Goal: Task Accomplishment & Management: Complete application form

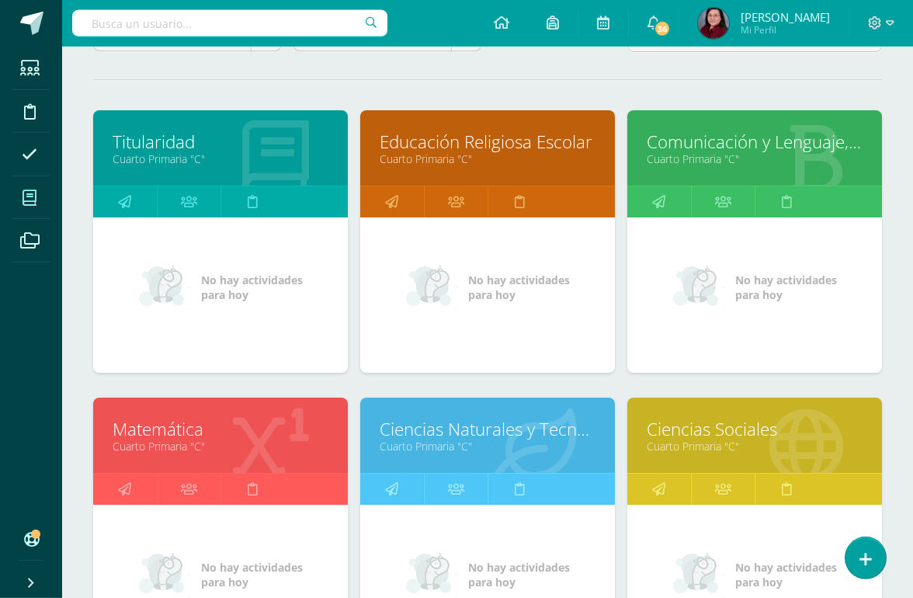
scroll to position [181, 0]
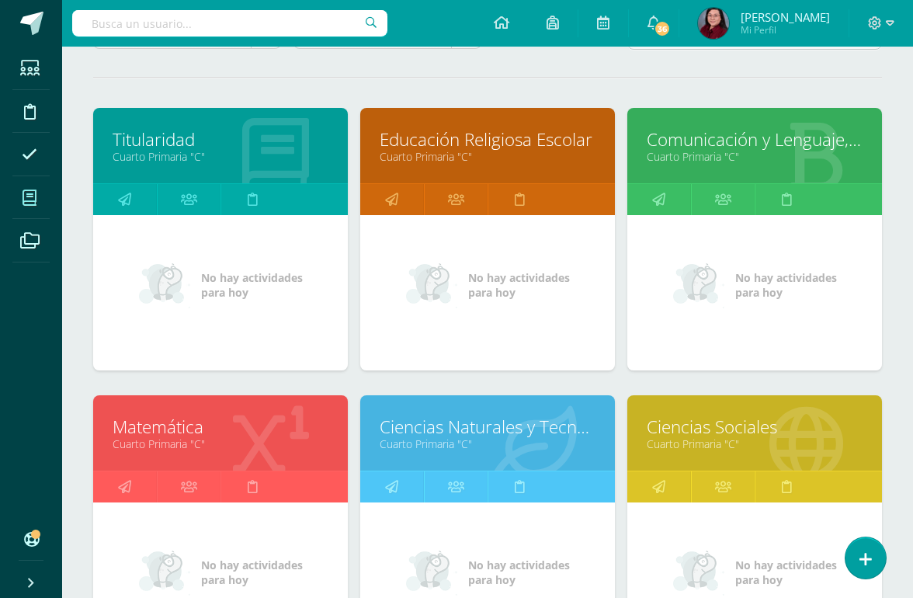
click at [162, 428] on link "Matemática" at bounding box center [221, 427] width 216 height 24
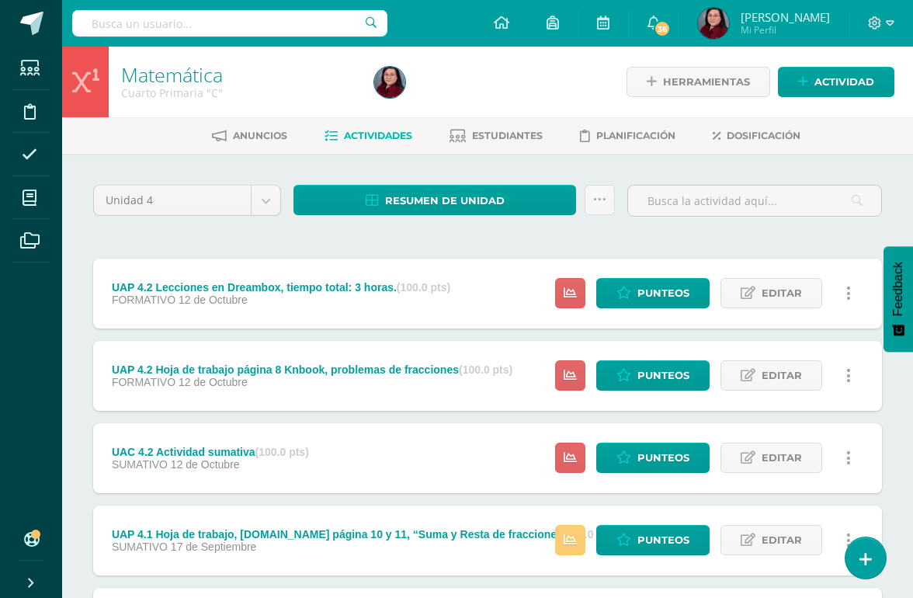
click at [658, 373] on span "Punteos" at bounding box center [664, 375] width 52 height 29
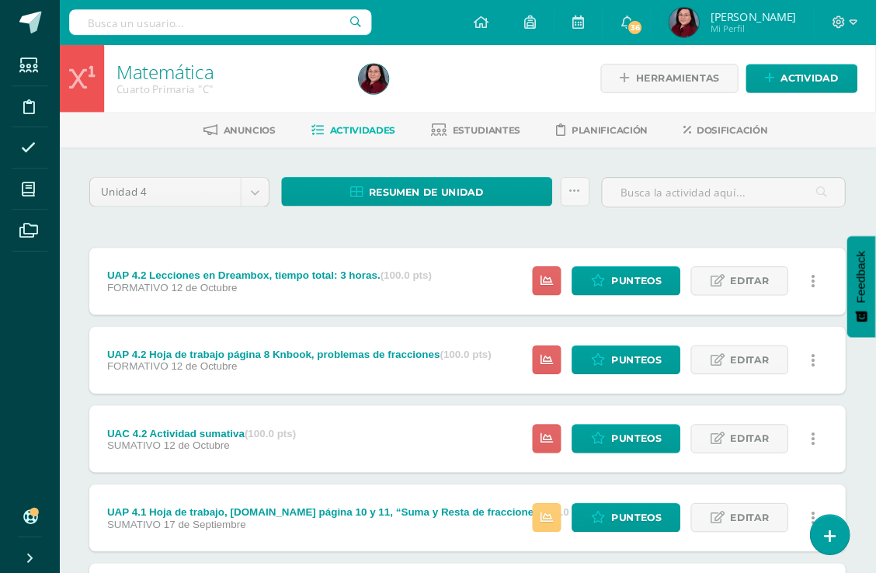
scroll to position [12, 1]
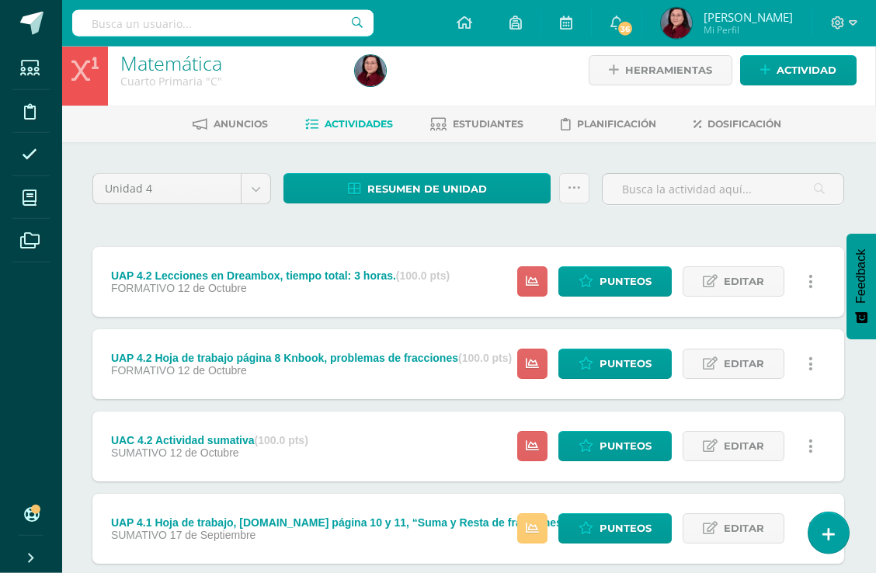
click at [603, 442] on span "Punteos" at bounding box center [626, 446] width 52 height 29
click at [617, 445] on span "Punteos" at bounding box center [626, 446] width 52 height 29
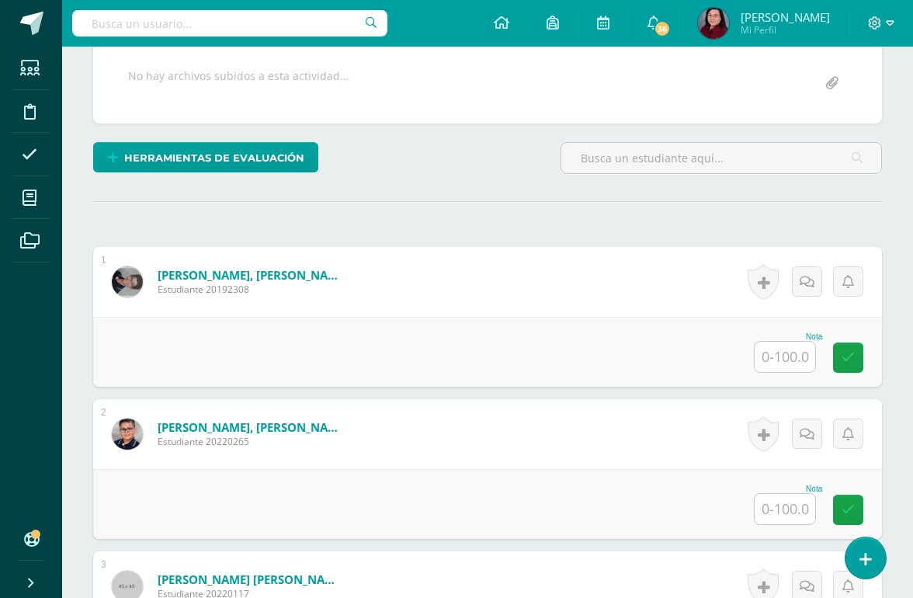
scroll to position [297, 0]
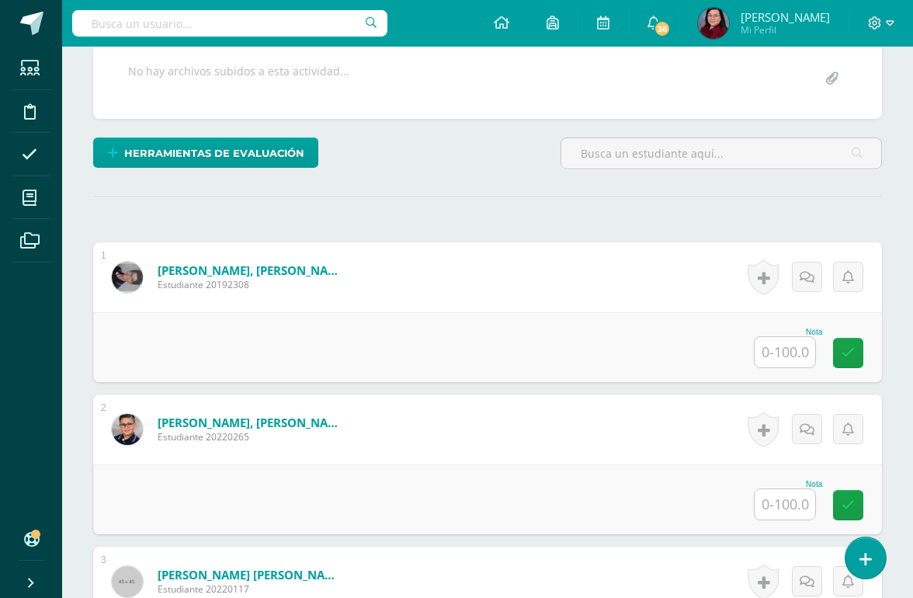
click at [793, 357] on input "text" at bounding box center [785, 352] width 61 height 30
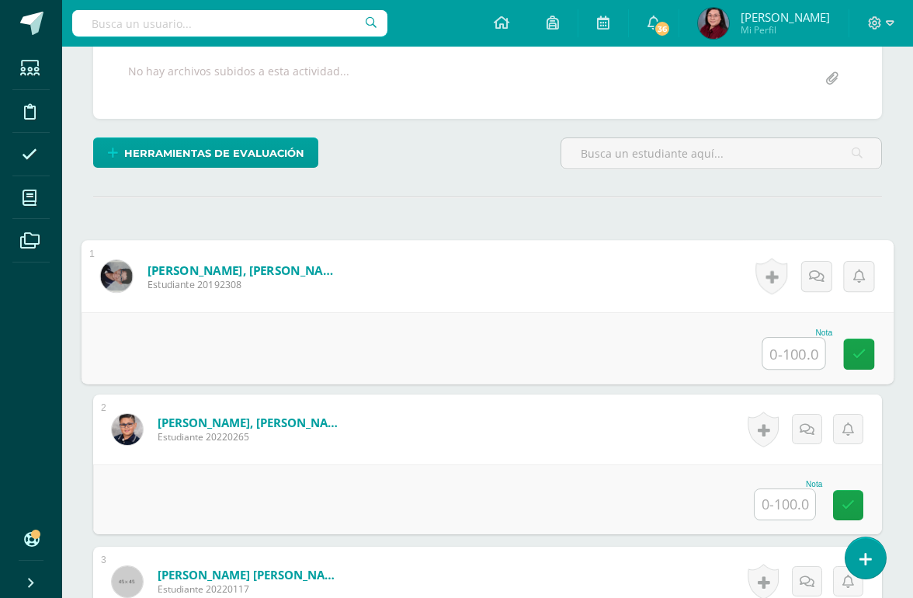
scroll to position [297, 37]
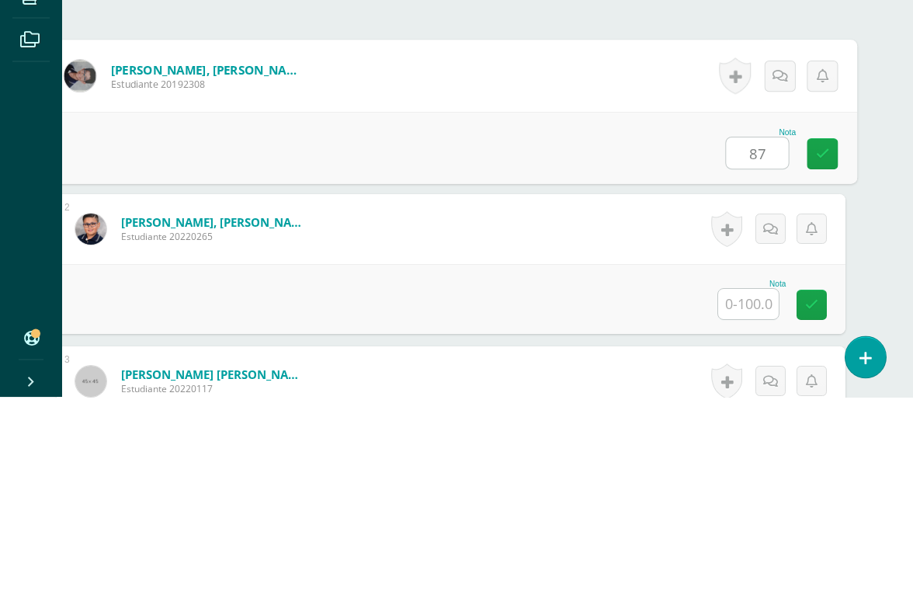
type input "87"
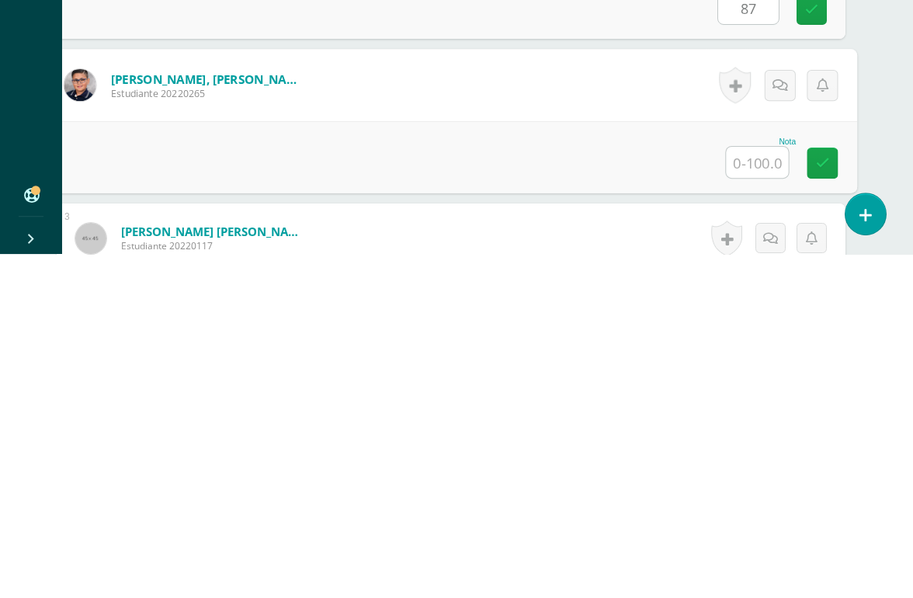
scroll to position [305, 37]
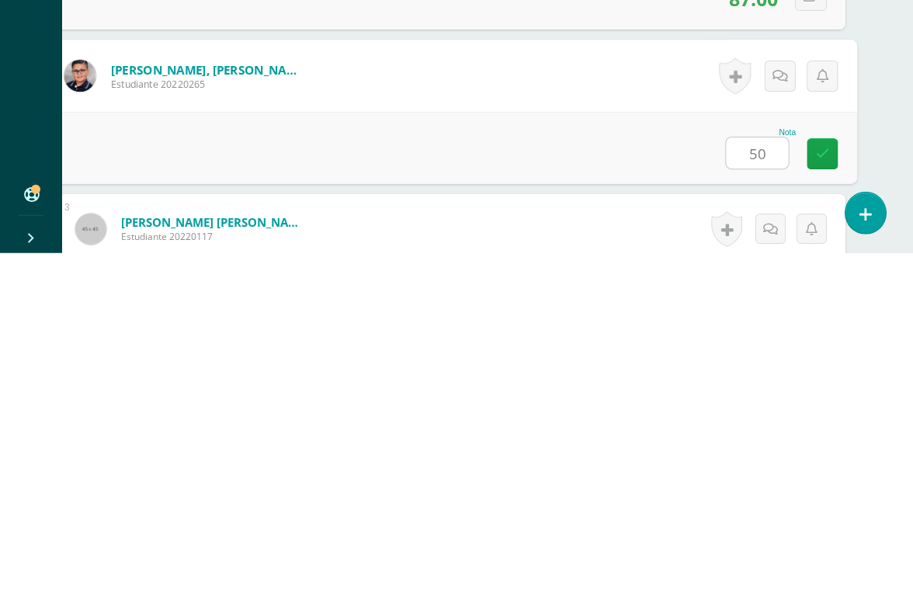
type input "50"
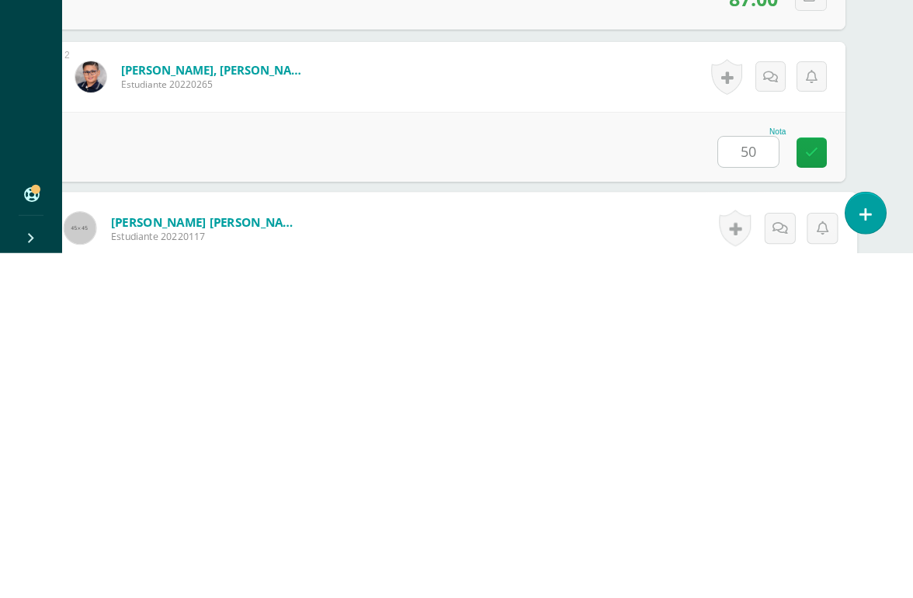
scroll to position [457, 37]
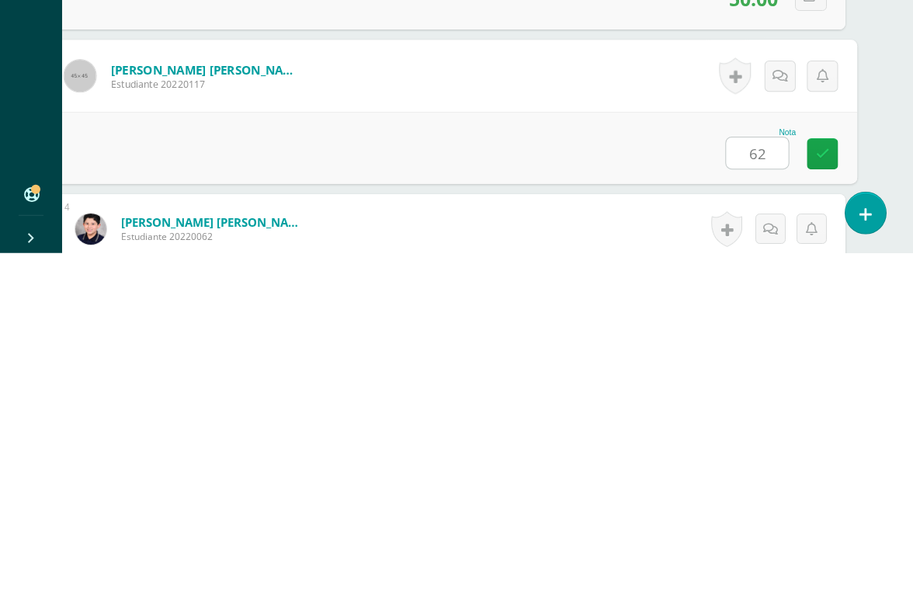
type input "62"
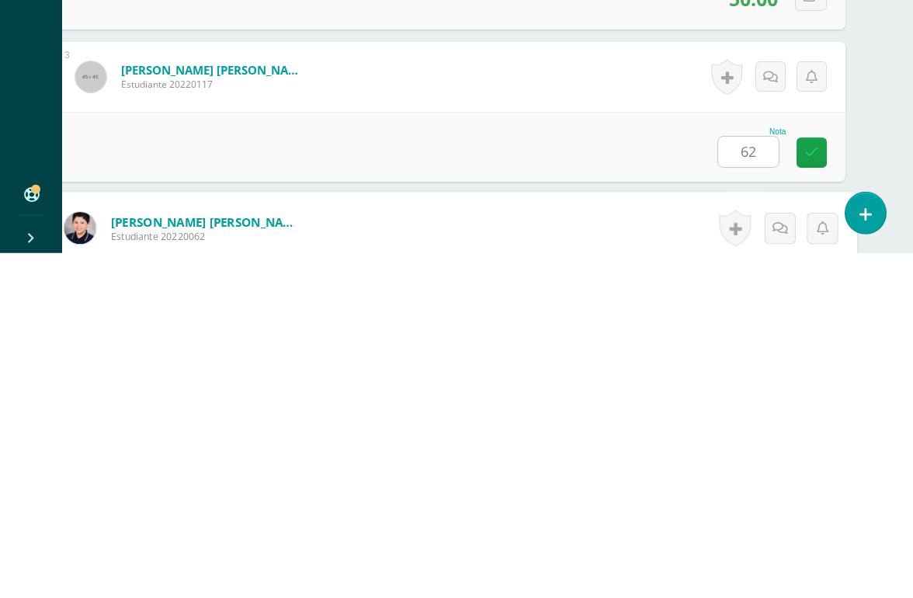
scroll to position [610, 37]
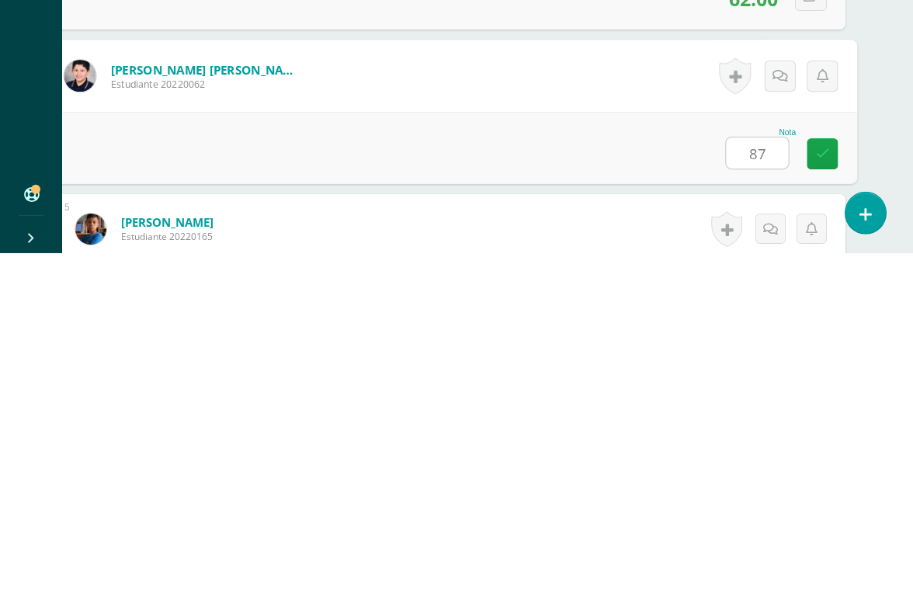
type input "87"
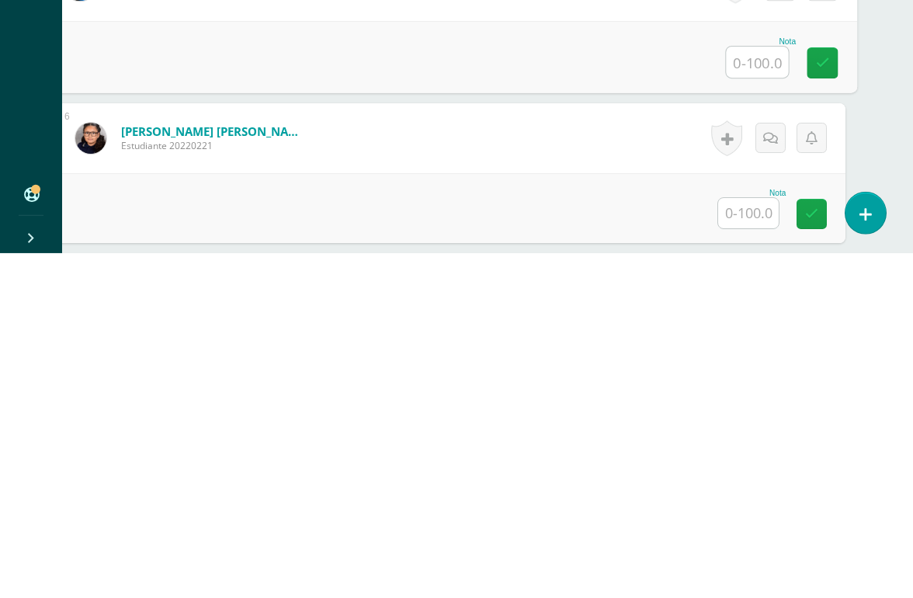
scroll to position [861, 37]
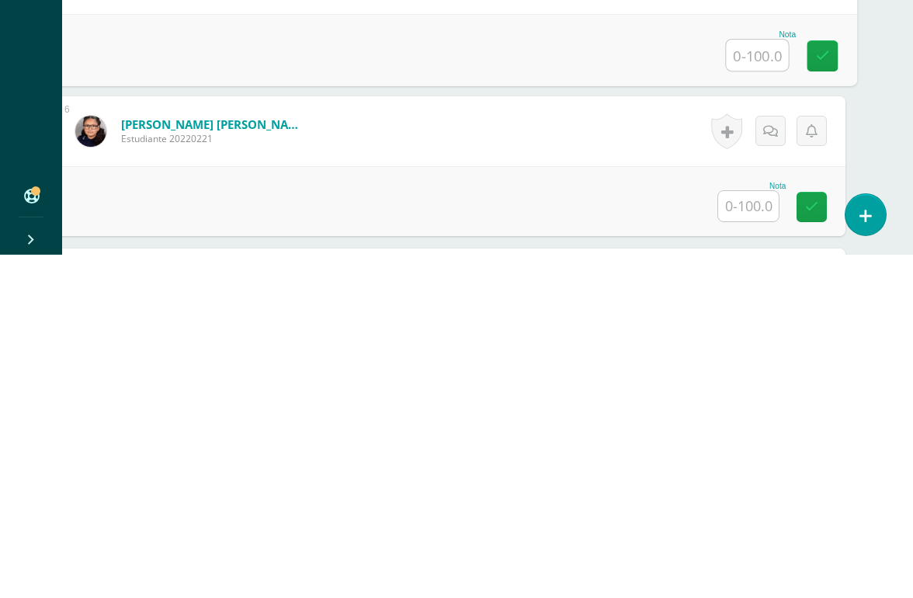
click at [758, 534] on input "text" at bounding box center [748, 549] width 61 height 30
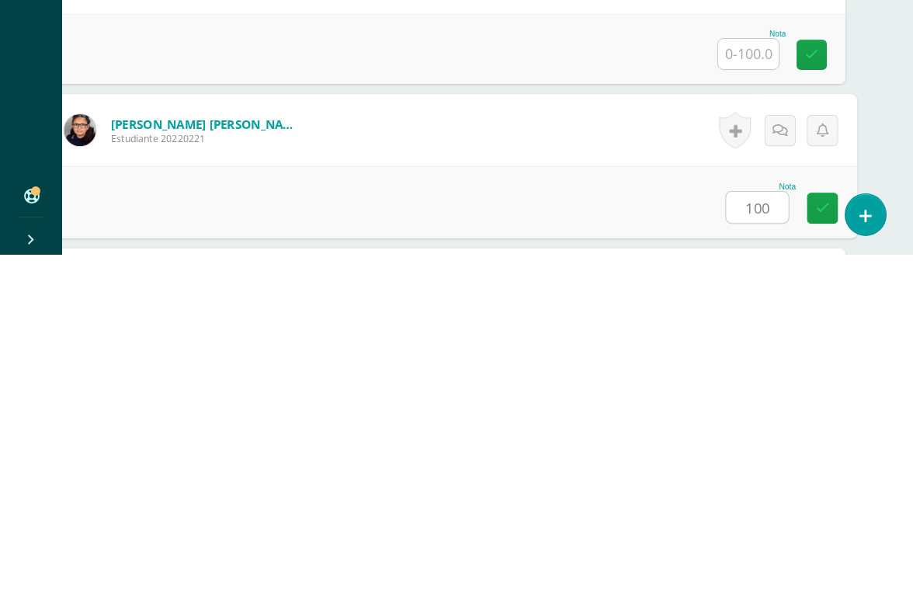
type input "100"
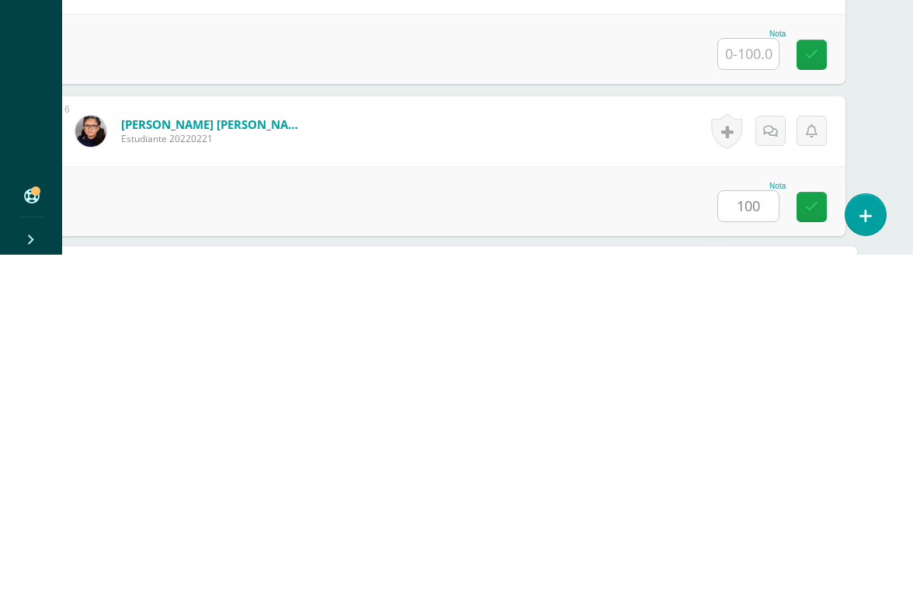
scroll to position [1066, 37]
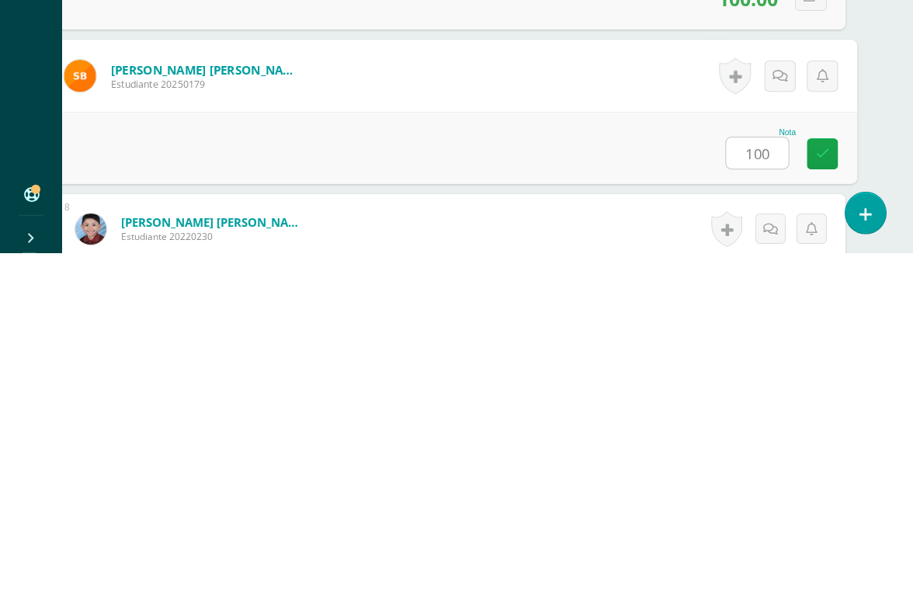
type input "100"
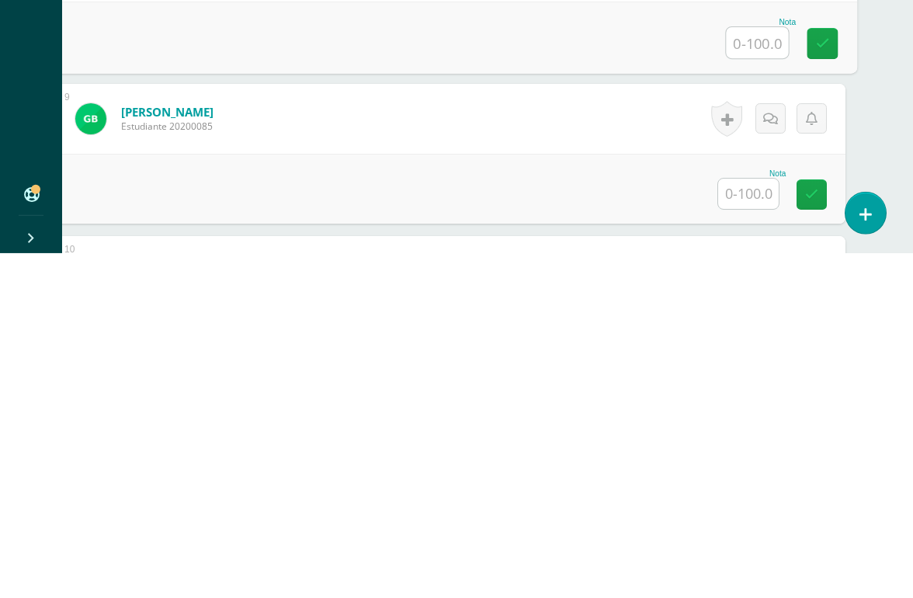
scroll to position [1340, 37]
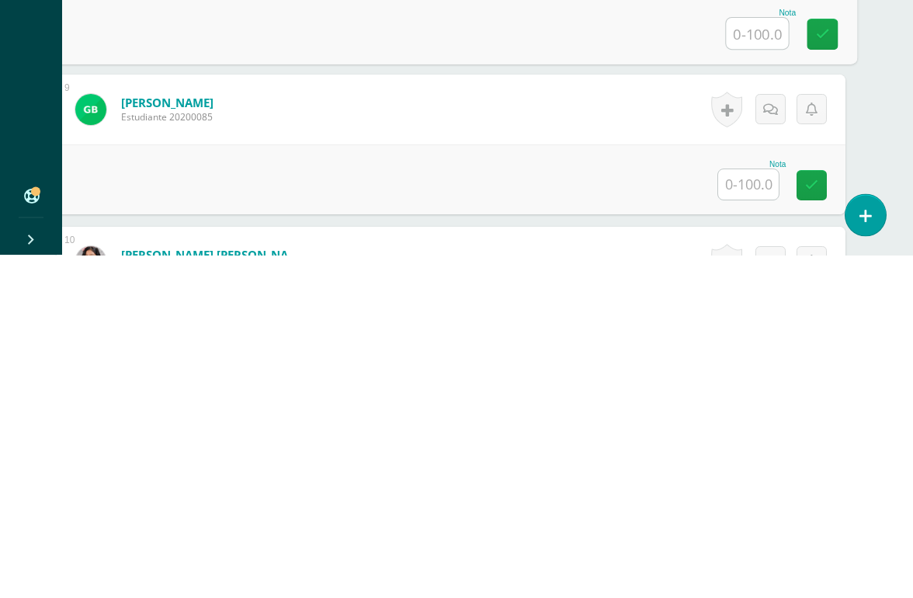
click at [756, 513] on input "text" at bounding box center [748, 528] width 61 height 30
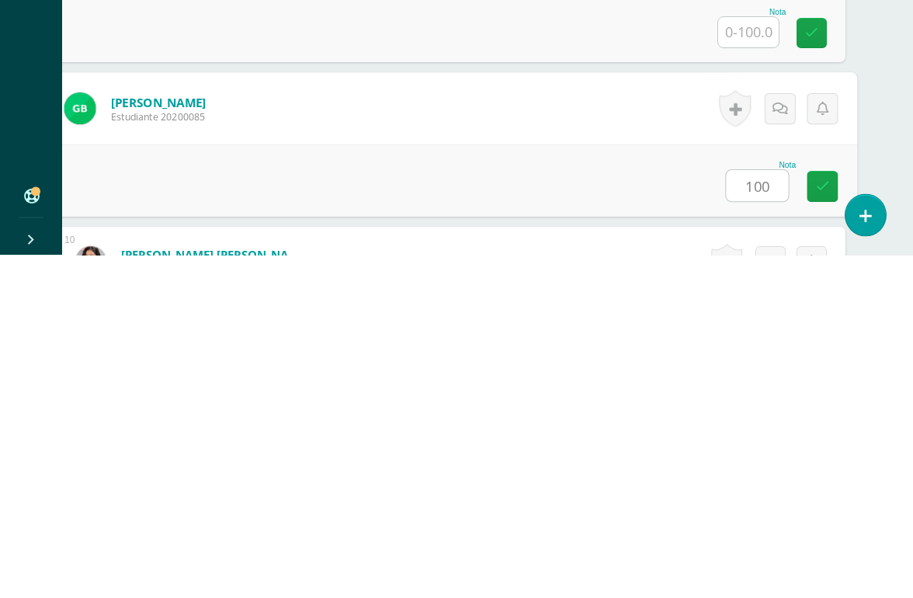
type input "100"
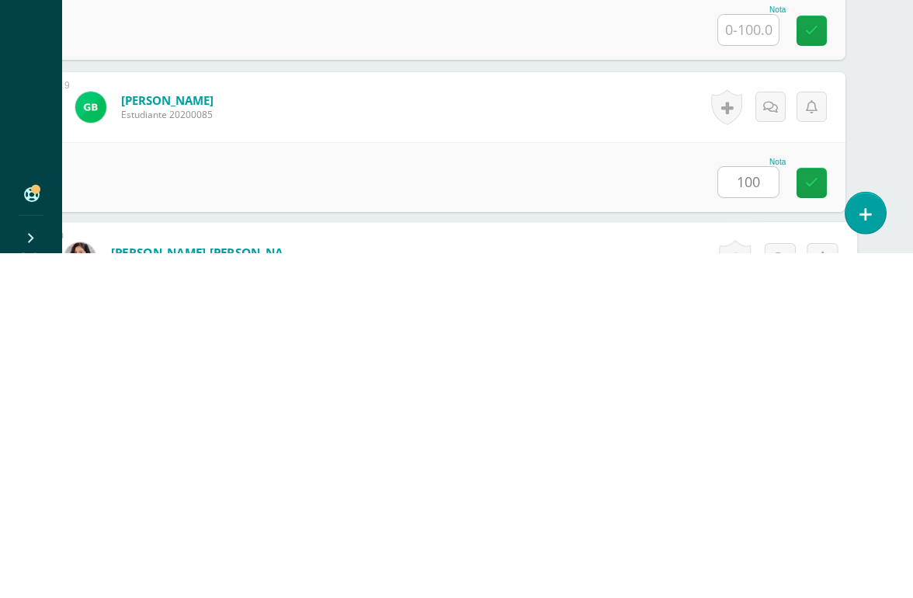
scroll to position [1523, 37]
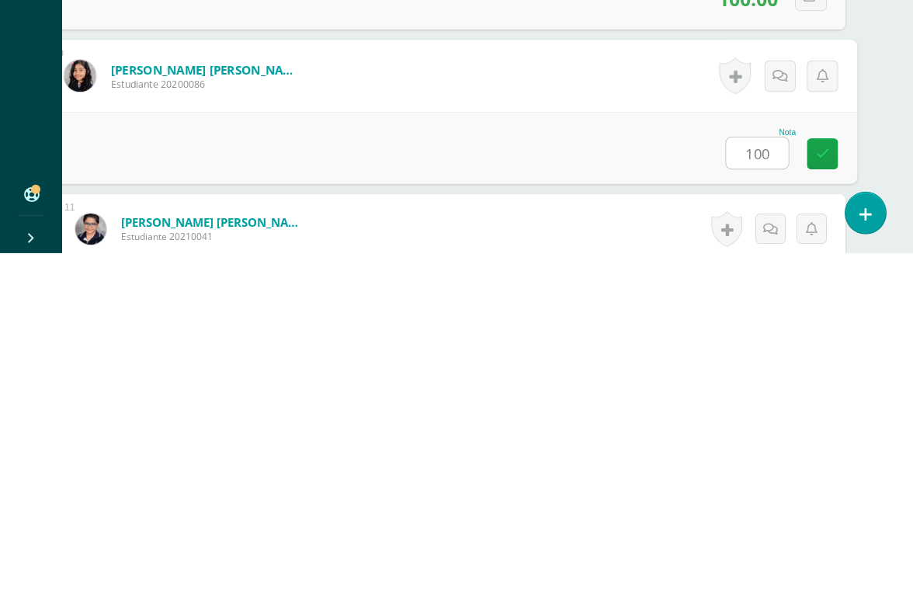
type input "100"
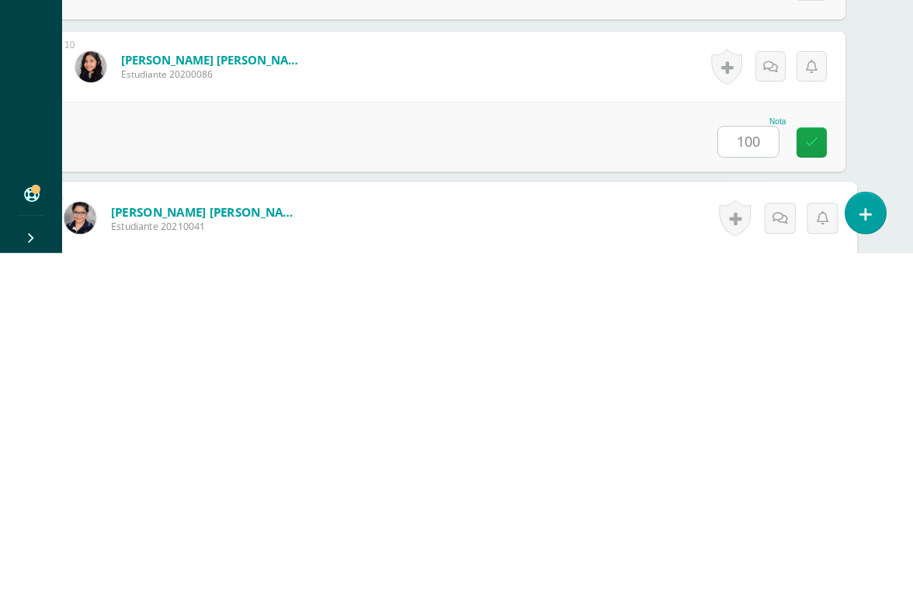
scroll to position [1675, 37]
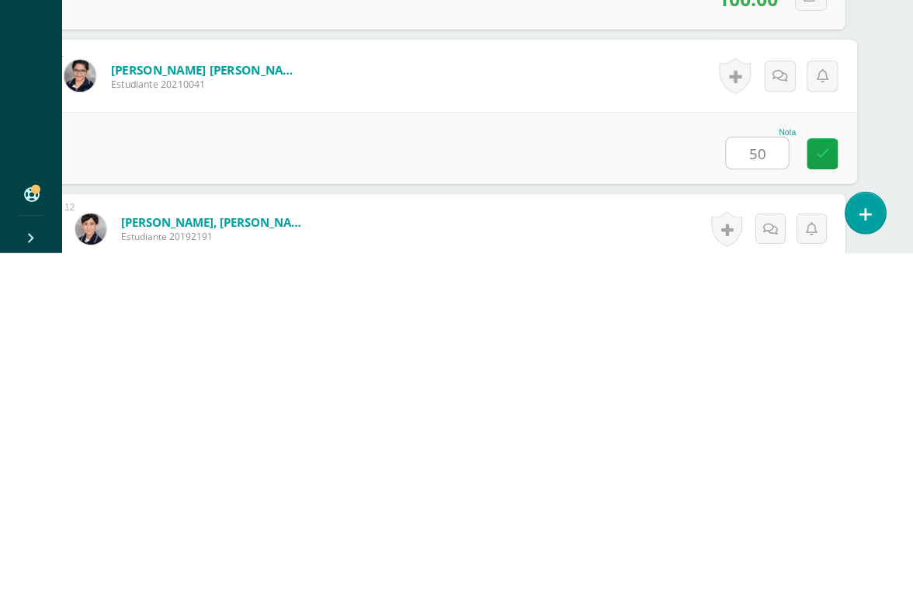
type input "50"
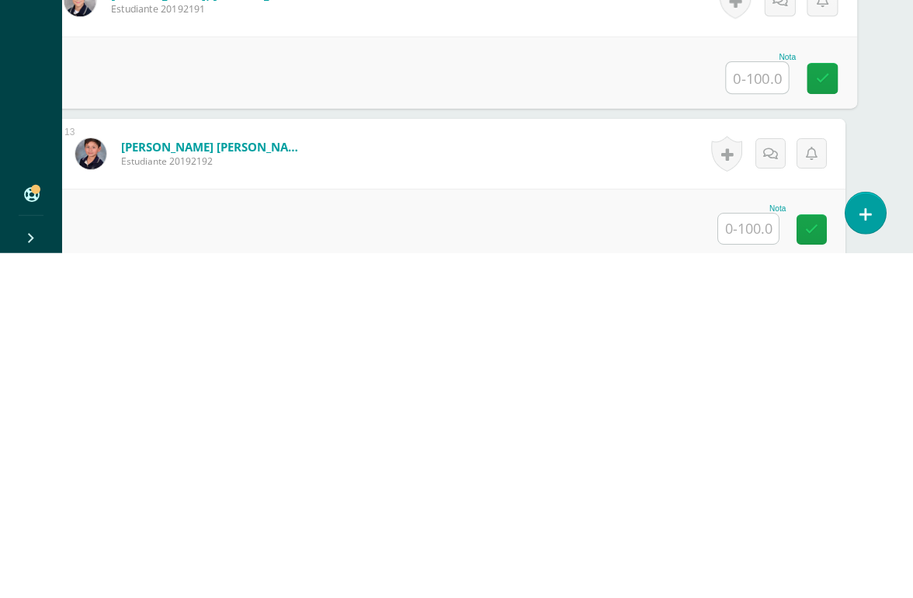
scroll to position [1967, 37]
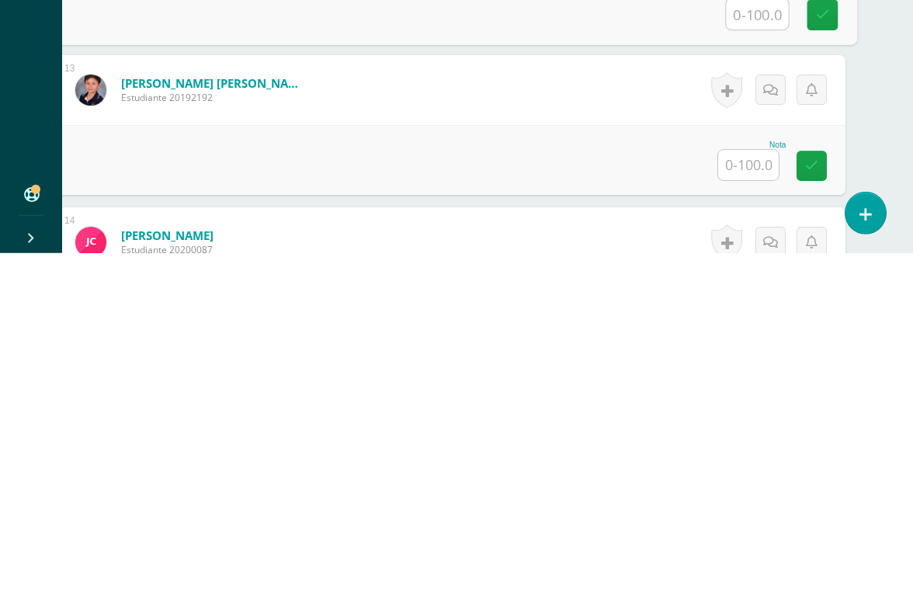
click at [753, 495] on input "text" at bounding box center [748, 510] width 61 height 30
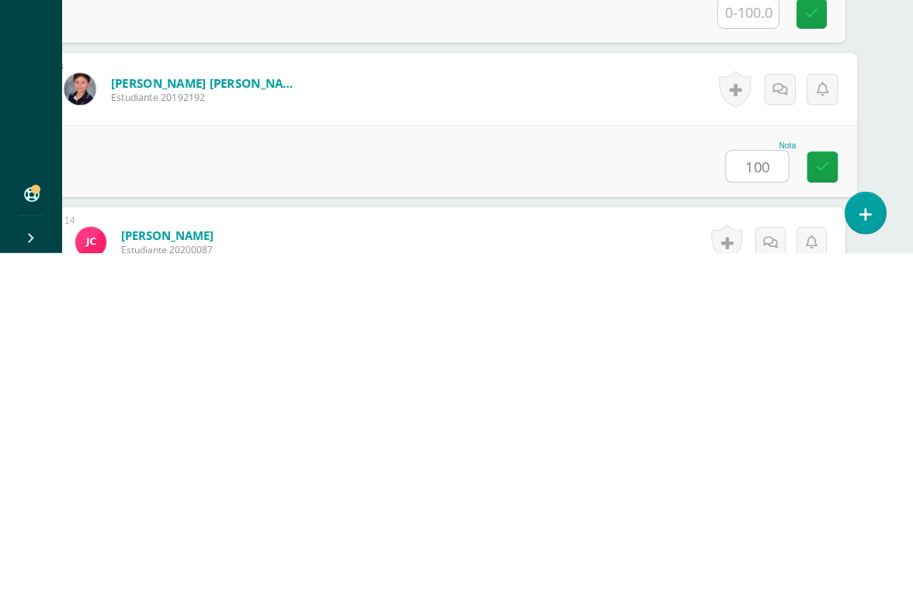
type input "100"
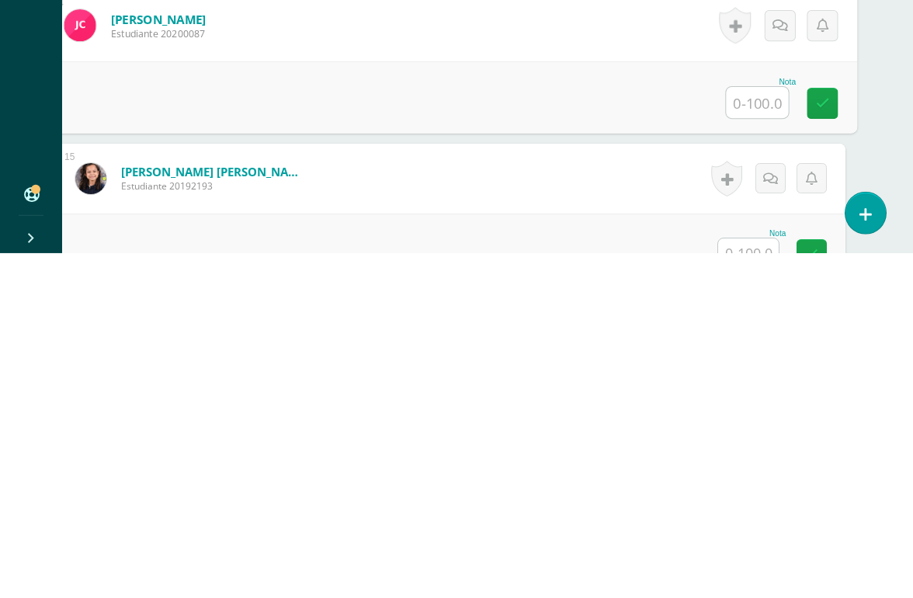
scroll to position [2230, 37]
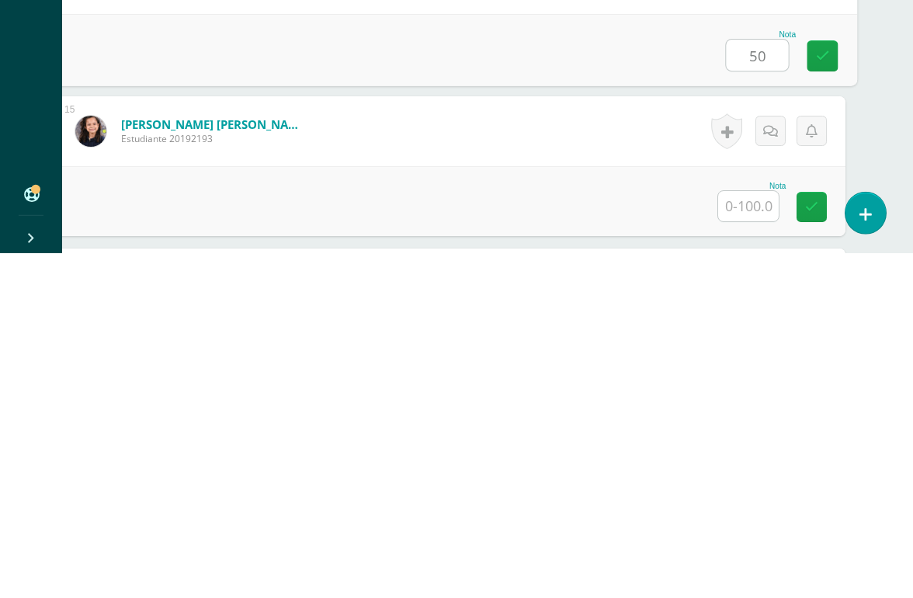
type input "50"
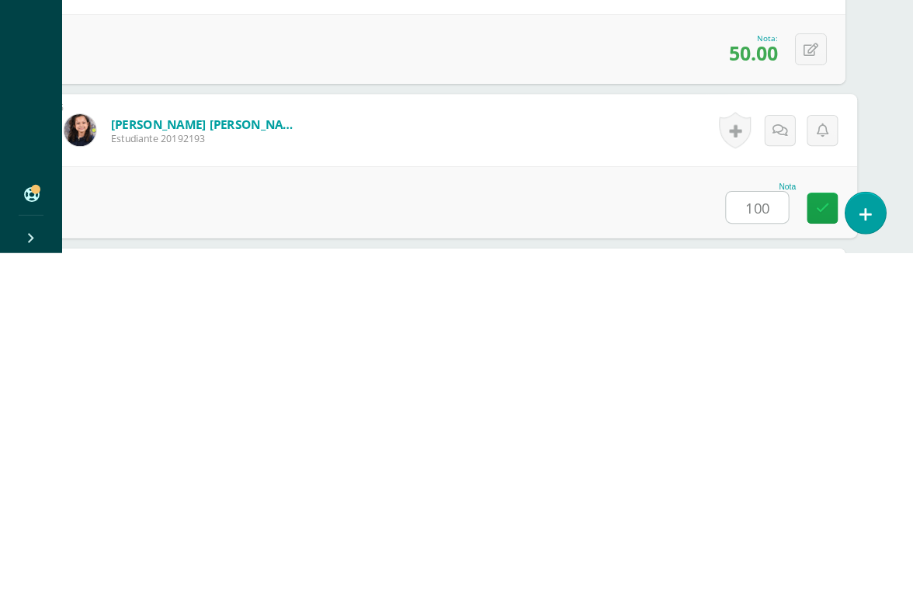
type input "100"
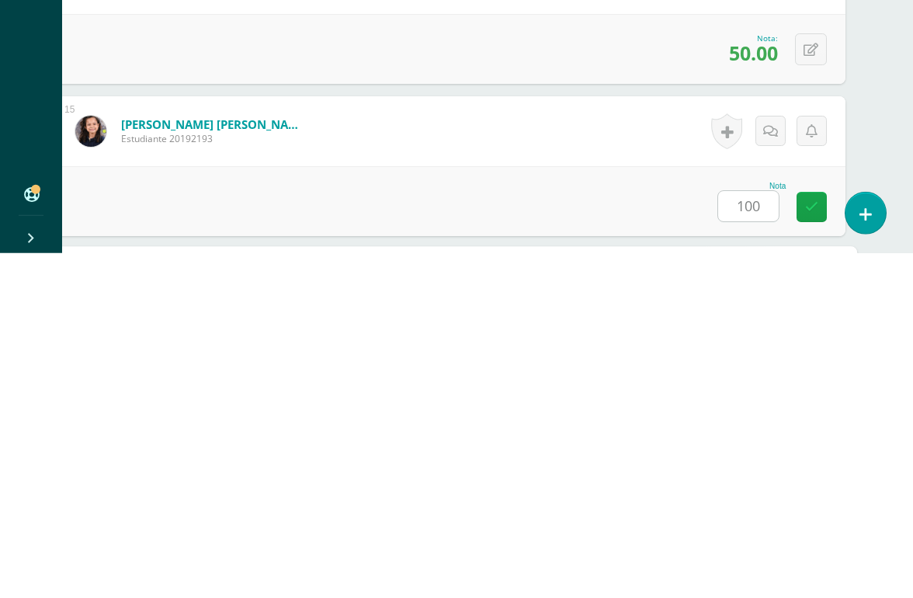
scroll to position [2436, 37]
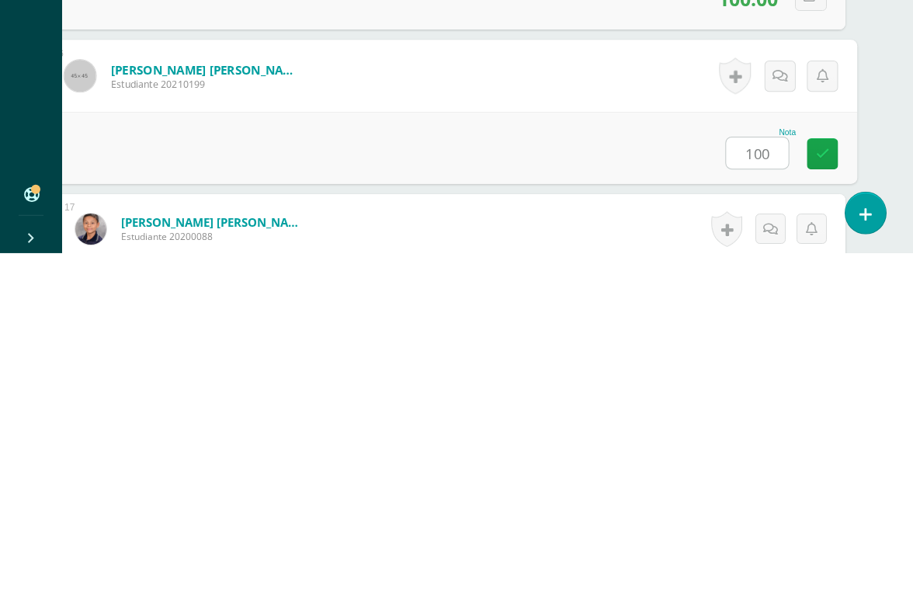
type input "100"
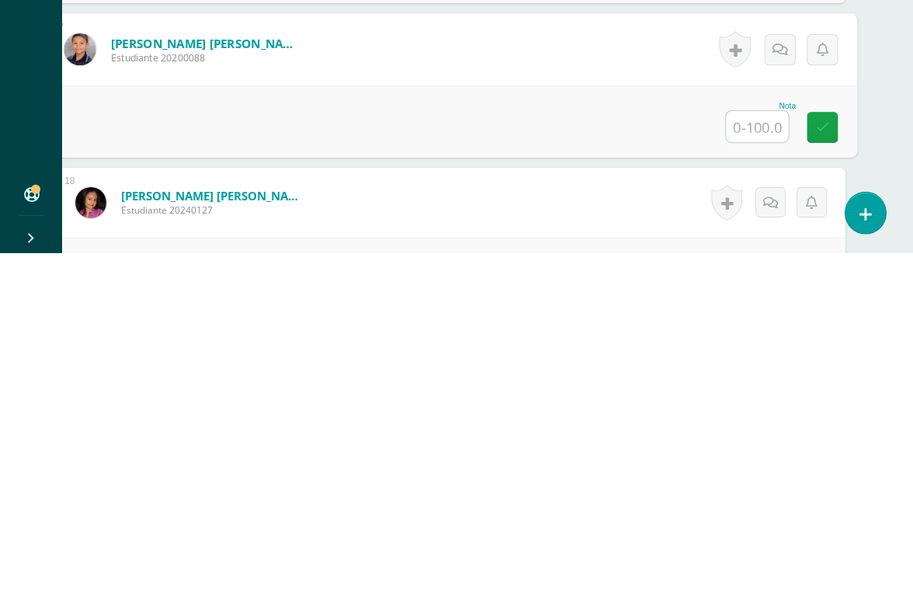
scroll to position [2683, 37]
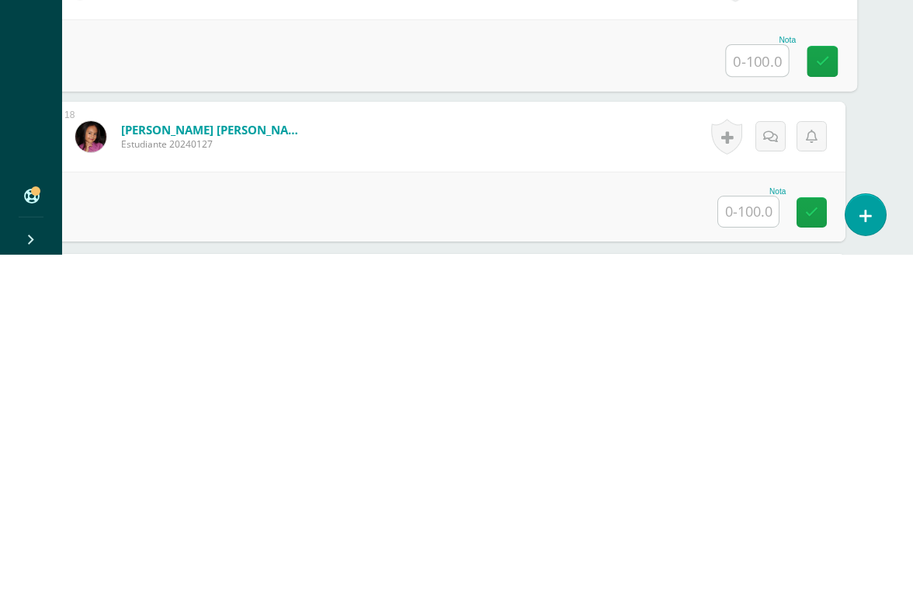
click at [752, 540] on input "text" at bounding box center [748, 555] width 61 height 30
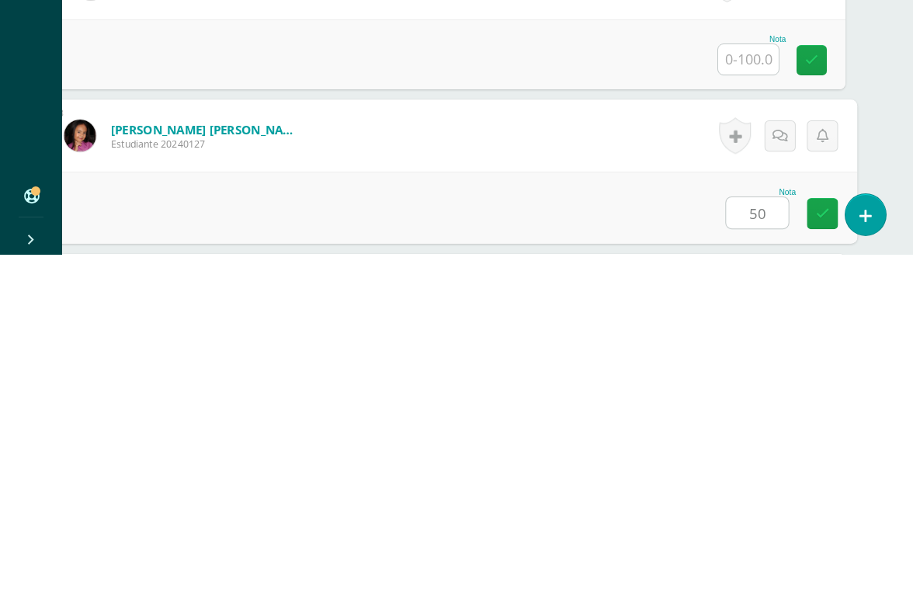
type input "50"
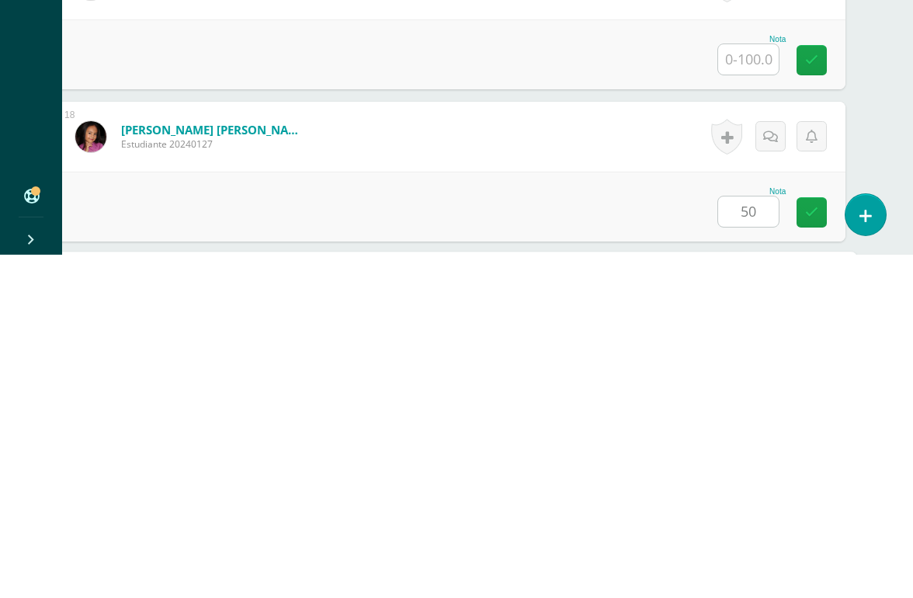
scroll to position [2893, 37]
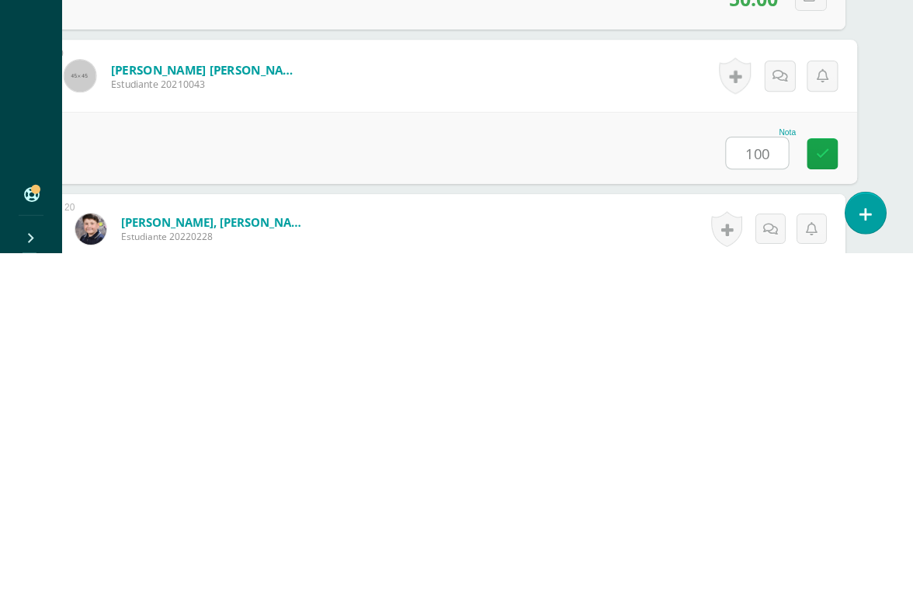
type input "100"
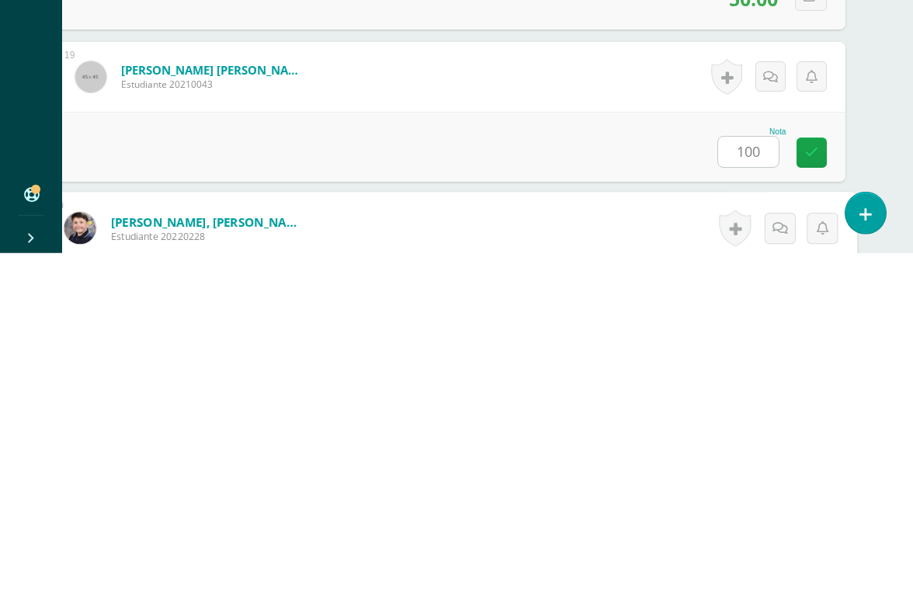
scroll to position [3045, 37]
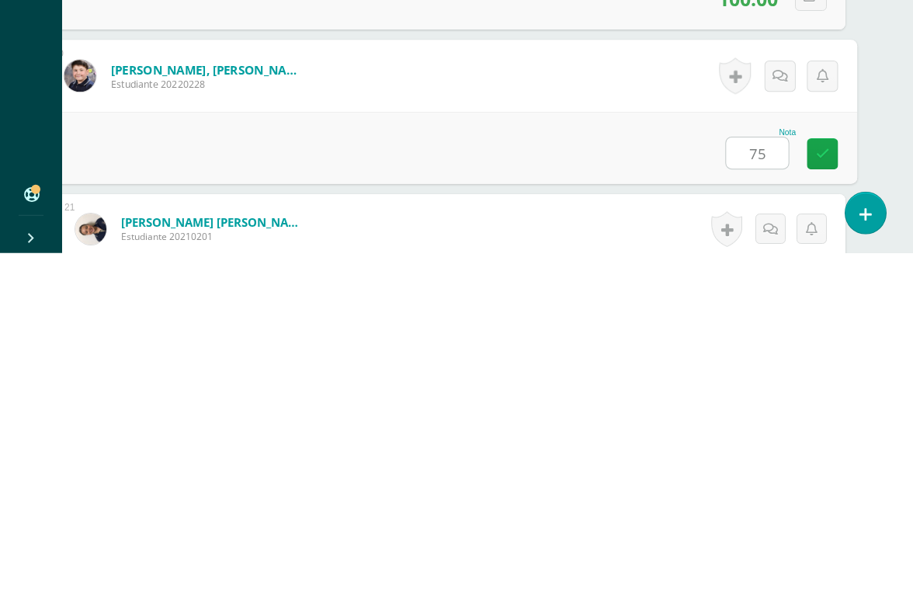
type input "75"
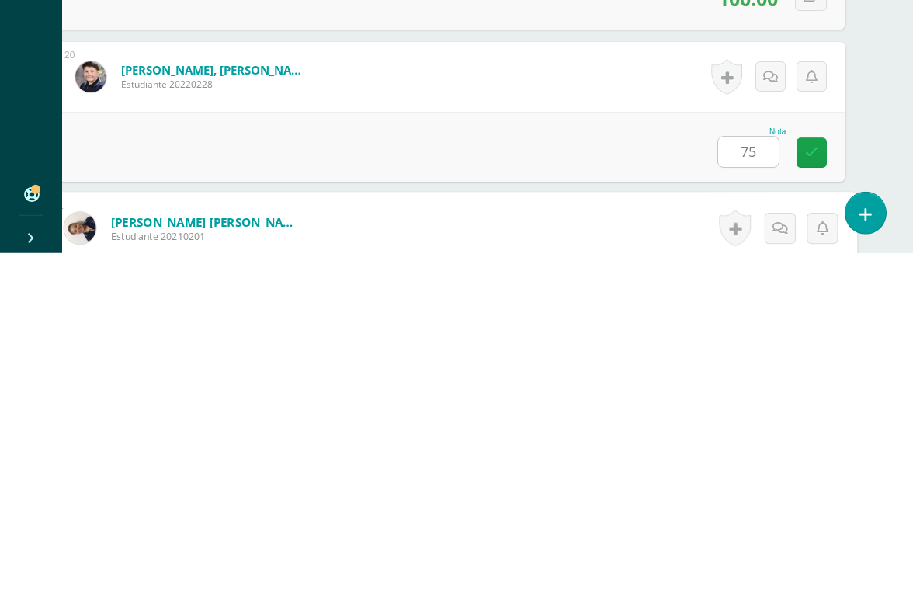
scroll to position [3198, 37]
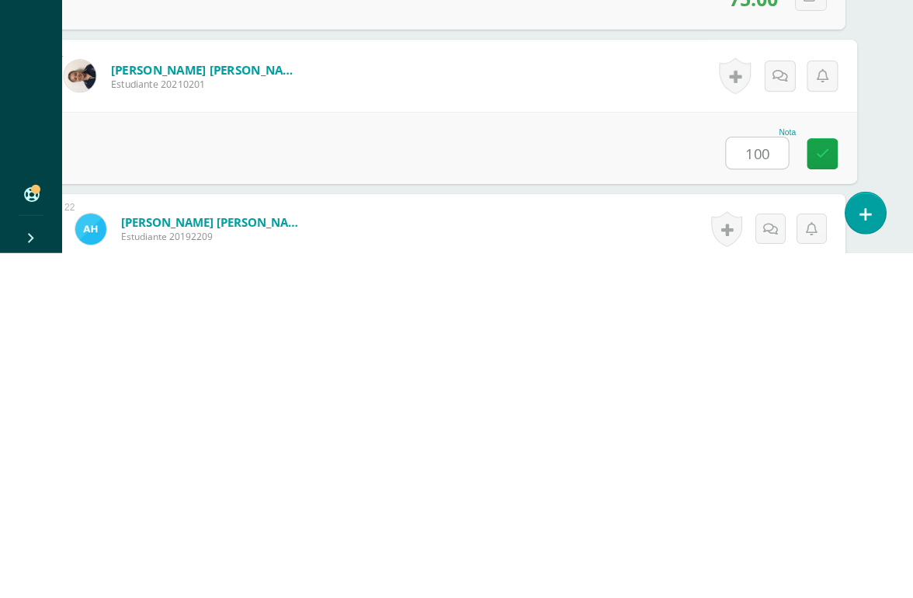
type input "100"
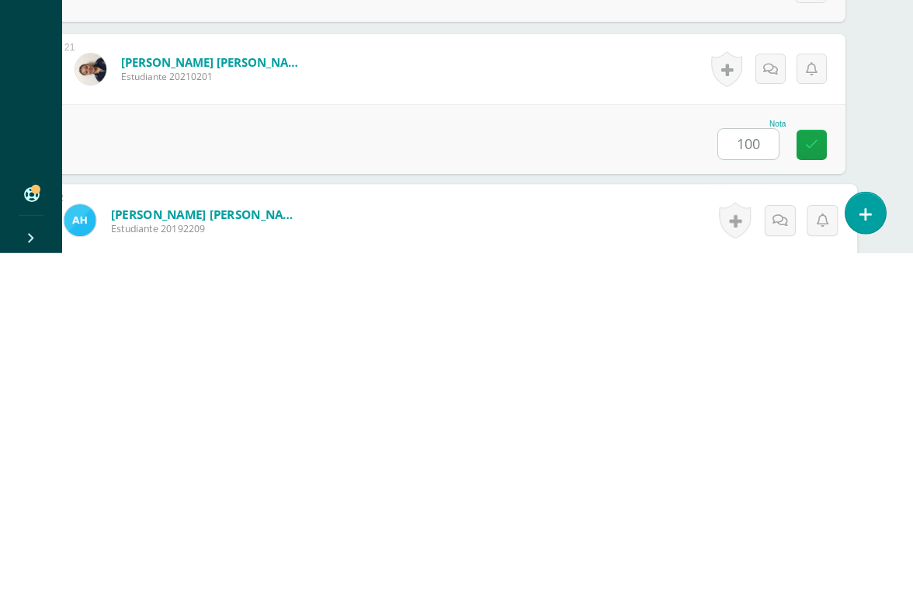
scroll to position [3350, 37]
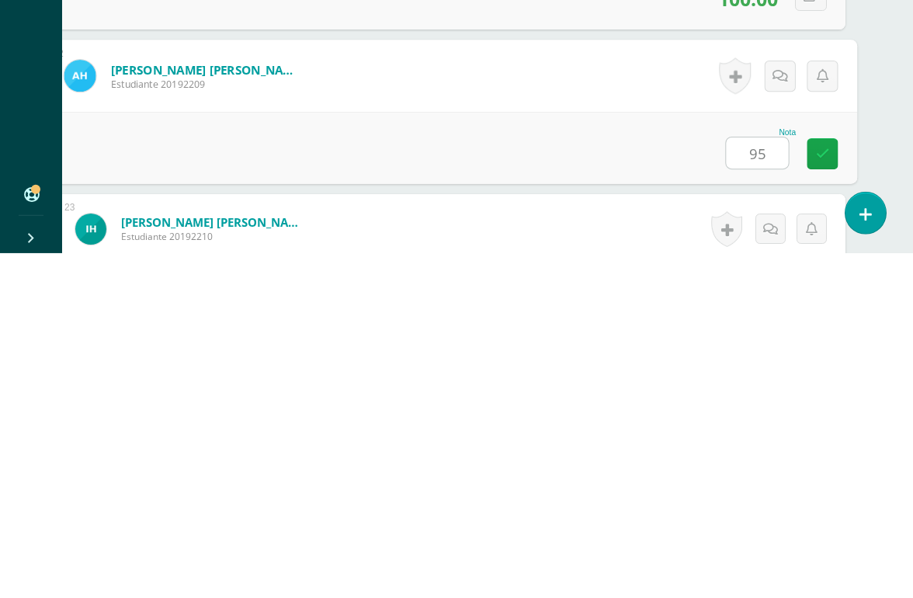
type input "95"
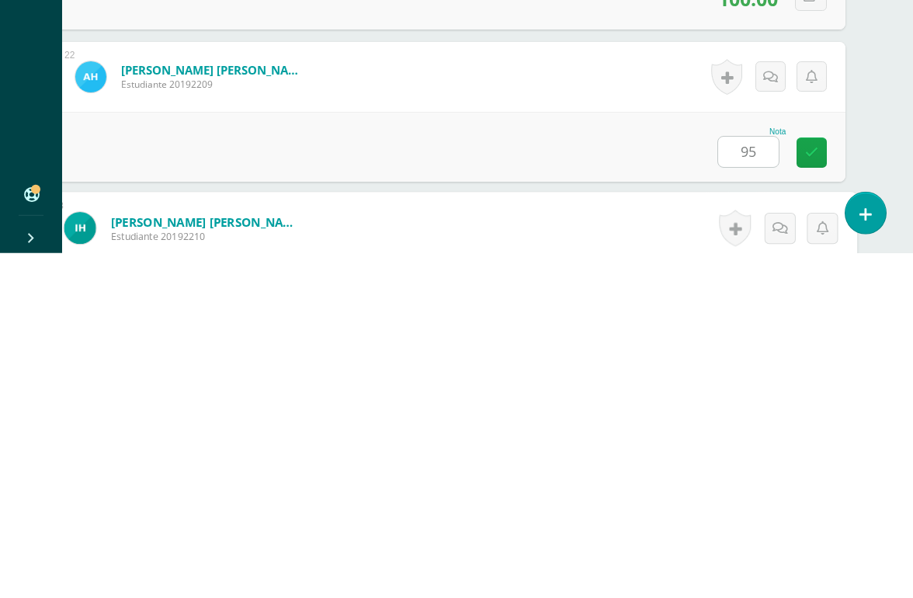
scroll to position [3502, 37]
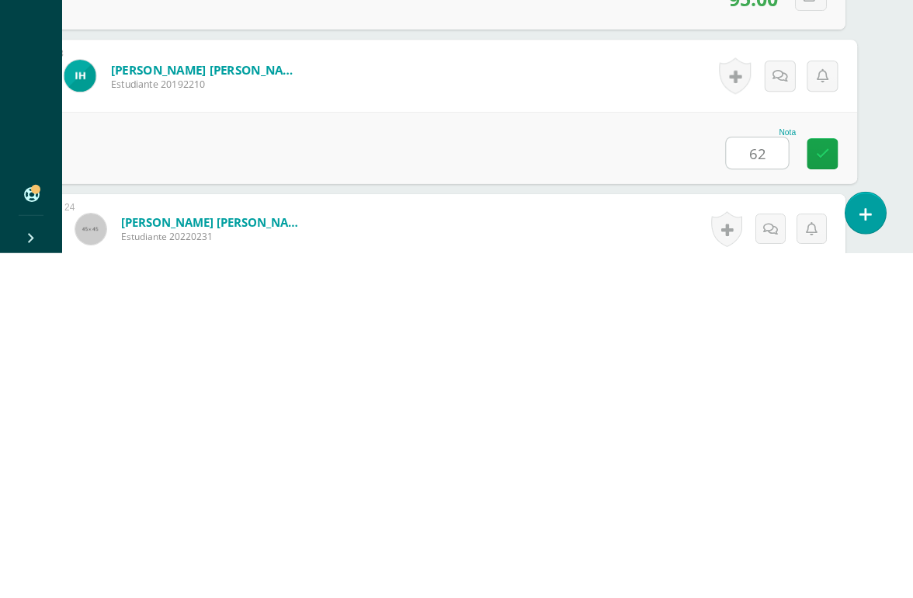
type input "62"
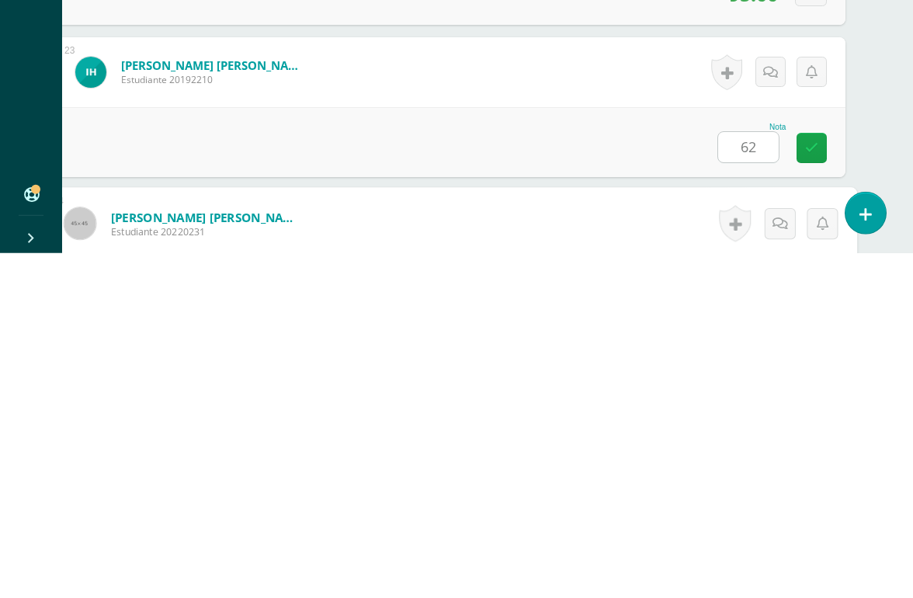
scroll to position [3654, 37]
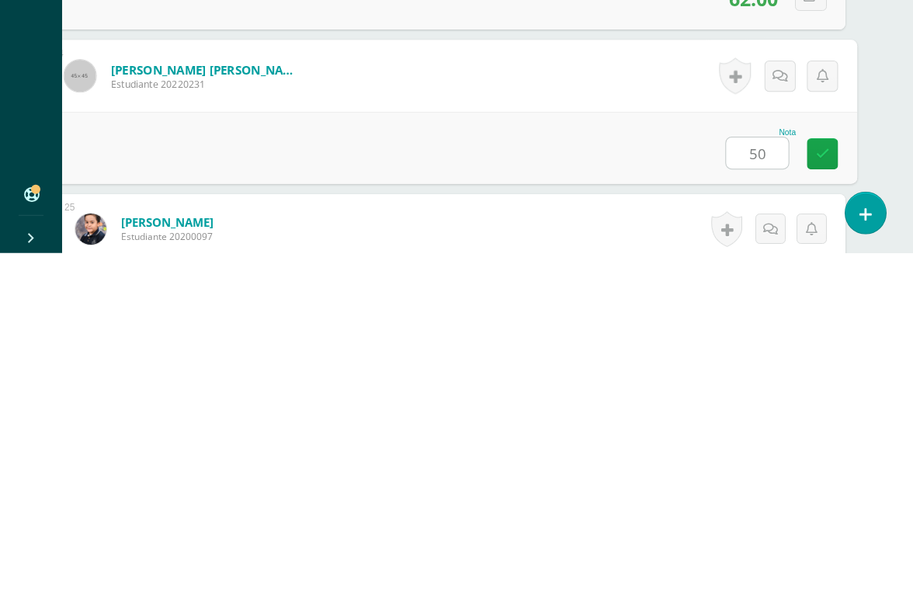
type input "50"
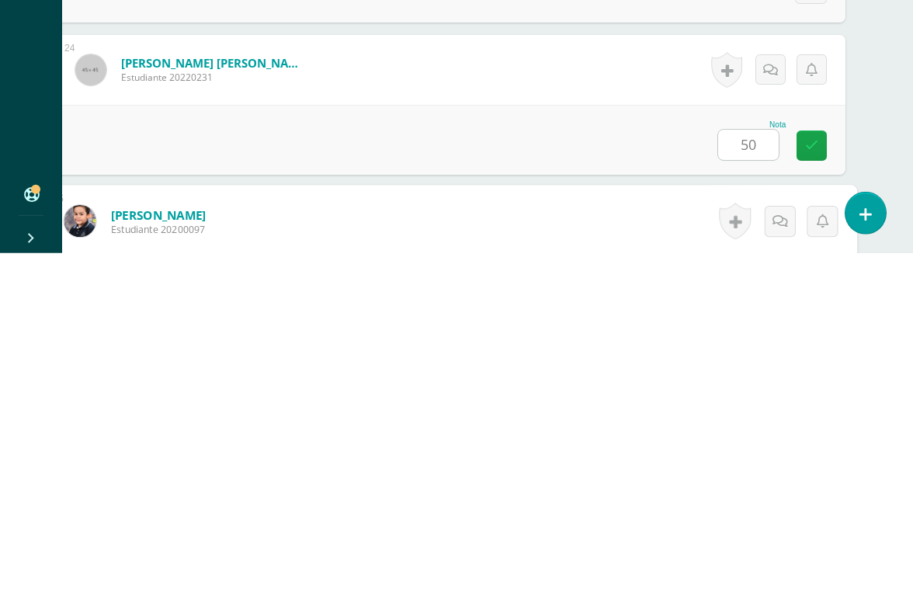
scroll to position [3807, 37]
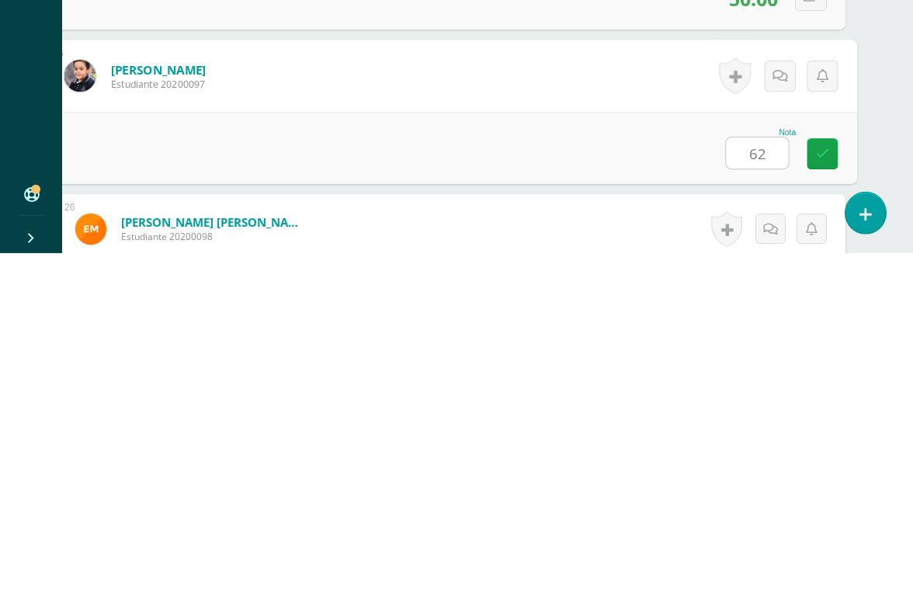
type input "62"
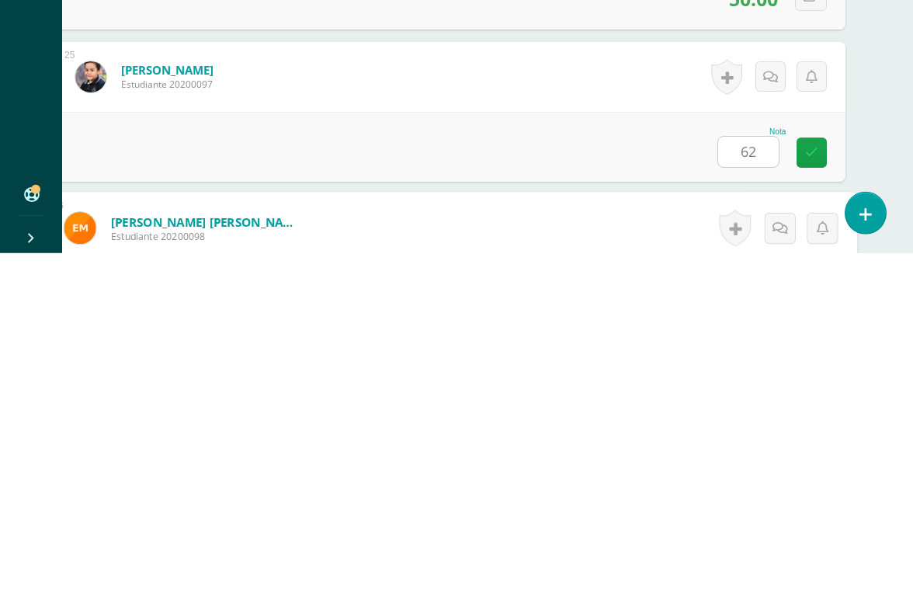
scroll to position [3959, 37]
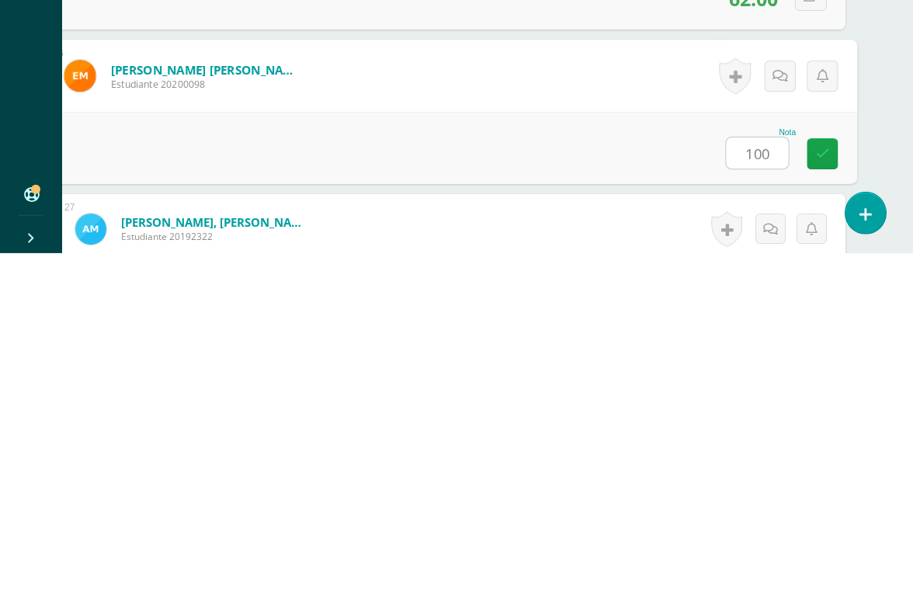
type input "100"
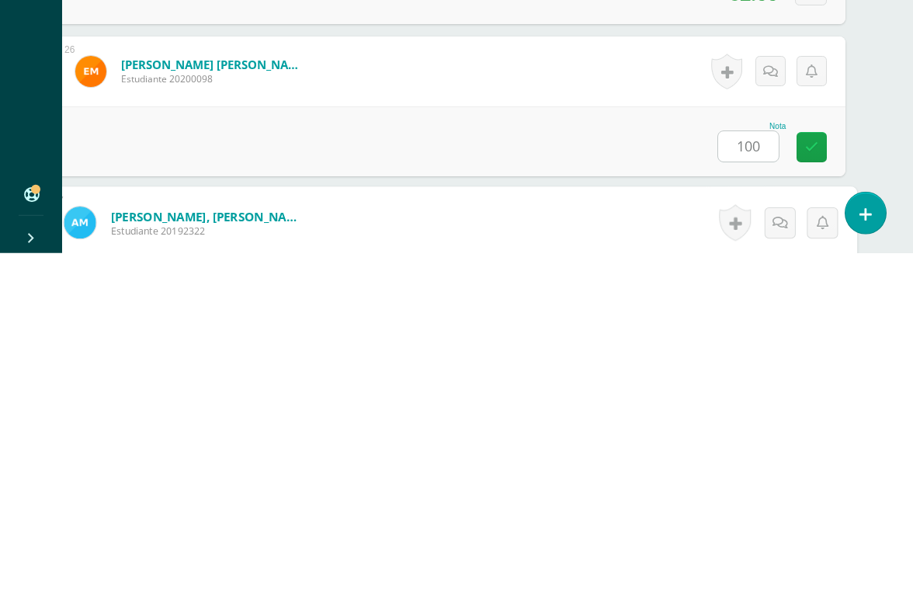
scroll to position [4111, 37]
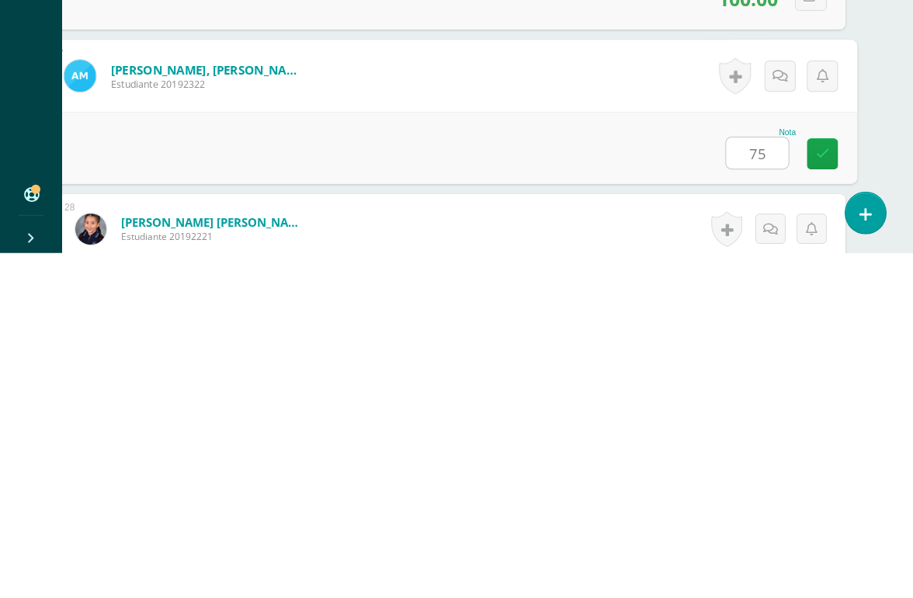
type input "75"
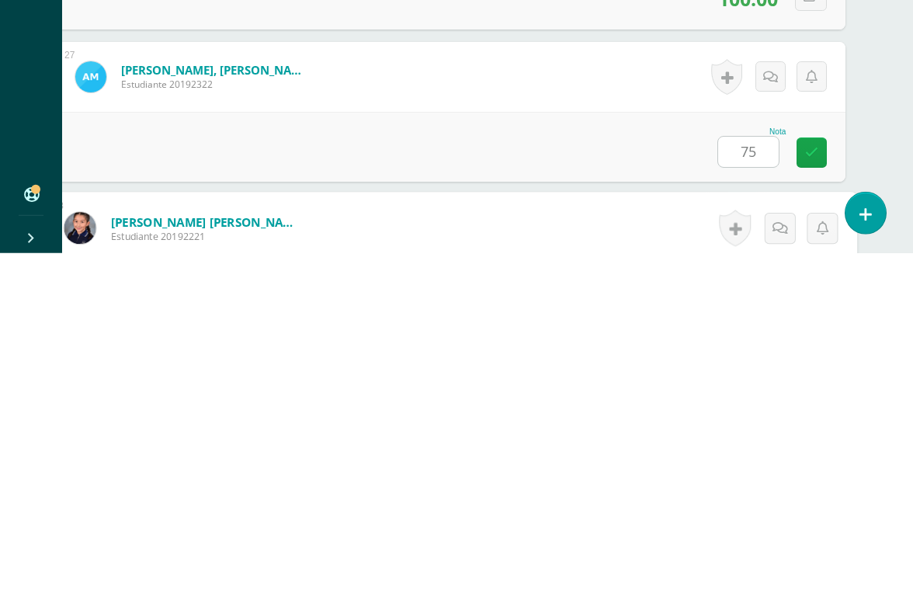
scroll to position [4263, 37]
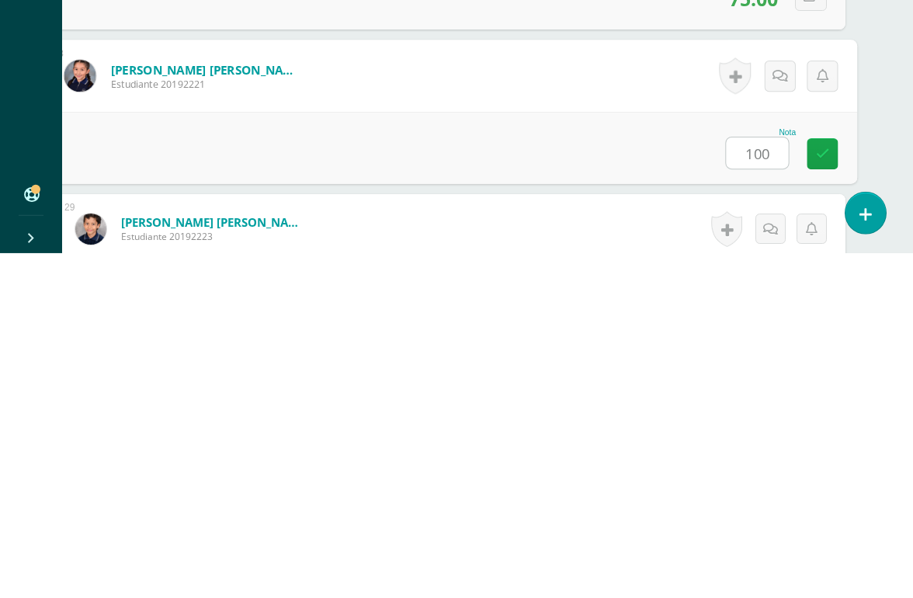
type input "100"
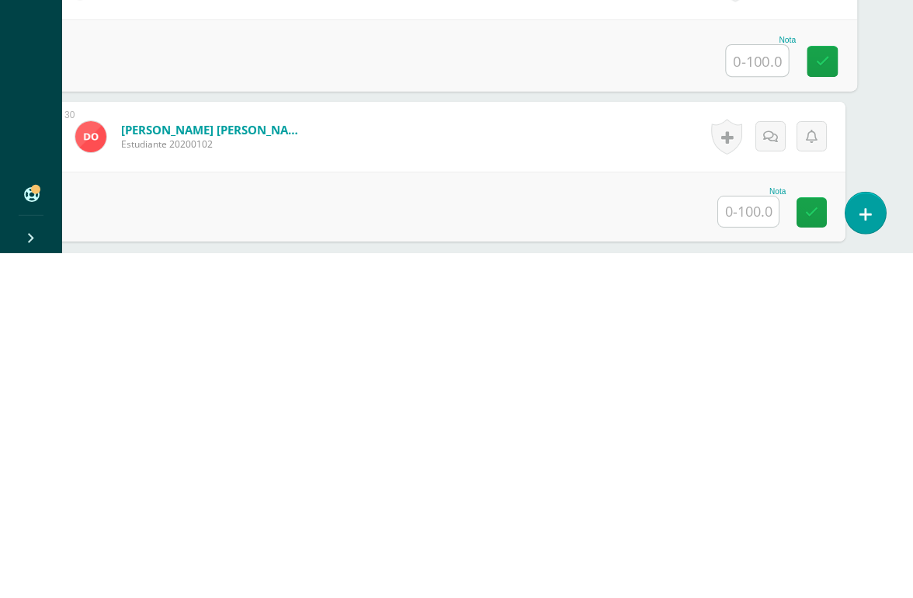
scroll to position [4516, 37]
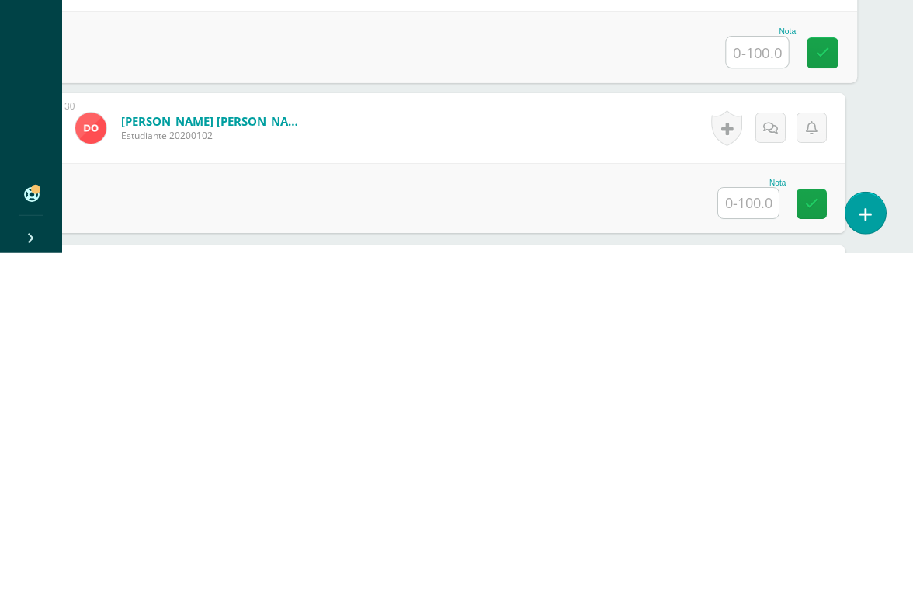
click at [761, 533] on input "text" at bounding box center [748, 548] width 61 height 30
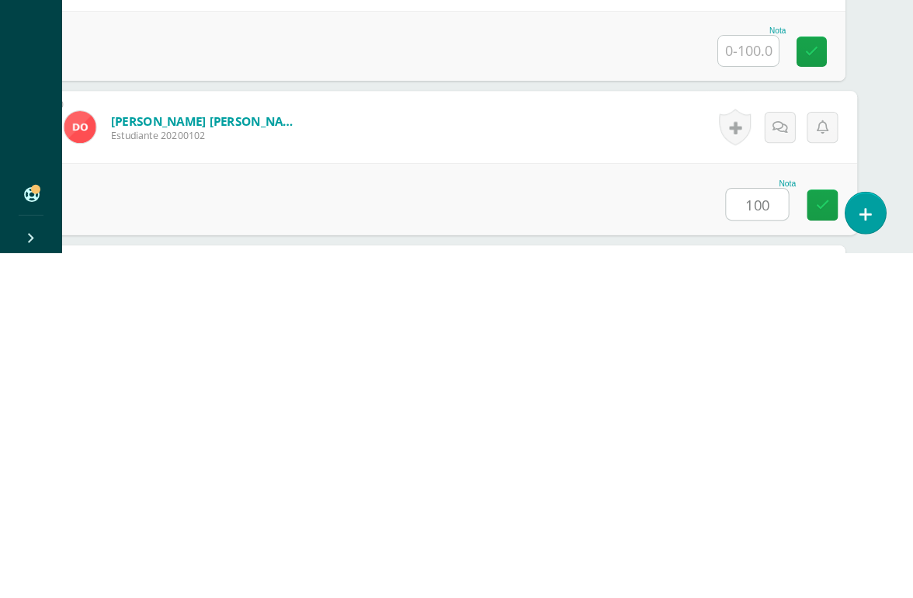
type input "100"
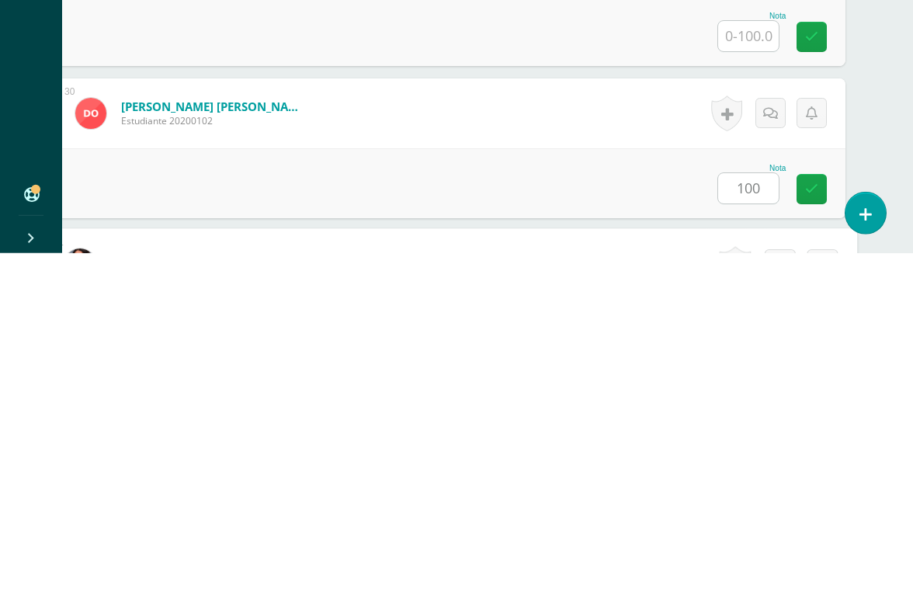
scroll to position [4720, 37]
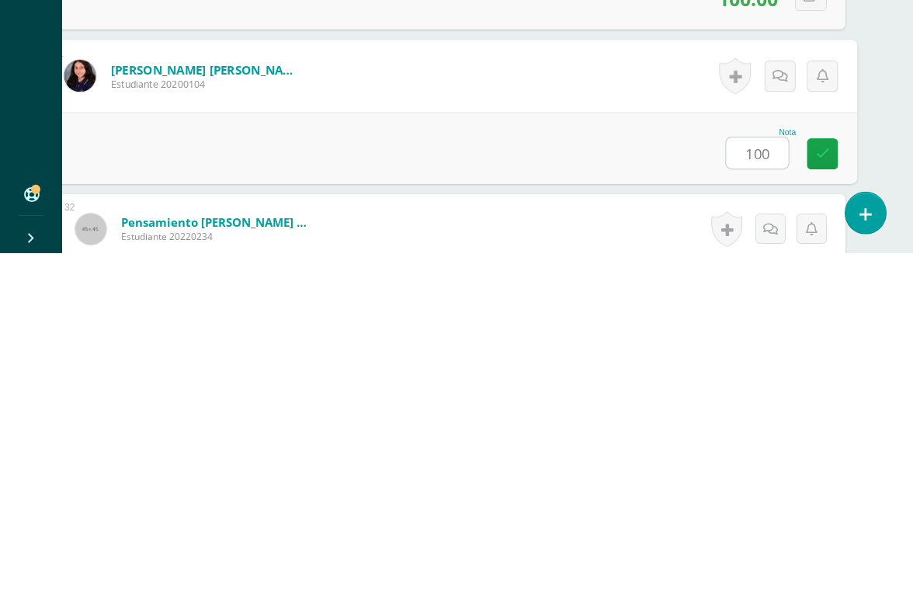
type input "100"
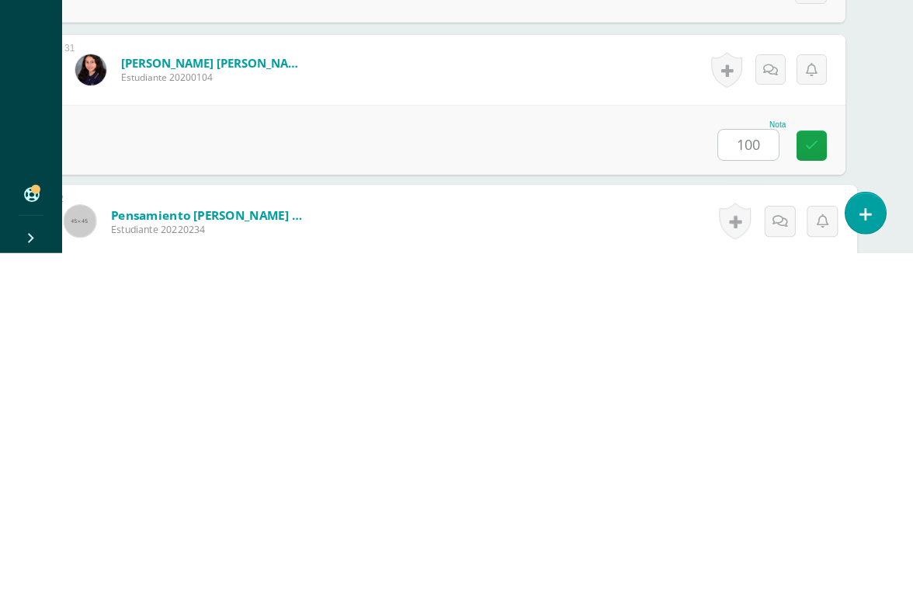
scroll to position [4872, 37]
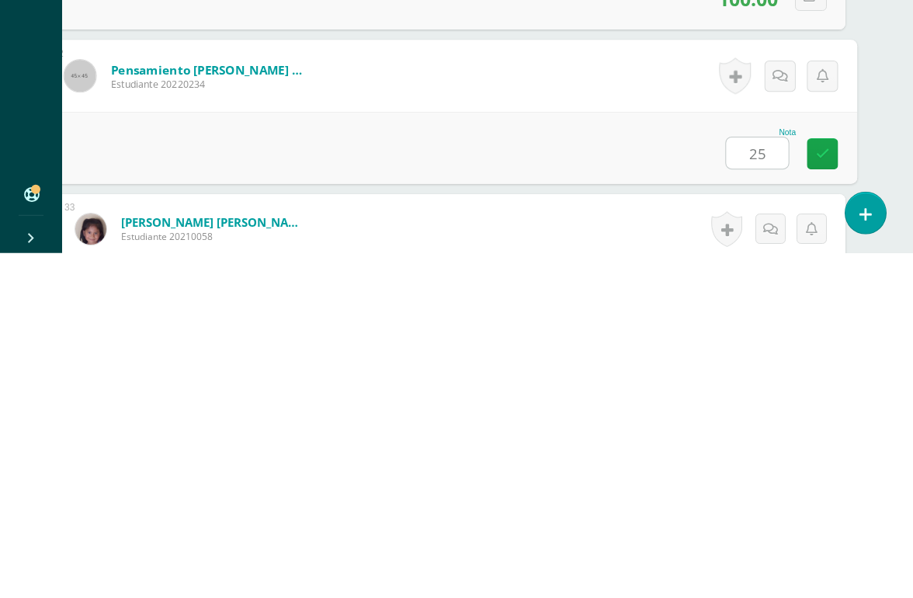
type input "25"
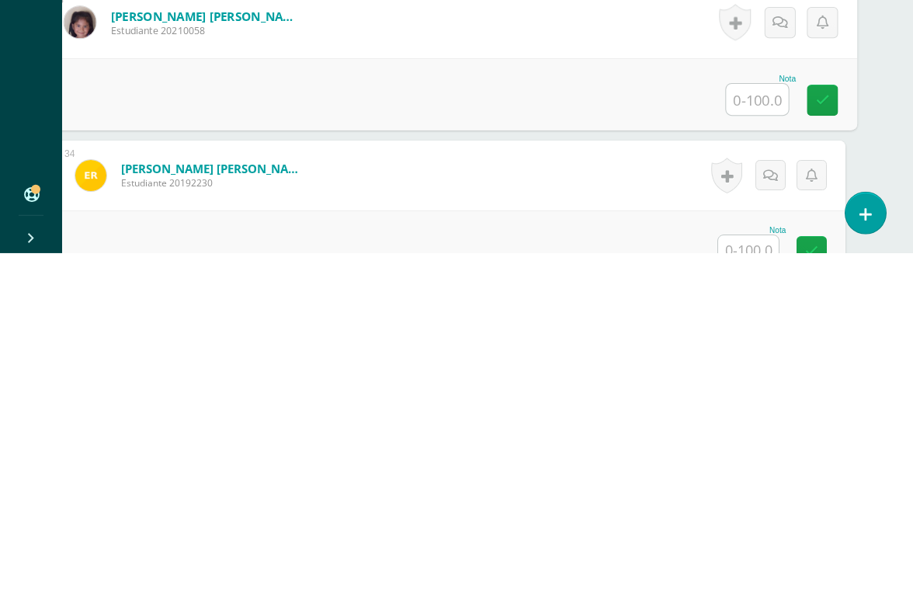
scroll to position [5129, 37]
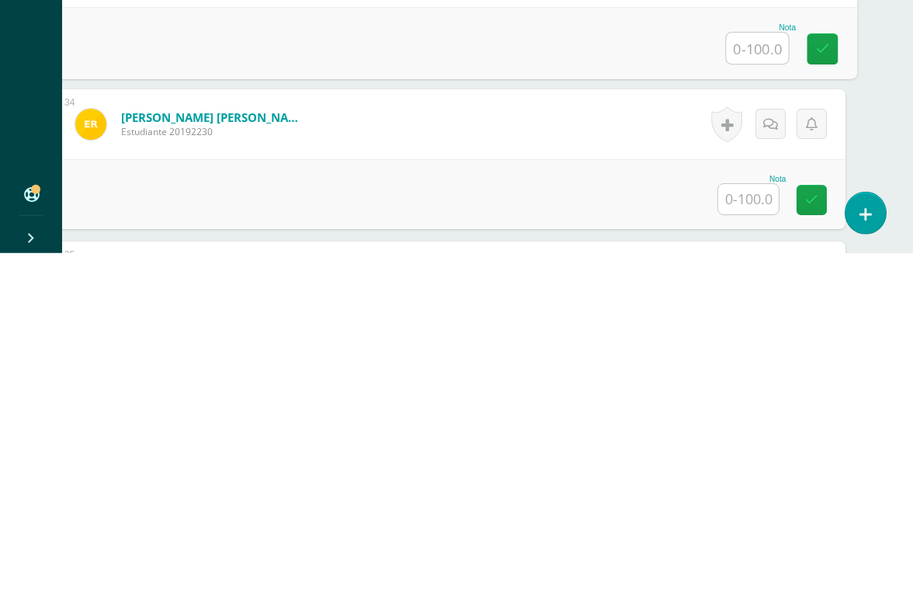
click at [763, 529] on input "text" at bounding box center [748, 544] width 61 height 30
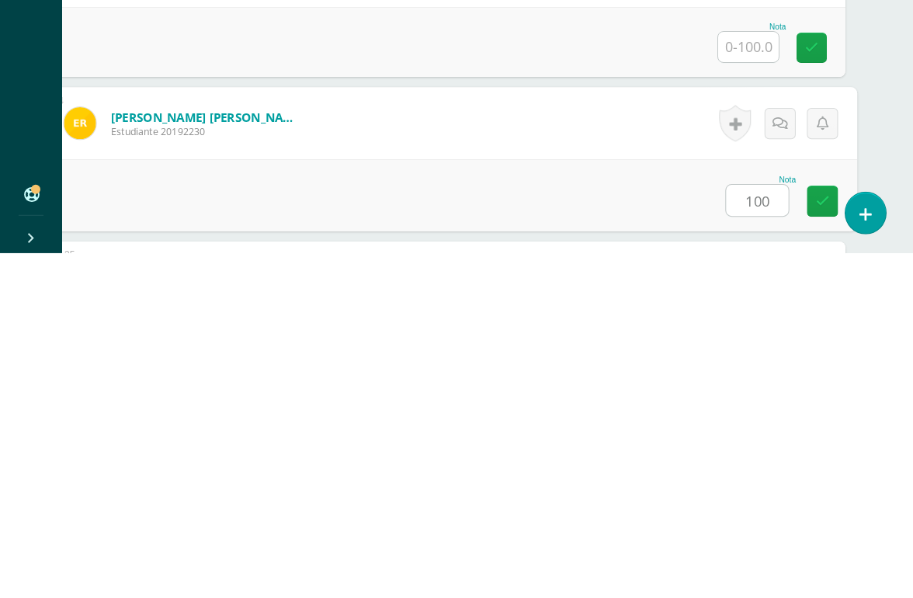
type input "100"
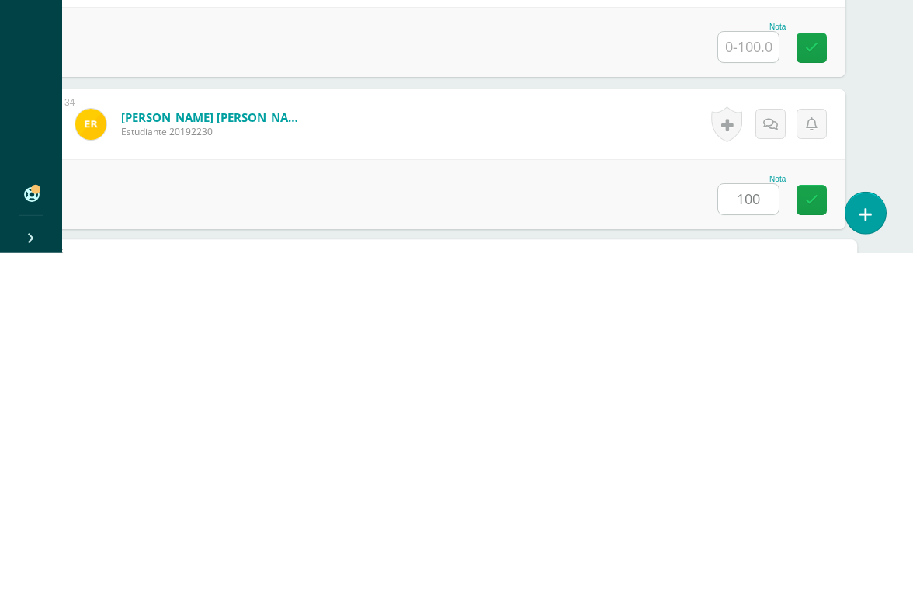
scroll to position [5329, 37]
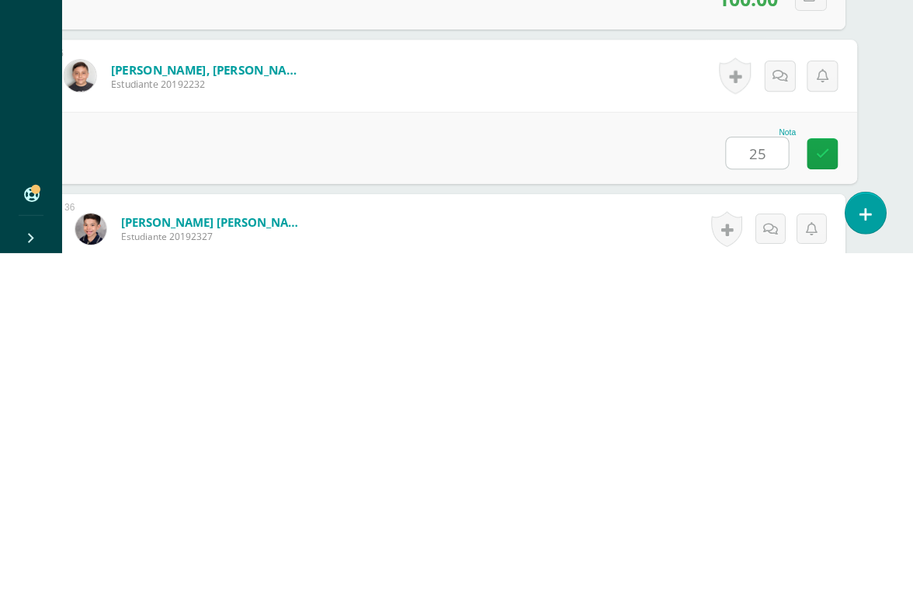
type input "25"
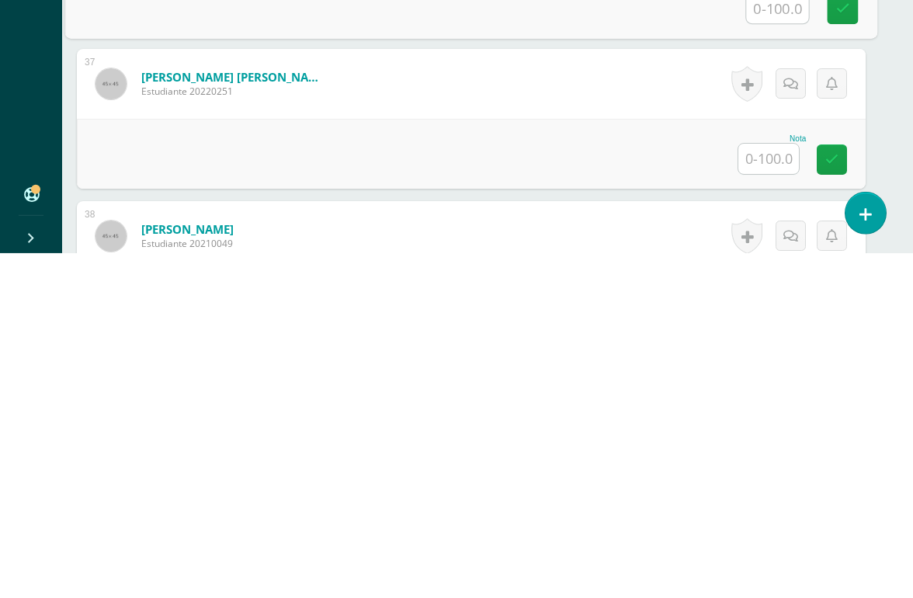
scroll to position [5626, 14]
click at [773, 489] on input "text" at bounding box center [771, 504] width 61 height 30
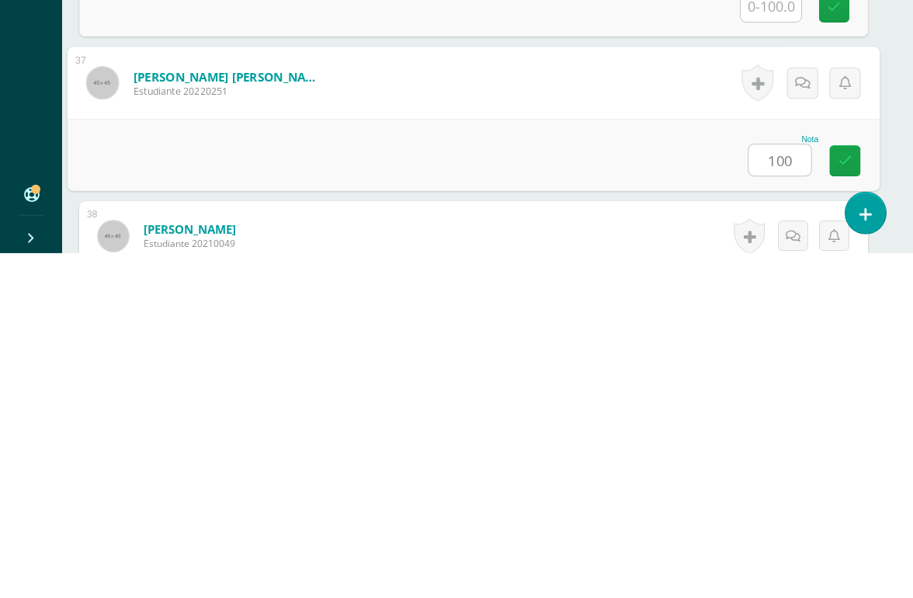
type input "100"
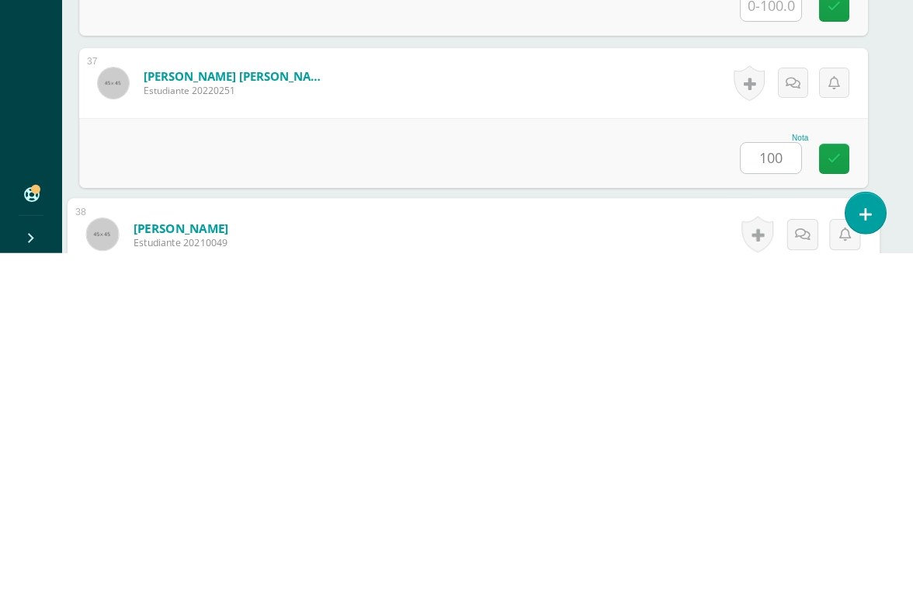
scroll to position [5786, 37]
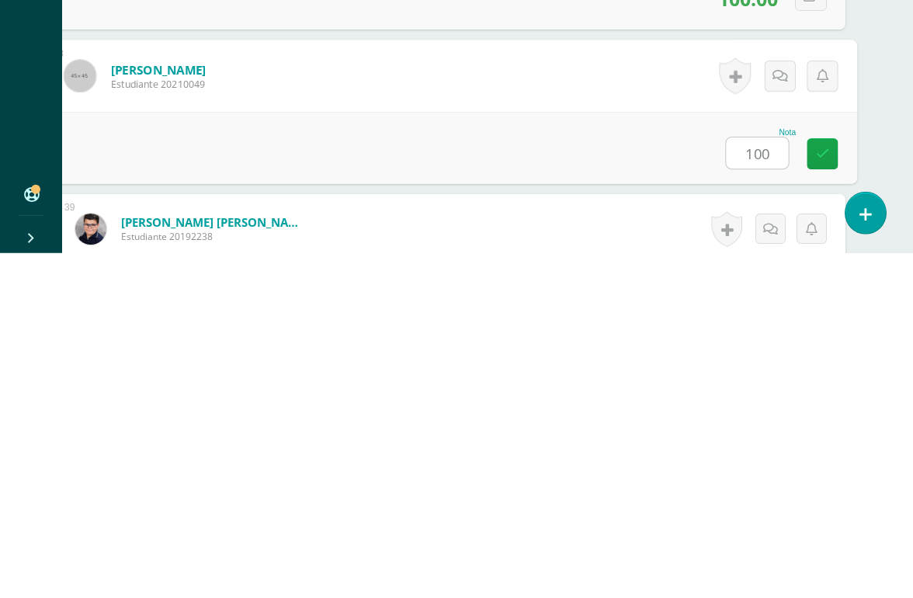
type input "100"
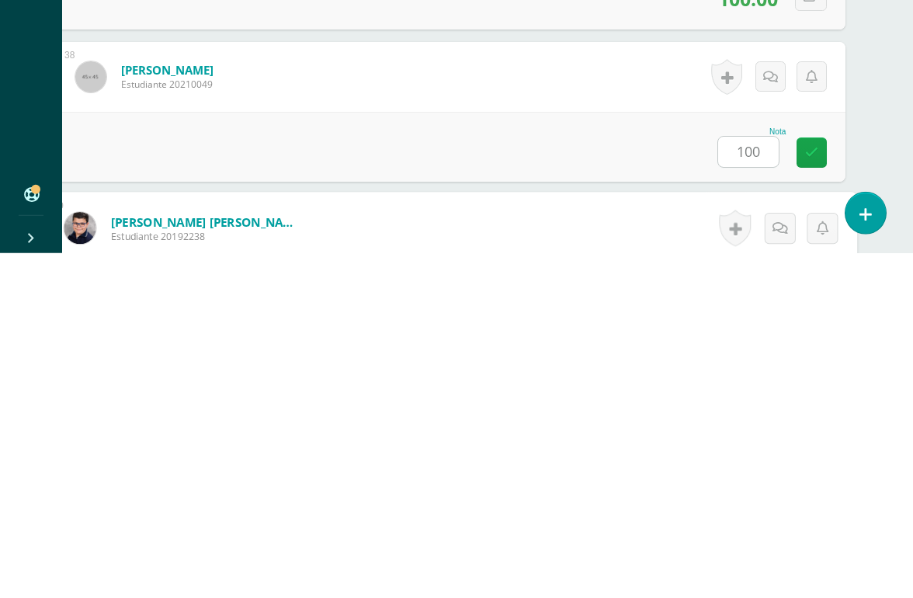
scroll to position [5938, 37]
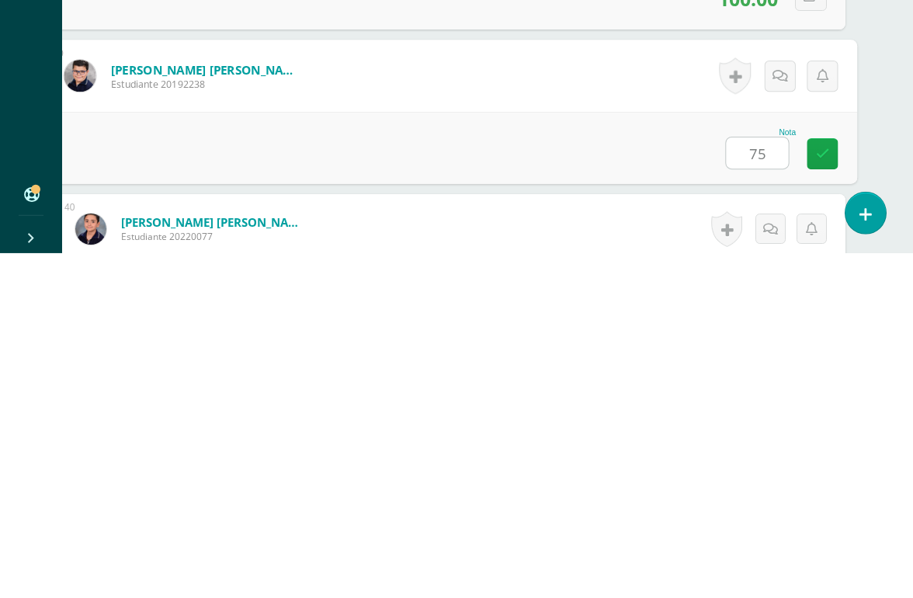
type input "75"
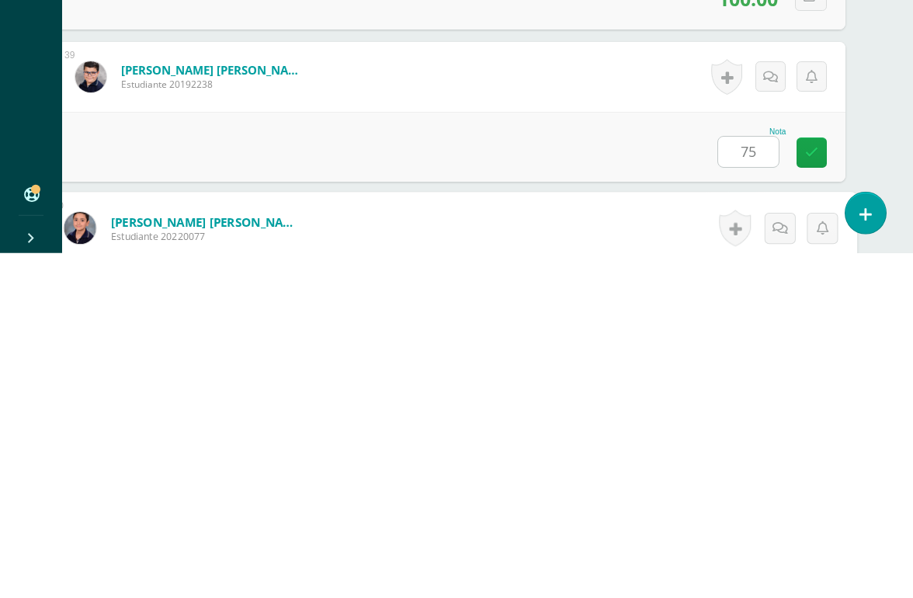
scroll to position [6144, 37]
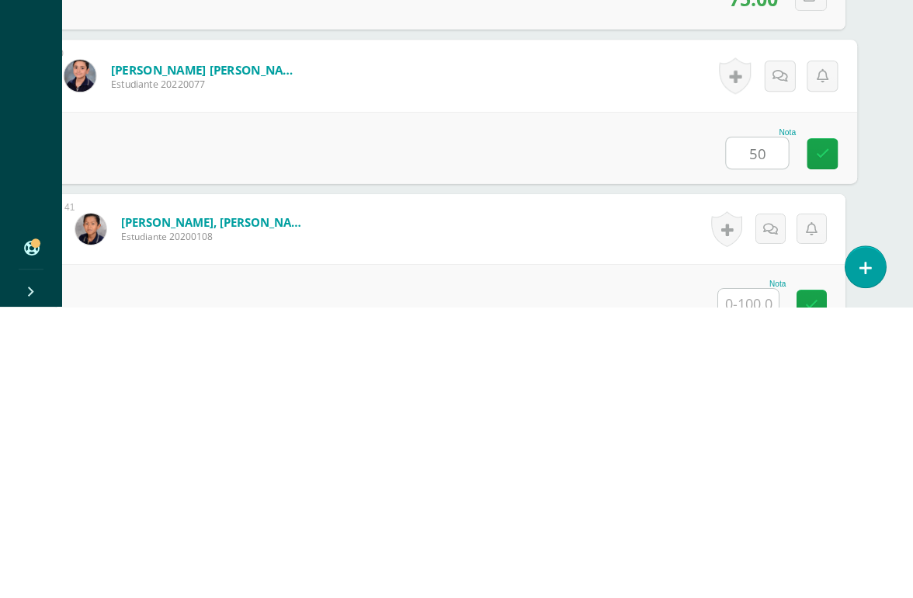
type input "50"
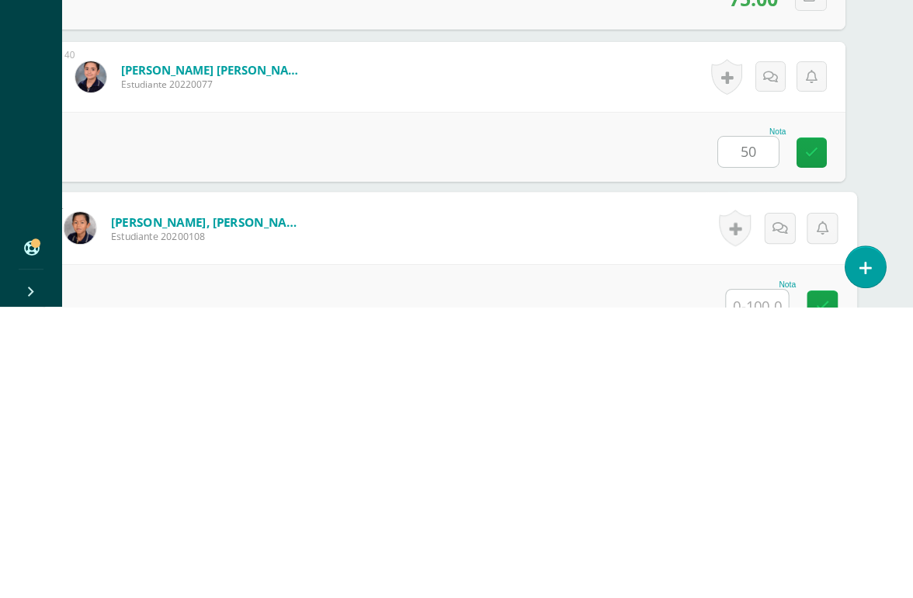
scroll to position [6296, 37]
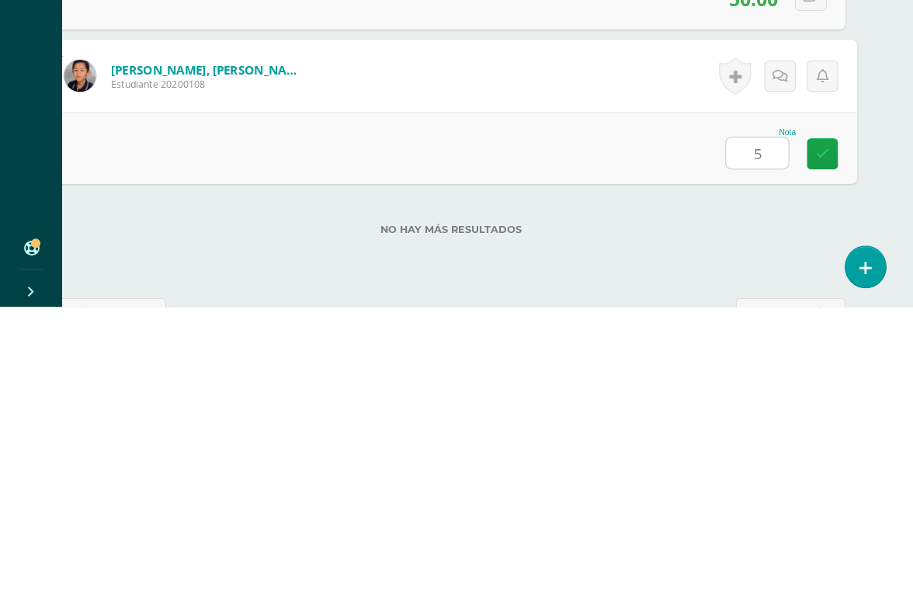
type input "50"
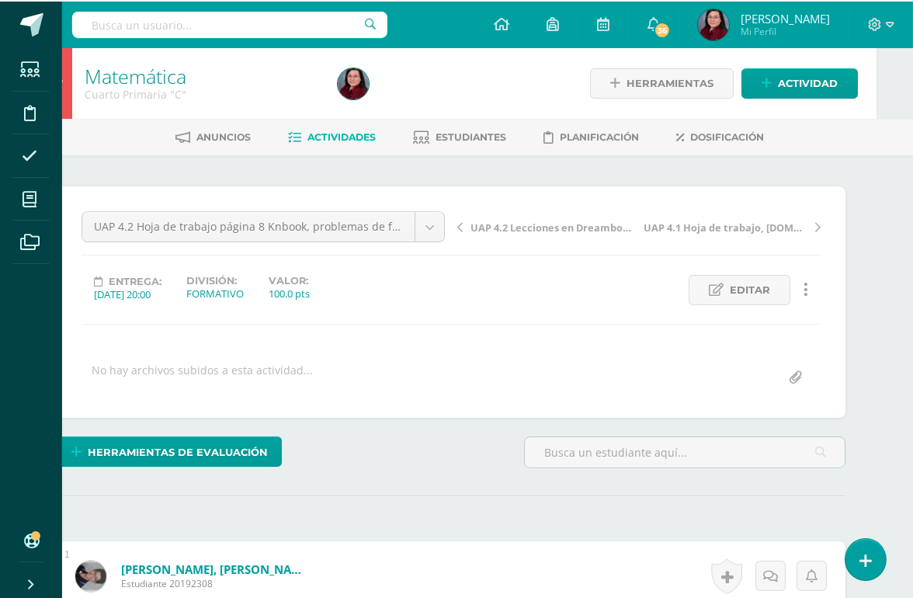
scroll to position [0, 37]
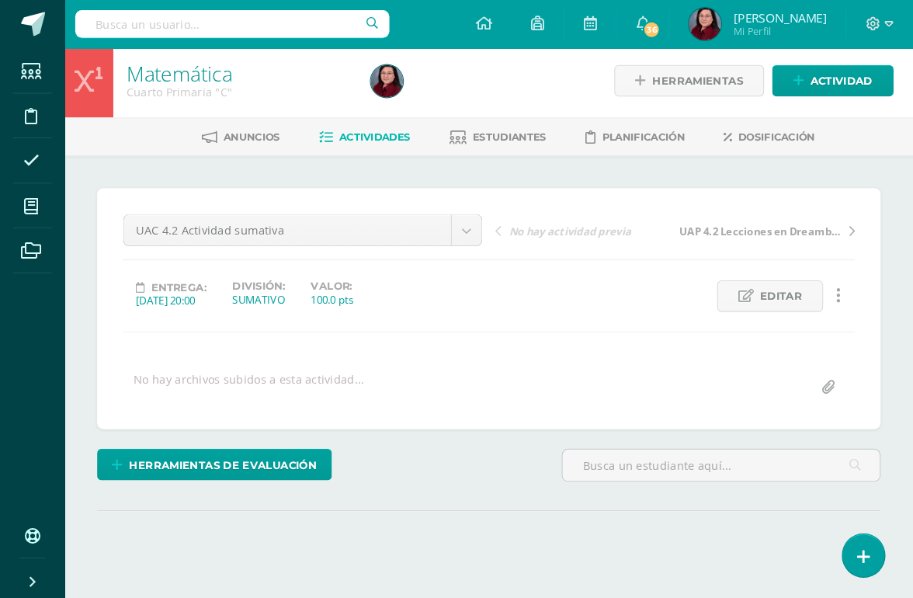
scroll to position [7, 0]
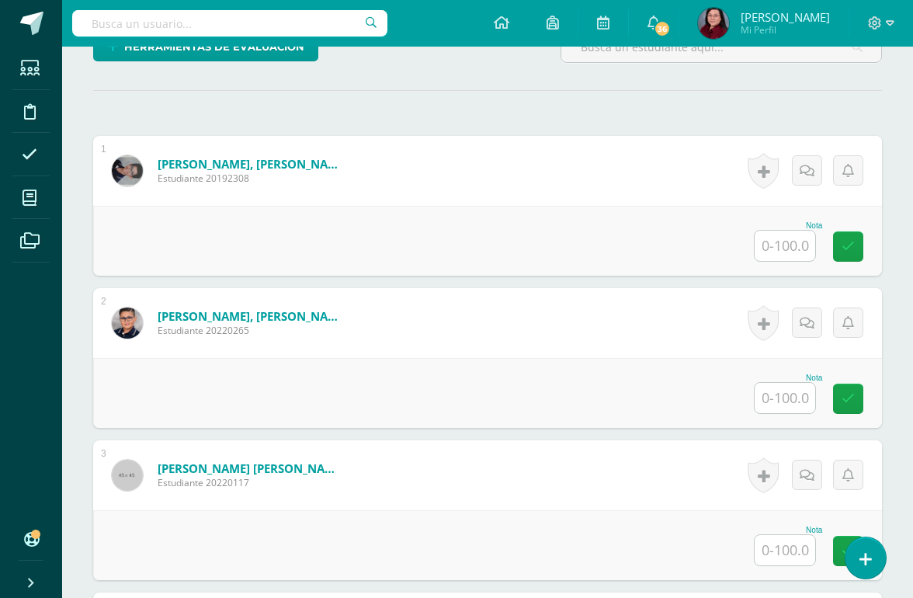
click at [793, 247] on input "text" at bounding box center [785, 246] width 61 height 30
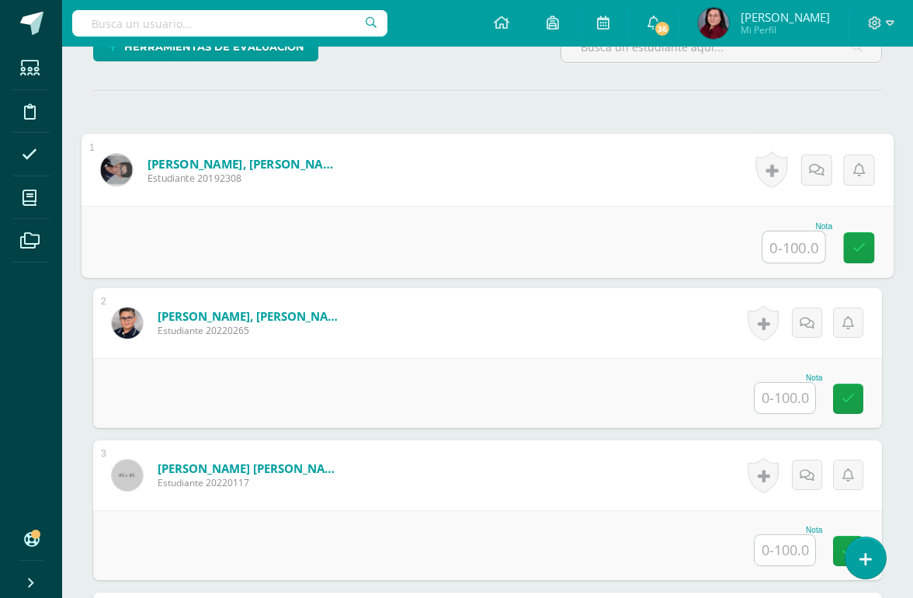
scroll to position [403, 0]
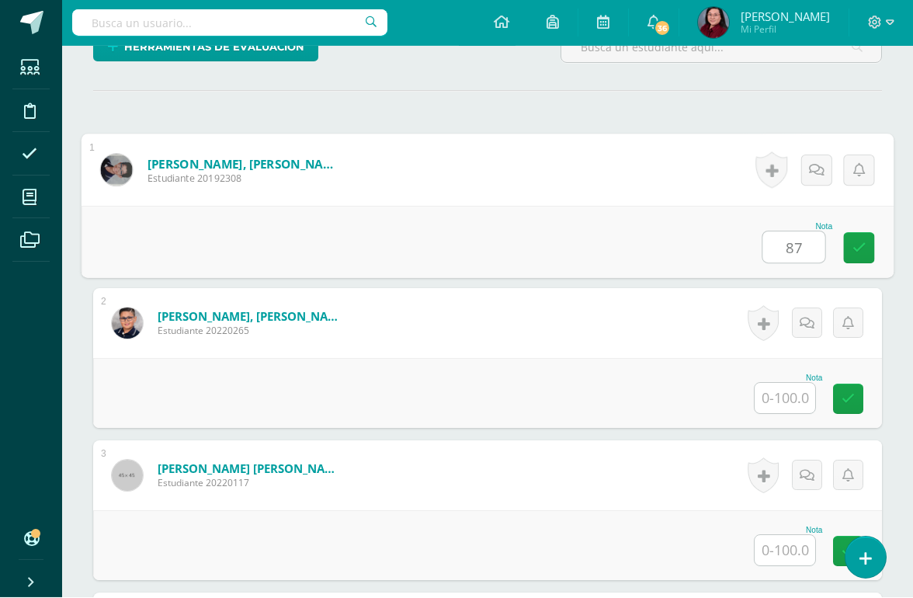
type input "87"
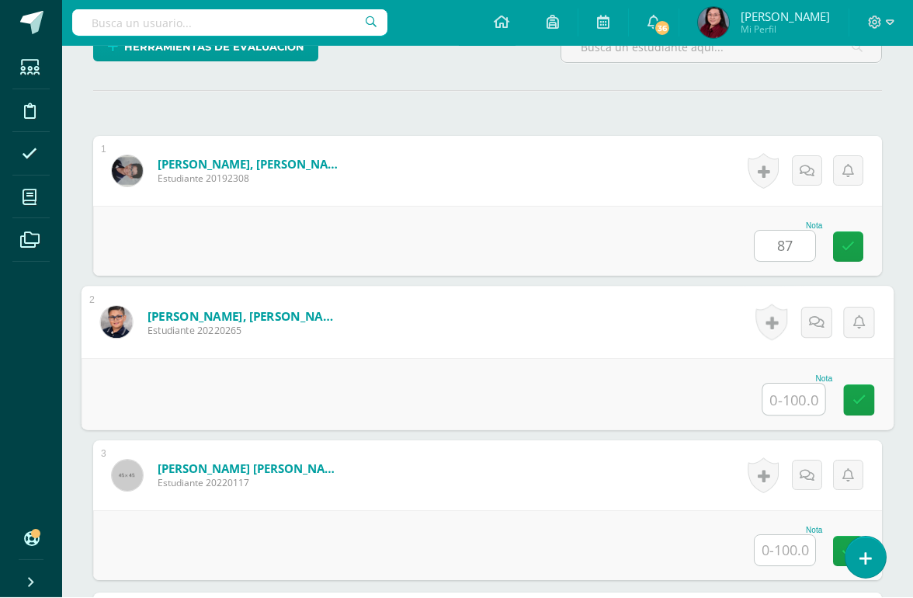
scroll to position [403, 37]
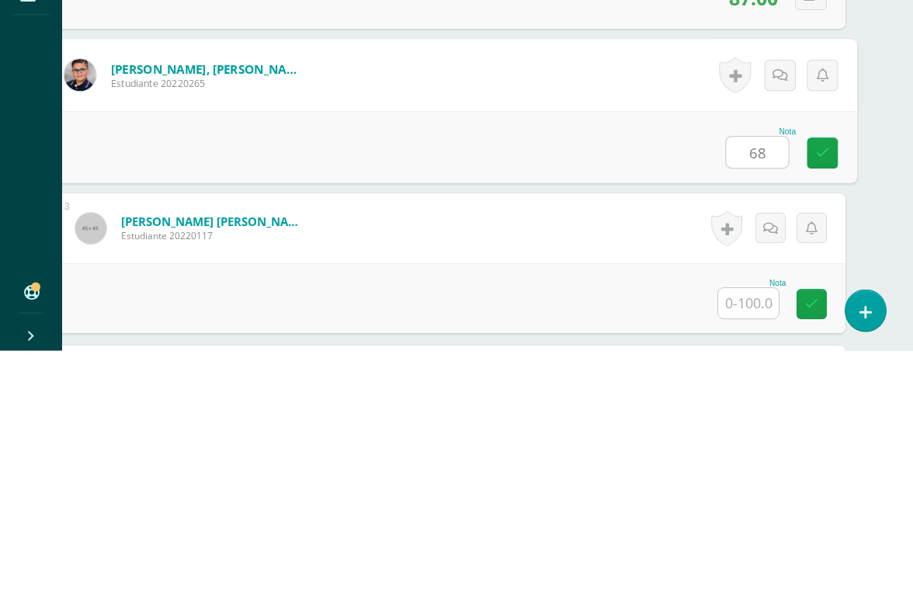
type input "68"
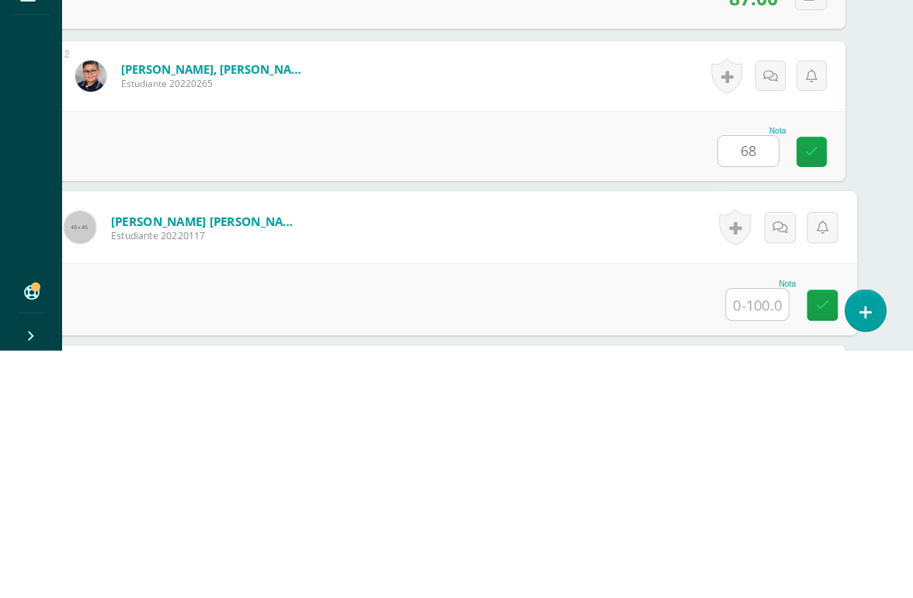
scroll to position [457, 37]
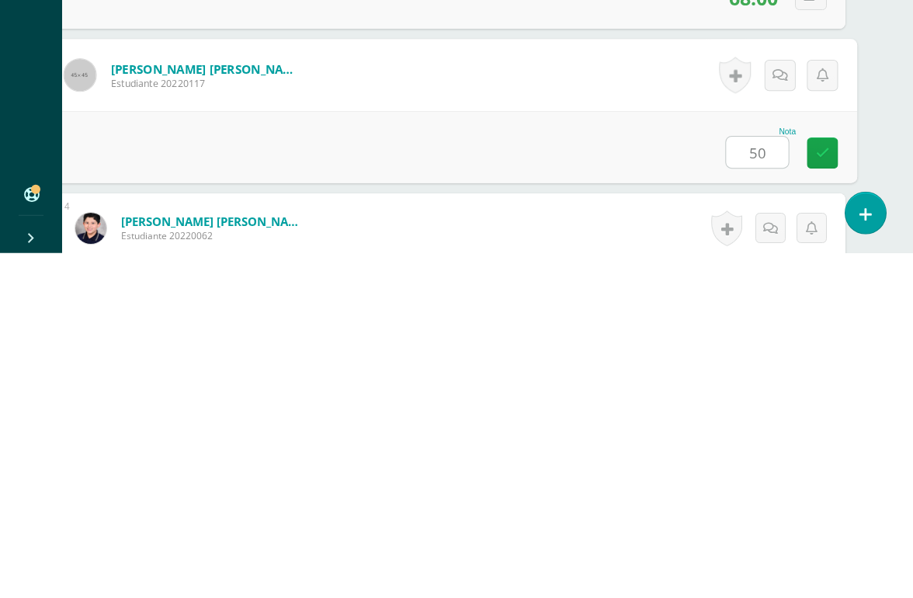
type input "50"
type input "74"
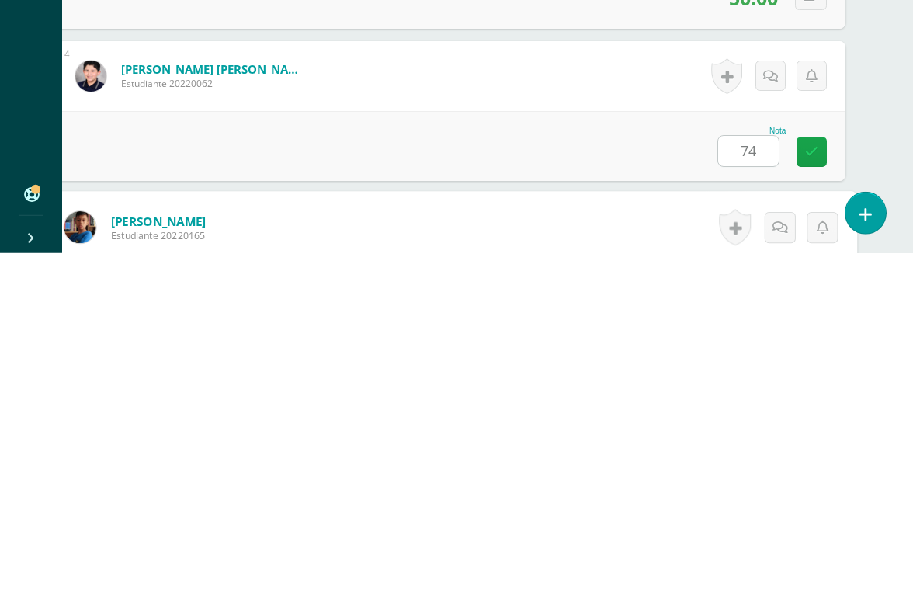
scroll to position [762, 37]
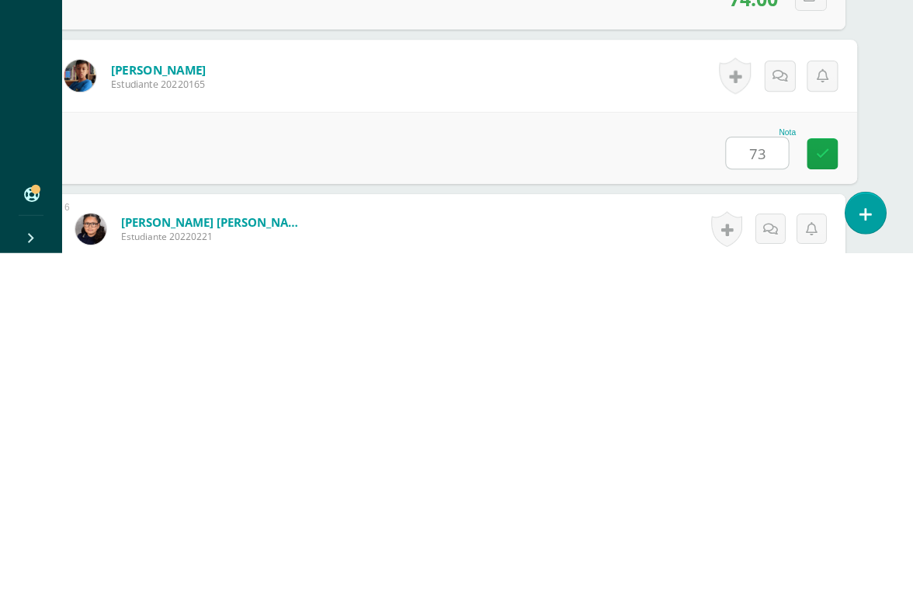
type input "73"
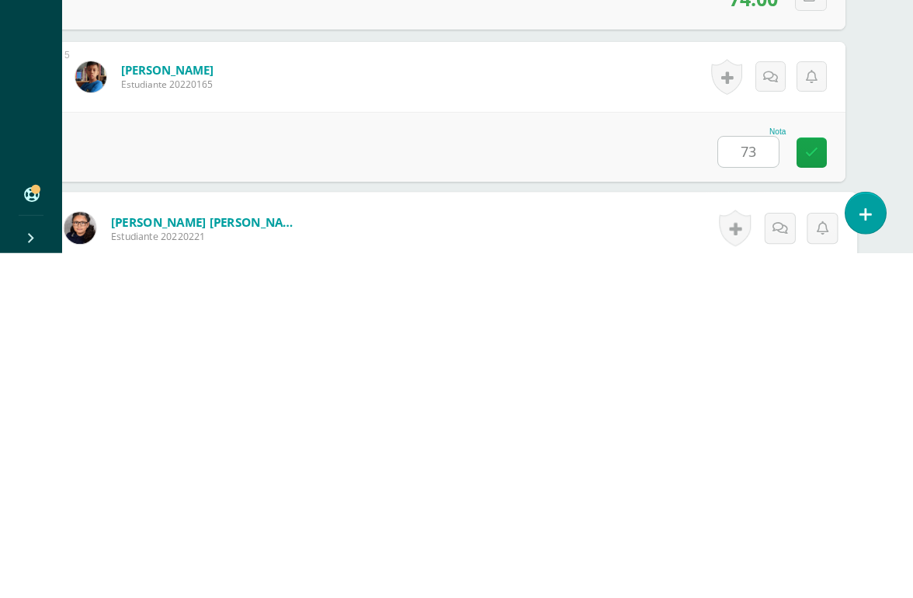
scroll to position [914, 37]
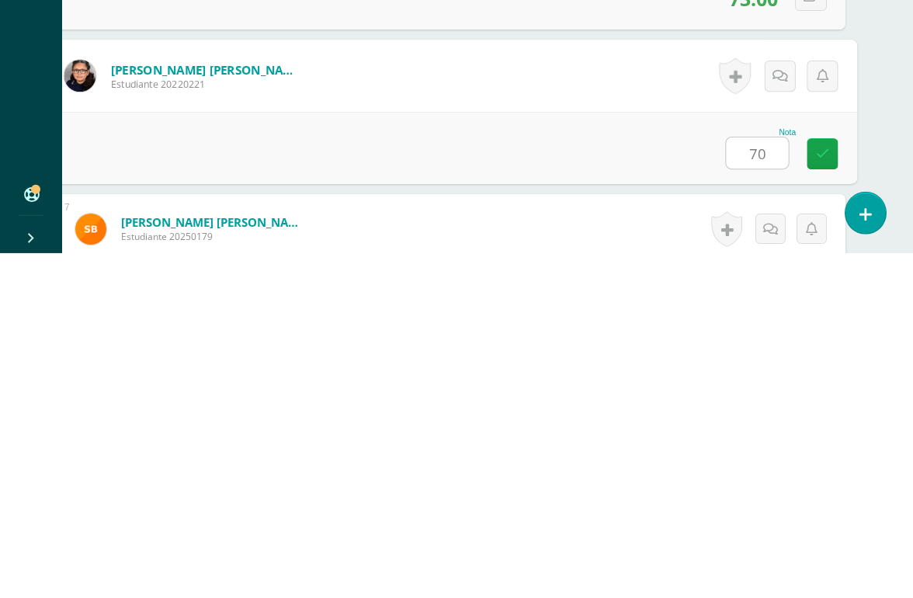
type input "70"
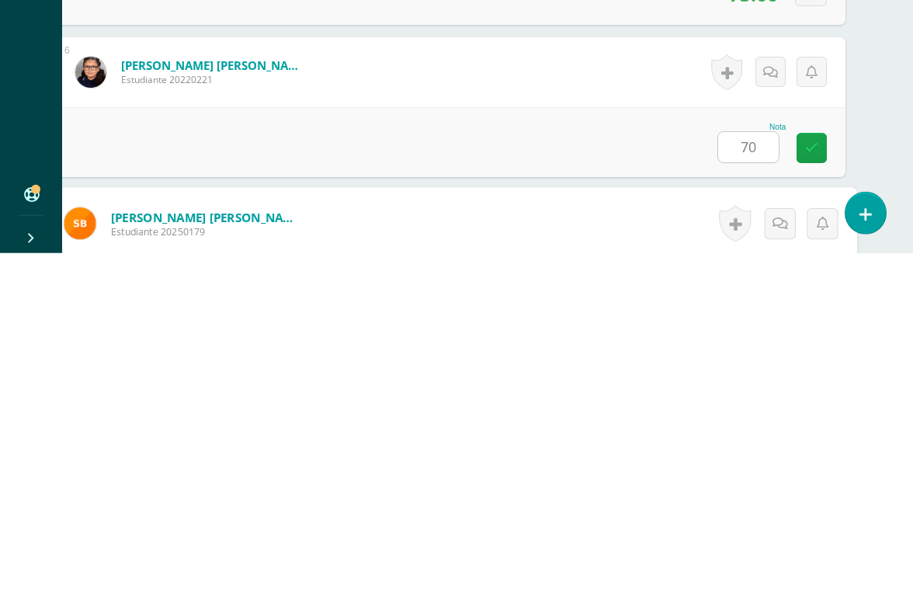
scroll to position [1066, 37]
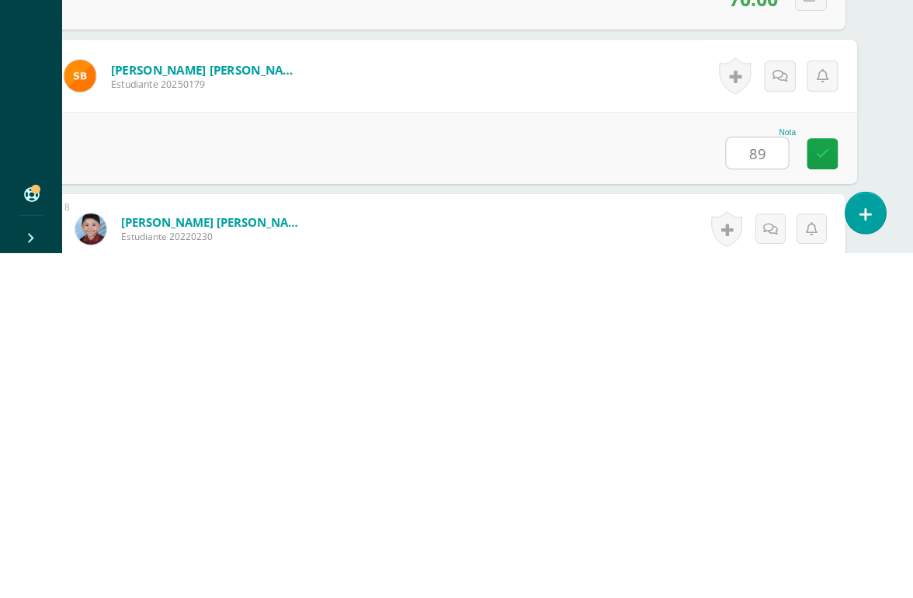
type input "89"
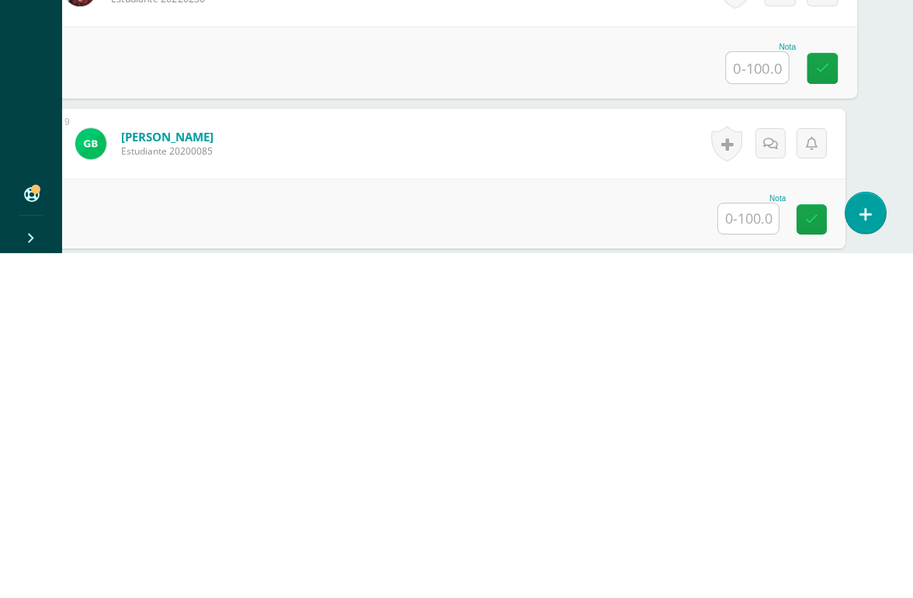
scroll to position [1306, 37]
click at [755, 547] on input "text" at bounding box center [748, 562] width 61 height 30
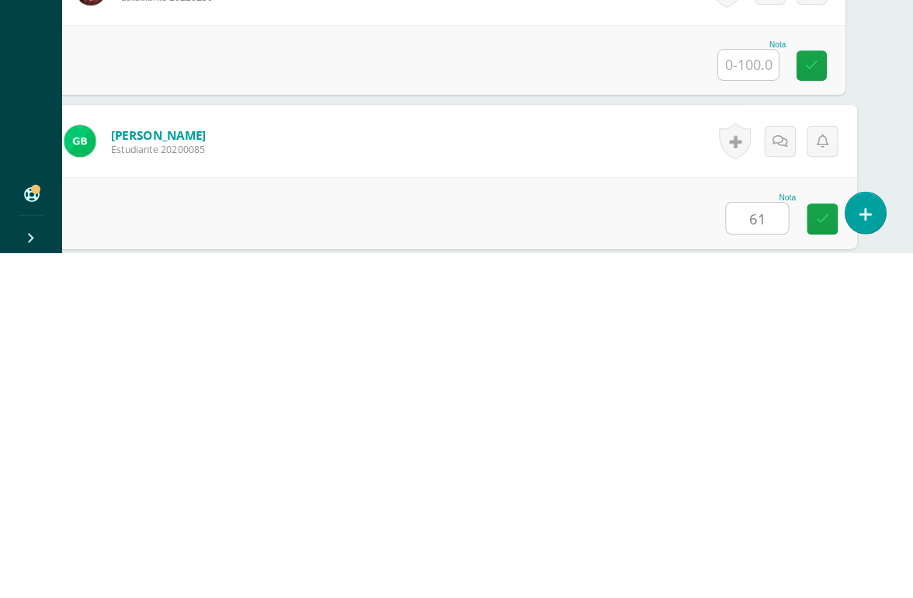
type input "61"
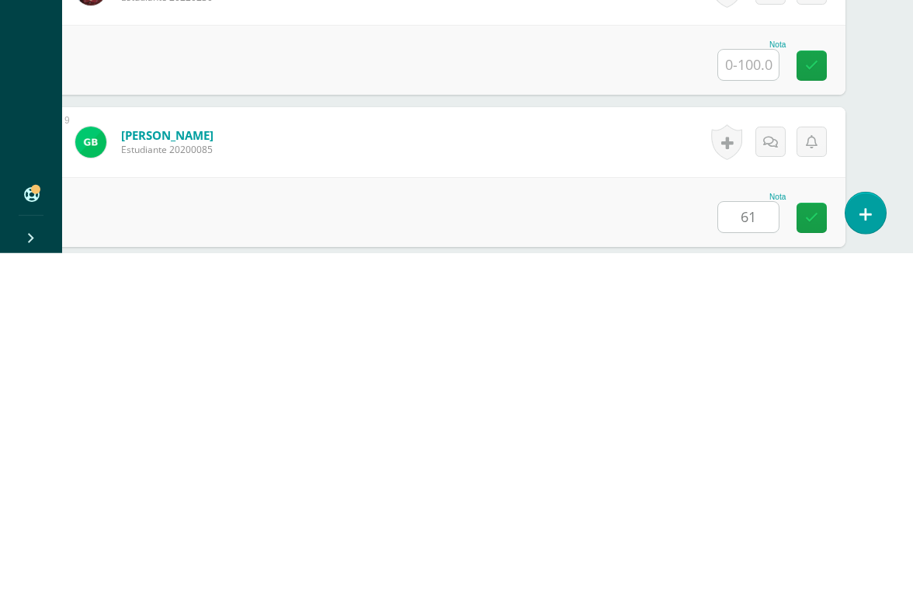
scroll to position [1523, 37]
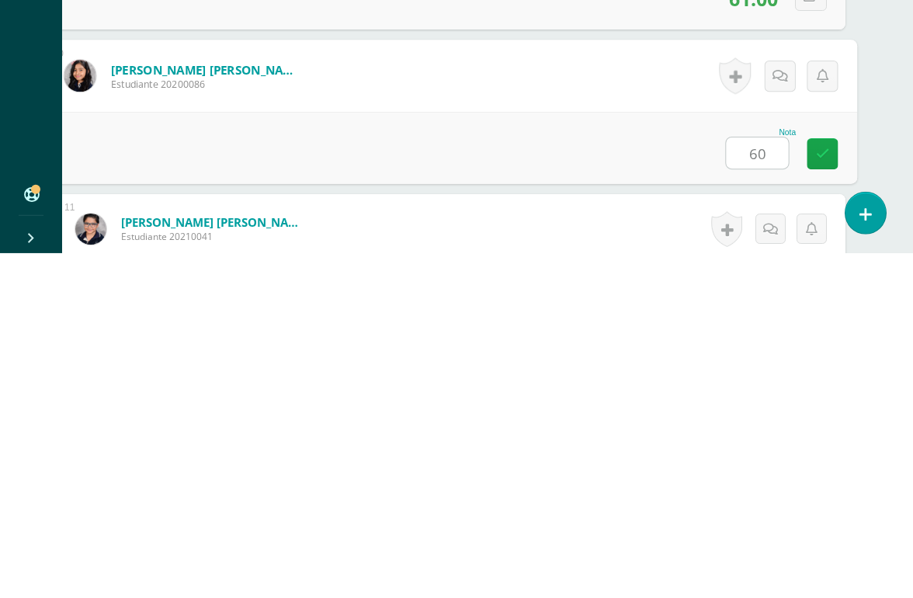
type input "60"
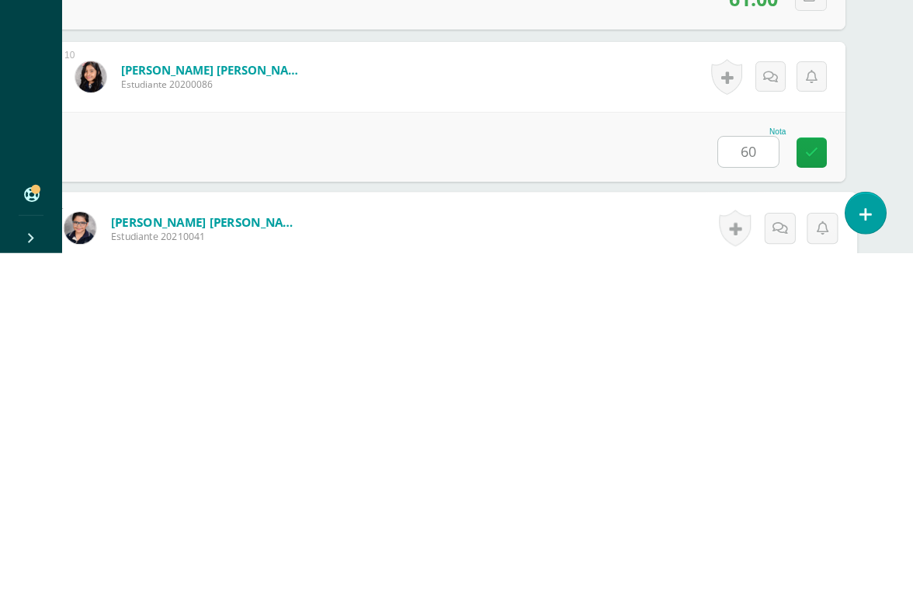
scroll to position [1675, 37]
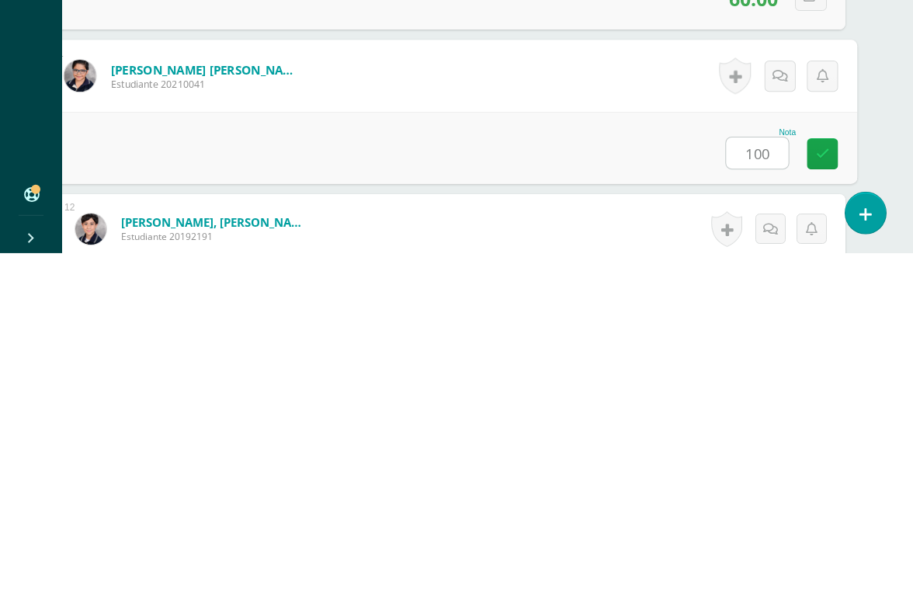
type input "100"
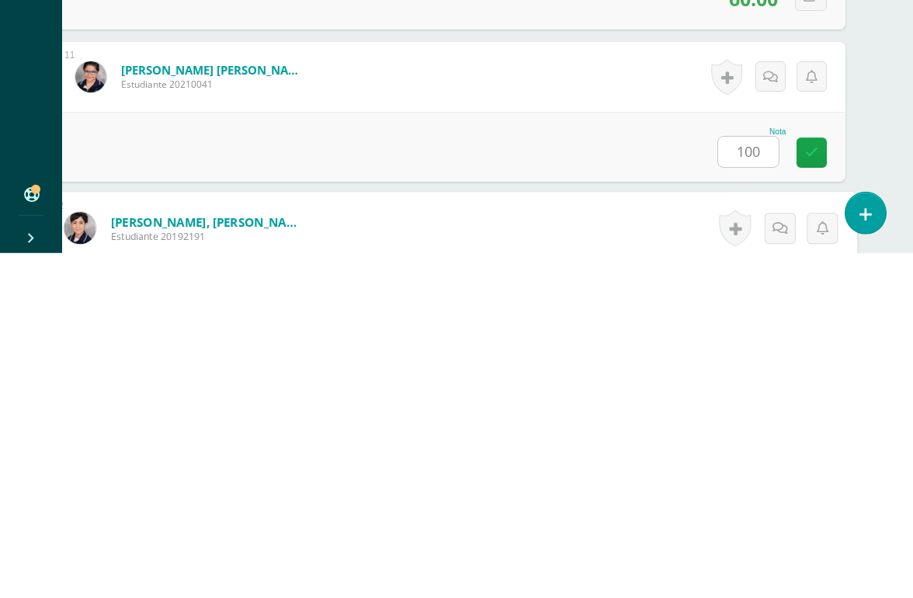
scroll to position [1828, 37]
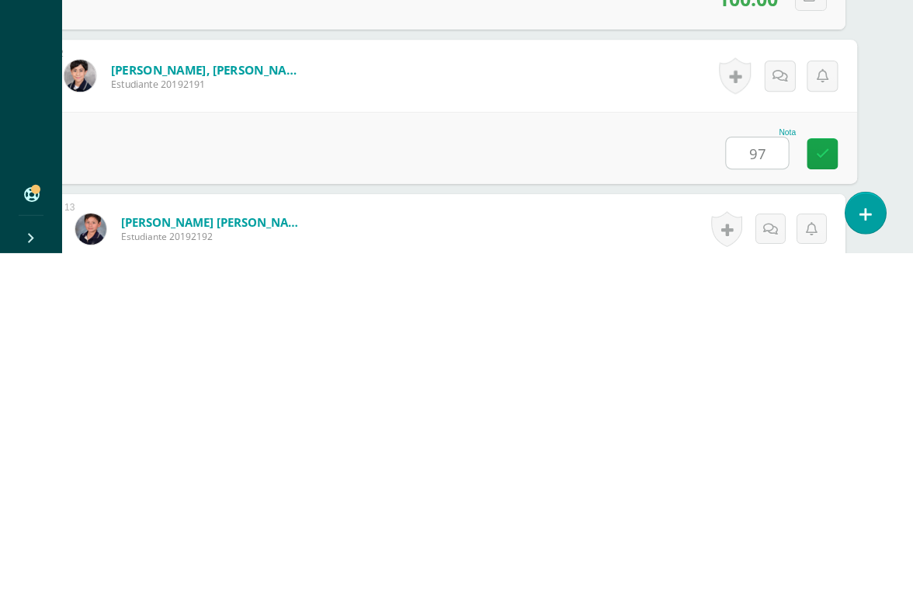
type input "97"
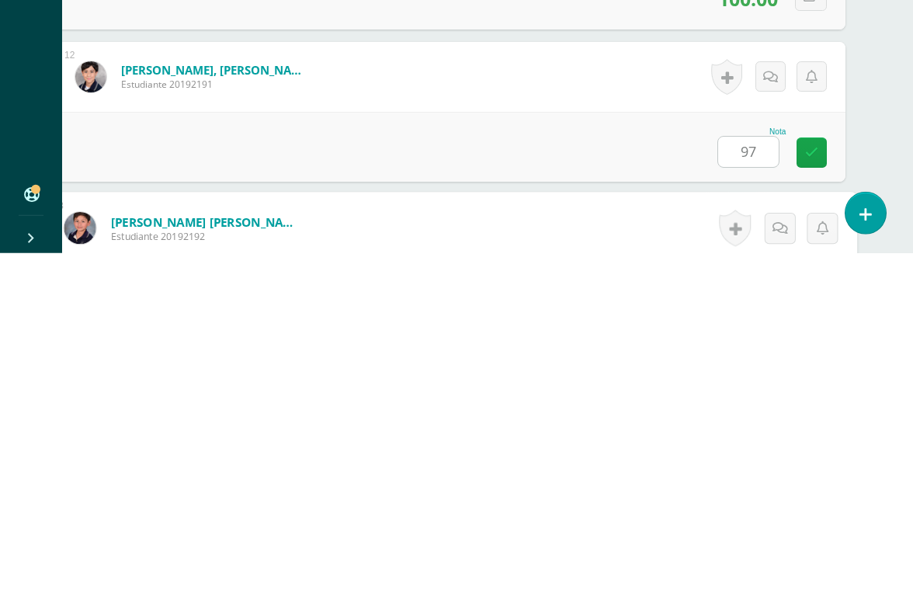
scroll to position [1980, 37]
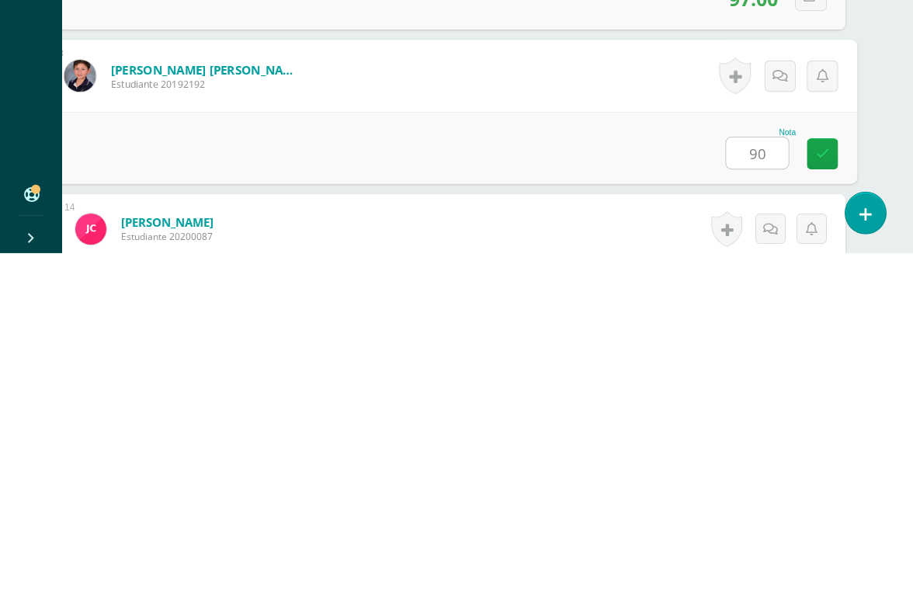
type input "90"
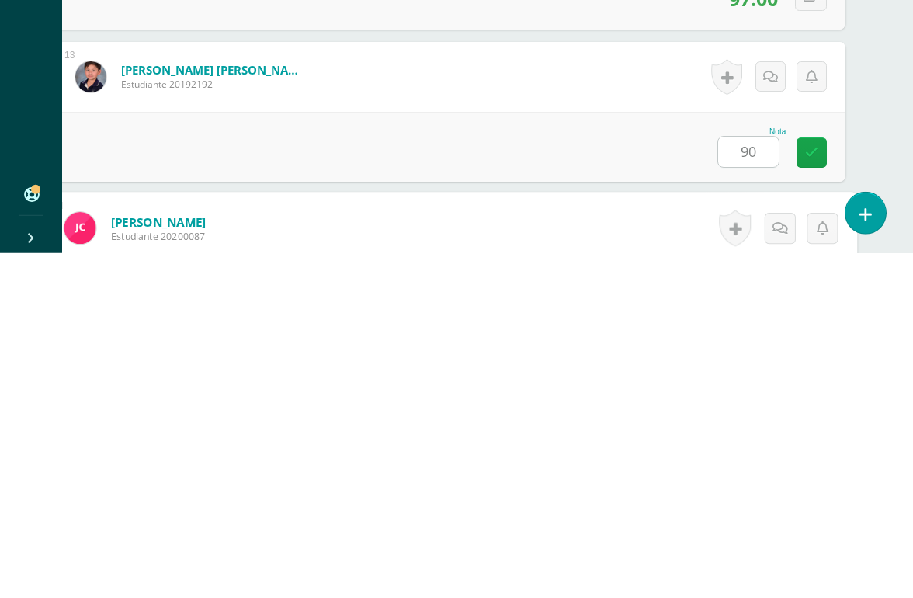
scroll to position [2132, 37]
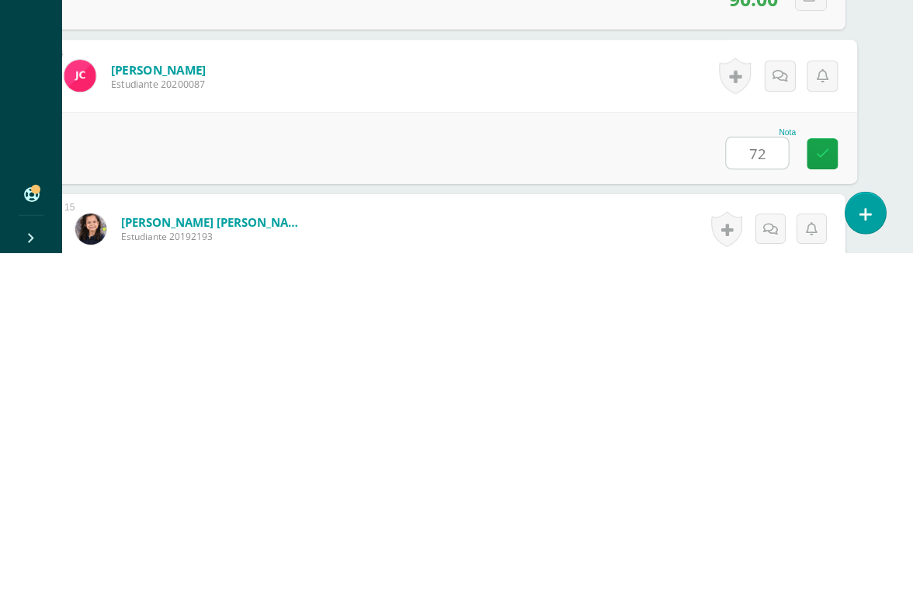
type input "72"
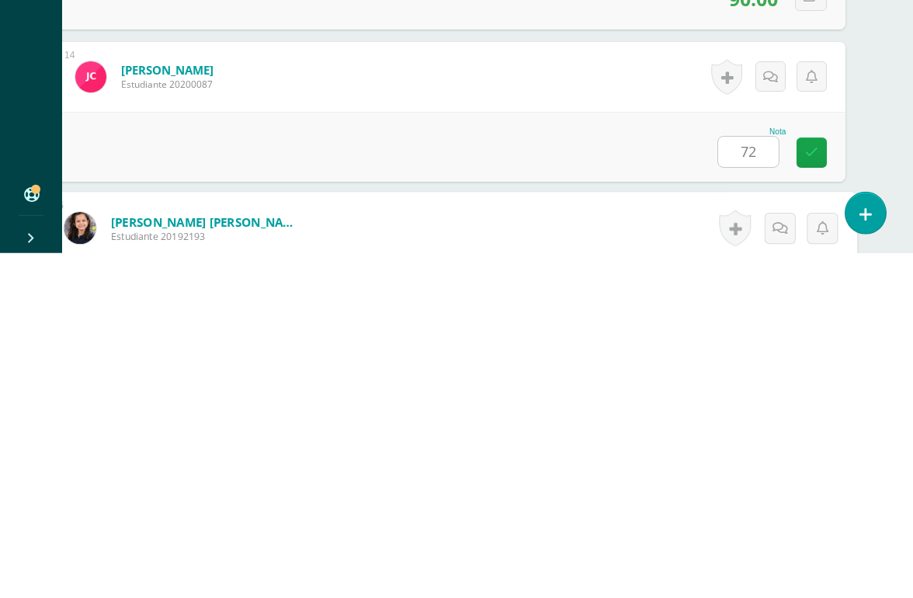
scroll to position [2284, 37]
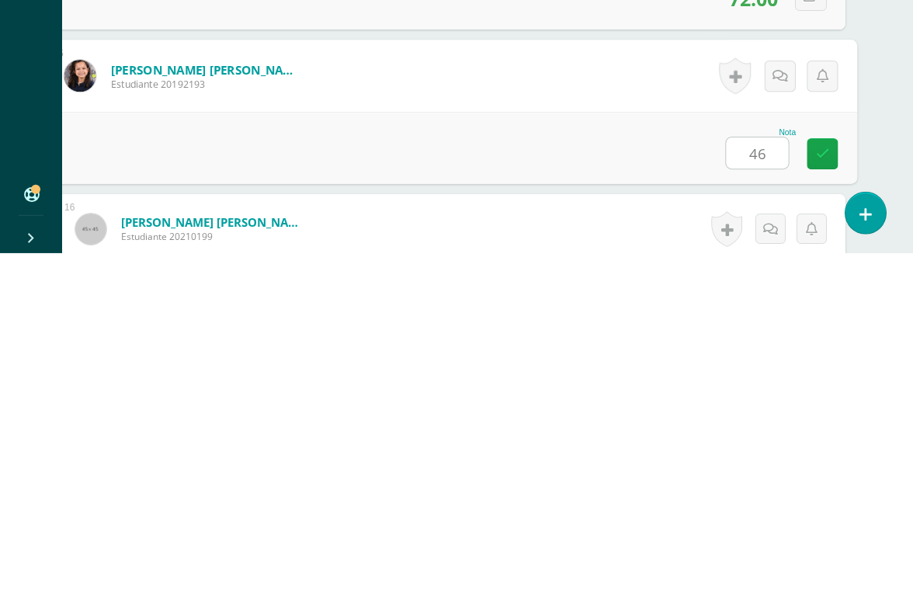
type input "46"
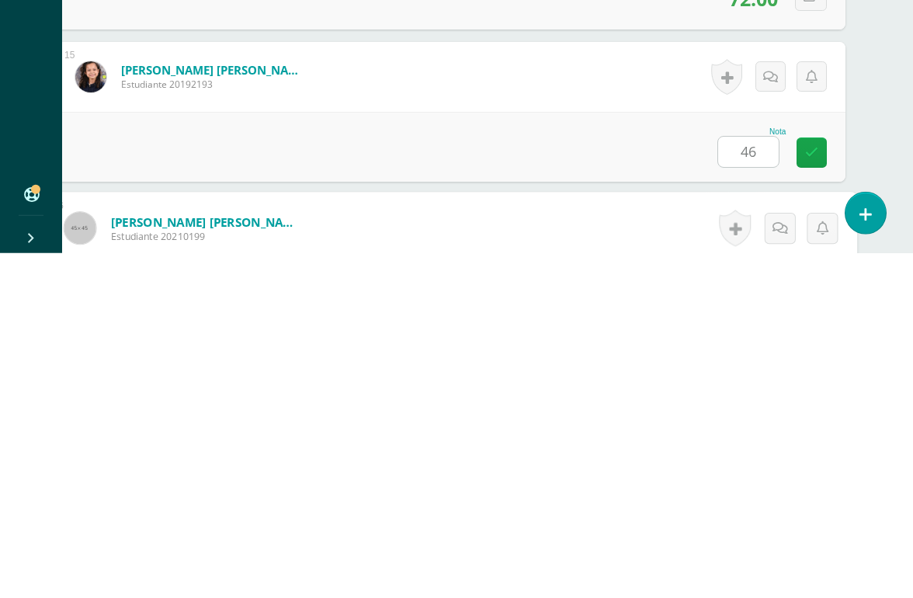
scroll to position [2436, 37]
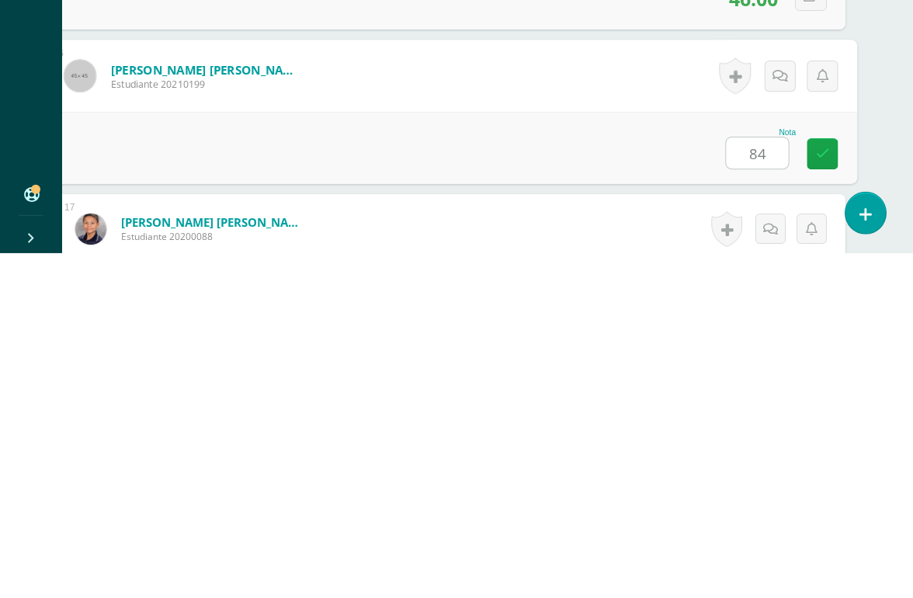
type input "84"
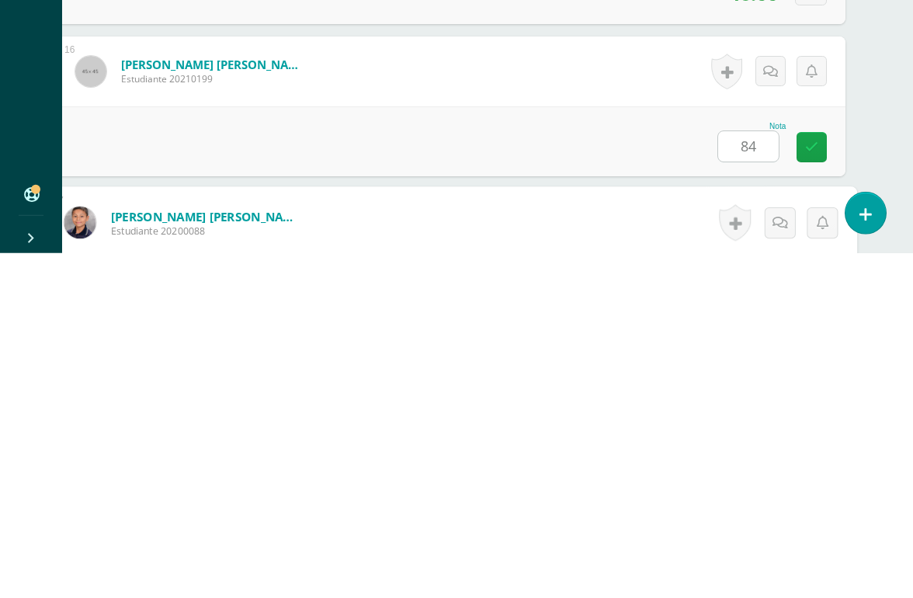
scroll to position [2589, 37]
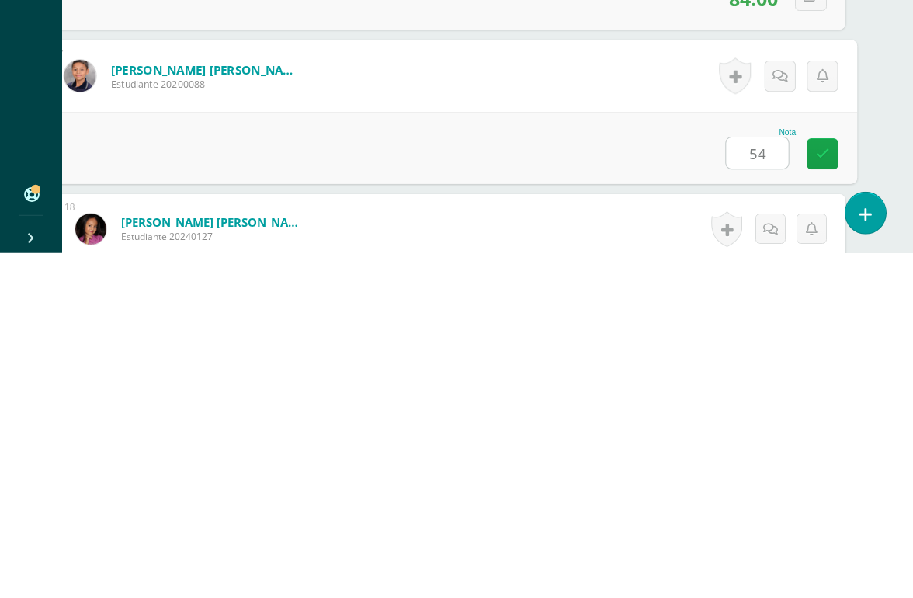
type input "54"
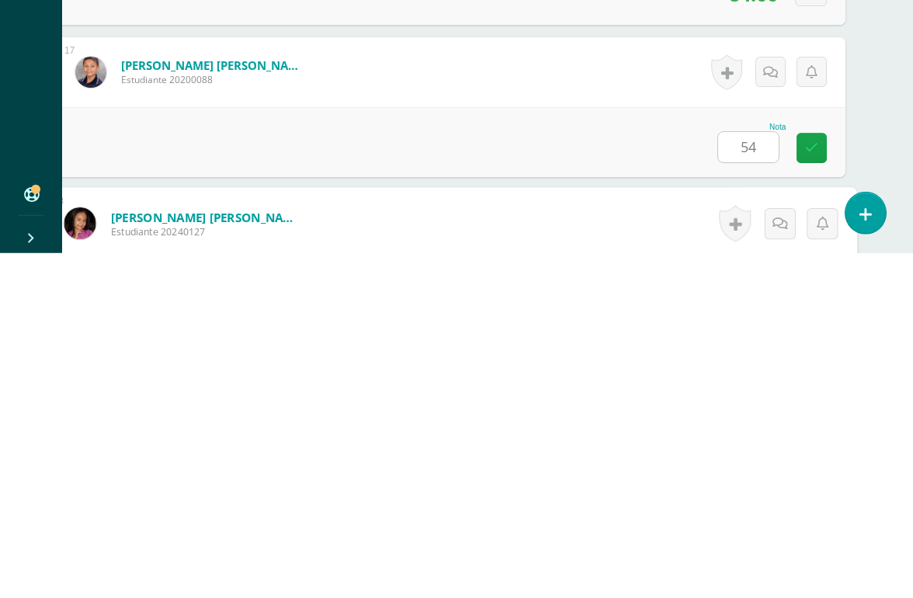
scroll to position [2741, 37]
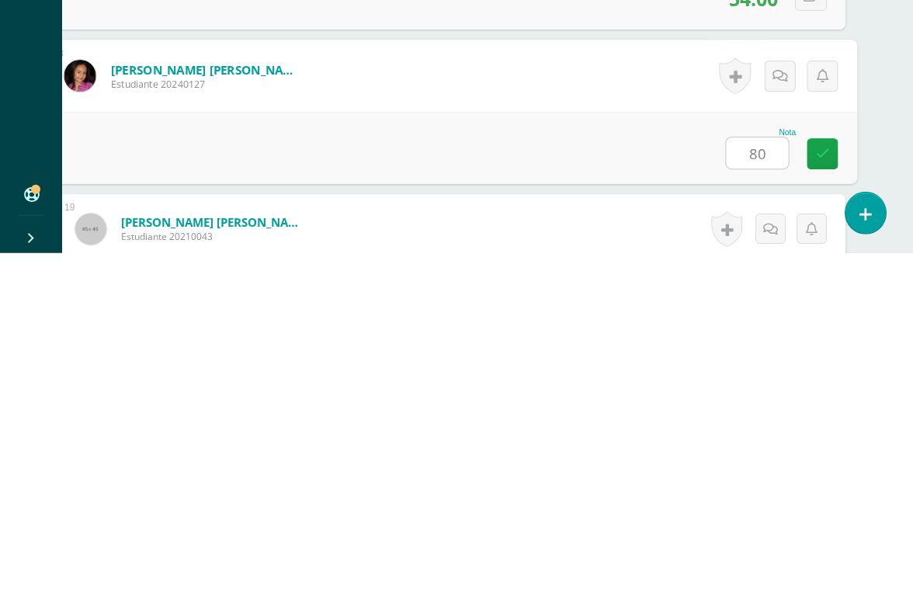
type input "80"
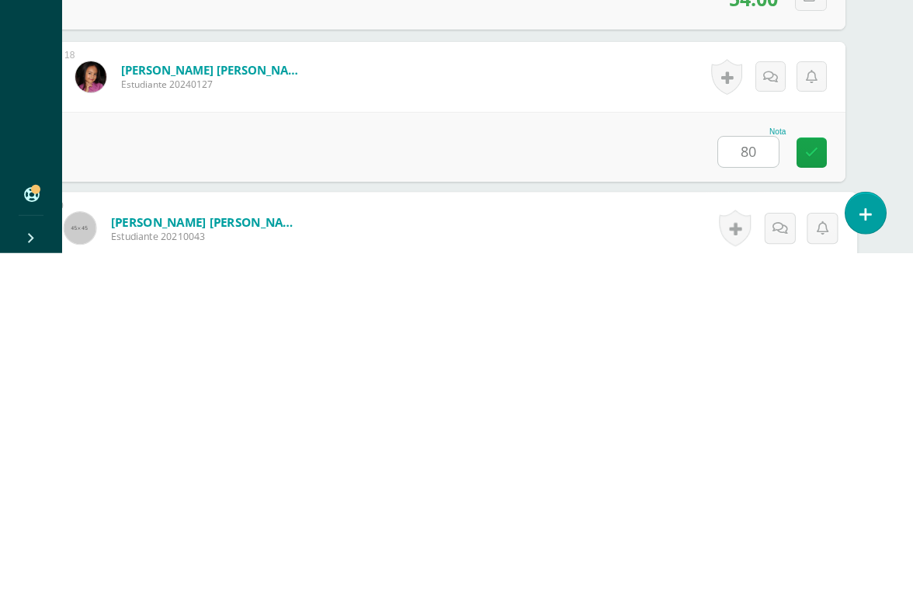
scroll to position [2893, 37]
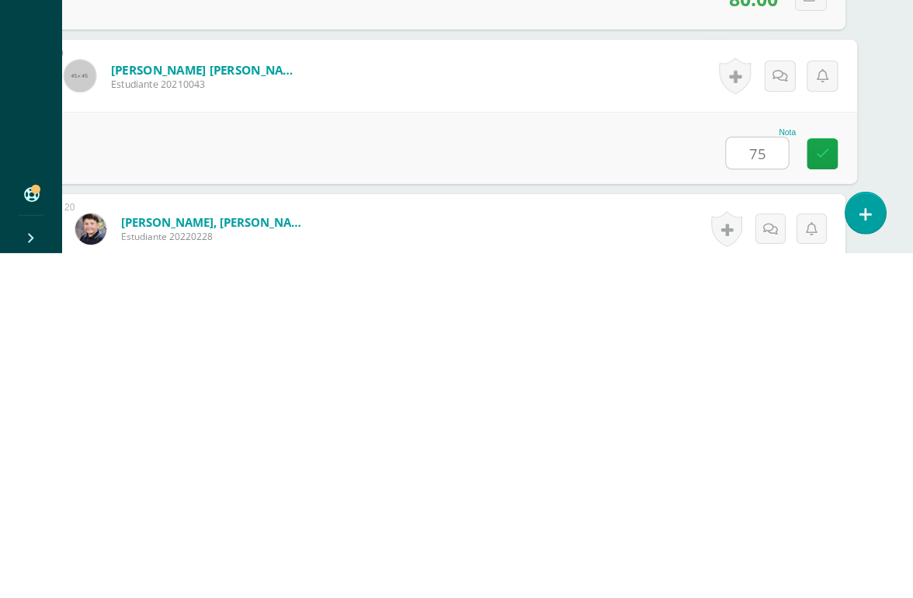
type input "75"
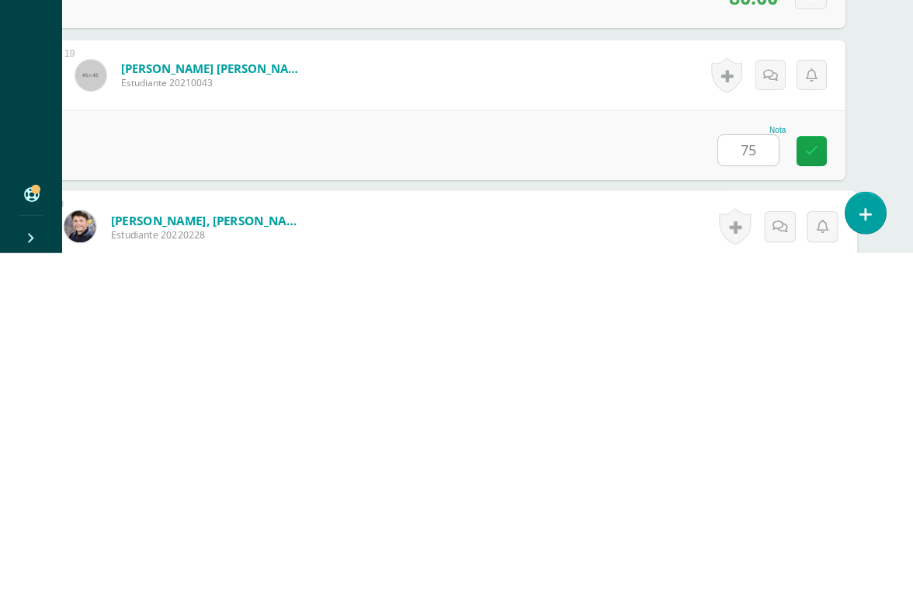
scroll to position [3045, 37]
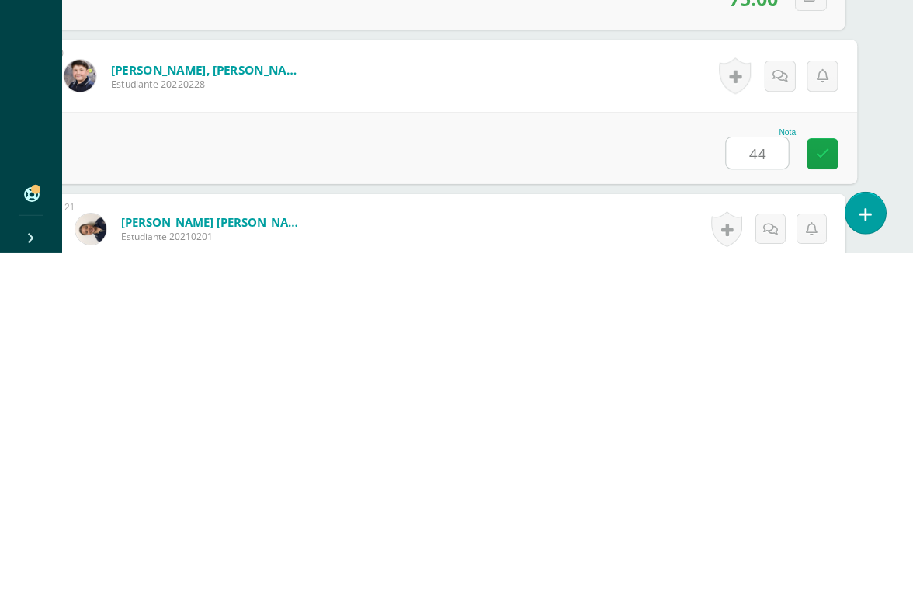
type input "44"
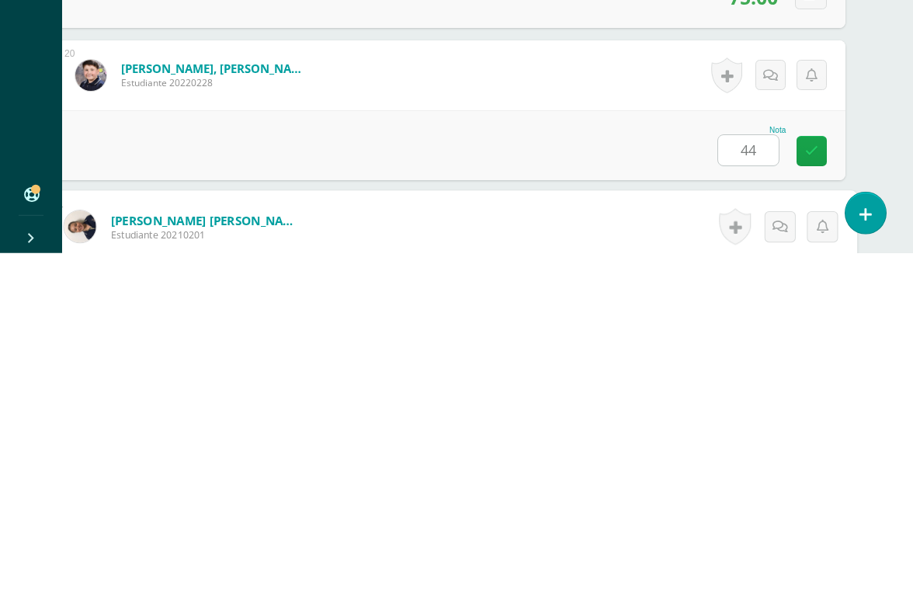
scroll to position [3198, 37]
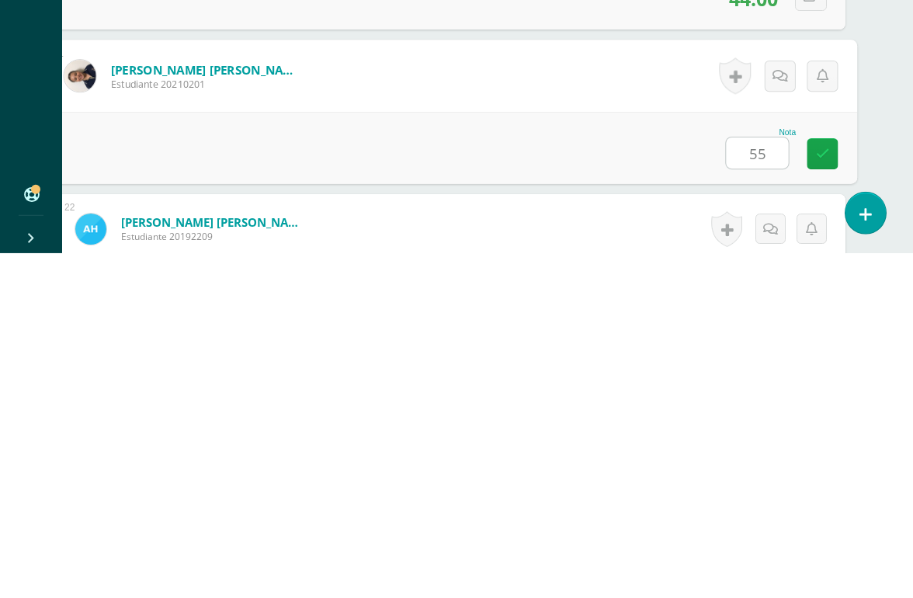
type input "55"
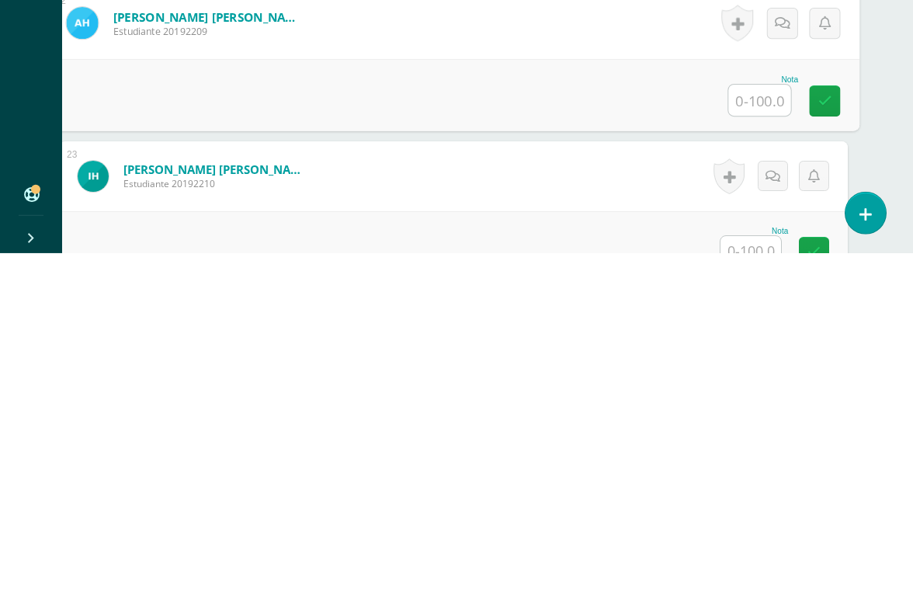
scroll to position [3469, 20]
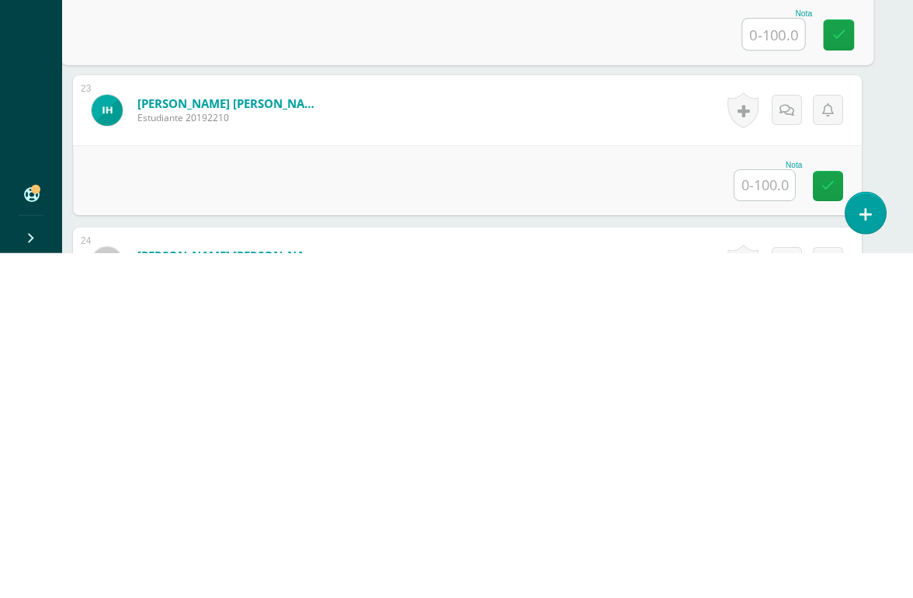
click at [774, 515] on input "text" at bounding box center [765, 530] width 61 height 30
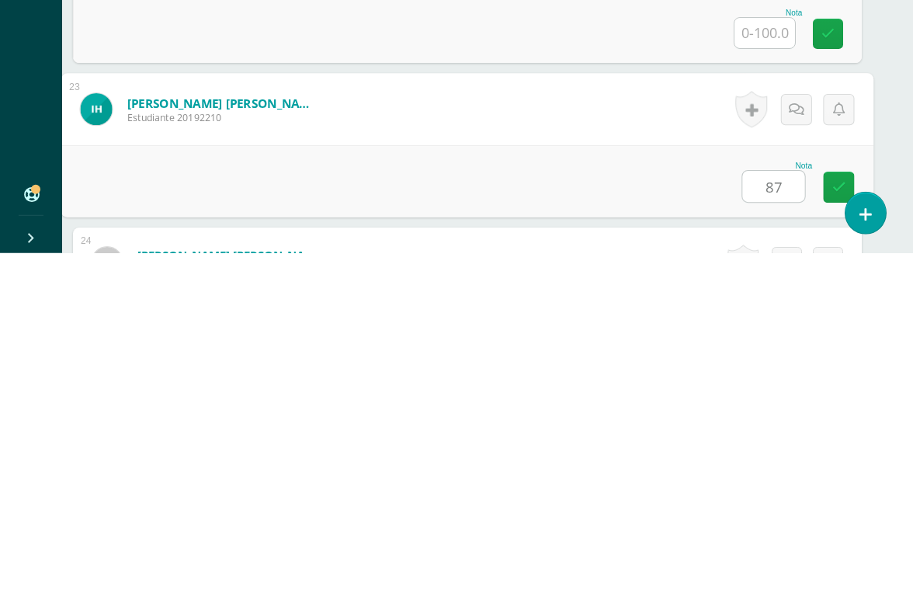
type input "87"
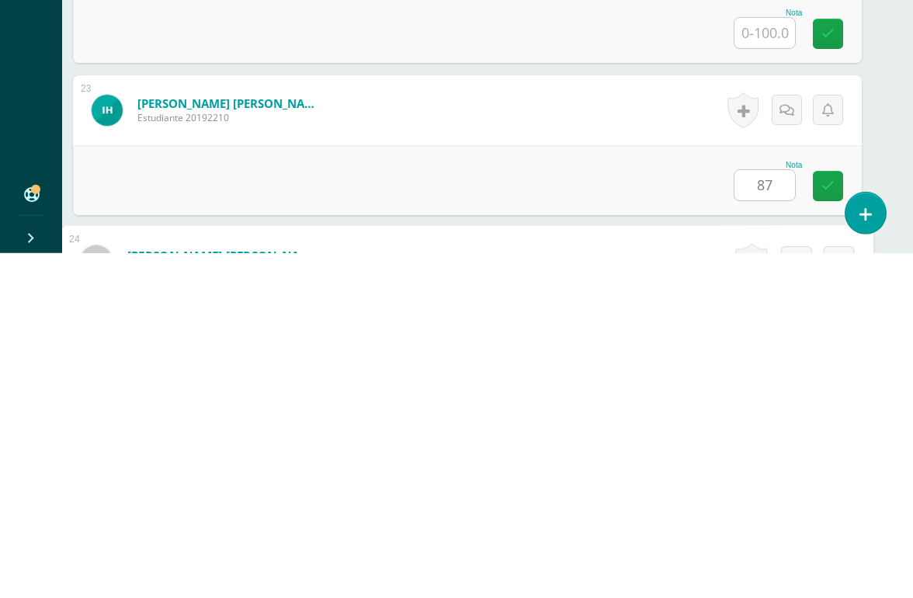
scroll to position [3654, 37]
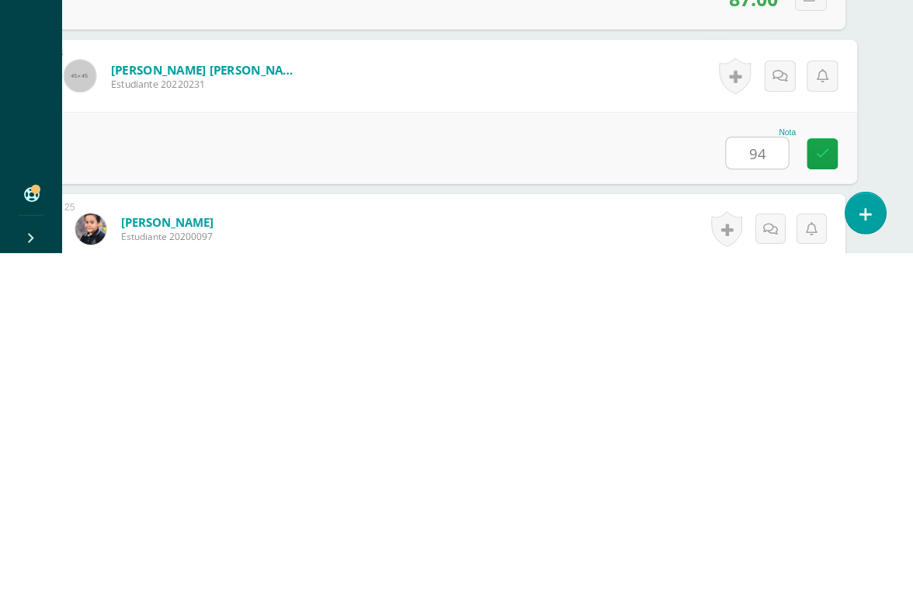
type input "94"
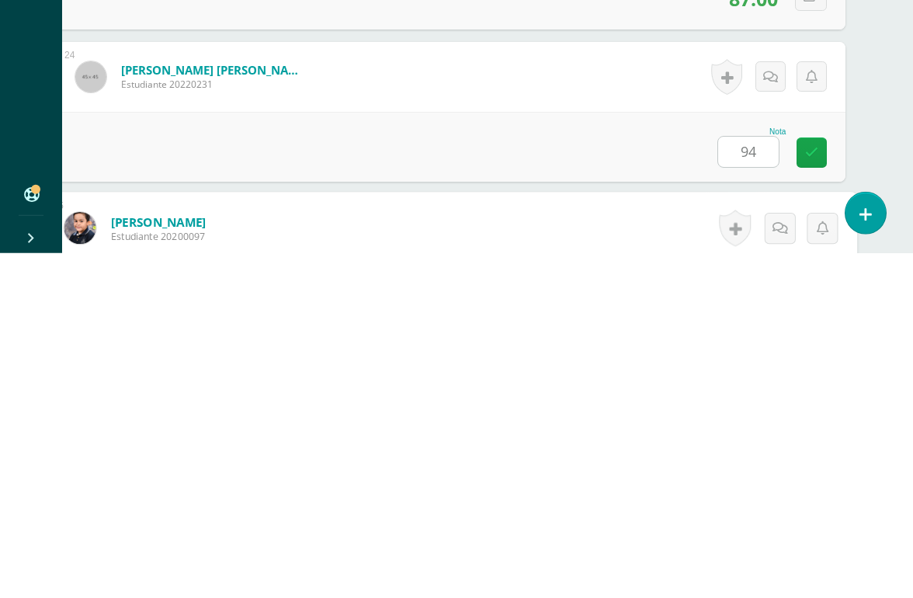
scroll to position [3807, 37]
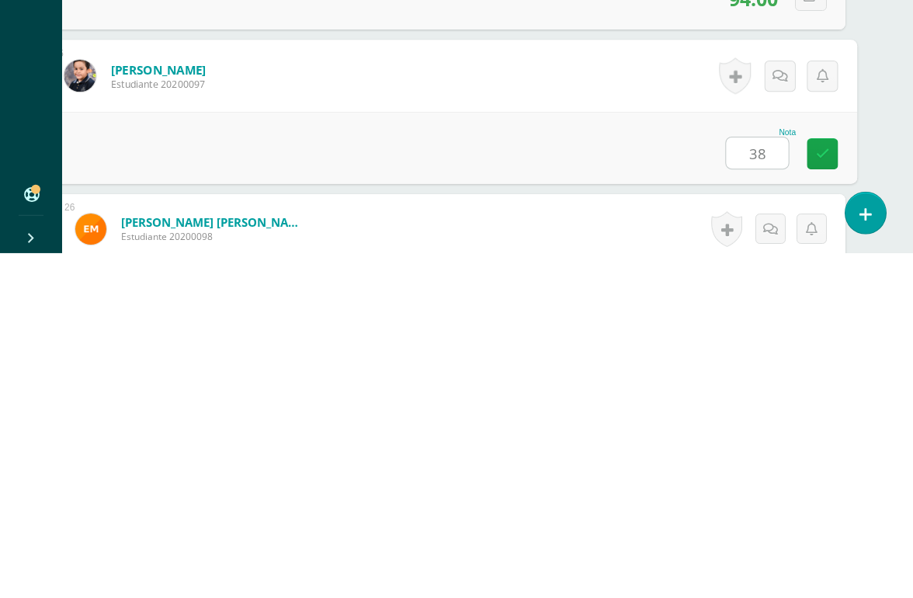
type input "38"
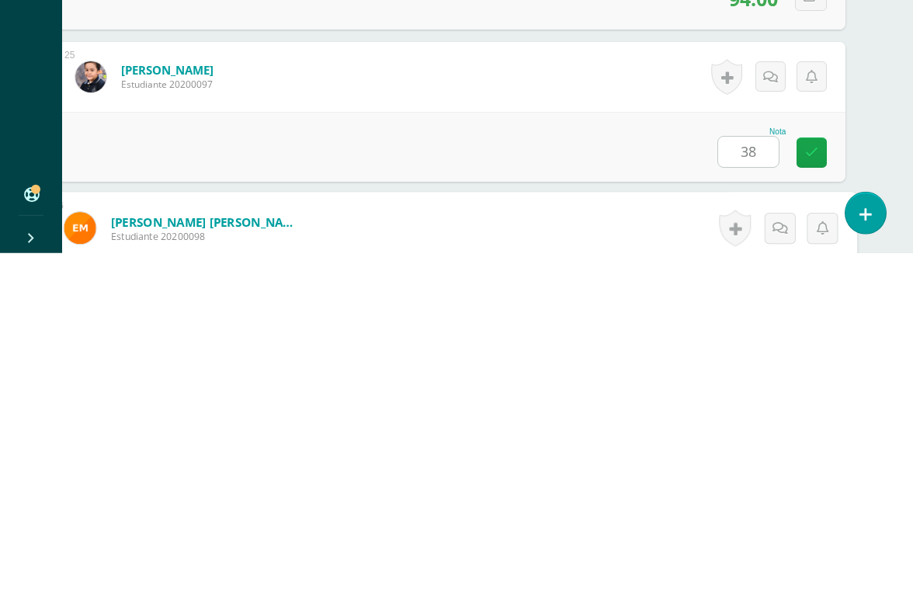
scroll to position [3959, 37]
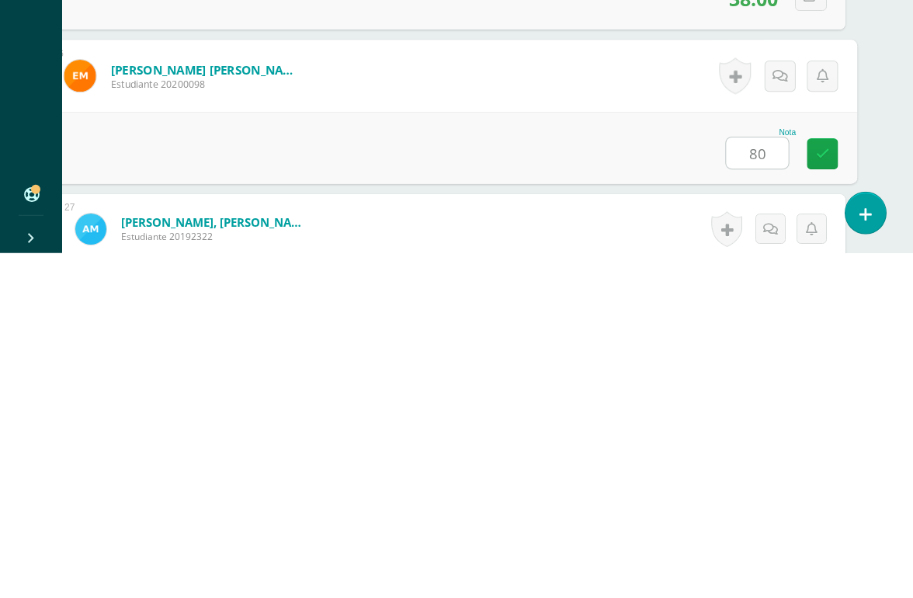
type input "80"
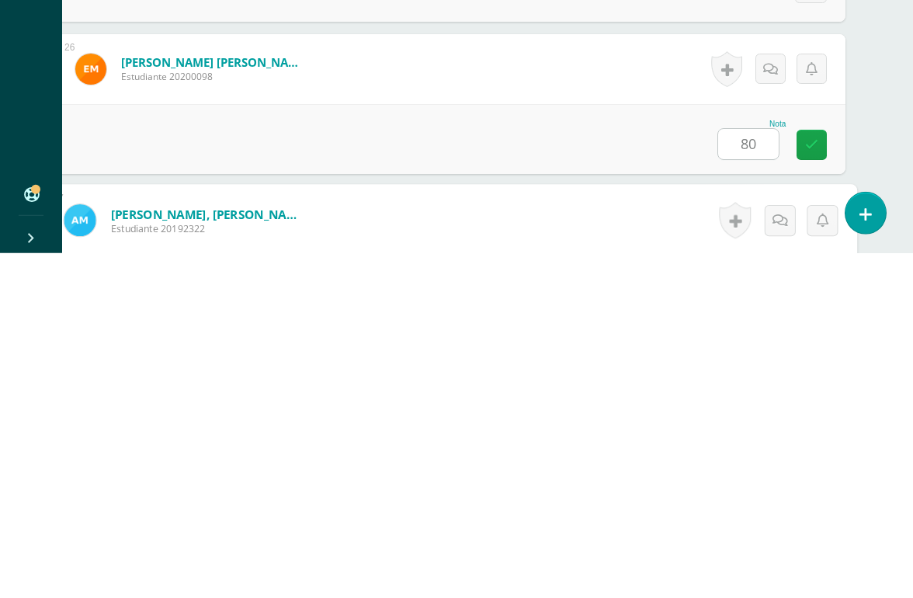
scroll to position [4111, 37]
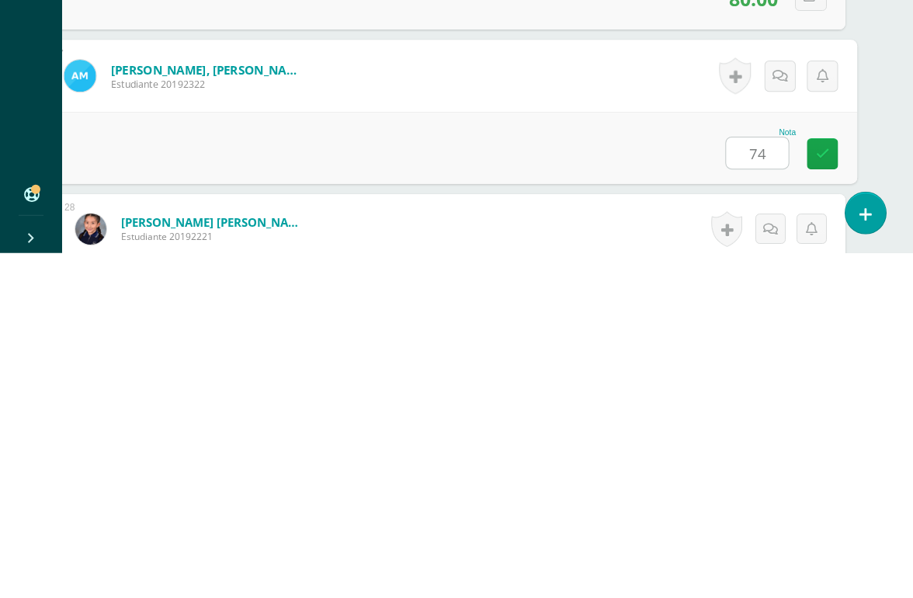
type input "74"
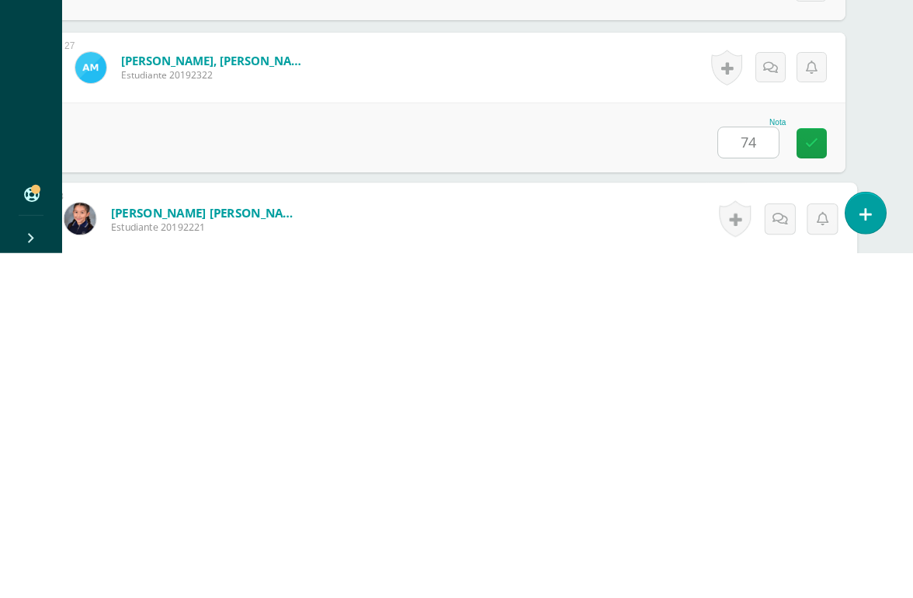
scroll to position [4263, 37]
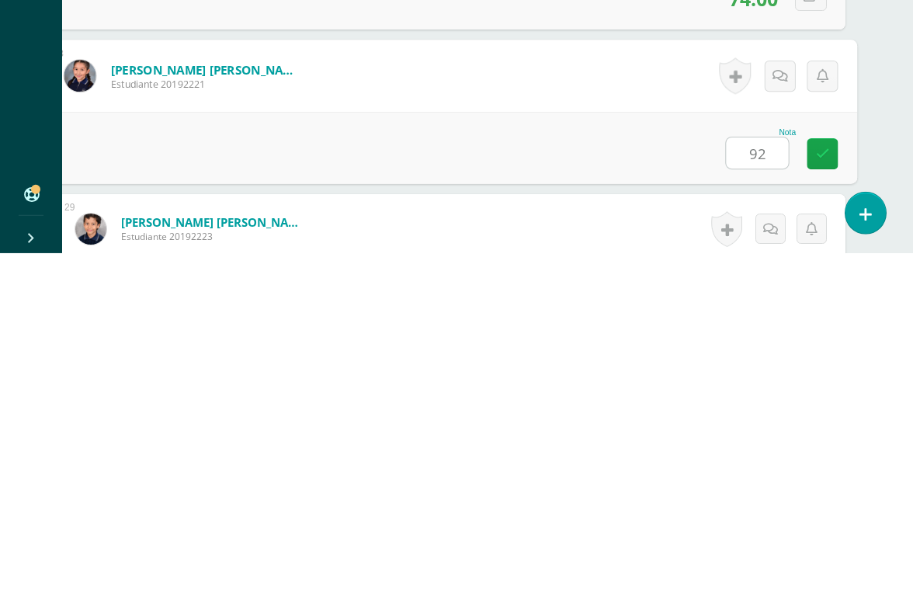
type input "92"
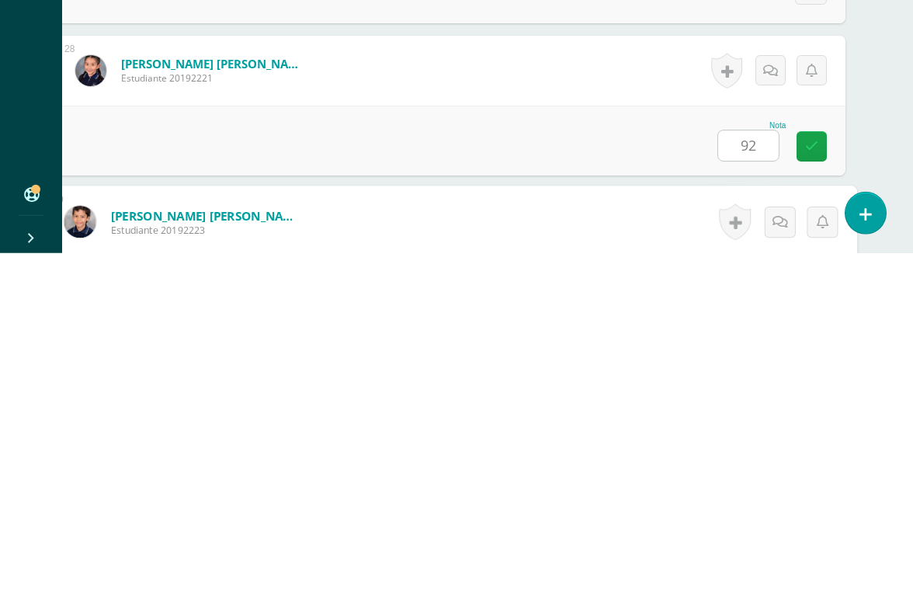
scroll to position [4415, 37]
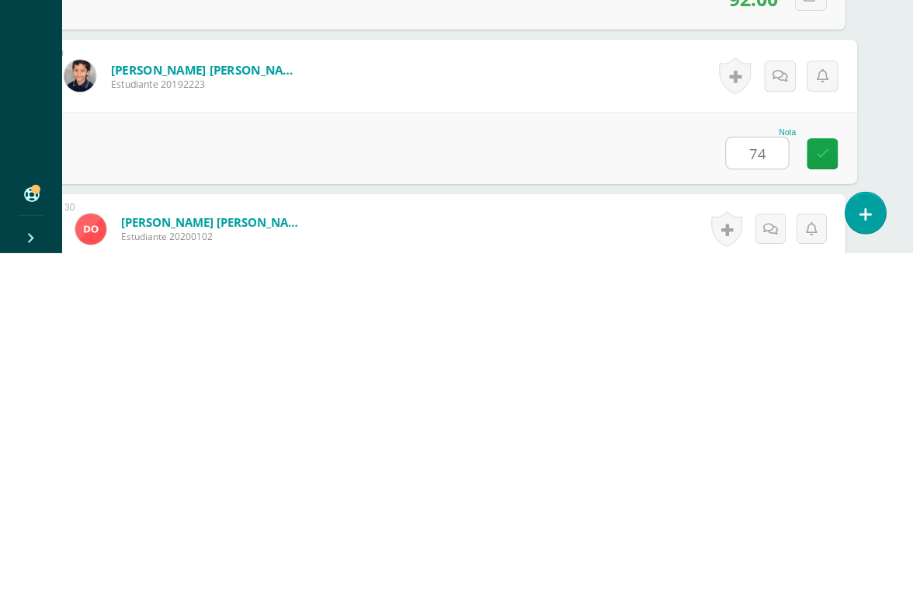
type input "74"
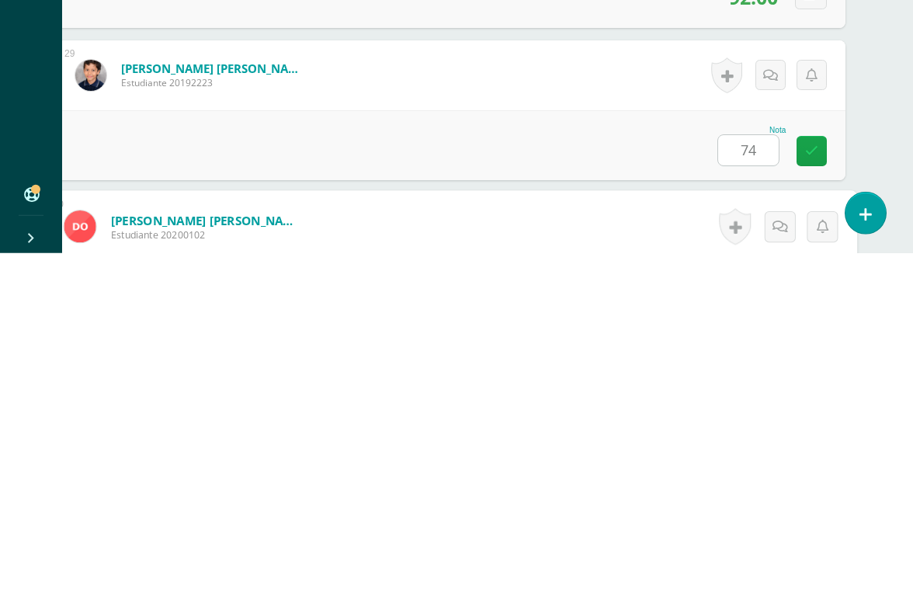
scroll to position [4568, 37]
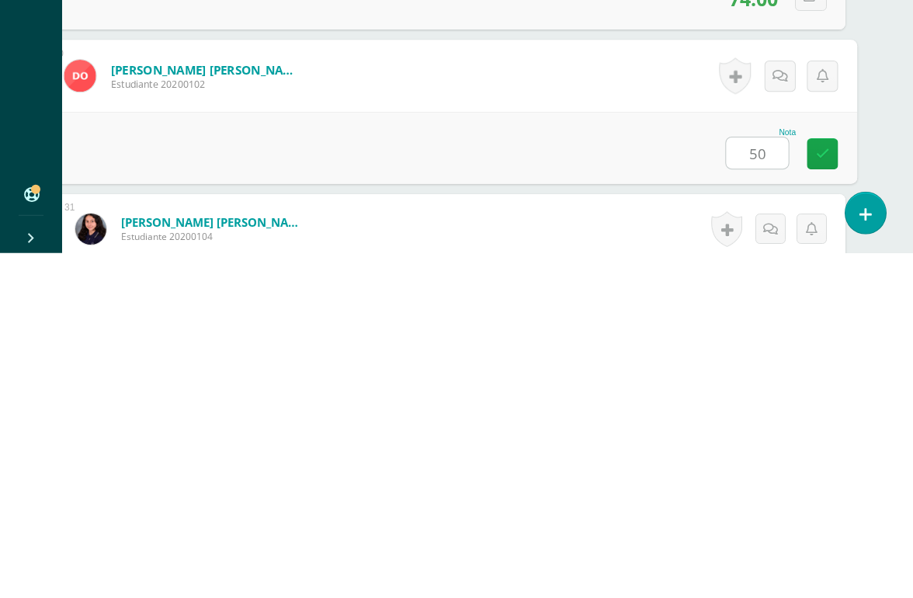
type input "50"
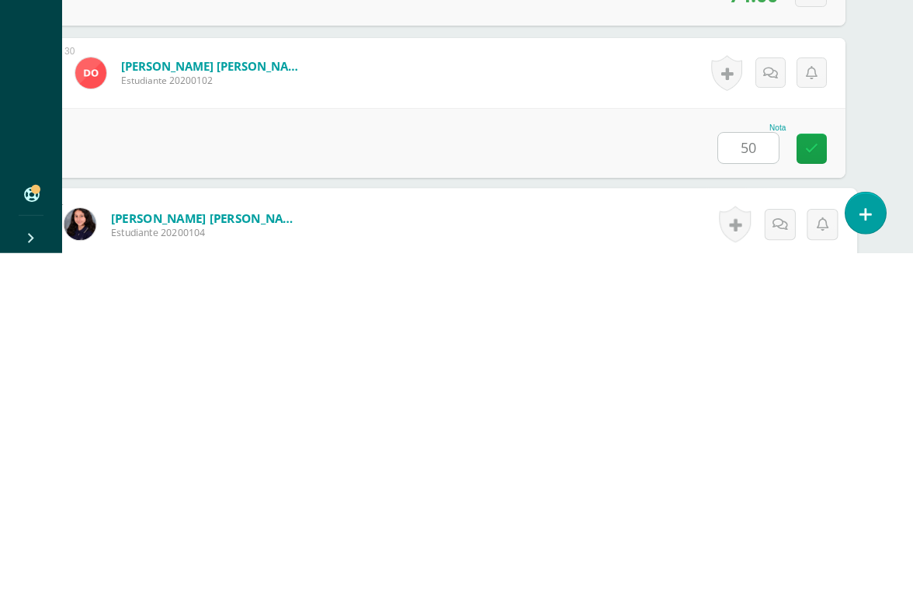
scroll to position [4720, 37]
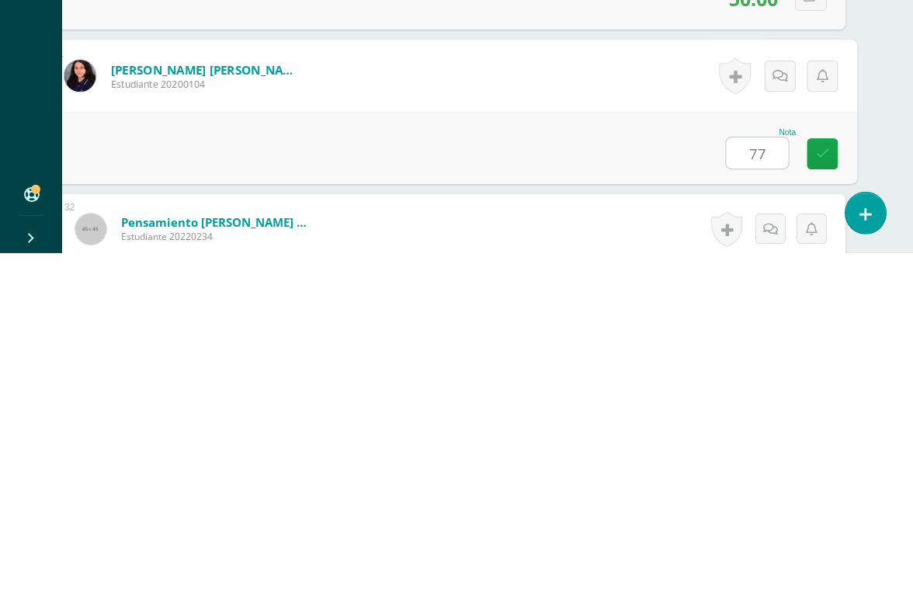
type input "77"
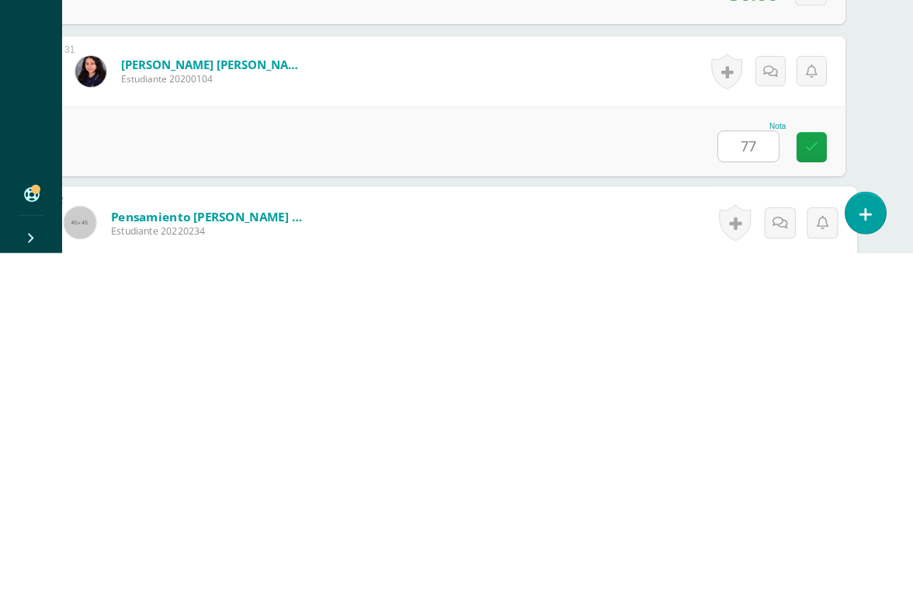
scroll to position [4872, 37]
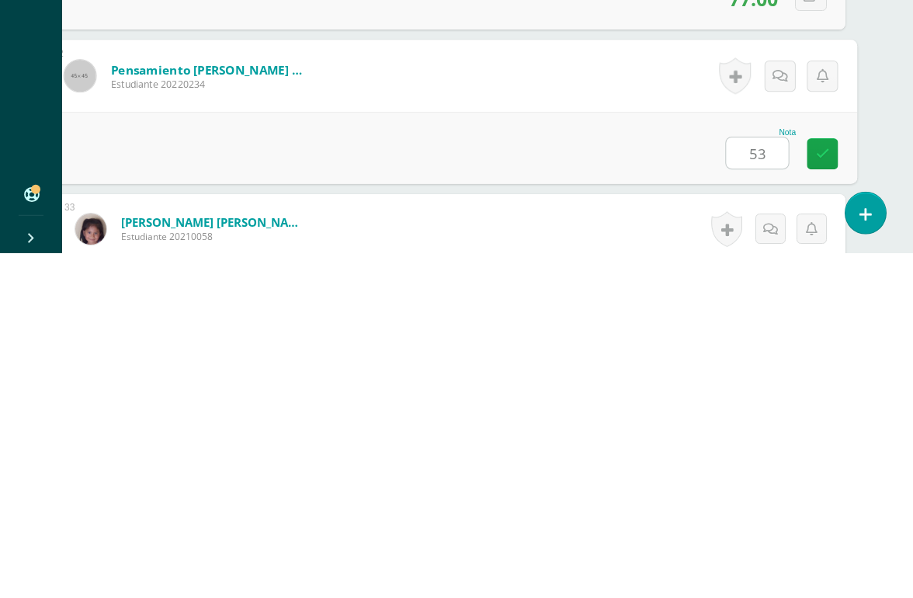
type input "53"
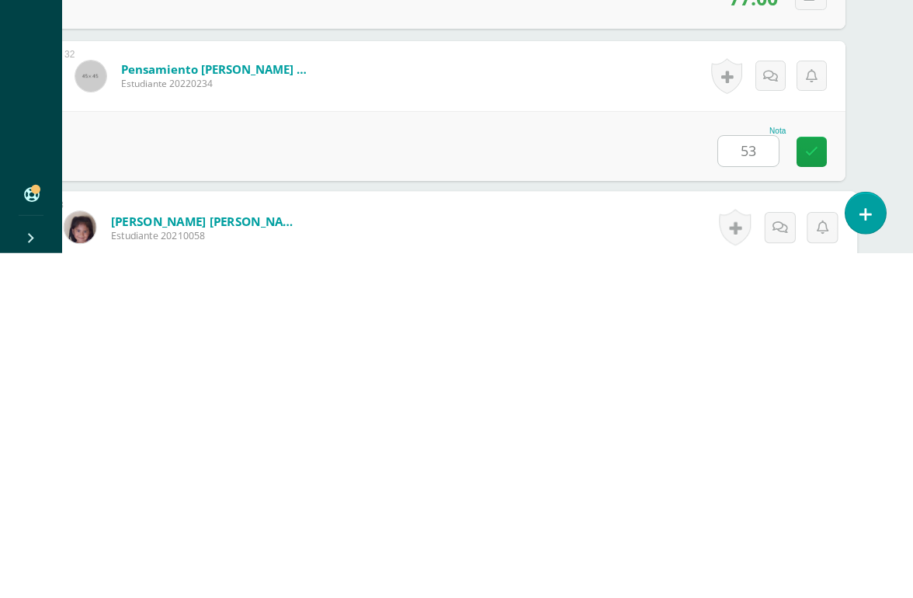
scroll to position [5024, 37]
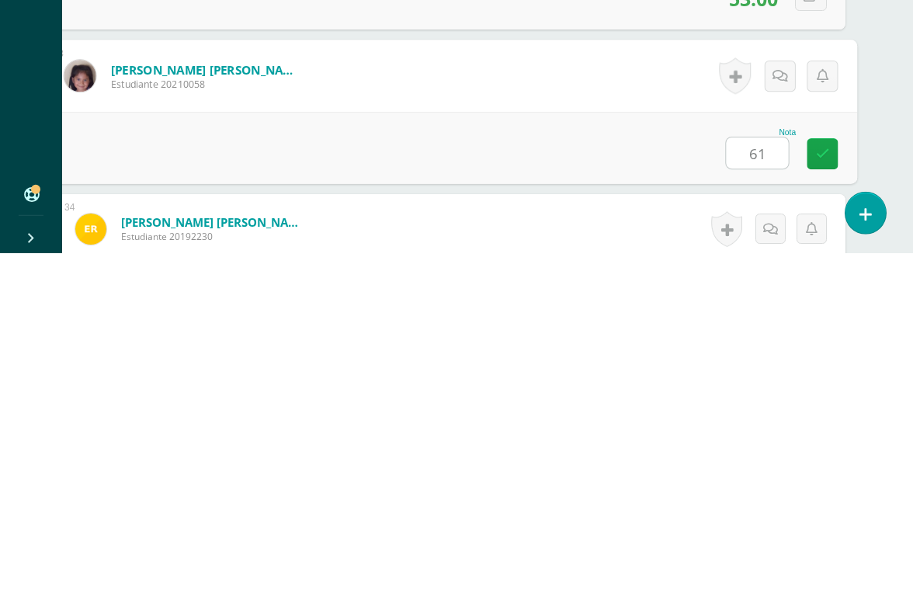
type input "61"
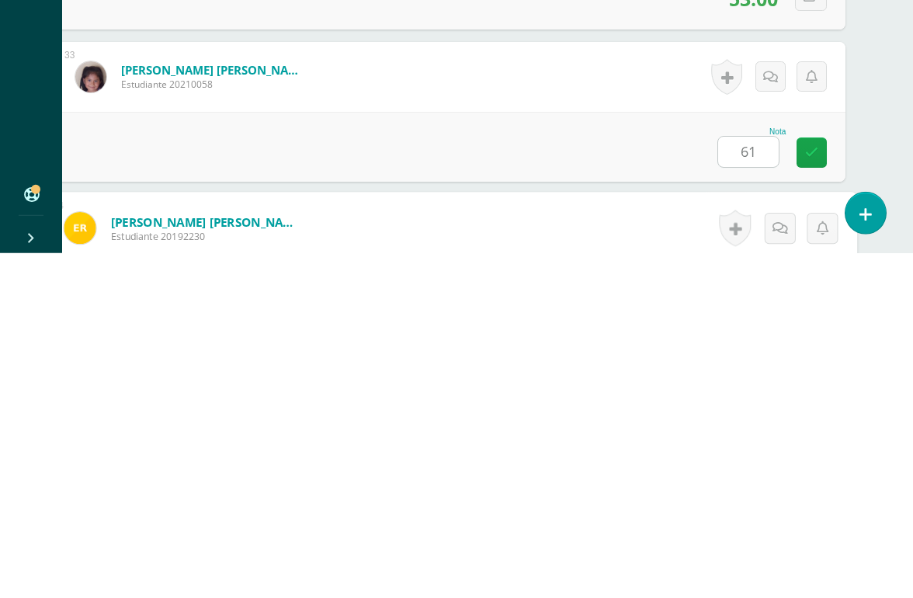
scroll to position [5177, 37]
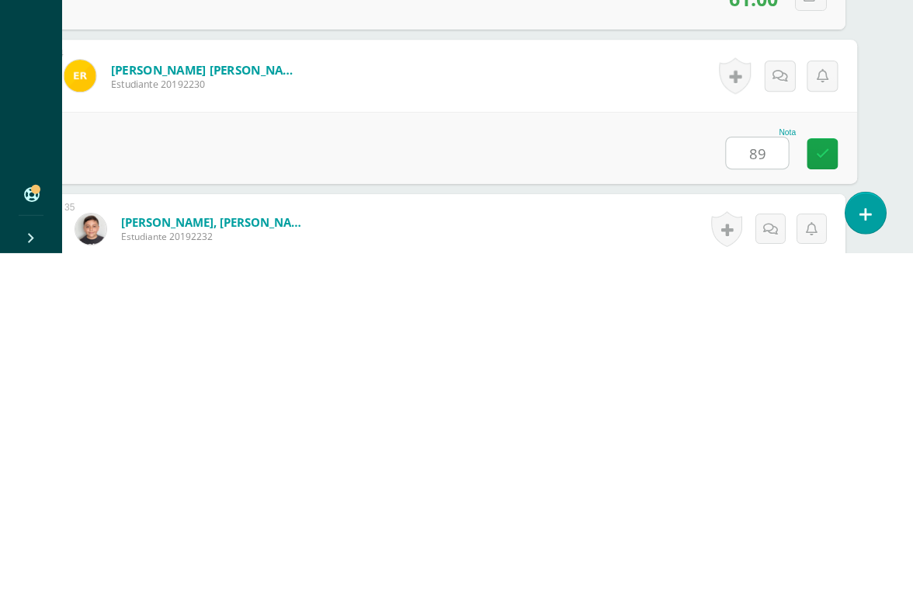
type input "89"
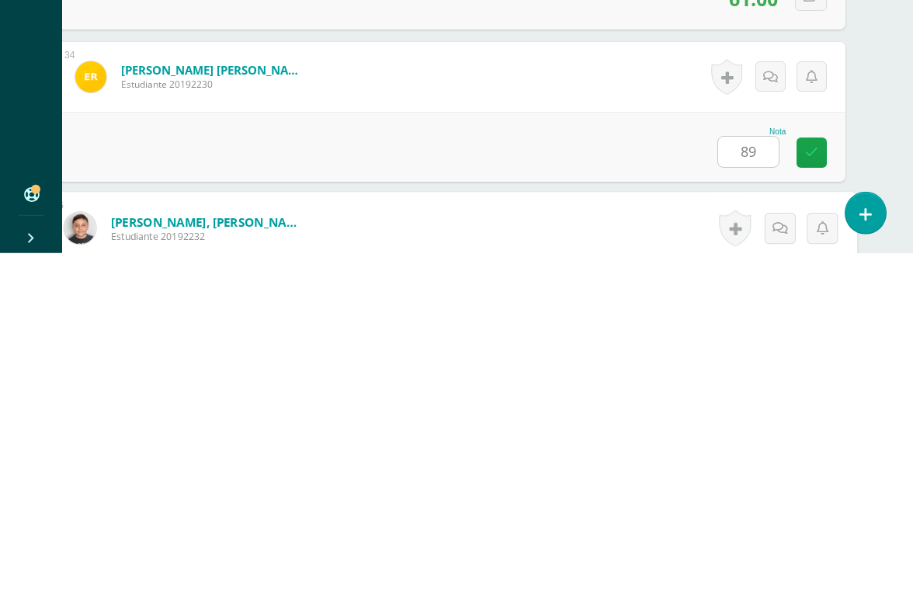
scroll to position [5329, 37]
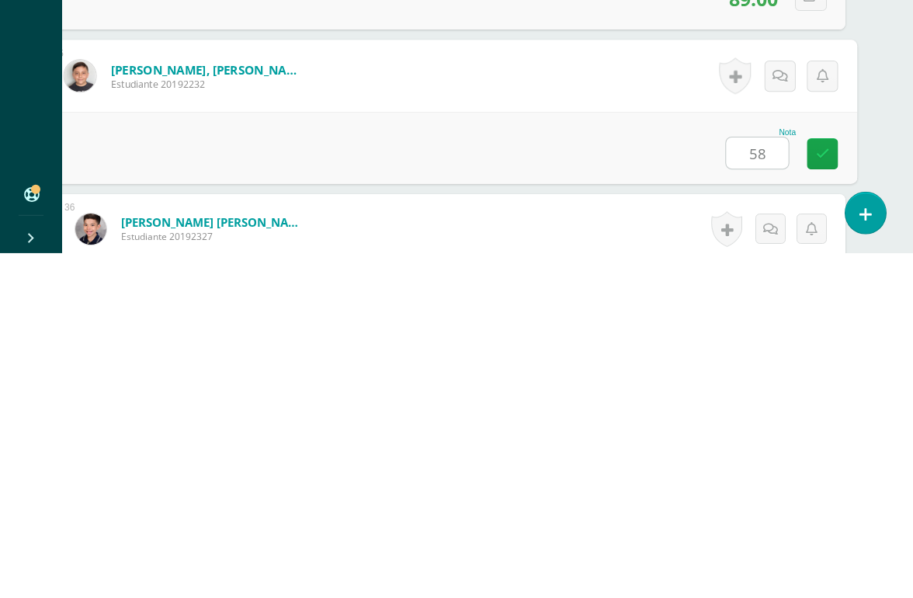
type input "58"
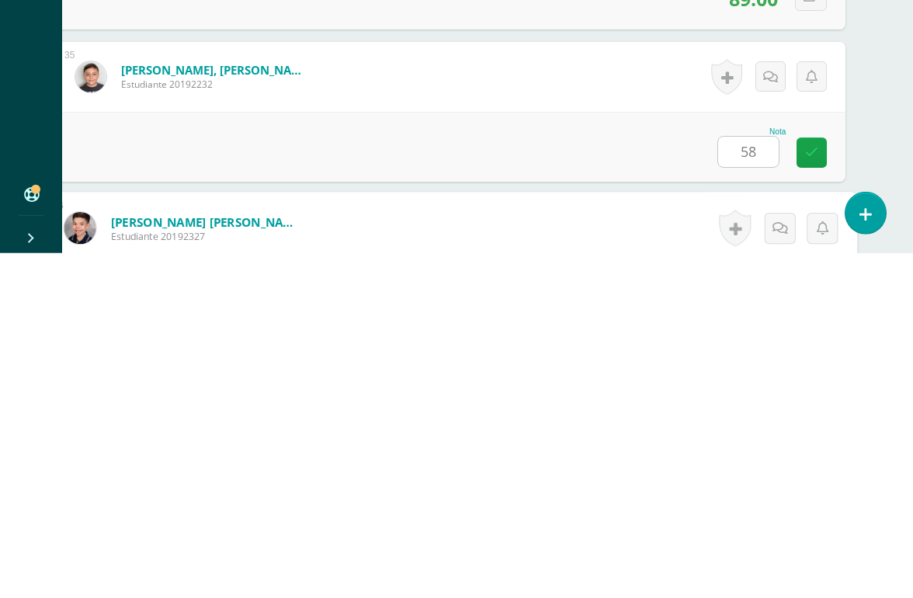
scroll to position [5481, 37]
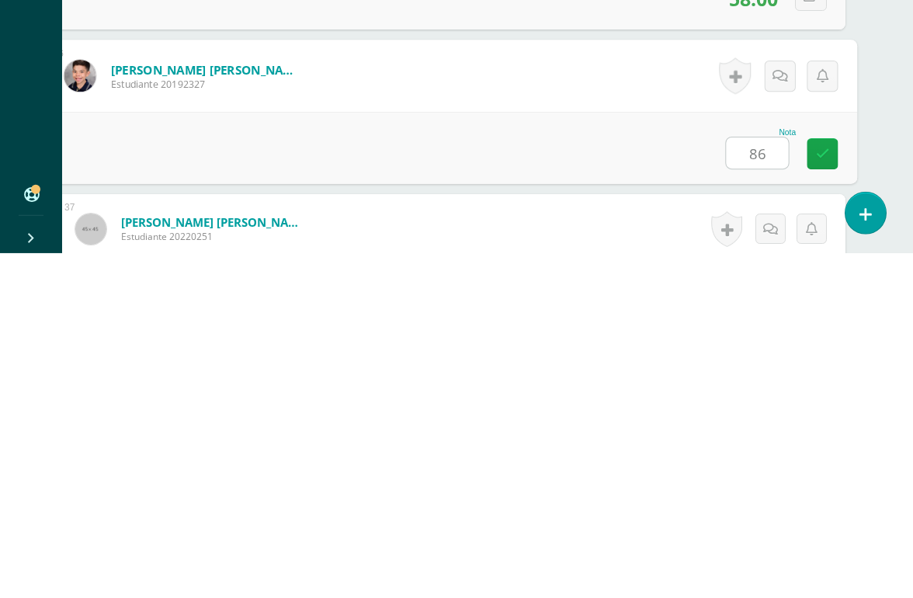
type input "86"
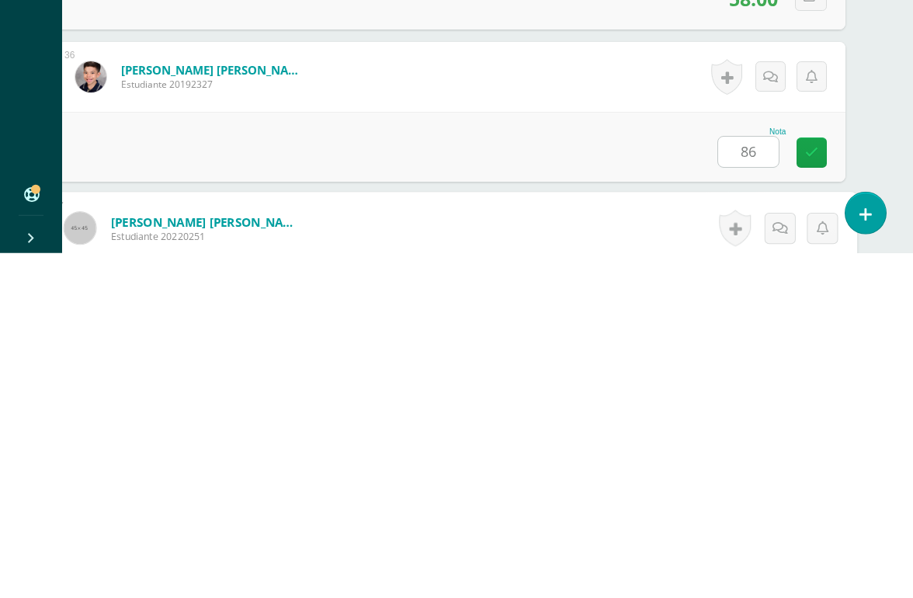
scroll to position [5633, 37]
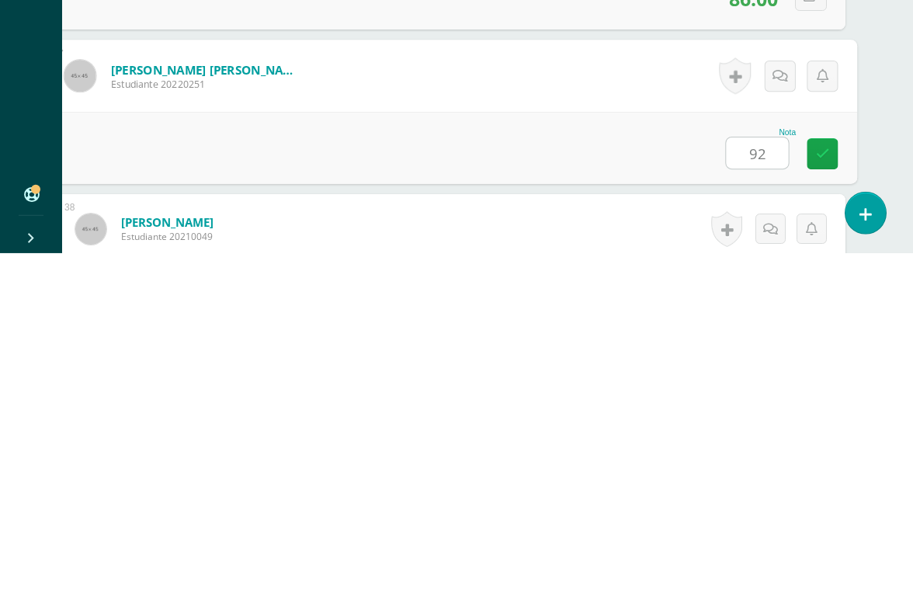
type input "92"
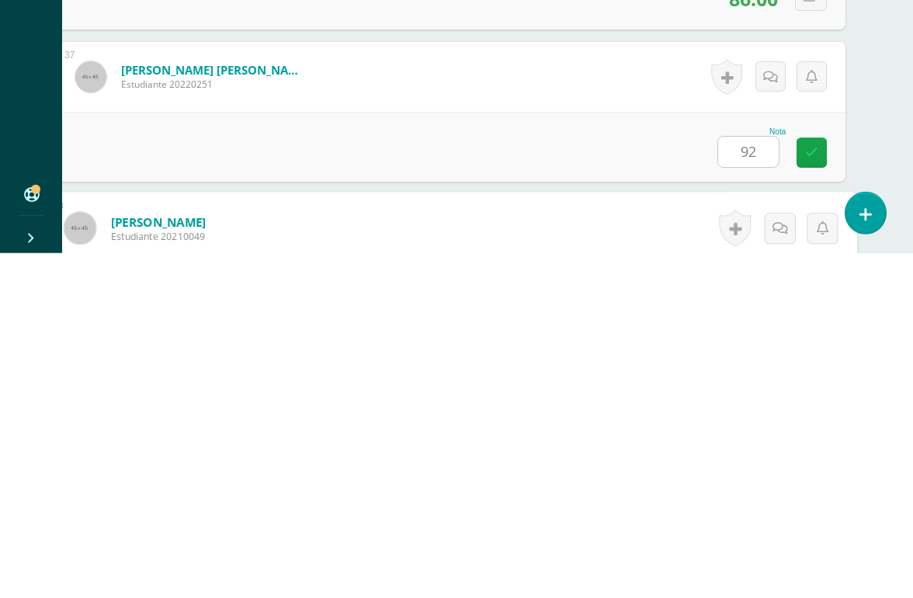
scroll to position [5786, 37]
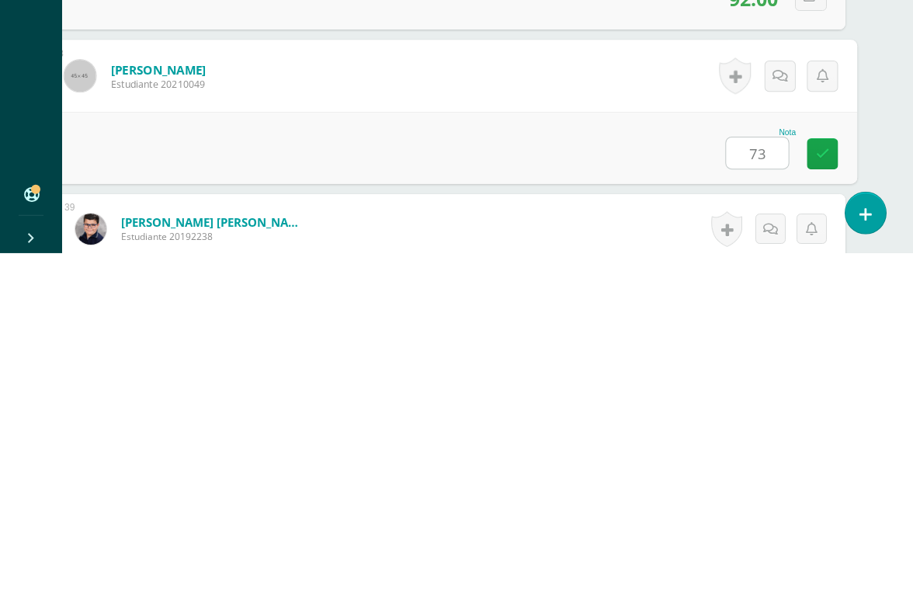
type input "73"
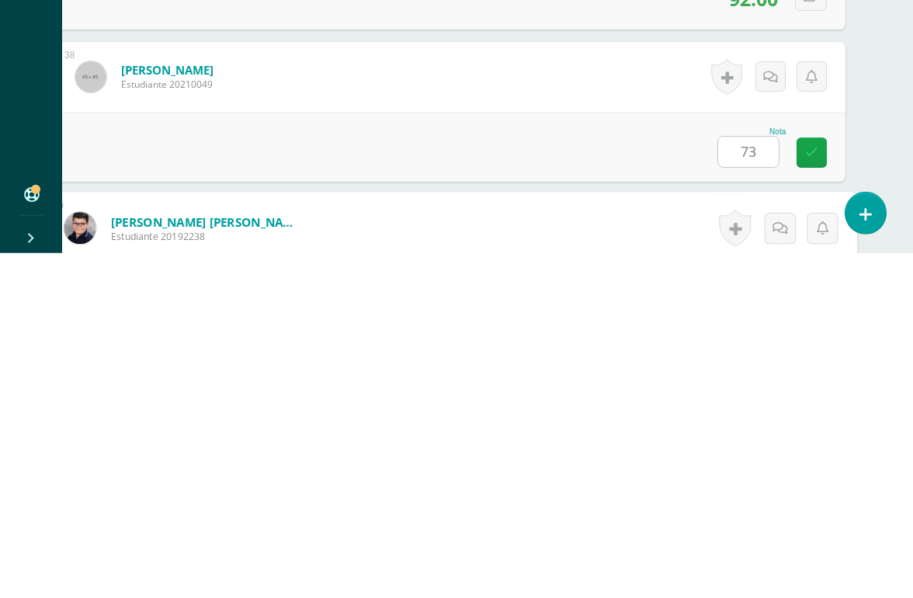
scroll to position [5938, 37]
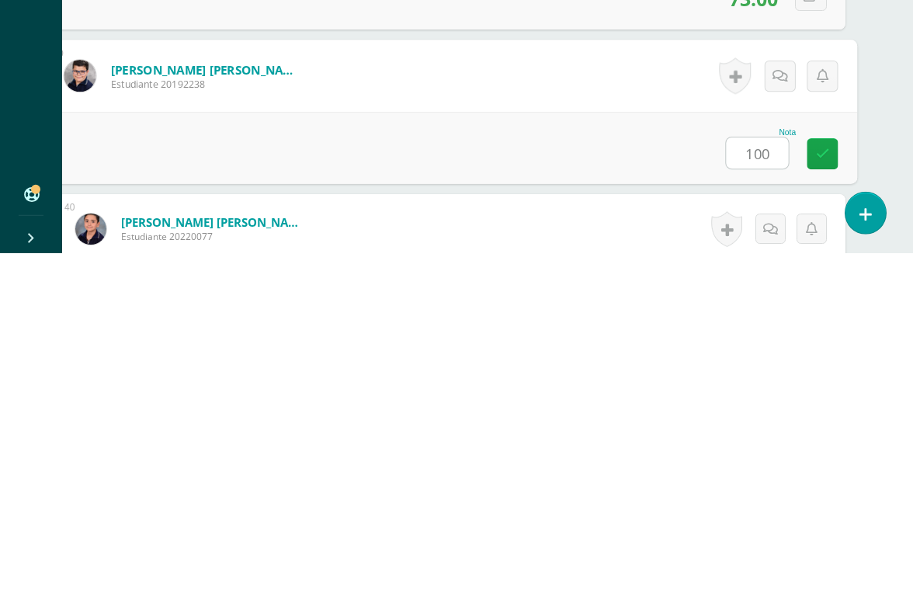
type input "100"
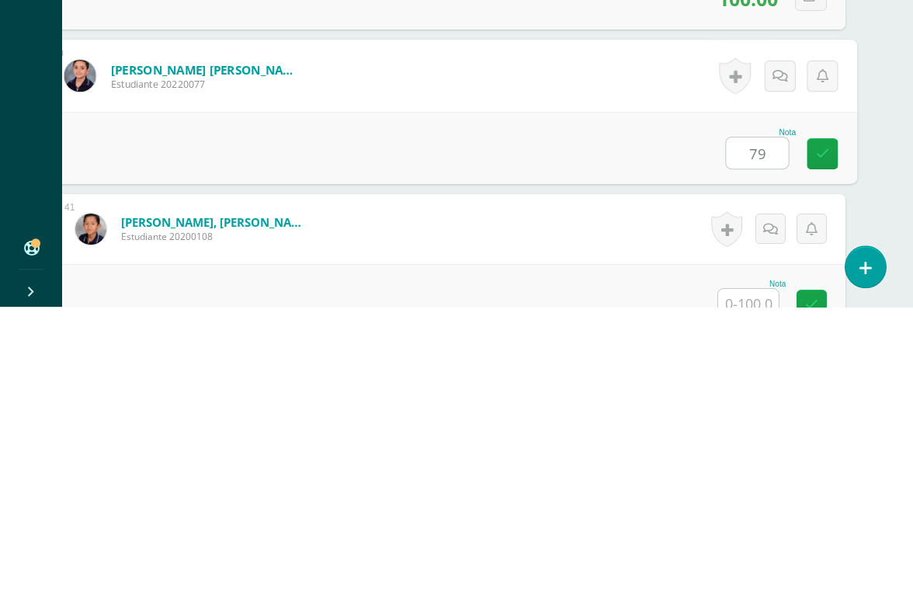
type input "79"
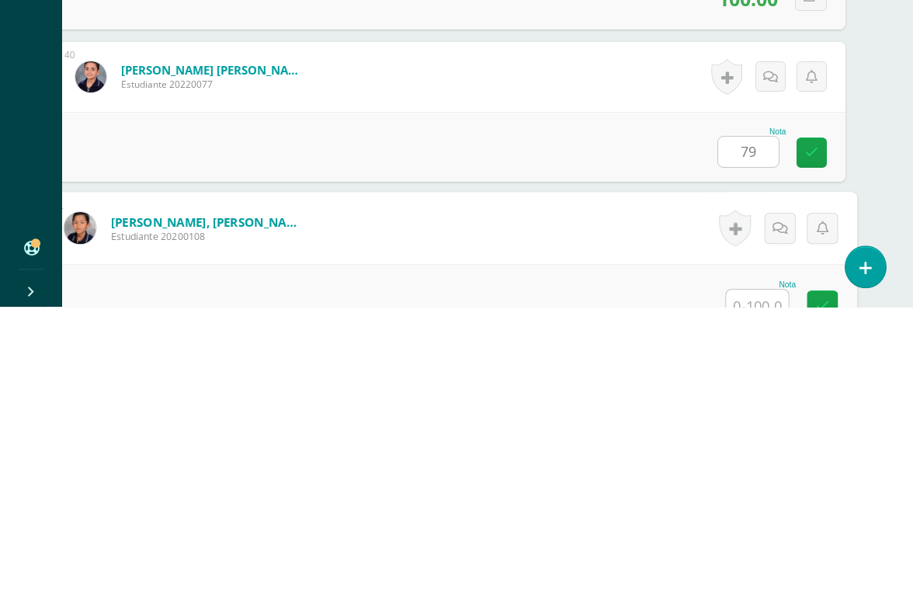
scroll to position [6296, 37]
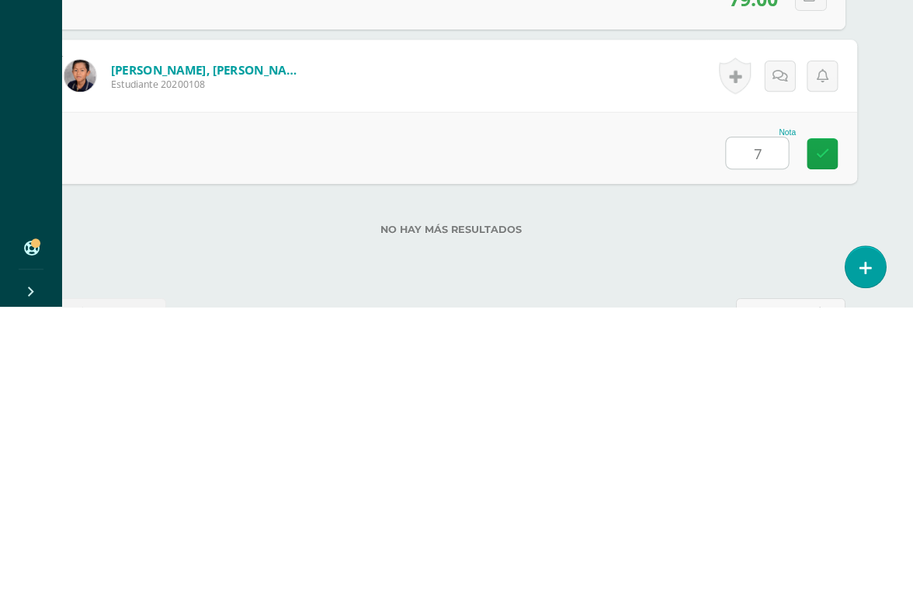
type input "74"
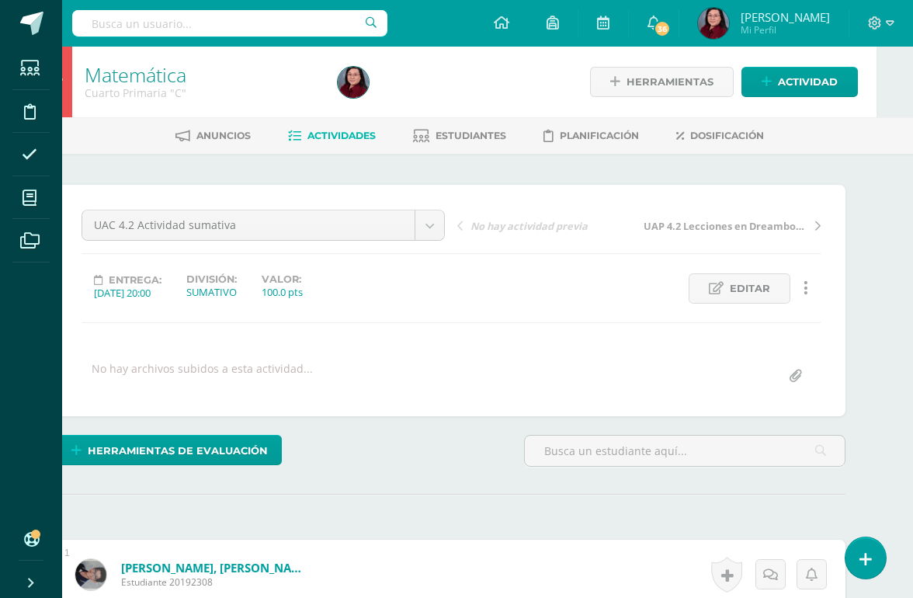
scroll to position [0, 37]
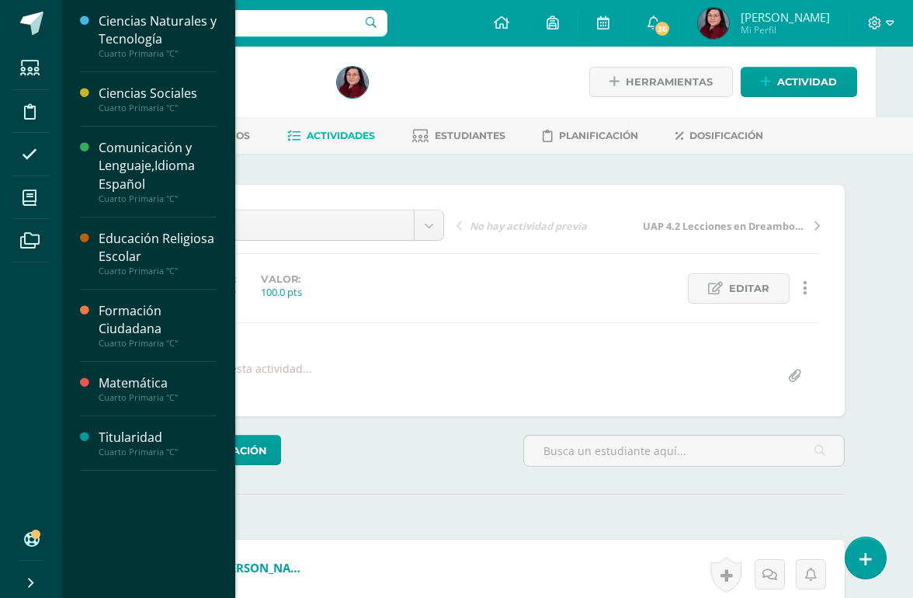
click at [29, 191] on icon at bounding box center [30, 198] width 14 height 16
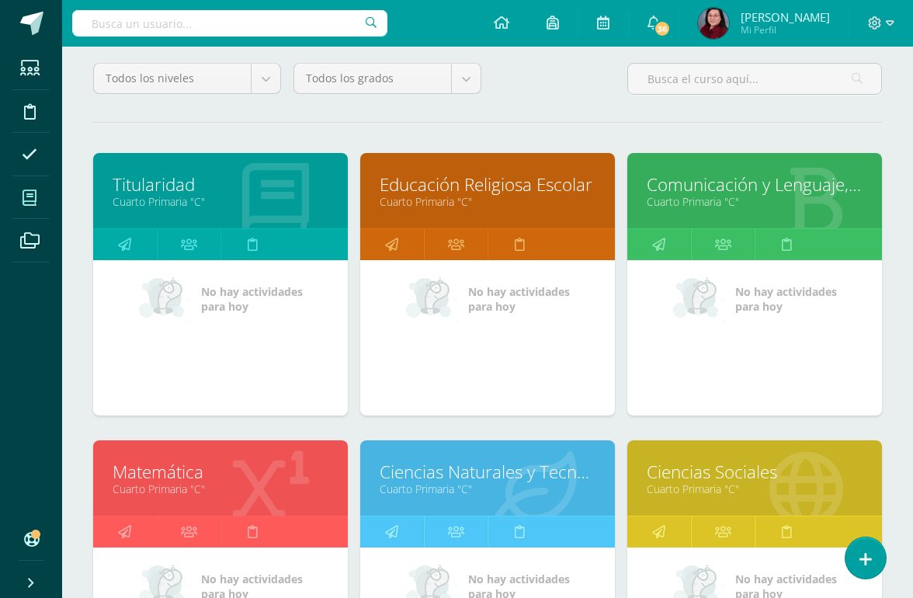
scroll to position [159, 0]
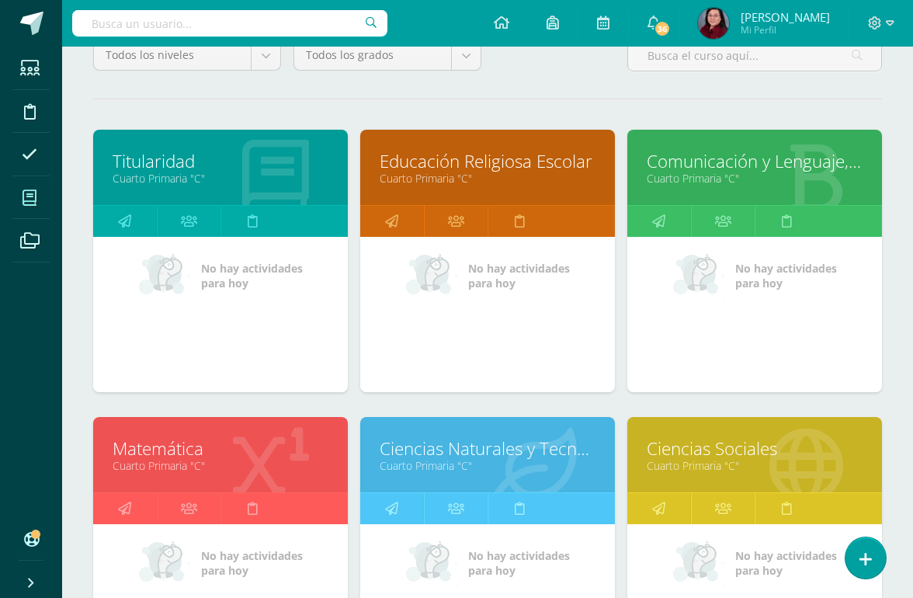
click at [731, 466] on link "Cuarto Primaria "C"" at bounding box center [755, 465] width 216 height 15
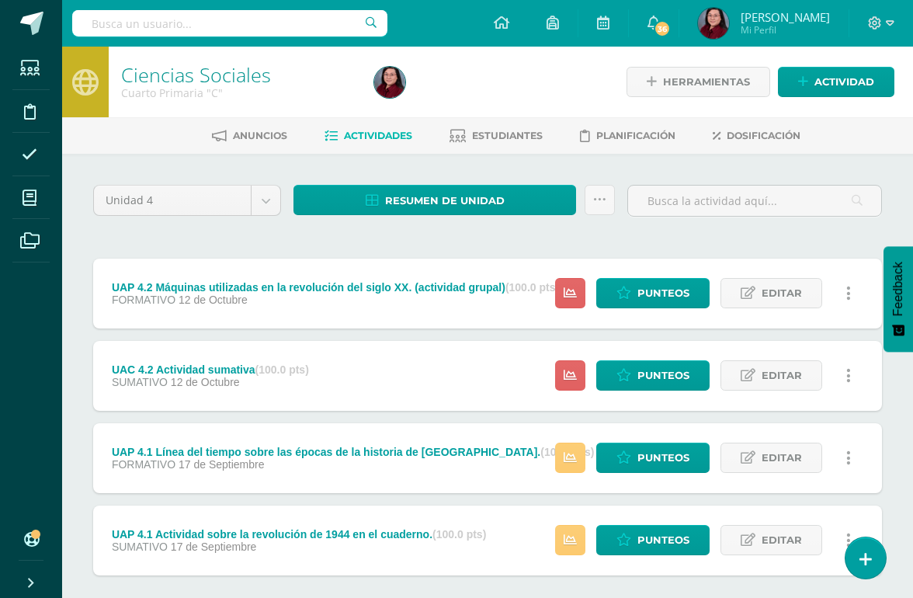
click at [666, 279] on link "Punteos" at bounding box center [652, 293] width 113 height 30
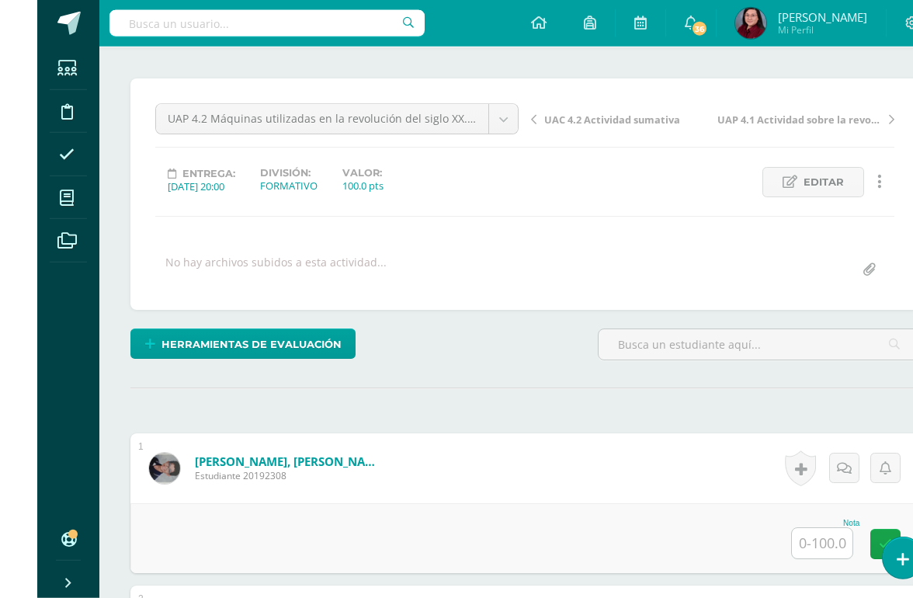
scroll to position [137, 0]
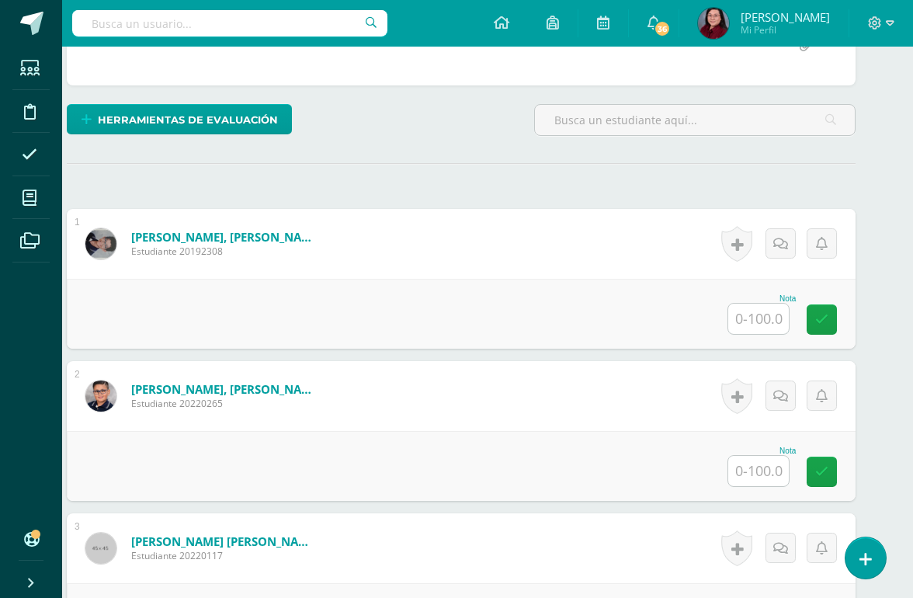
click at [762, 324] on input "text" at bounding box center [759, 319] width 61 height 30
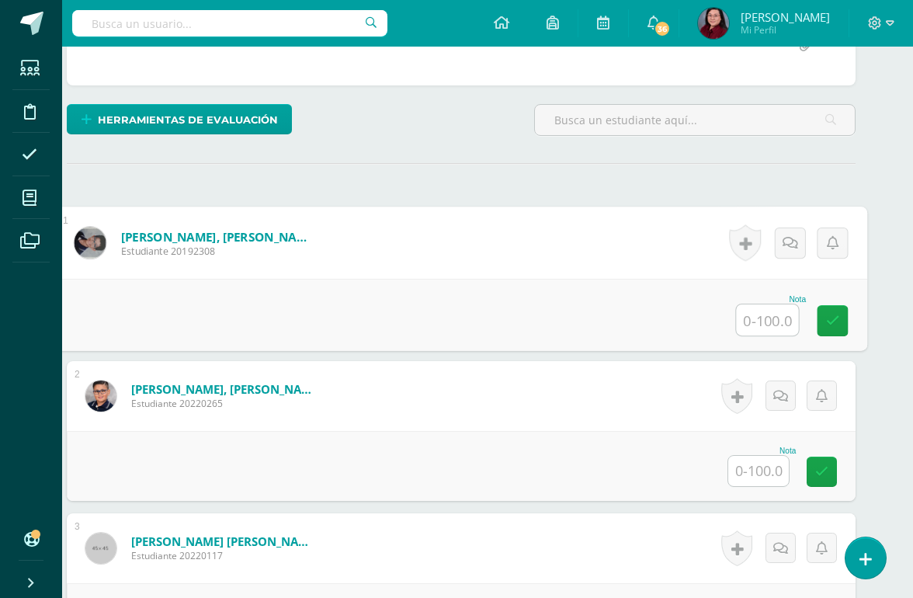
scroll to position [331, 37]
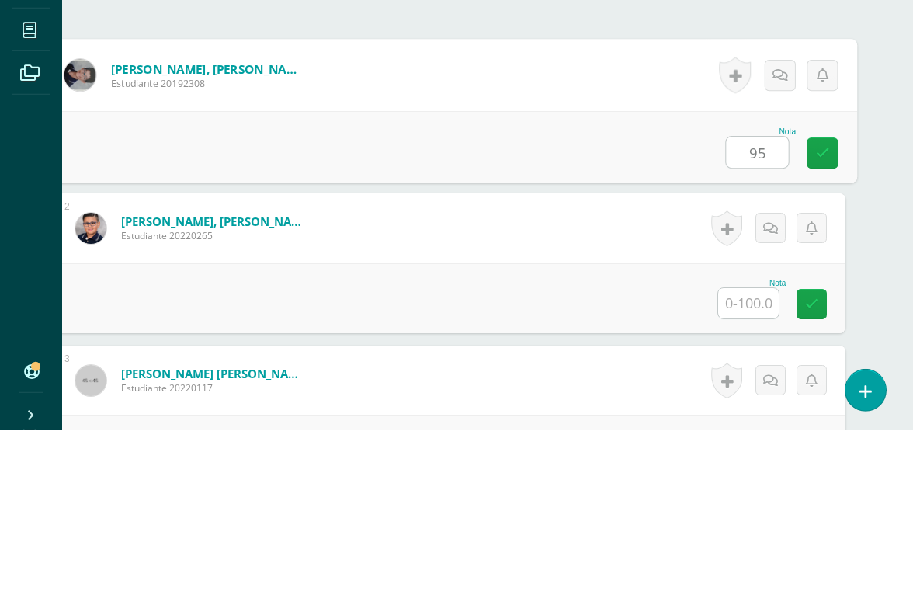
type input "95"
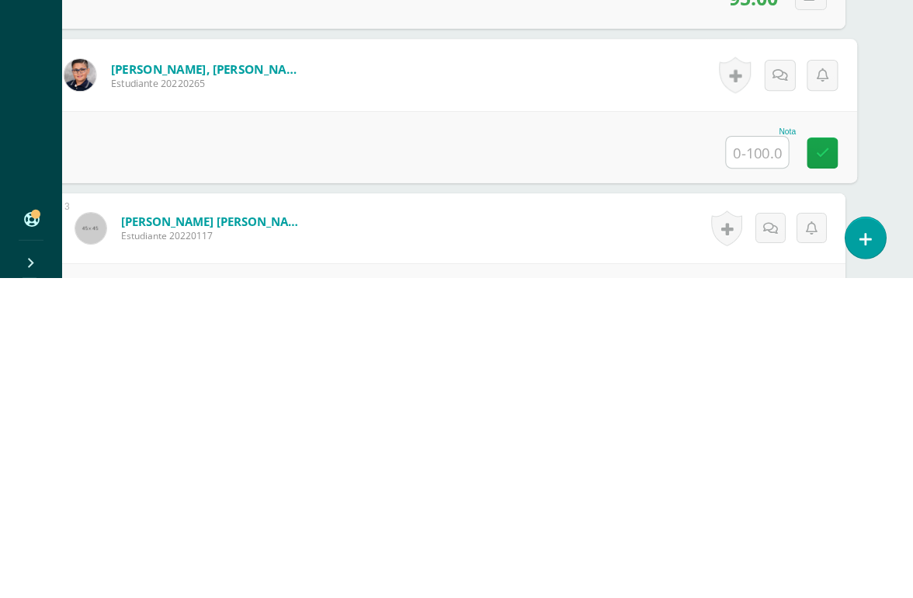
type input "O"
type input "95"
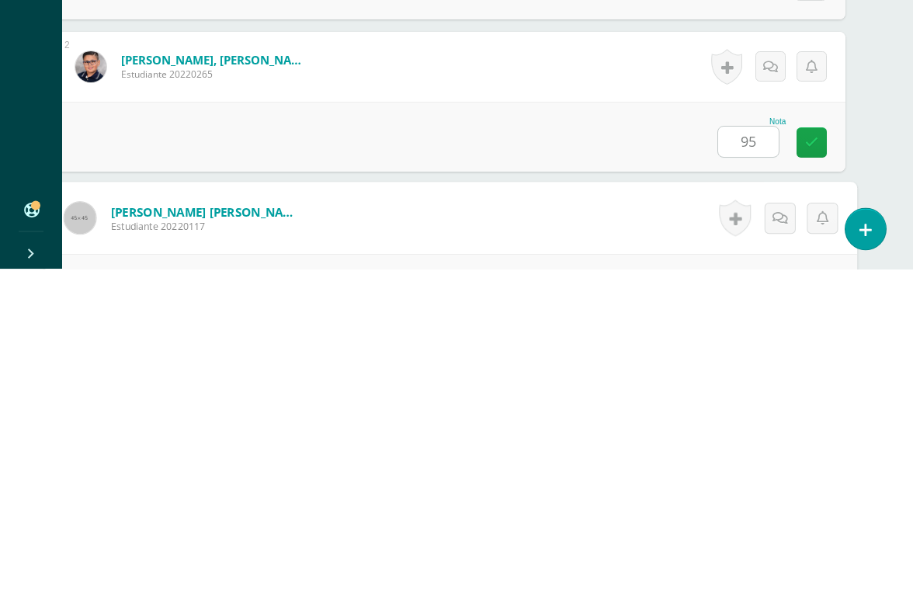
scroll to position [457, 37]
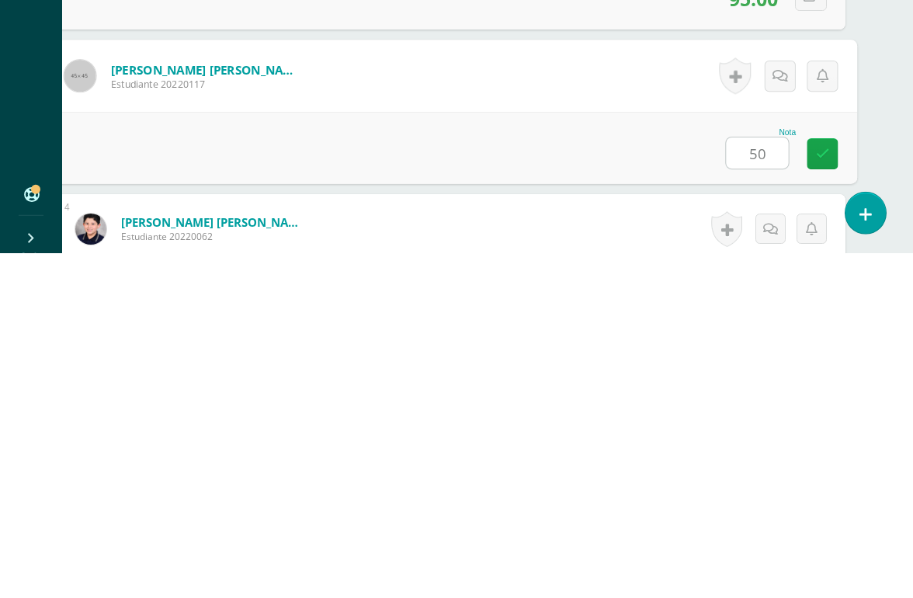
type input "50"
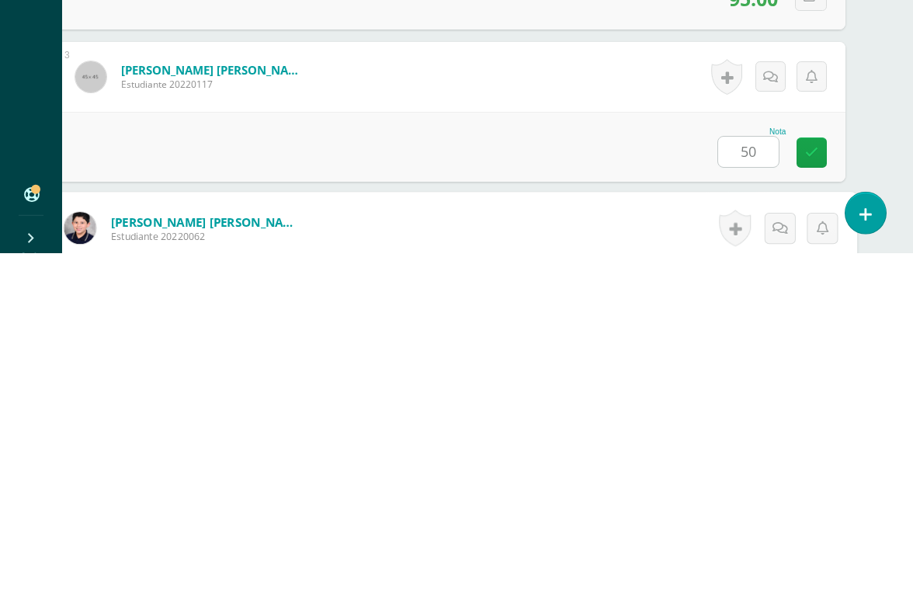
scroll to position [610, 37]
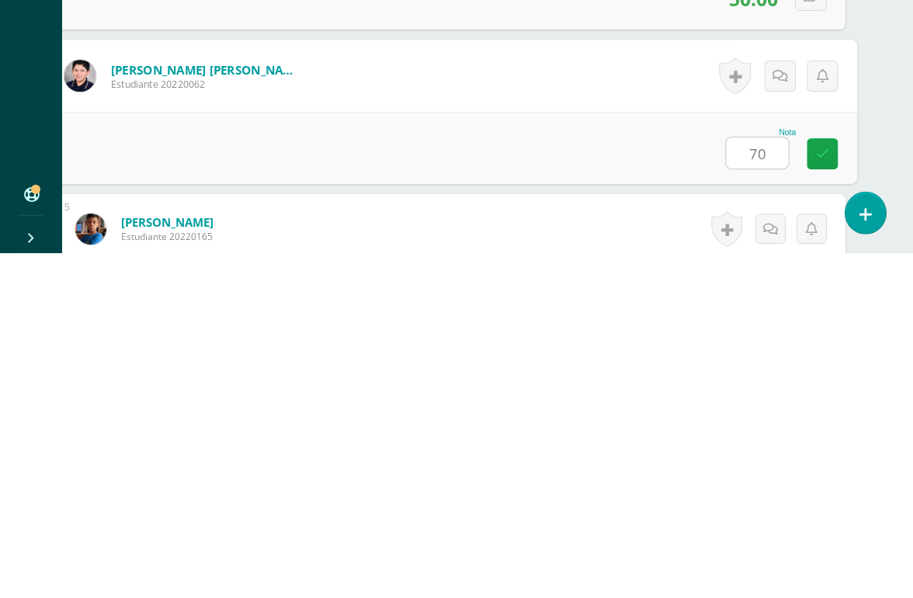
type input "70"
type input "100"
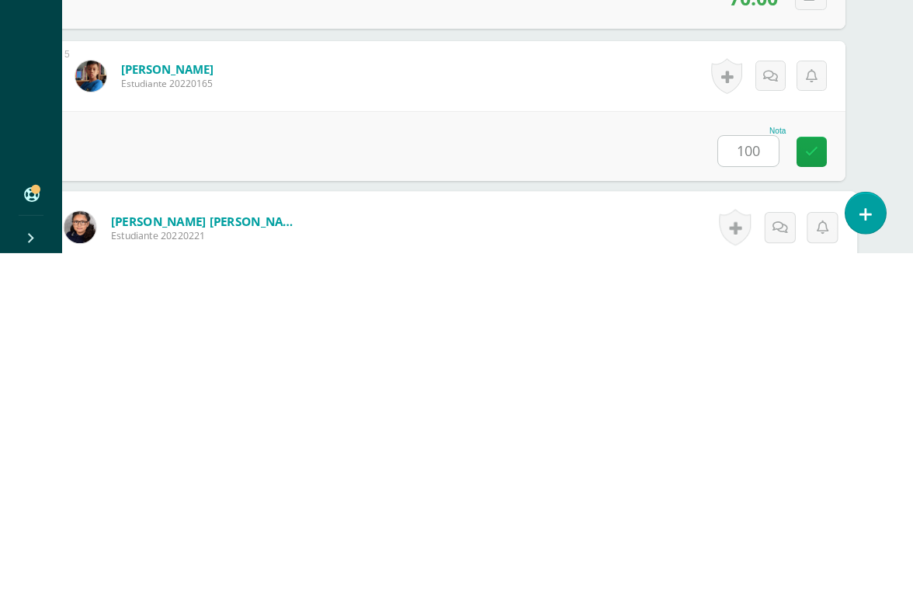
scroll to position [914, 37]
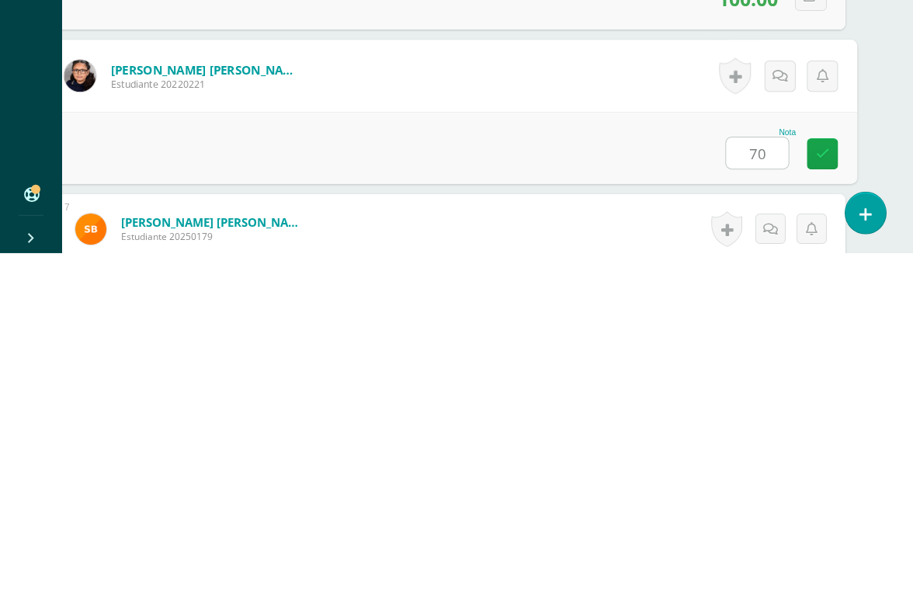
type input "70"
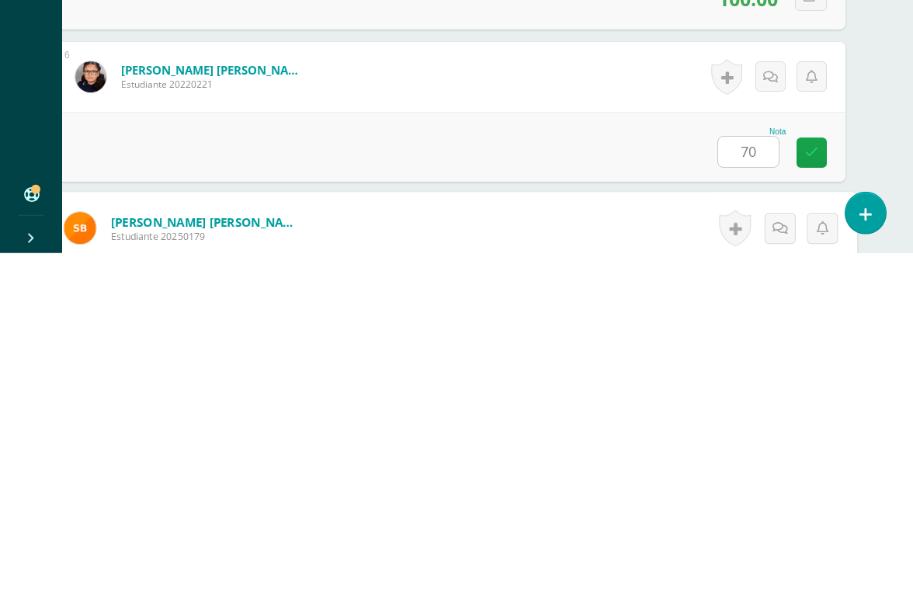
scroll to position [1066, 37]
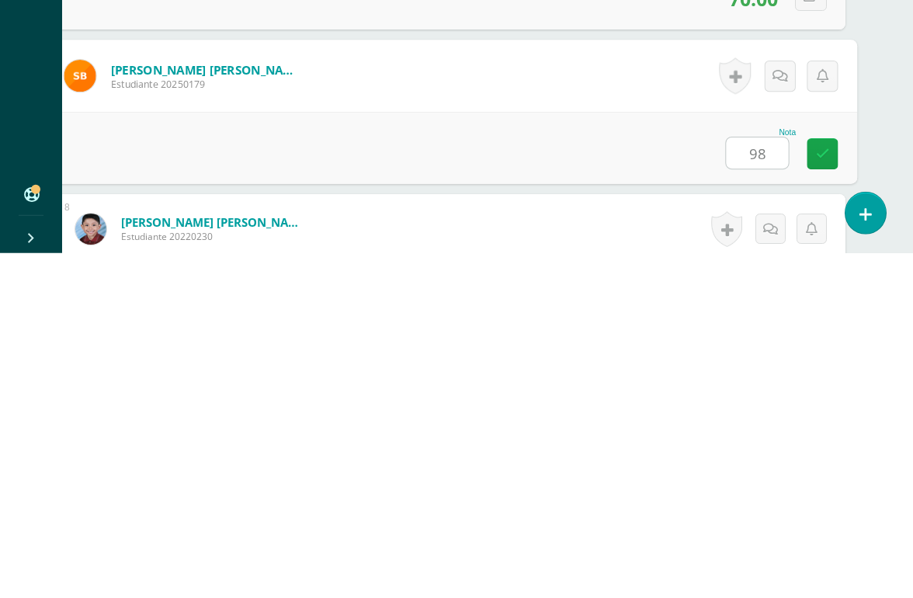
type input "98"
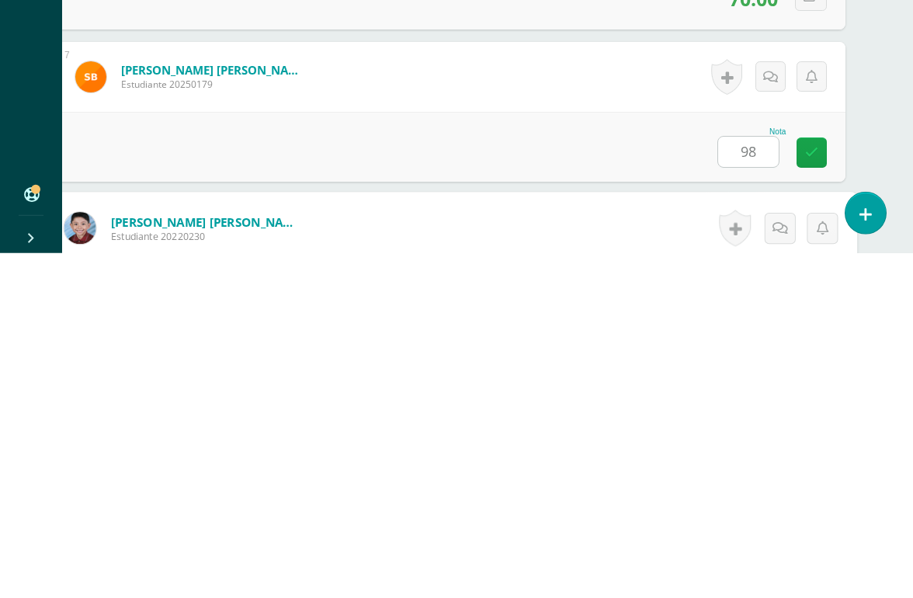
scroll to position [1219, 37]
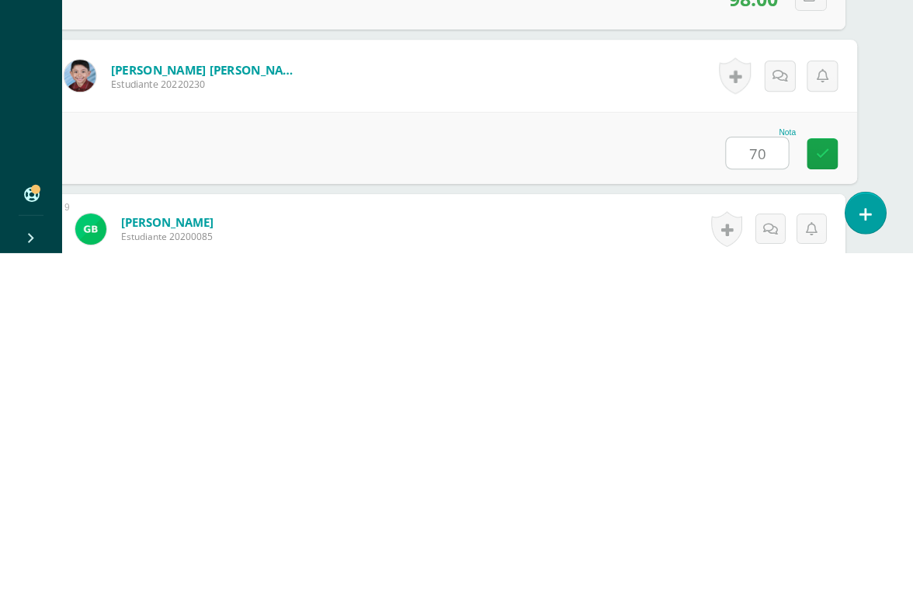
type input "70"
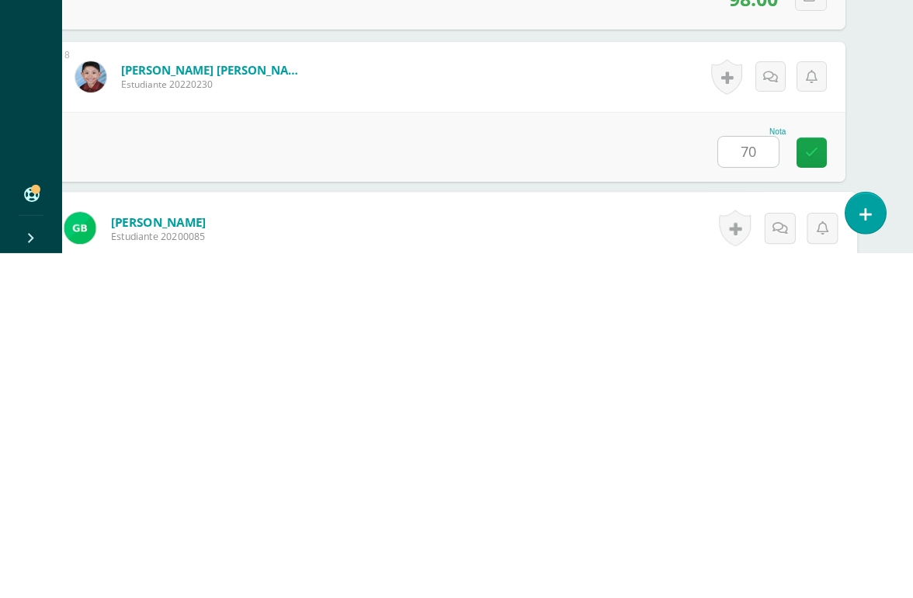
scroll to position [1371, 37]
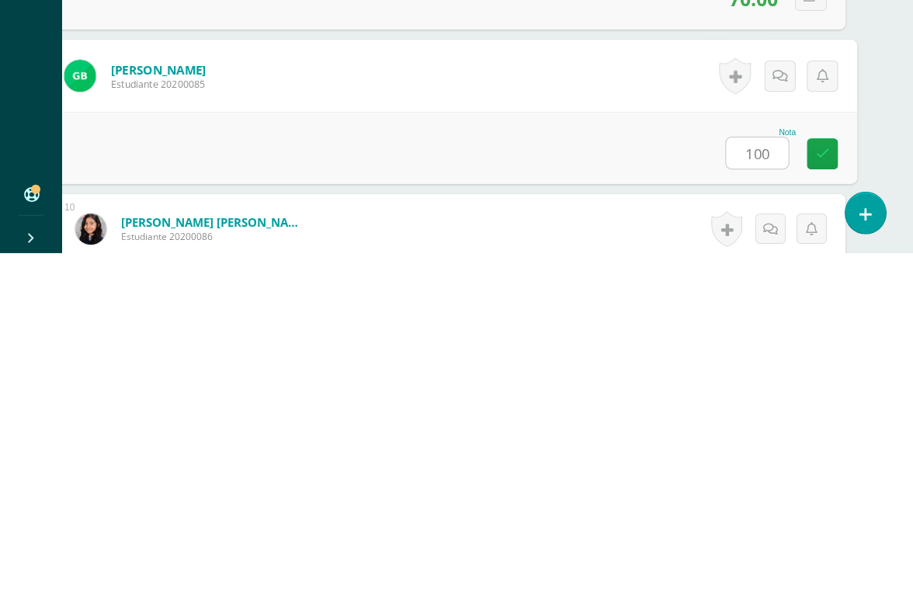
type input "100"
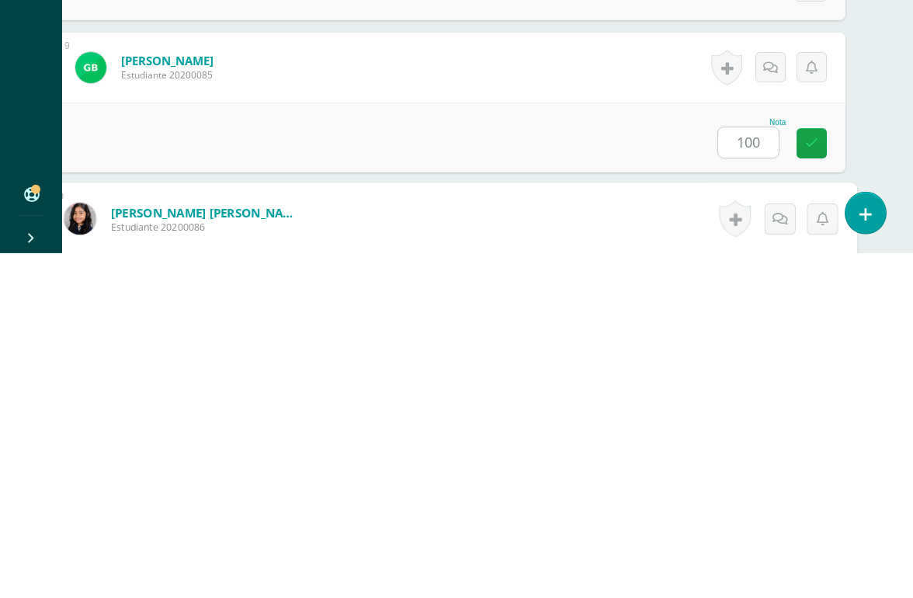
scroll to position [1523, 37]
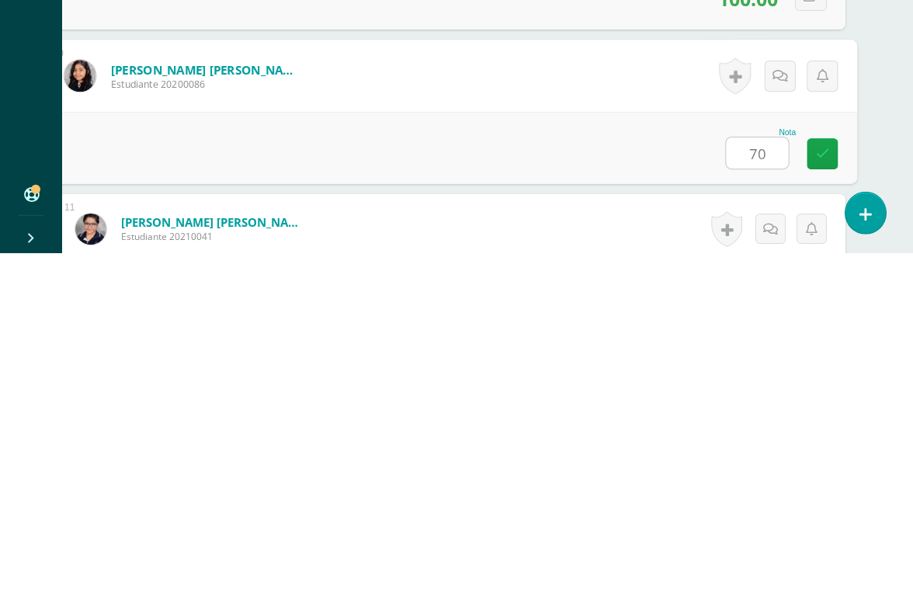
type input "70"
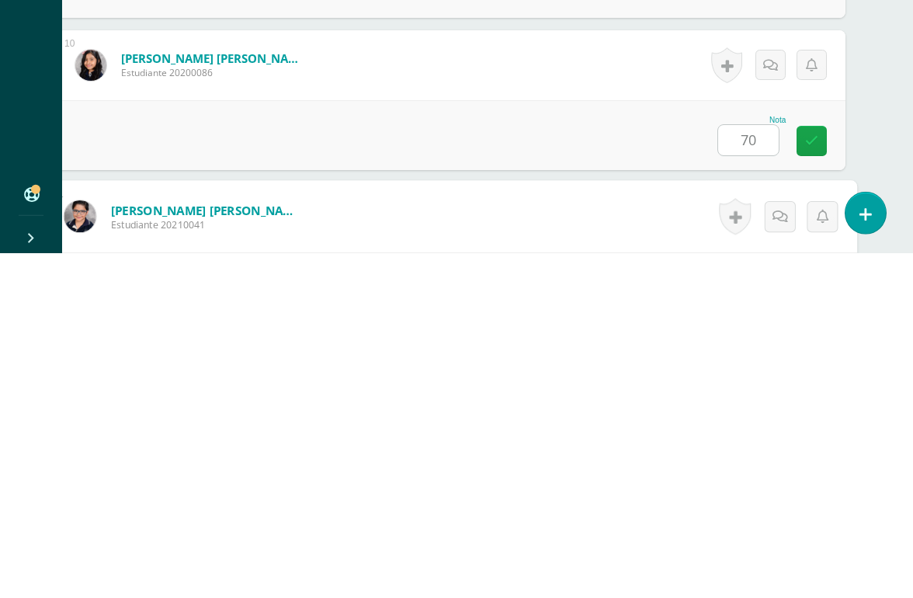
scroll to position [1675, 37]
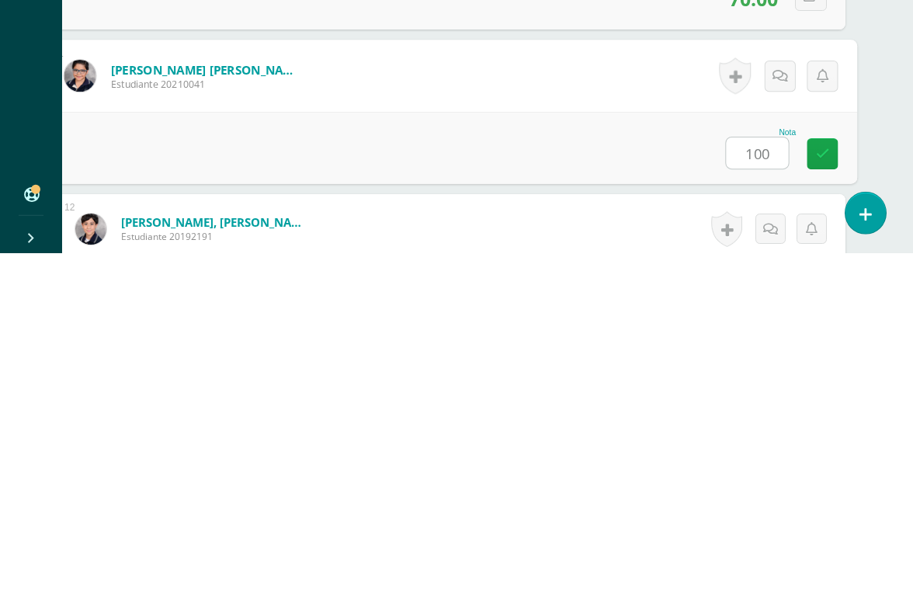
type input "100"
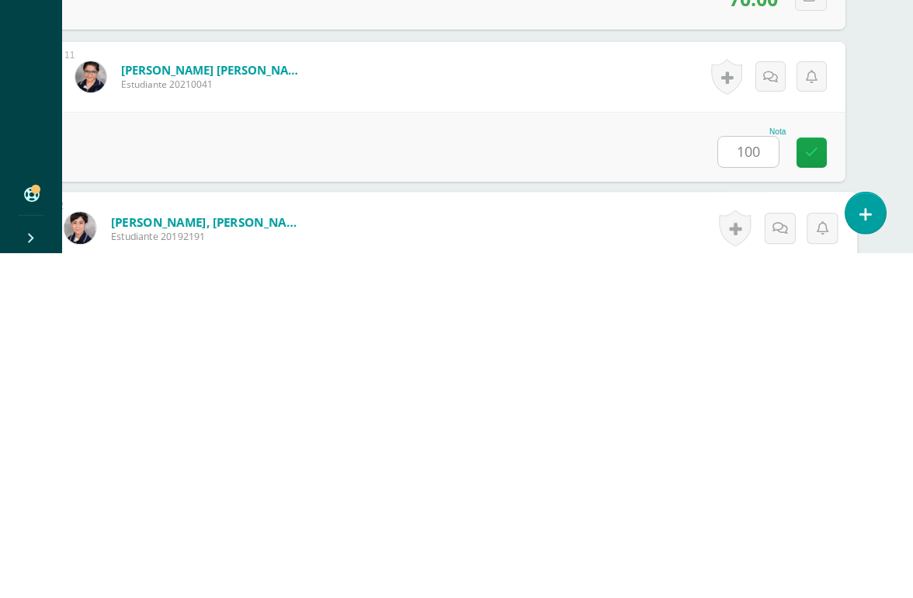
scroll to position [1828, 37]
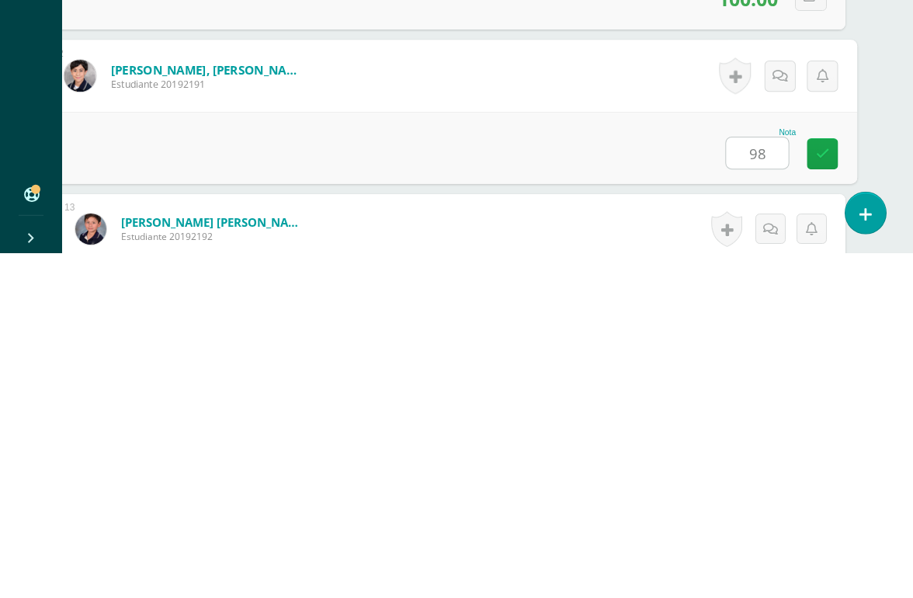
type input "98"
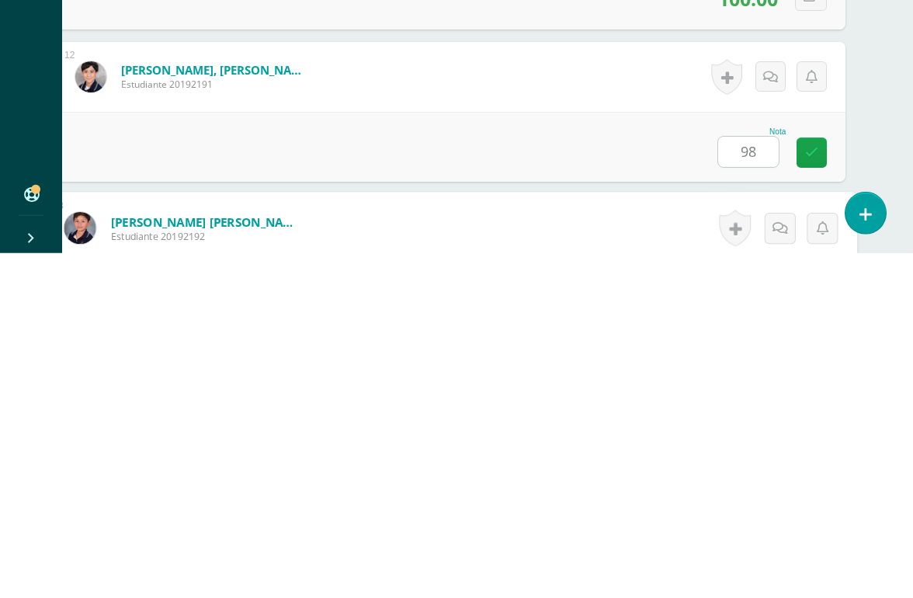
scroll to position [1980, 37]
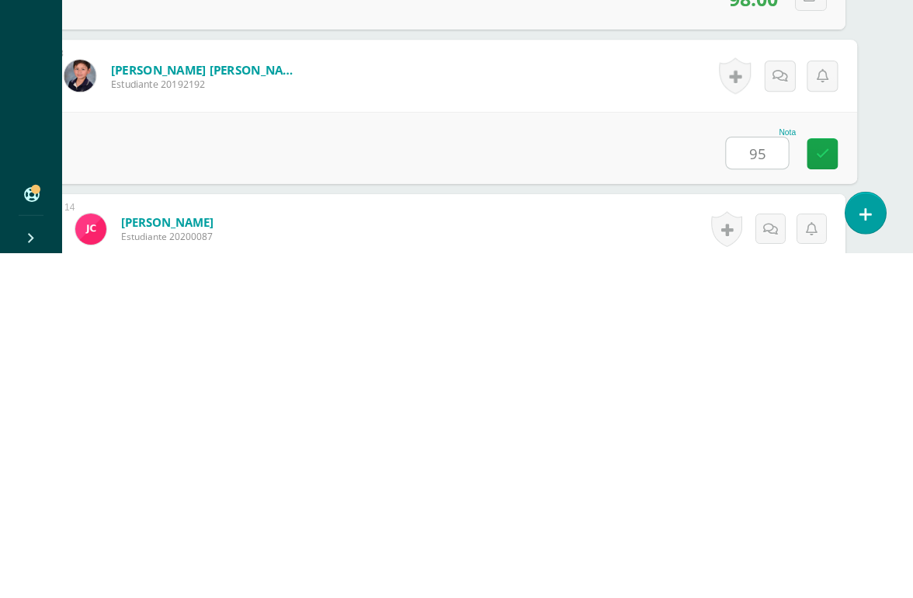
type input "95"
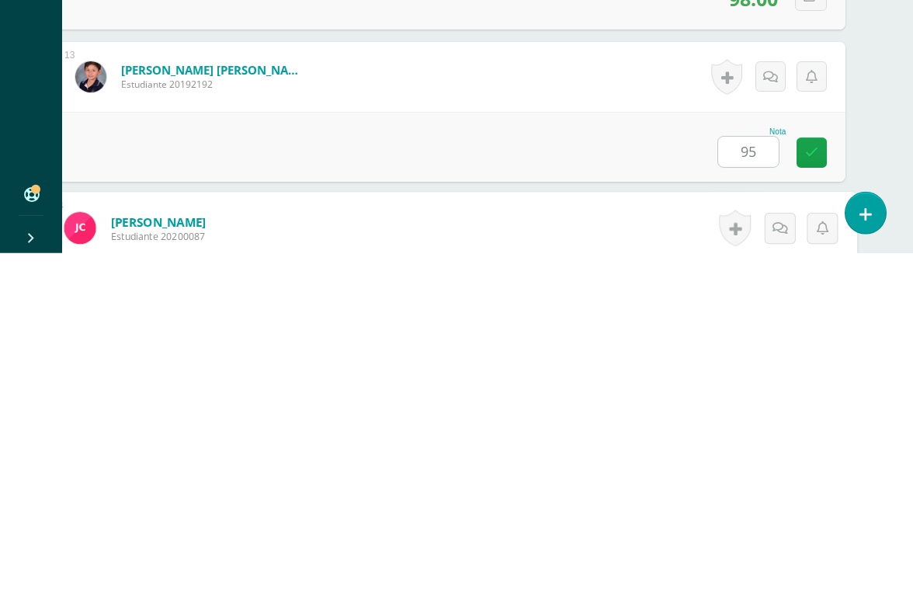
scroll to position [2132, 37]
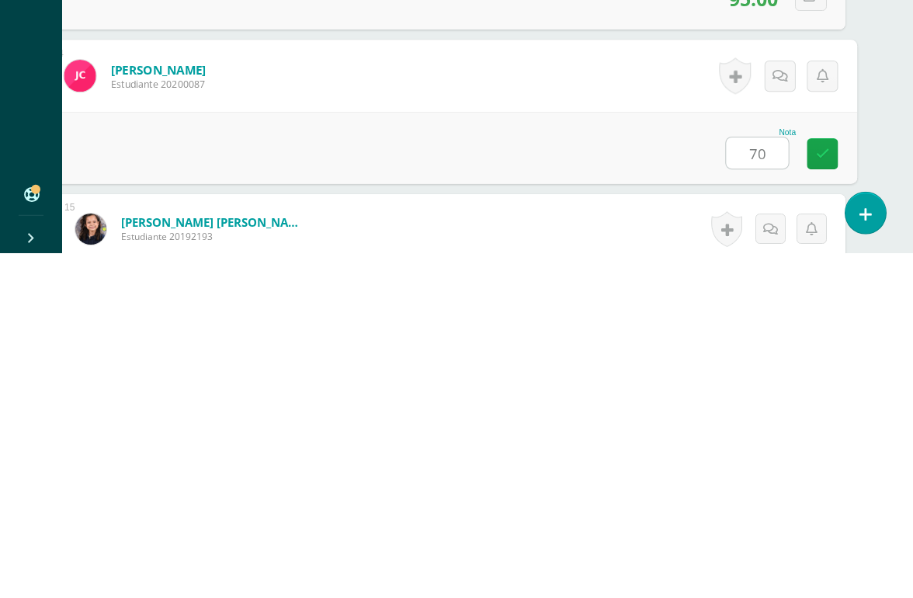
type input "70"
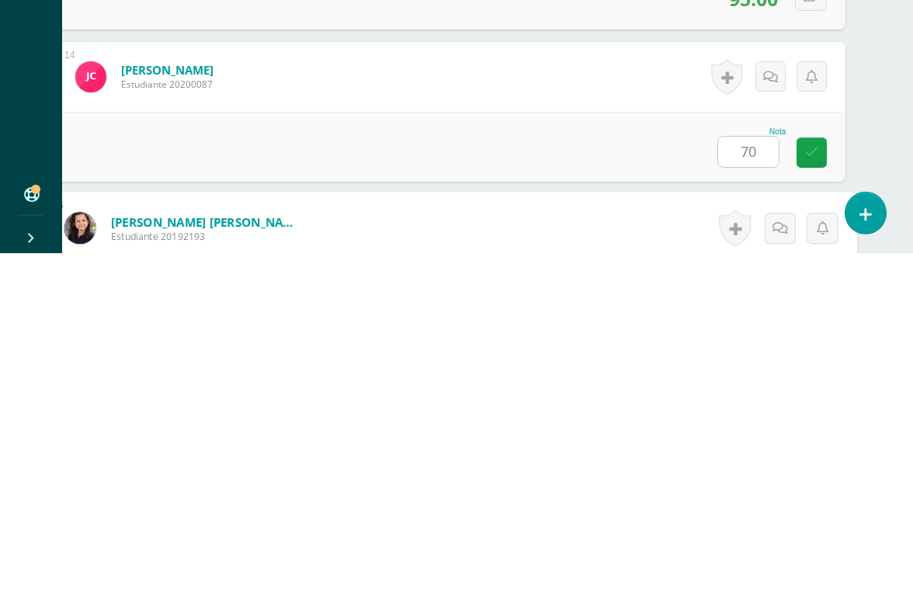
scroll to position [2284, 37]
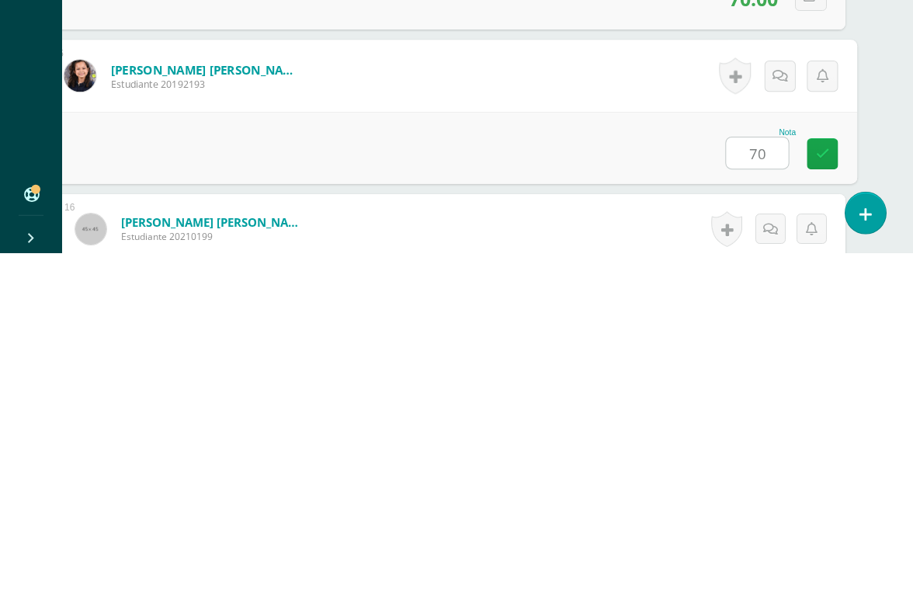
type input "70"
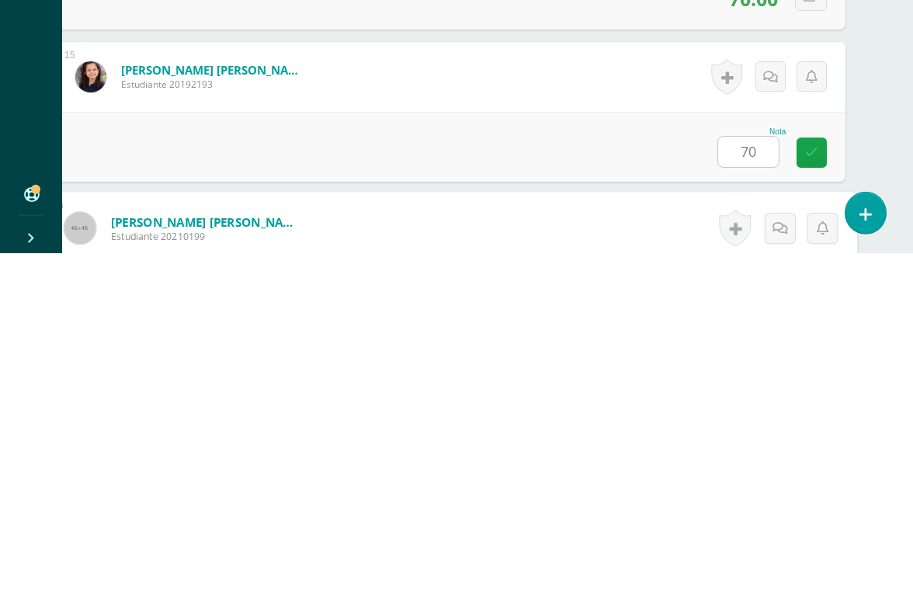
scroll to position [2436, 37]
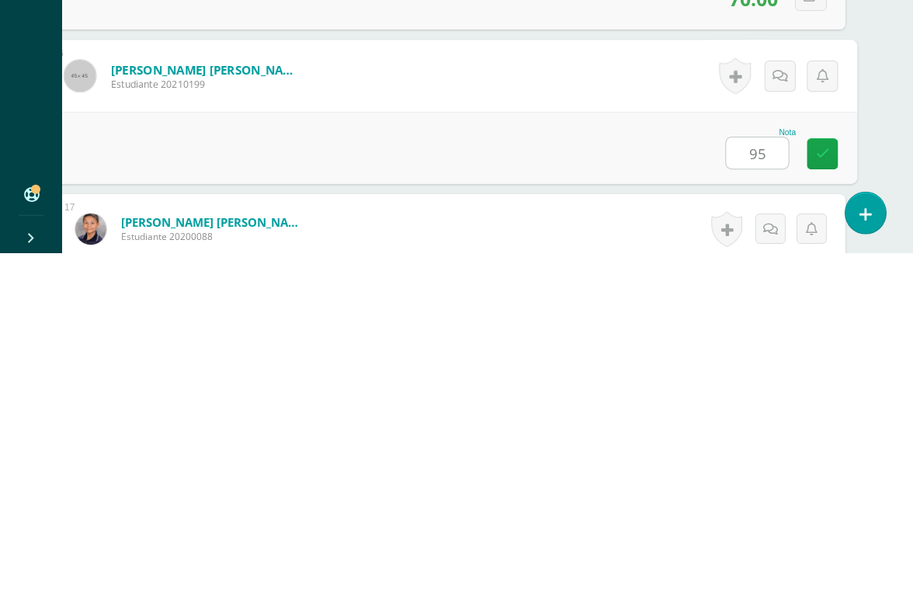
type input "95"
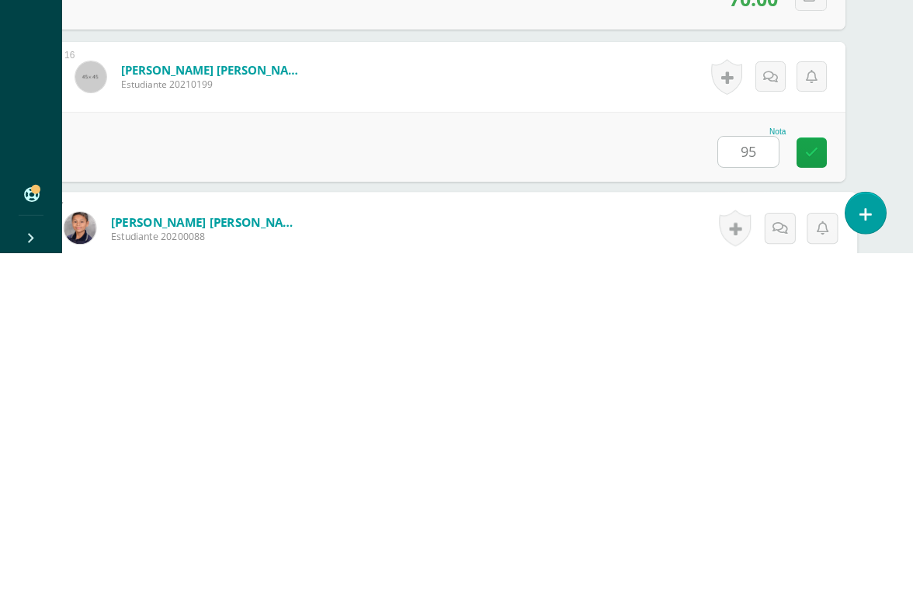
scroll to position [2589, 37]
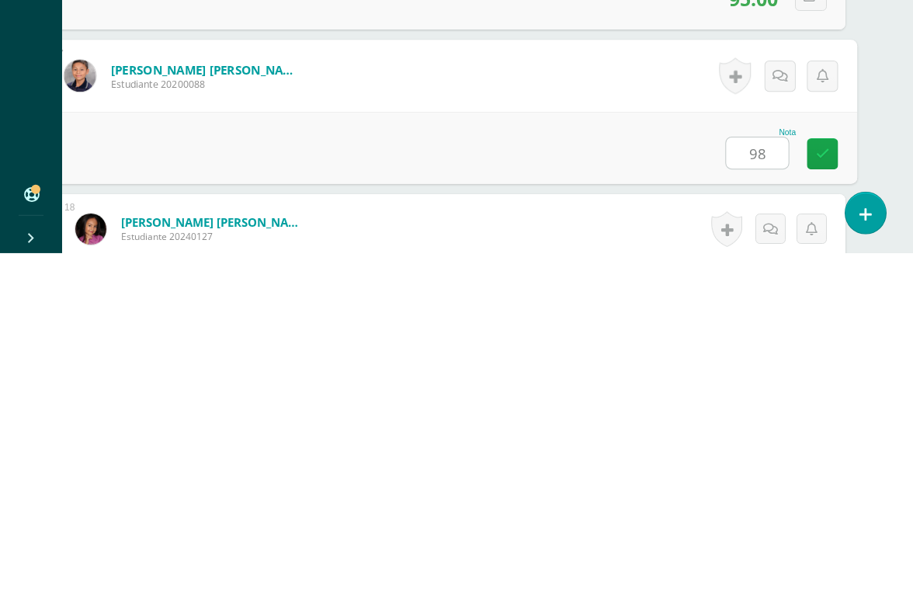
type input "98"
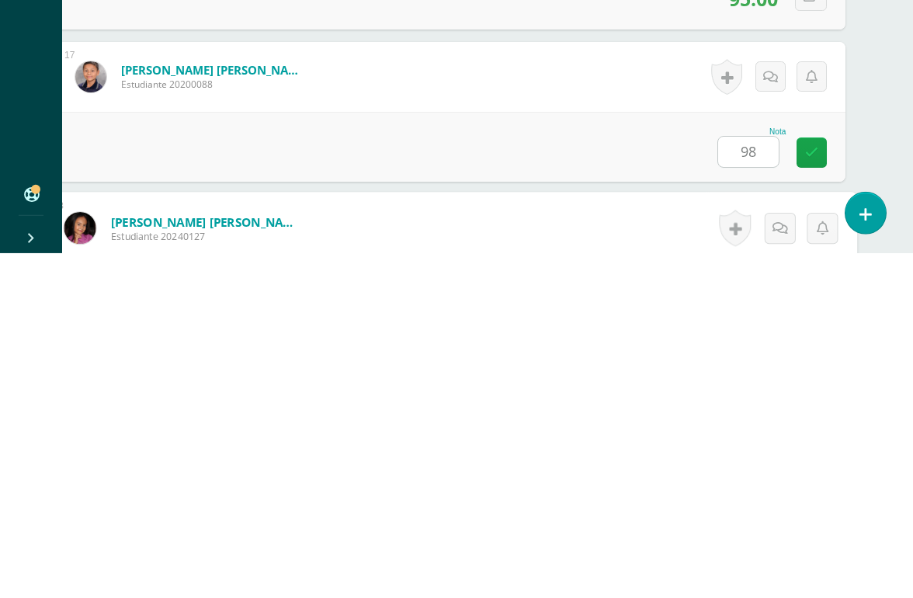
scroll to position [2741, 37]
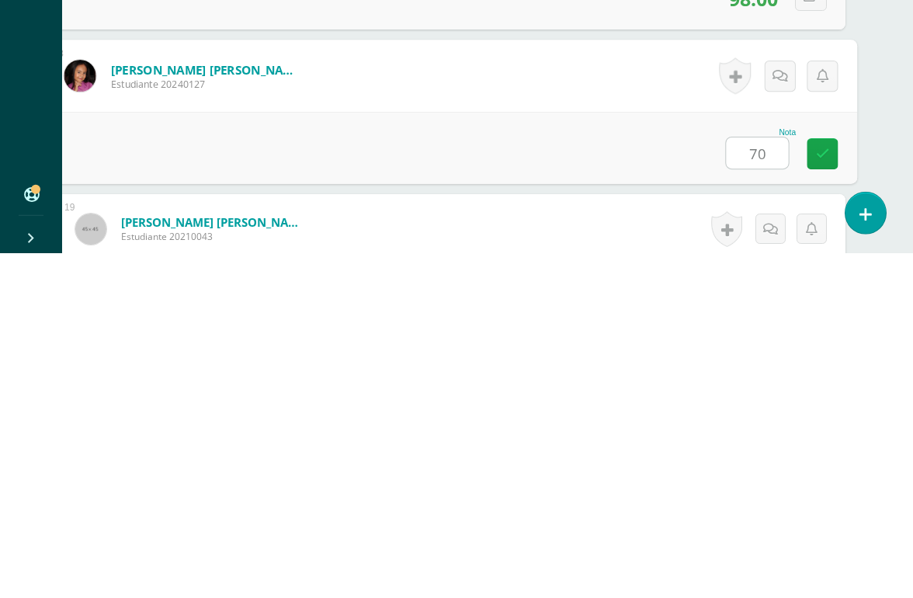
type input "70"
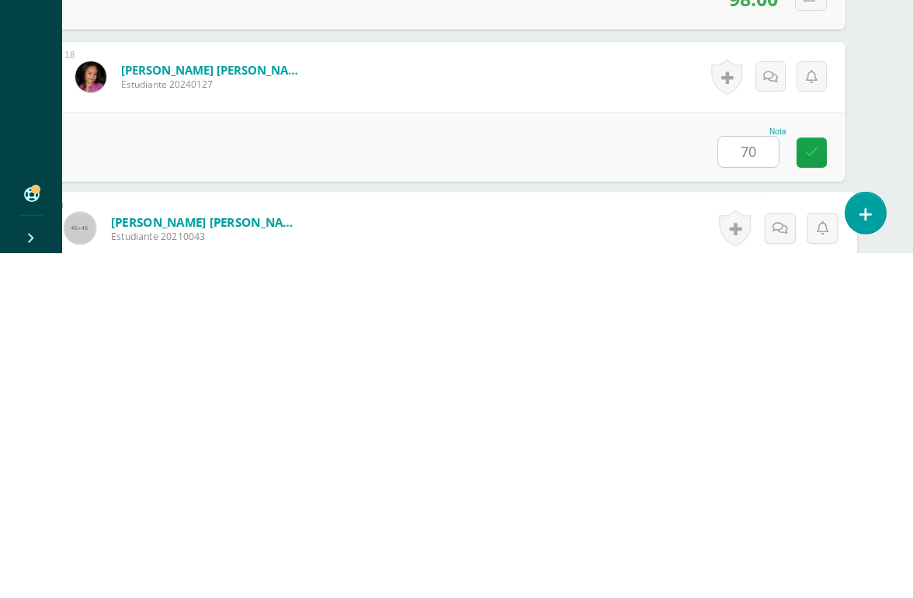
scroll to position [2893, 37]
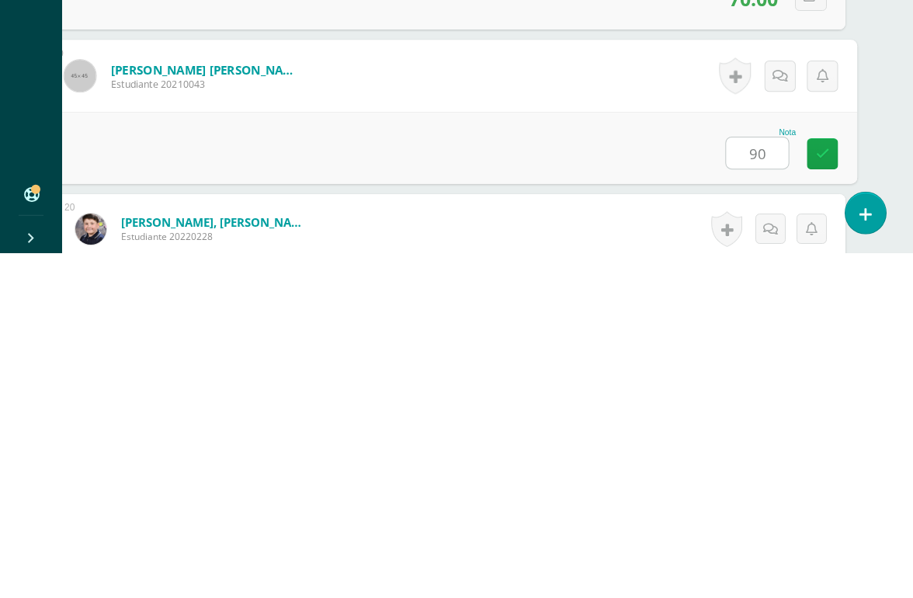
type input "90"
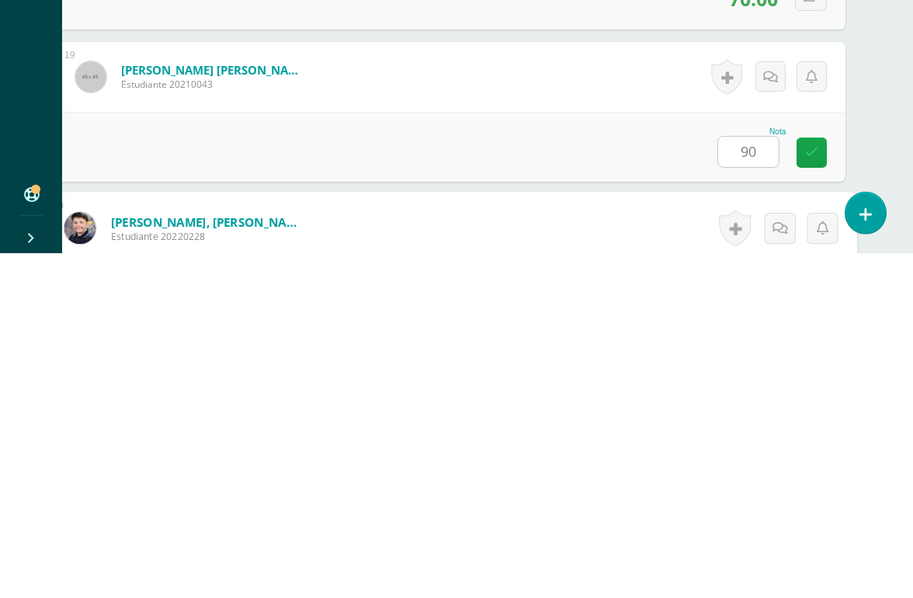
scroll to position [3045, 37]
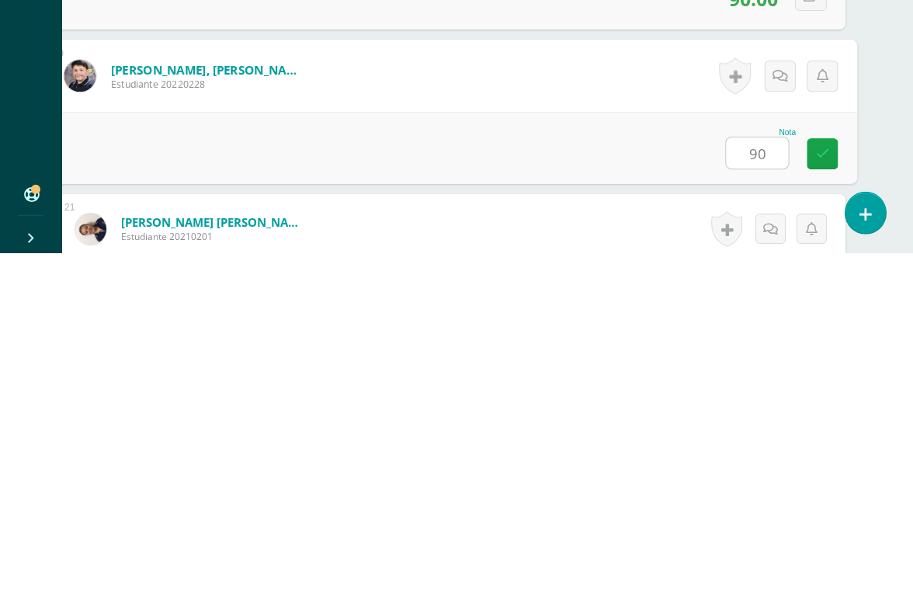
type input "90"
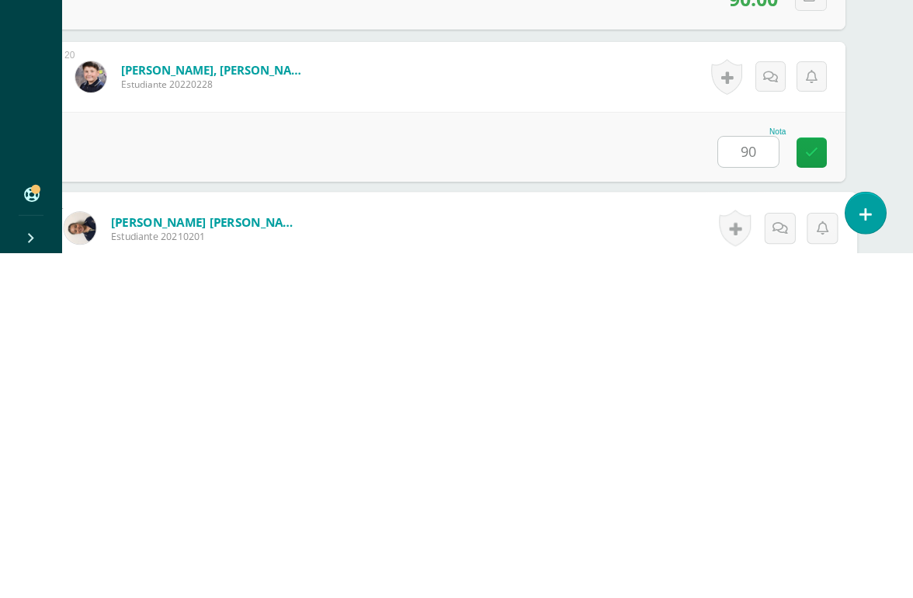
scroll to position [3198, 37]
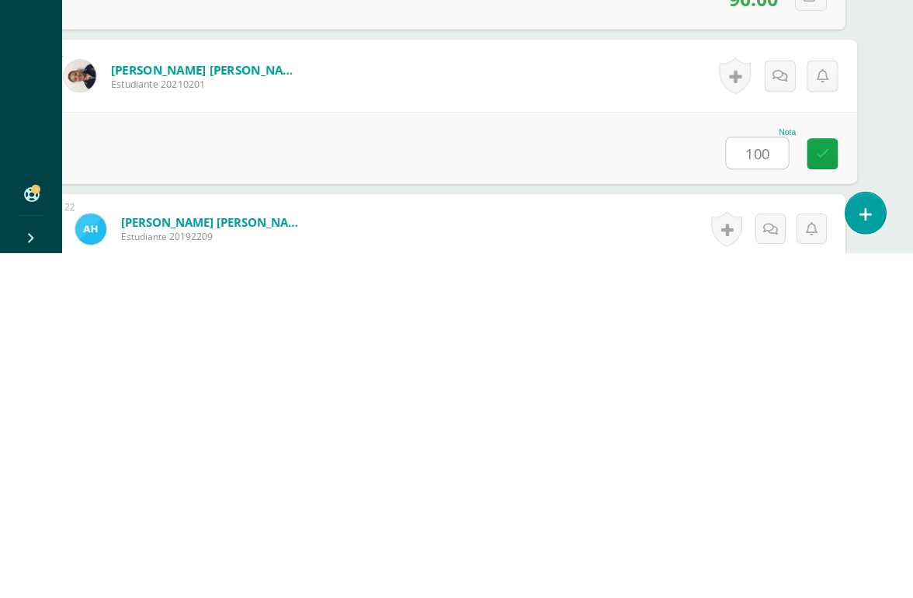
type input "100"
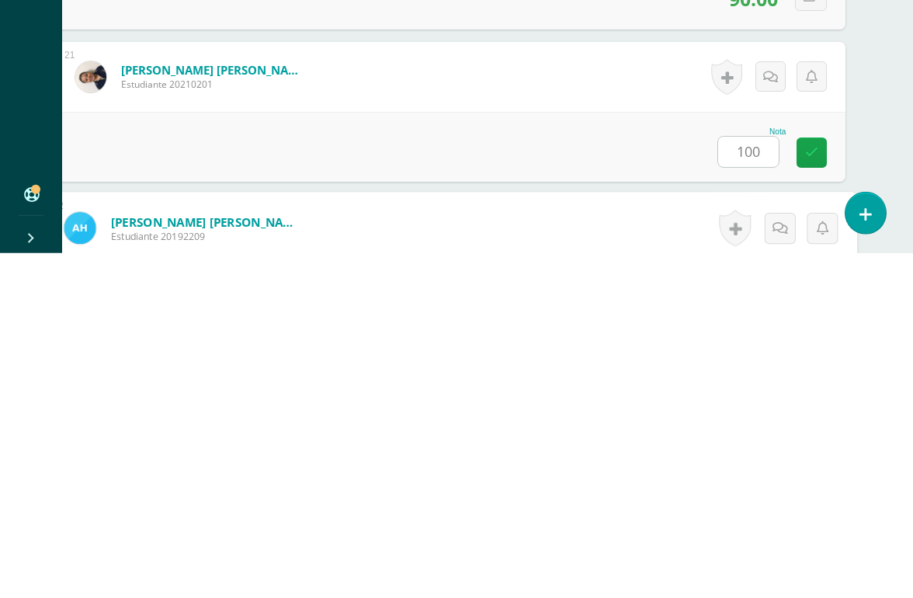
scroll to position [3350, 37]
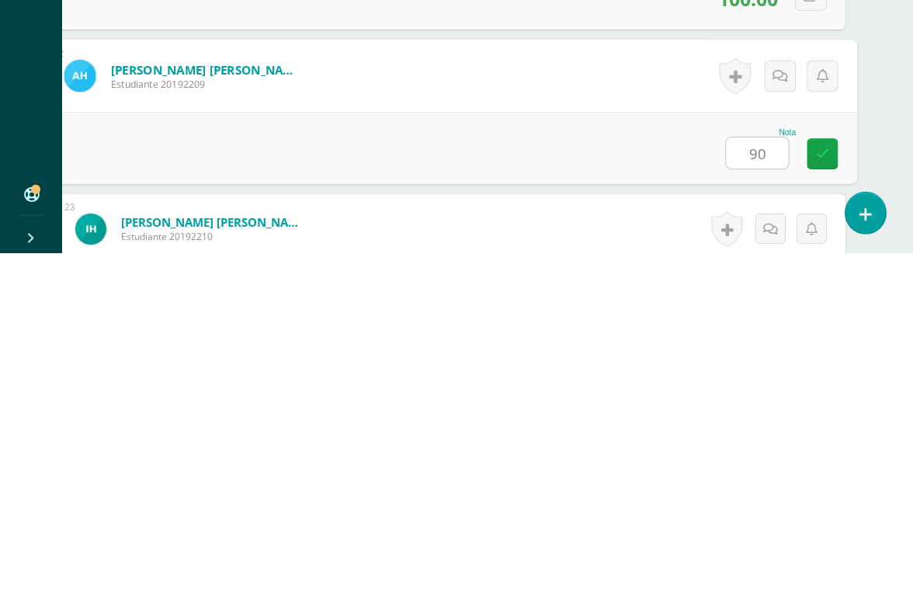
type input "90"
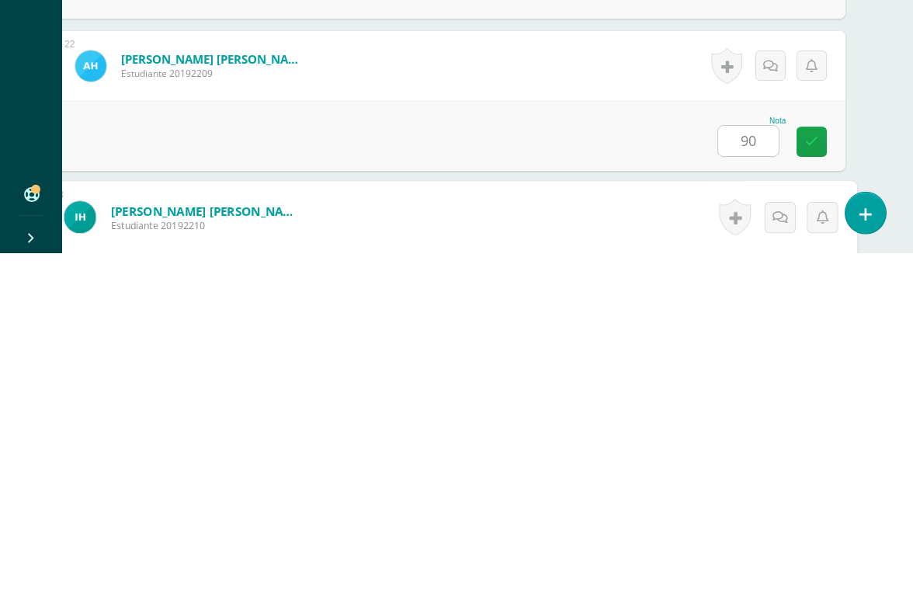
scroll to position [3502, 37]
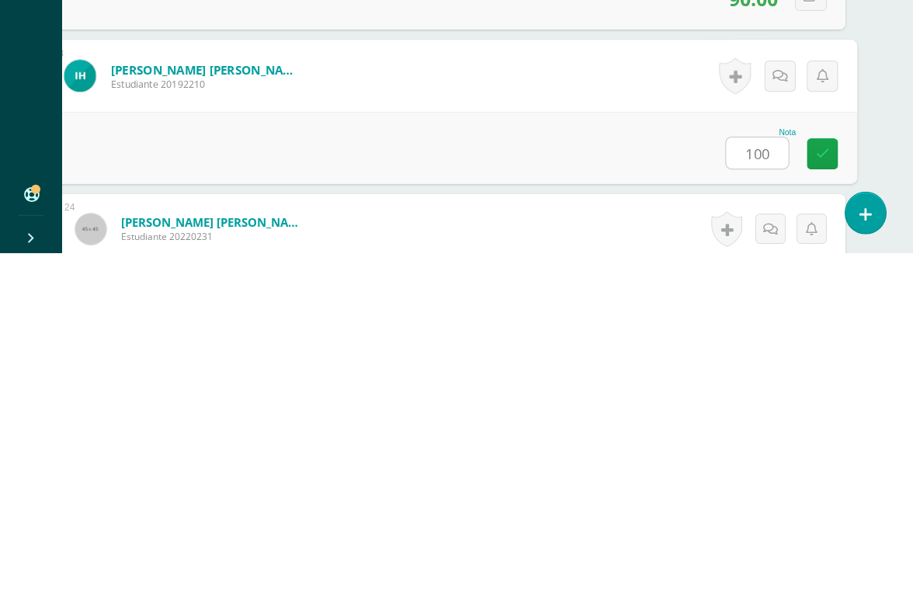
type input "100"
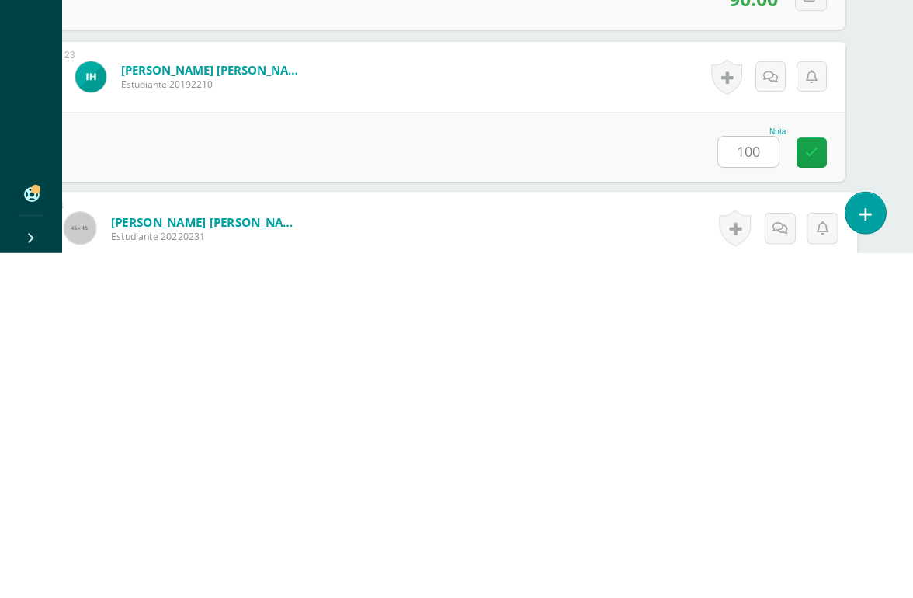
scroll to position [3654, 37]
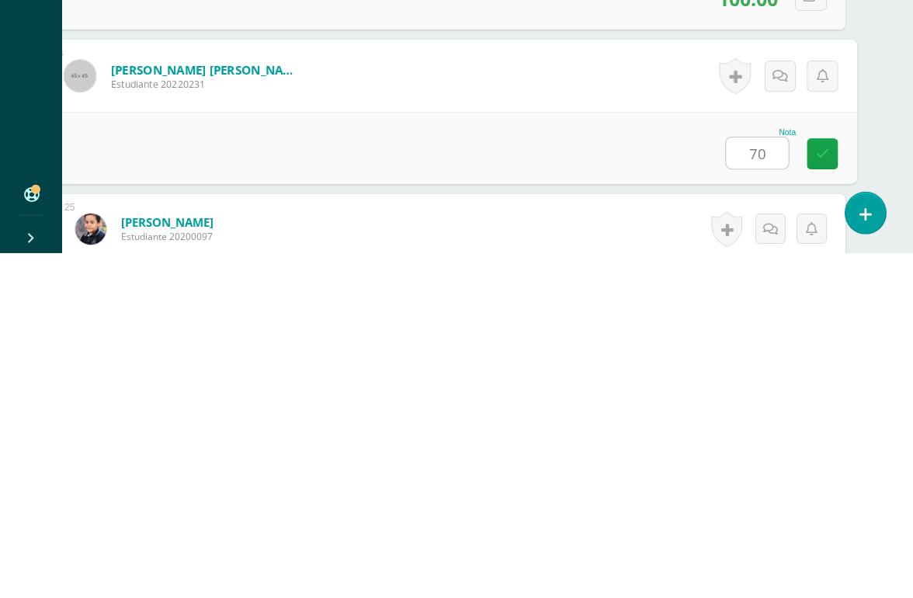
type input "70"
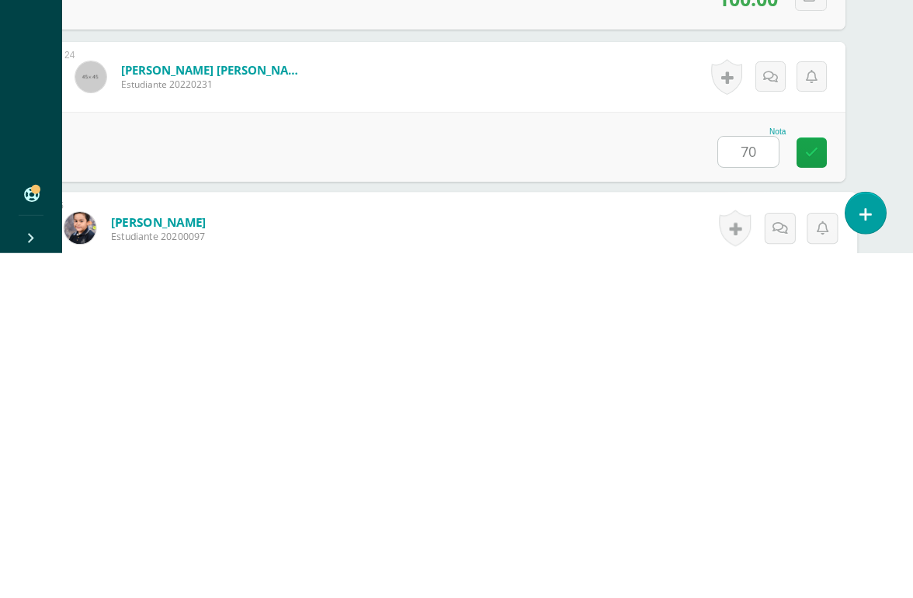
scroll to position [3807, 37]
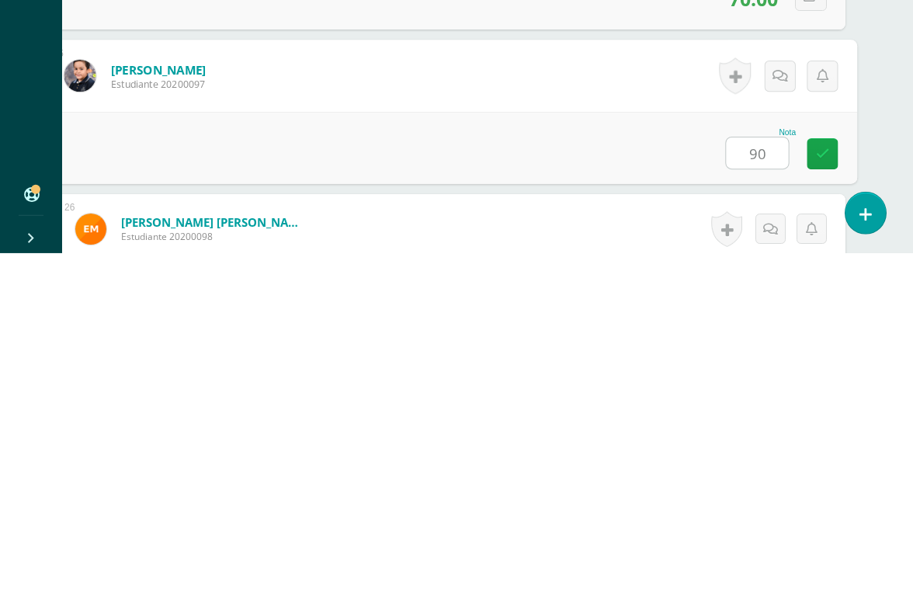
type input "90"
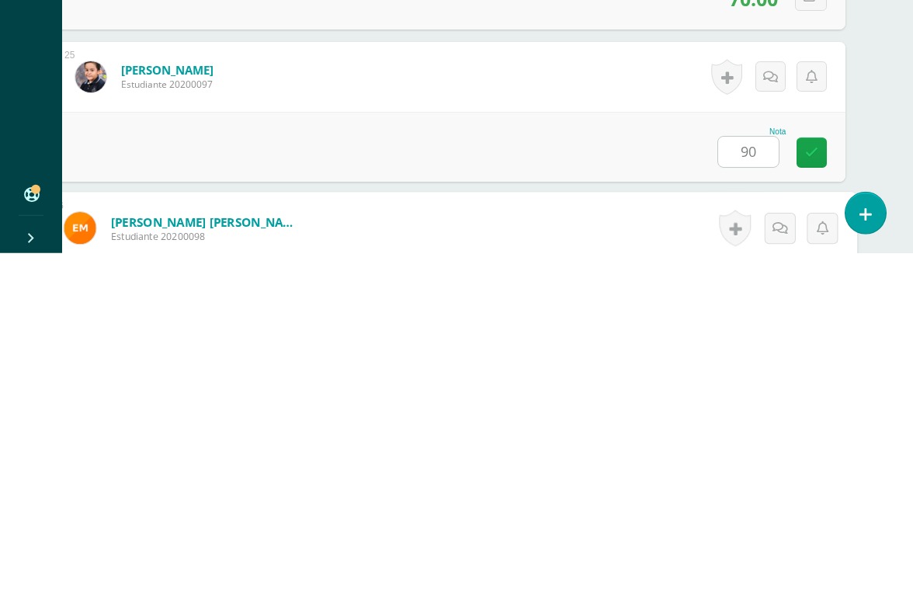
scroll to position [3959, 37]
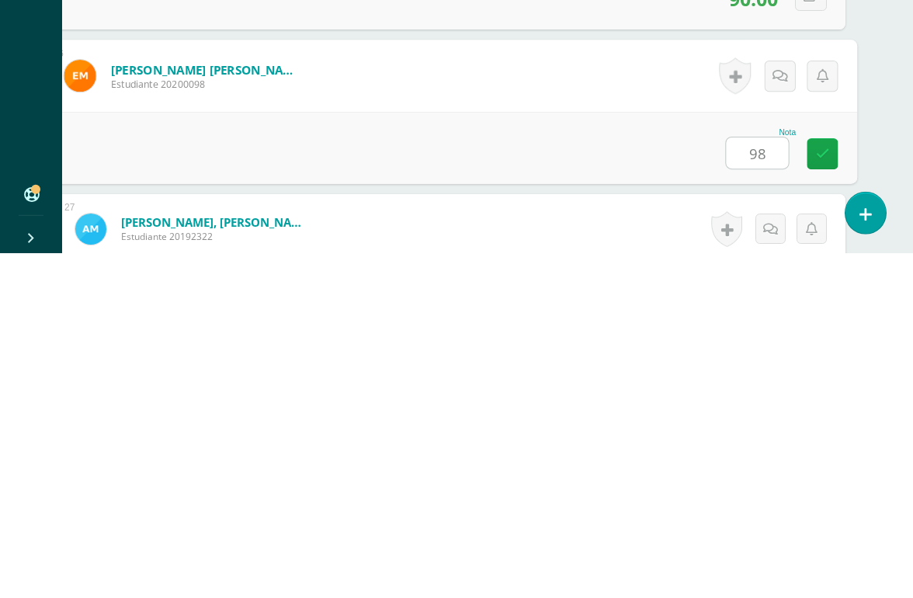
type input "98"
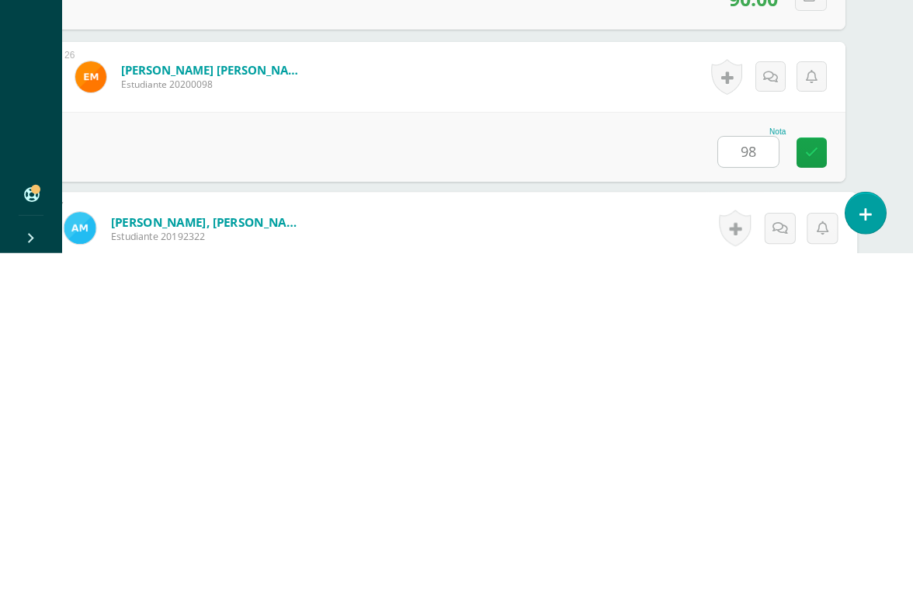
scroll to position [4111, 37]
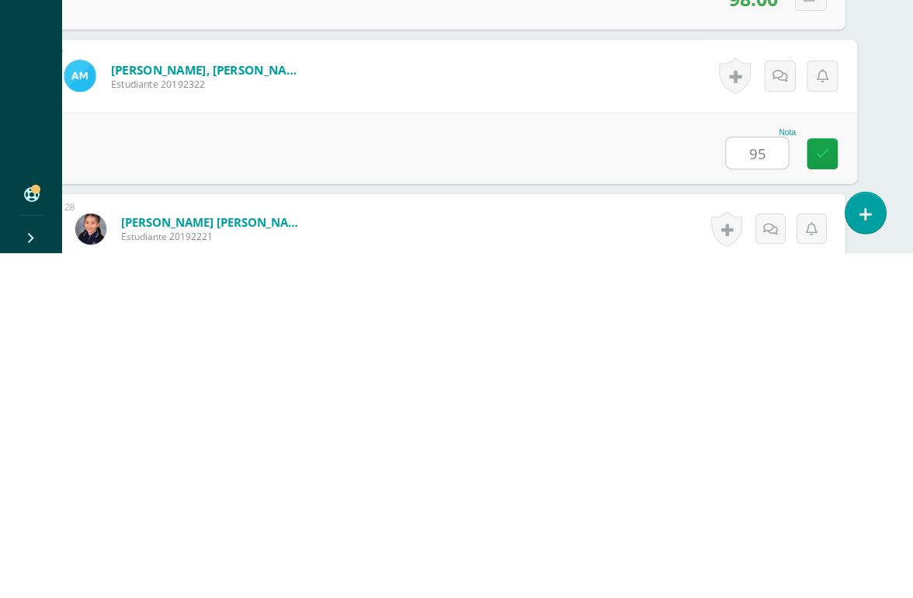
type input "95"
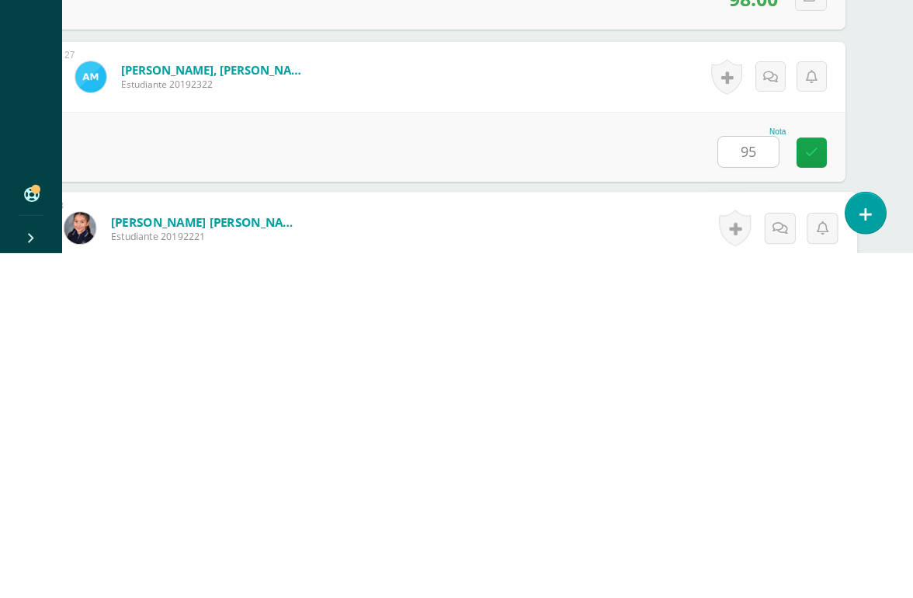
scroll to position [4263, 37]
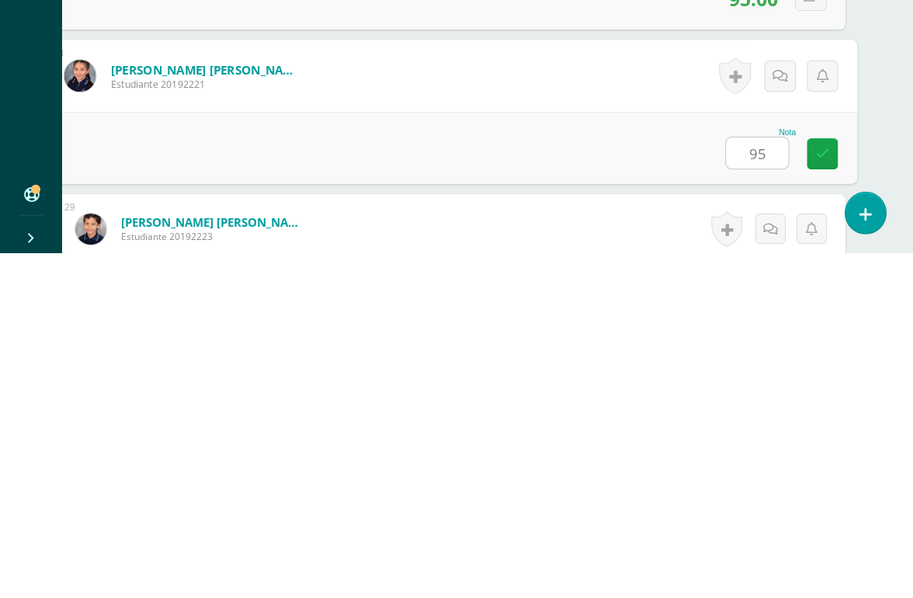
type input "95"
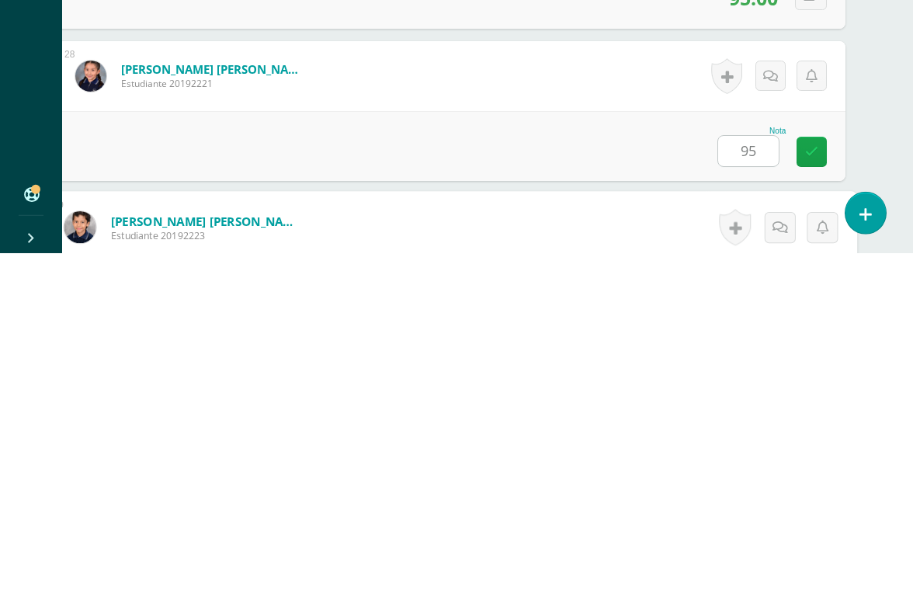
scroll to position [4415, 37]
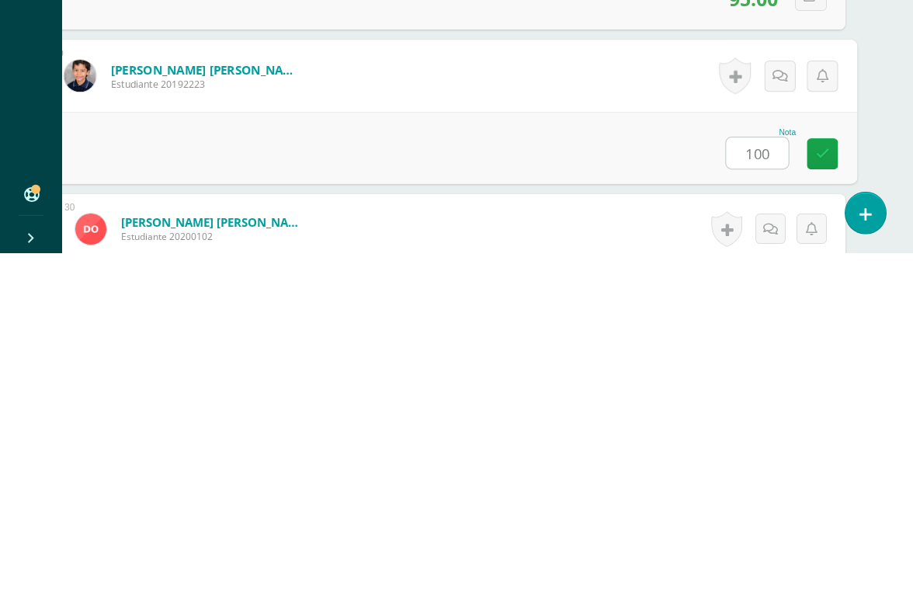
type input "100"
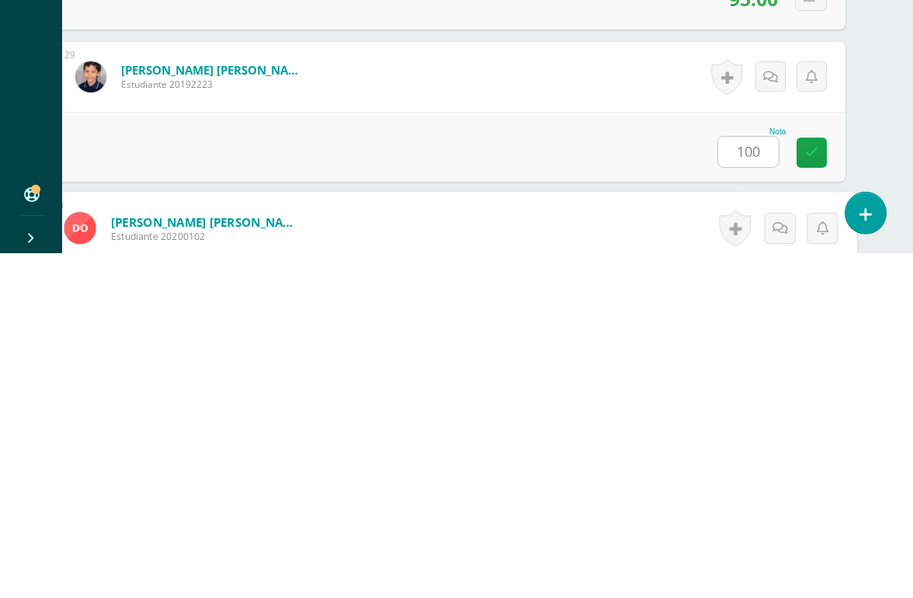
scroll to position [4568, 37]
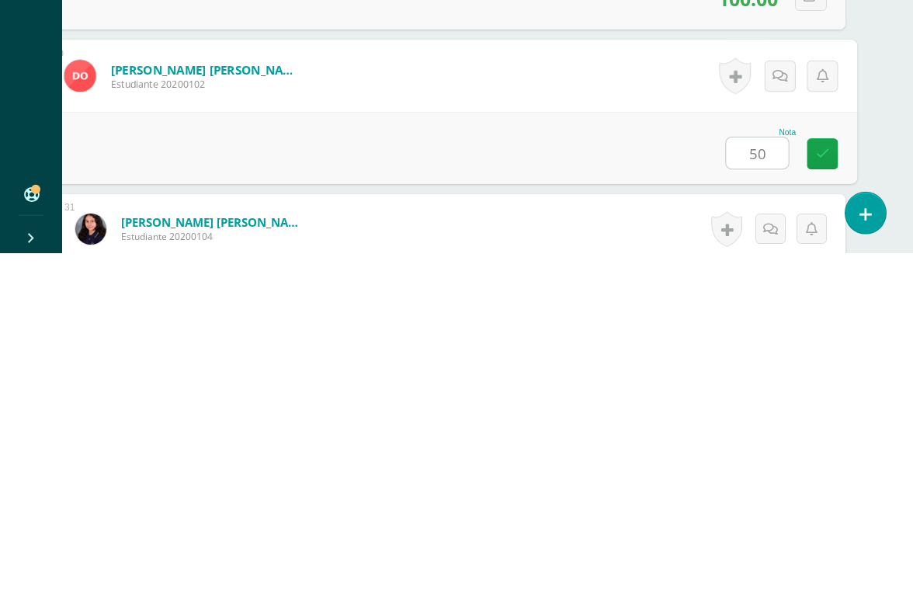
type input "50"
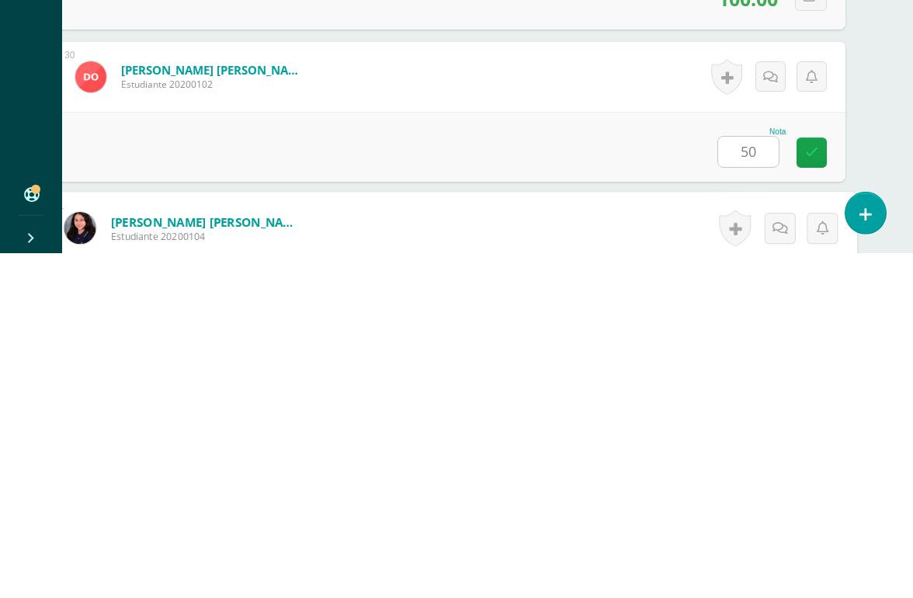
scroll to position [4720, 37]
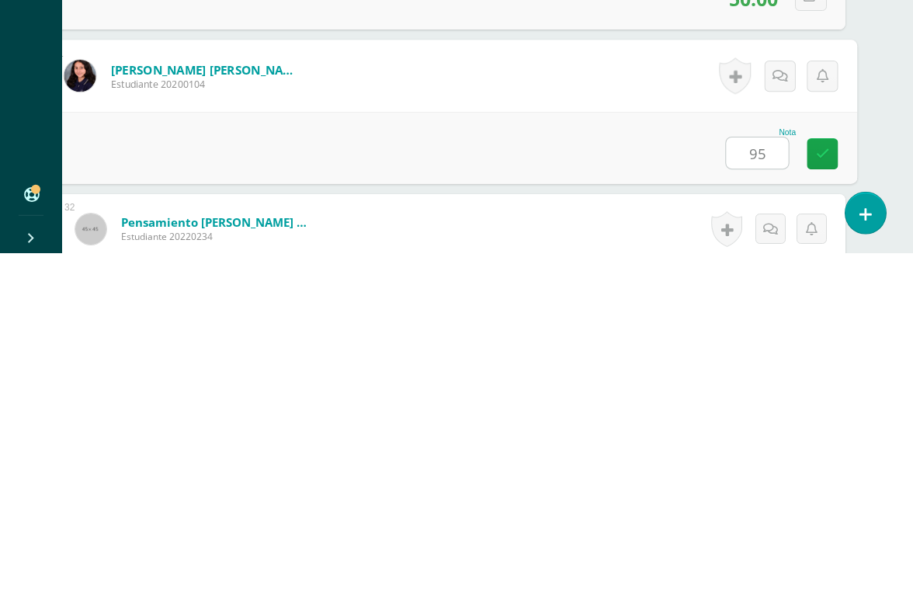
type input "95"
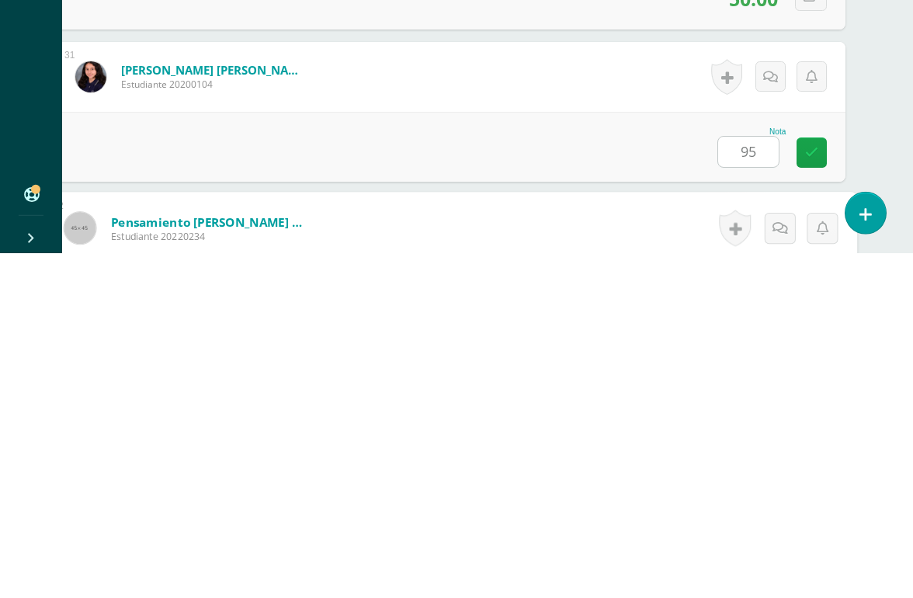
scroll to position [4872, 37]
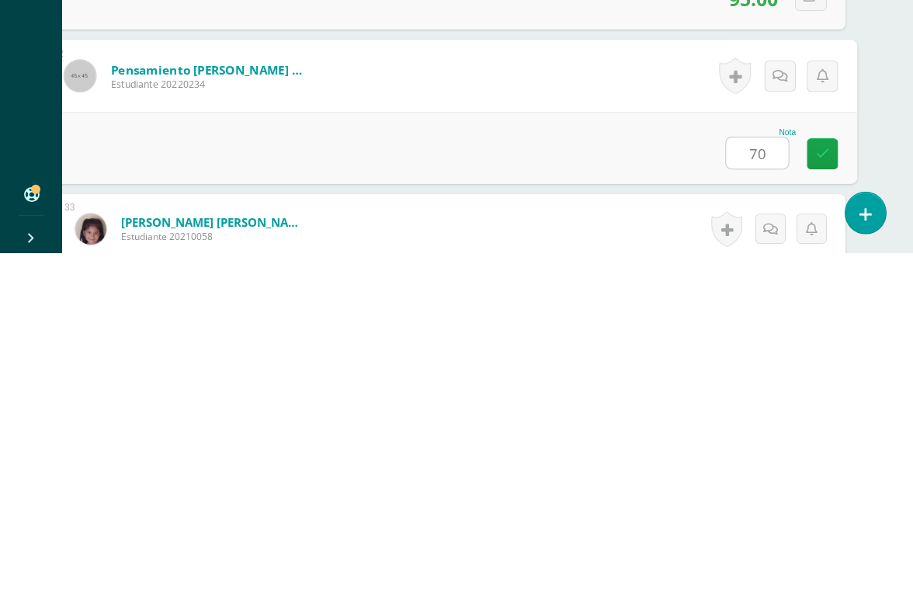
type input "70"
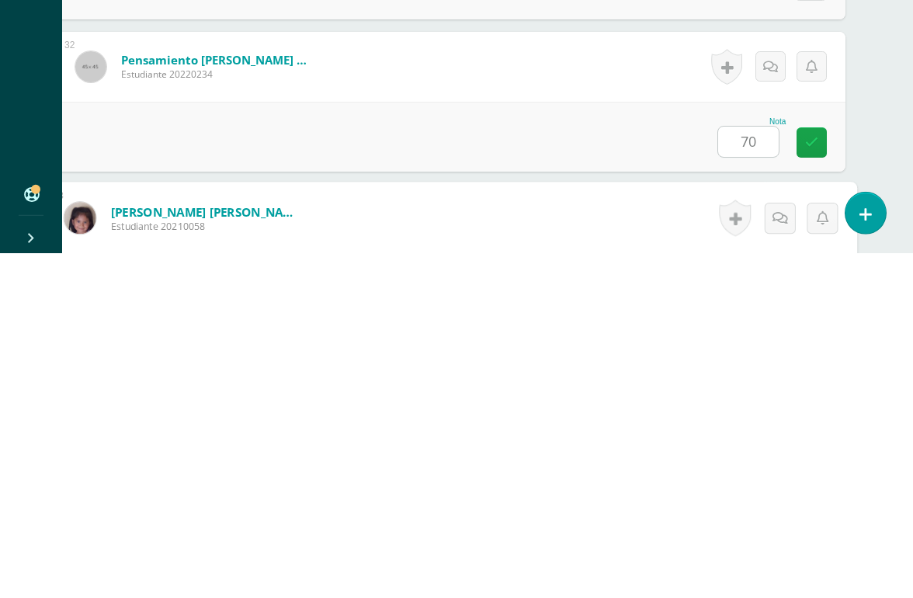
scroll to position [5024, 37]
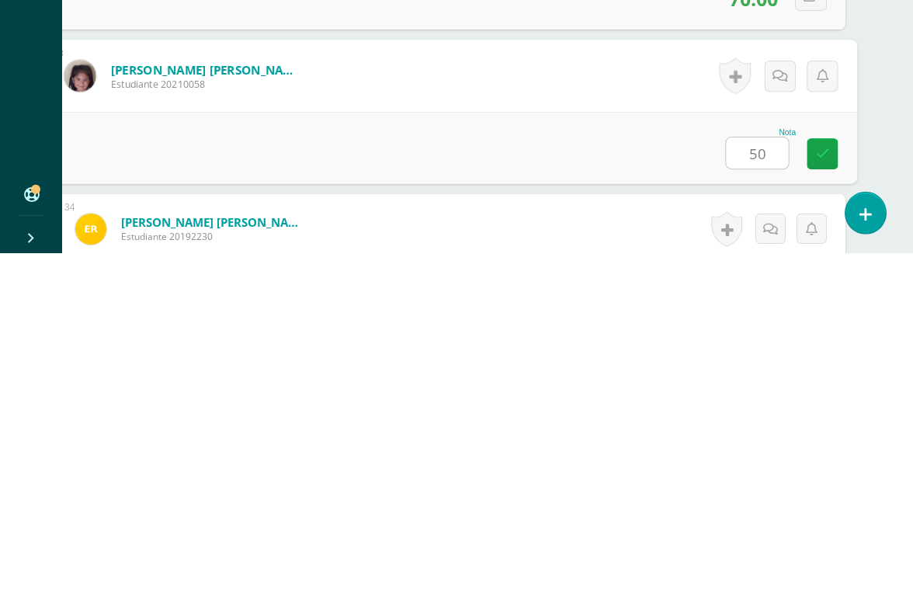
type input "50"
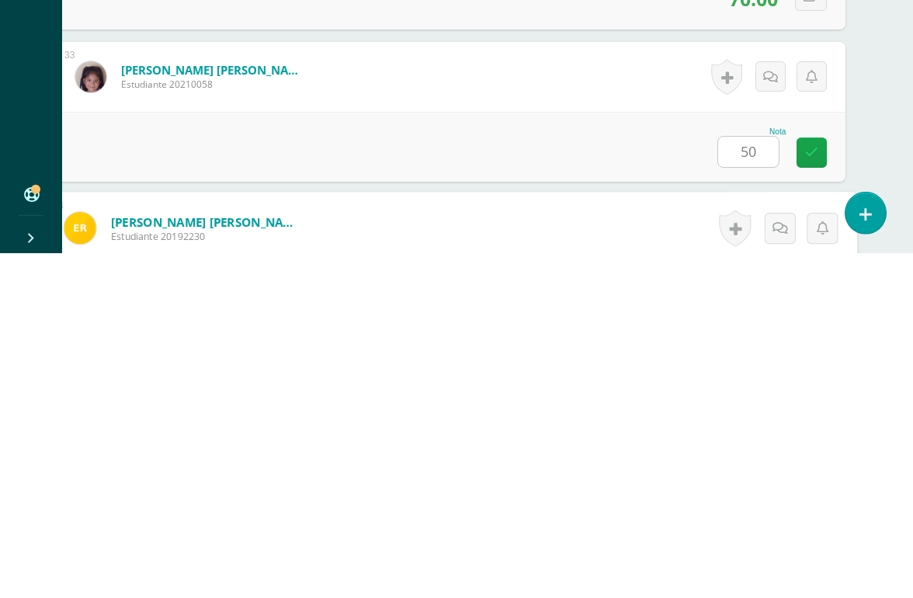
scroll to position [5177, 37]
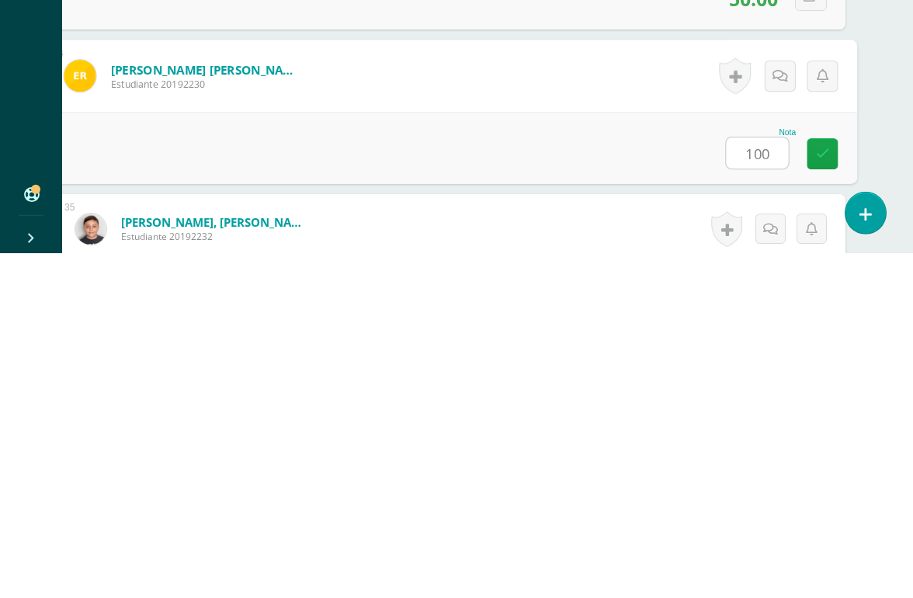
type input "100"
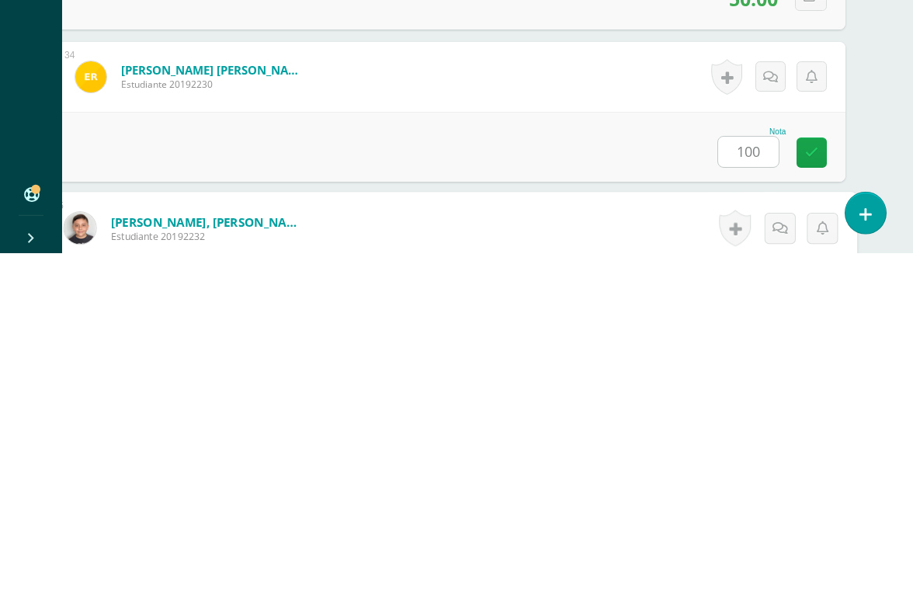
scroll to position [5329, 37]
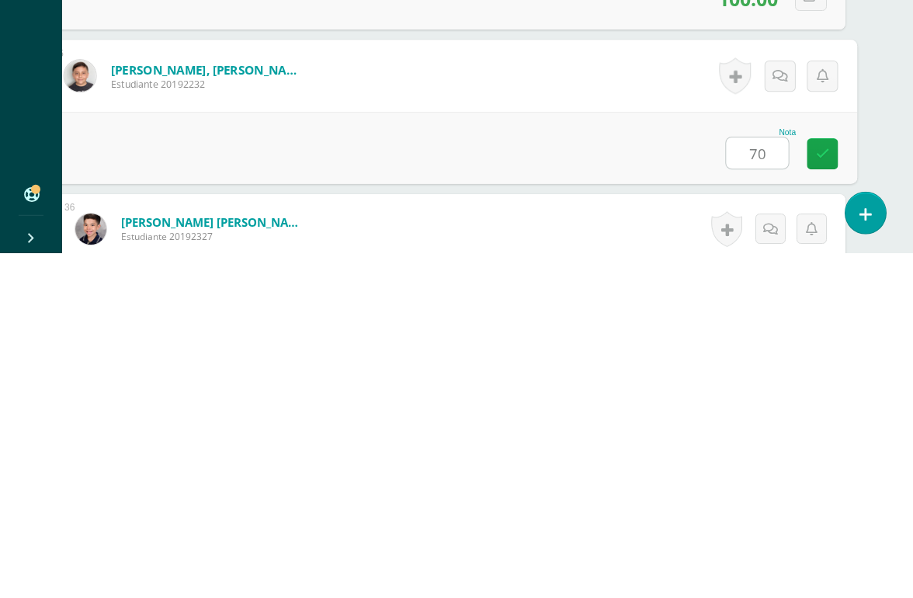
type input "70"
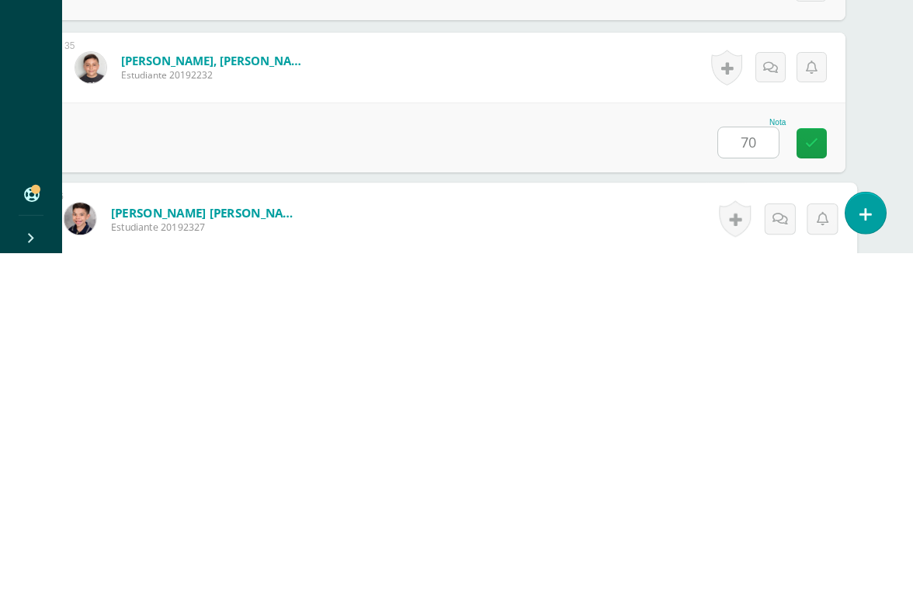
scroll to position [5481, 37]
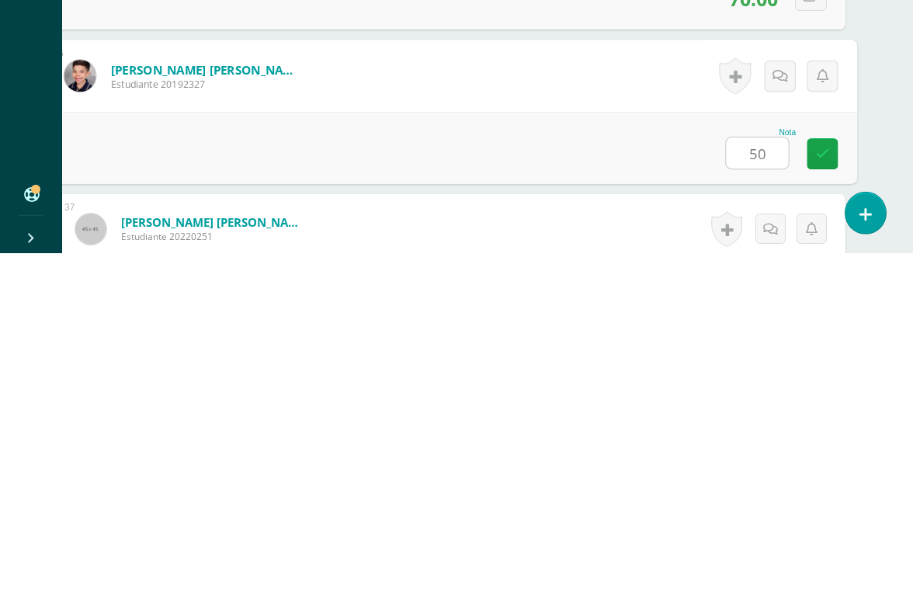
type input "50"
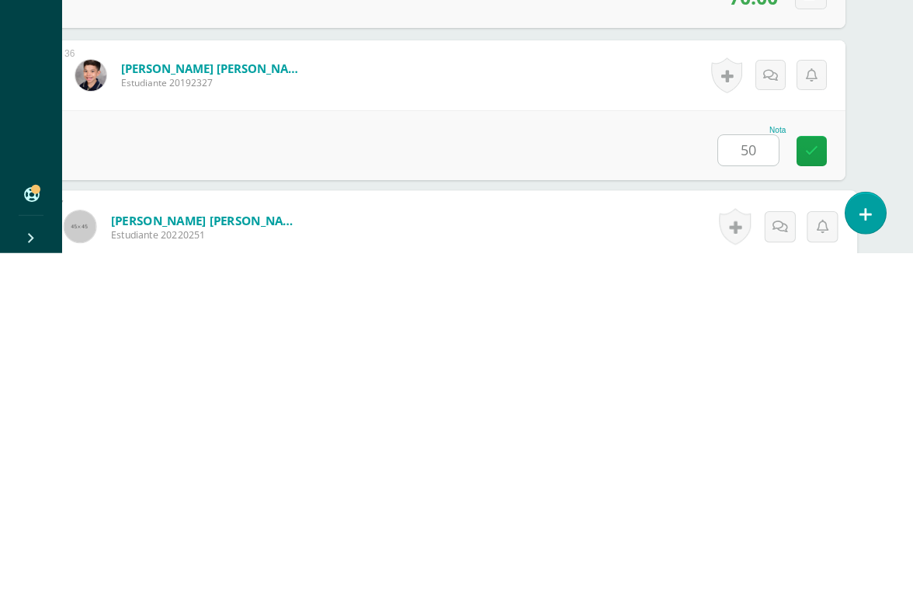
scroll to position [5633, 37]
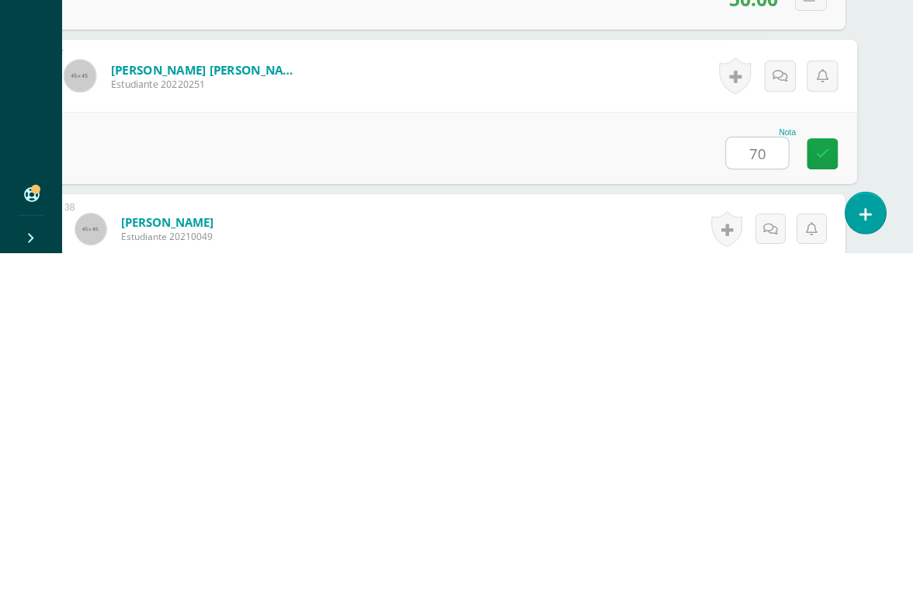
type input "70"
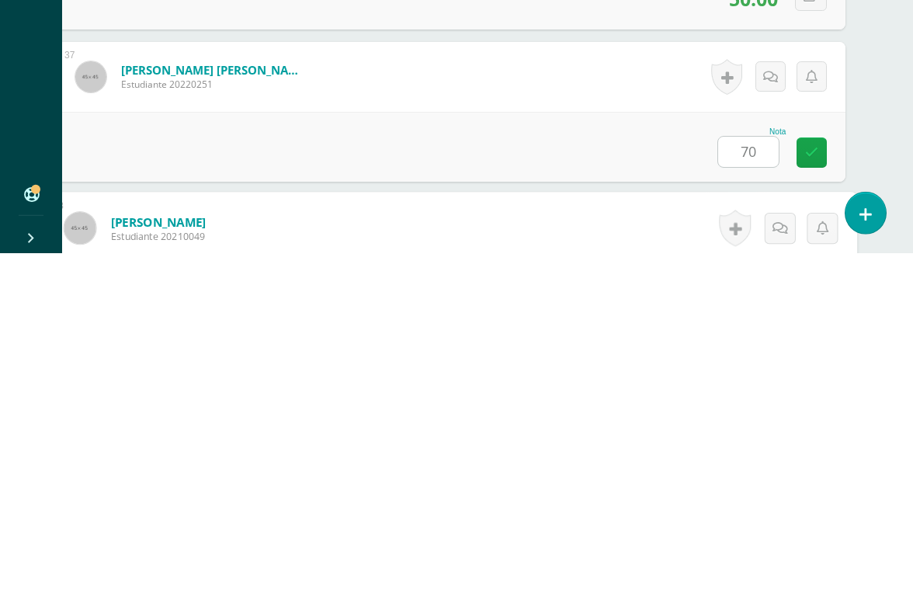
scroll to position [5786, 37]
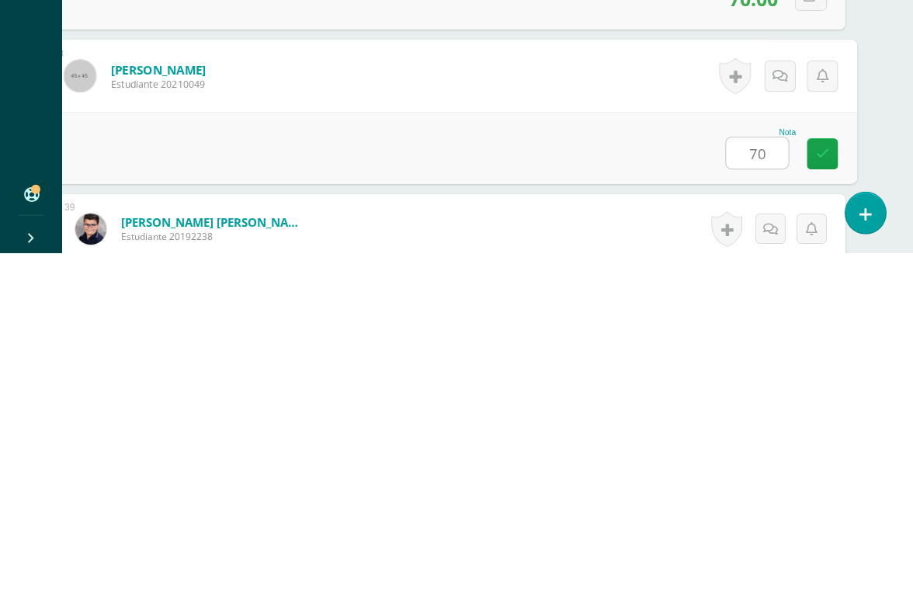
type input "70"
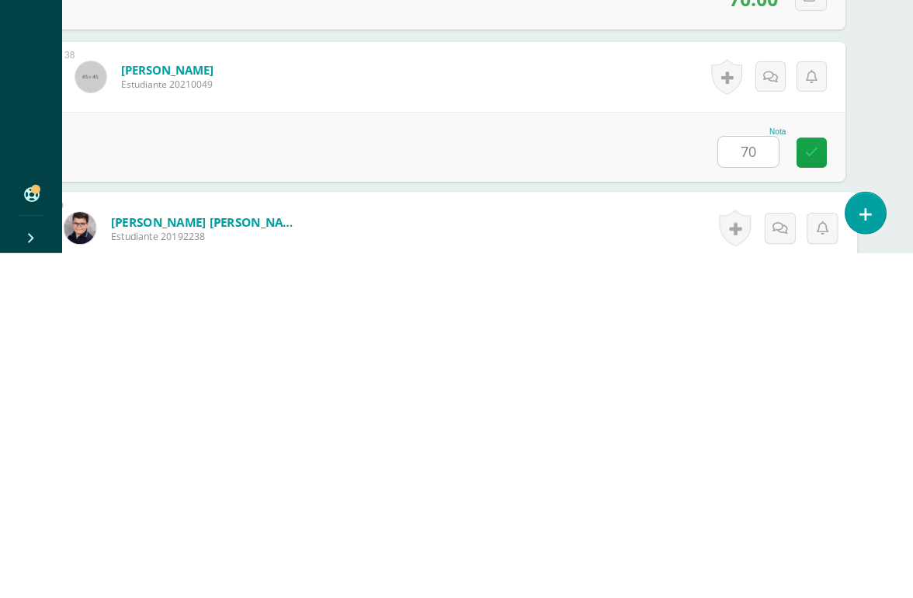
scroll to position [5938, 37]
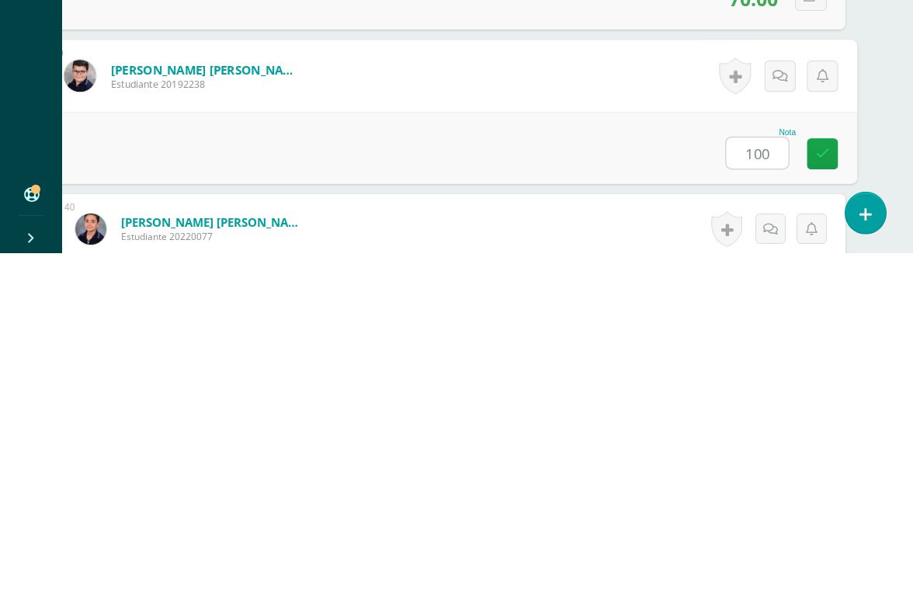
type input "100"
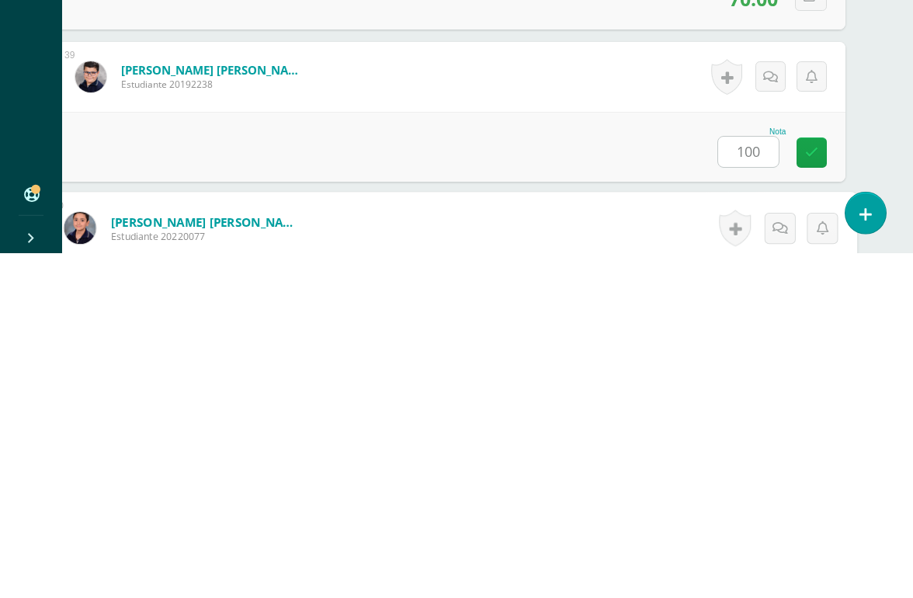
scroll to position [6144, 37]
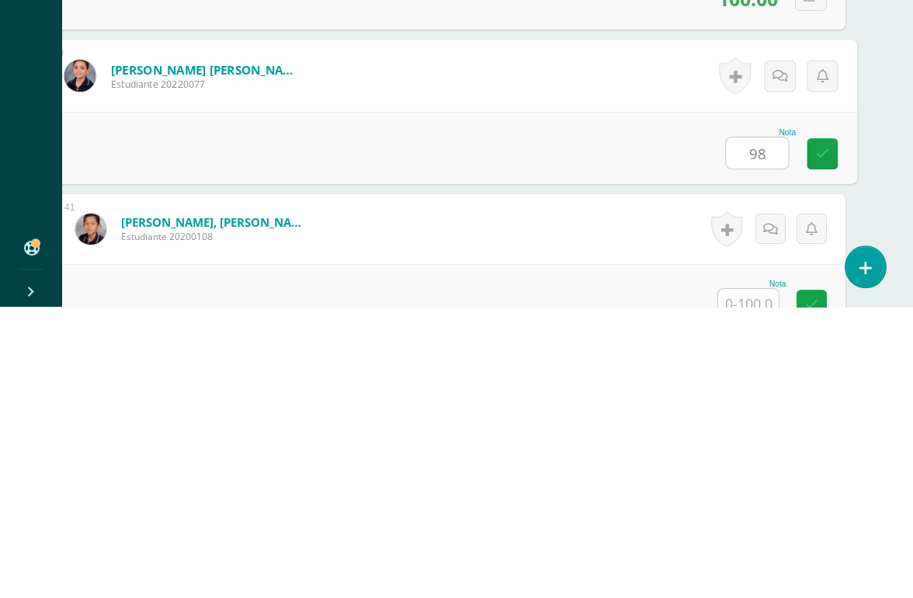
type input "98"
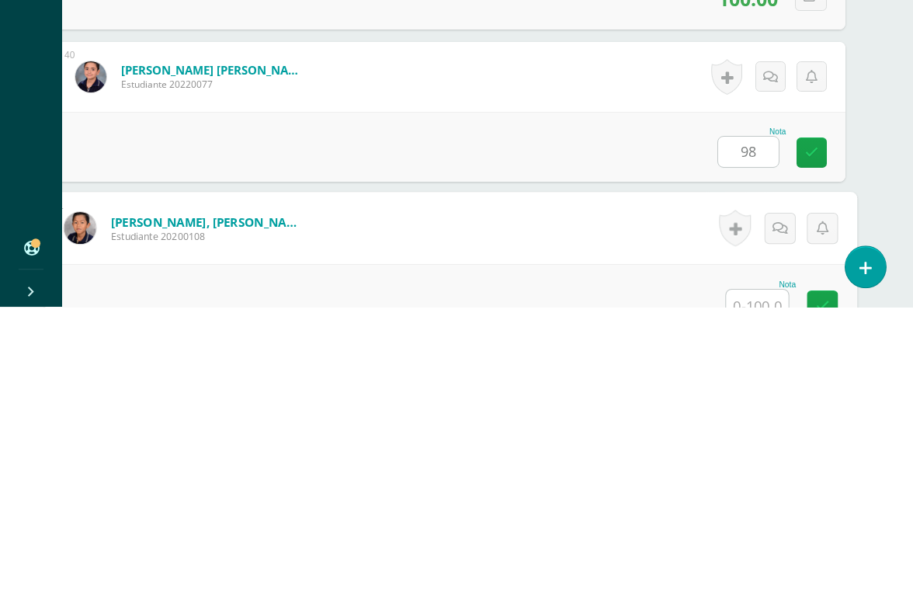
scroll to position [6296, 37]
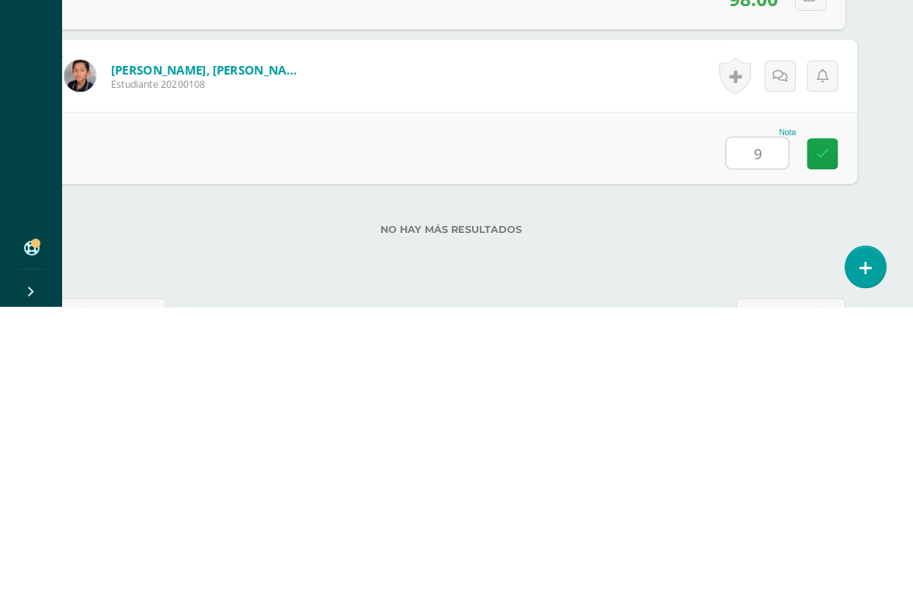
type input "95"
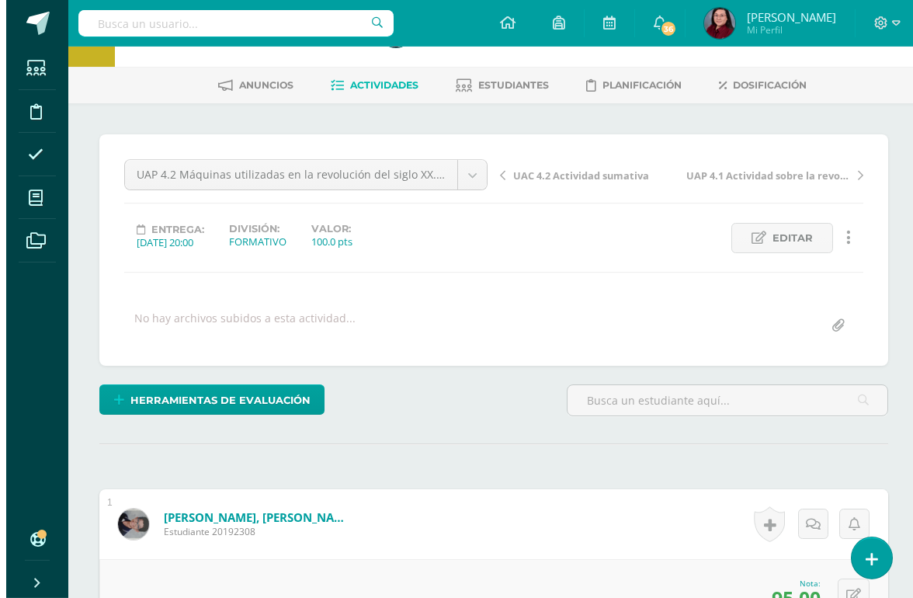
scroll to position [0, 0]
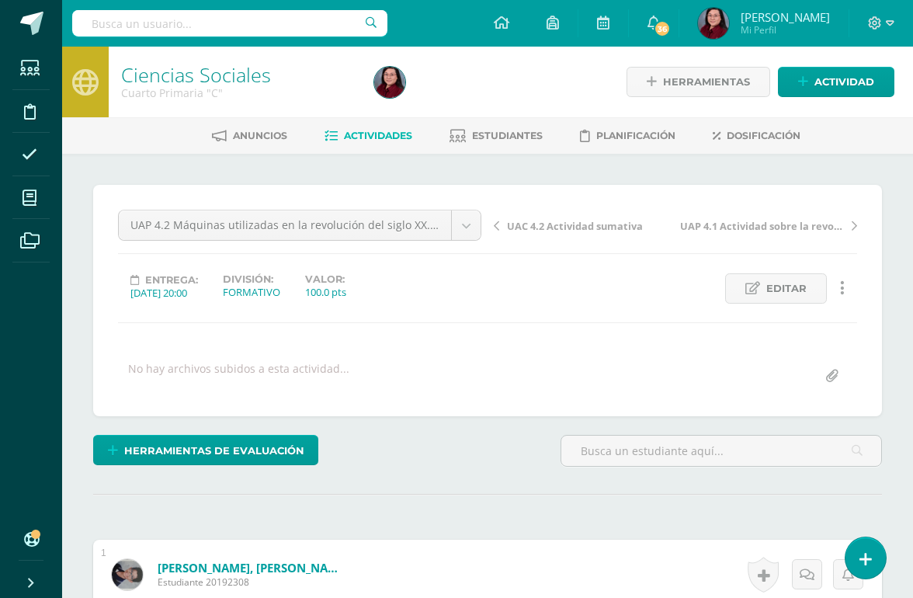
click at [178, 78] on link "Ciencias Sociales" at bounding box center [196, 74] width 150 height 26
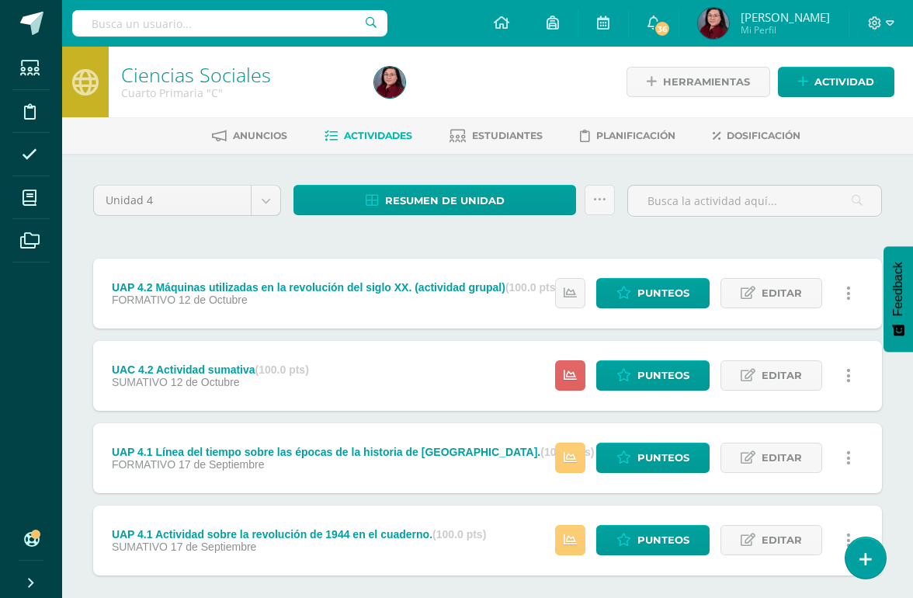
click at [649, 370] on span "Punteos" at bounding box center [664, 375] width 52 height 29
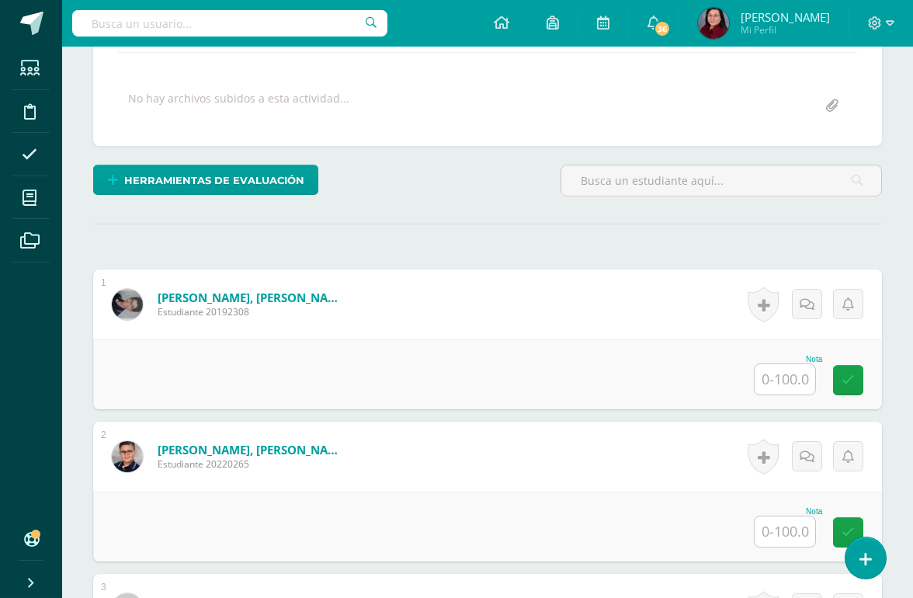
scroll to position [296, 0]
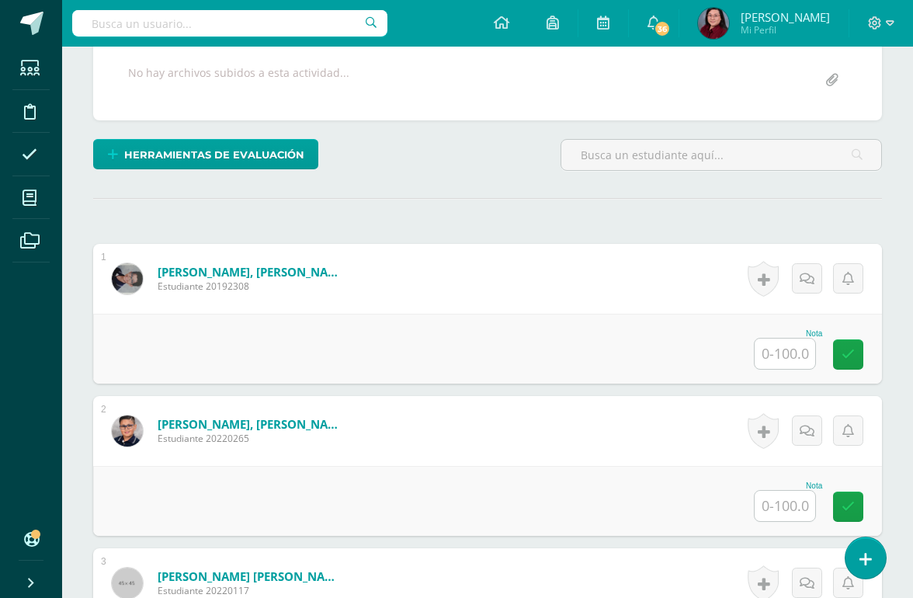
click at [796, 357] on input "text" at bounding box center [785, 354] width 61 height 30
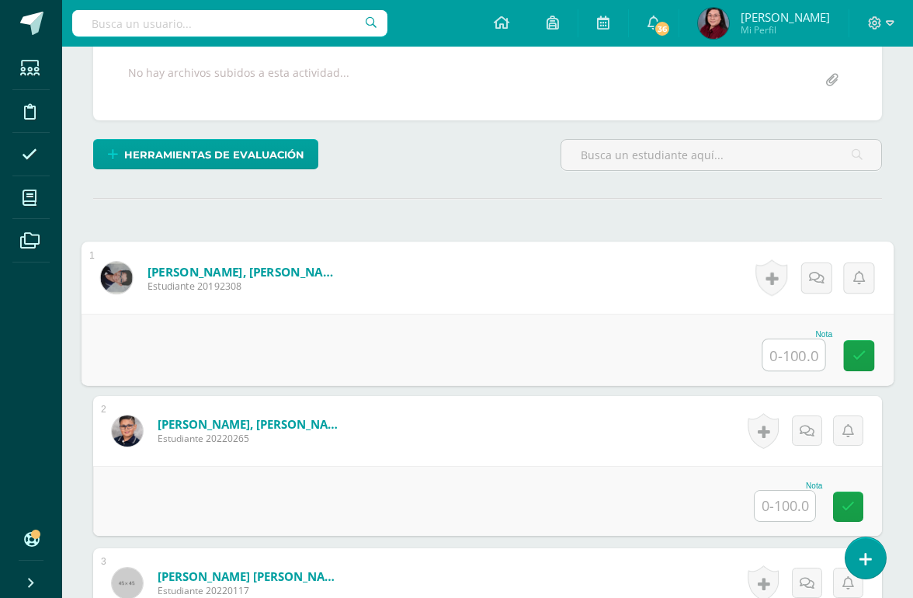
scroll to position [295, 37]
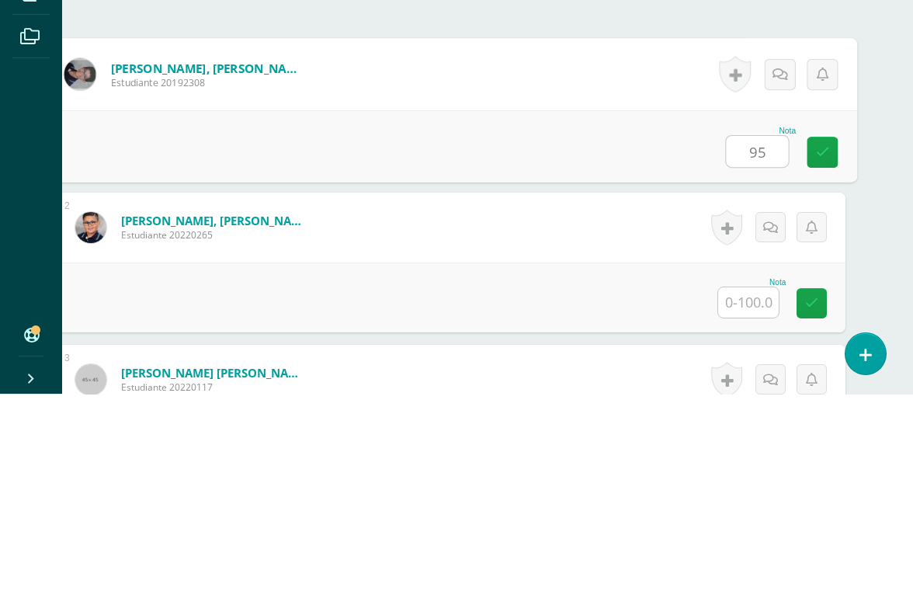
type input "95"
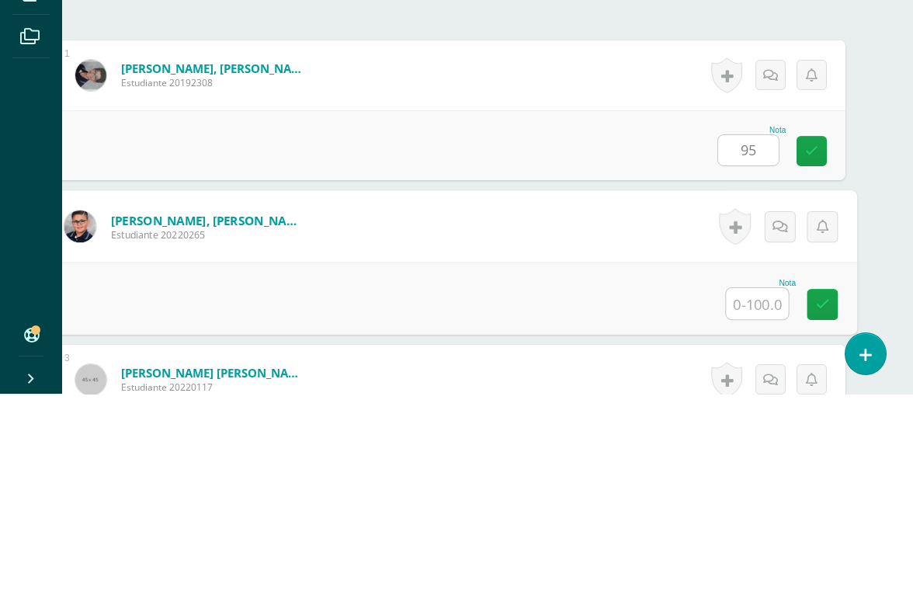
scroll to position [305, 37]
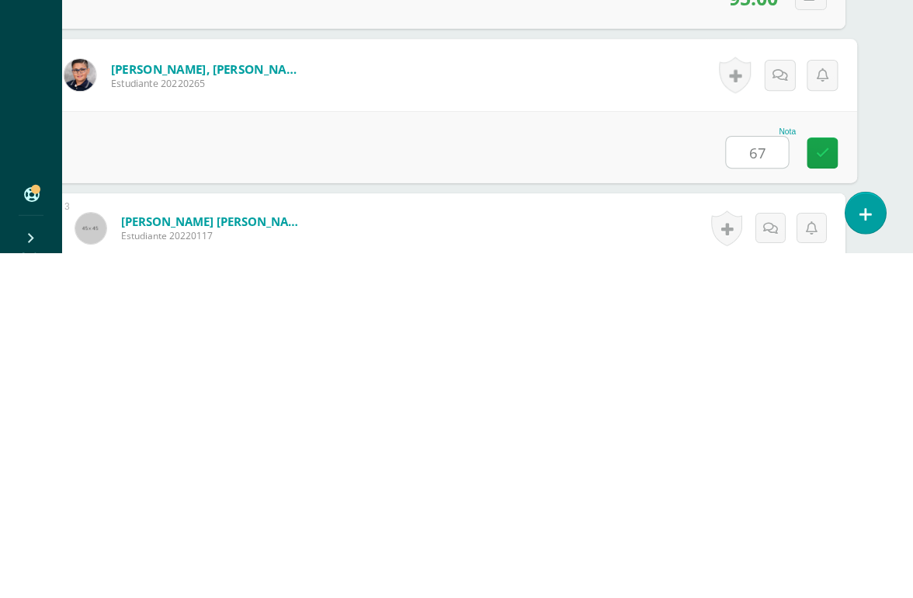
type input "67"
type input "75"
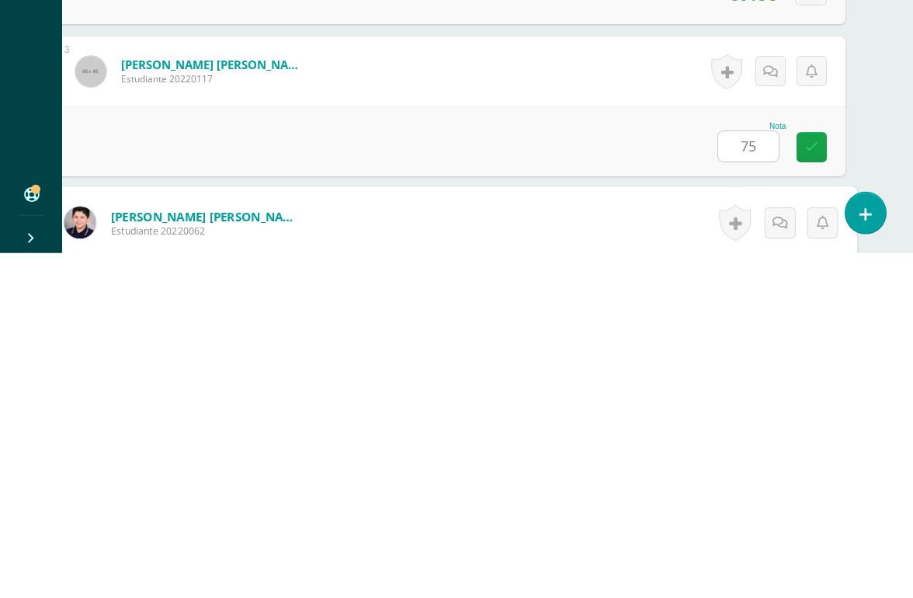
scroll to position [610, 37]
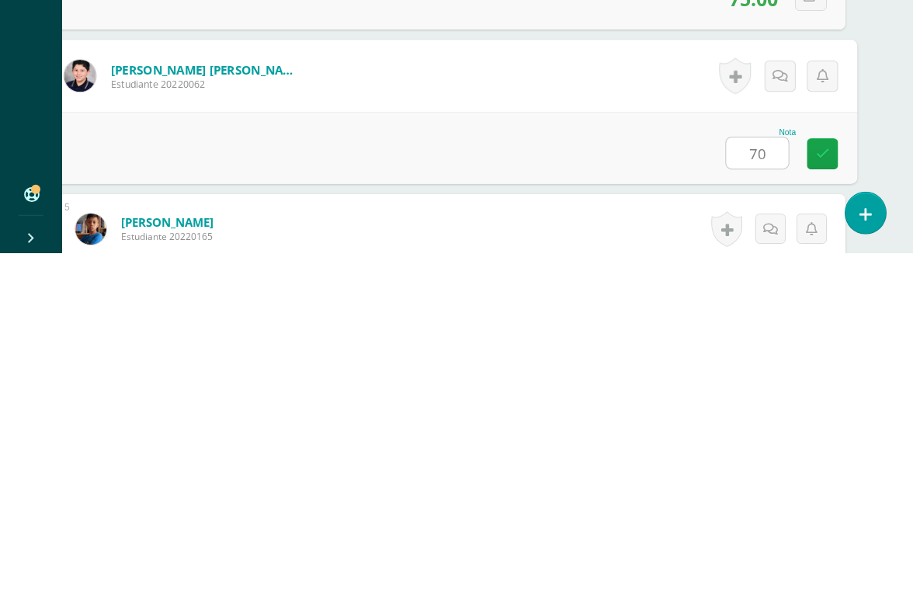
type input "70"
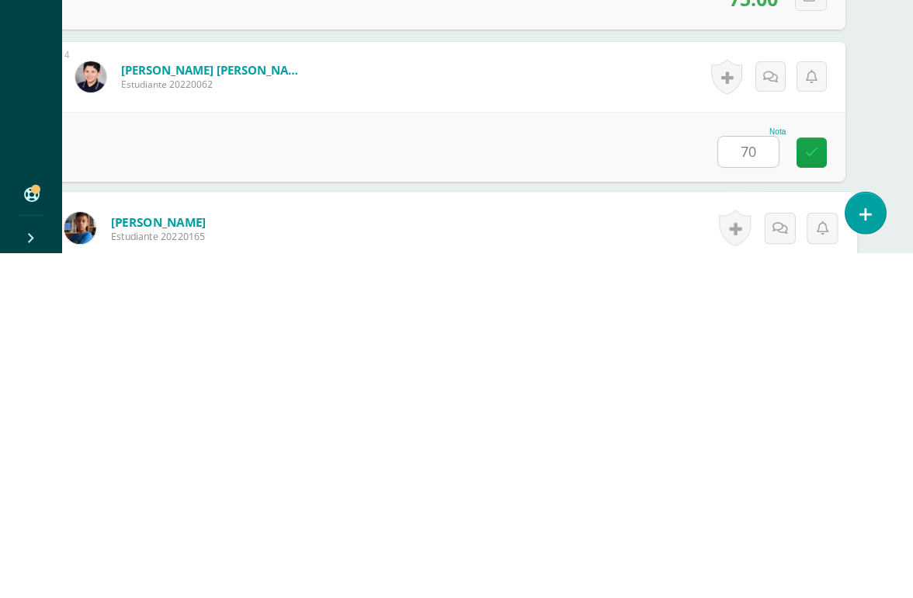
scroll to position [762, 37]
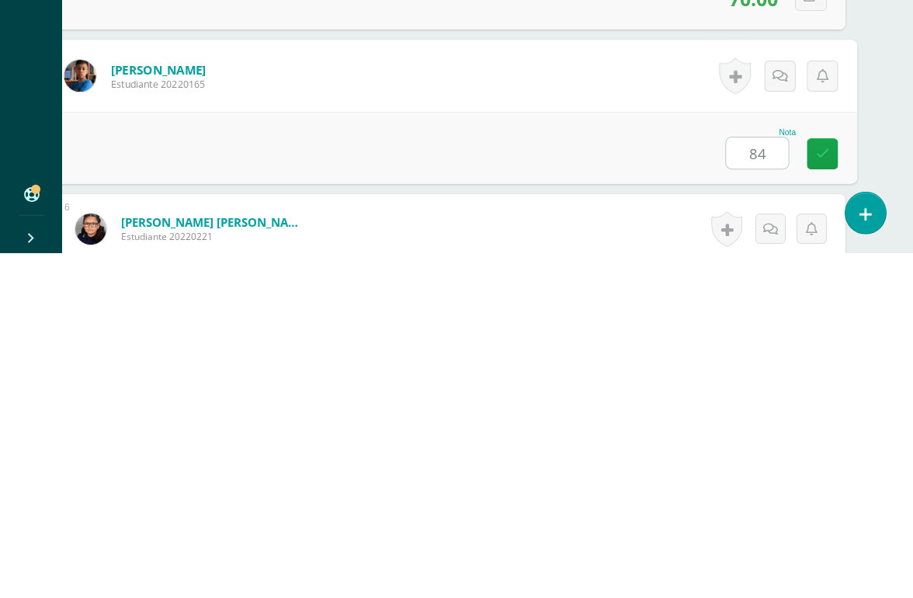
type input "84"
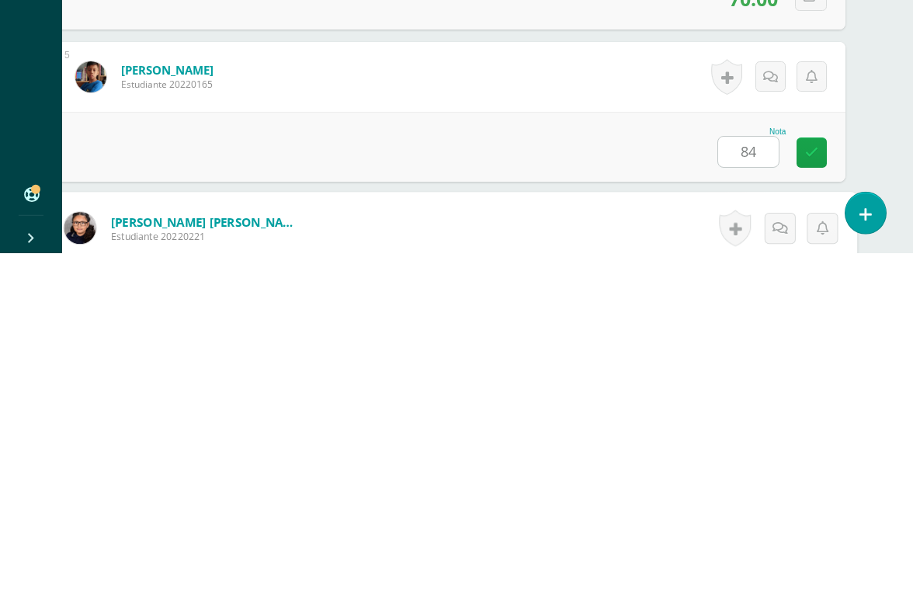
scroll to position [914, 37]
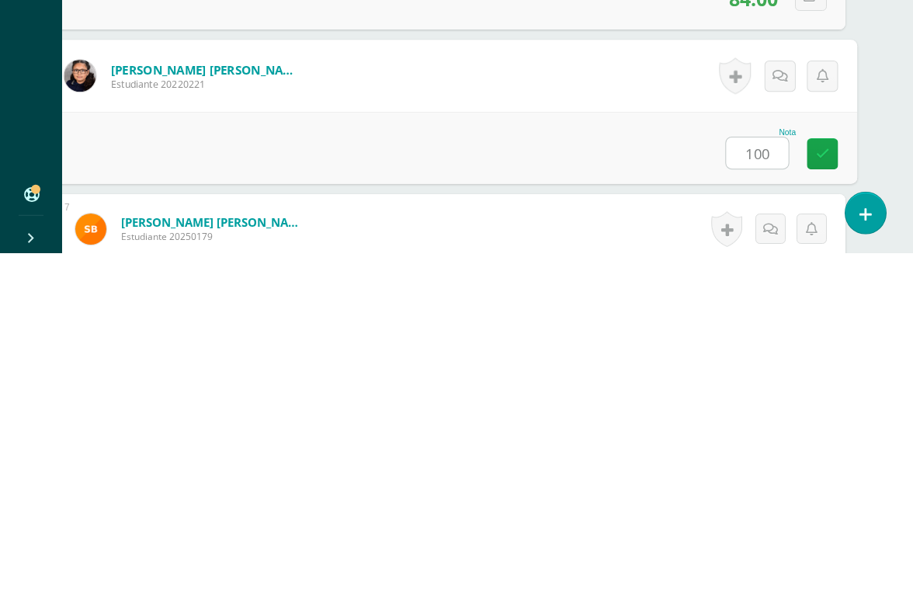
type input "100"
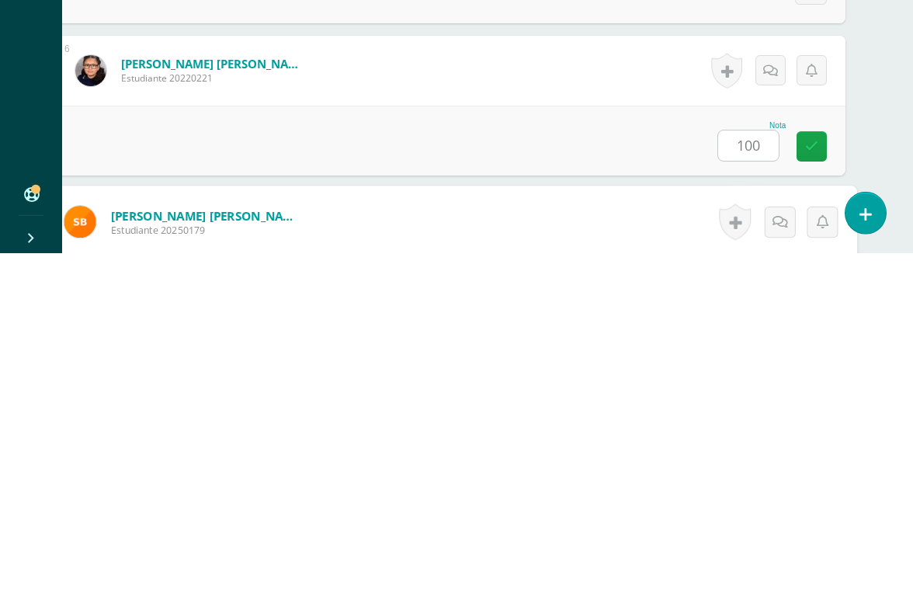
scroll to position [1066, 37]
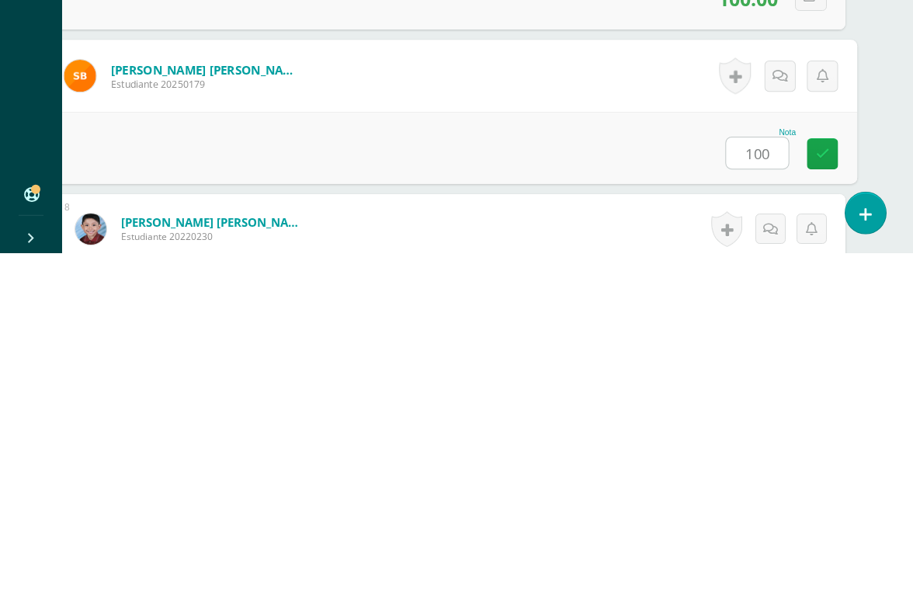
type input "100"
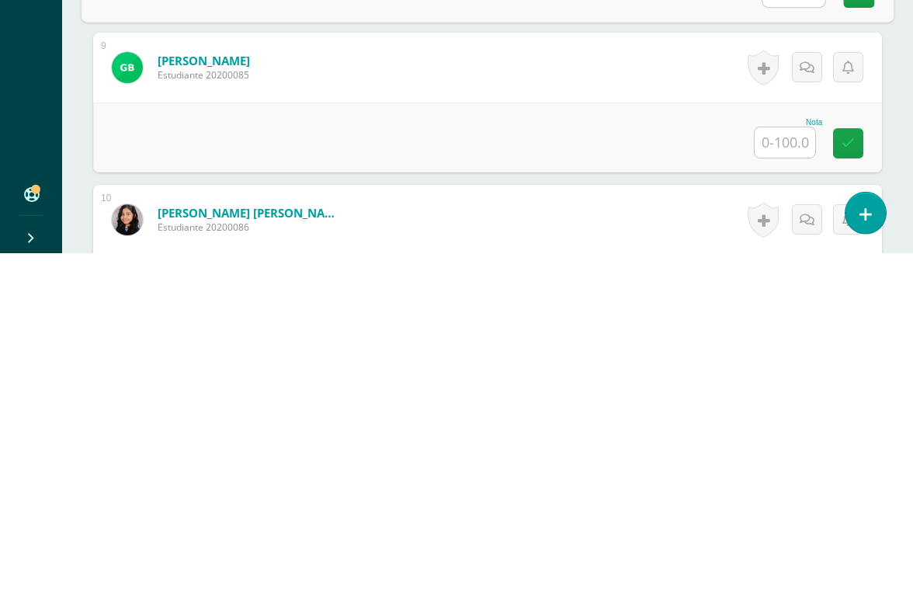
scroll to position [1381, 0]
click at [793, 471] on input "text" at bounding box center [785, 486] width 61 height 30
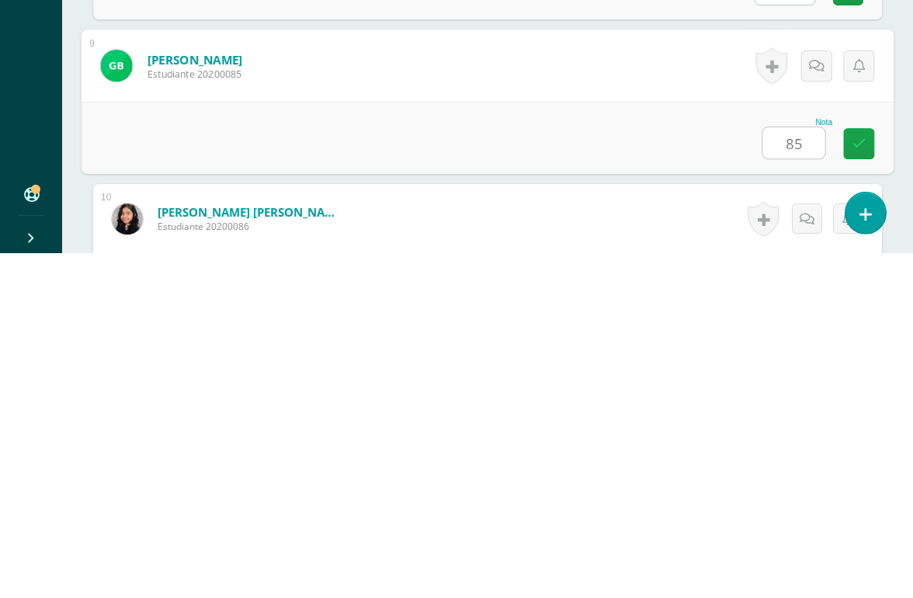
type input "85"
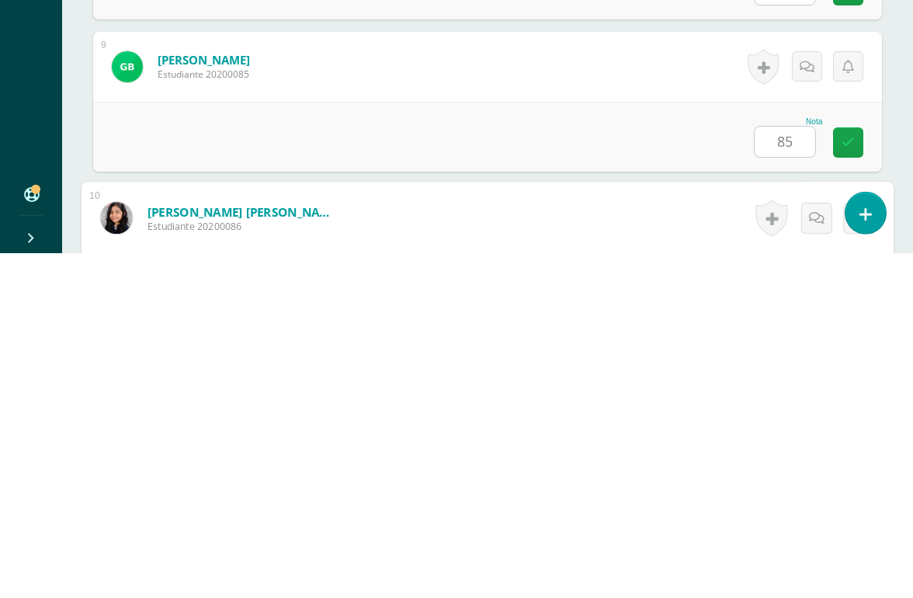
scroll to position [1523, 37]
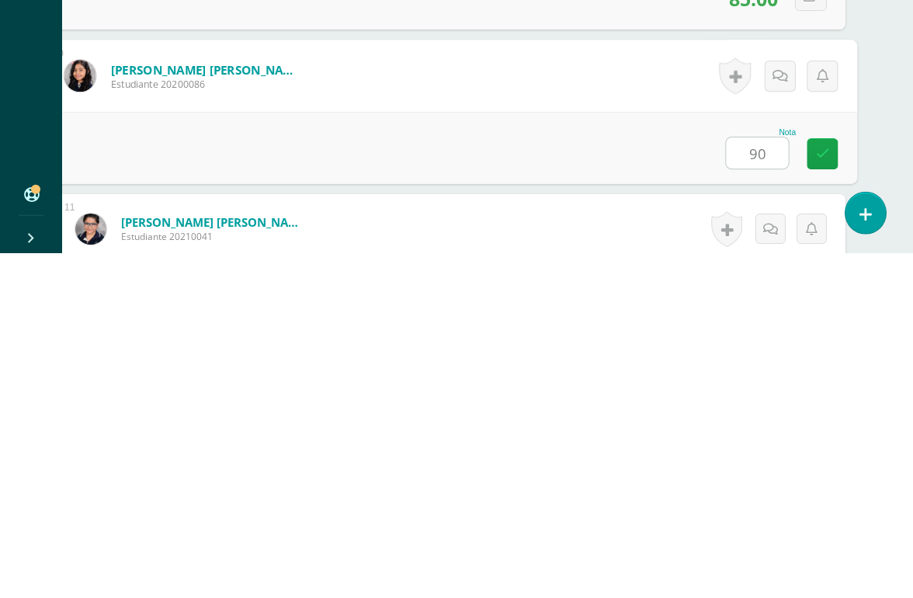
type input "90"
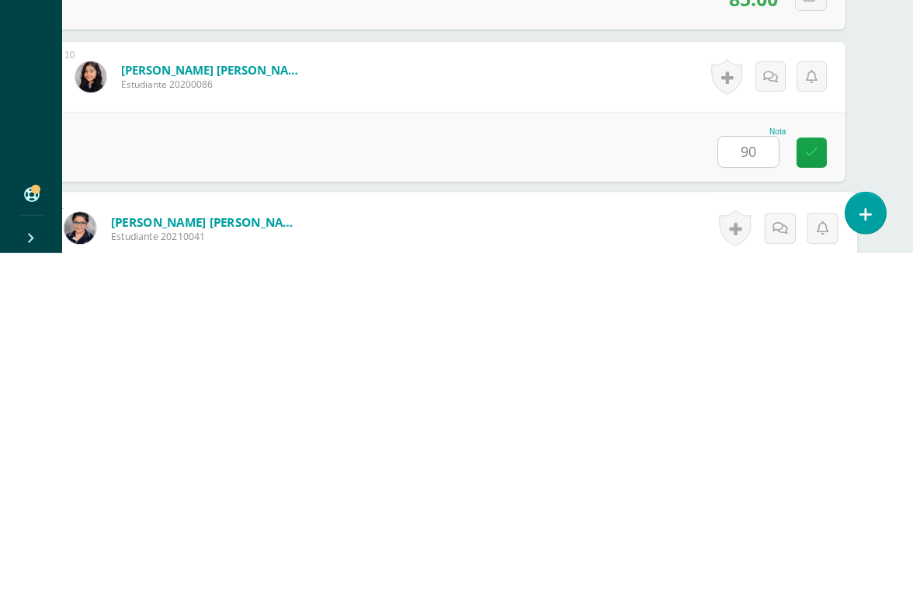
scroll to position [1675, 37]
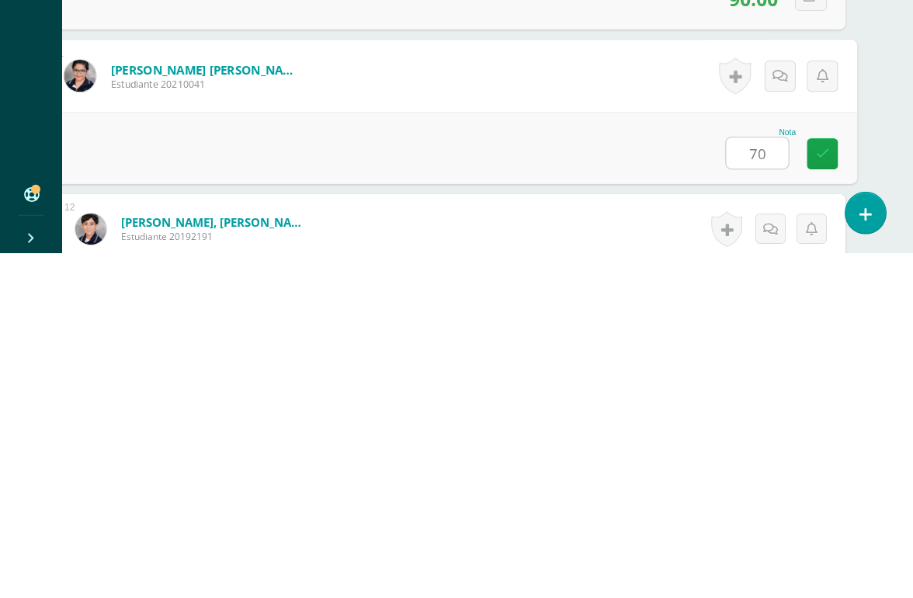
type input "70"
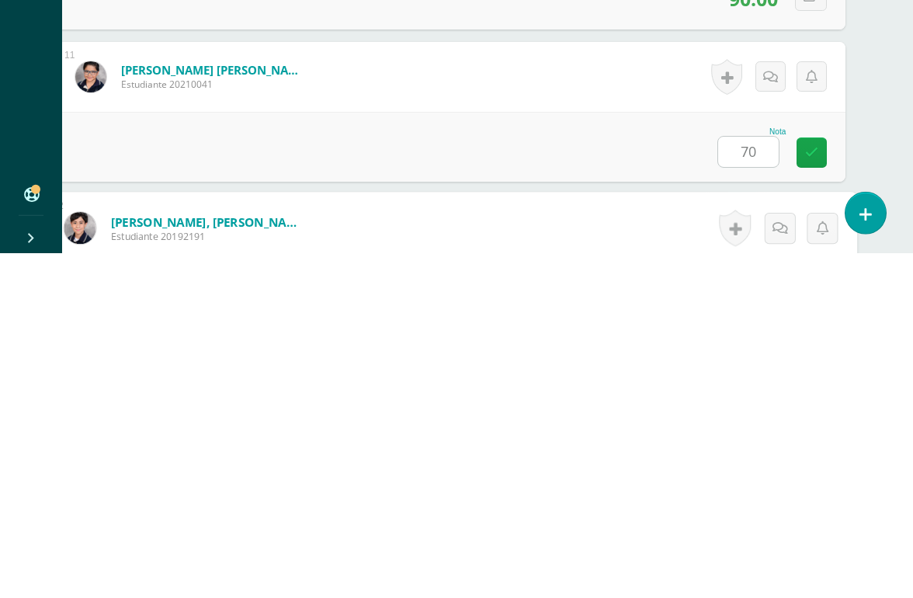
scroll to position [1828, 37]
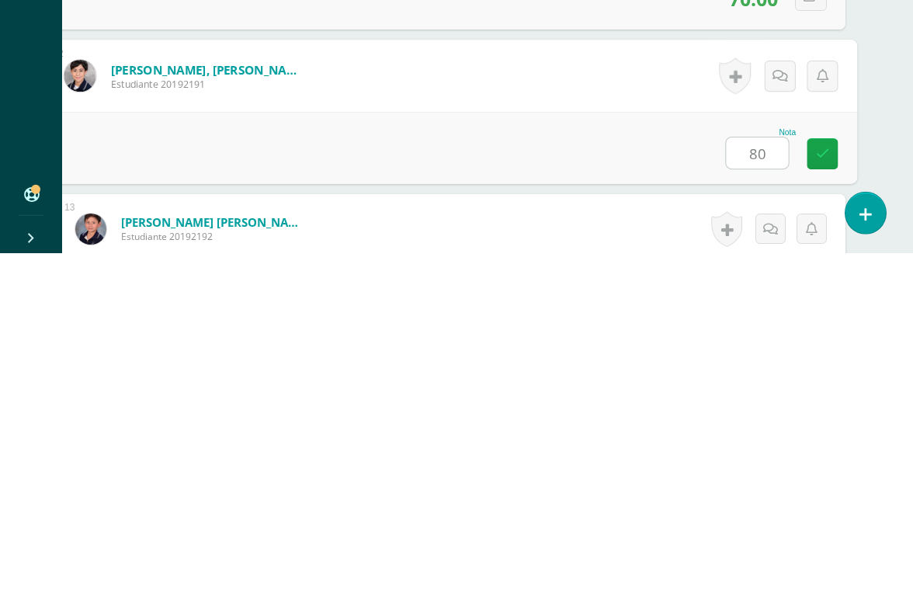
type input "80"
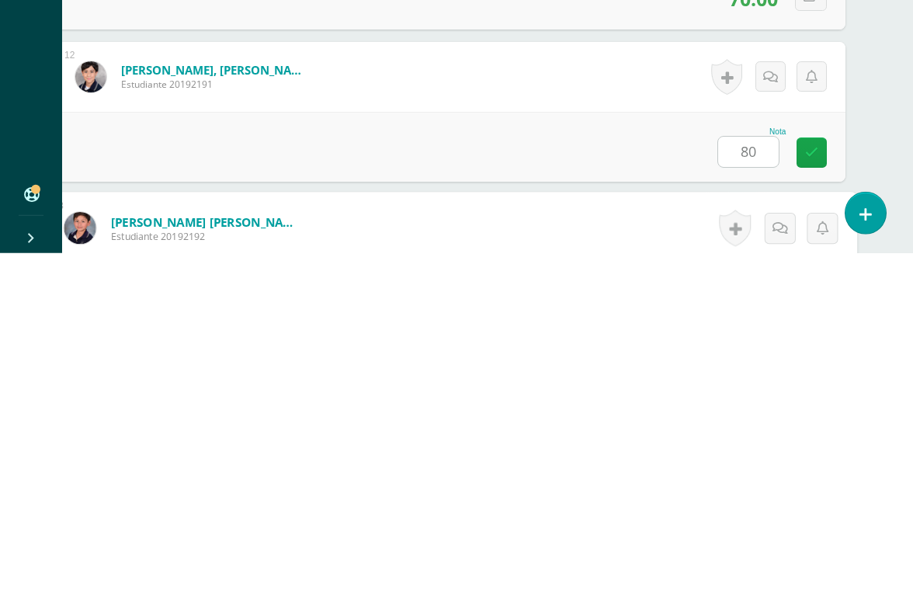
scroll to position [1980, 37]
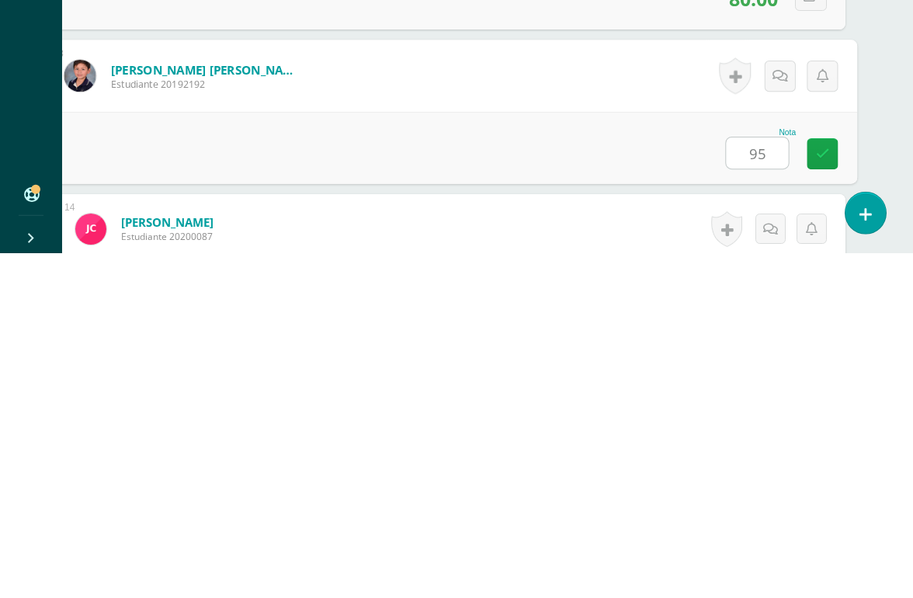
type input "95"
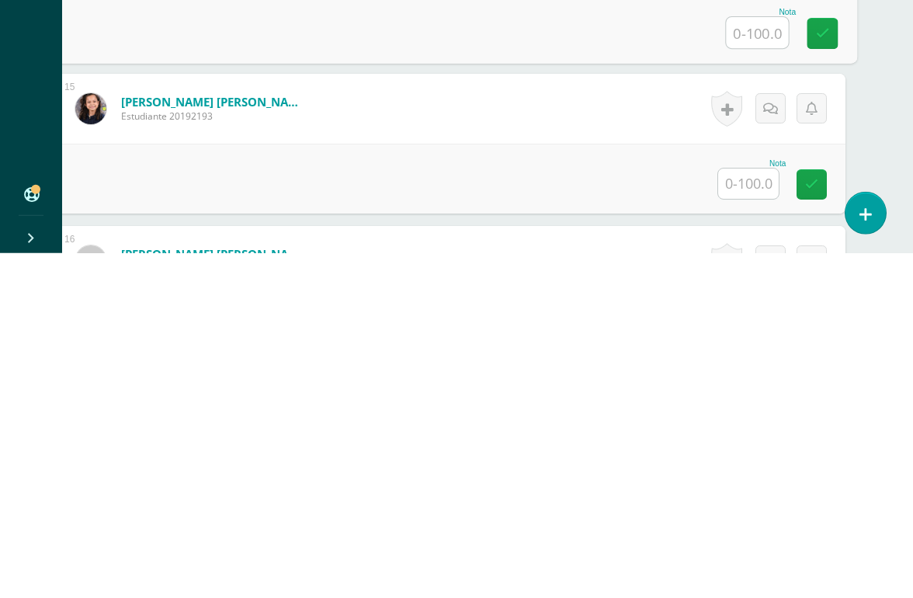
scroll to position [2256, 37]
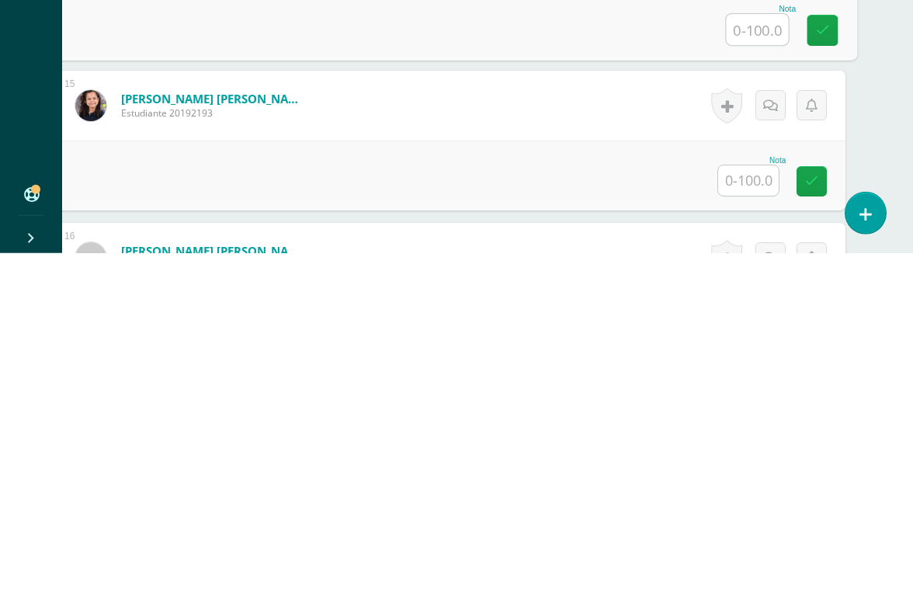
click at [756, 510] on input "text" at bounding box center [748, 525] width 61 height 30
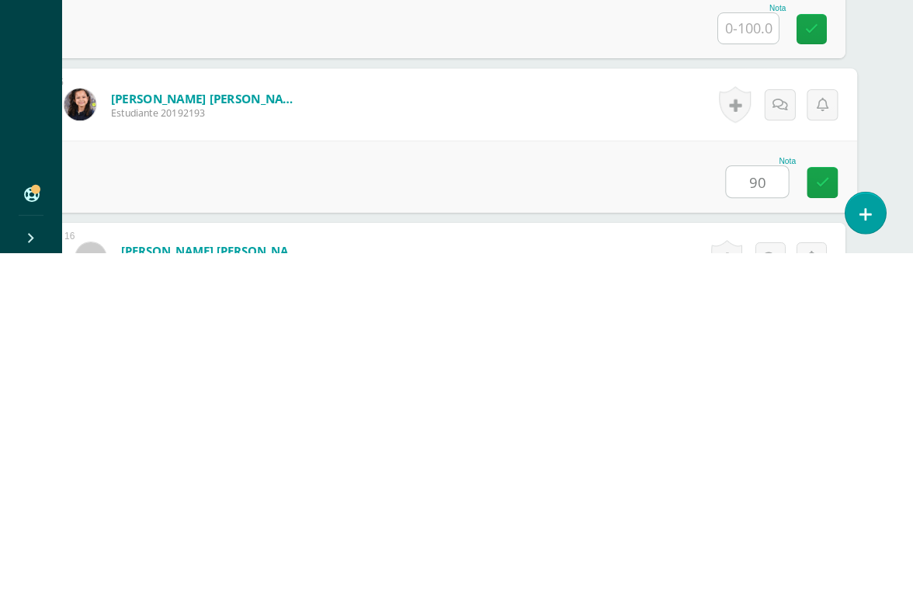
type input "90"
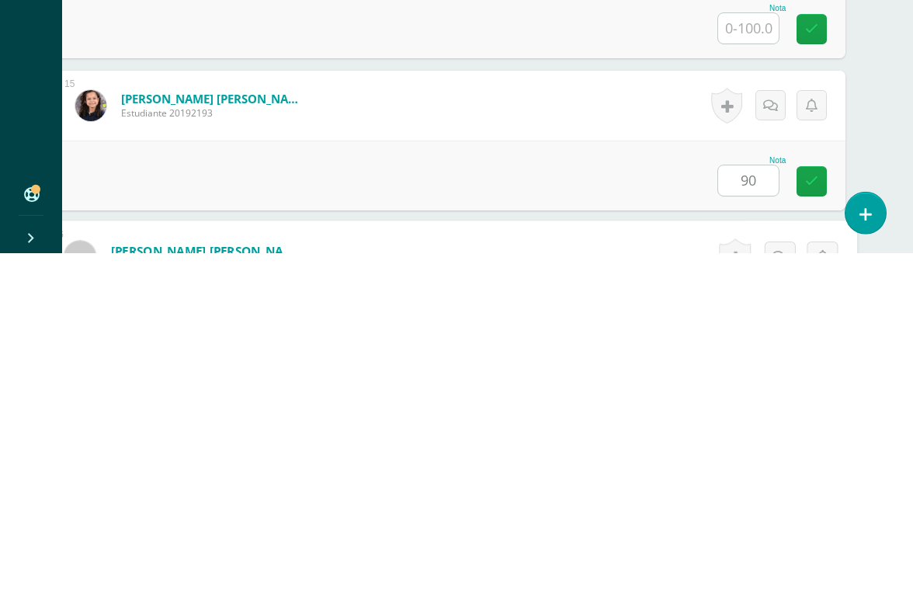
scroll to position [2436, 37]
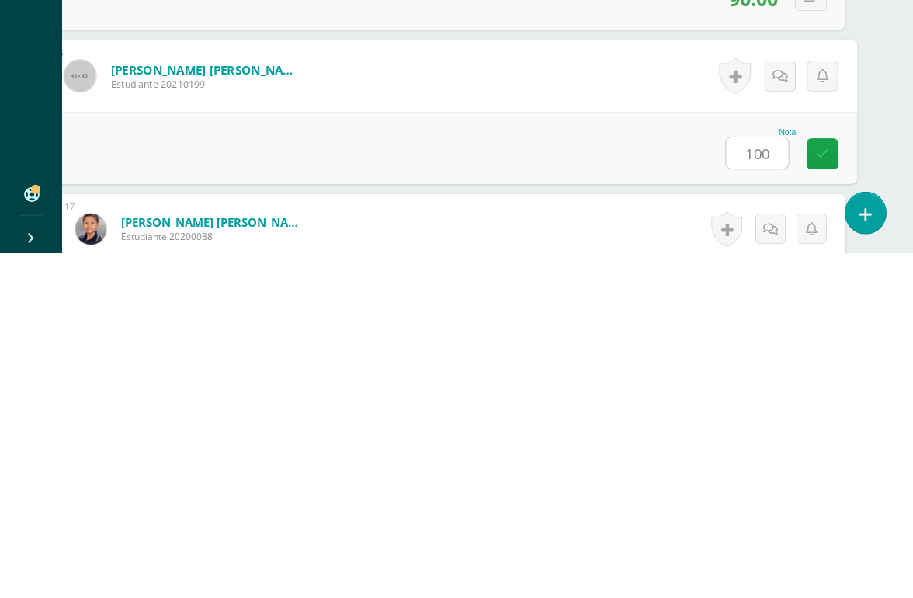
type input "100"
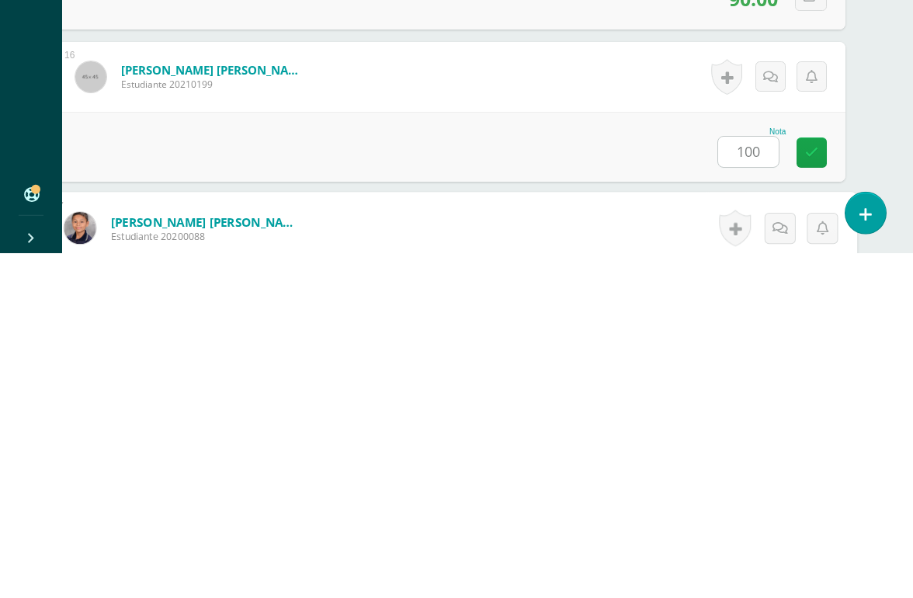
scroll to position [2589, 37]
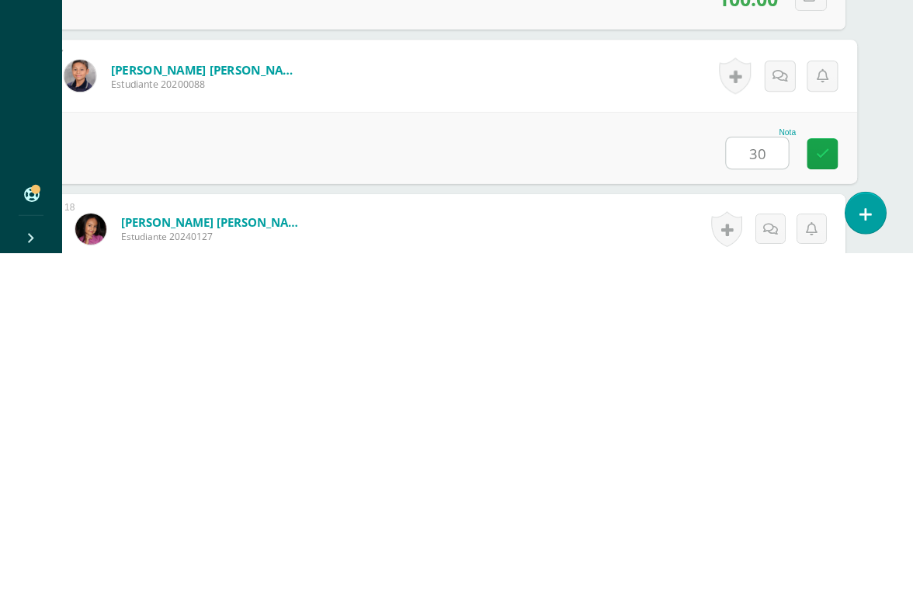
type input "30"
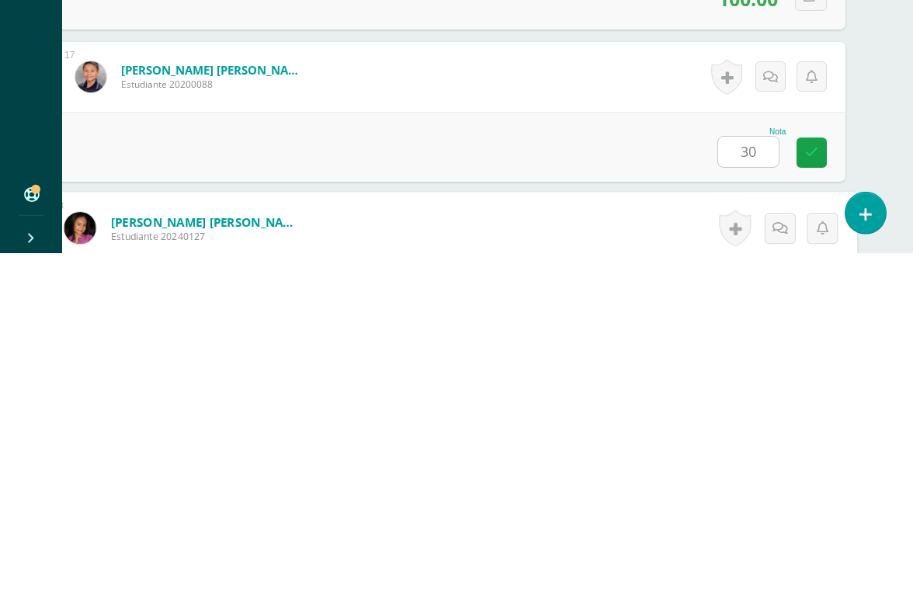
scroll to position [2741, 37]
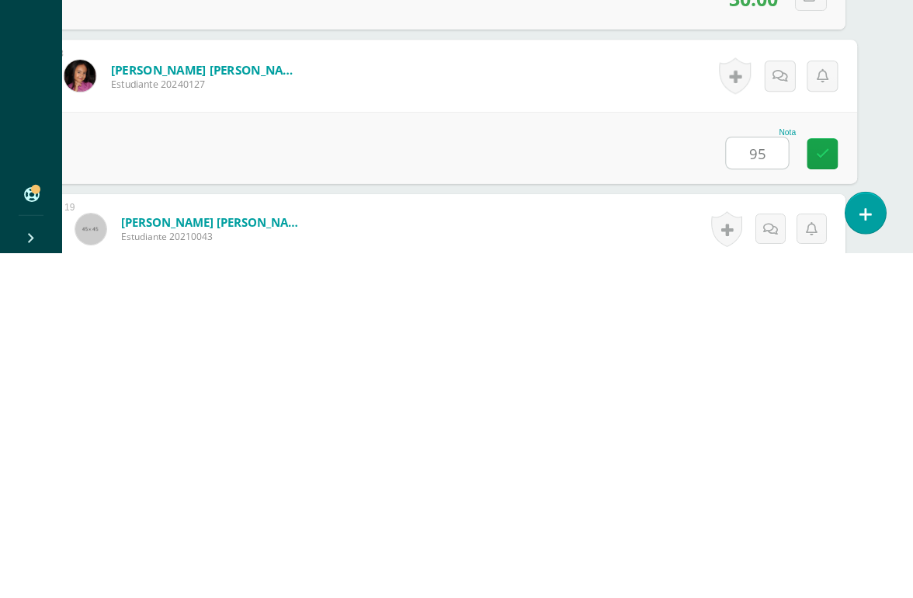
type input "95"
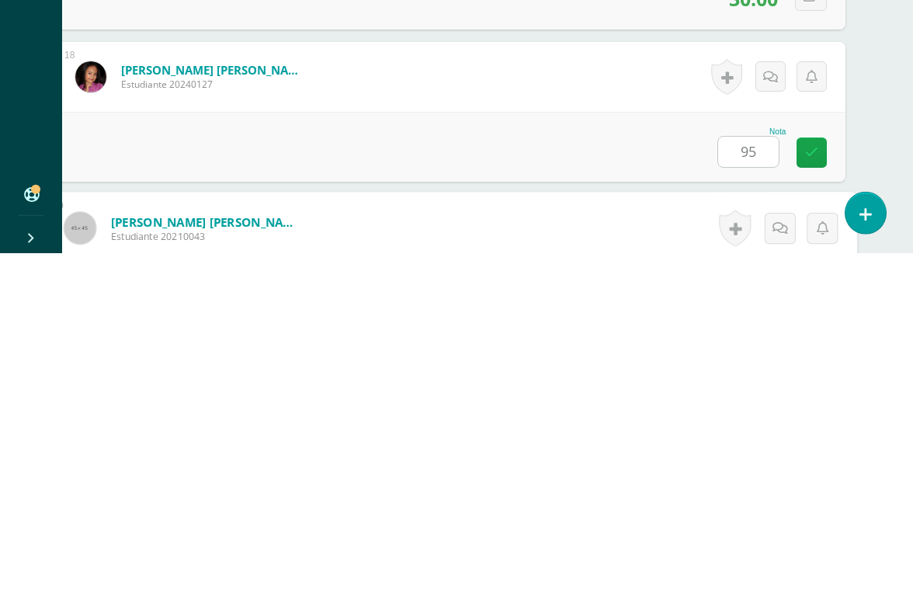
scroll to position [2893, 37]
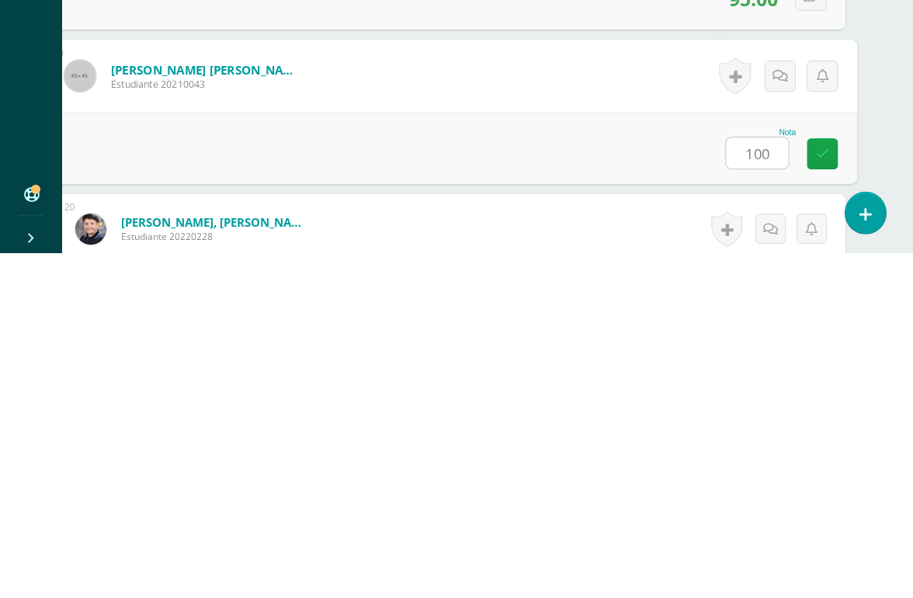
type input "100"
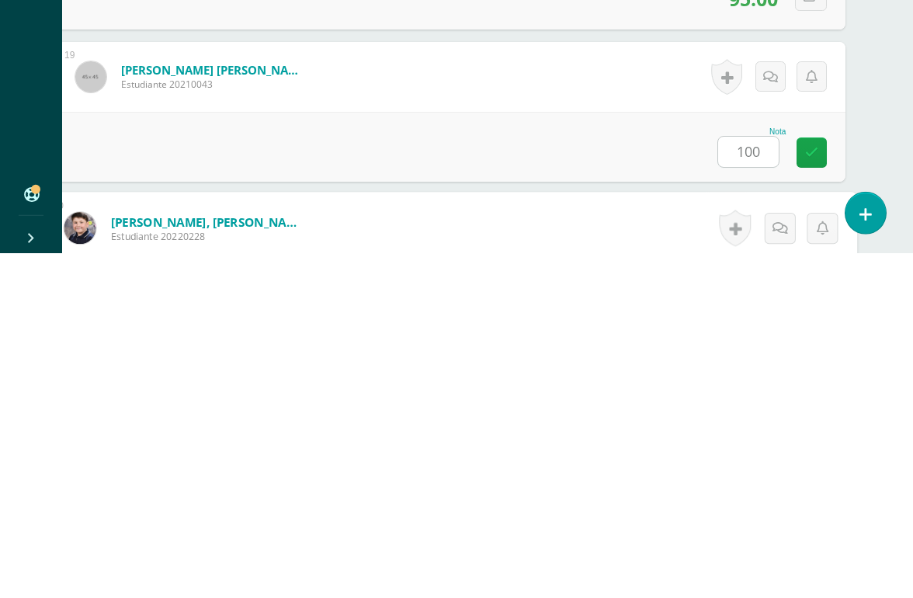
scroll to position [3045, 37]
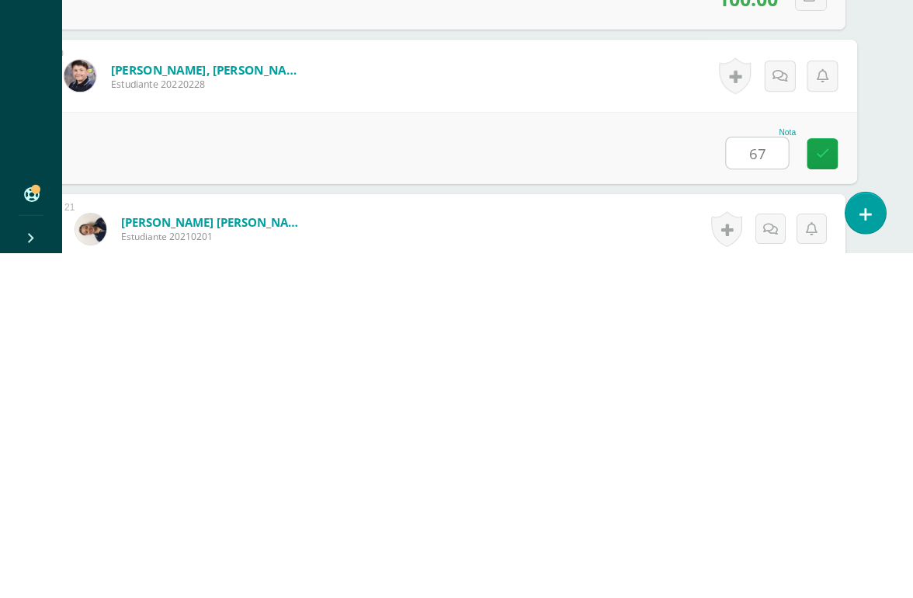
type input "67"
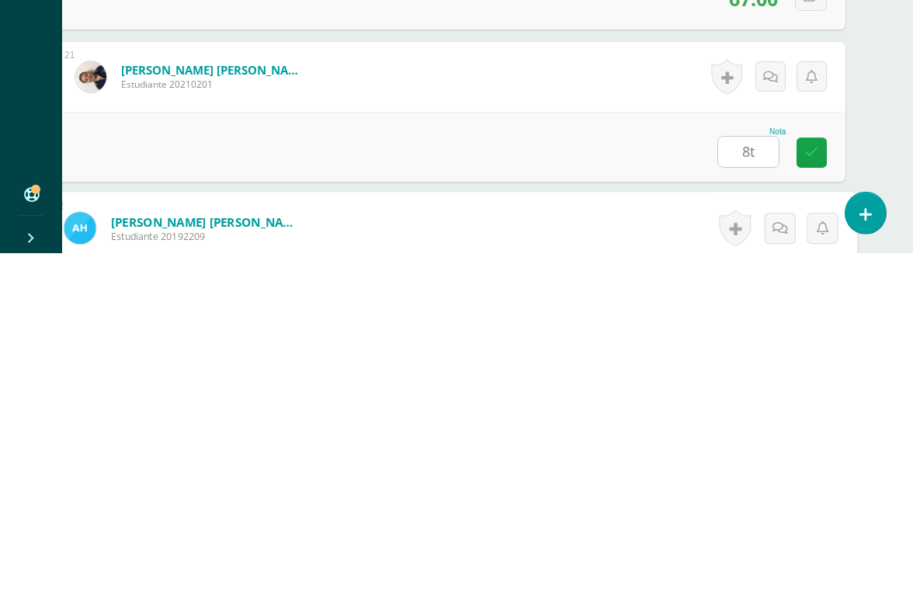
scroll to position [3350, 37]
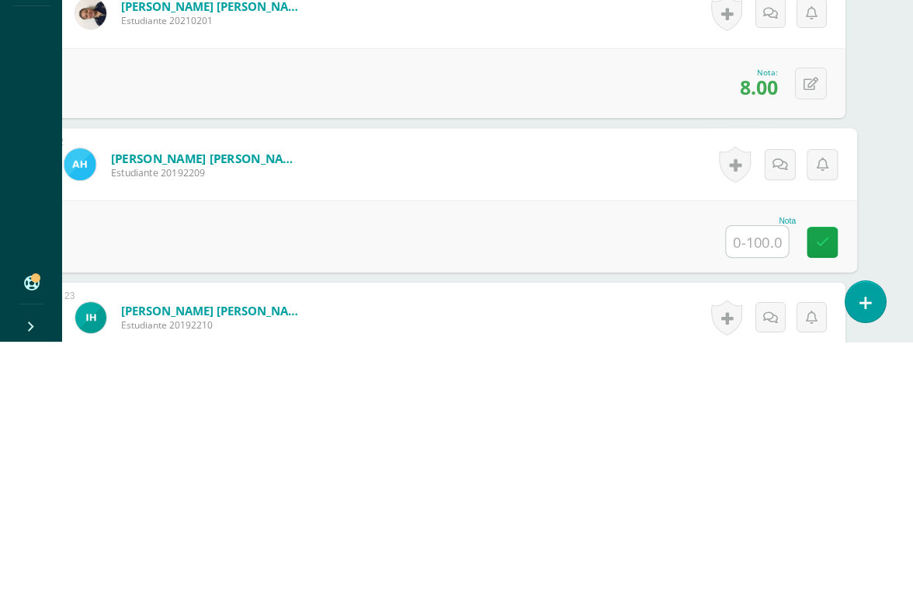
click at [817, 334] on icon at bounding box center [811, 340] width 15 height 13
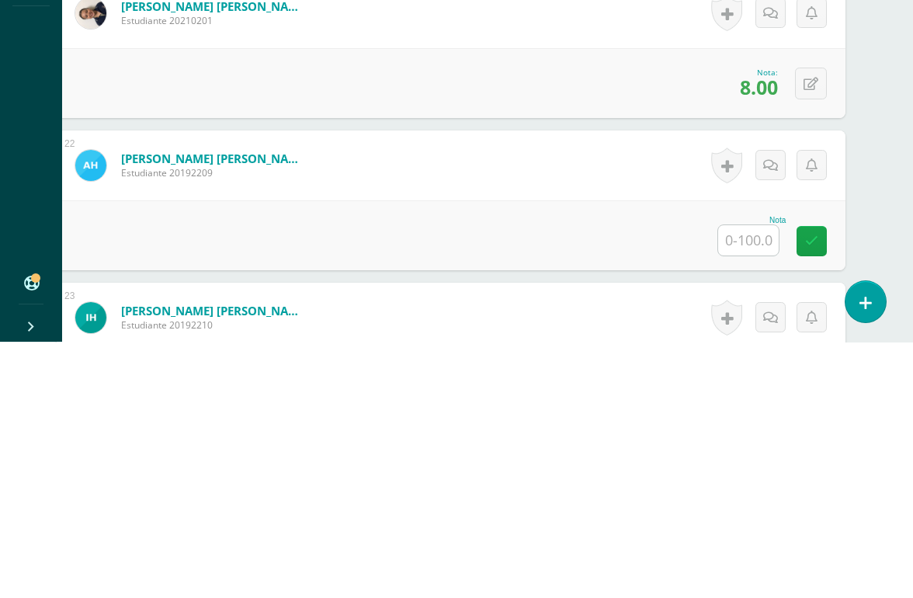
scroll to position [3606, 37]
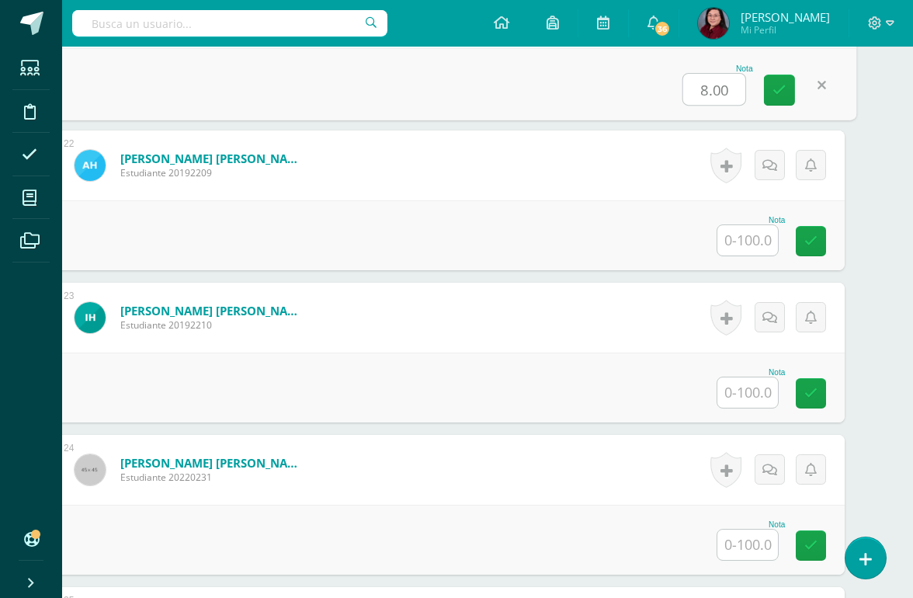
click at [727, 92] on input "8.00" at bounding box center [714, 89] width 62 height 31
type input "85"
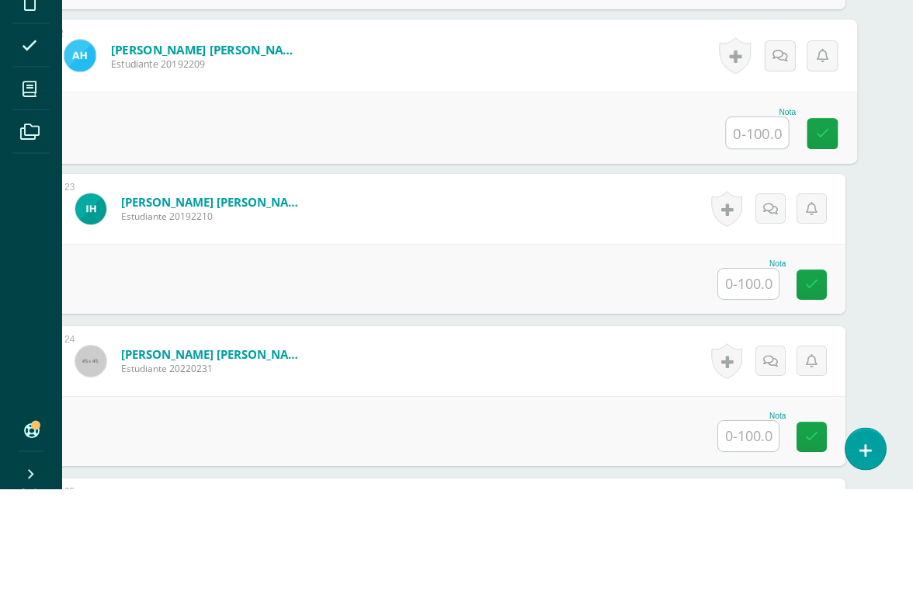
click at [754, 377] on input "text" at bounding box center [748, 392] width 61 height 30
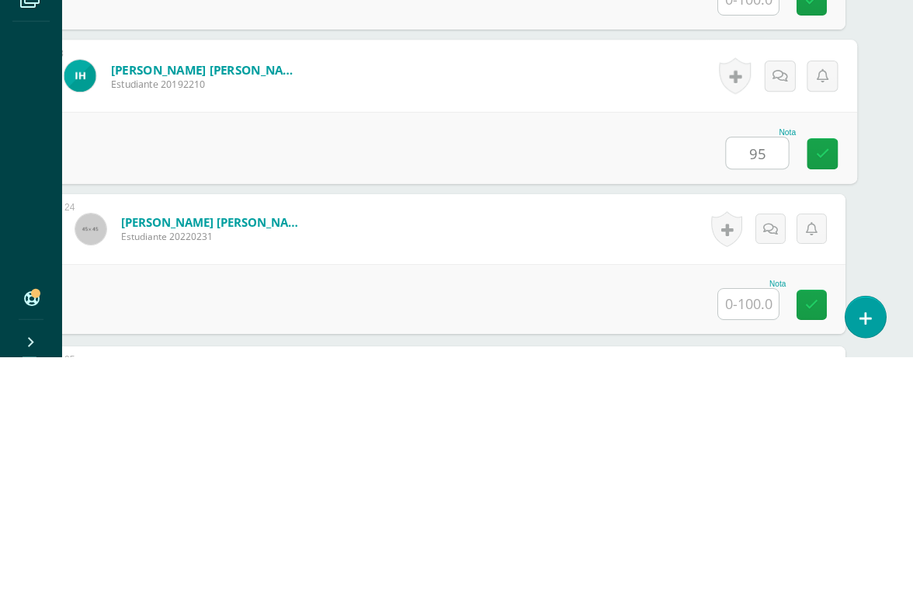
type input "95"
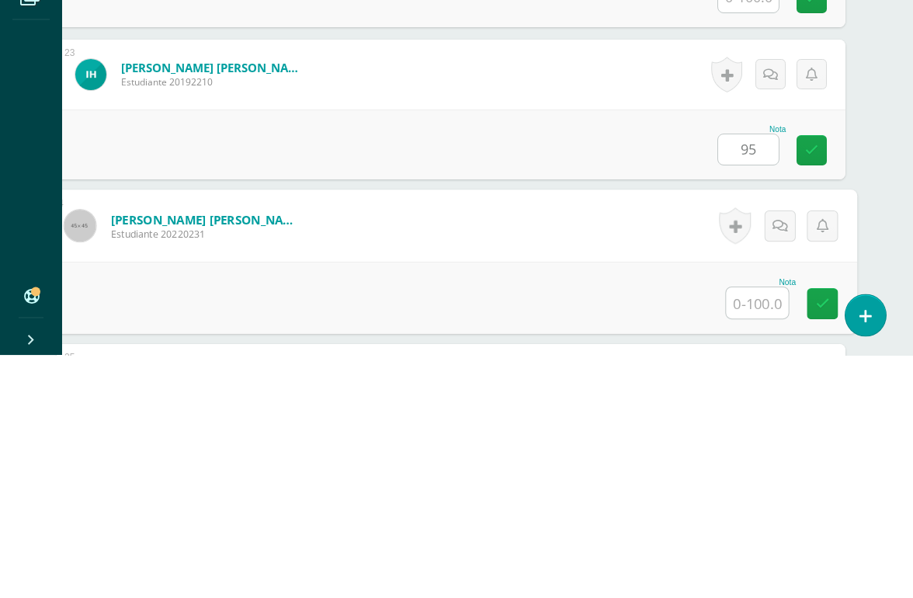
scroll to position [3654, 37]
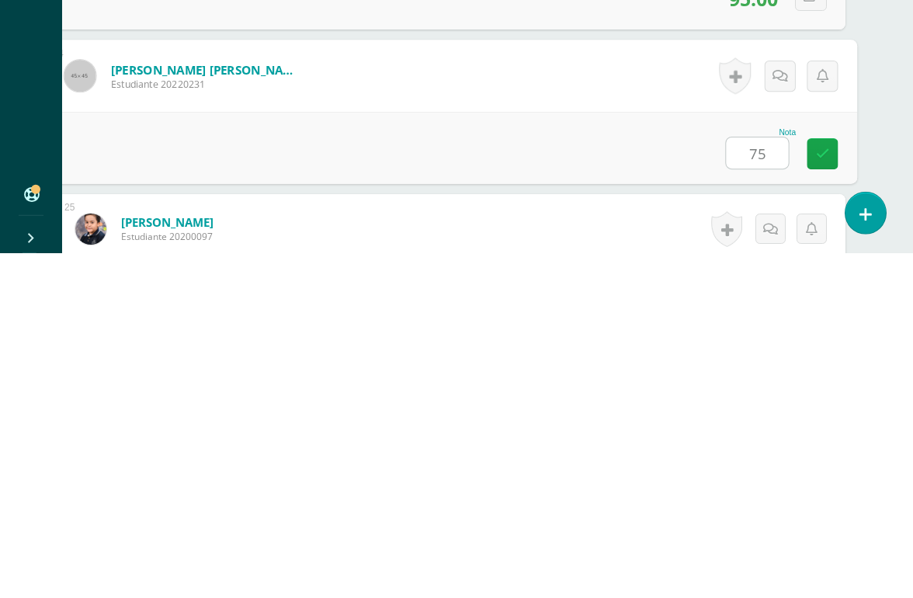
type input "75"
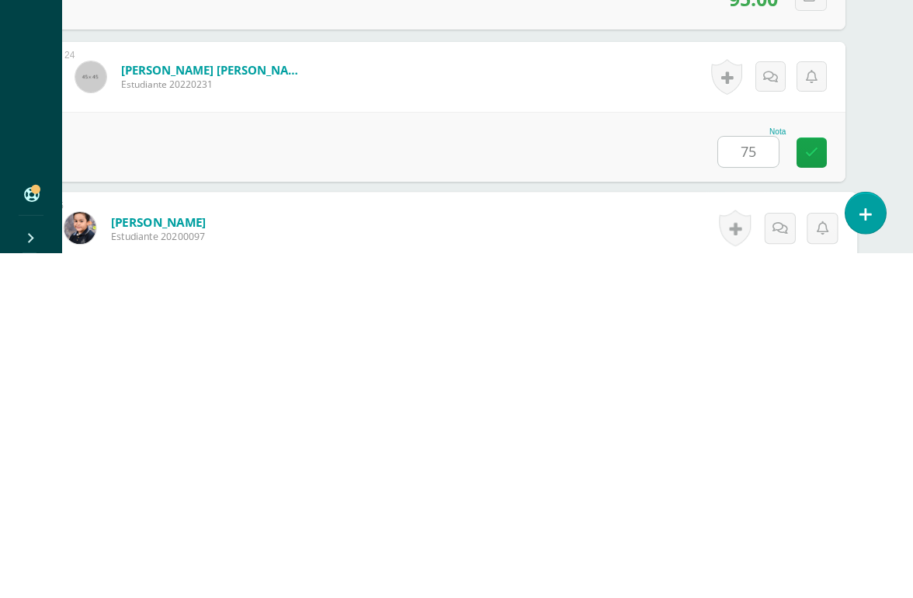
scroll to position [3807, 37]
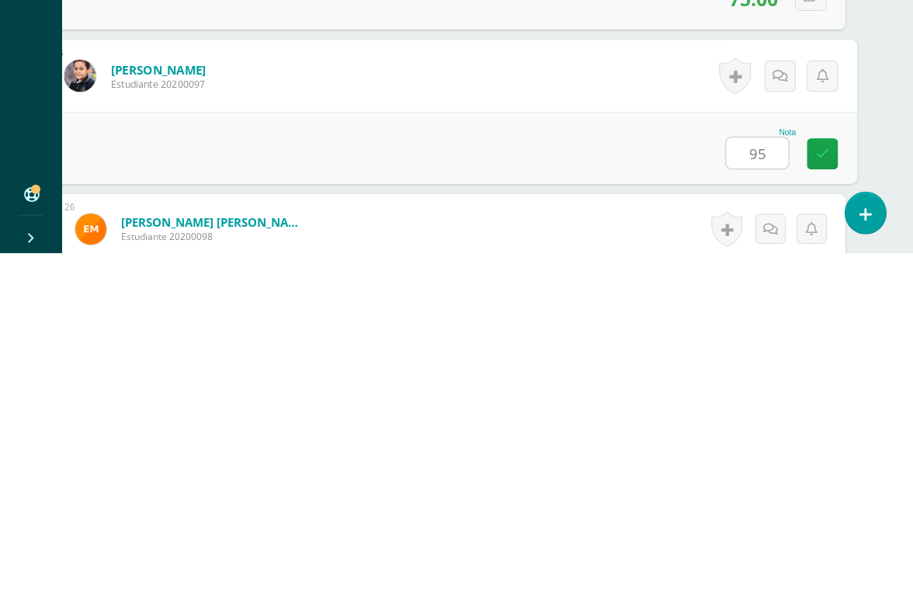
type input "95"
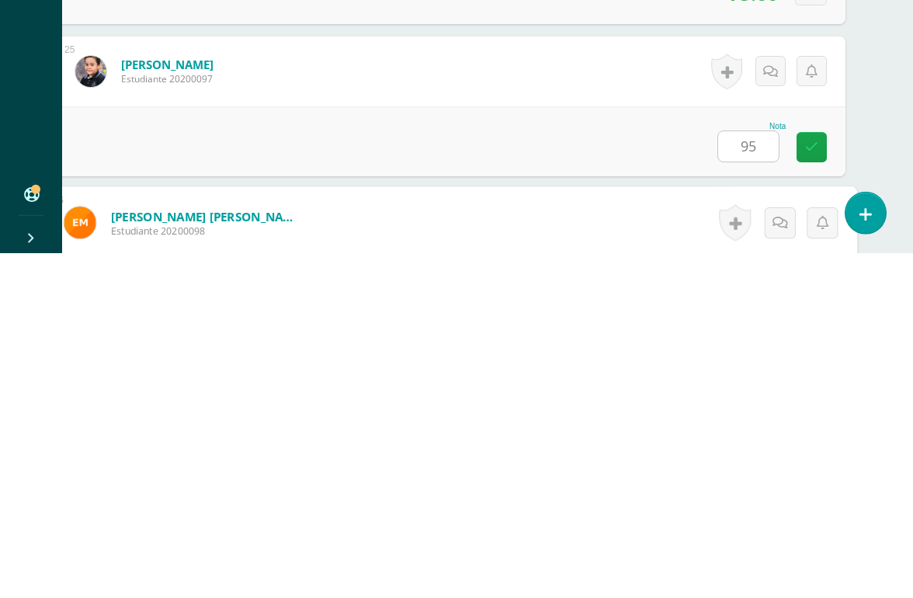
scroll to position [3959, 37]
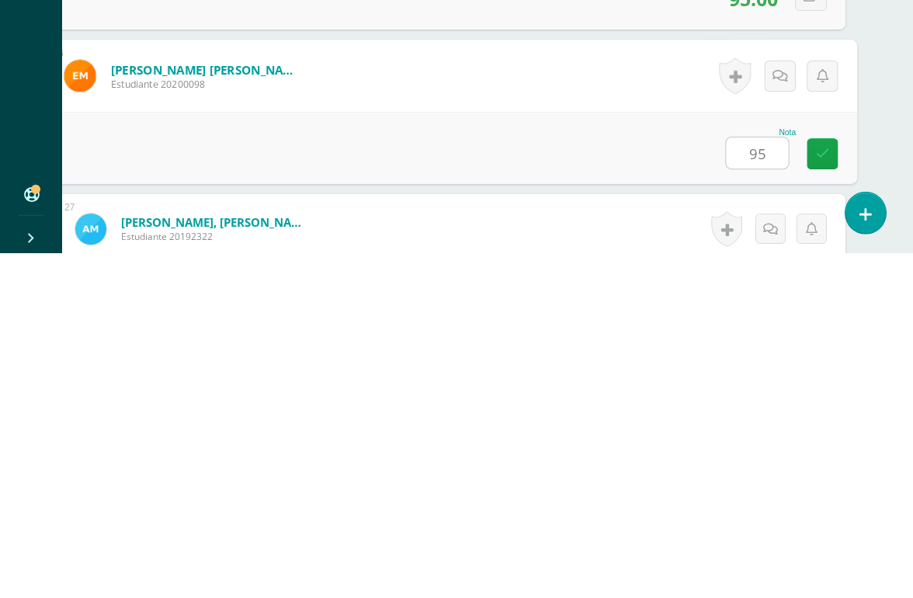
type input "95"
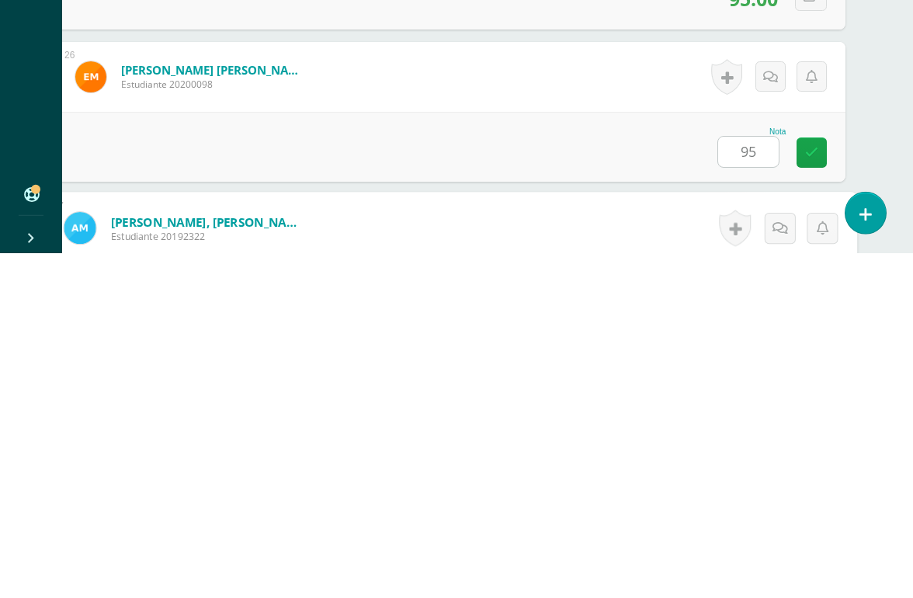
scroll to position [4111, 37]
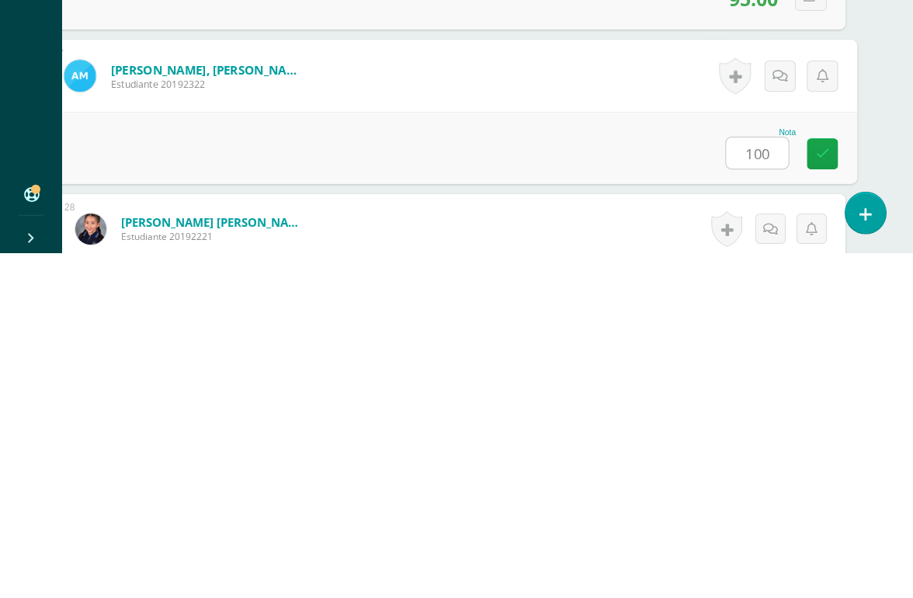
type input "100"
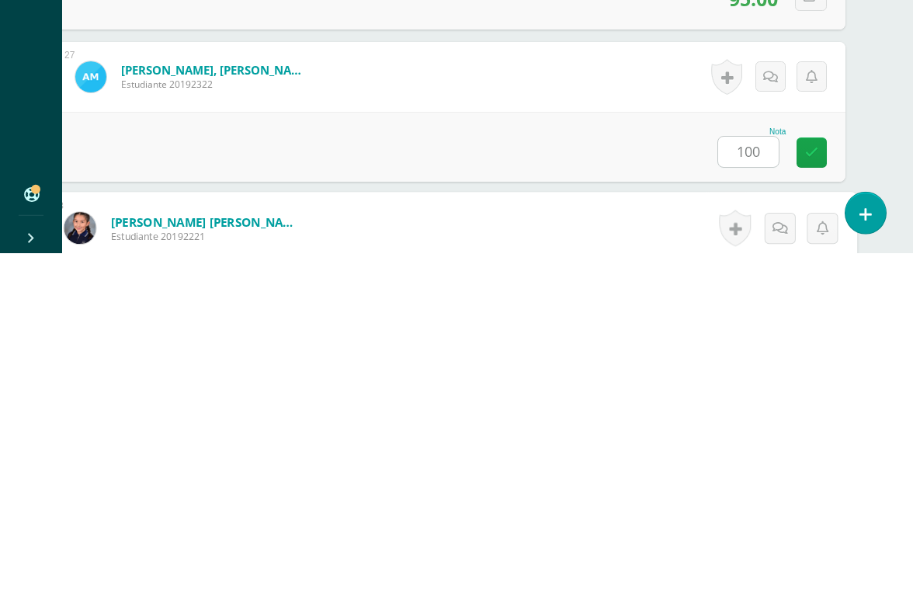
scroll to position [4263, 37]
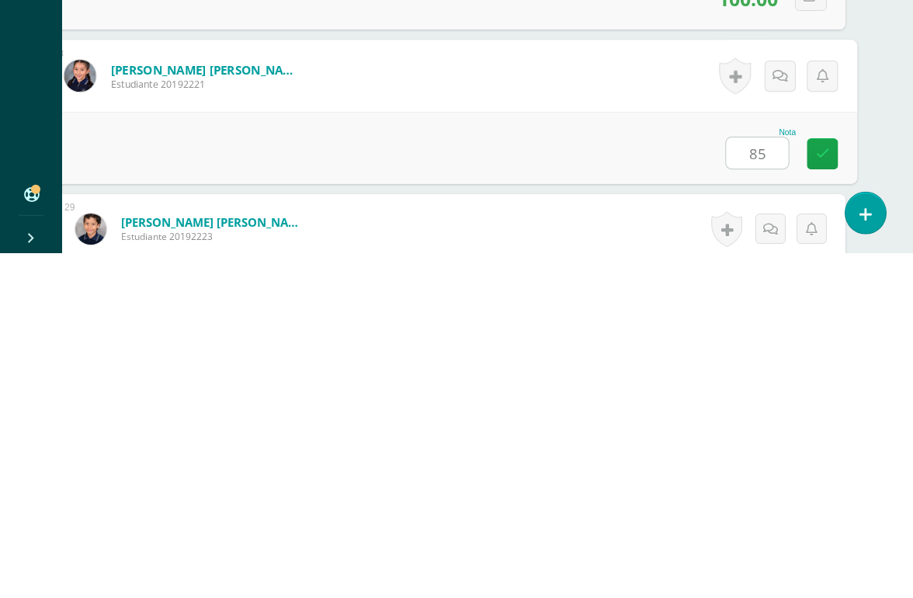
type input "85"
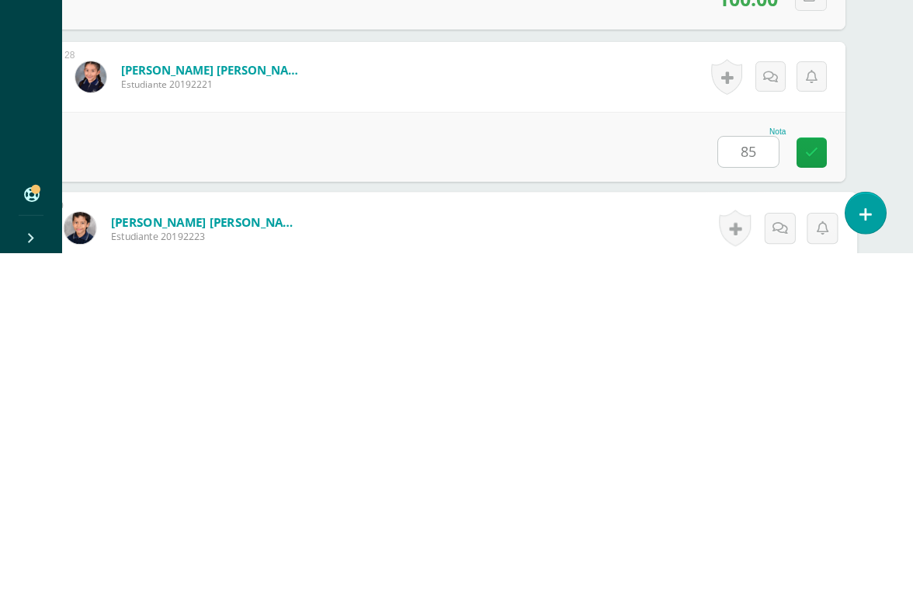
scroll to position [4415, 37]
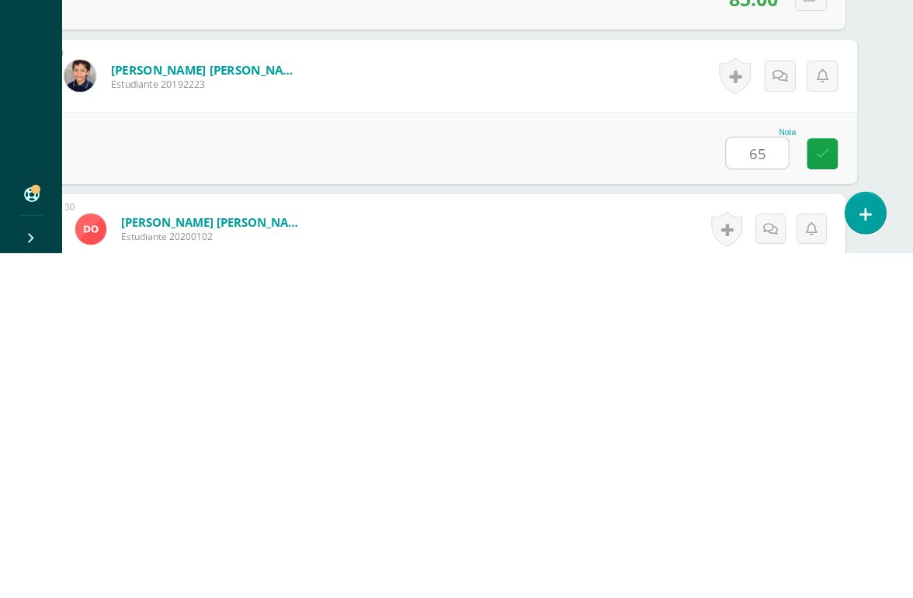
type input "65"
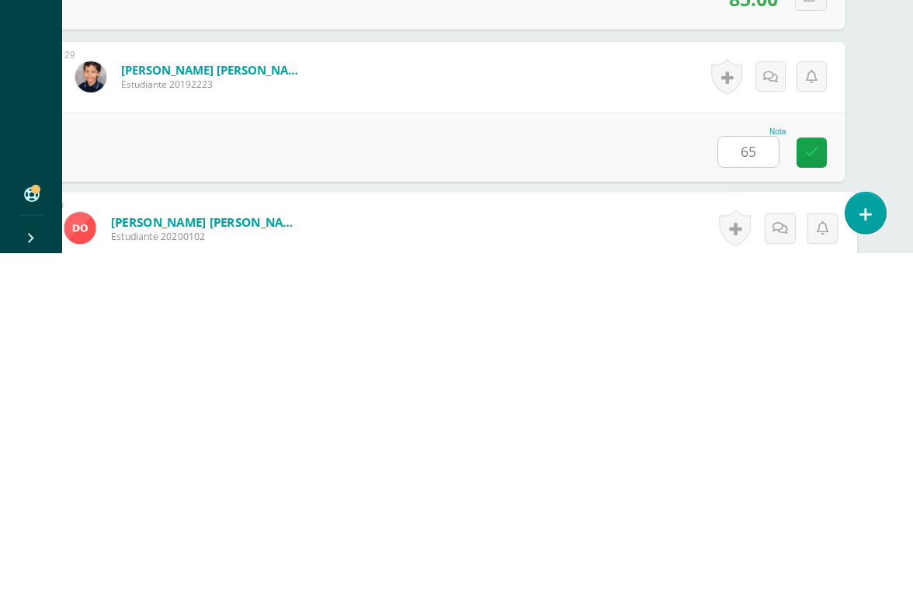
scroll to position [4568, 37]
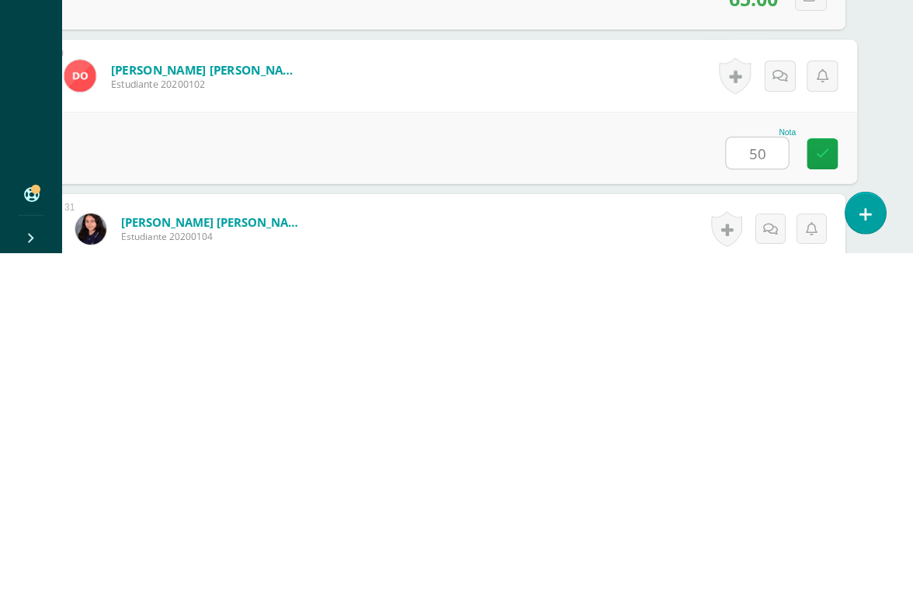
type input "50"
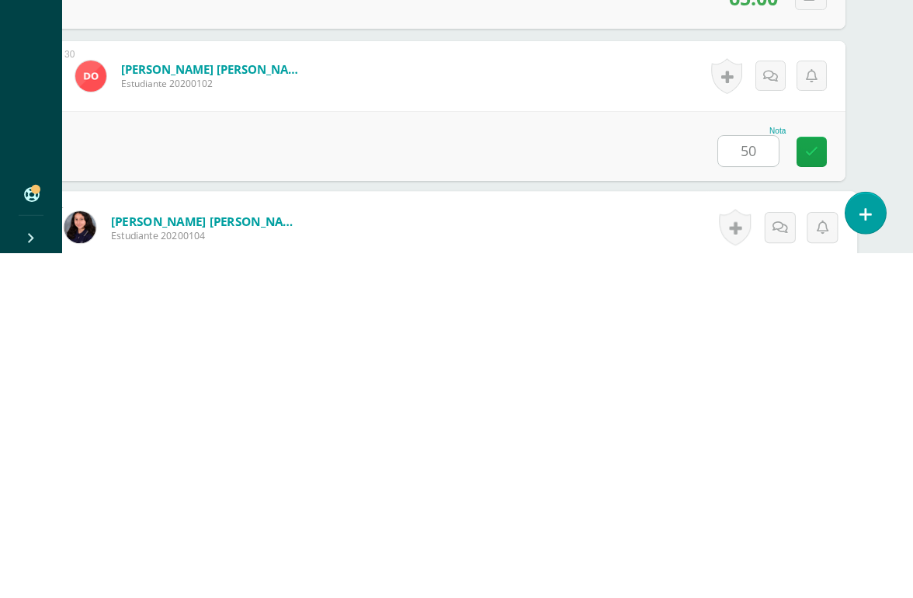
scroll to position [4720, 37]
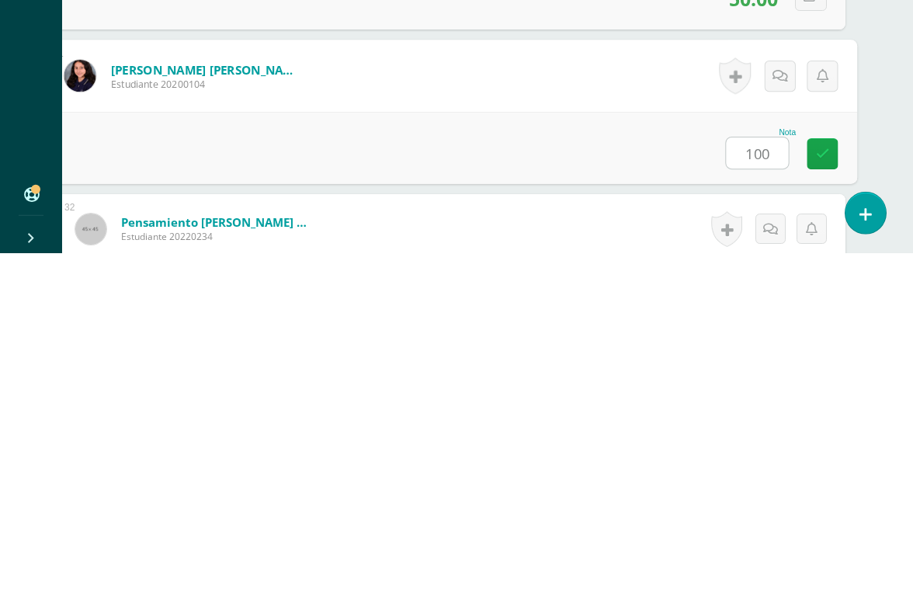
type input "100"
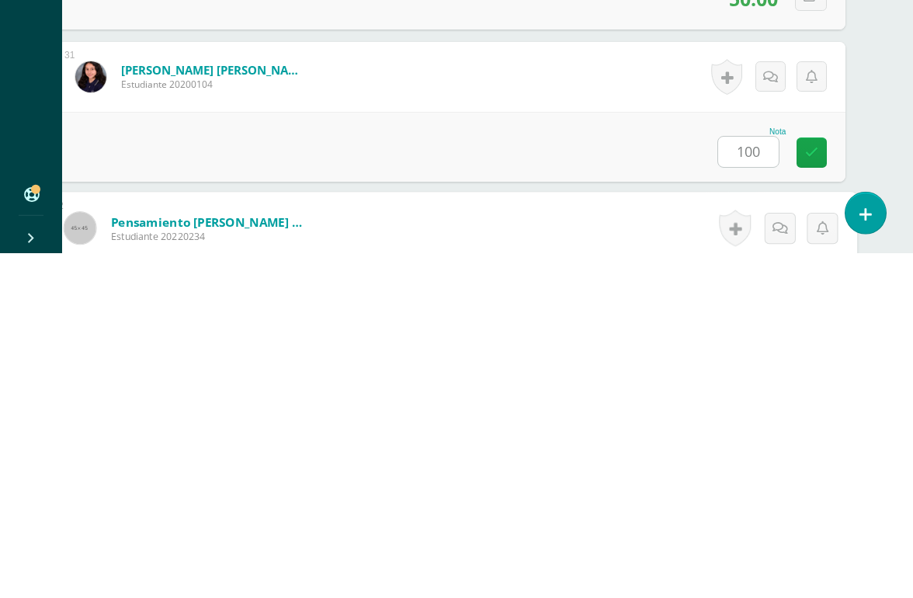
scroll to position [4872, 37]
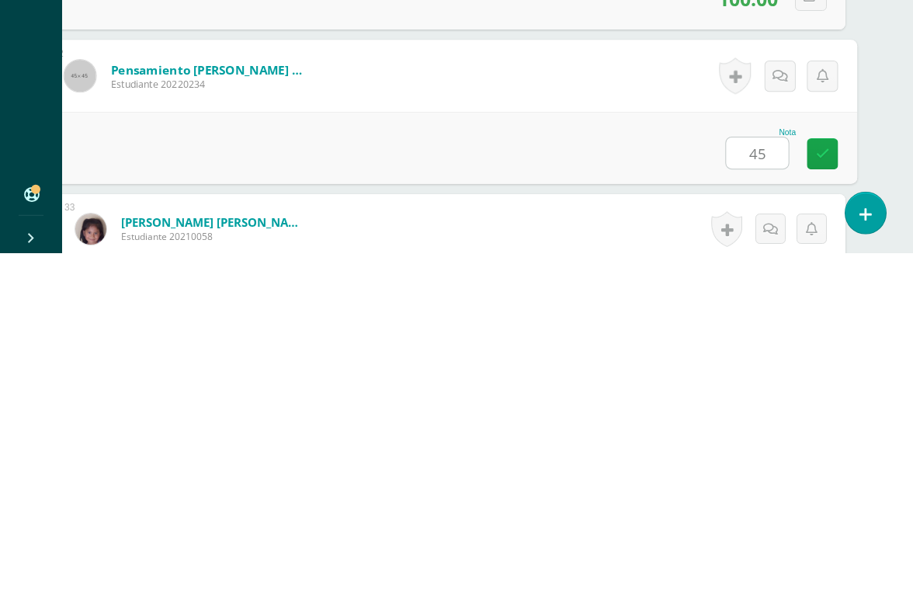
type input "45"
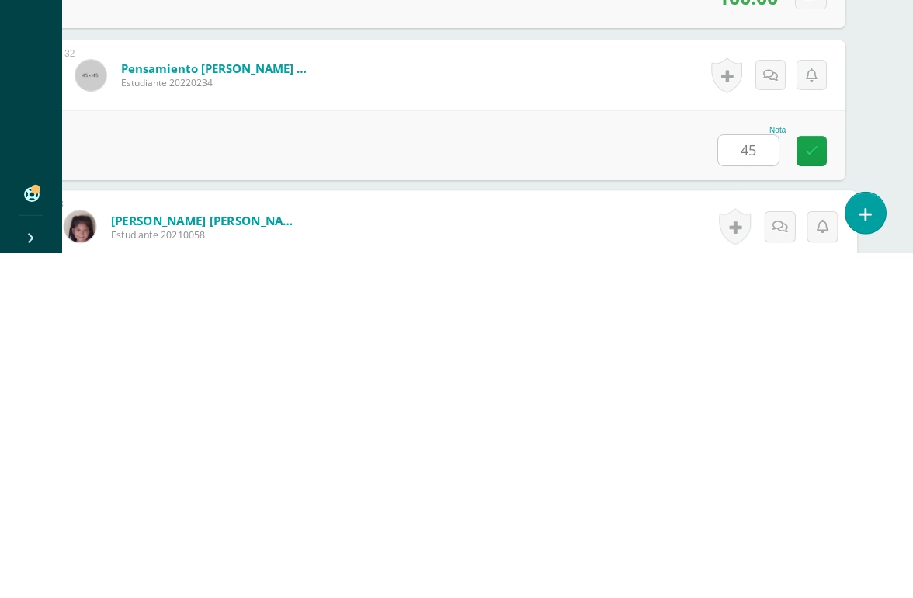
scroll to position [5024, 37]
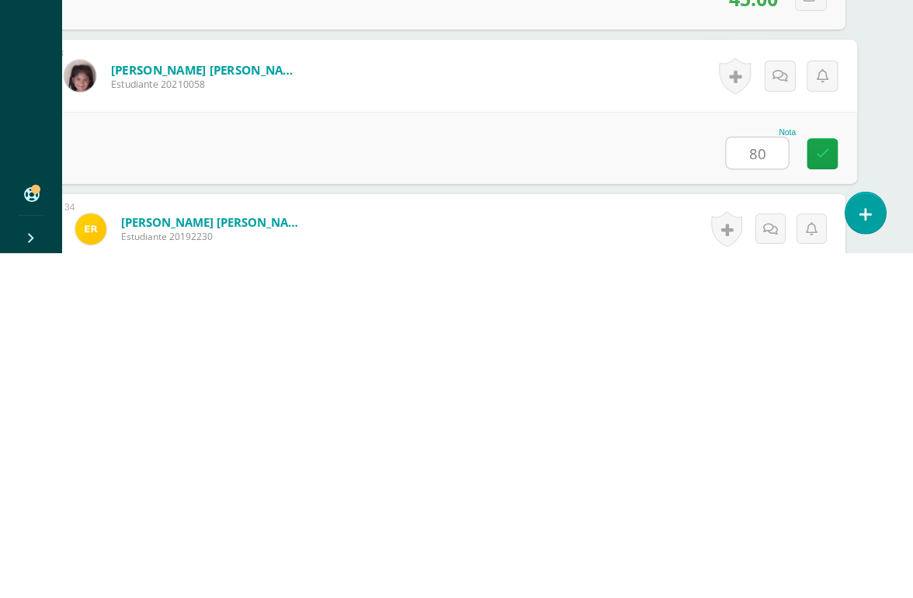
type input "80"
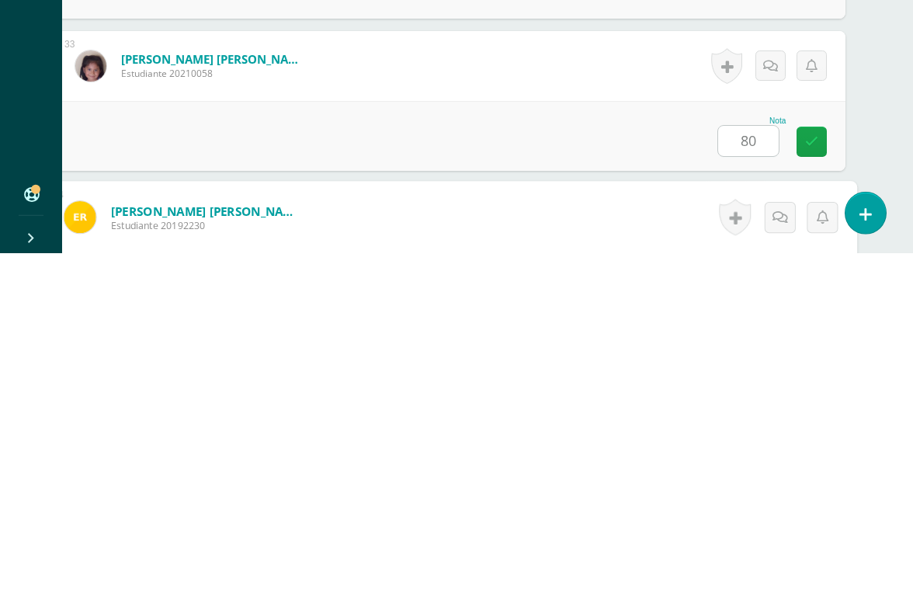
scroll to position [5177, 37]
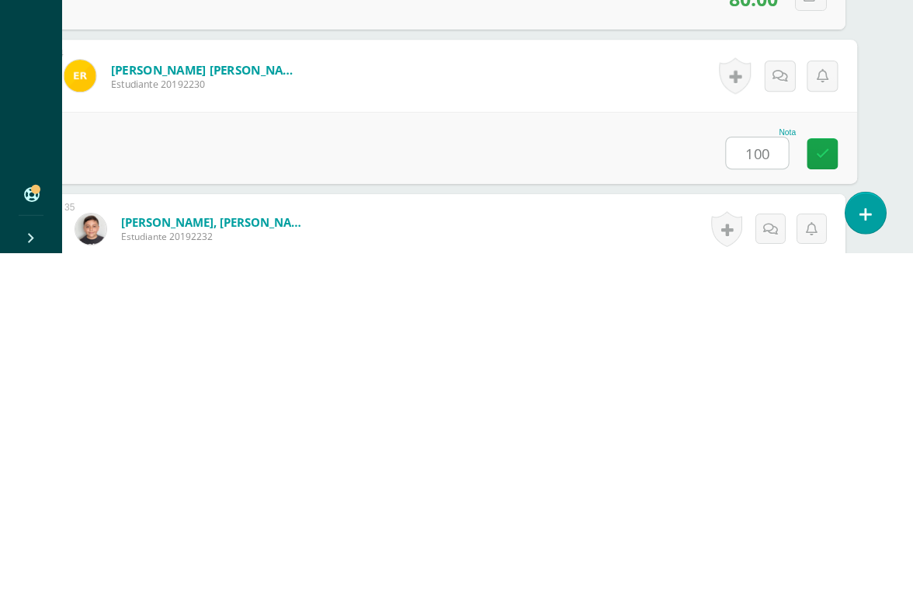
type input "100"
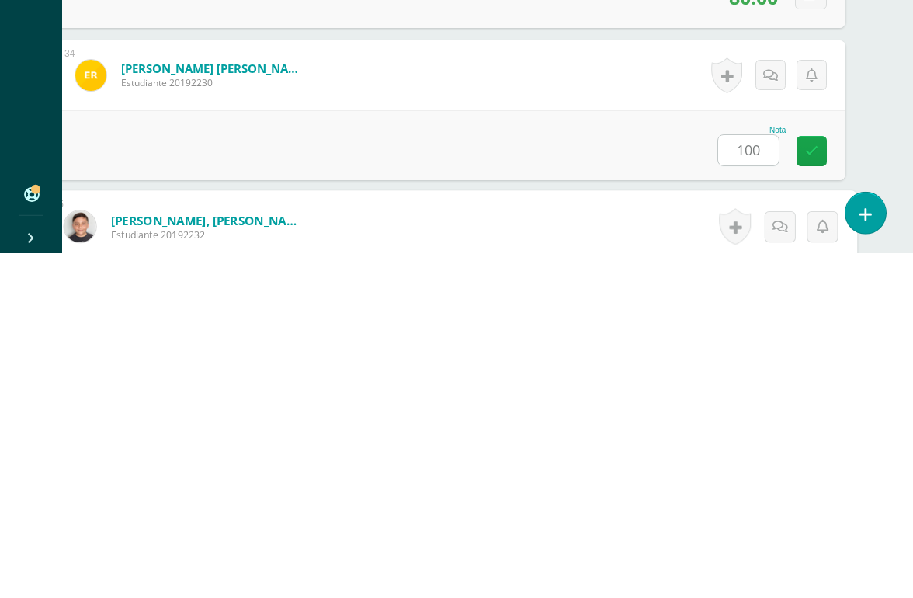
scroll to position [5329, 37]
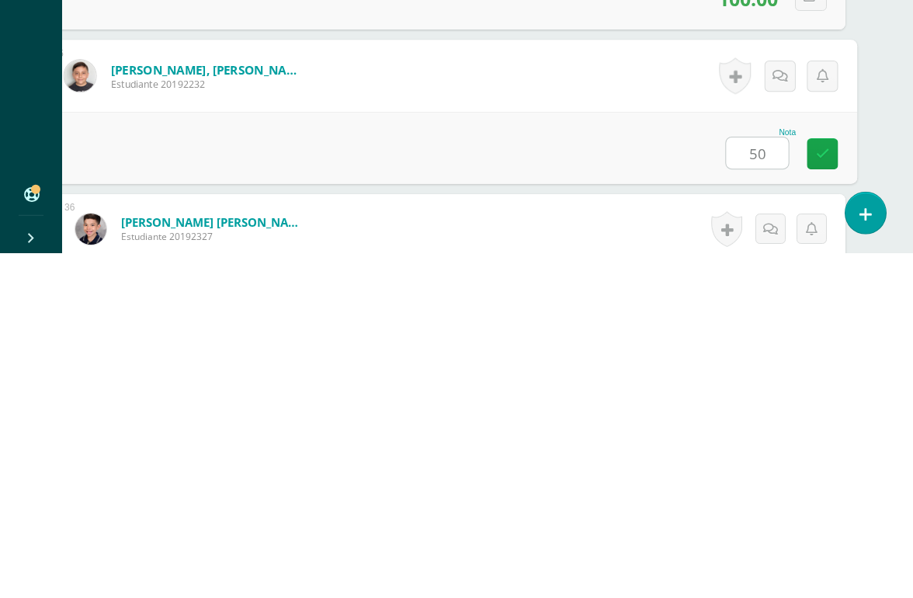
type input "50"
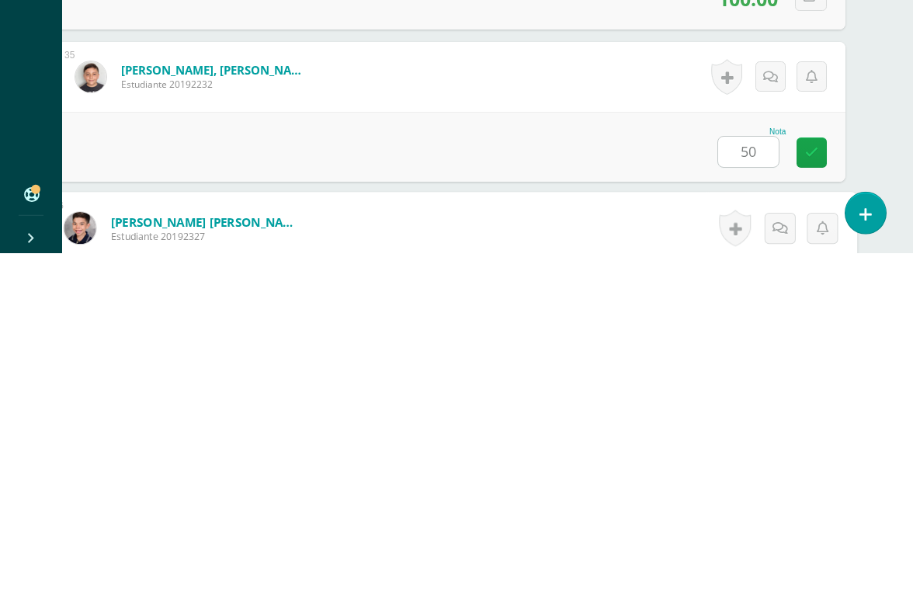
scroll to position [5481, 37]
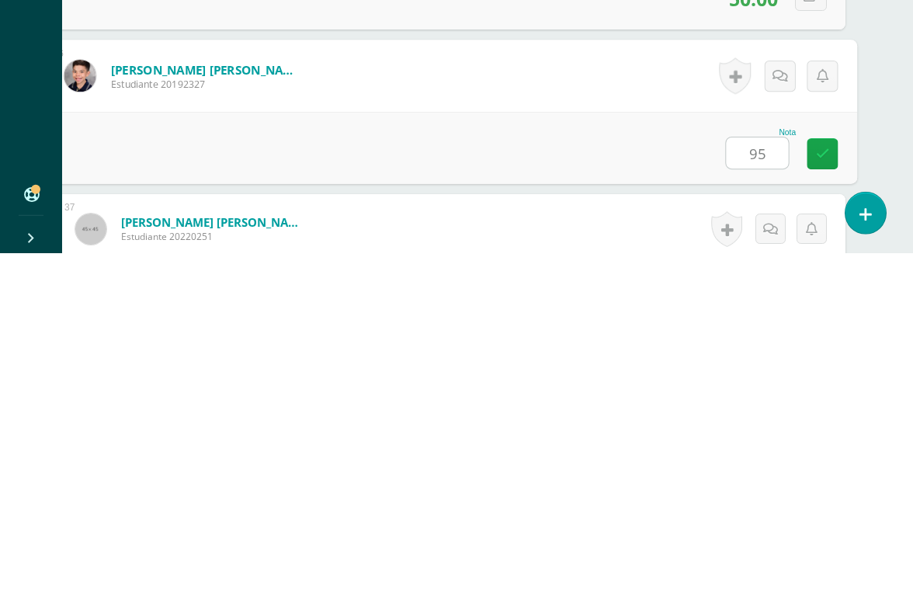
type input "95"
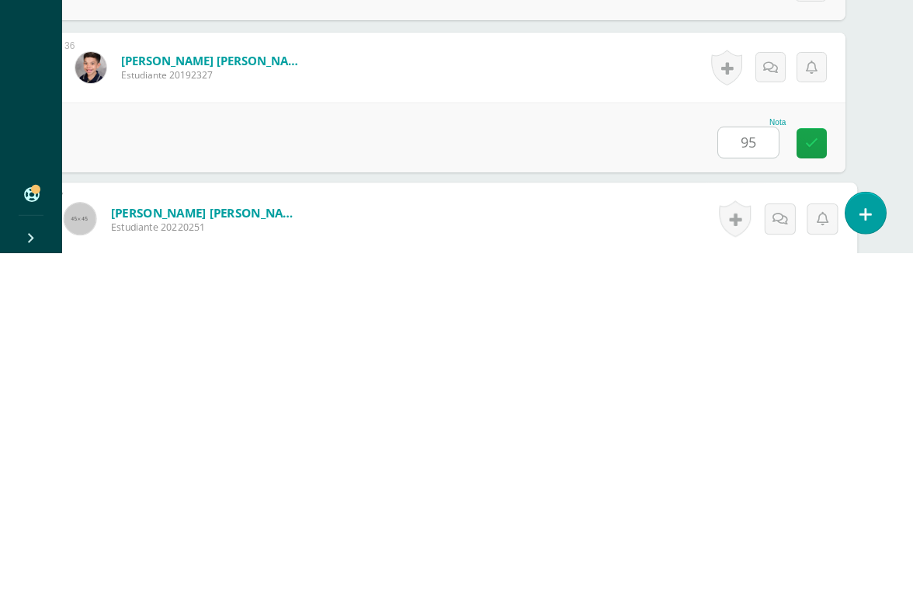
scroll to position [5633, 37]
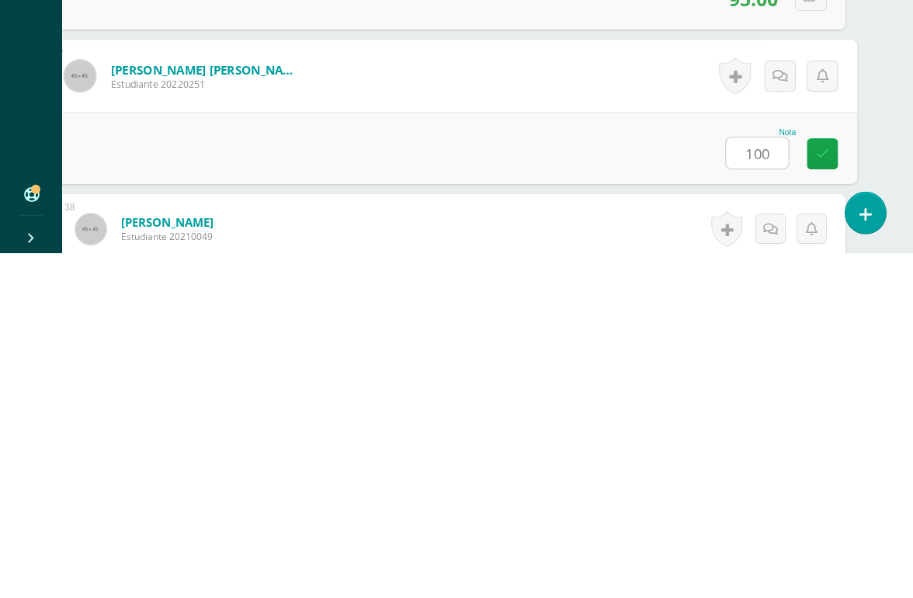
type input "100"
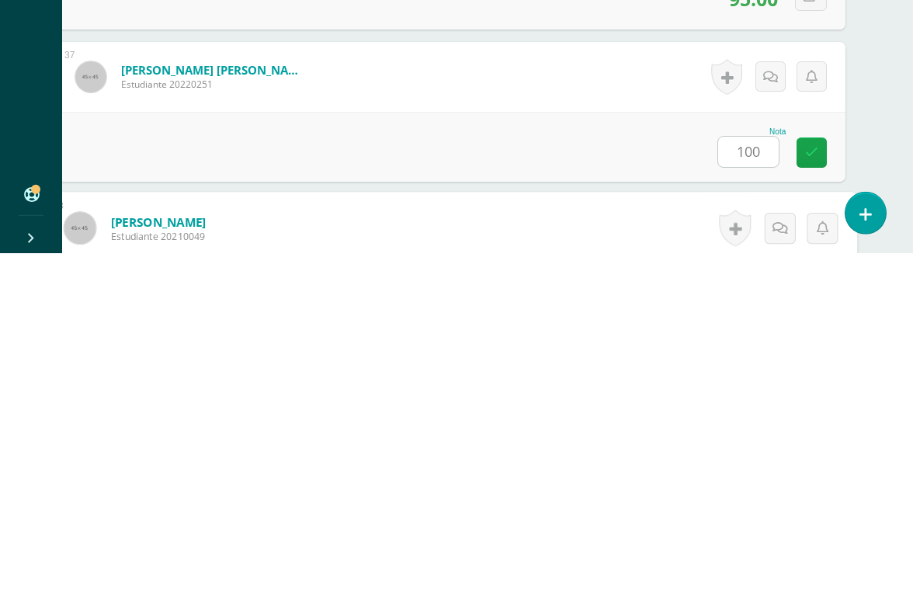
scroll to position [5786, 37]
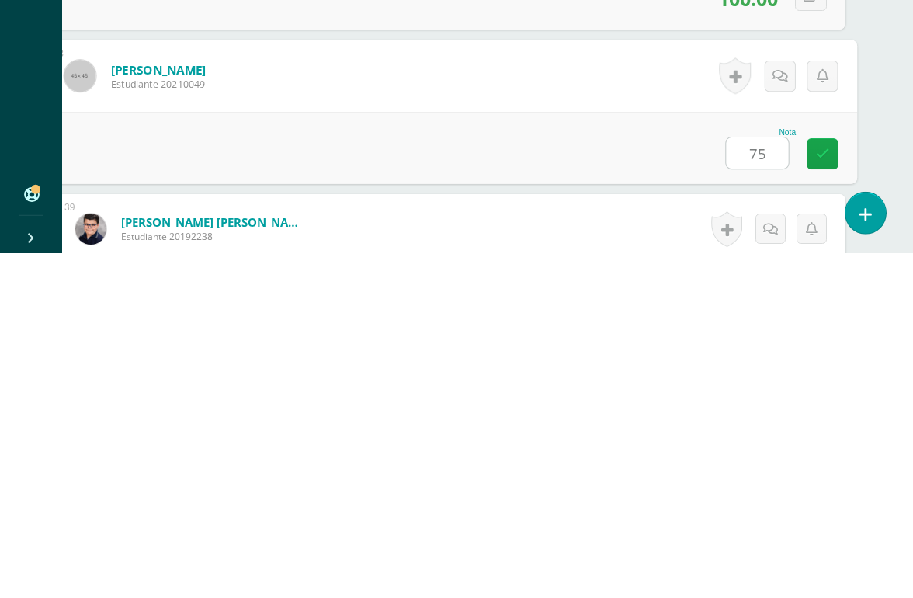
type input "75"
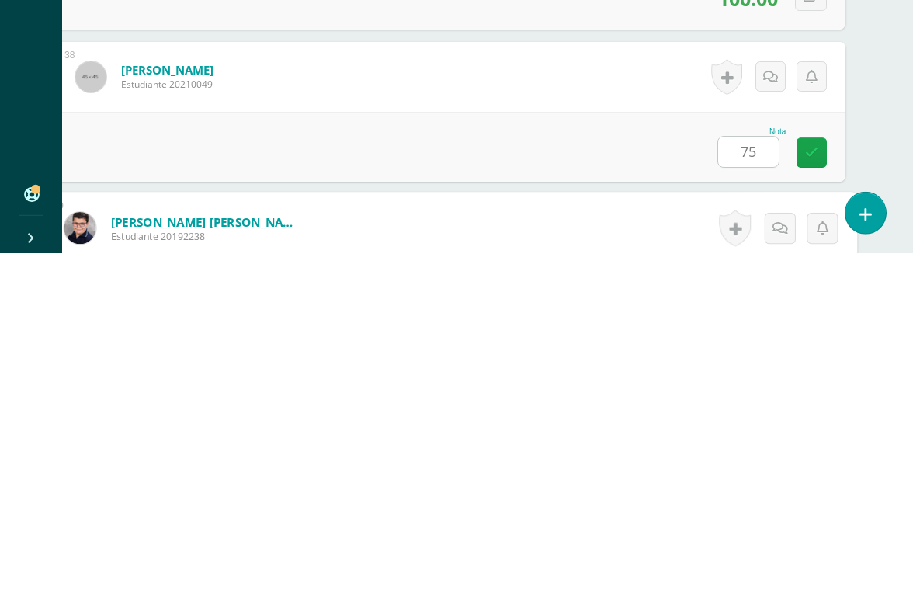
scroll to position [5938, 37]
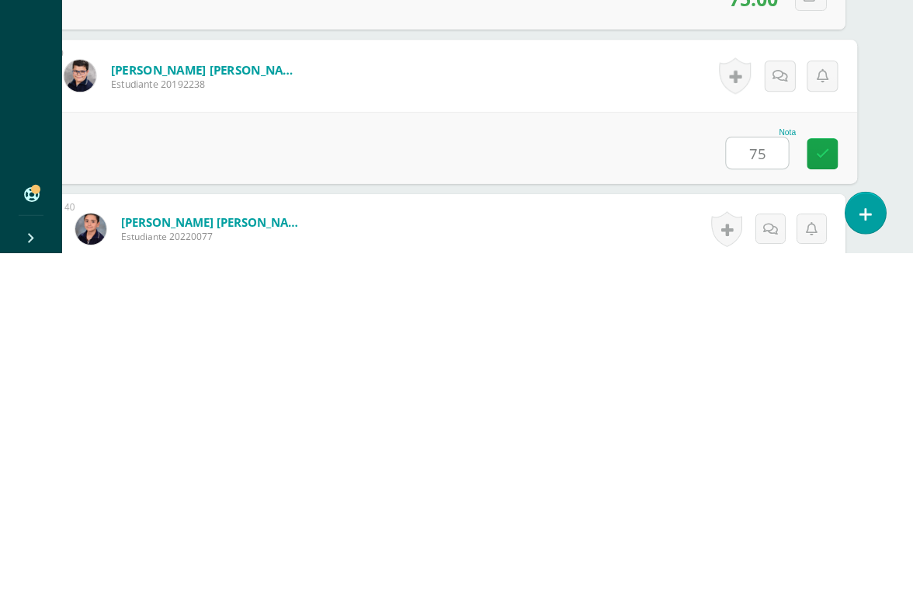
type input "75"
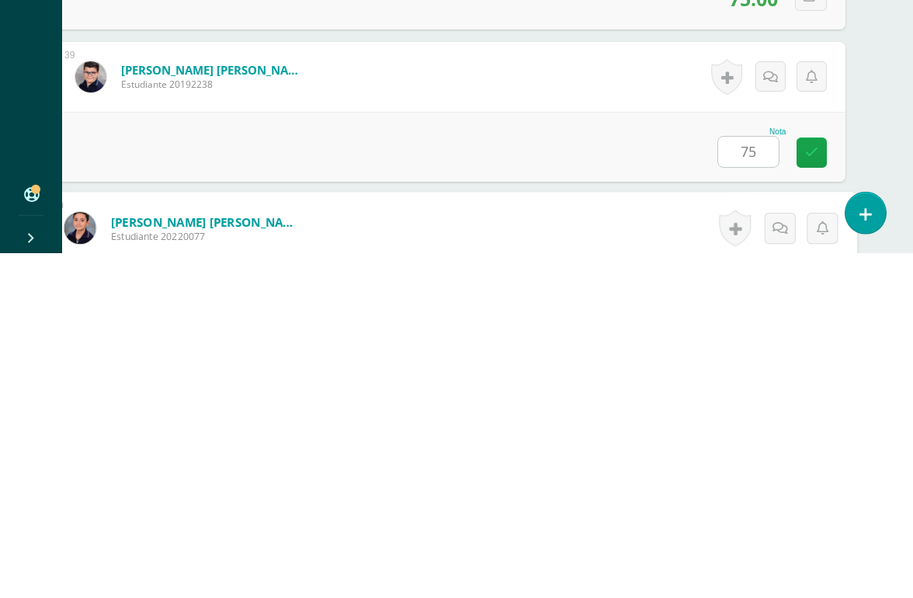
scroll to position [6144, 37]
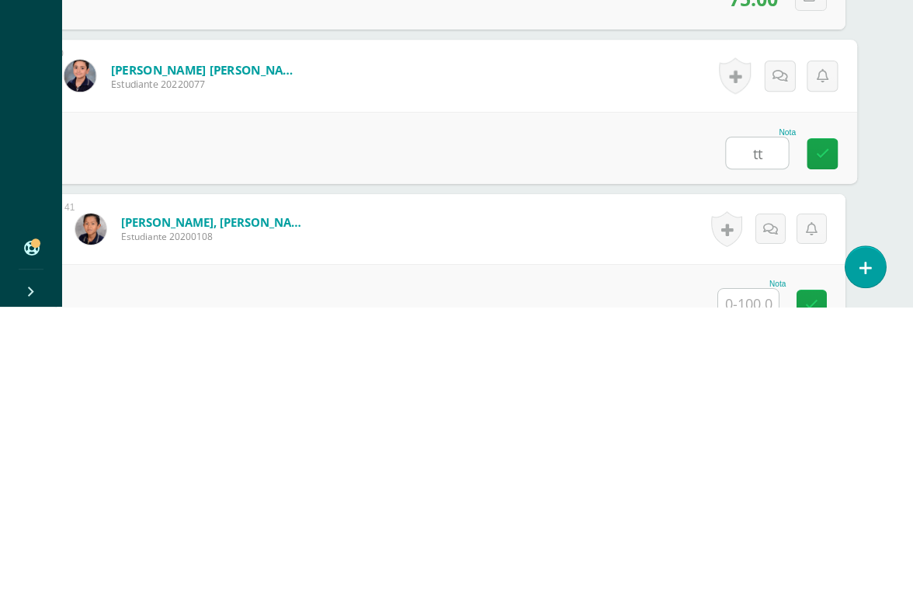
type input "t"
type input "55"
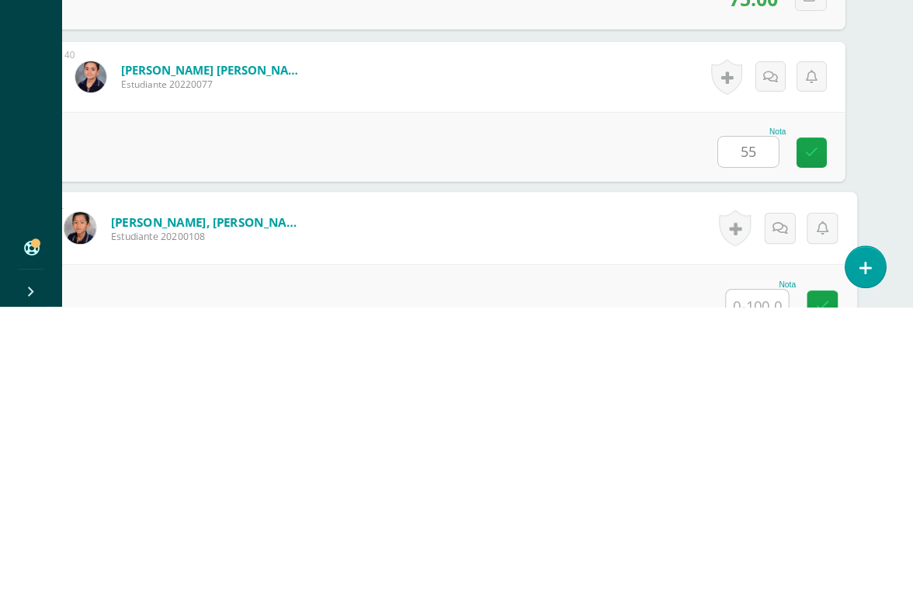
scroll to position [6296, 37]
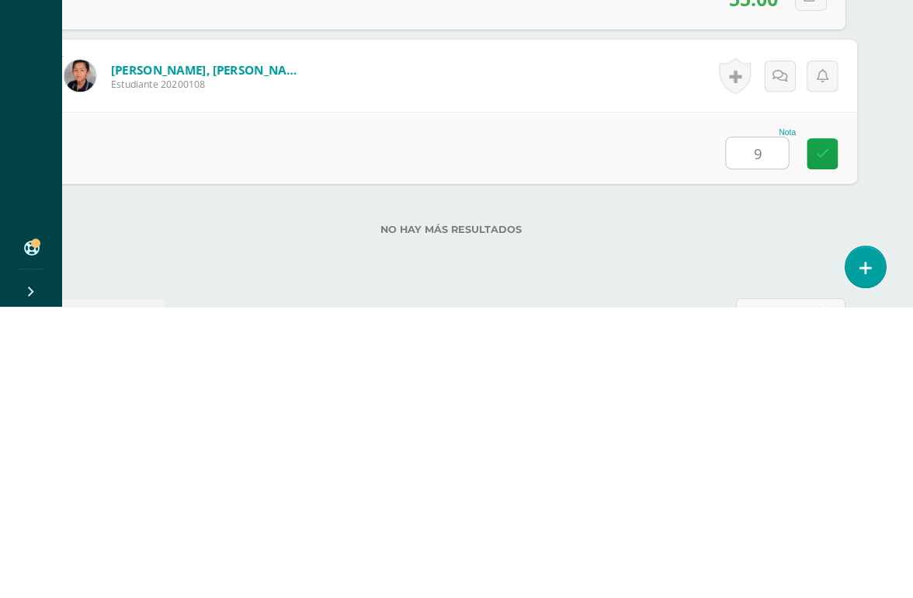
type input "90"
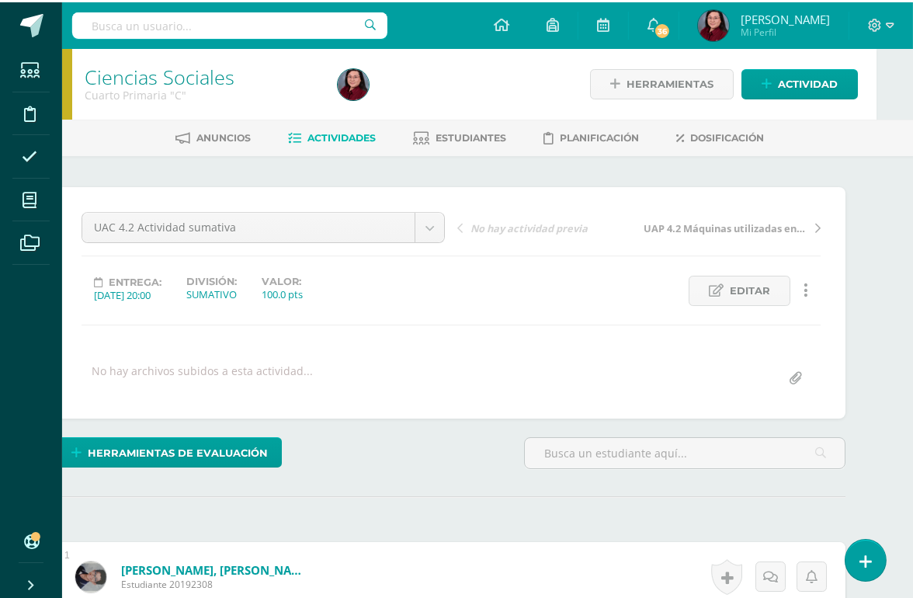
scroll to position [0, 37]
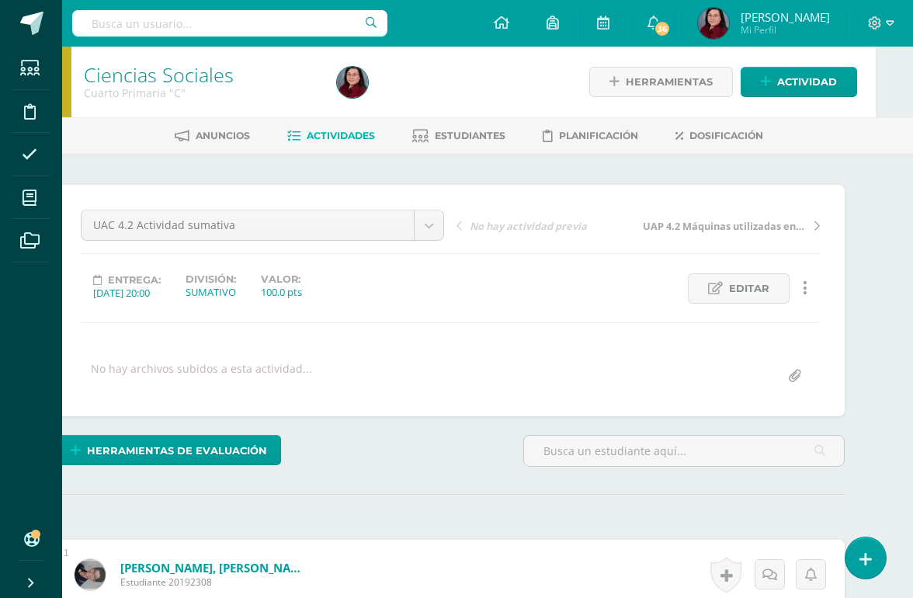
click at [167, 64] on link "Ciencias Sociales" at bounding box center [159, 74] width 150 height 26
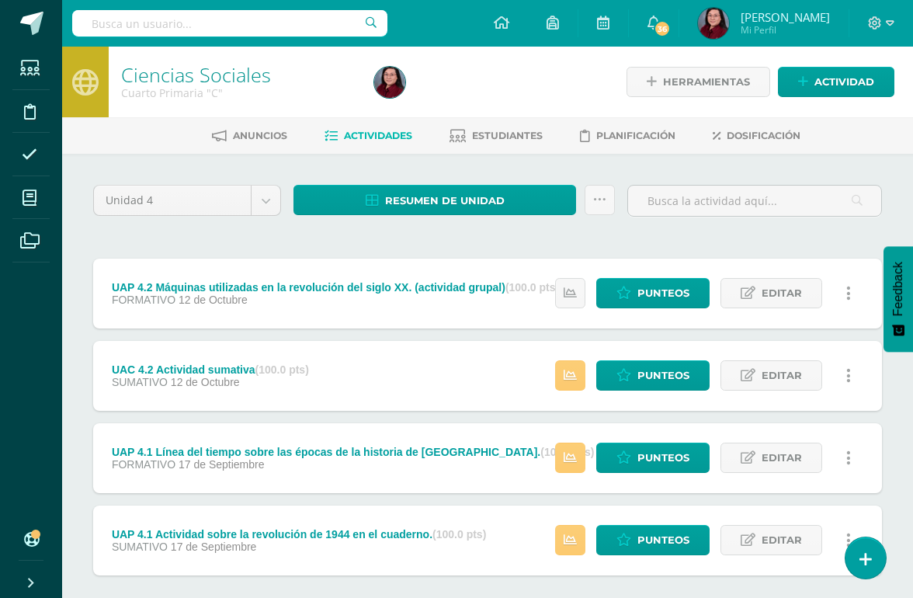
click at [23, 144] on span at bounding box center [29, 154] width 35 height 35
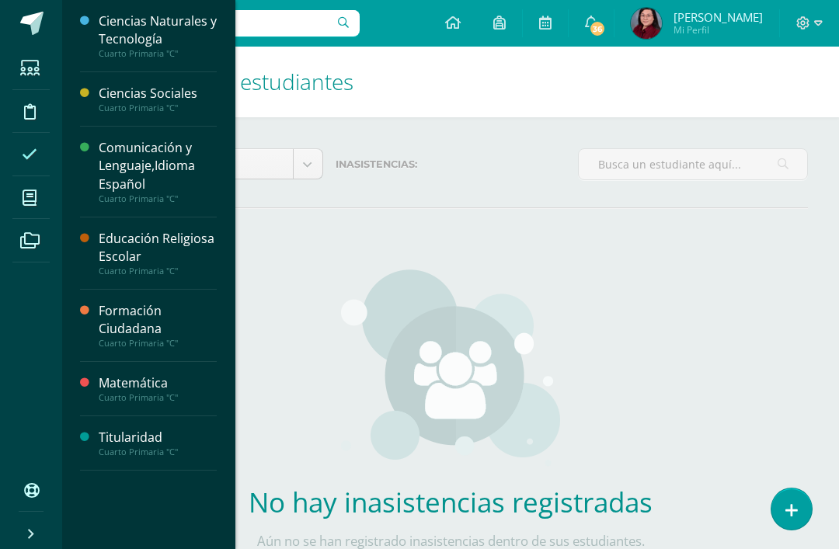
click at [115, 249] on div "Educación Religiosa Escolar" at bounding box center [158, 248] width 118 height 36
click at [132, 247] on div "Educación Religiosa Escolar" at bounding box center [158, 248] width 118 height 36
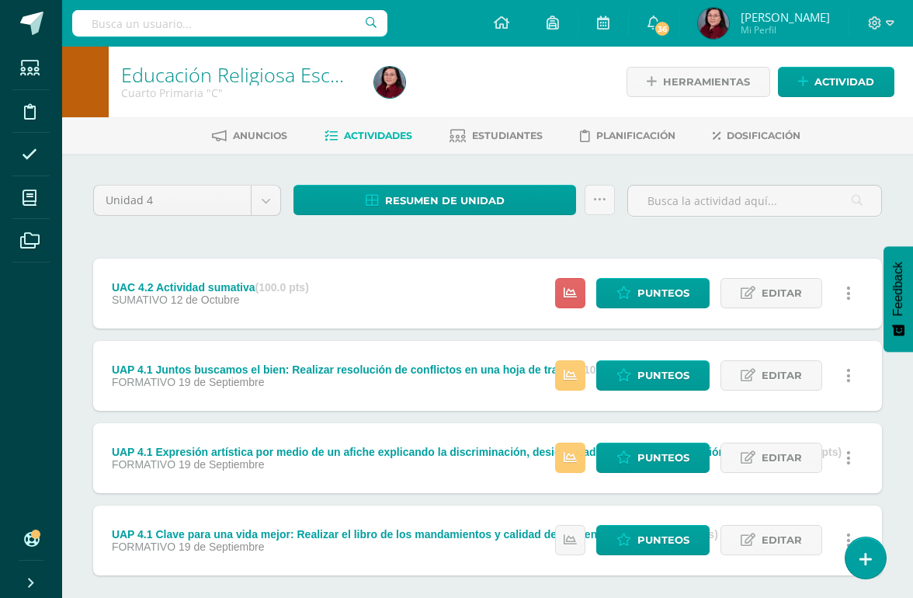
click at [662, 281] on span "Punteos" at bounding box center [664, 293] width 52 height 29
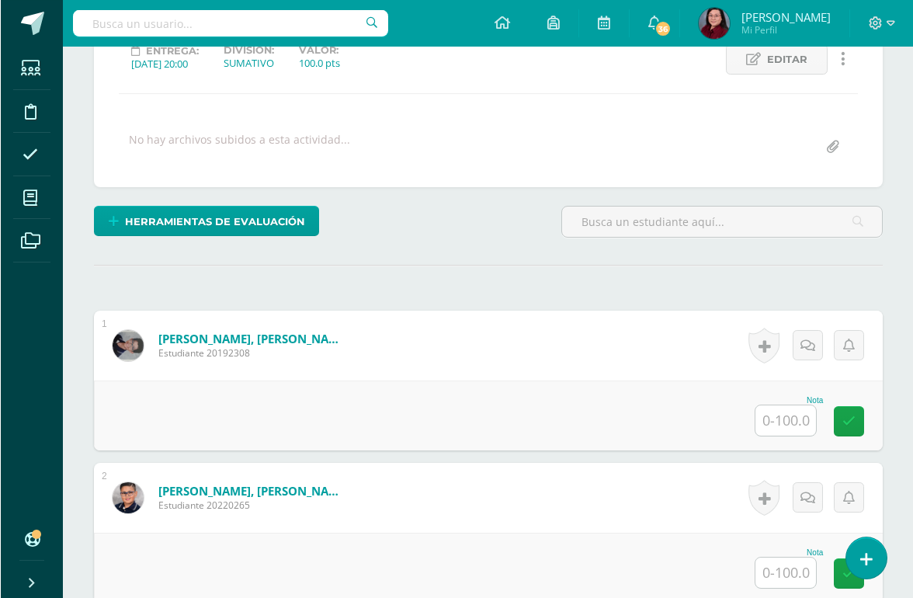
scroll to position [233, 0]
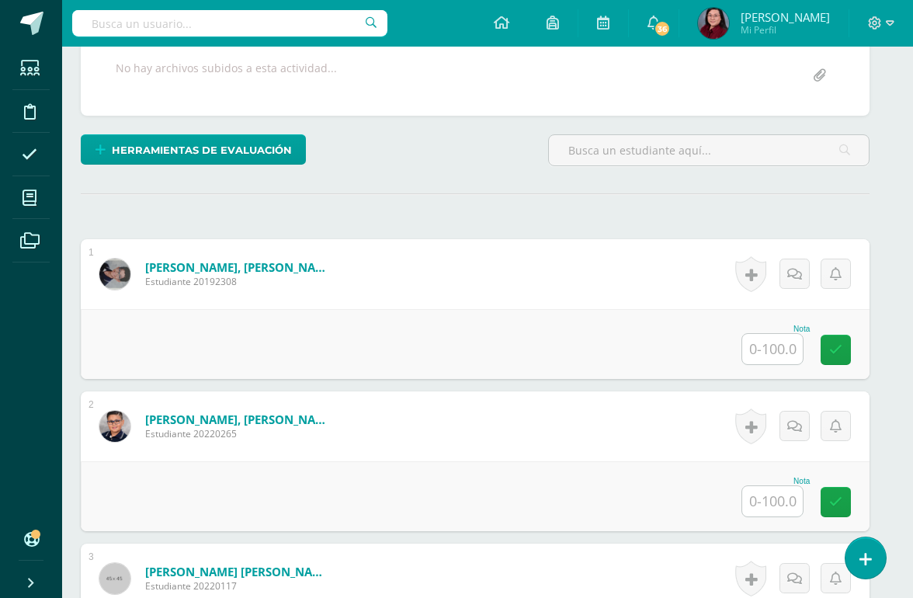
click at [790, 342] on input "text" at bounding box center [773, 349] width 61 height 30
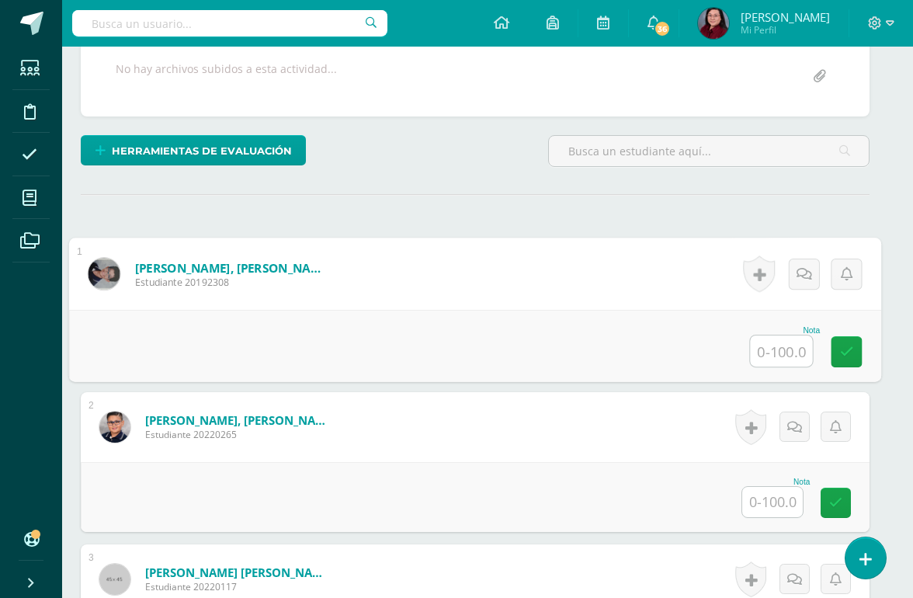
scroll to position [300, 37]
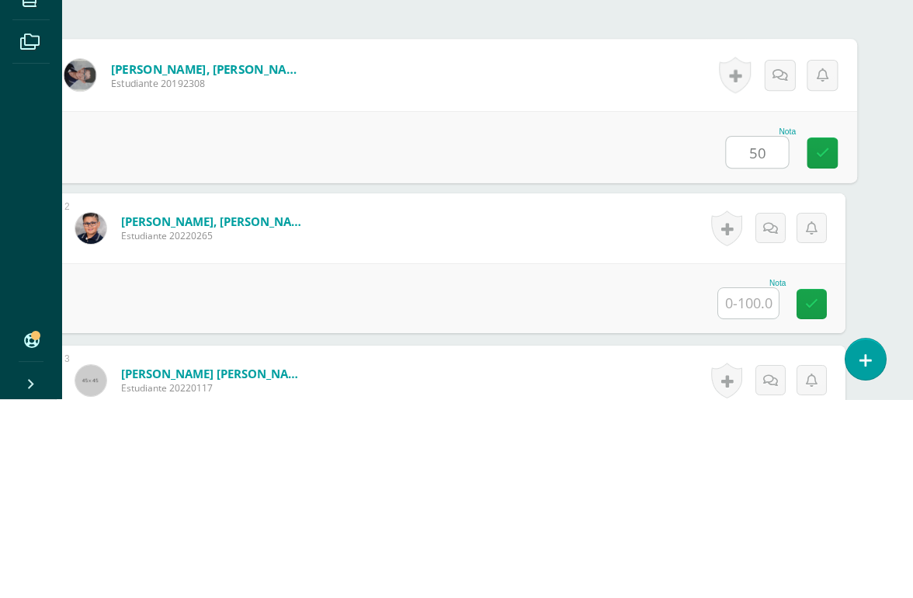
type input "50"
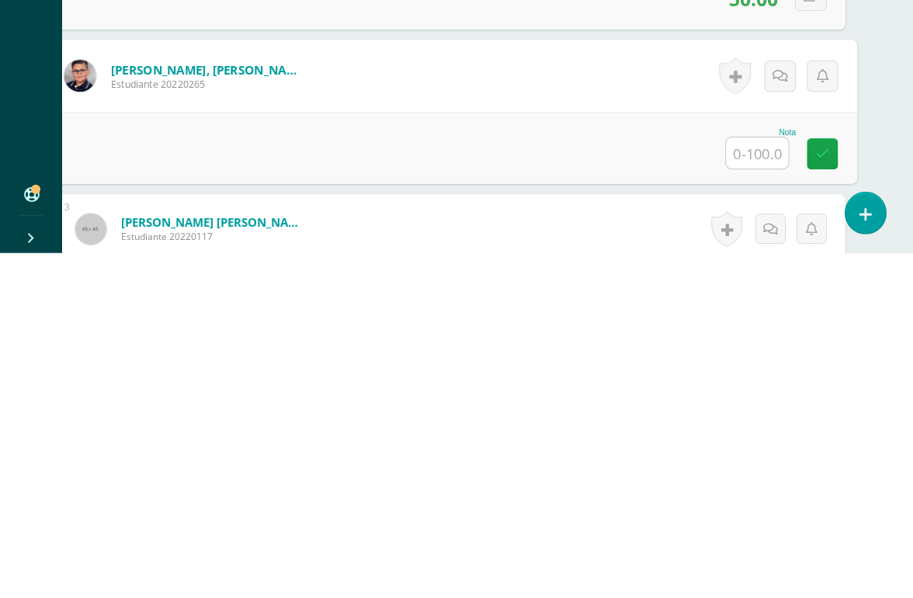
scroll to position [306, 37]
type input "78"
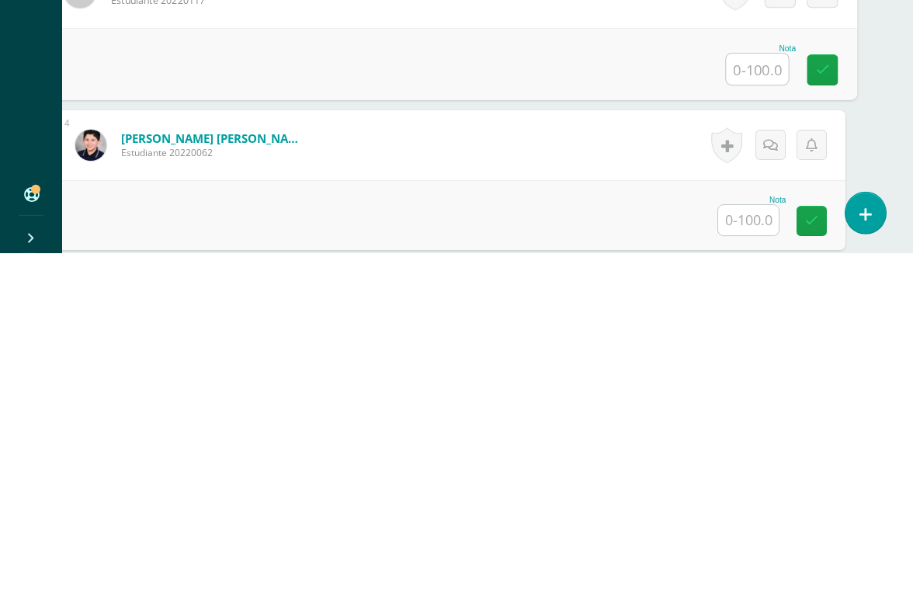
scroll to position [541, 37]
click at [754, 548] on input "text" at bounding box center [748, 565] width 61 height 30
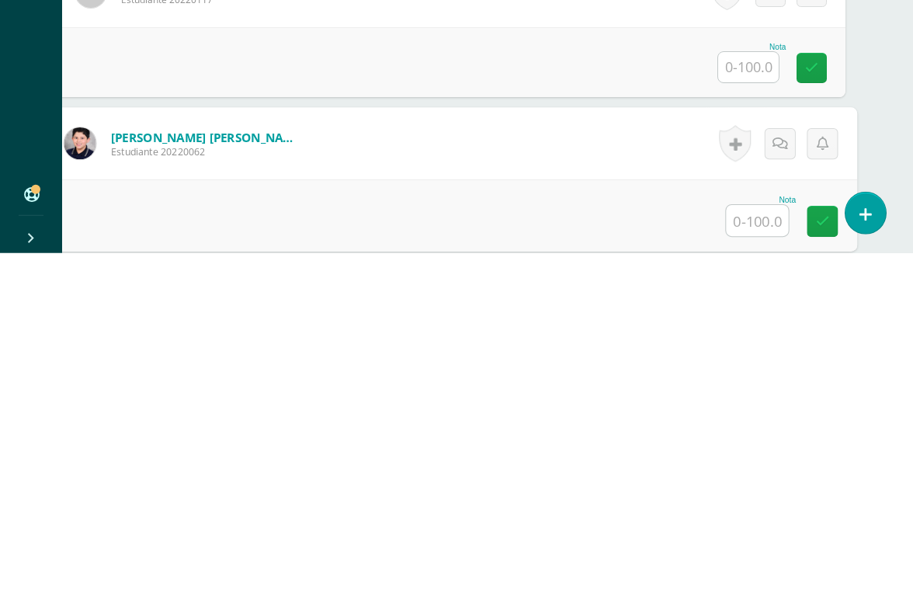
scroll to position [543, 37]
type input "40"
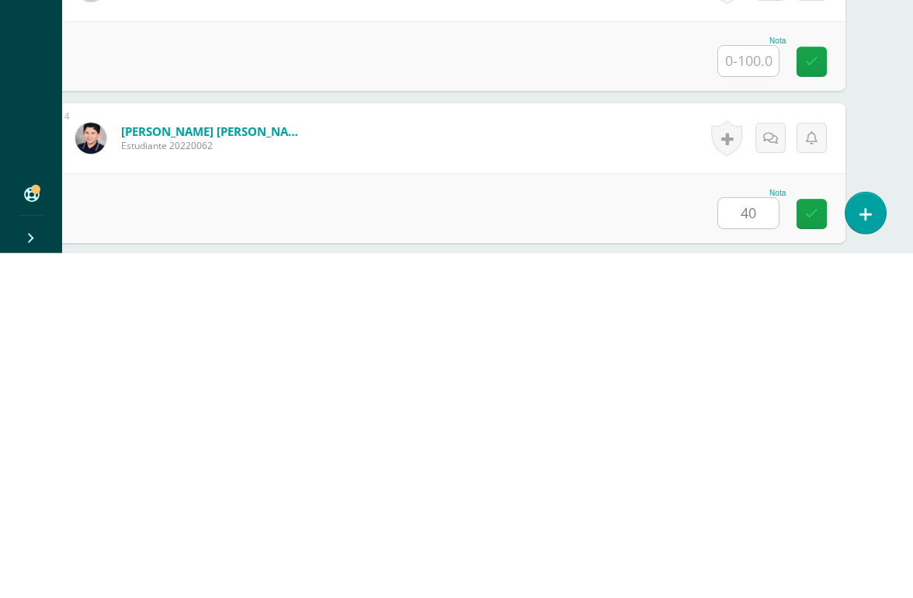
scroll to position [762, 37]
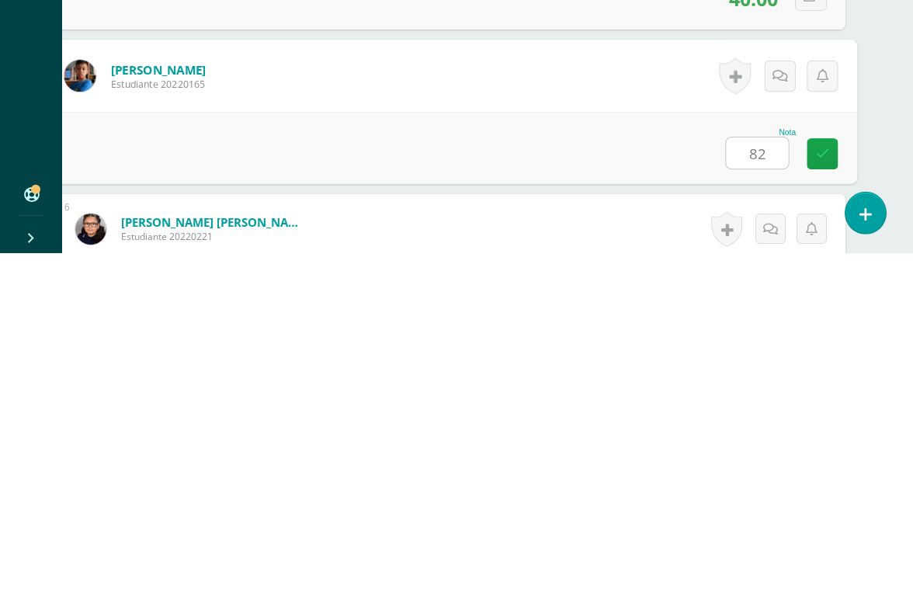
type input "82"
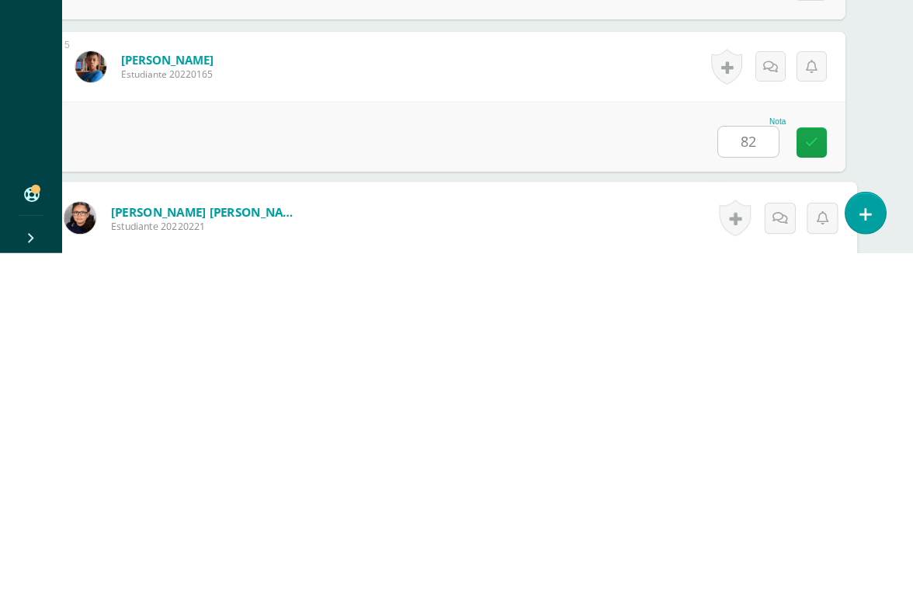
scroll to position [914, 37]
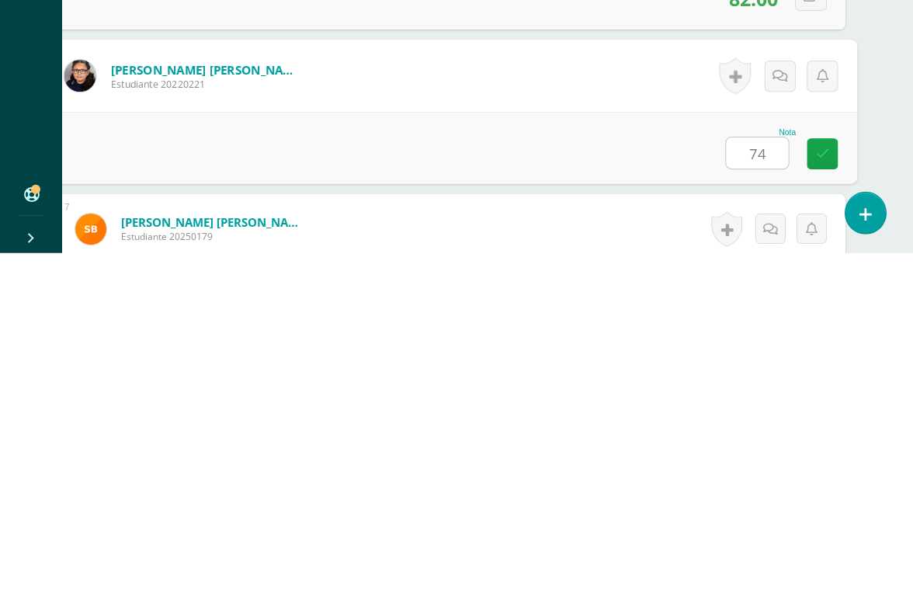
type input "74"
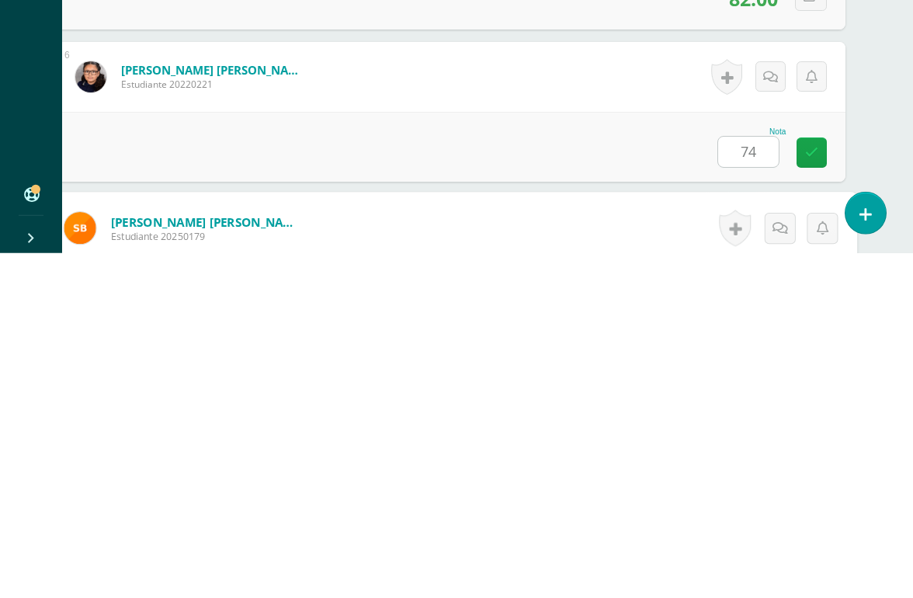
scroll to position [1066, 37]
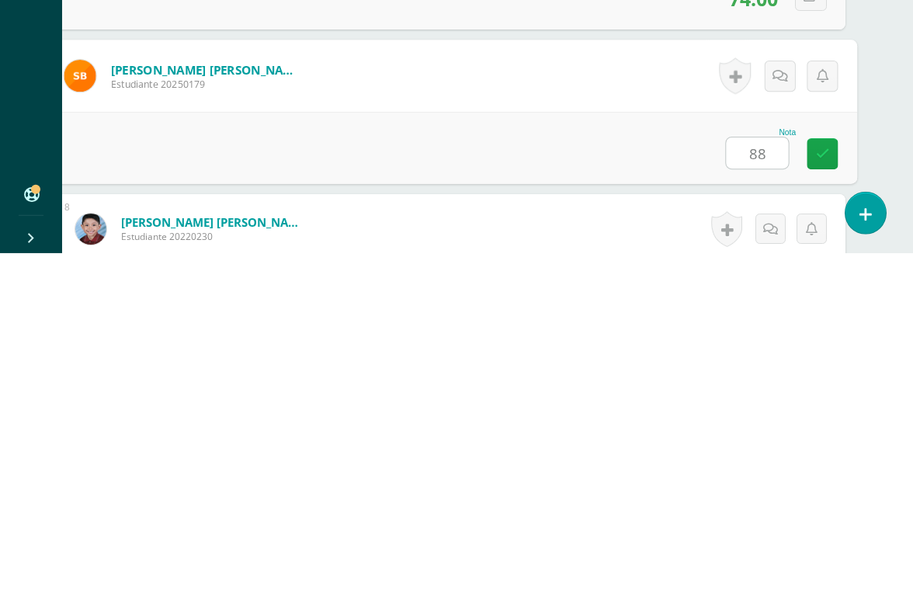
type input "88"
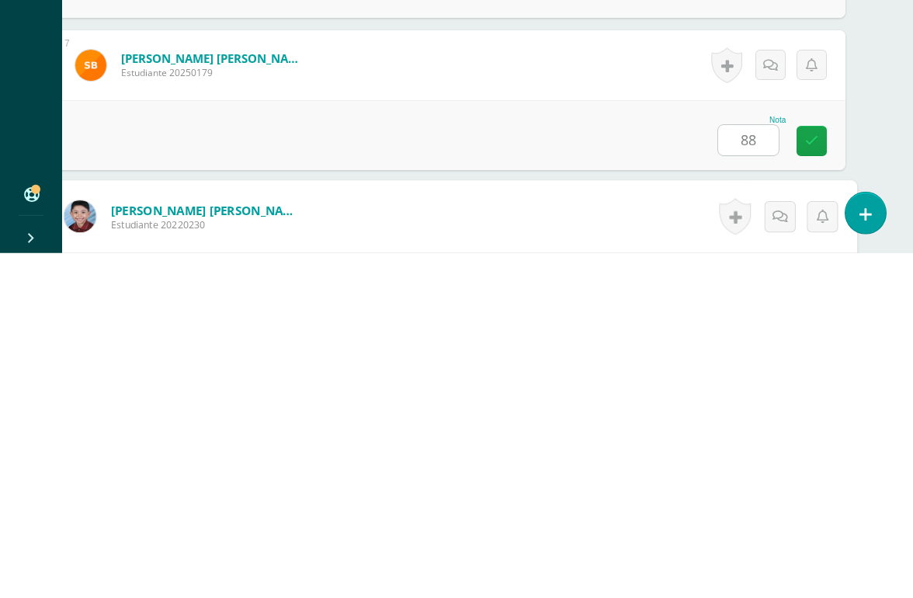
scroll to position [1219, 37]
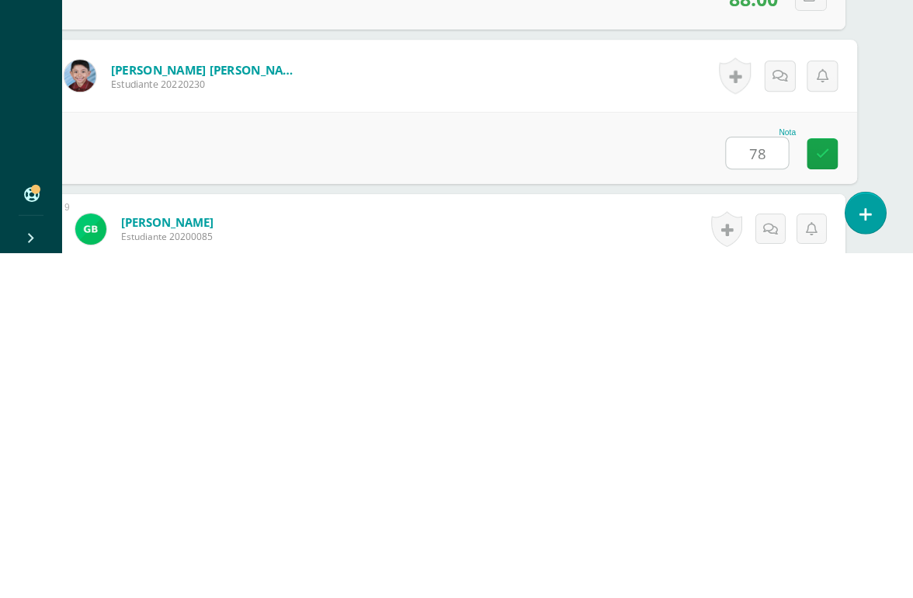
type input "78"
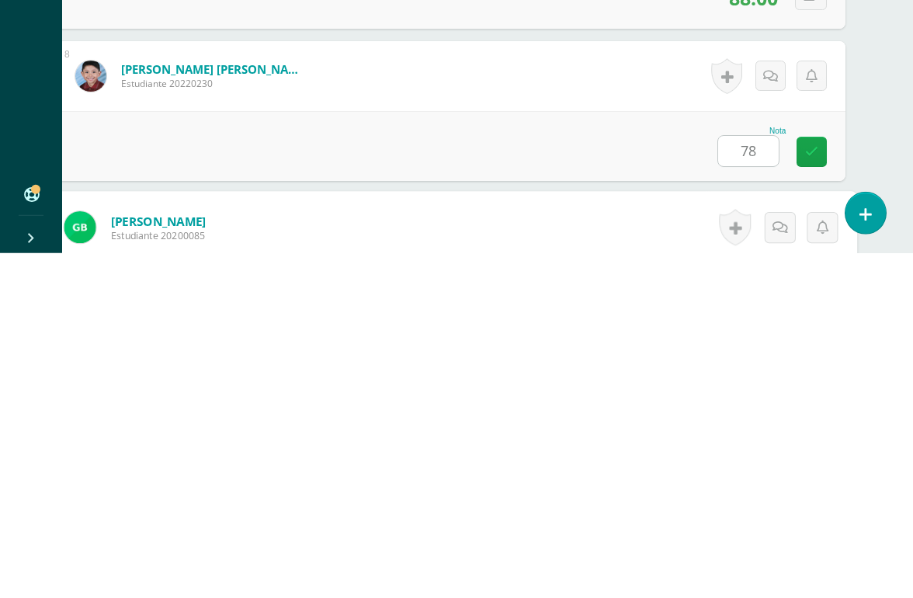
scroll to position [1371, 37]
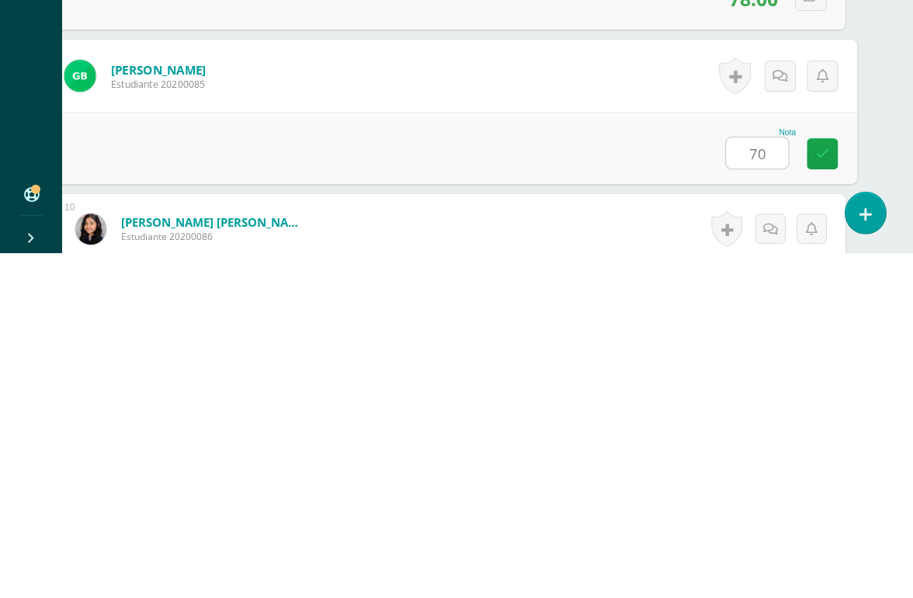
type input "70"
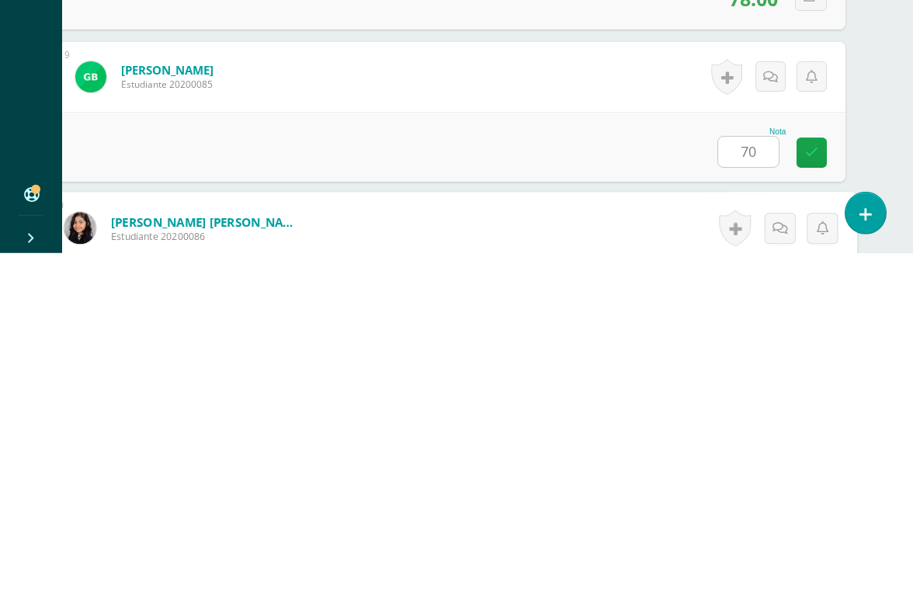
scroll to position [1523, 37]
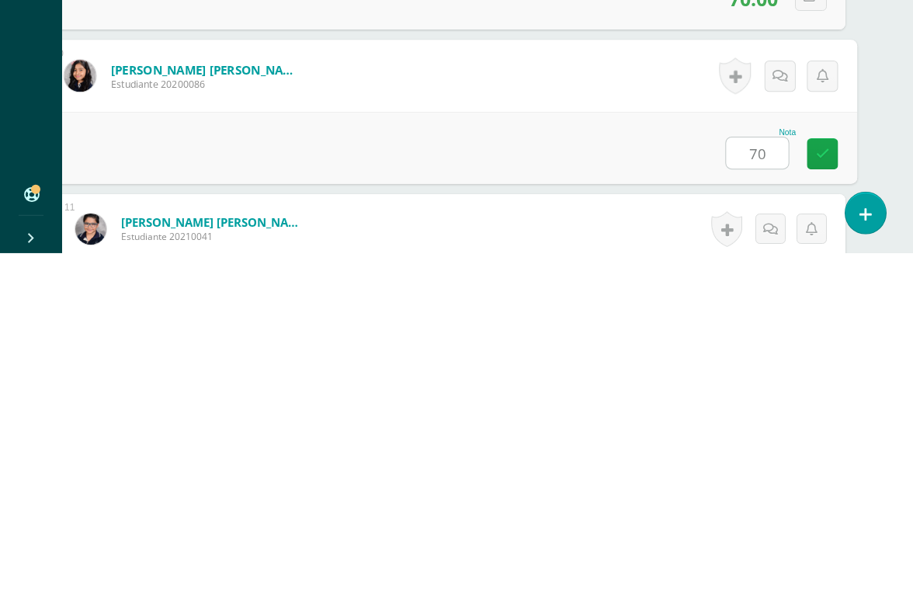
type input "70"
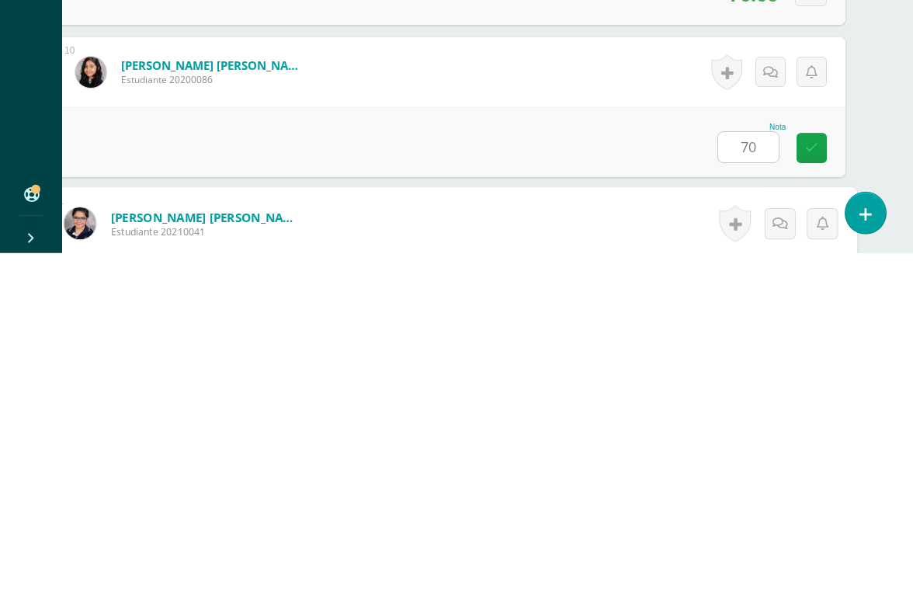
scroll to position [1675, 37]
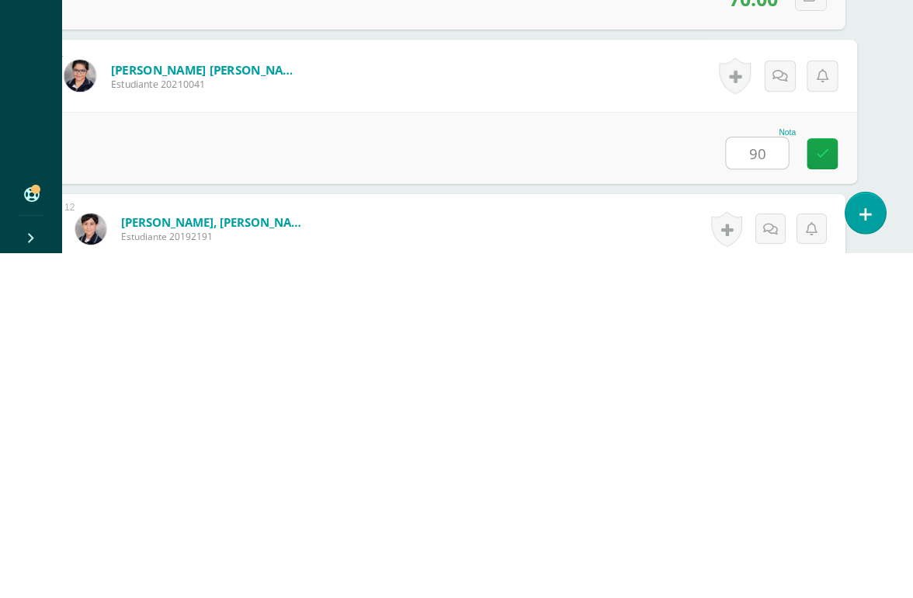
type input "90"
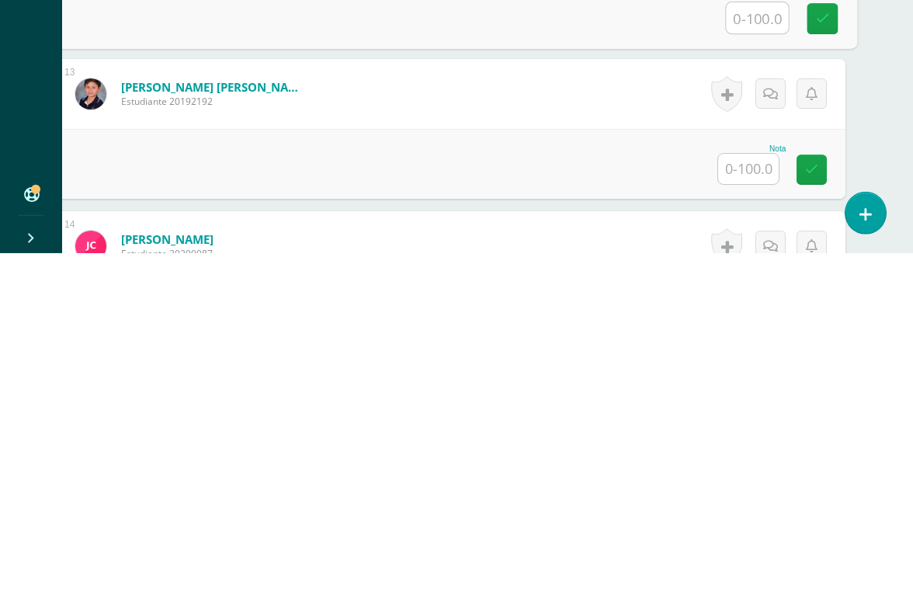
scroll to position [1965, 37]
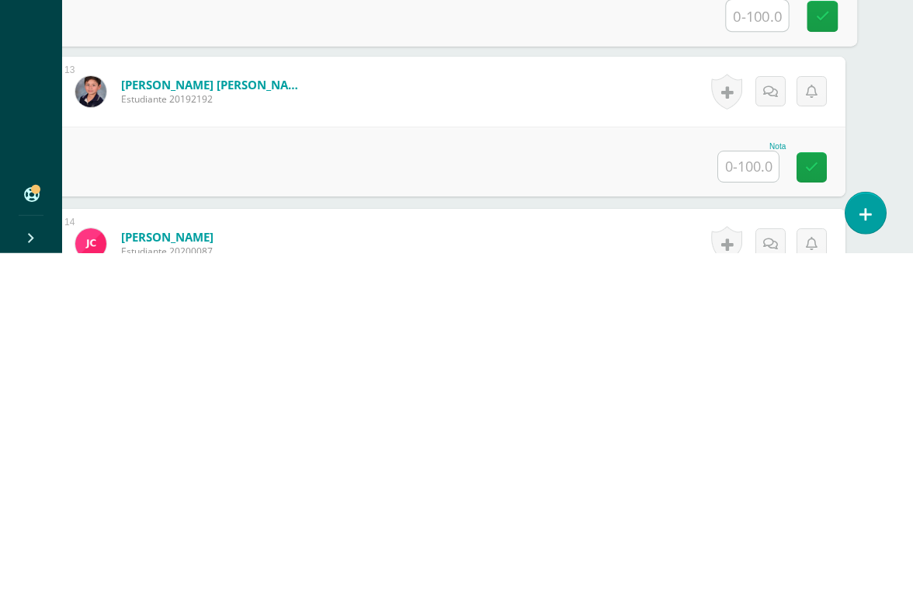
click at [754, 496] on input "text" at bounding box center [748, 511] width 61 height 30
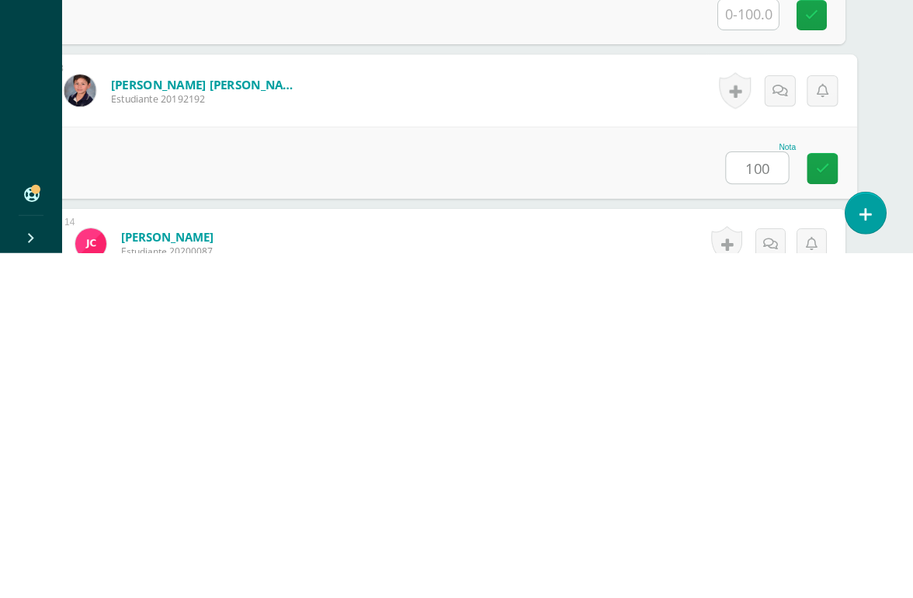
type input "100"
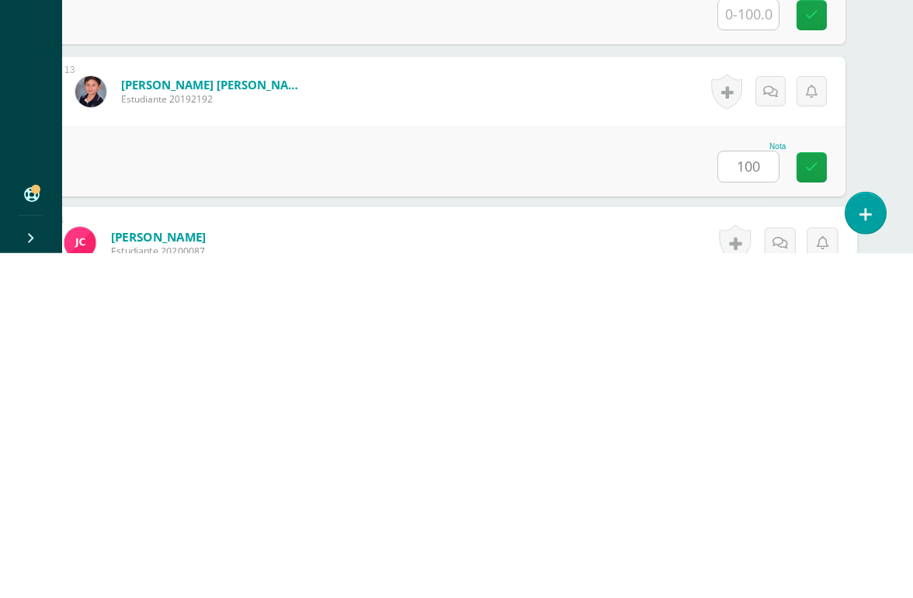
scroll to position [2132, 37]
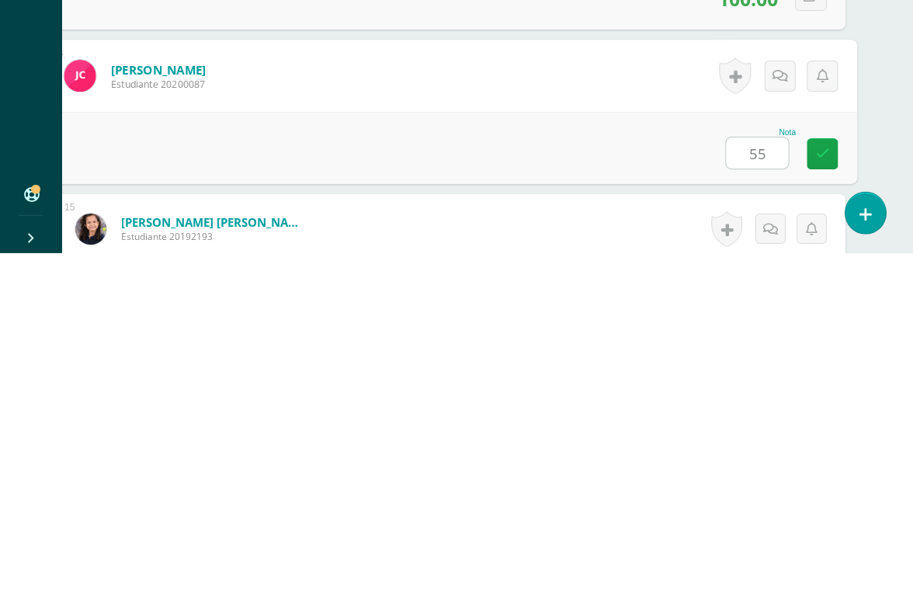
type input "55"
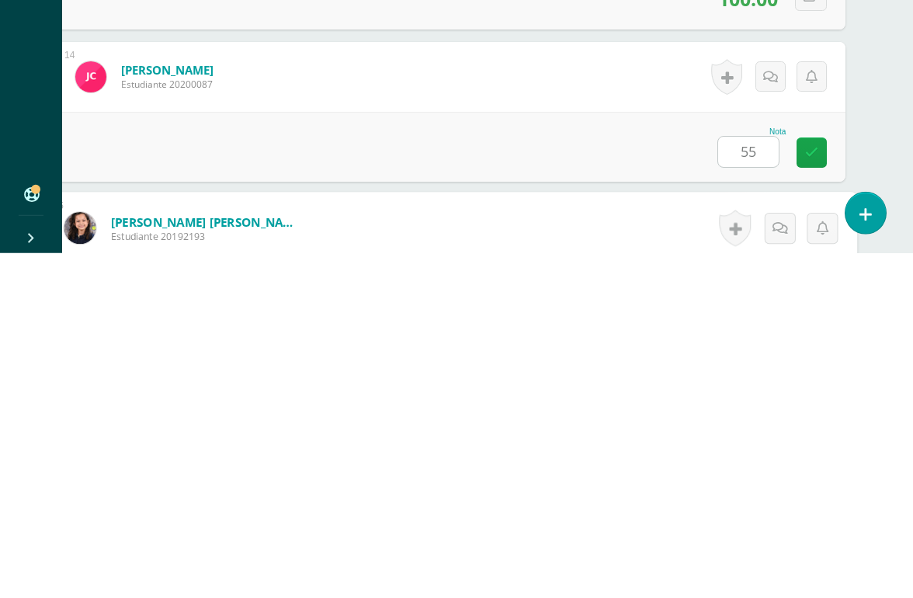
scroll to position [2284, 37]
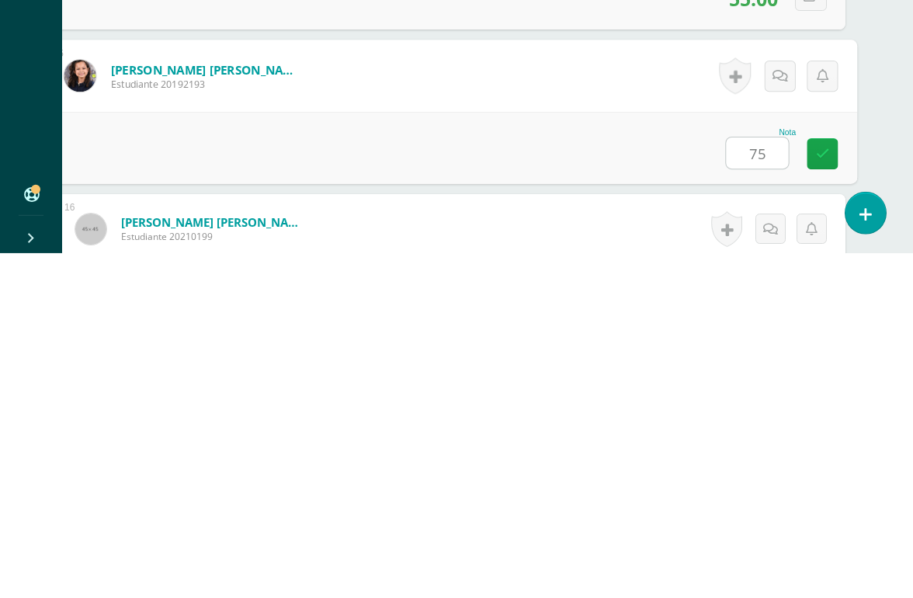
type input "75"
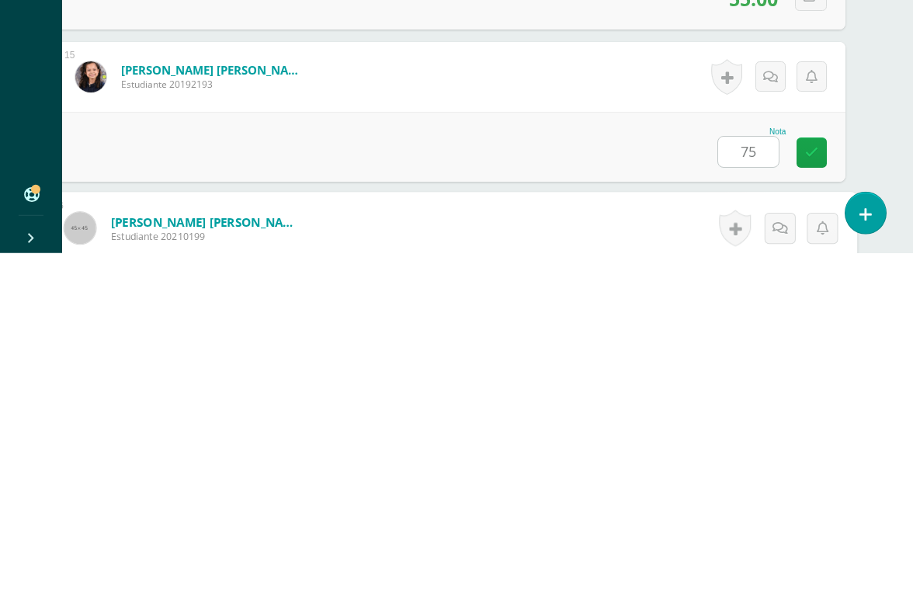
scroll to position [2436, 37]
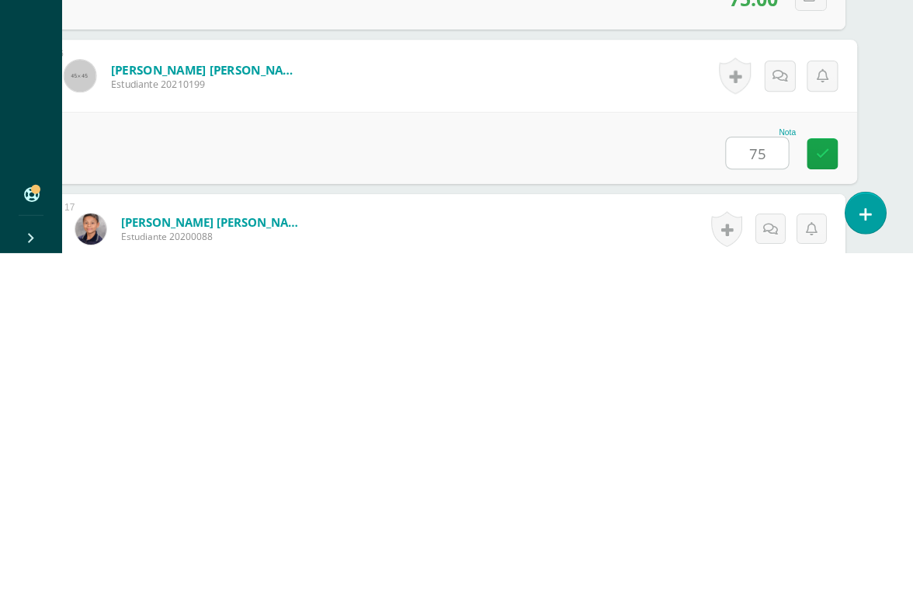
type input "75"
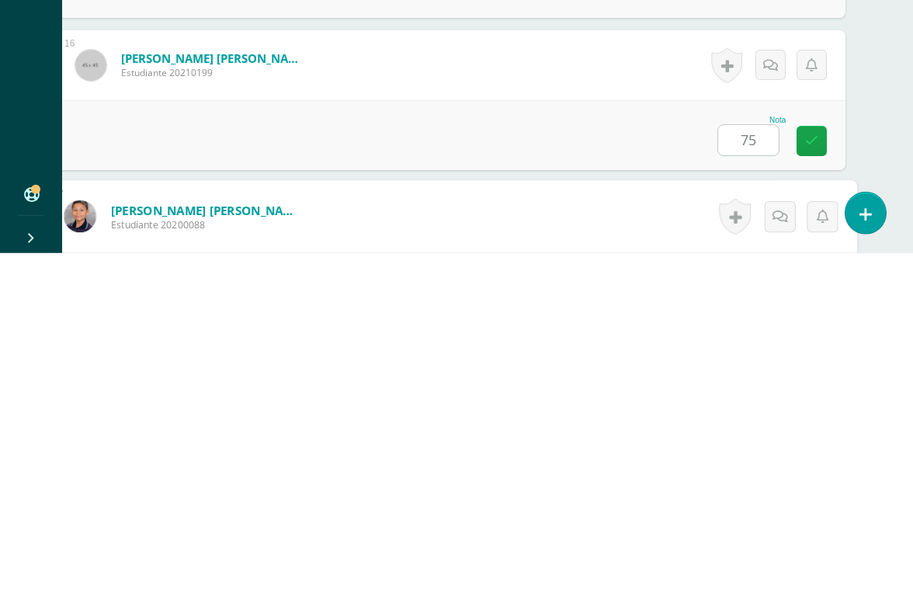
scroll to position [2589, 37]
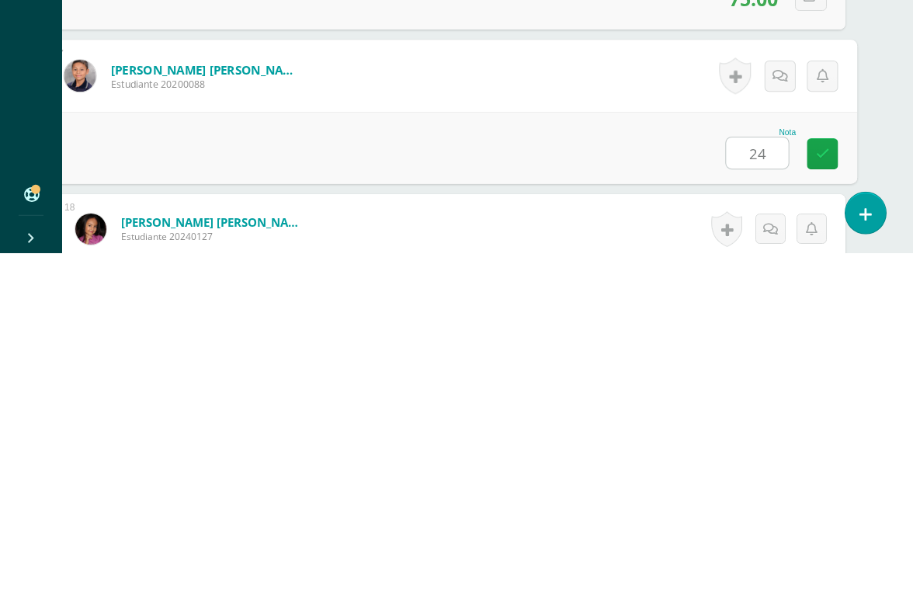
type input "24"
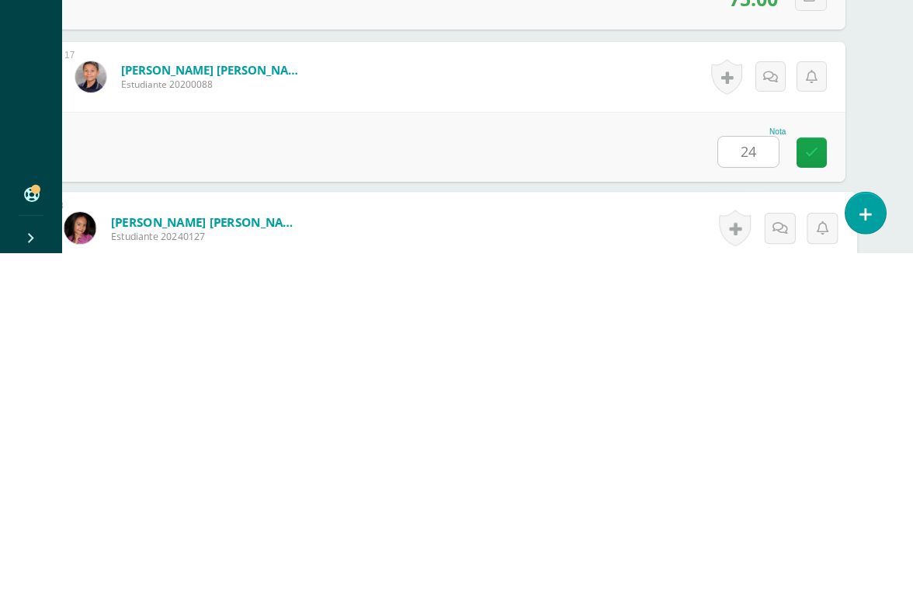
scroll to position [2741, 37]
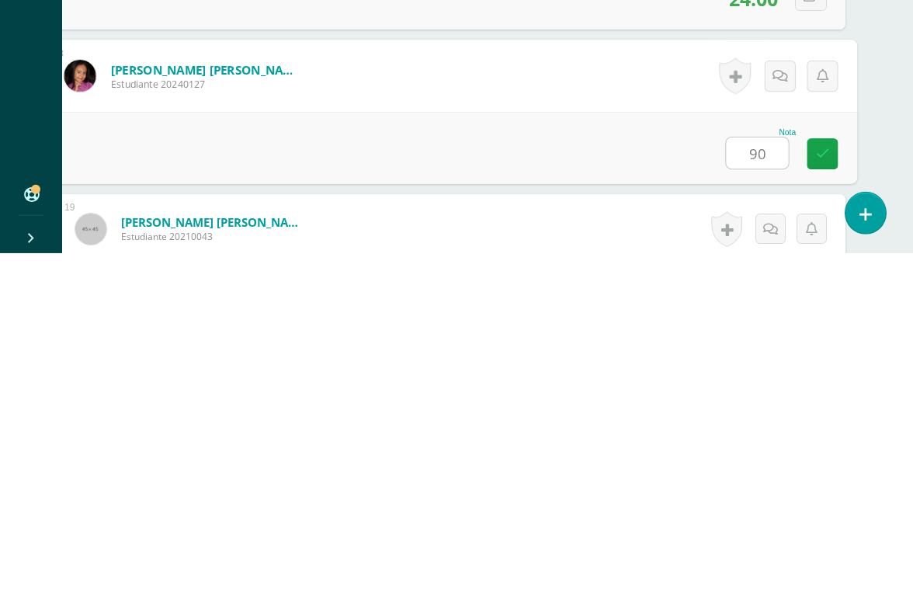
type input "90"
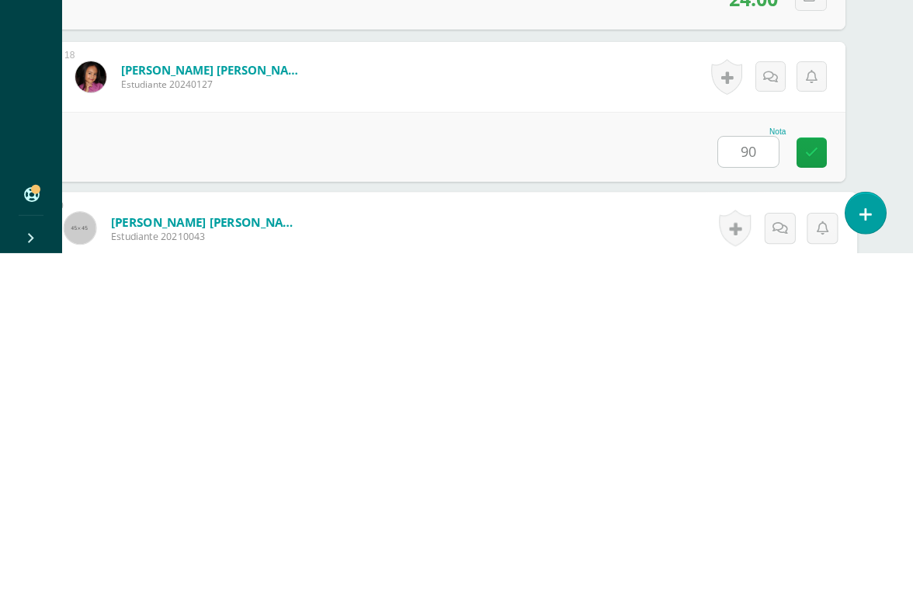
scroll to position [2893, 37]
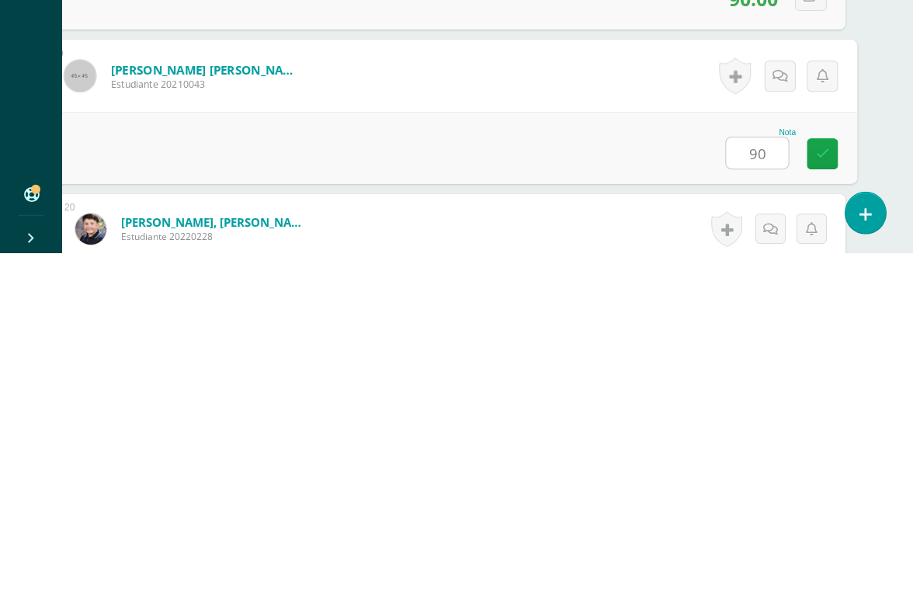
type input "90"
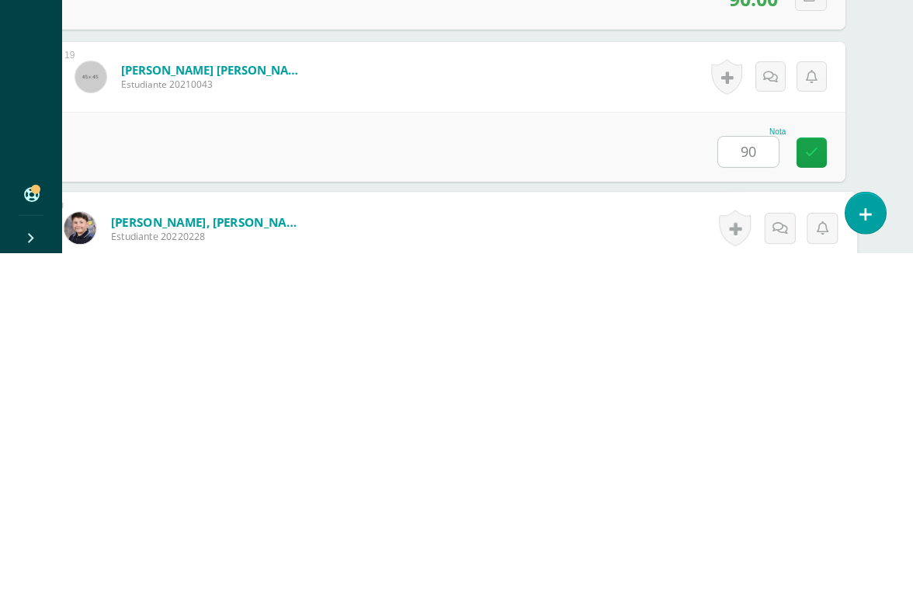
scroll to position [3045, 37]
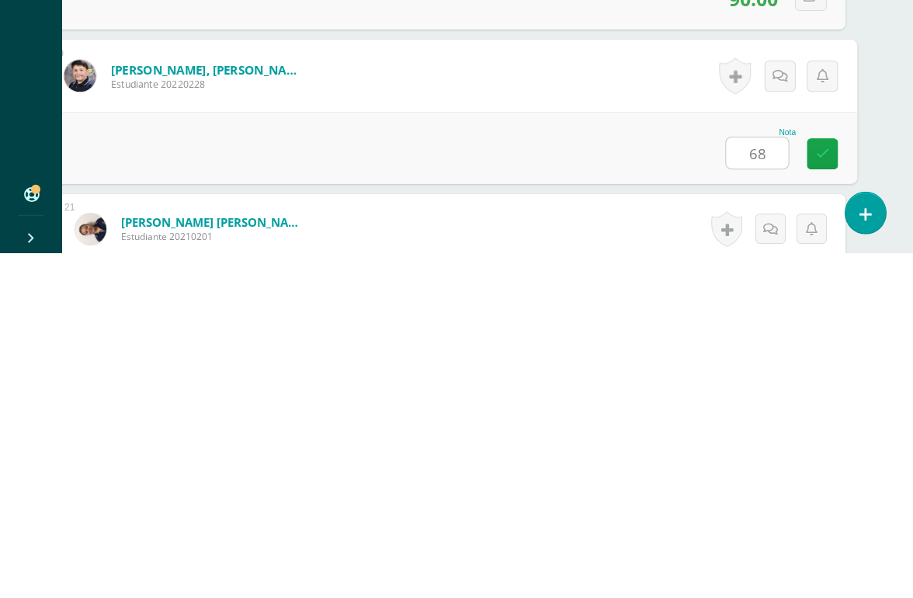
type input "68"
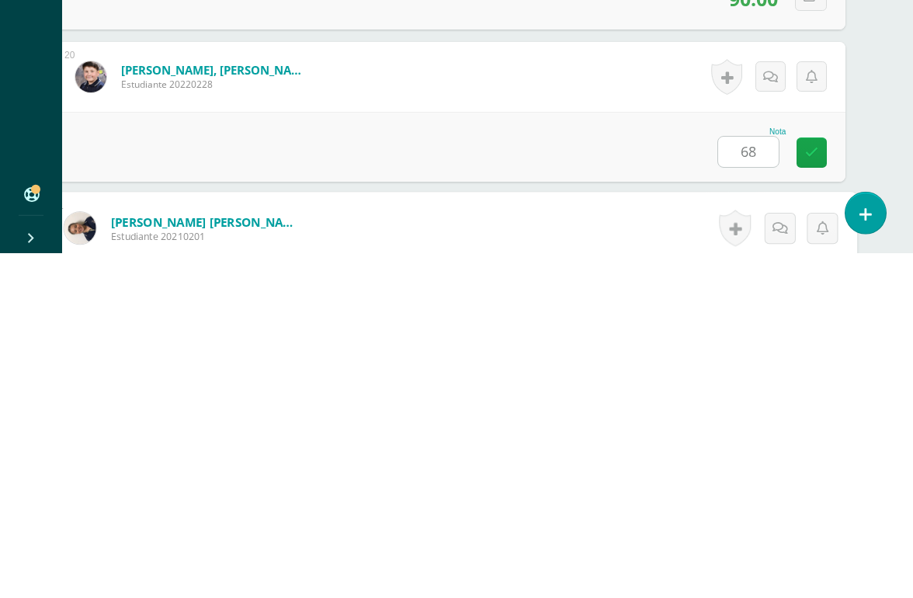
scroll to position [3198, 37]
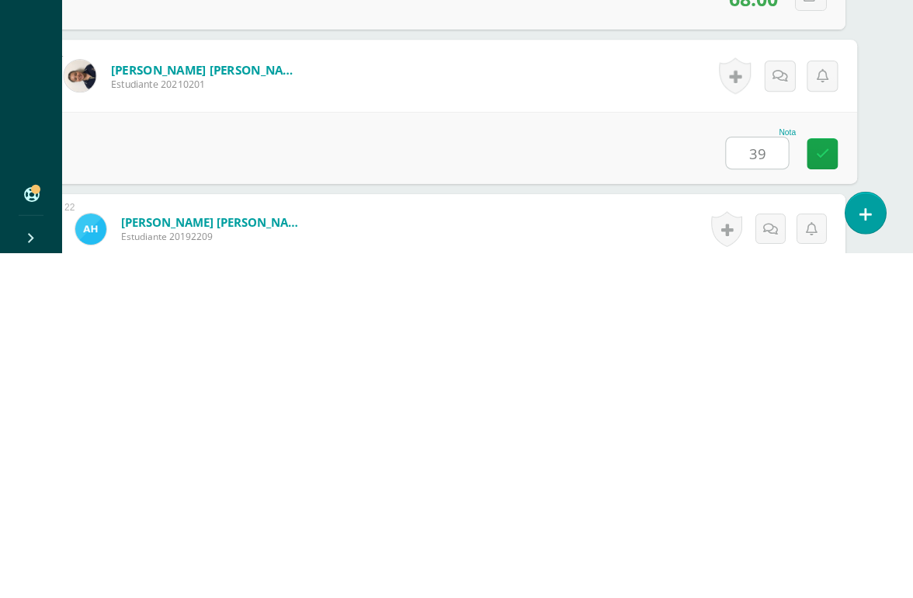
type input "39"
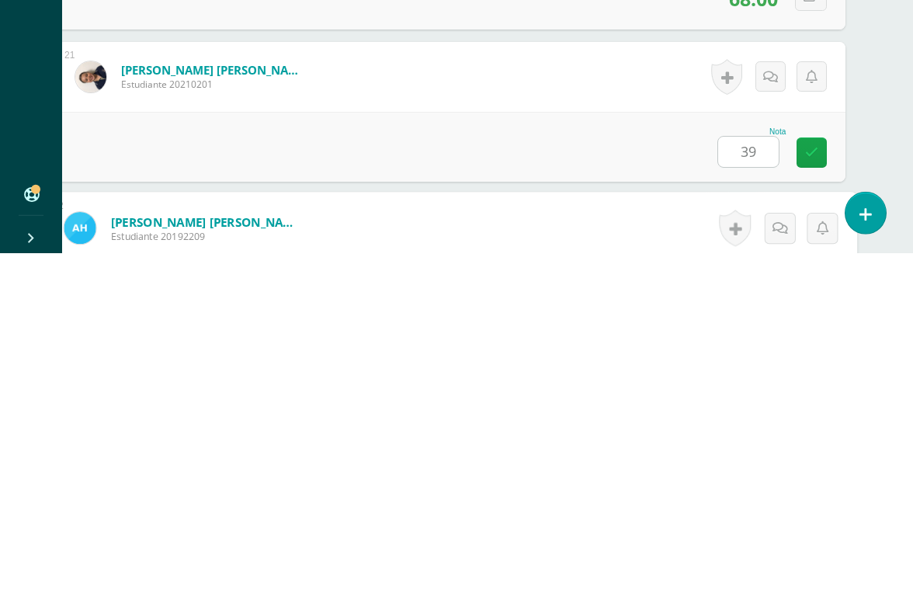
scroll to position [3350, 37]
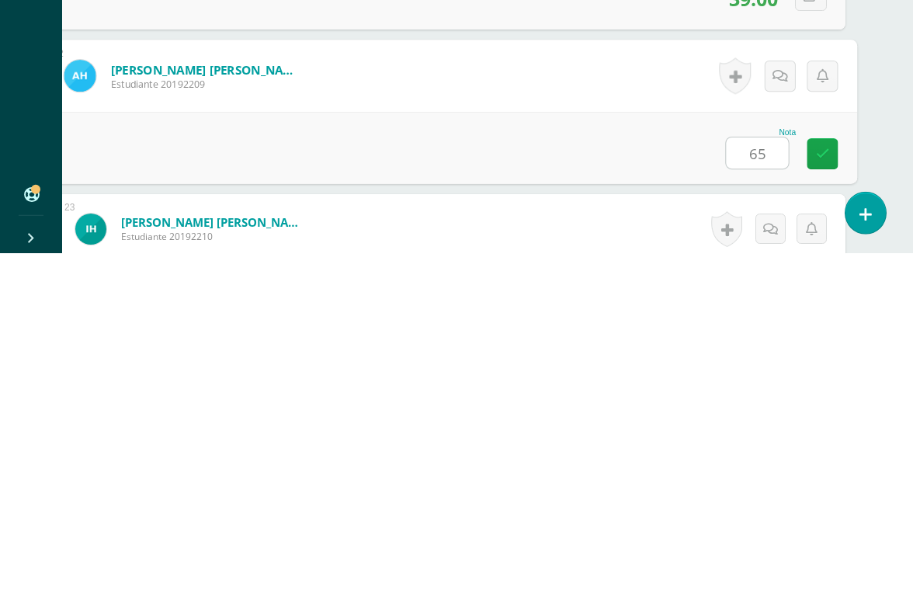
type input "65"
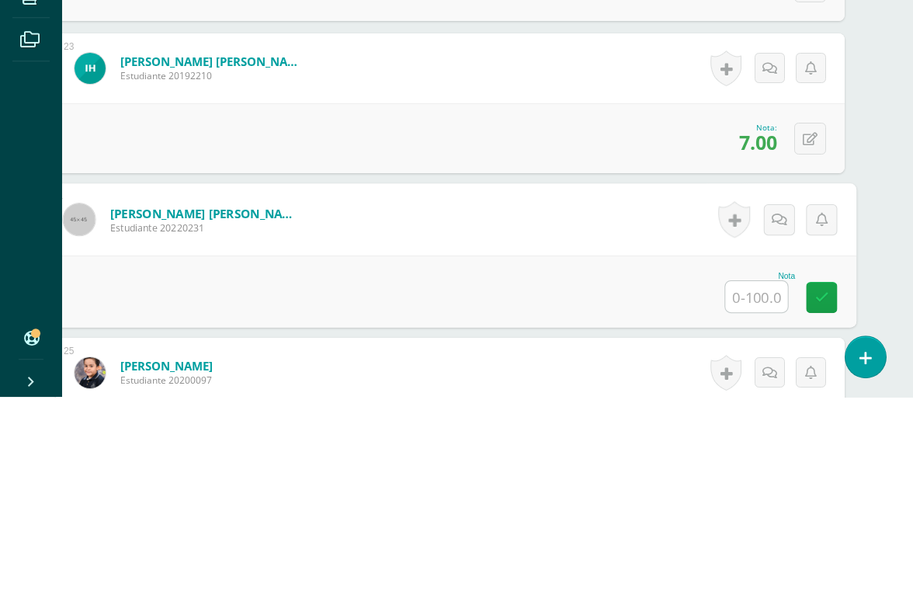
scroll to position [3654, 37]
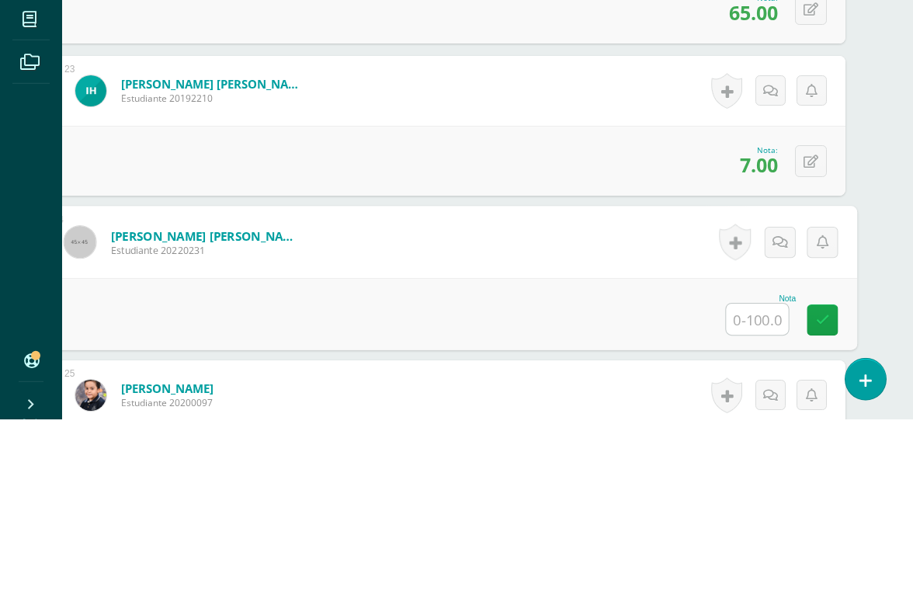
click at [813, 324] on button at bounding box center [811, 340] width 32 height 32
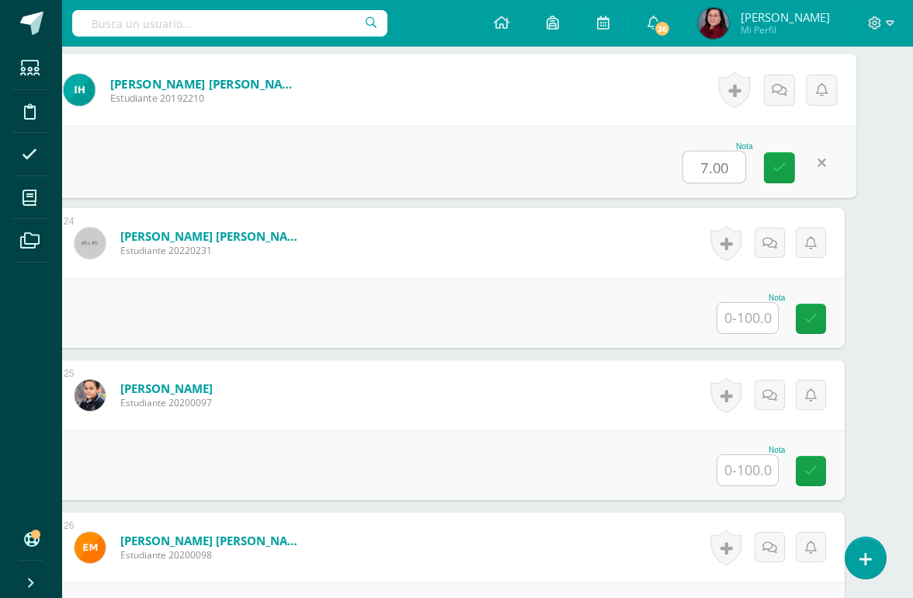
click at [718, 154] on input "7.00" at bounding box center [714, 166] width 62 height 31
type input "70"
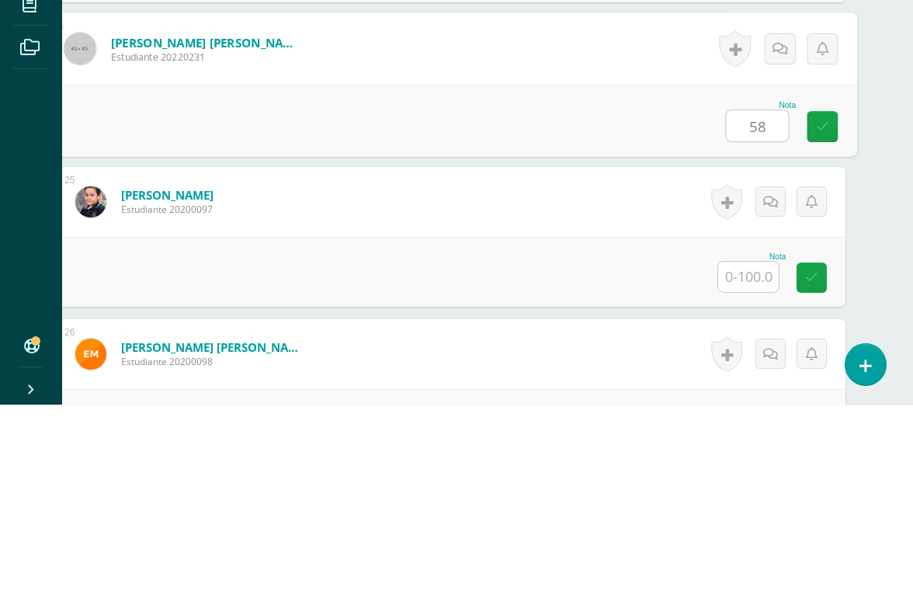
type input "58"
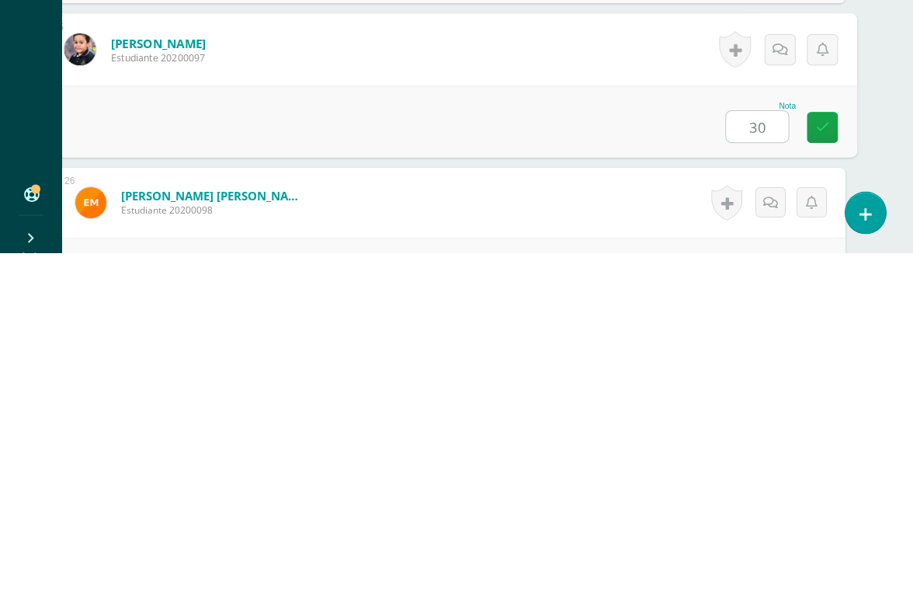
type input "30"
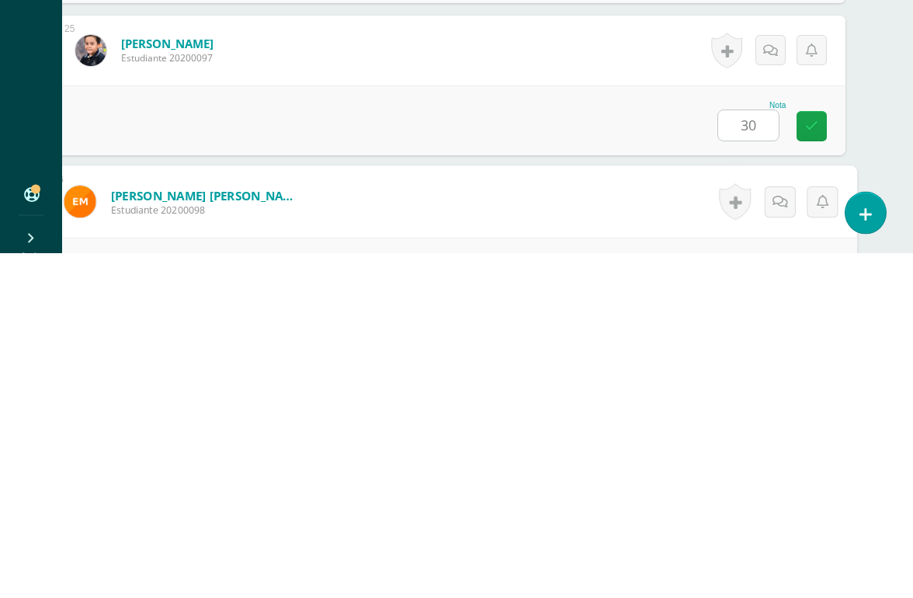
scroll to position [3985, 37]
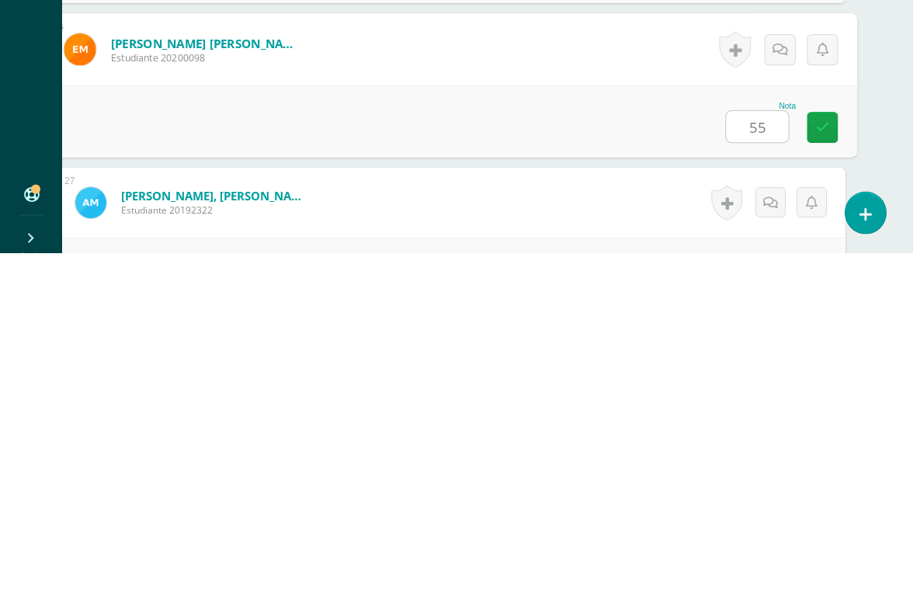
type input "55"
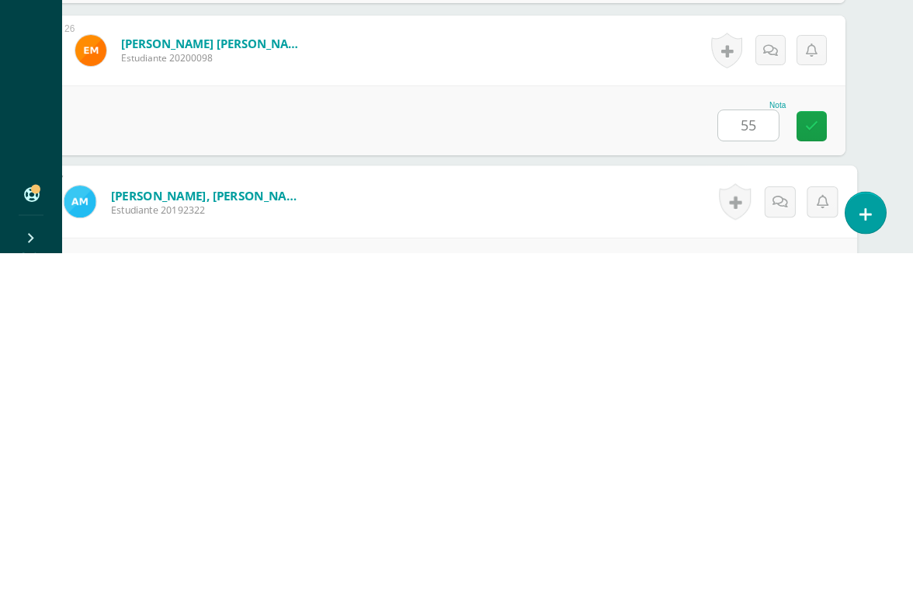
scroll to position [4137, 37]
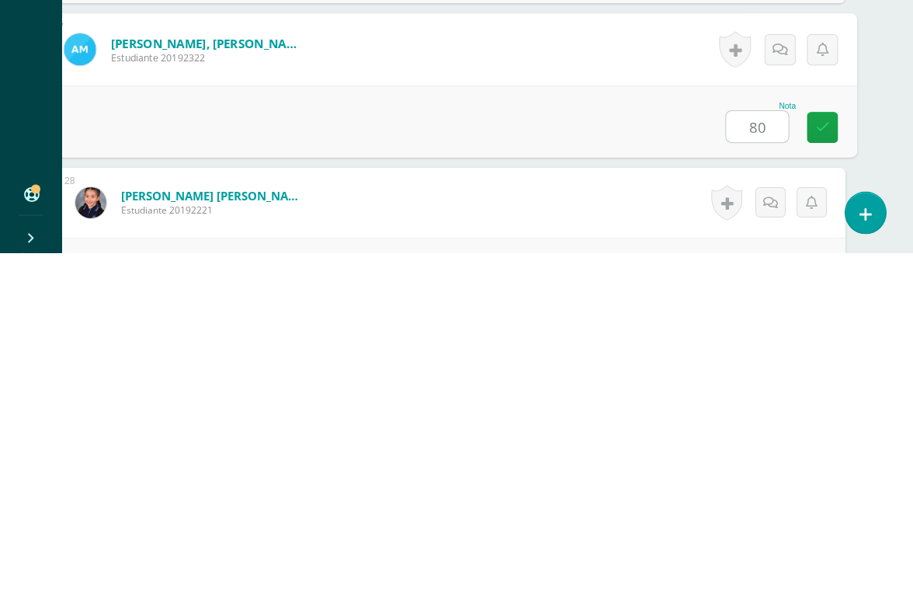
type input "80"
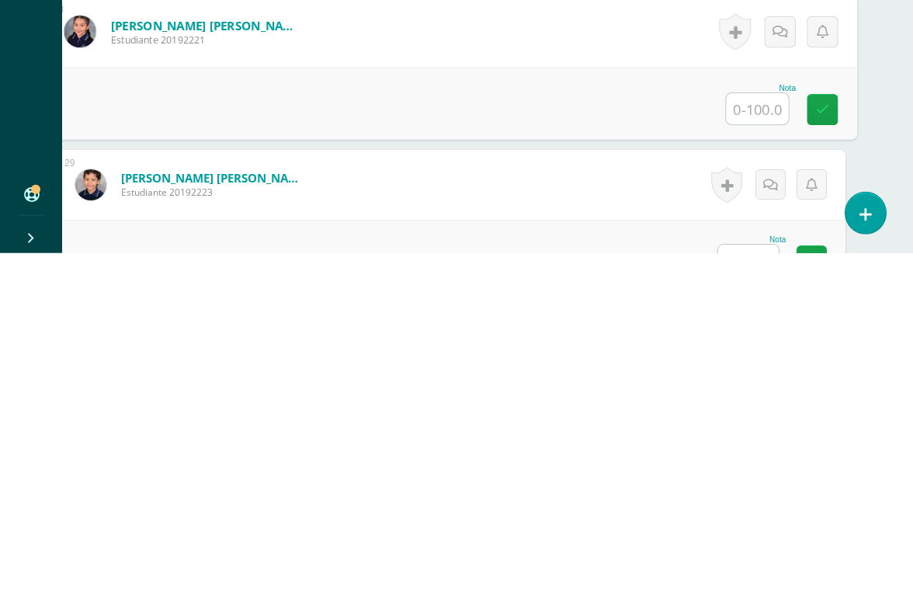
click at [747, 548] on input "text" at bounding box center [748, 605] width 61 height 30
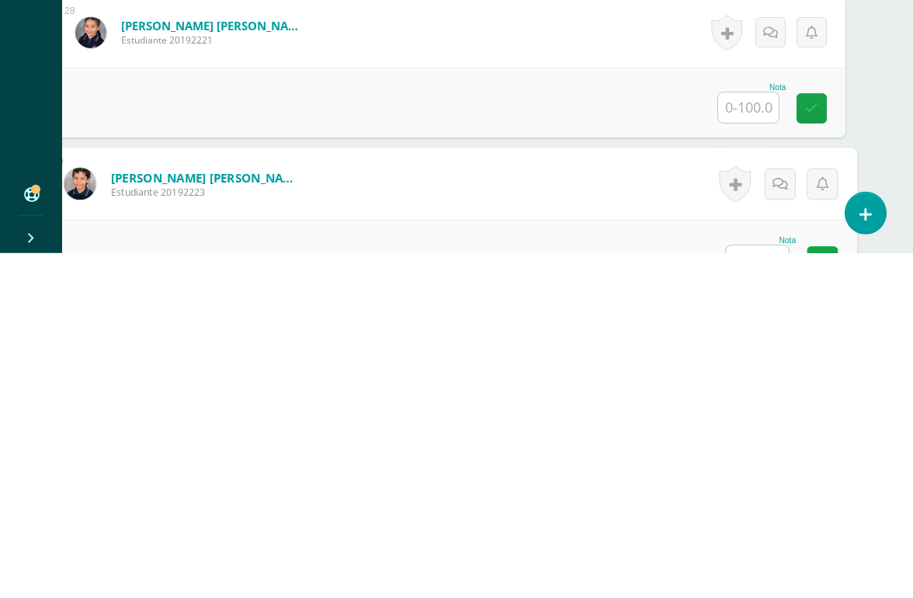
scroll to position [4415, 37]
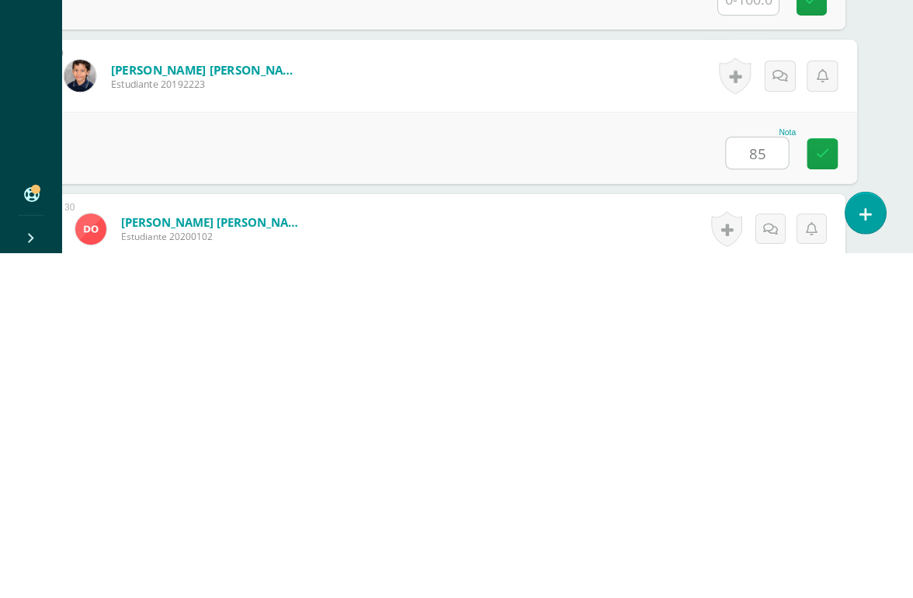
type input "85"
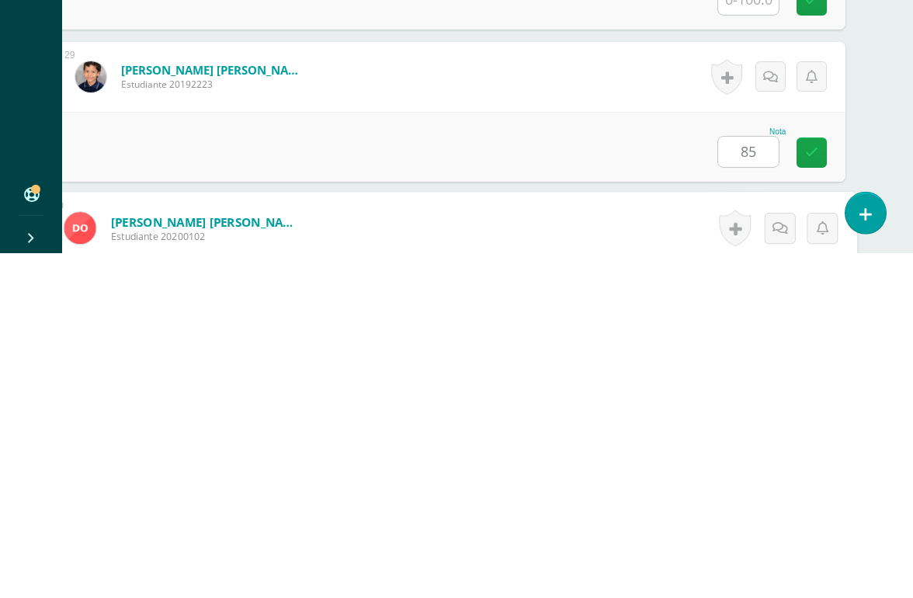
scroll to position [4568, 37]
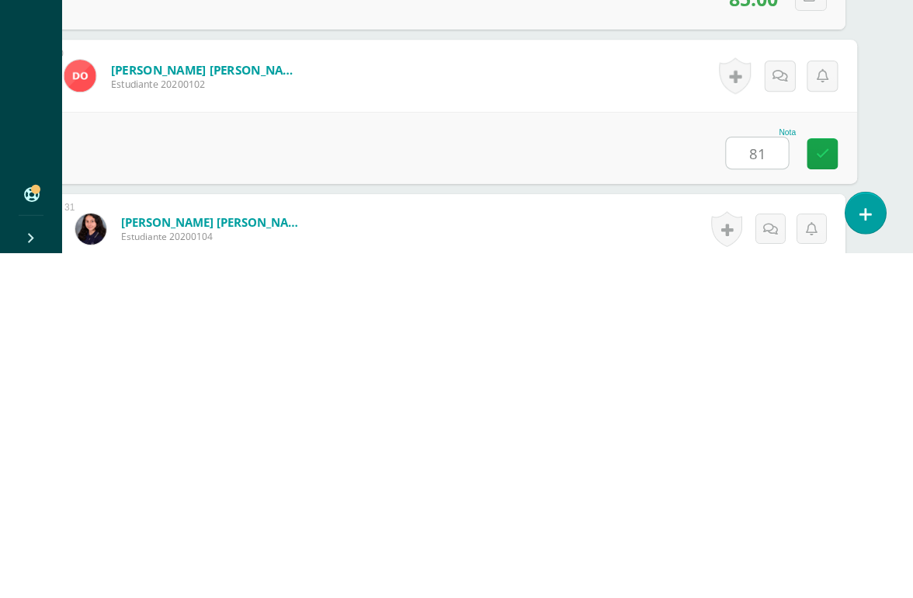
type input "81"
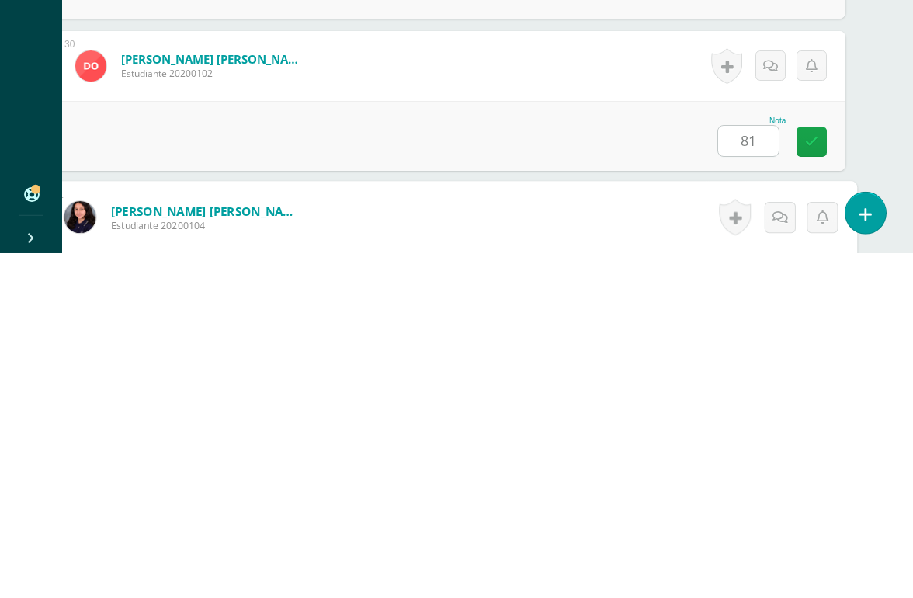
scroll to position [4720, 37]
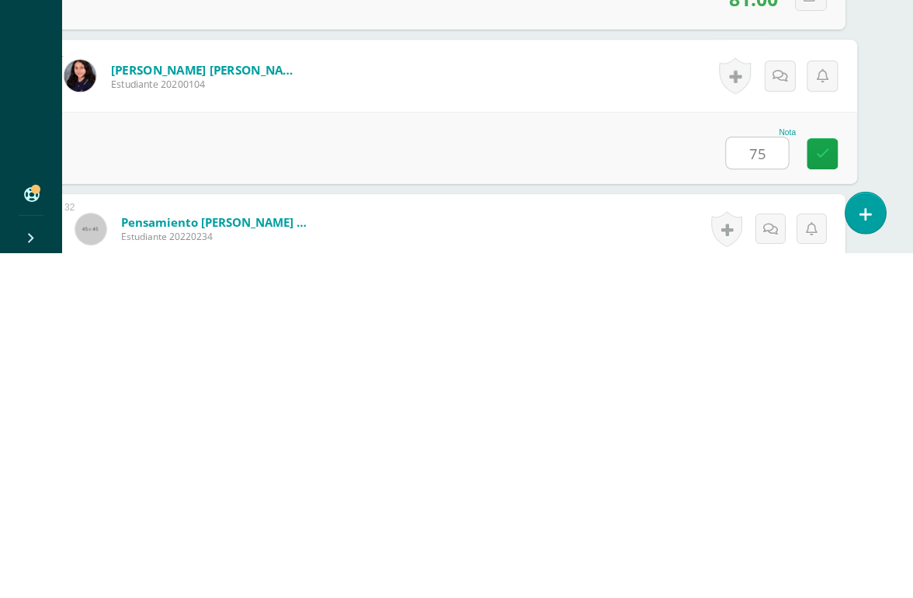
type input "75"
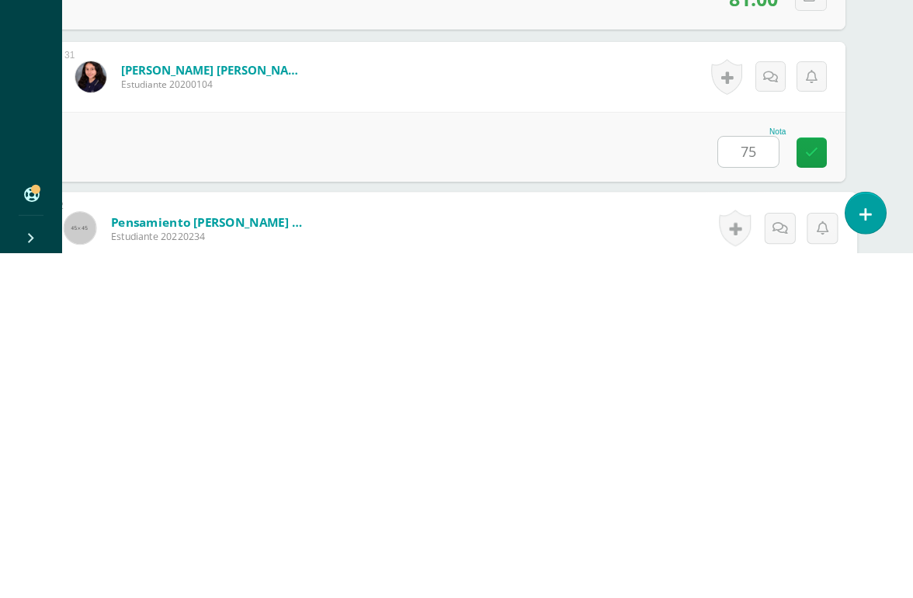
scroll to position [4872, 37]
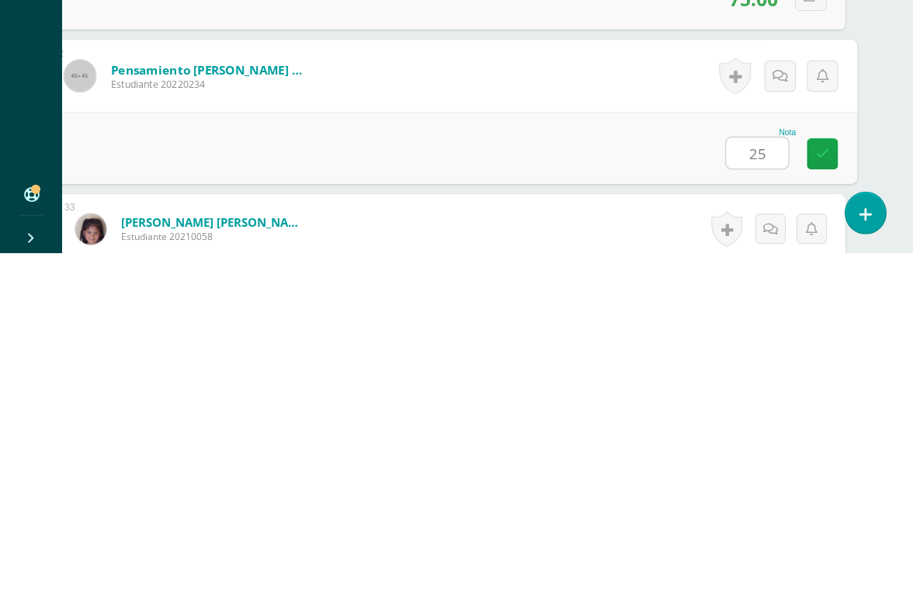
type input "25"
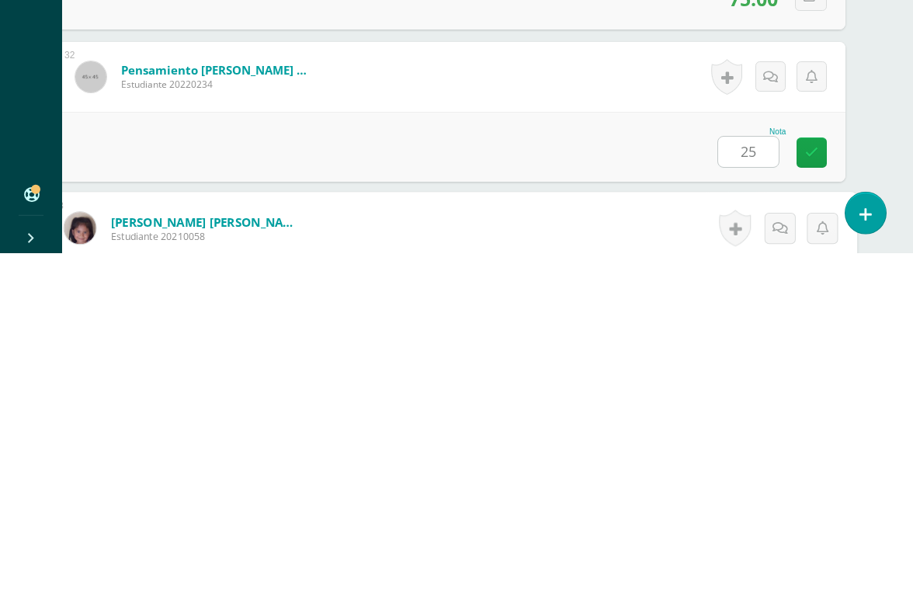
scroll to position [5024, 37]
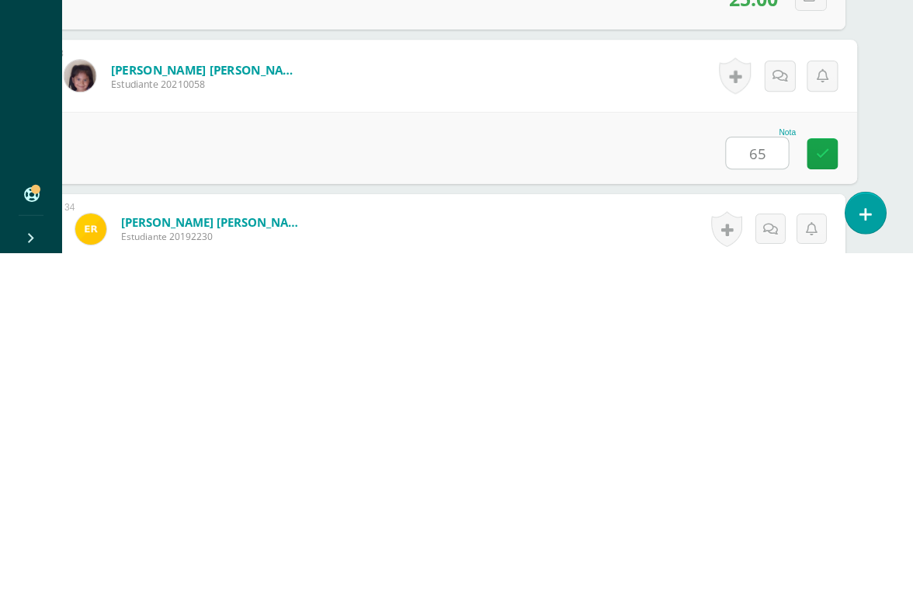
type input "65"
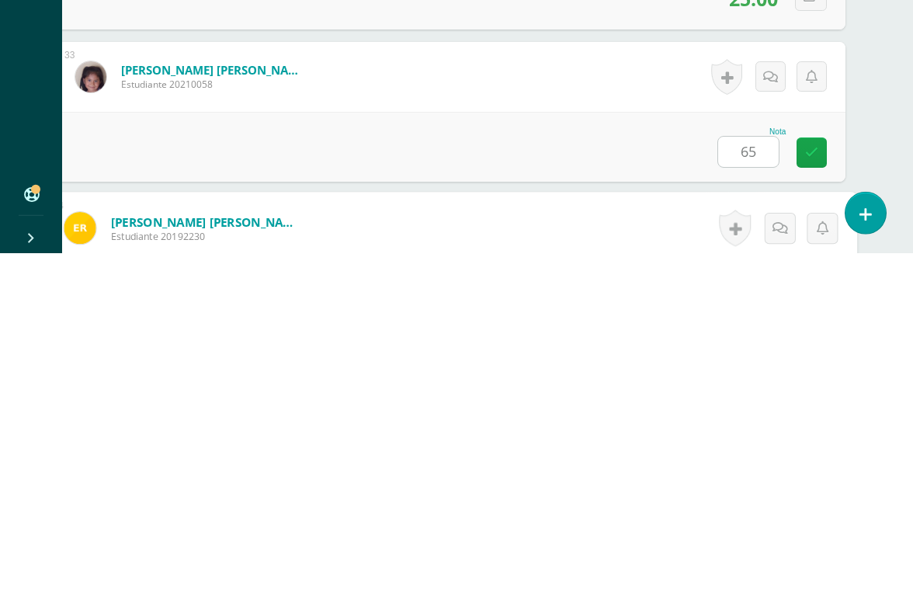
scroll to position [5177, 37]
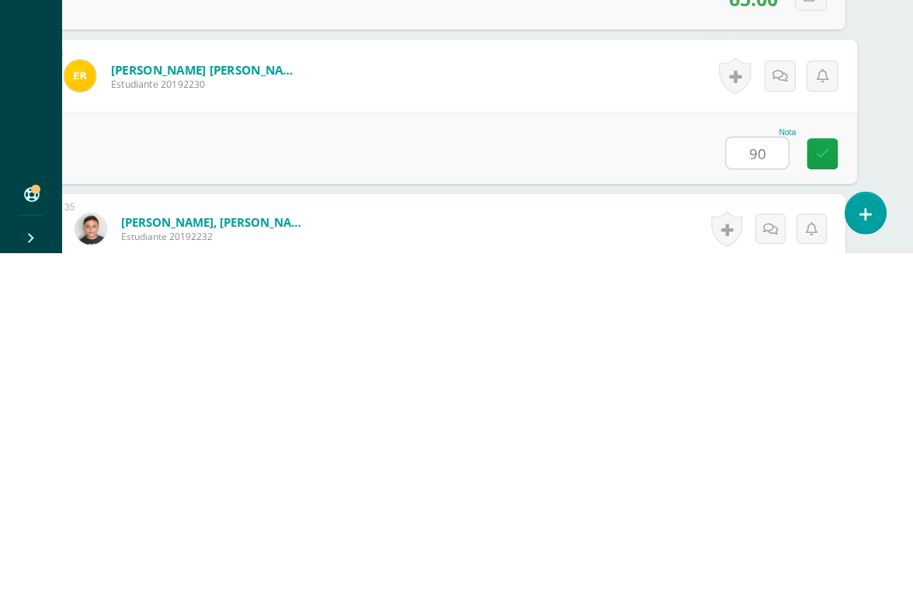
type input "90"
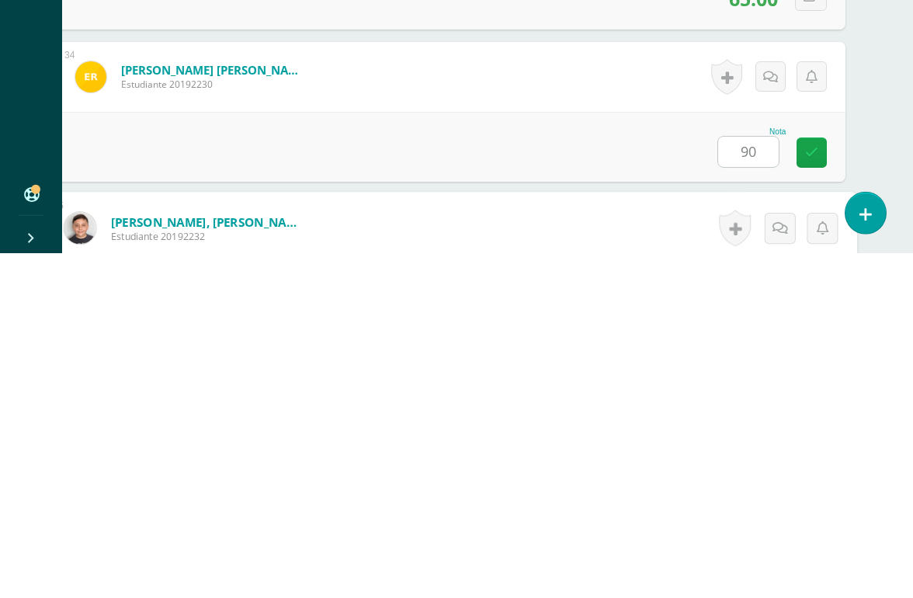
scroll to position [5329, 37]
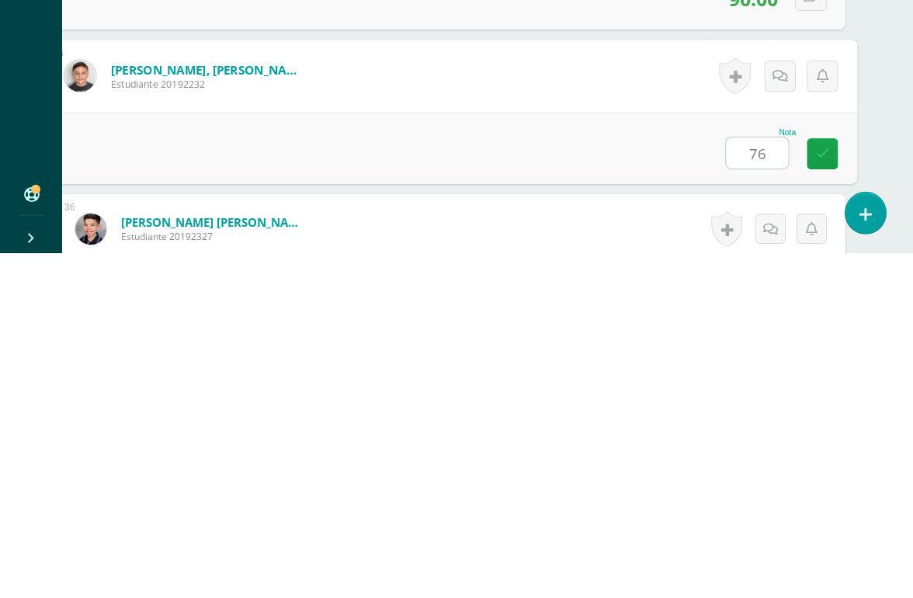
type input "76"
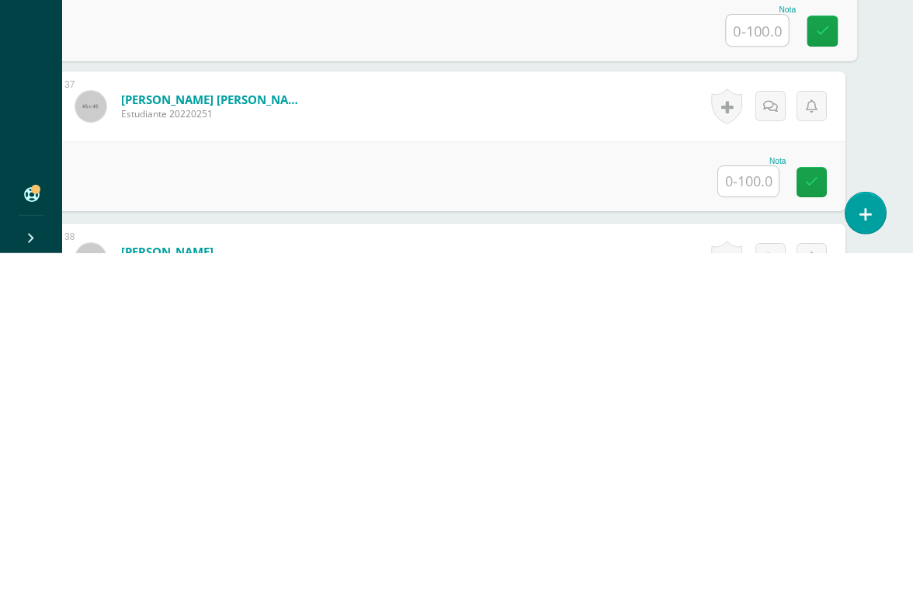
scroll to position [5615, 37]
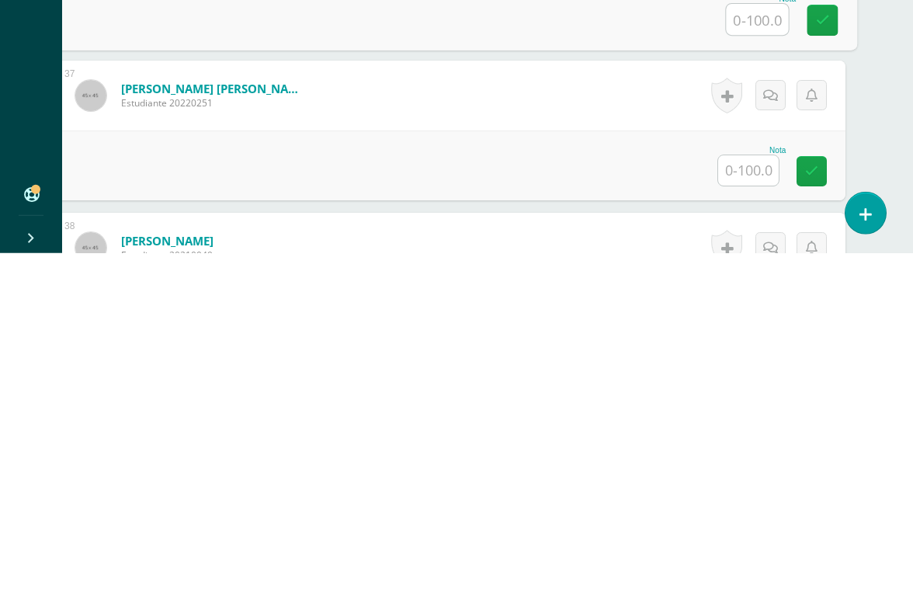
click at [760, 500] on input "text" at bounding box center [748, 515] width 61 height 30
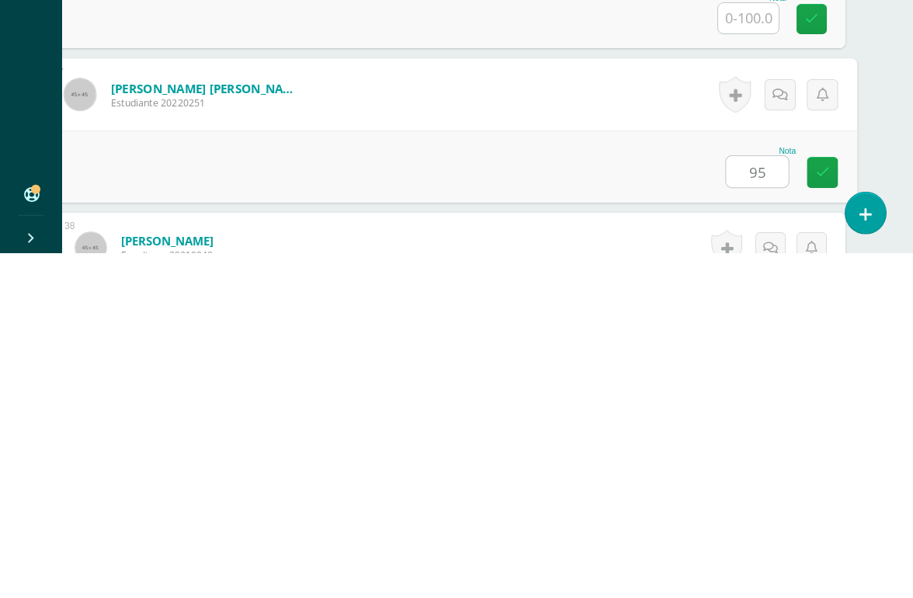
type input "95"
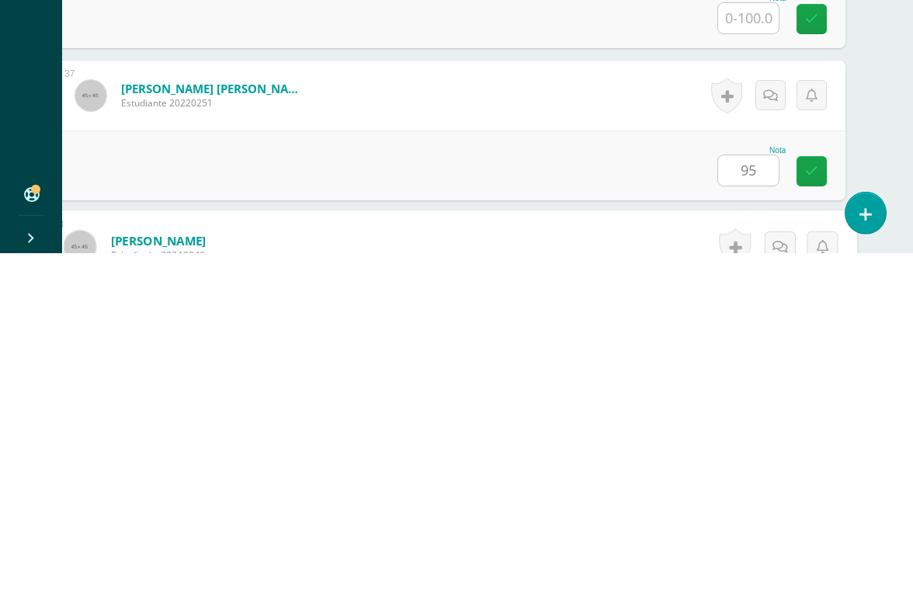
scroll to position [5786, 37]
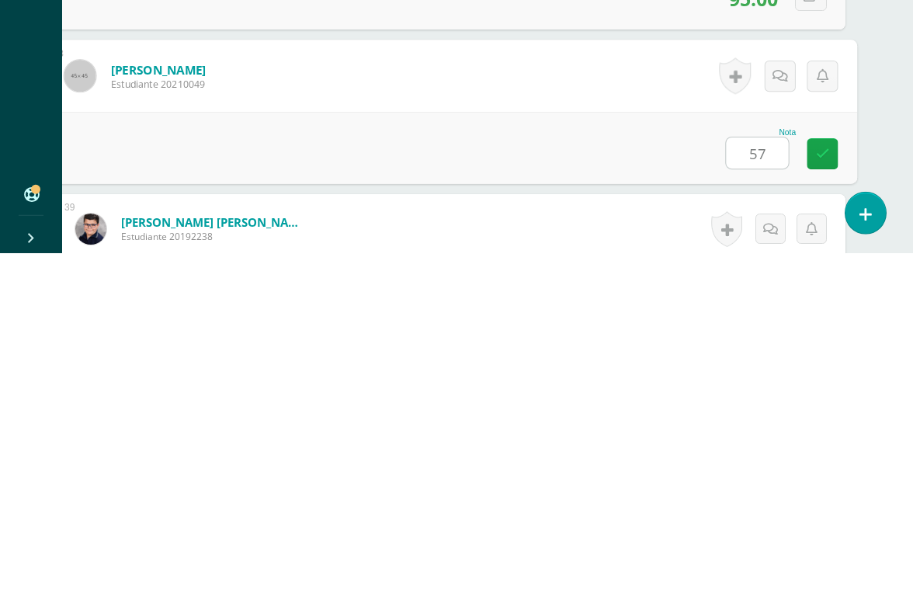
type input "57"
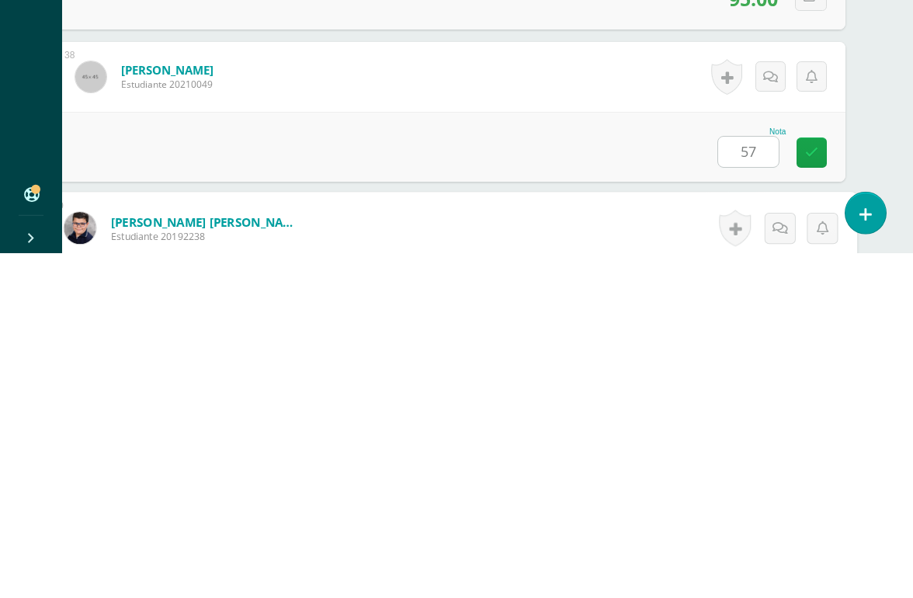
scroll to position [5938, 37]
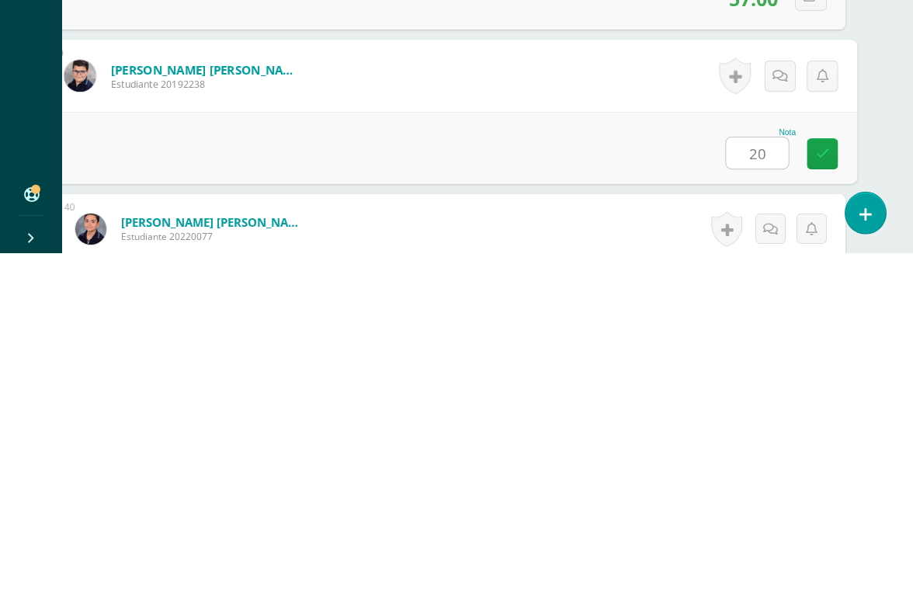
type input "20"
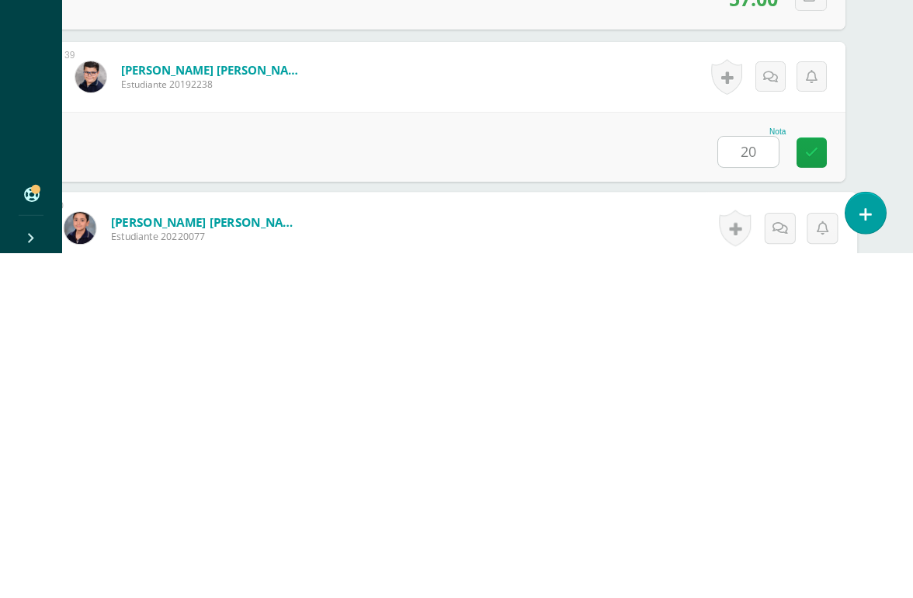
scroll to position [6144, 37]
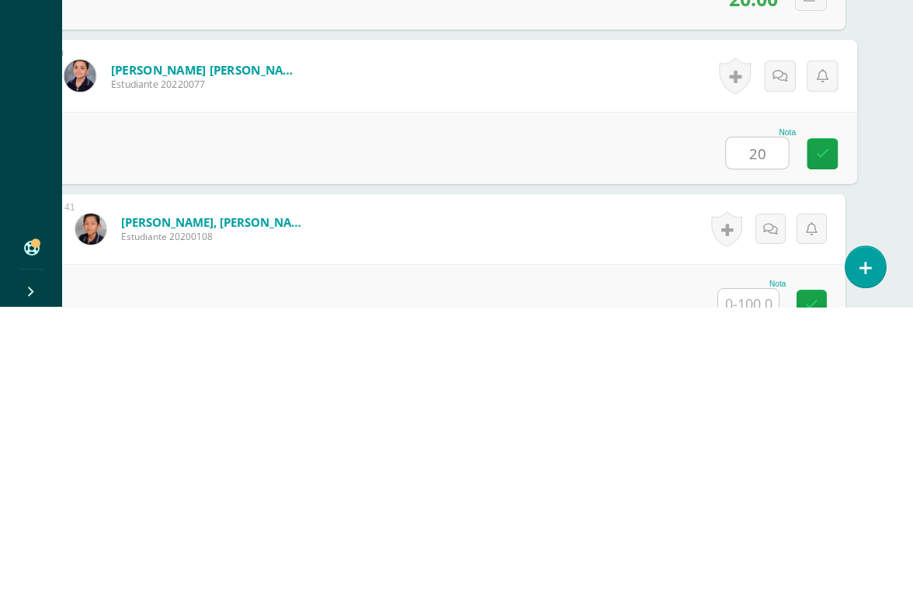
type input "20"
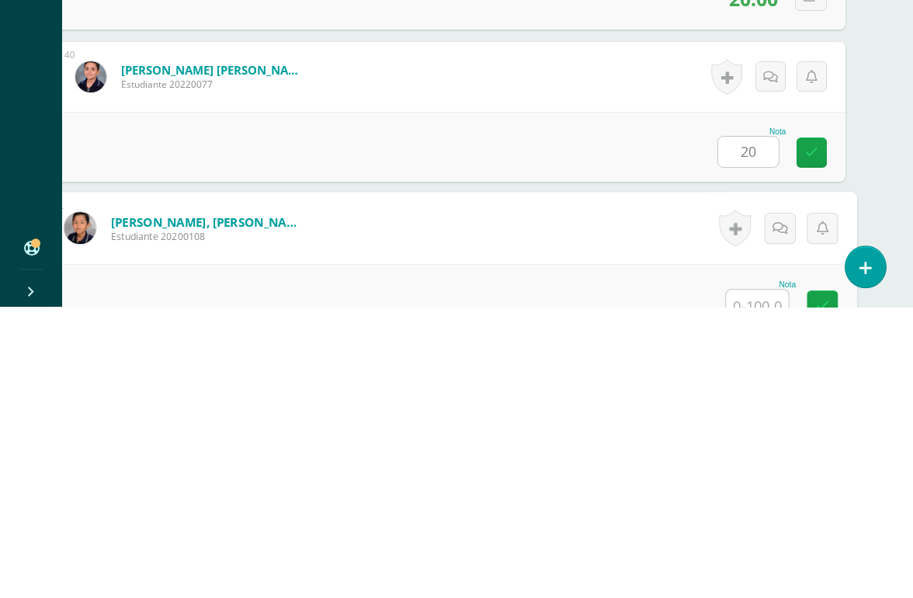
scroll to position [6296, 37]
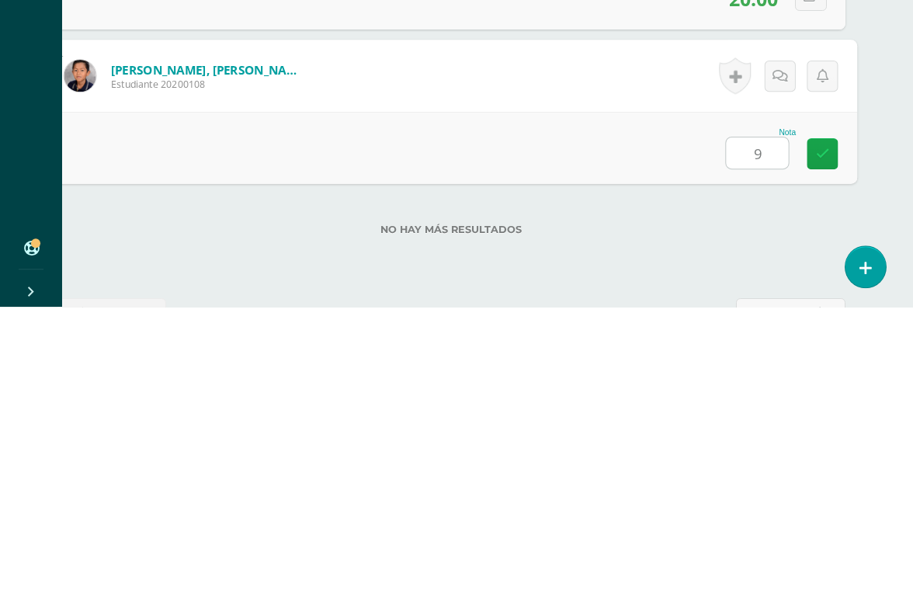
type input "90"
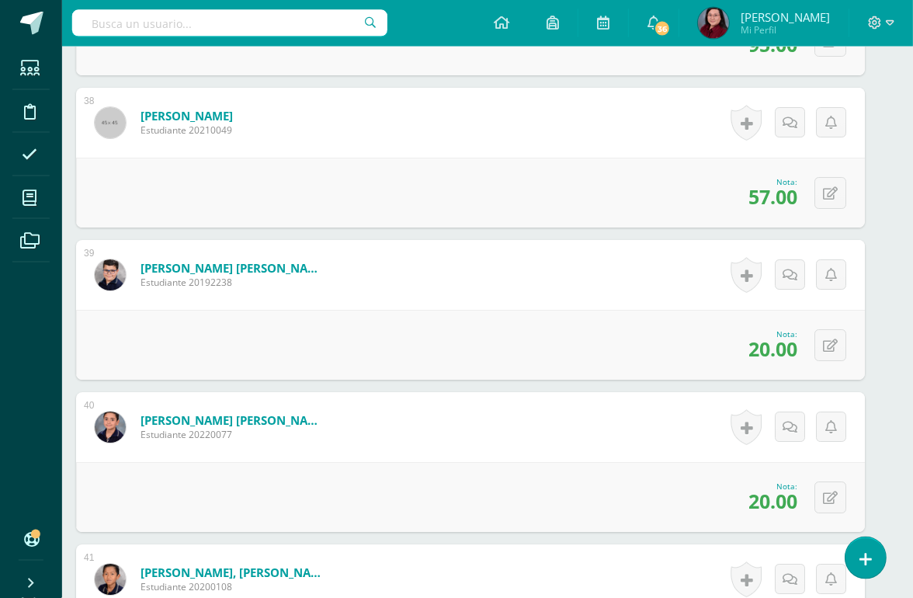
scroll to position [6080, 18]
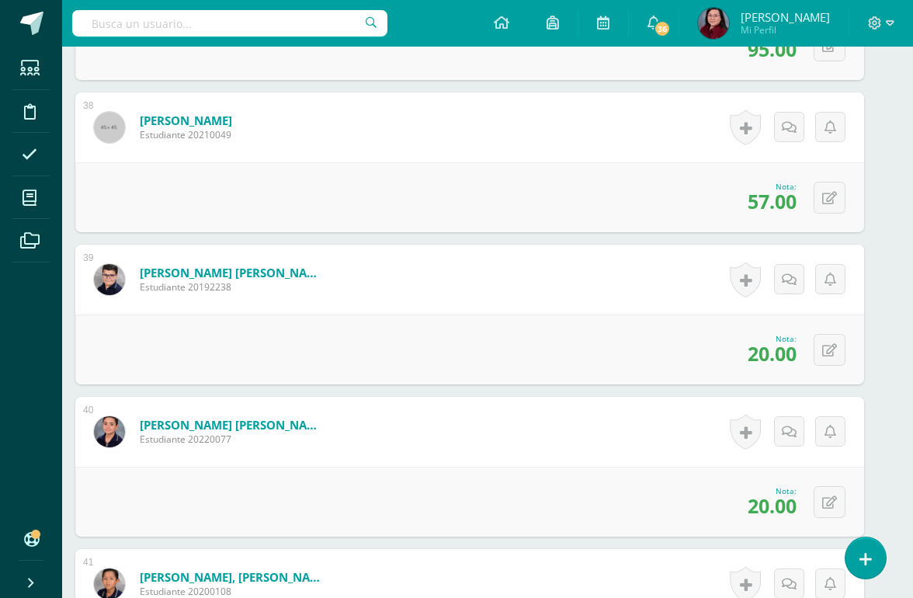
click at [824, 339] on button at bounding box center [830, 350] width 32 height 32
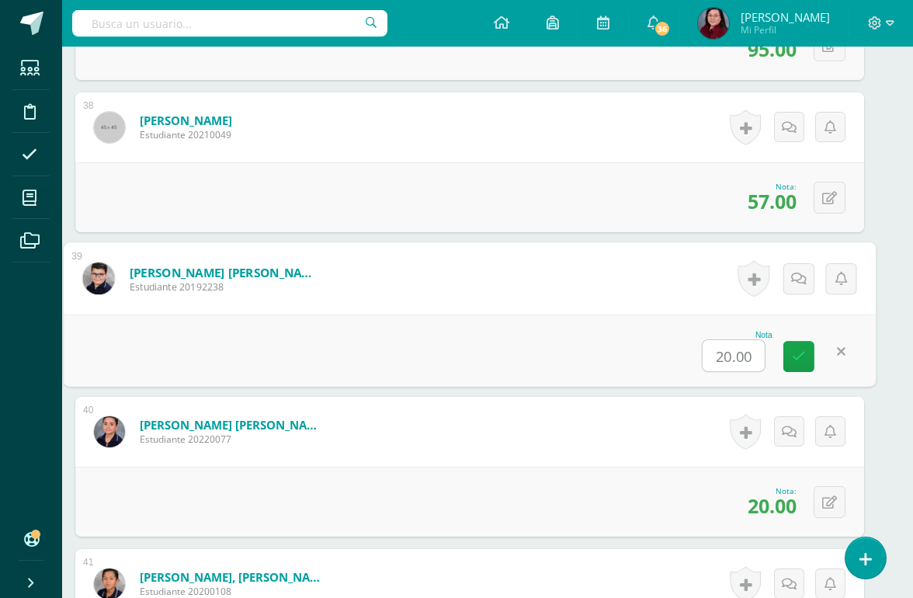
click at [740, 350] on input "20.00" at bounding box center [734, 355] width 62 height 31
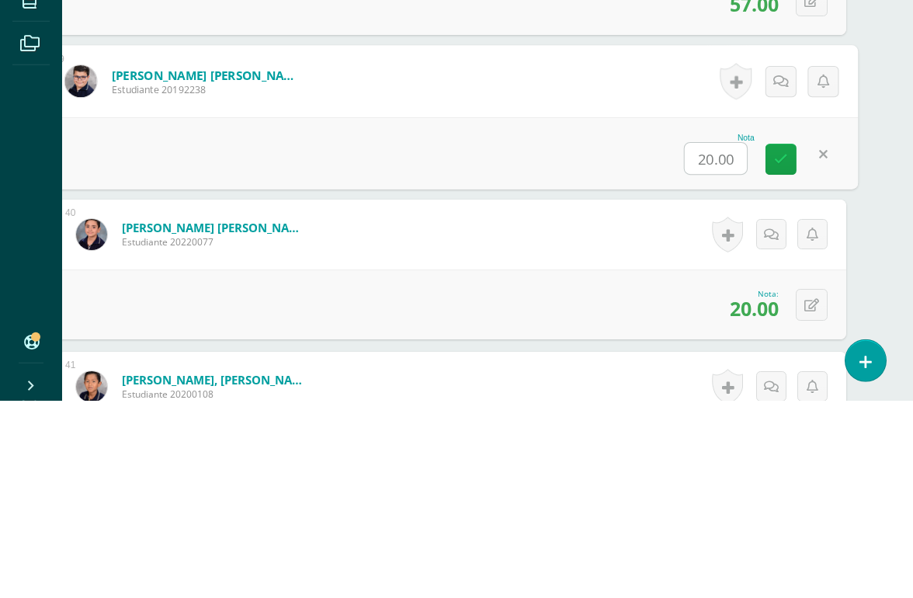
scroll to position [6080, 37]
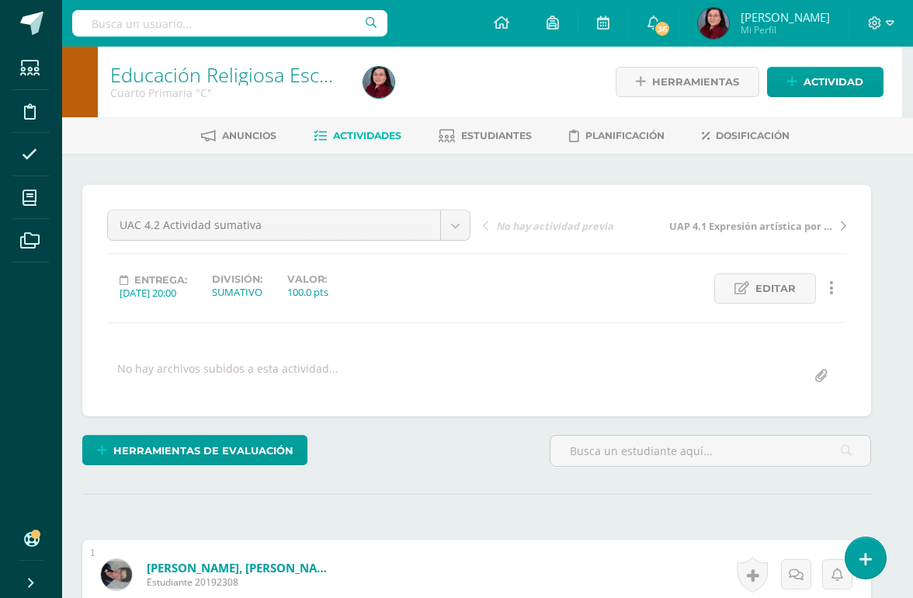
scroll to position [0, 12]
click at [166, 58] on div "Educación Religiosa Escolar Cuarto Primaria "C"" at bounding box center [225, 82] width 259 height 71
click at [198, 83] on link "Educación Religiosa Escolar" at bounding box center [230, 74] width 243 height 26
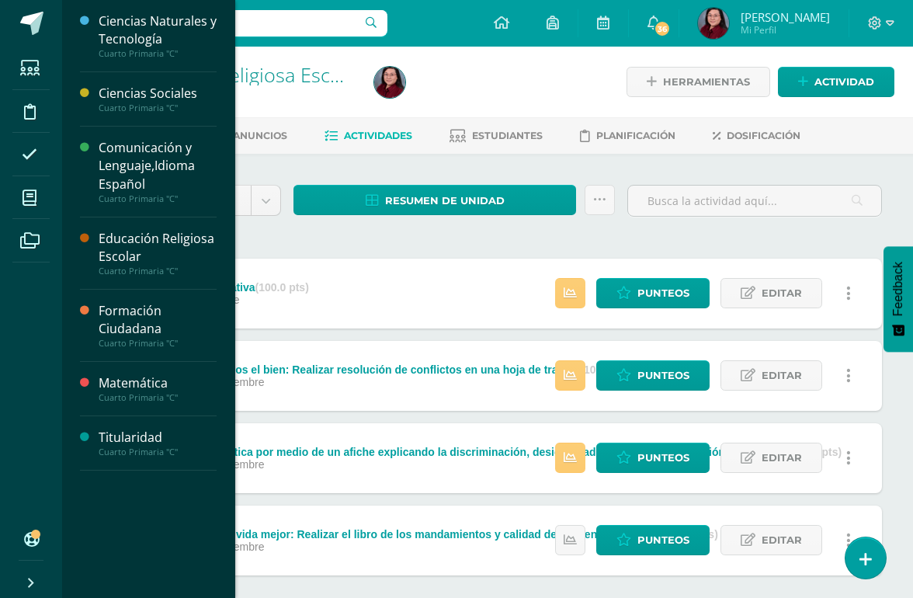
click at [32, 218] on link "Mis cursos" at bounding box center [30, 197] width 37 height 43
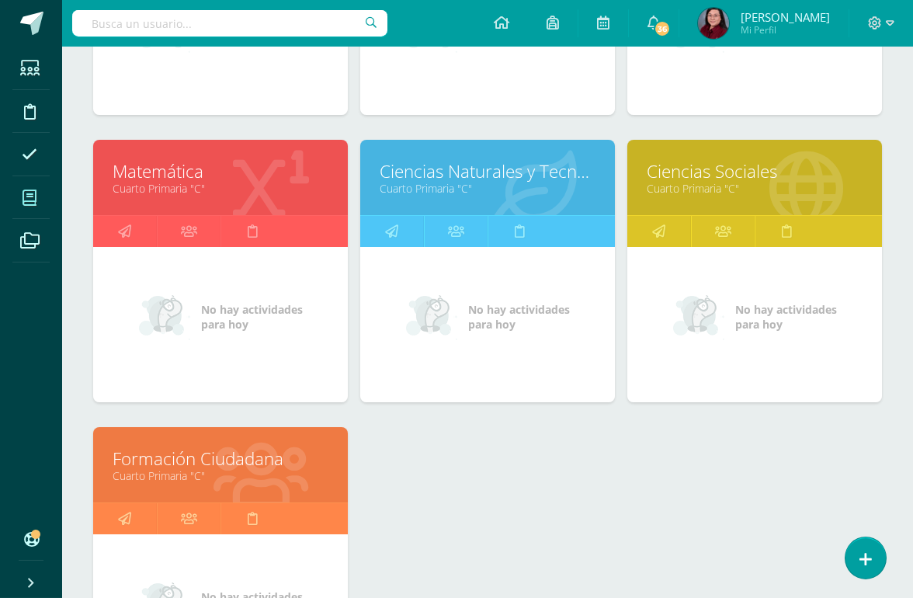
scroll to position [445, 0]
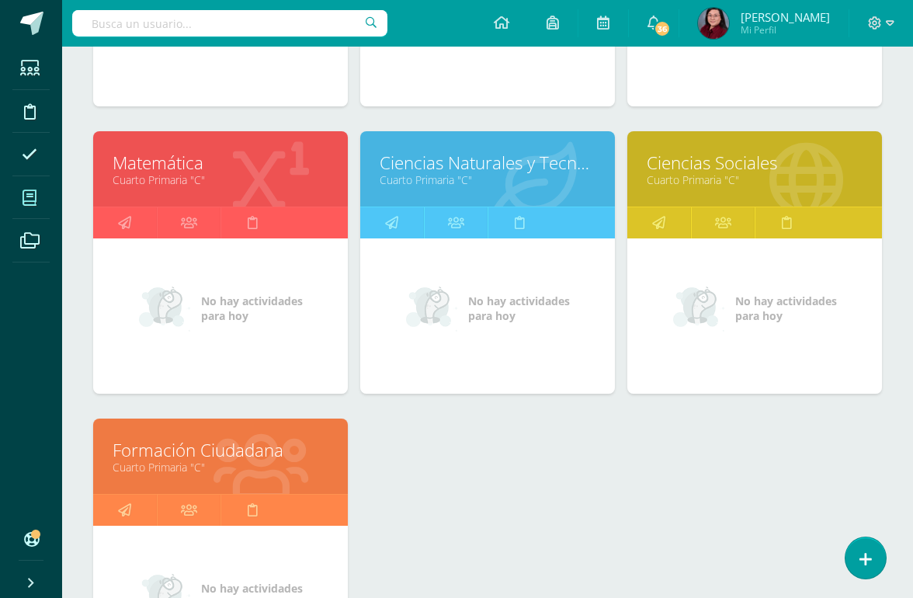
click at [135, 451] on link "Formación Ciudadana" at bounding box center [221, 450] width 216 height 24
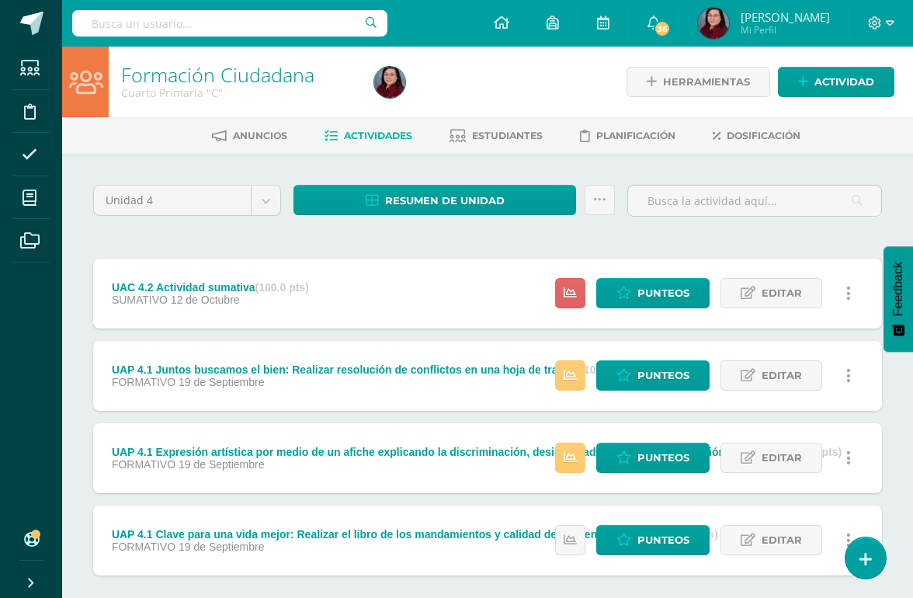
click at [646, 287] on span "Punteos" at bounding box center [664, 293] width 52 height 29
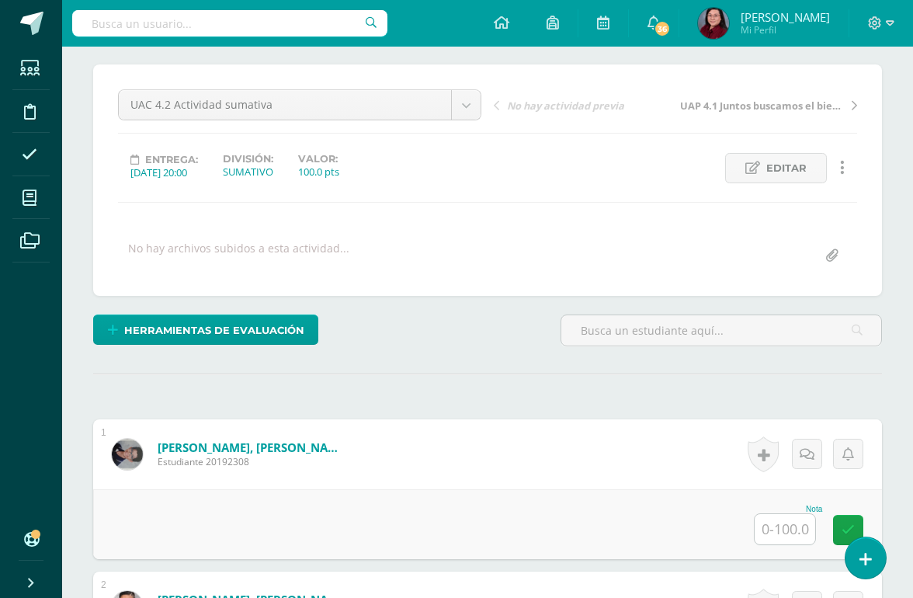
scroll to position [172, 0]
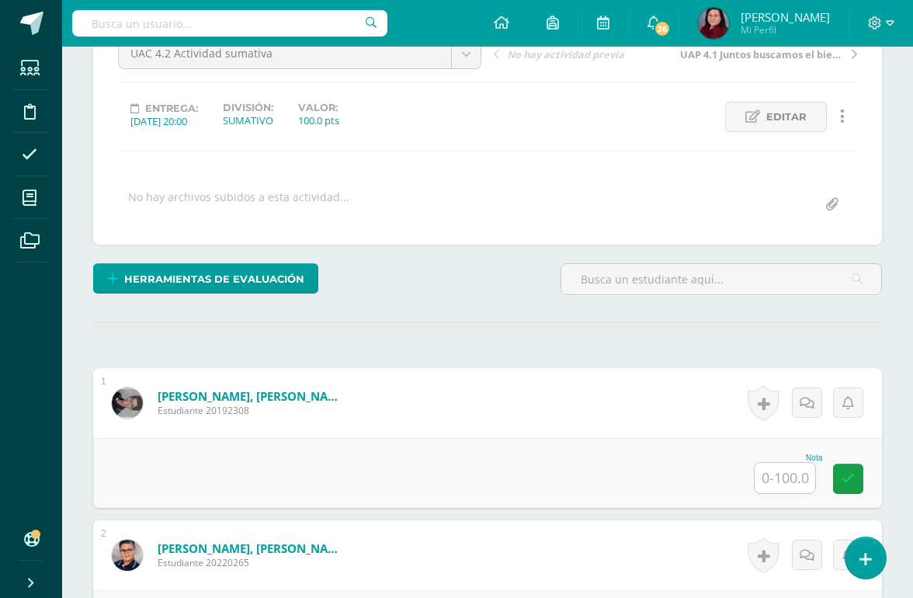
click at [791, 477] on input "text" at bounding box center [785, 478] width 61 height 30
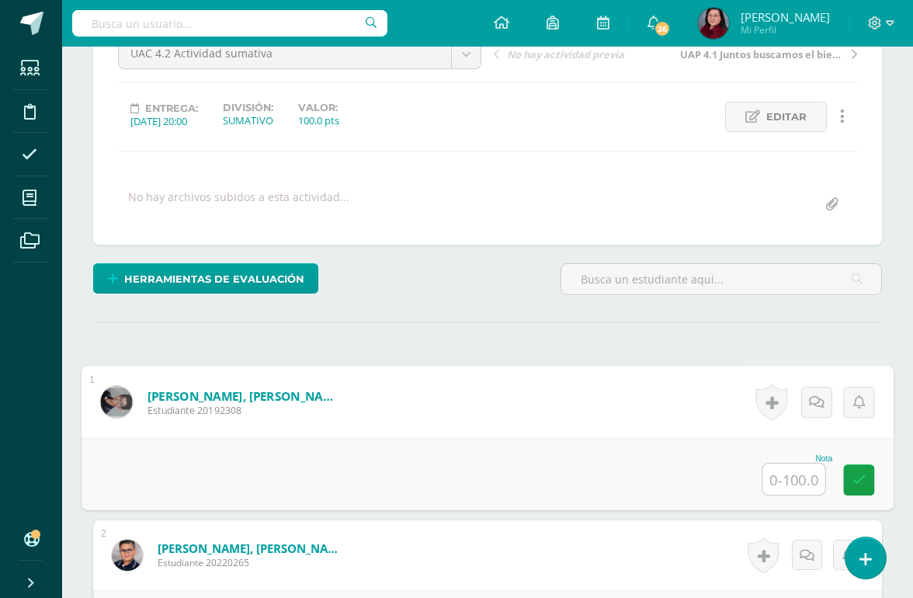
scroll to position [171, 37]
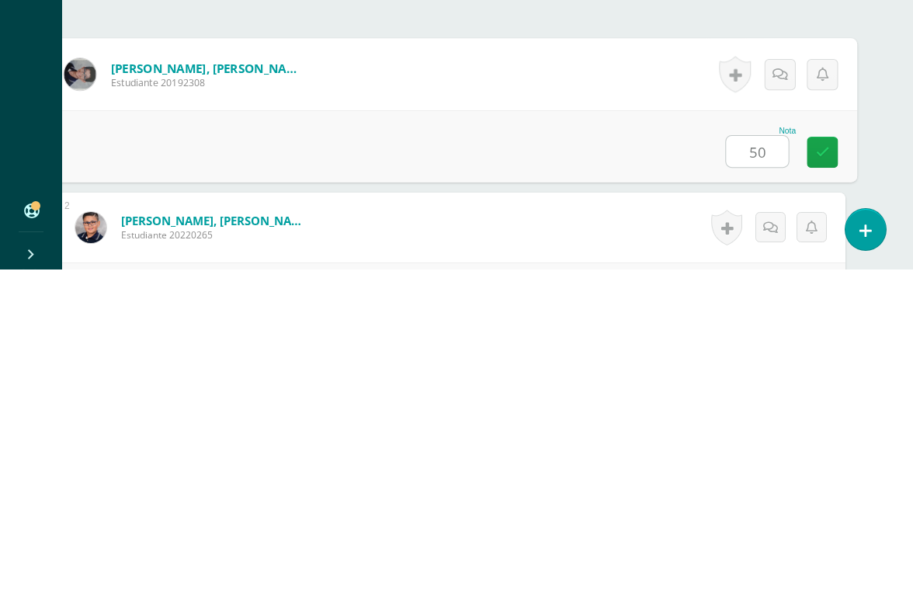
type input "50"
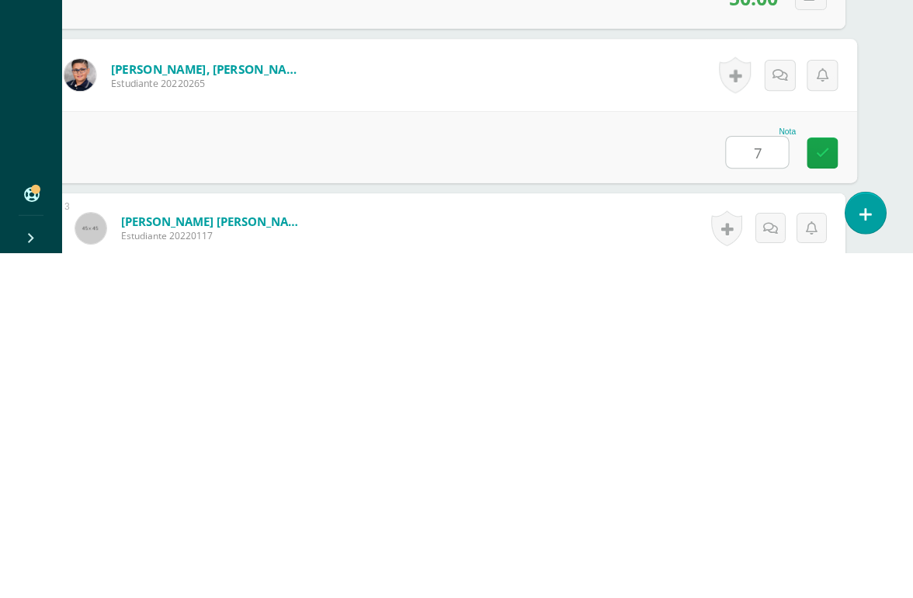
scroll to position [307, 37]
type input "78"
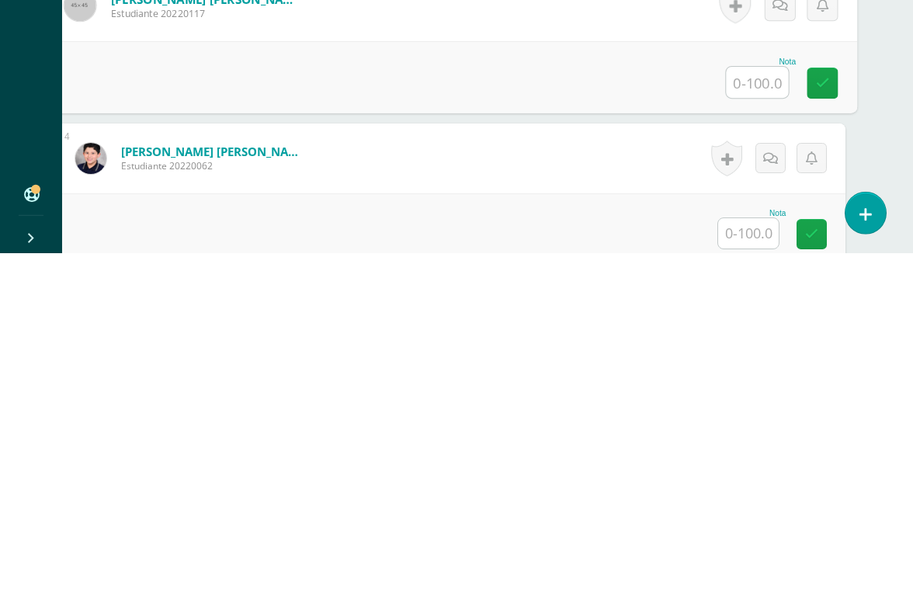
scroll to position [563, 37]
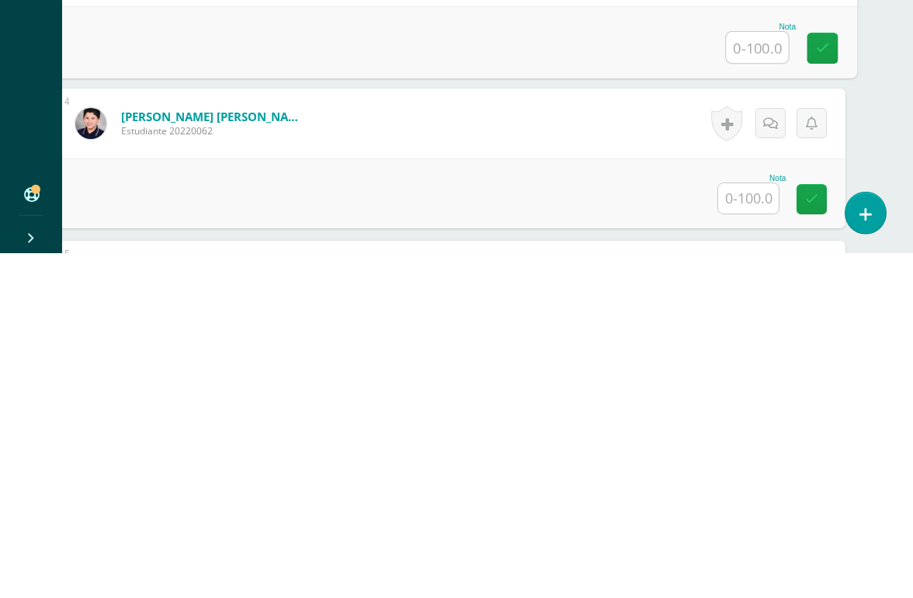
click at [751, 528] on input "text" at bounding box center [748, 543] width 61 height 30
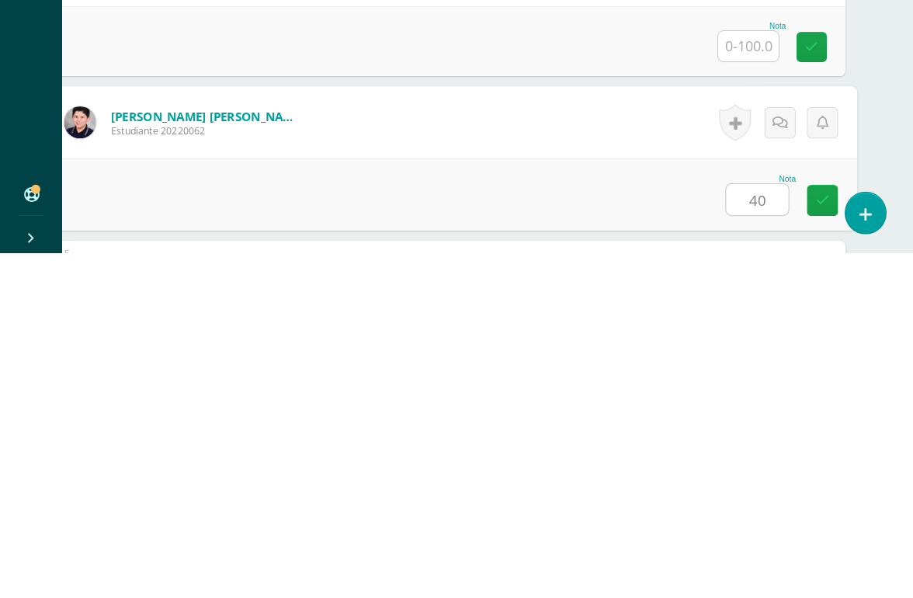
type input "40"
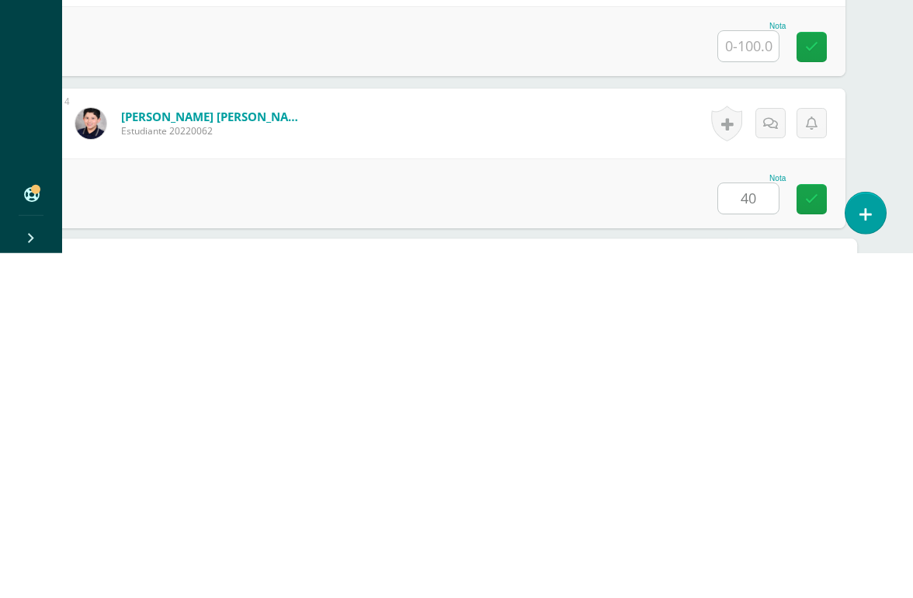
scroll to position [762, 37]
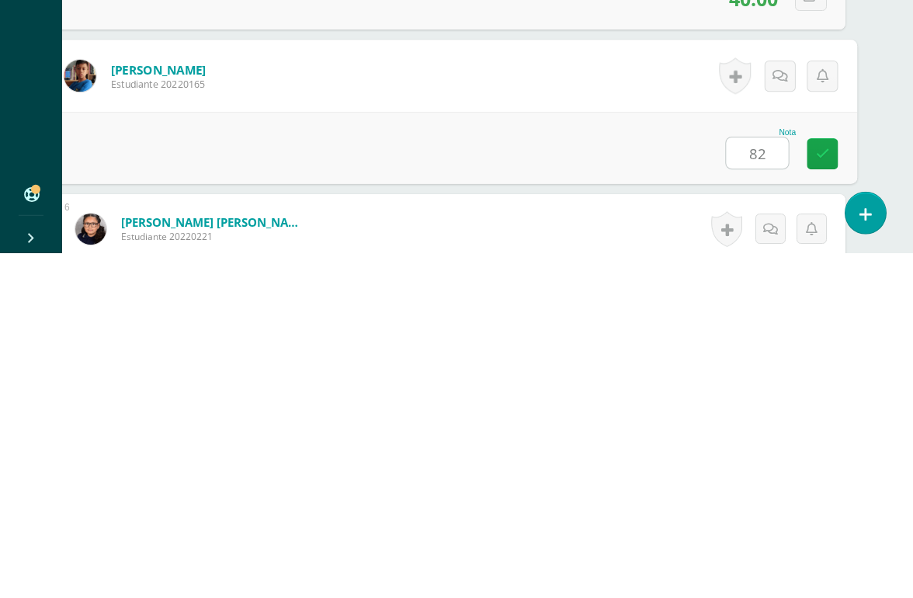
type input "82"
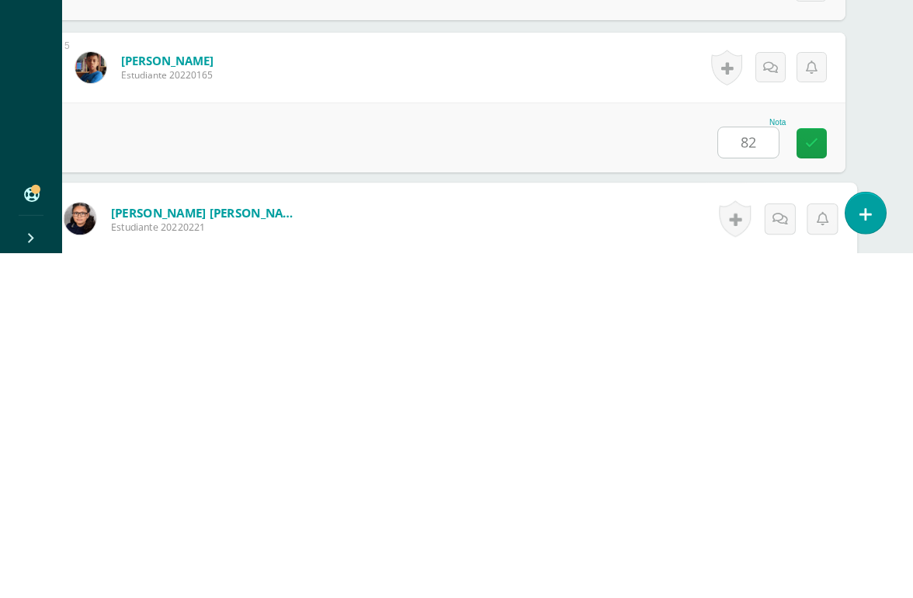
scroll to position [914, 37]
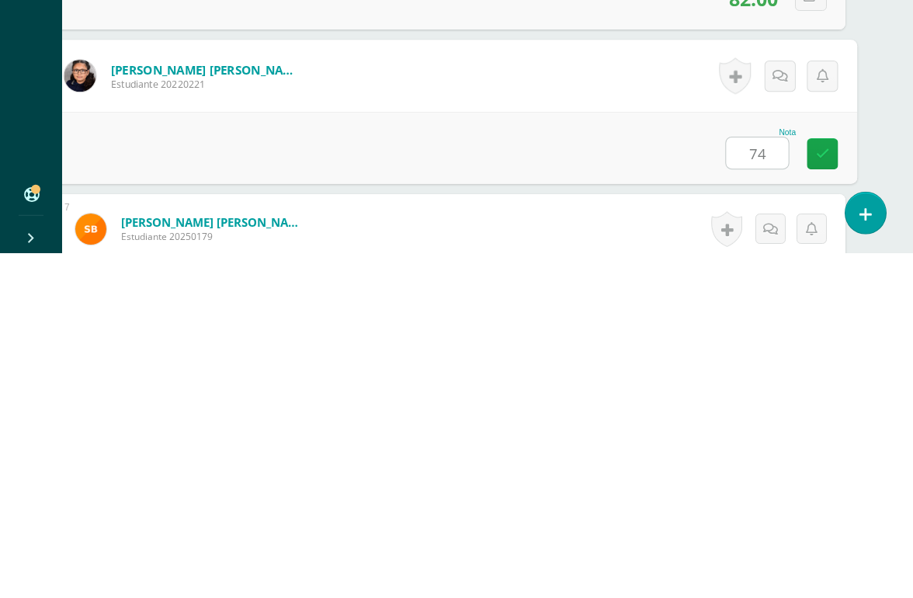
type input "74"
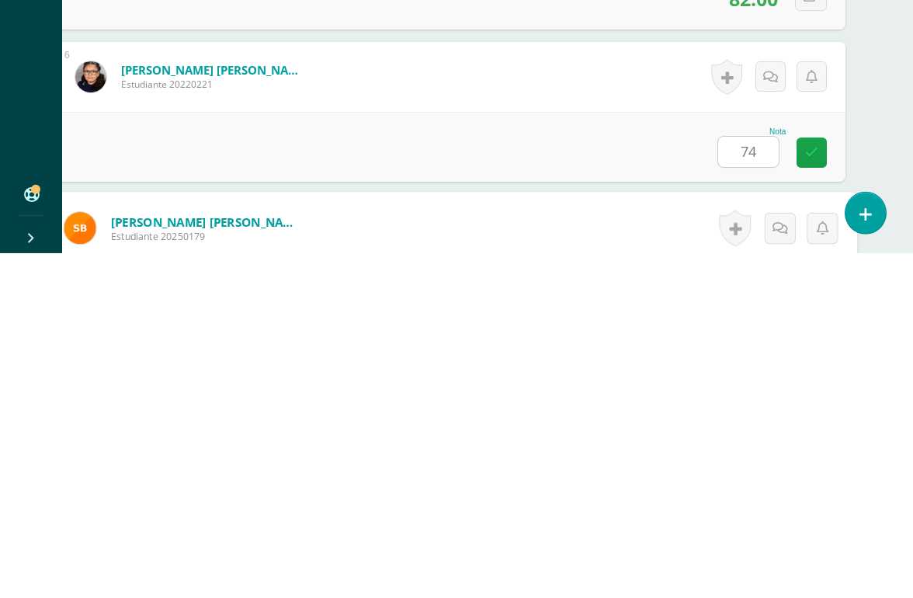
scroll to position [1066, 37]
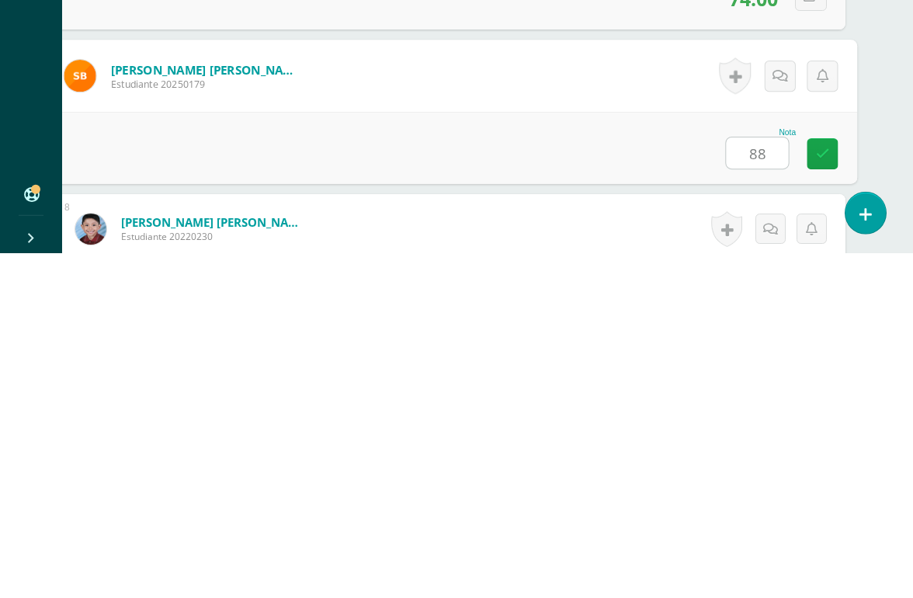
type input "88"
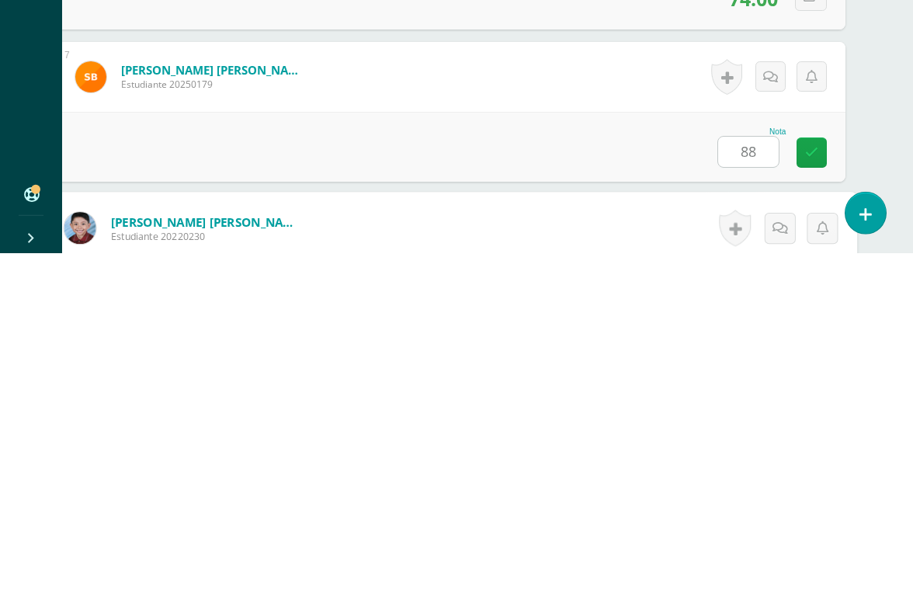
scroll to position [1219, 37]
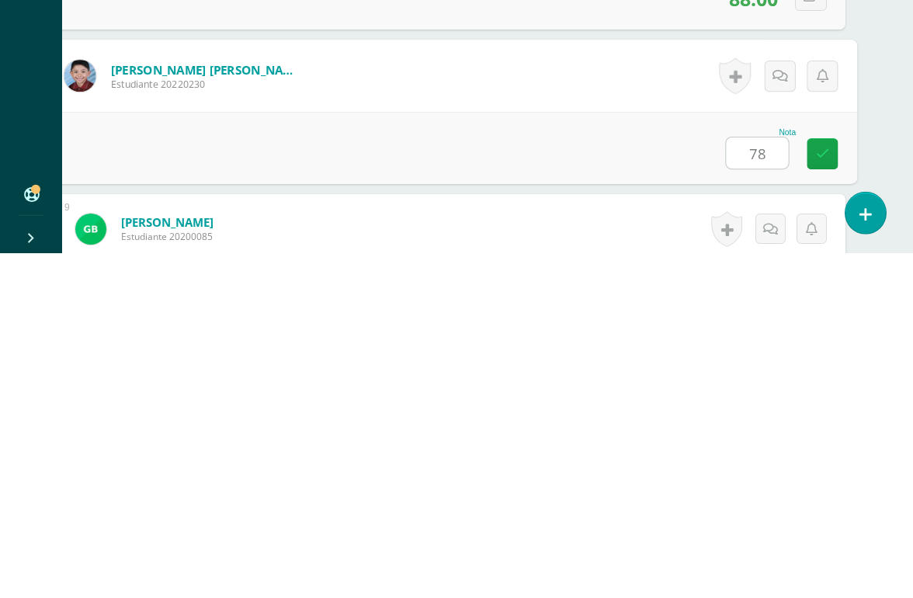
type input "78"
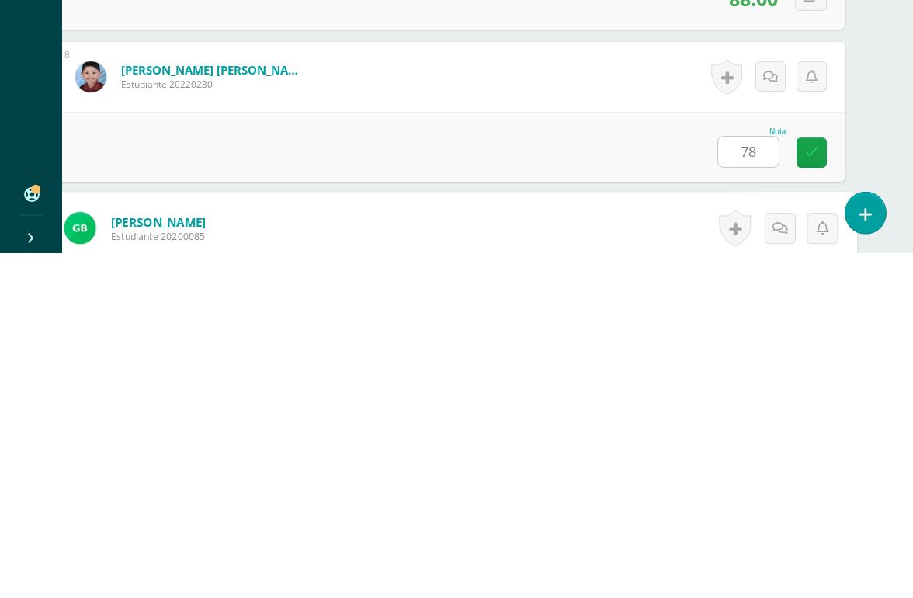
scroll to position [1371, 37]
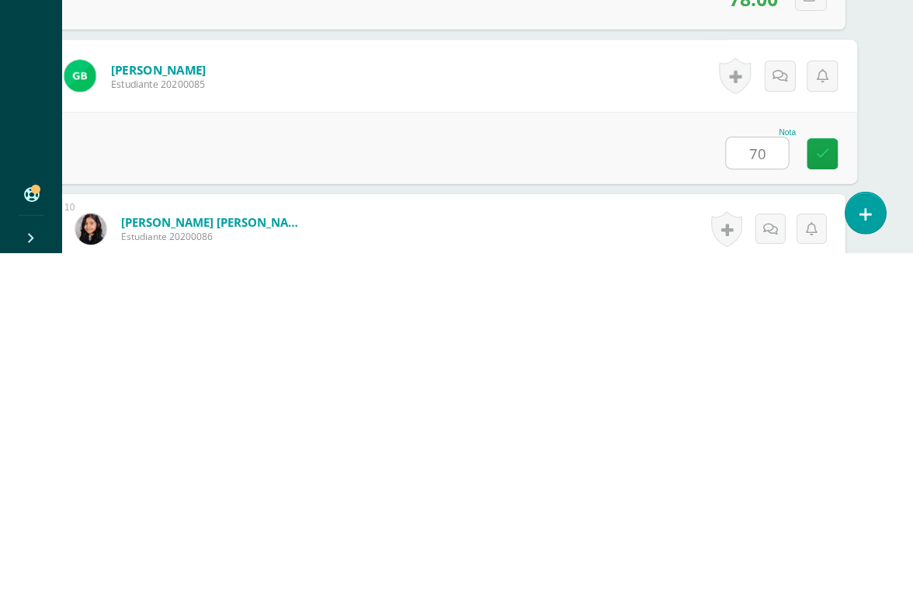
type input "70"
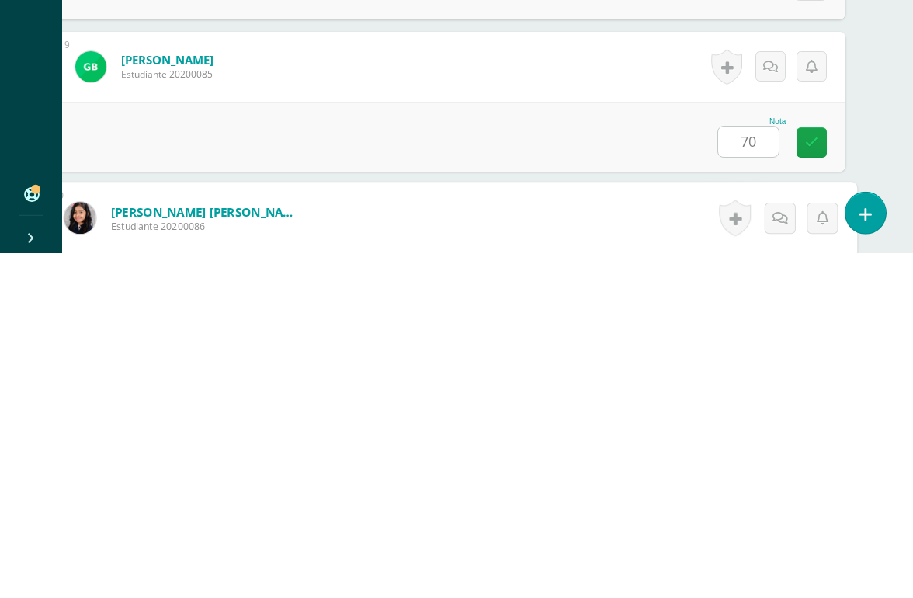
scroll to position [1523, 37]
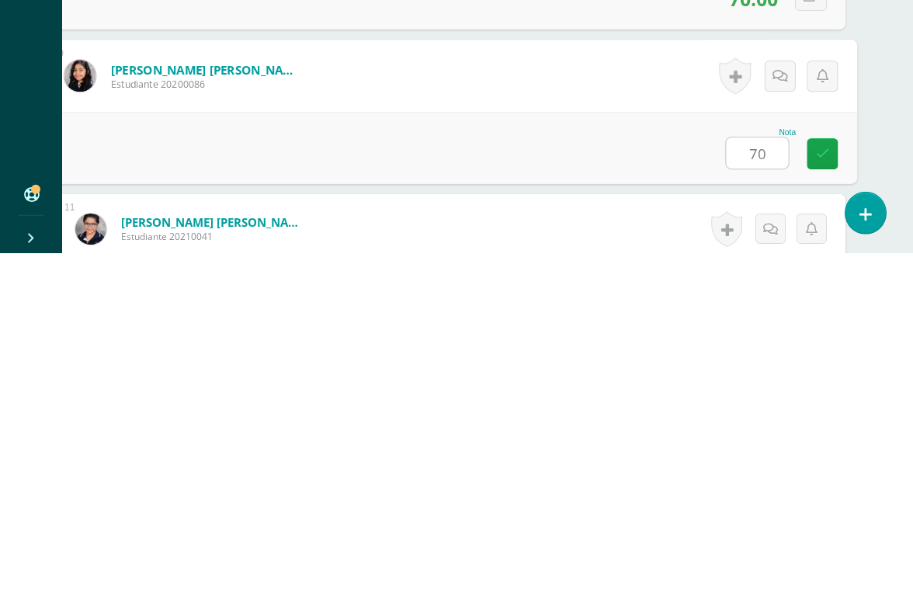
type input "70"
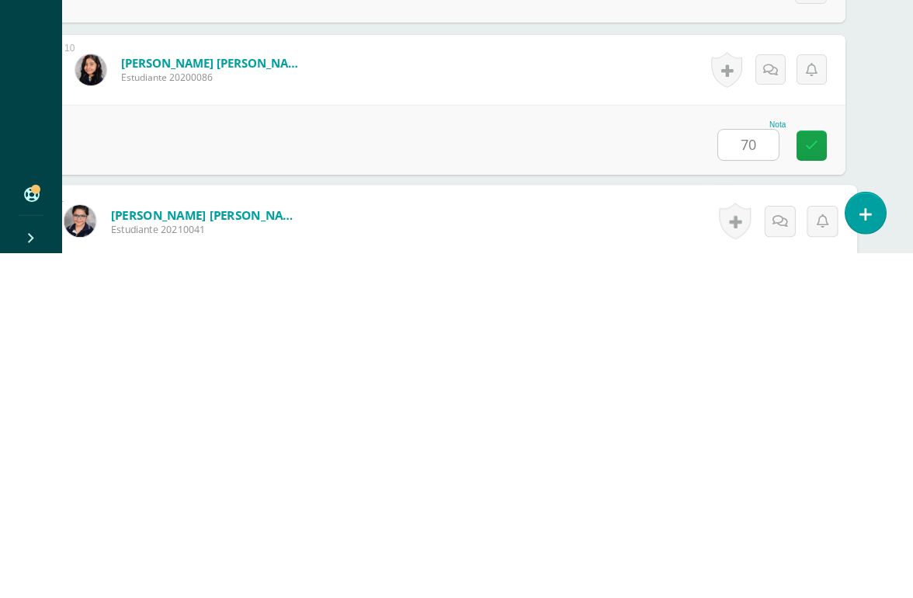
scroll to position [1675, 37]
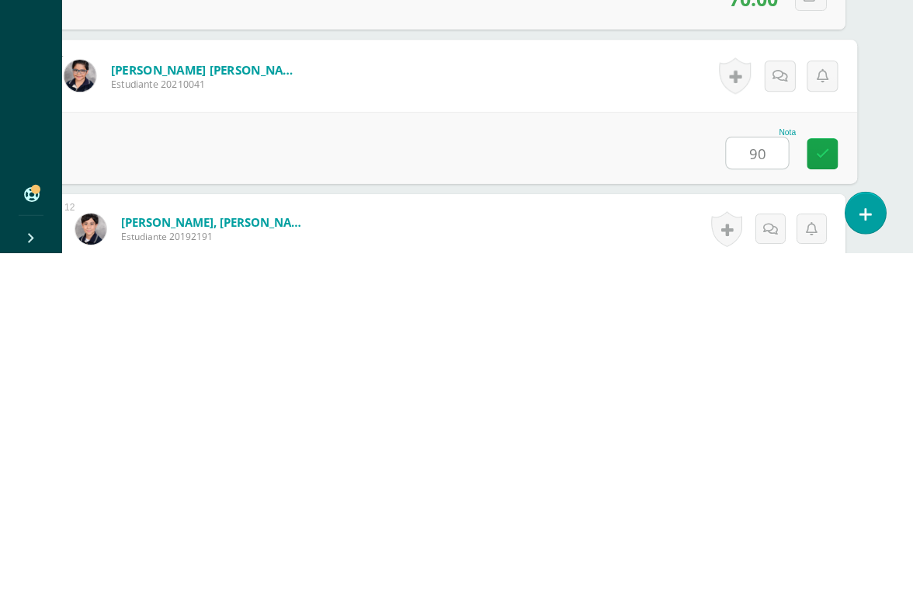
type input "90"
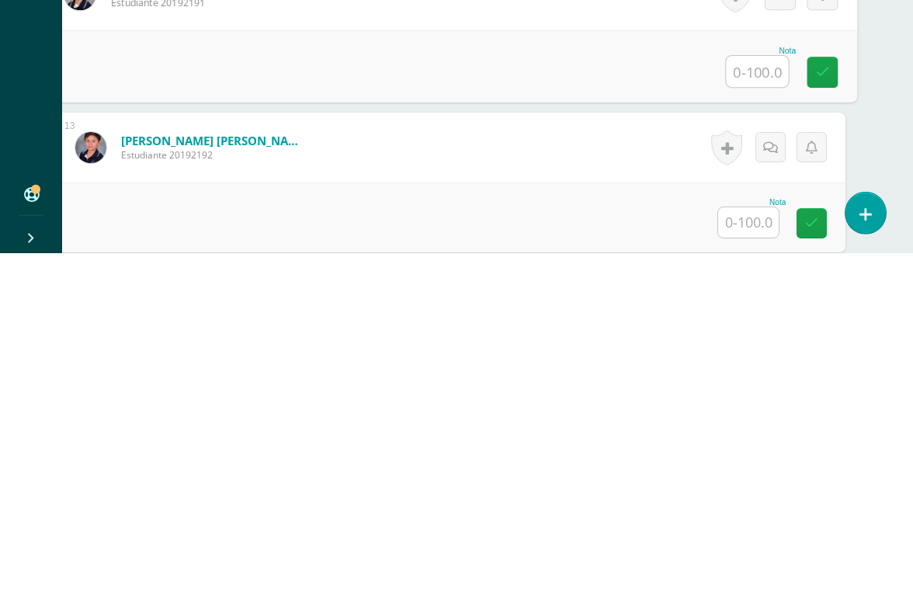
scroll to position [1914, 37]
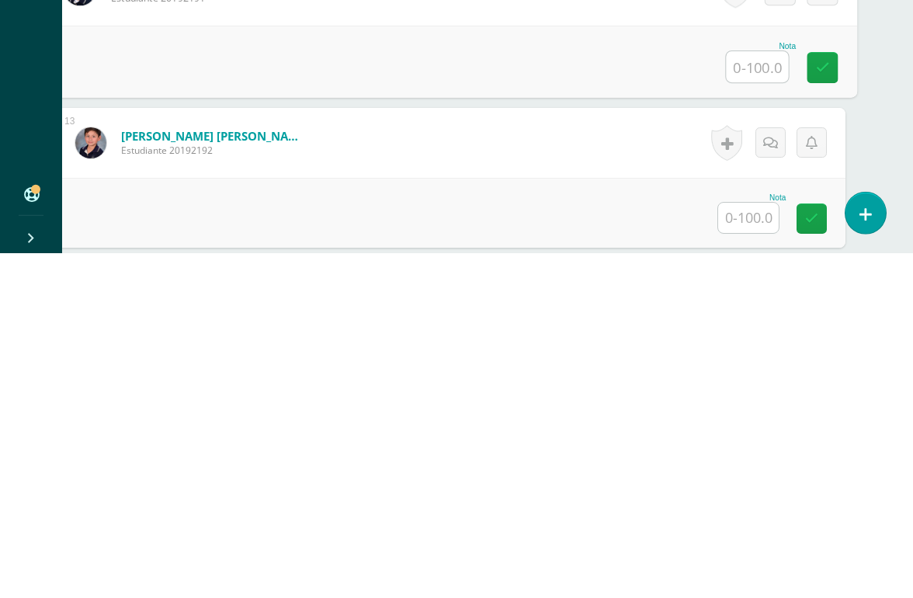
click at [747, 548] on input "text" at bounding box center [748, 563] width 61 height 30
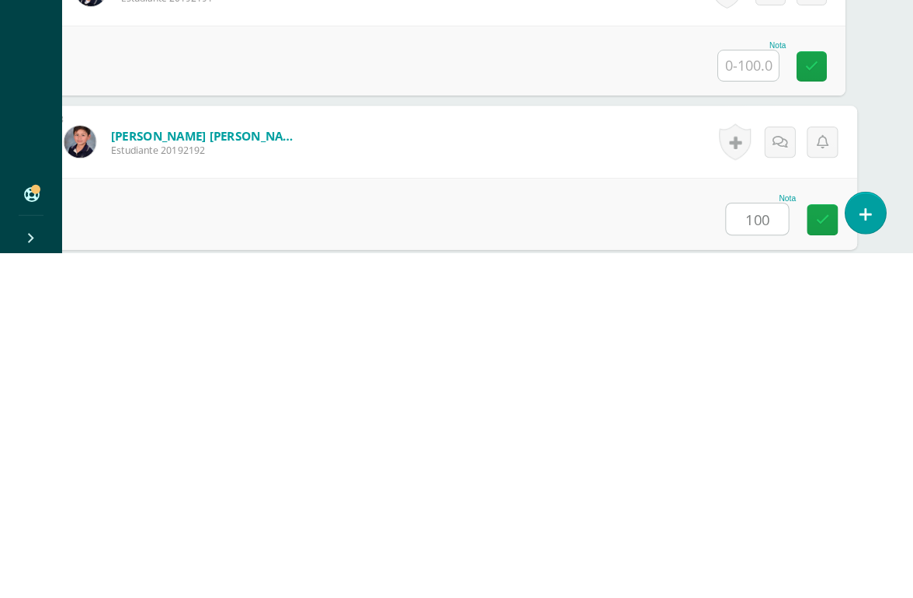
type input "100"
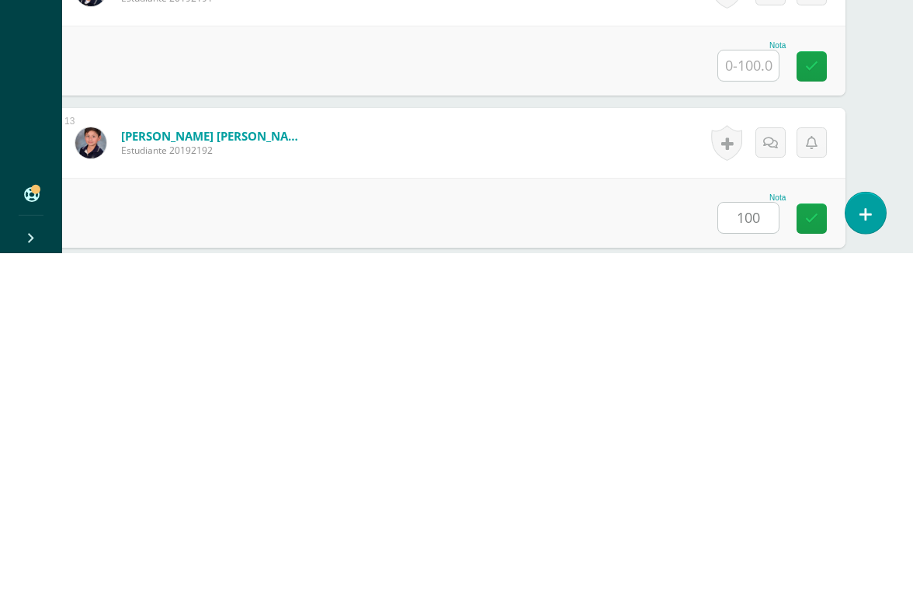
scroll to position [2132, 37]
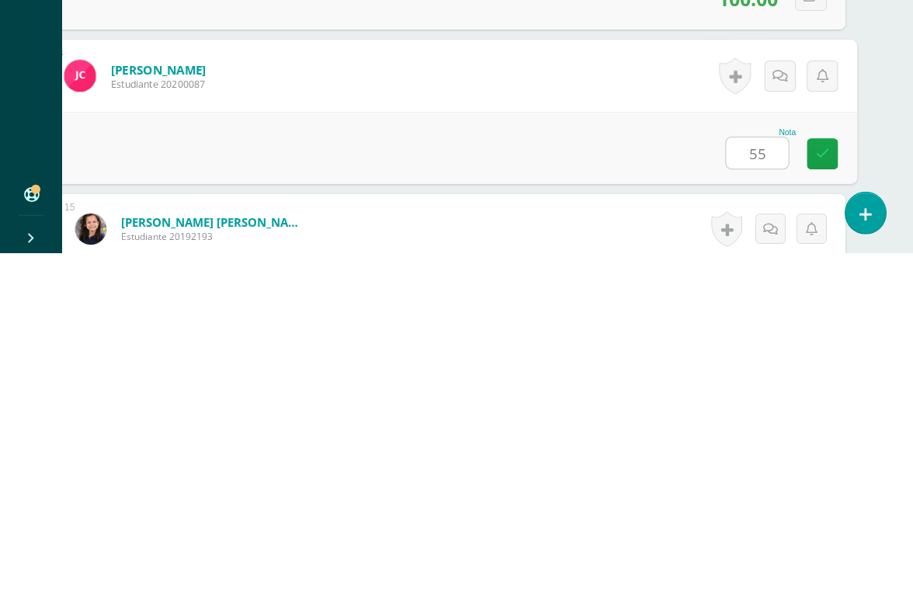
type input "55"
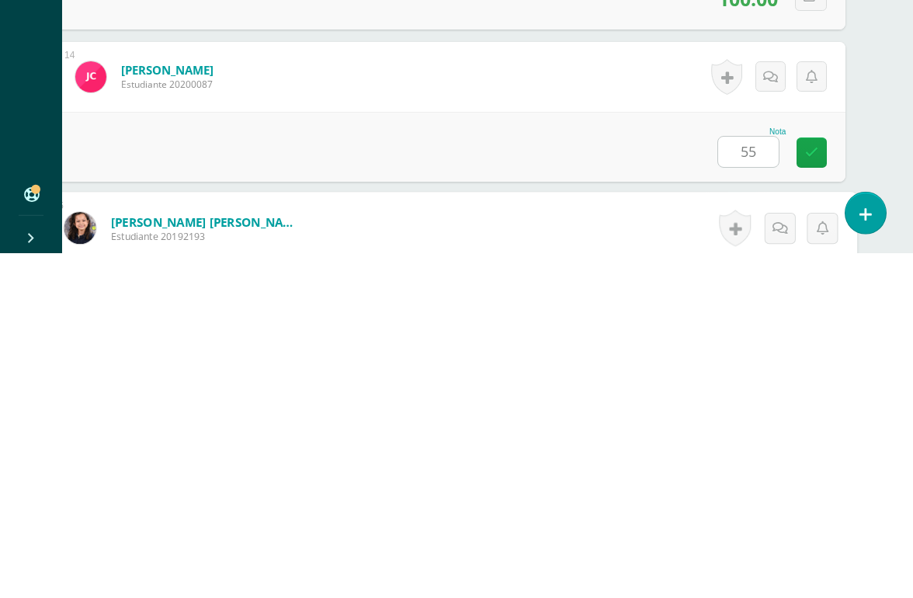
scroll to position [2284, 37]
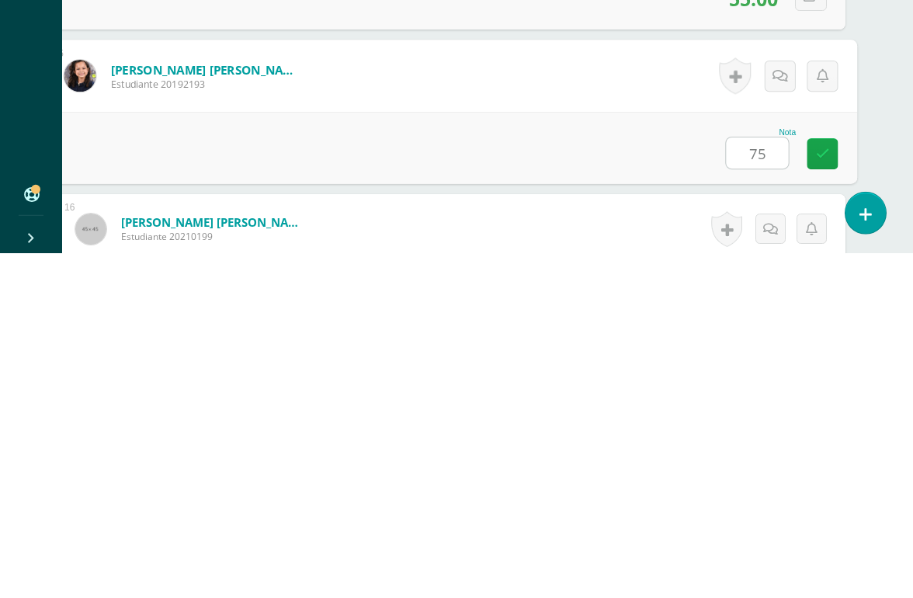
type input "75"
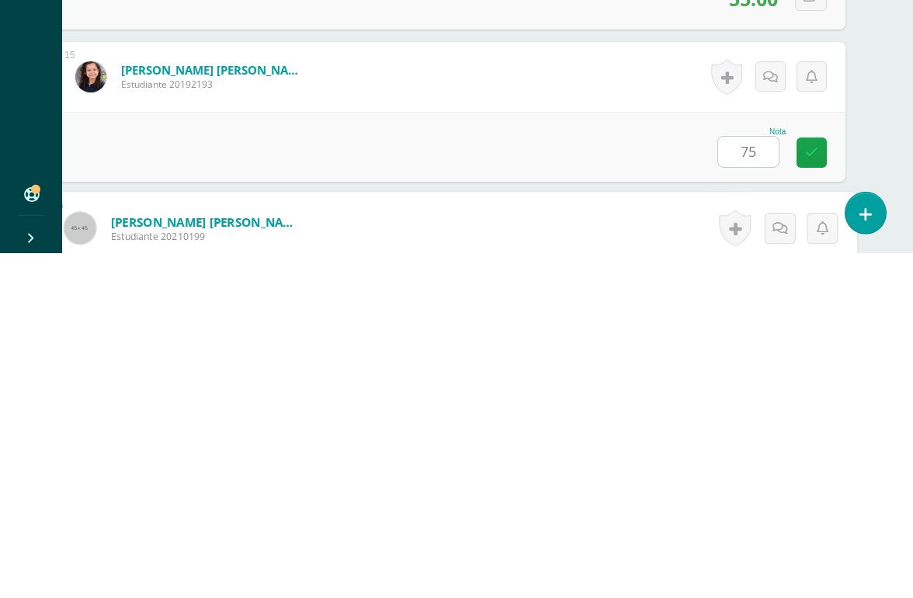
scroll to position [2436, 37]
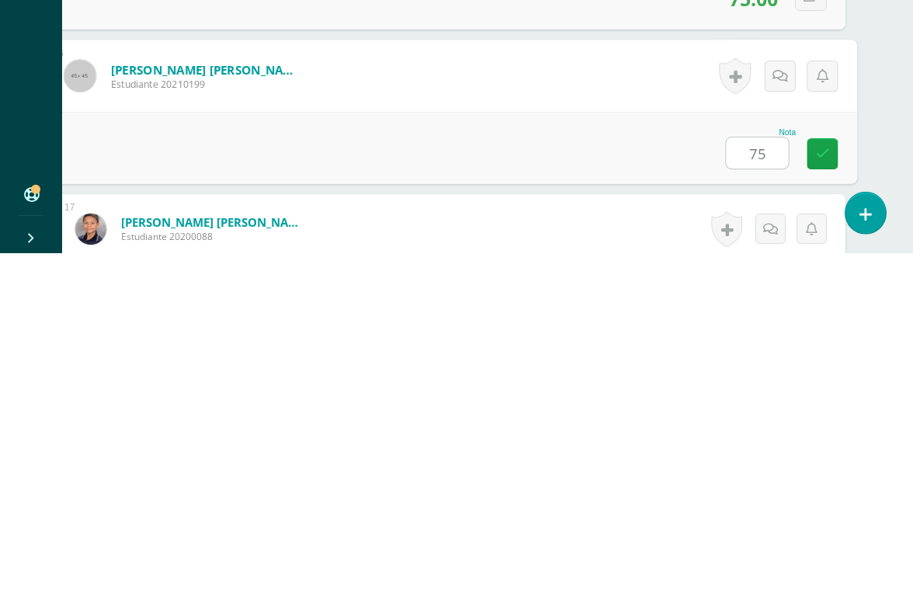
type input "75"
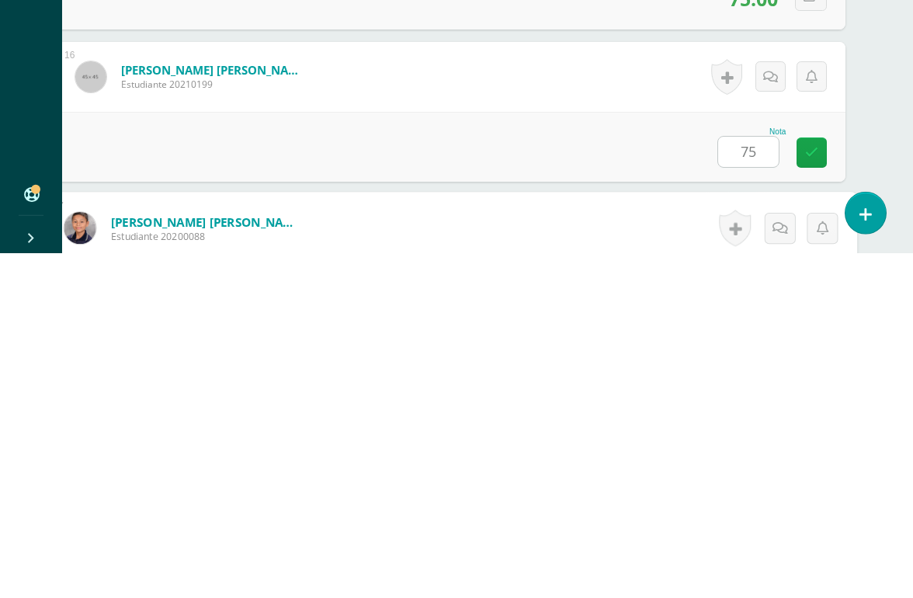
scroll to position [2589, 37]
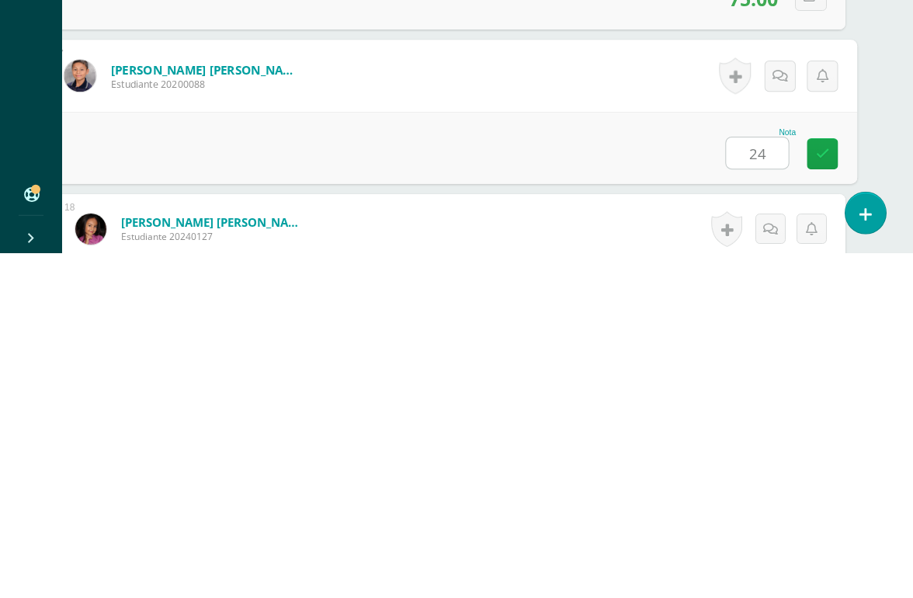
type input "24"
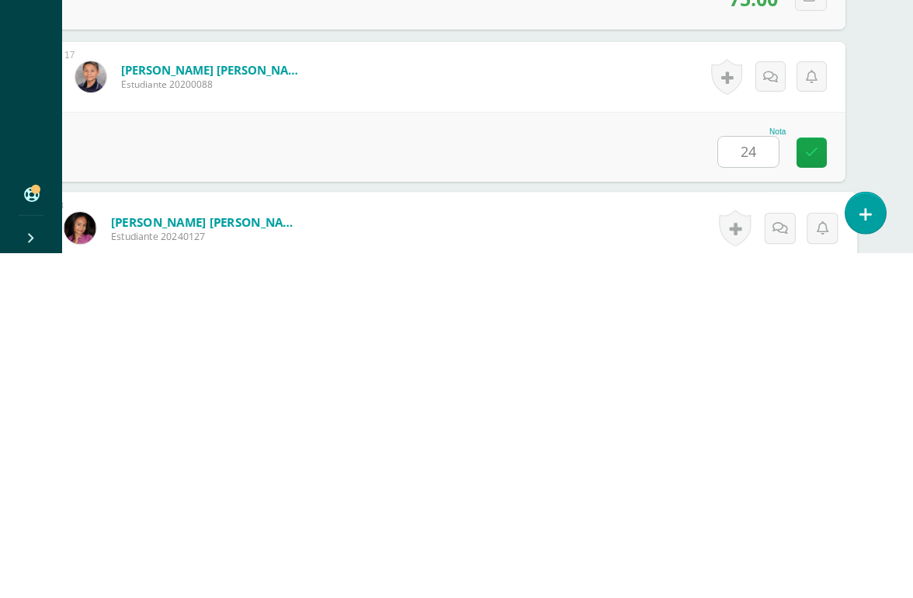
scroll to position [2741, 37]
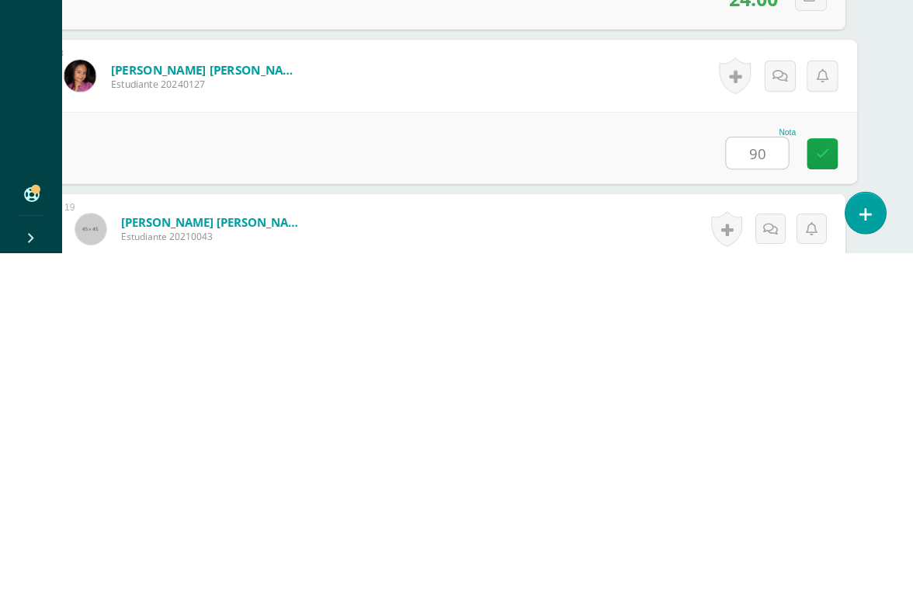
type input "90"
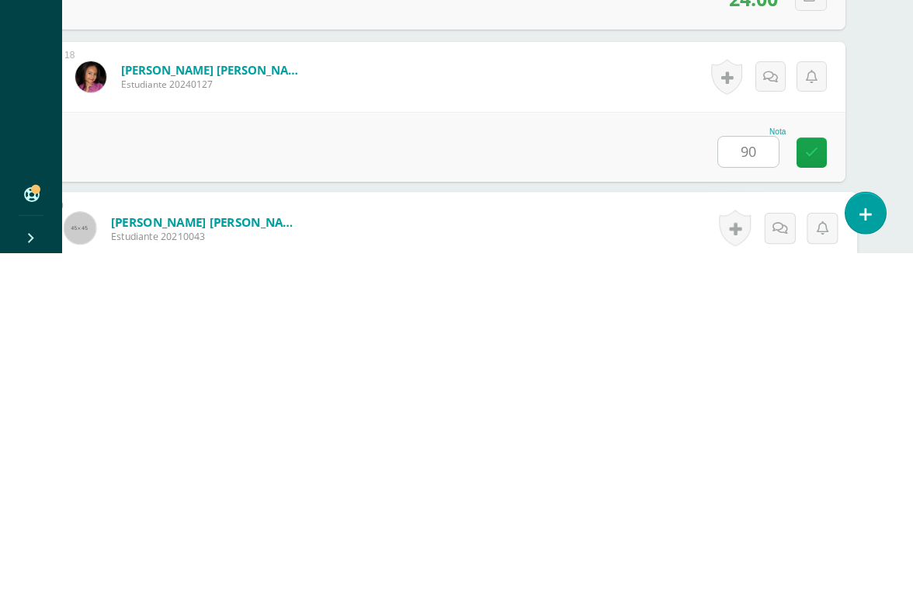
scroll to position [2893, 37]
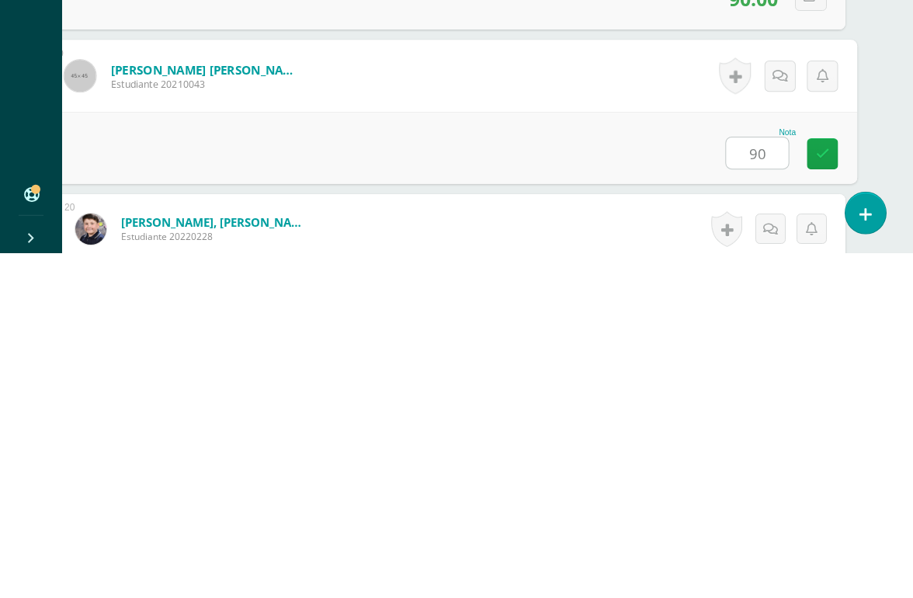
type input "90"
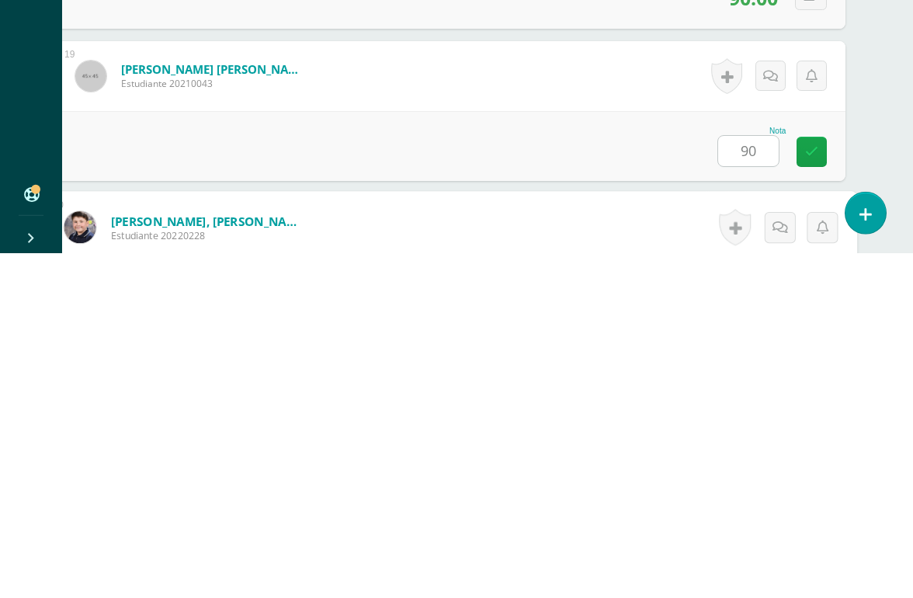
scroll to position [3045, 37]
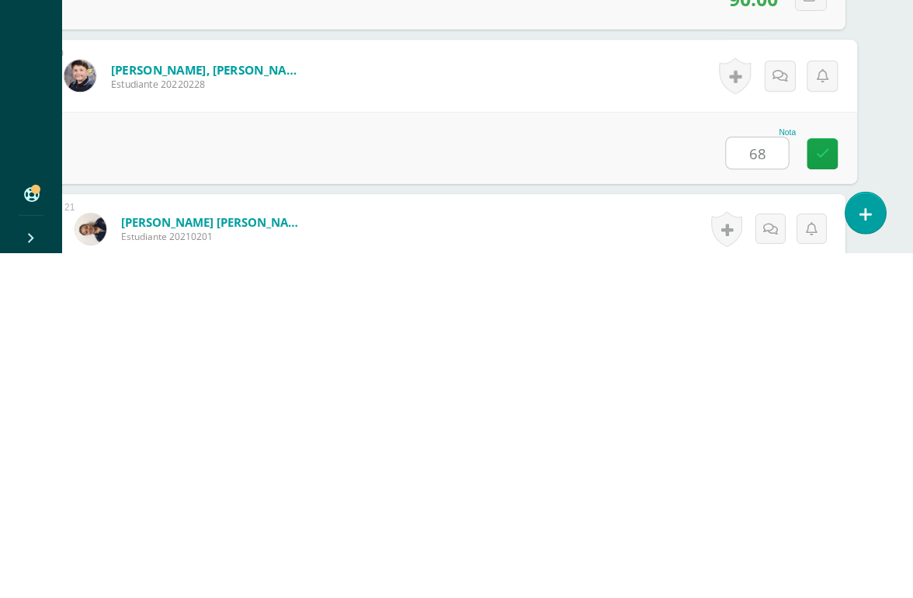
type input "68"
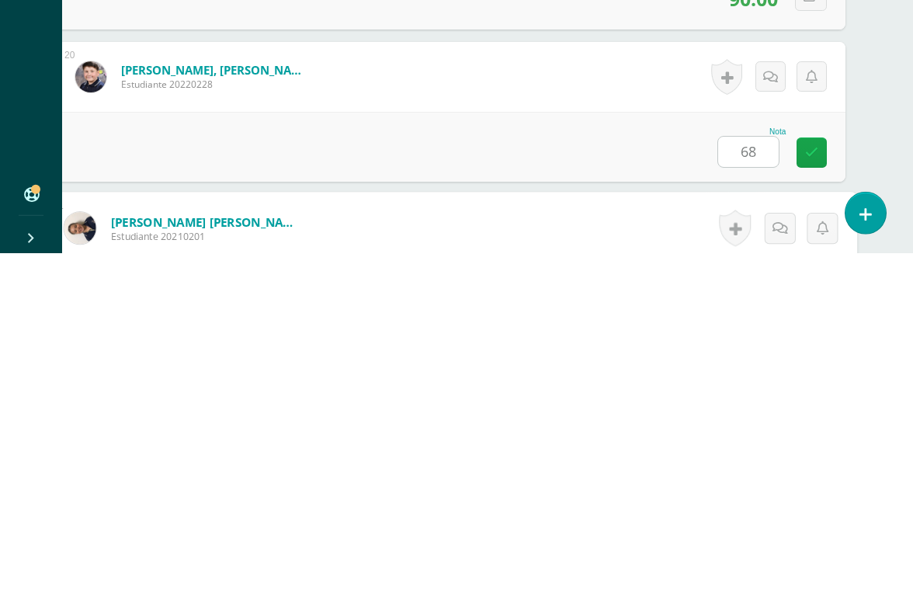
scroll to position [3198, 37]
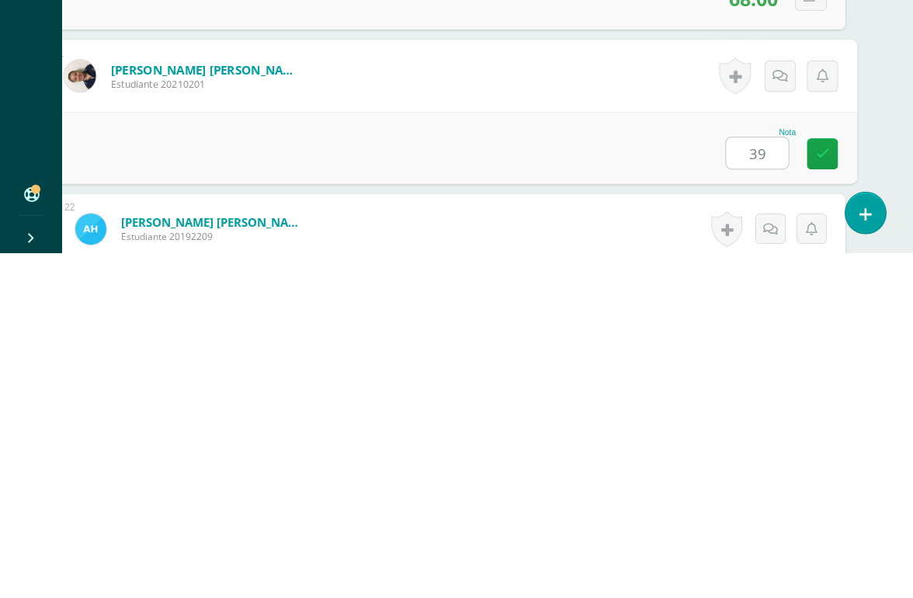
type input "39"
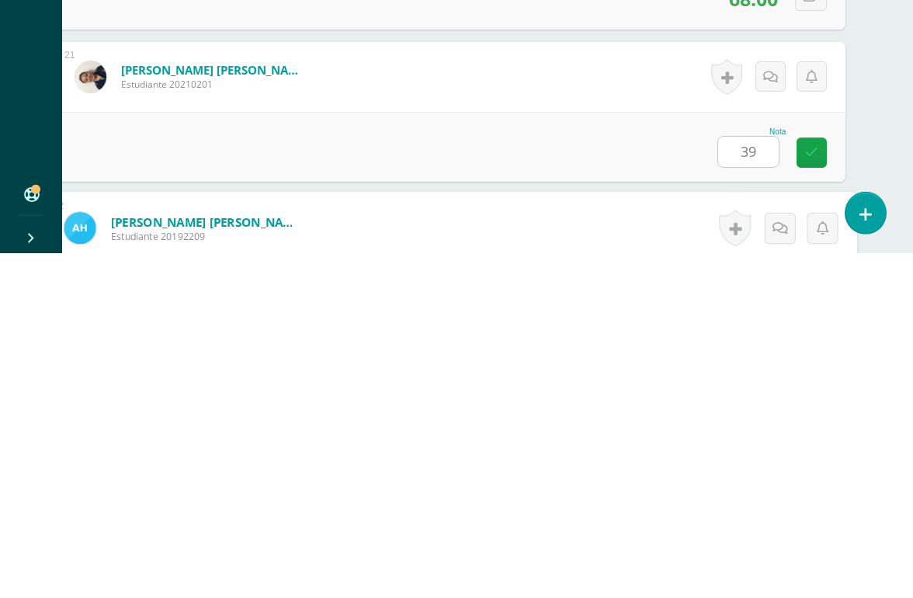
scroll to position [3350, 37]
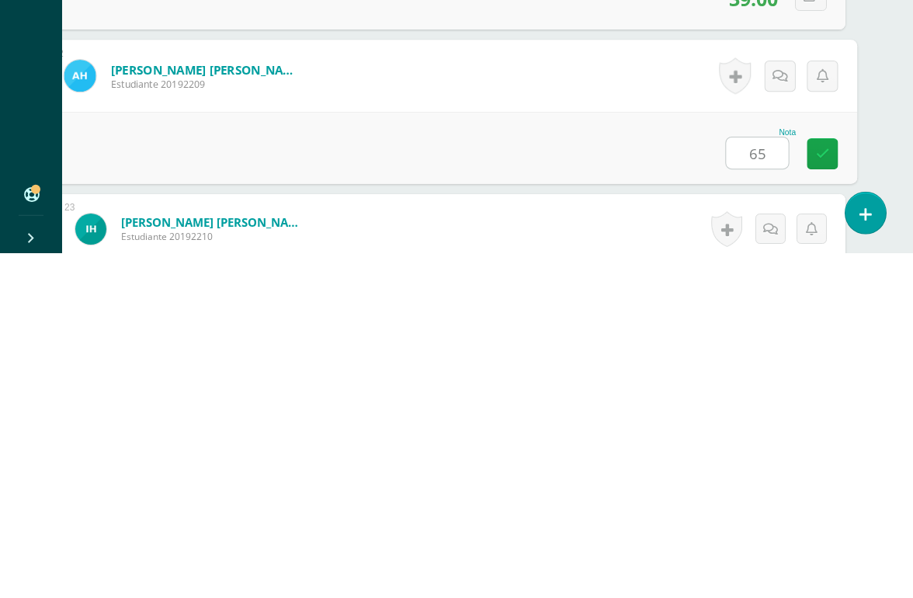
type input "65"
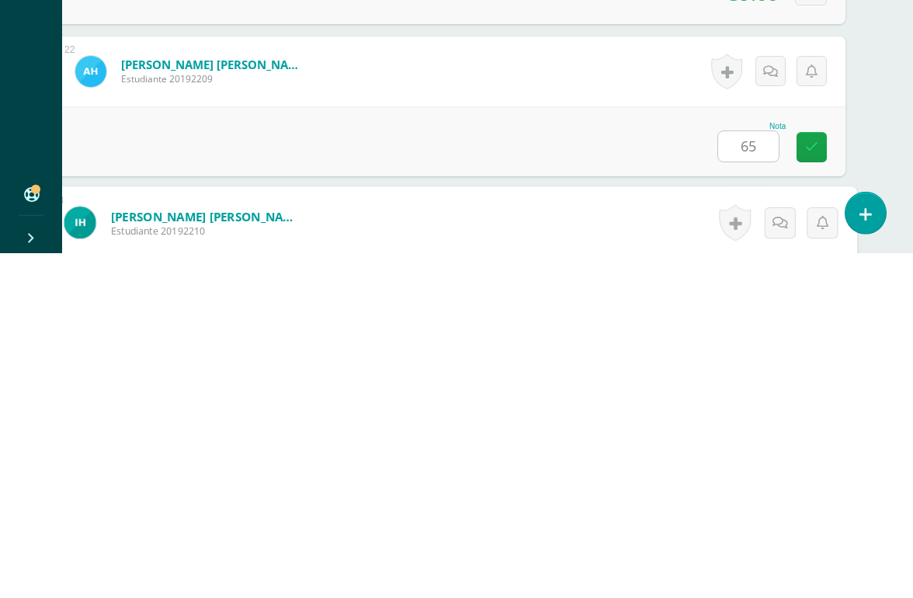
scroll to position [3502, 37]
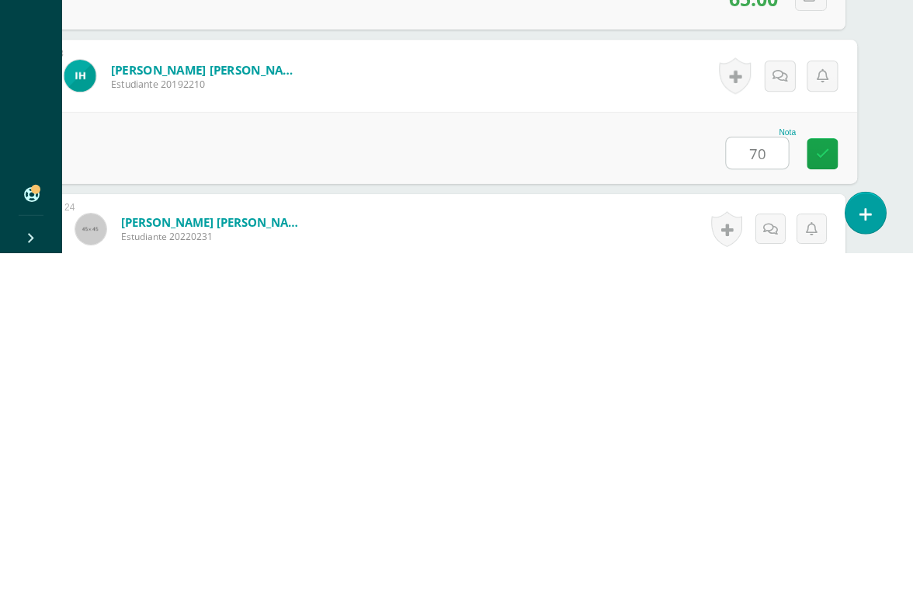
type input "70"
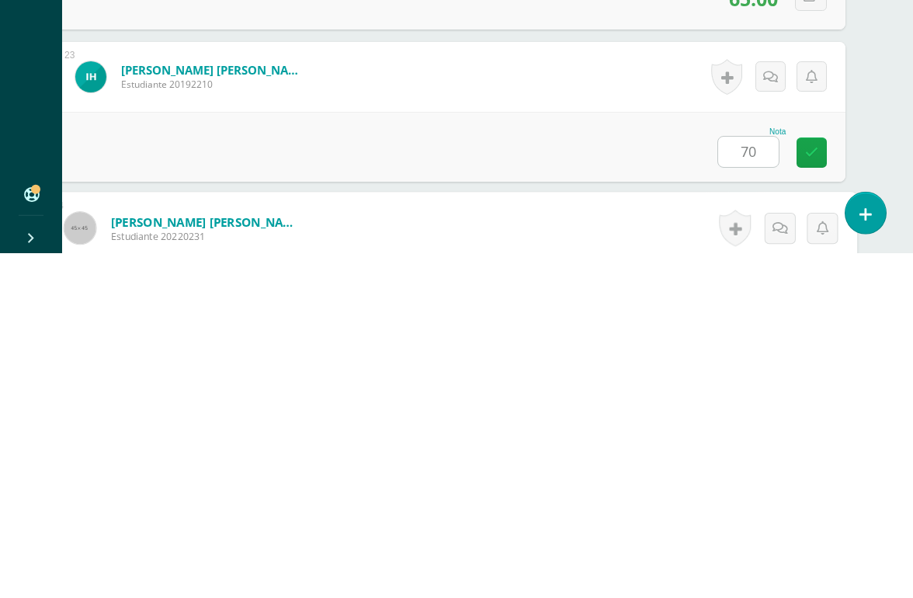
scroll to position [3654, 37]
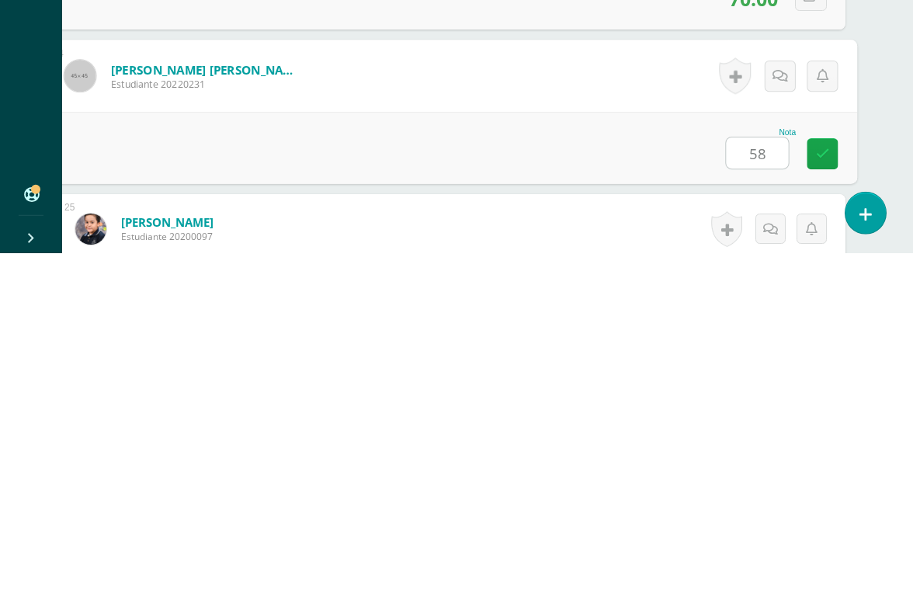
type input "58"
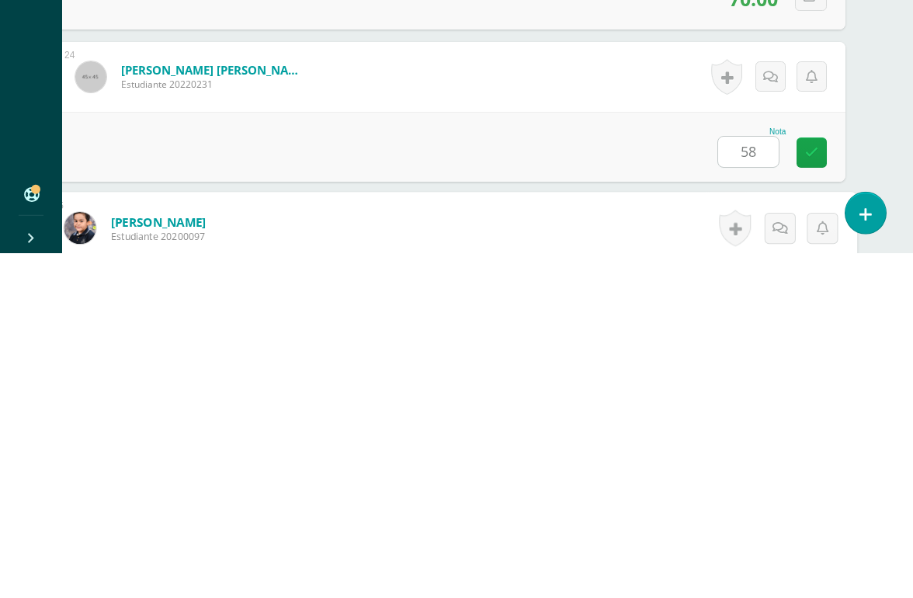
scroll to position [3807, 37]
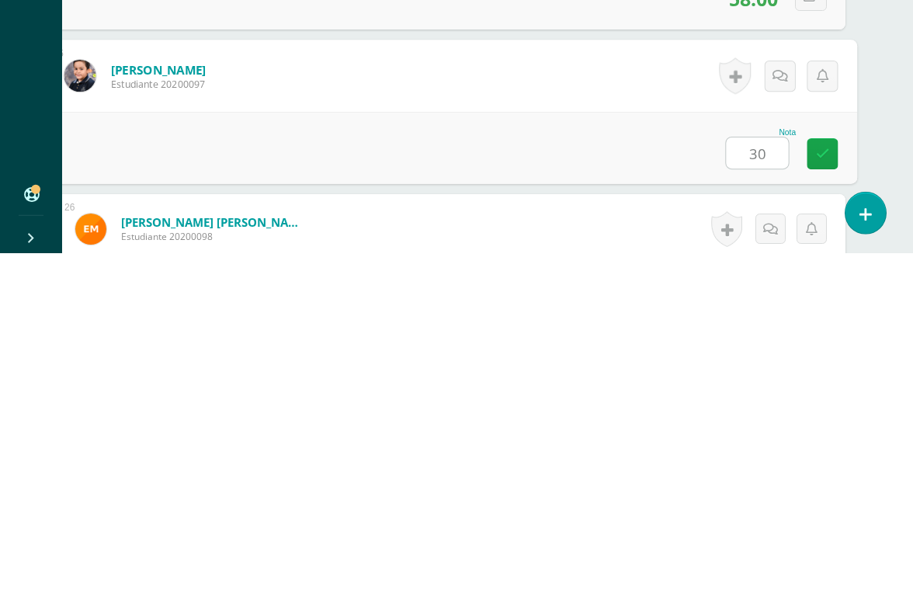
type input "30"
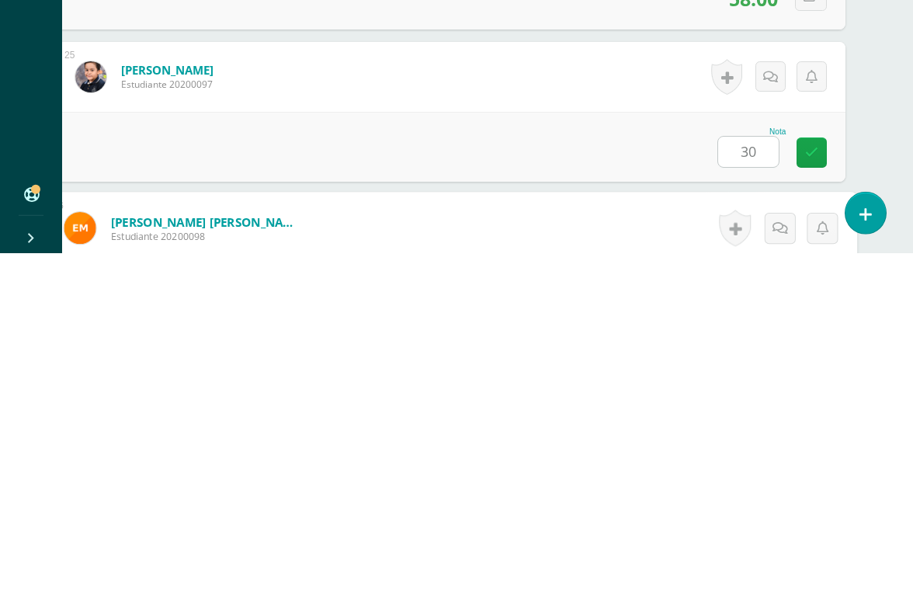
scroll to position [3959, 37]
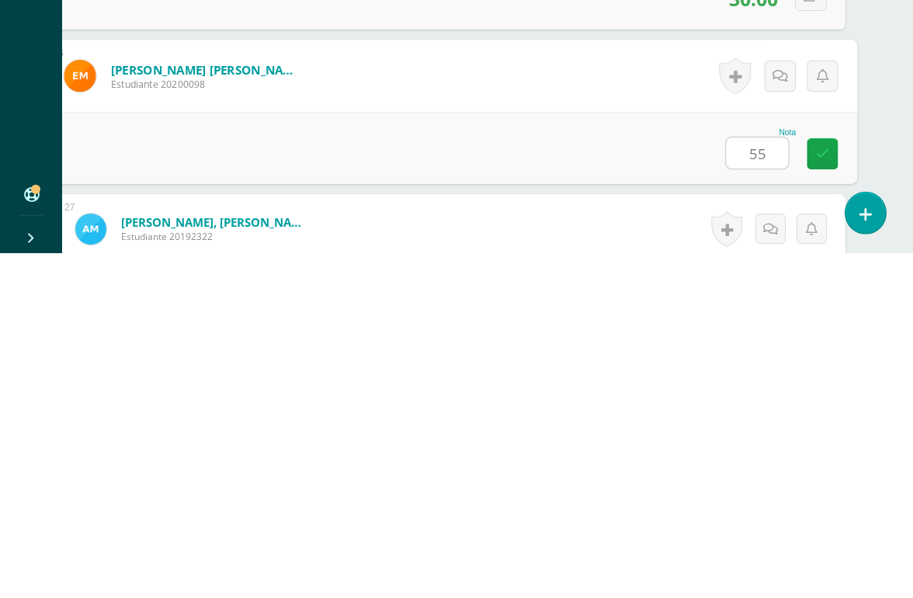
type input "55"
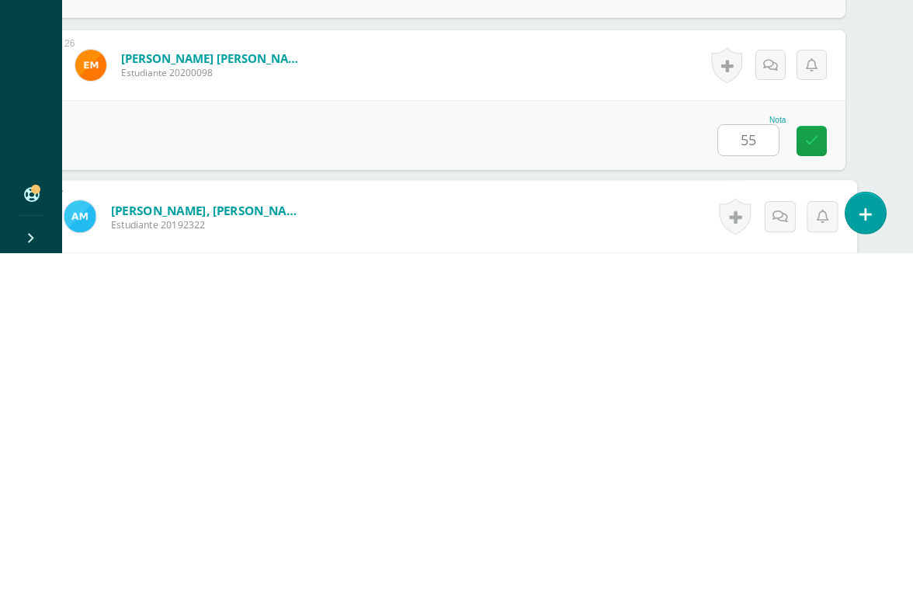
scroll to position [4111, 37]
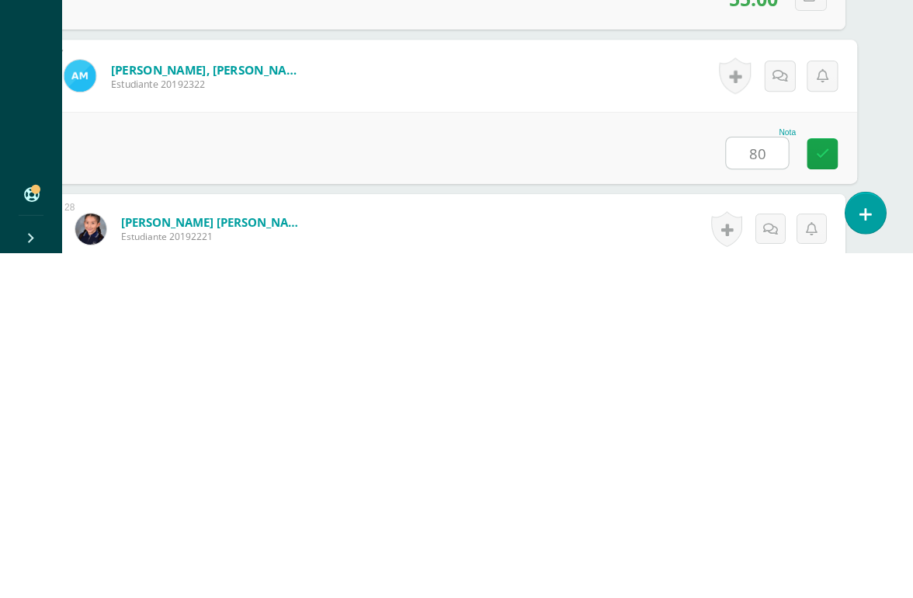
type input "80"
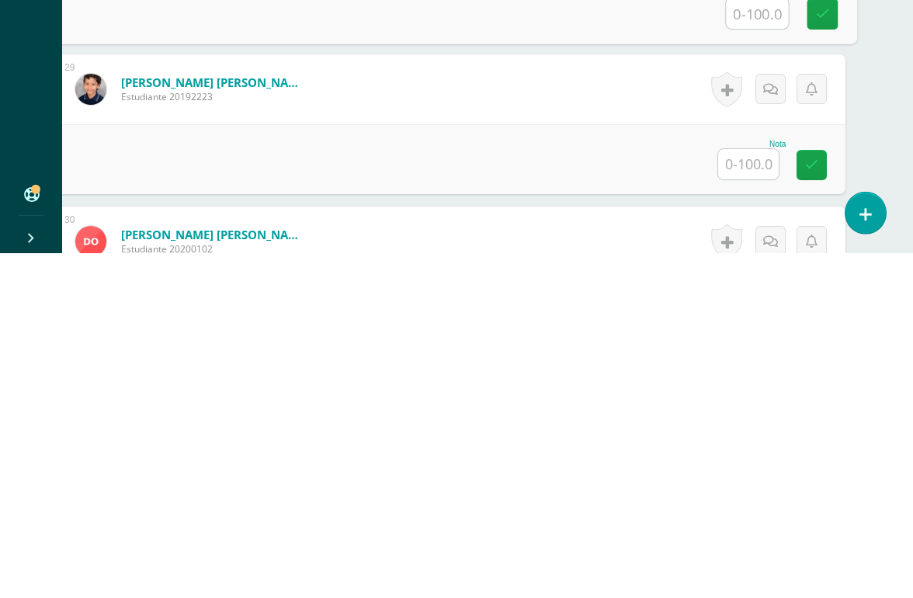
scroll to position [4405, 37]
click at [760, 492] on input "text" at bounding box center [748, 507] width 61 height 30
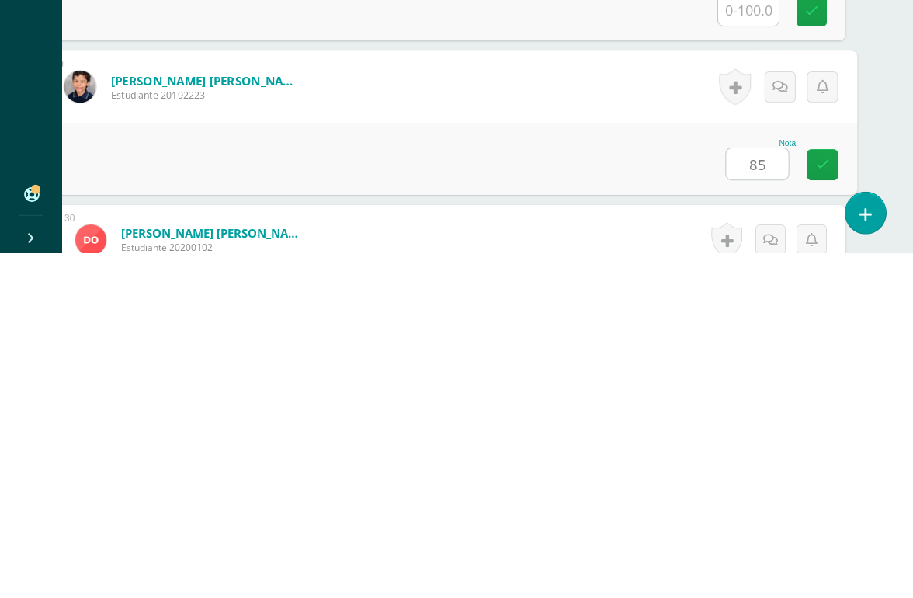
type input "85"
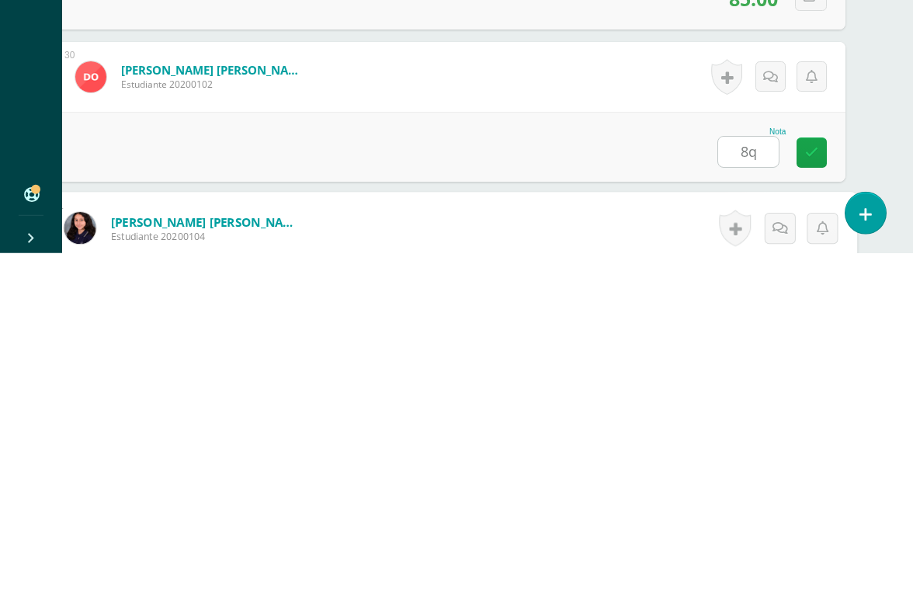
scroll to position [4720, 37]
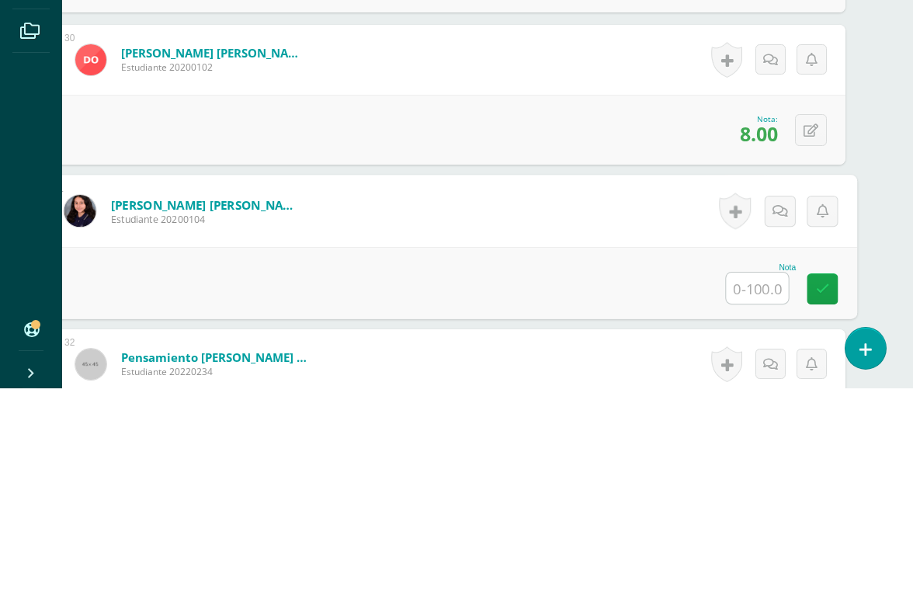
click at [807, 334] on icon at bounding box center [811, 340] width 15 height 13
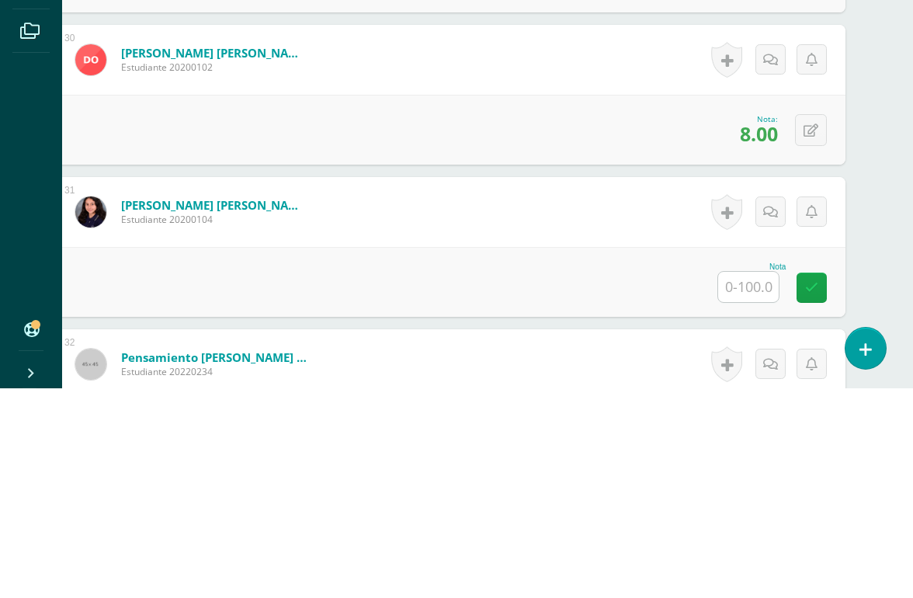
scroll to position [4930, 37]
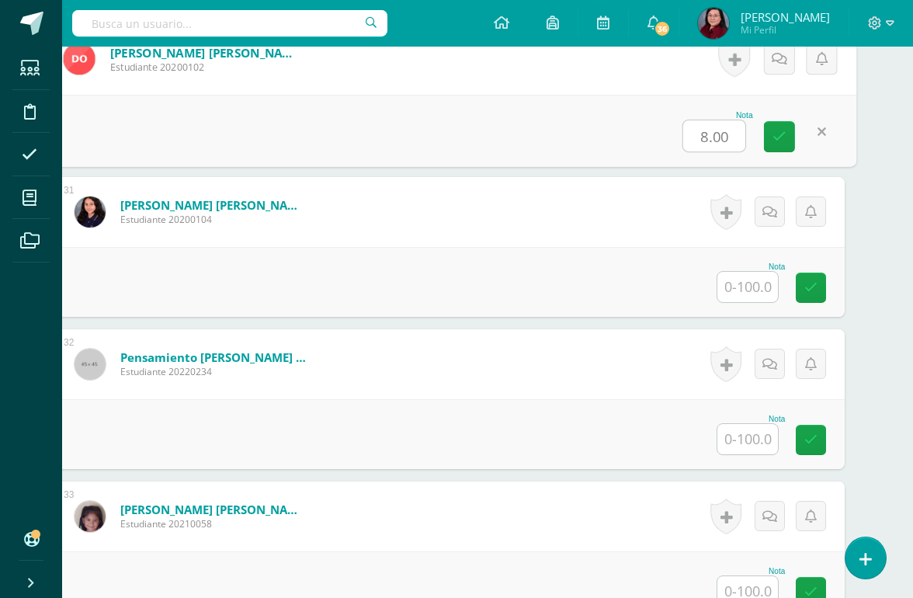
click at [721, 133] on input "8.00" at bounding box center [714, 135] width 62 height 31
type input "81"
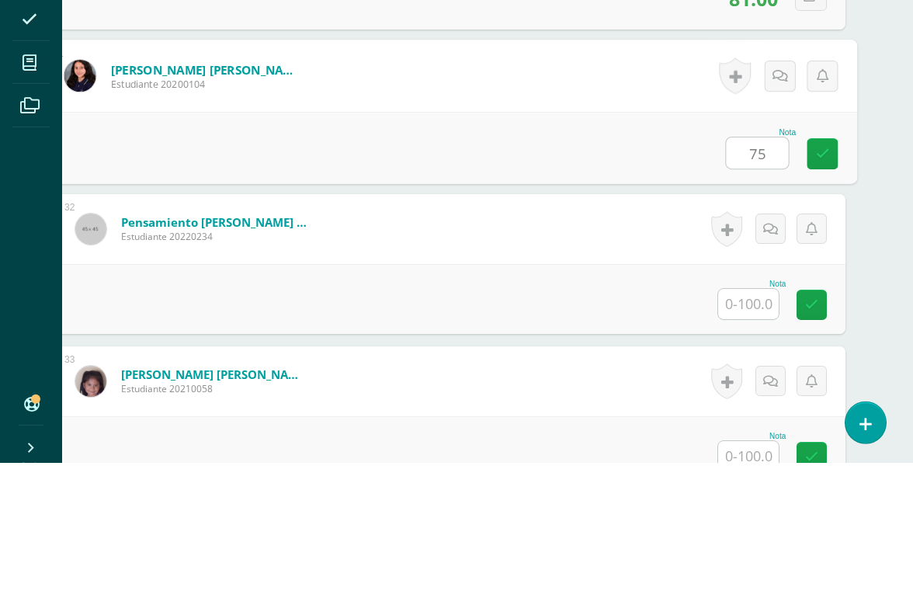
type input "75"
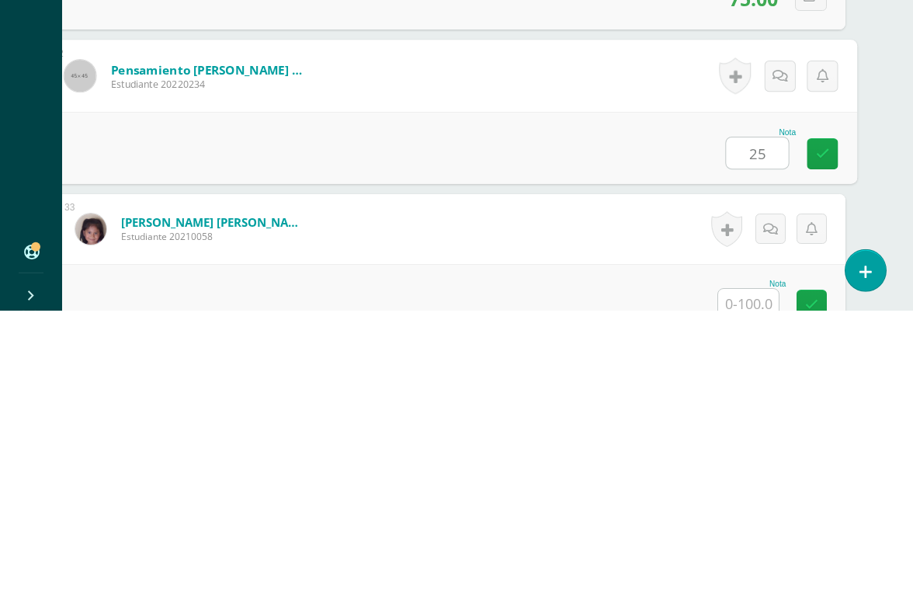
type input "25"
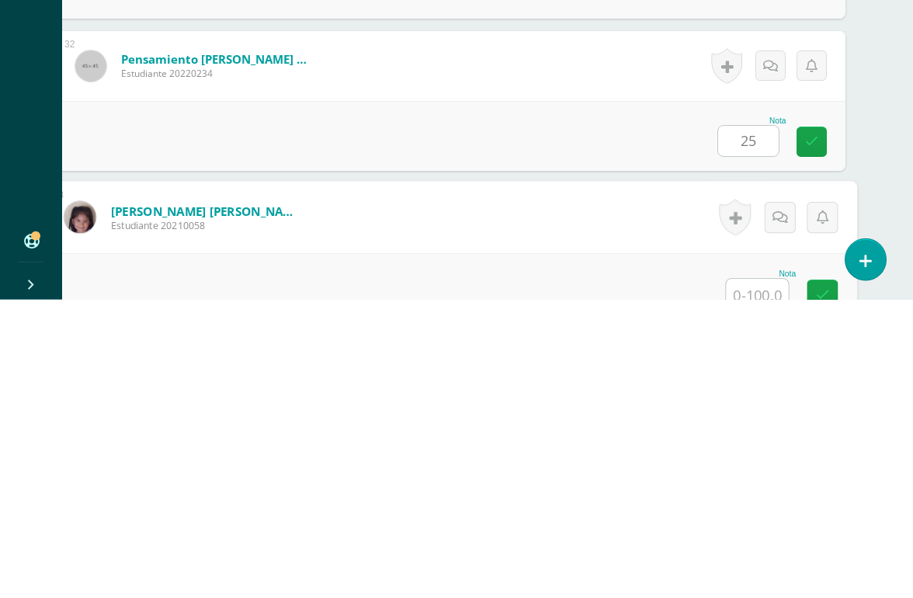
scroll to position [5024, 37]
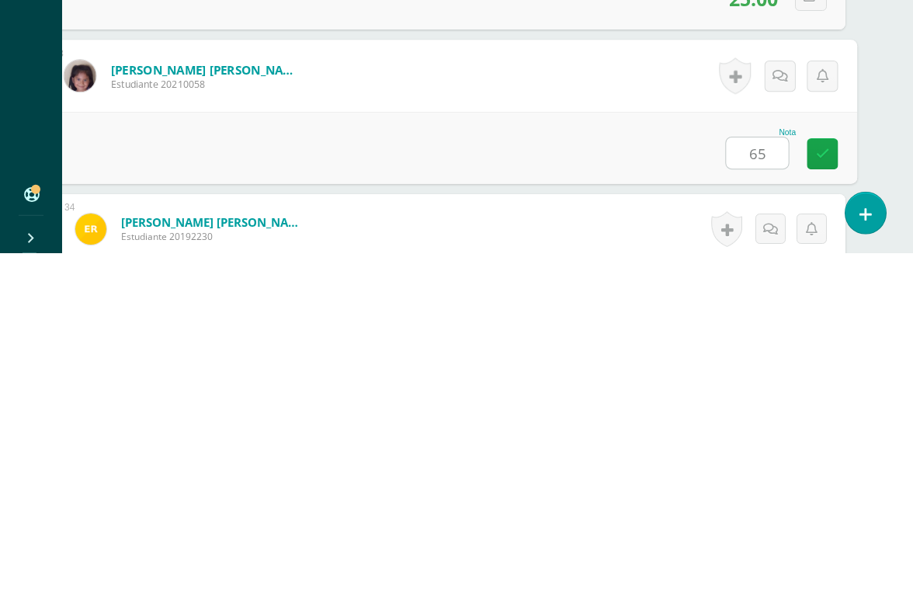
type input "65"
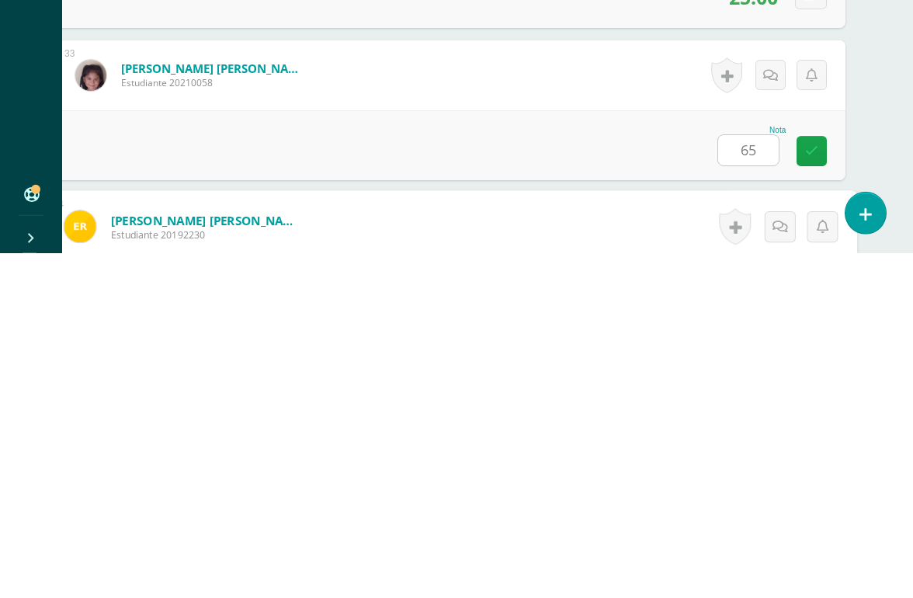
scroll to position [5177, 37]
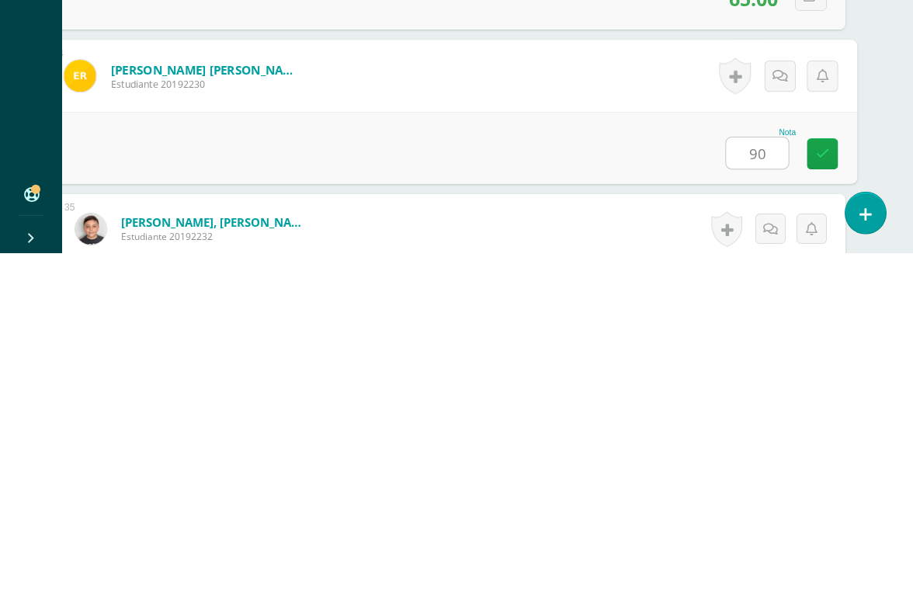
type input "90"
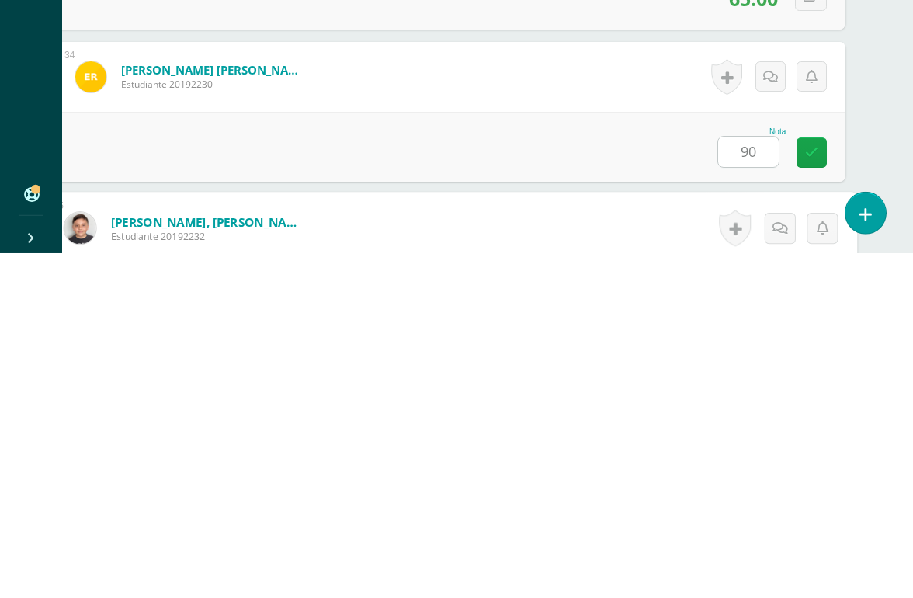
scroll to position [5329, 37]
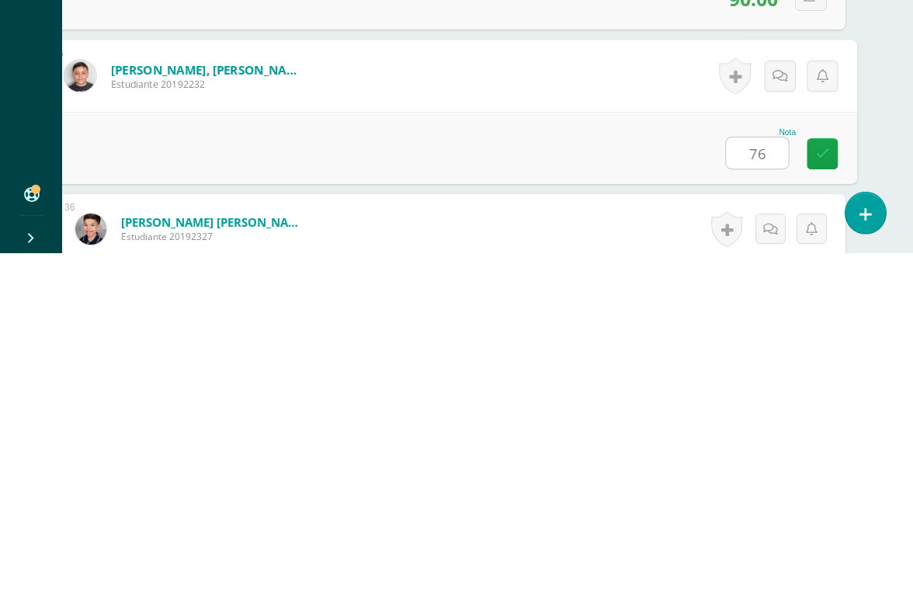
type input "76"
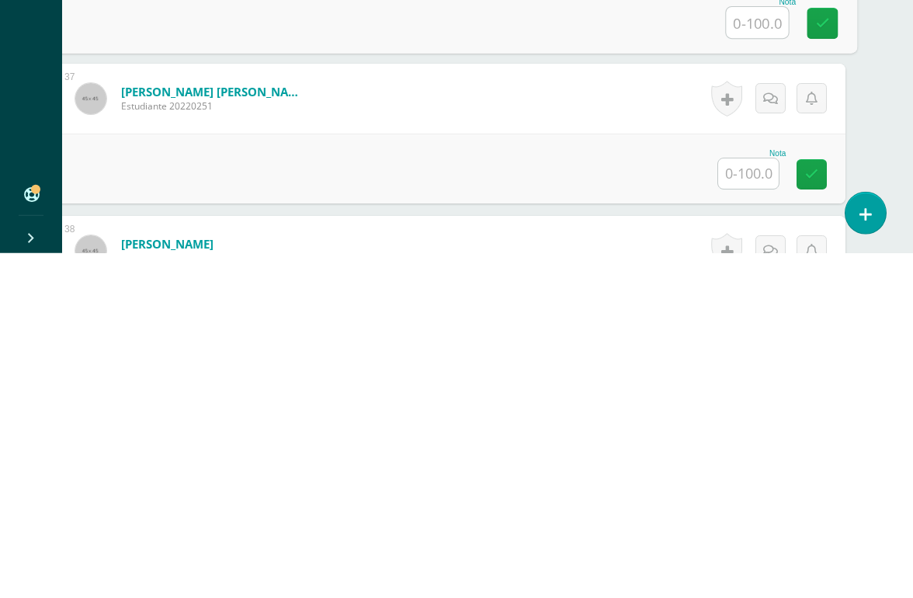
scroll to position [5615, 37]
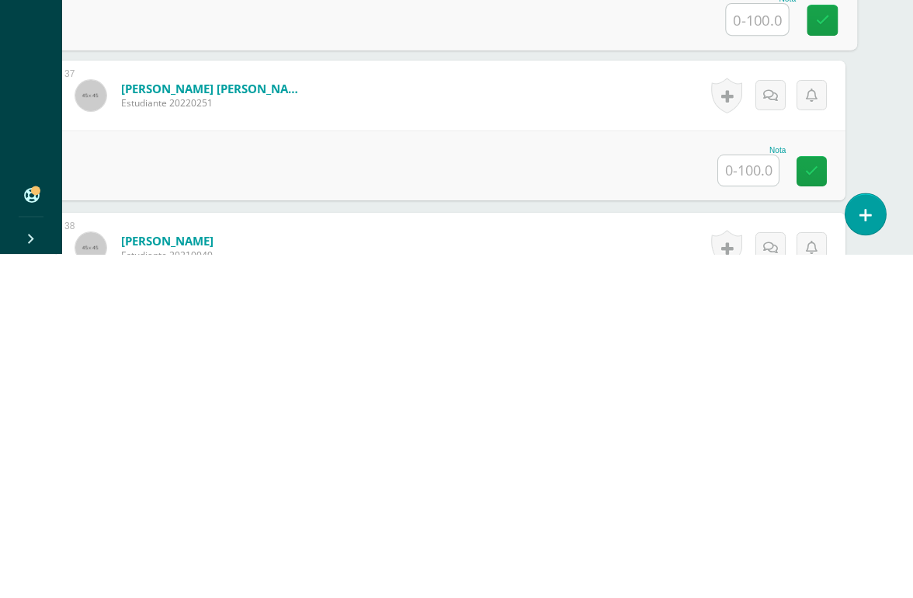
click at [750, 499] on input "text" at bounding box center [748, 514] width 61 height 30
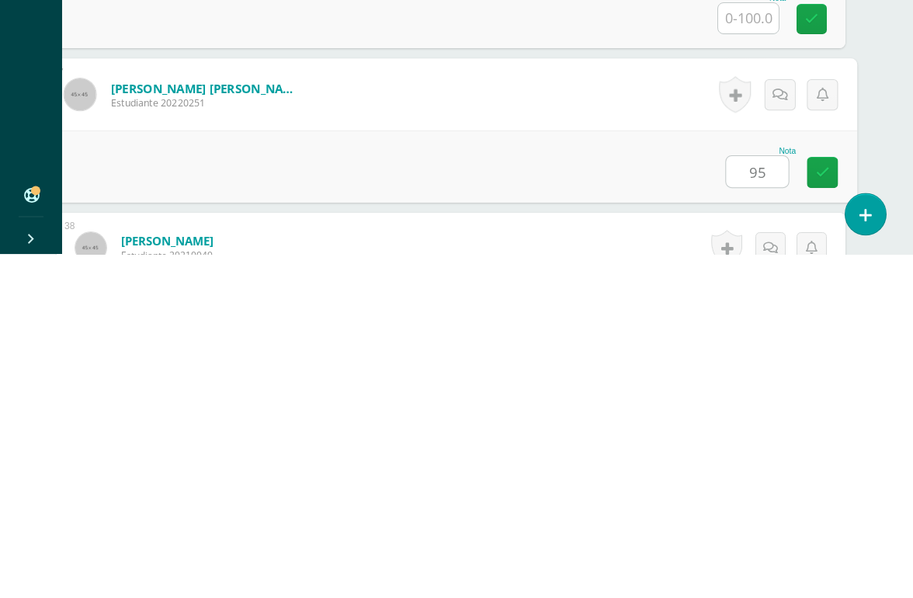
type input "95"
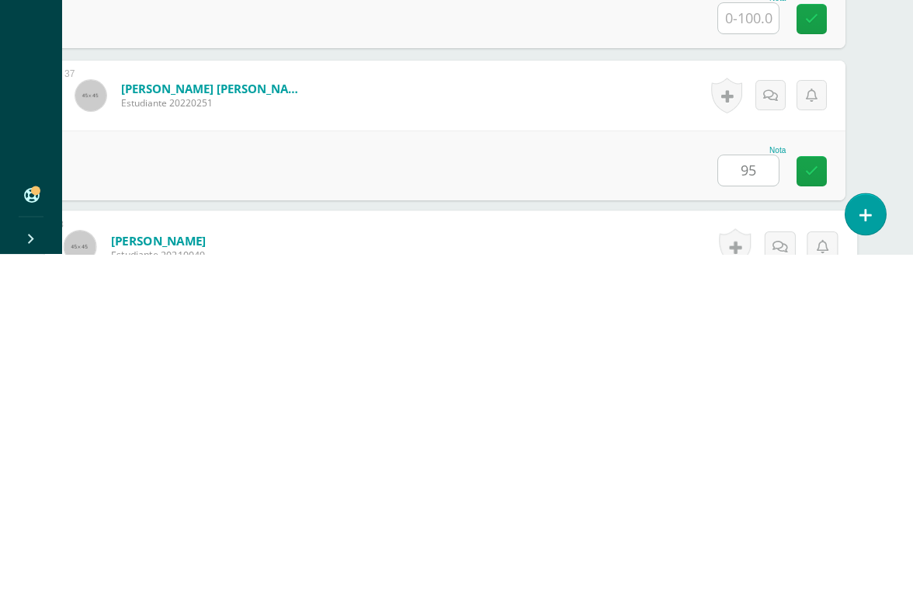
scroll to position [5786, 37]
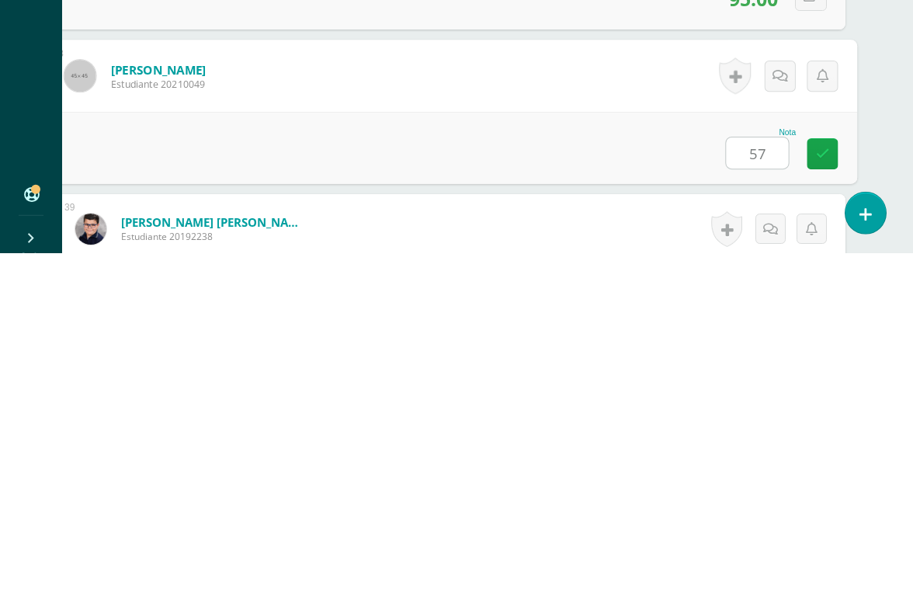
type input "57"
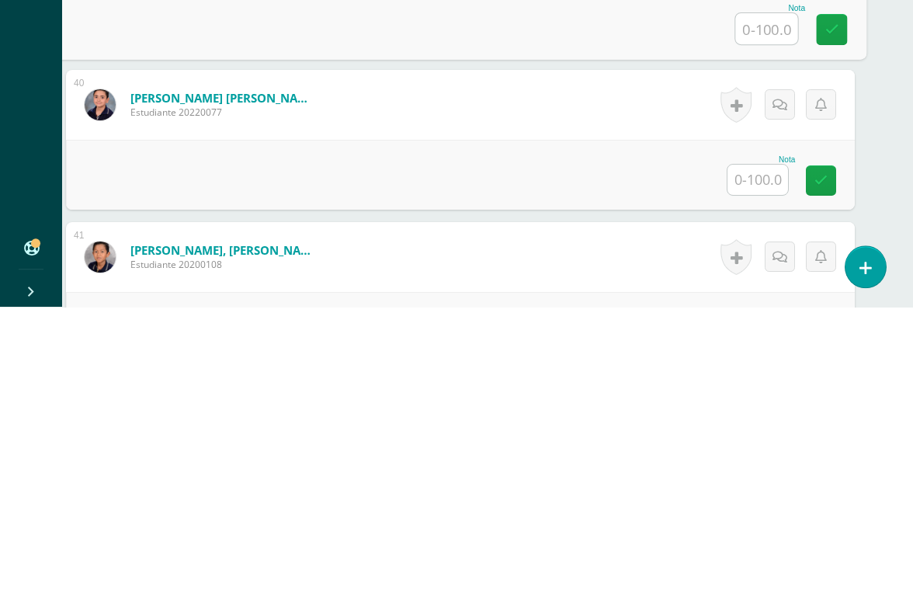
scroll to position [6116, 26]
click at [771, 456] on input "text" at bounding box center [759, 471] width 61 height 30
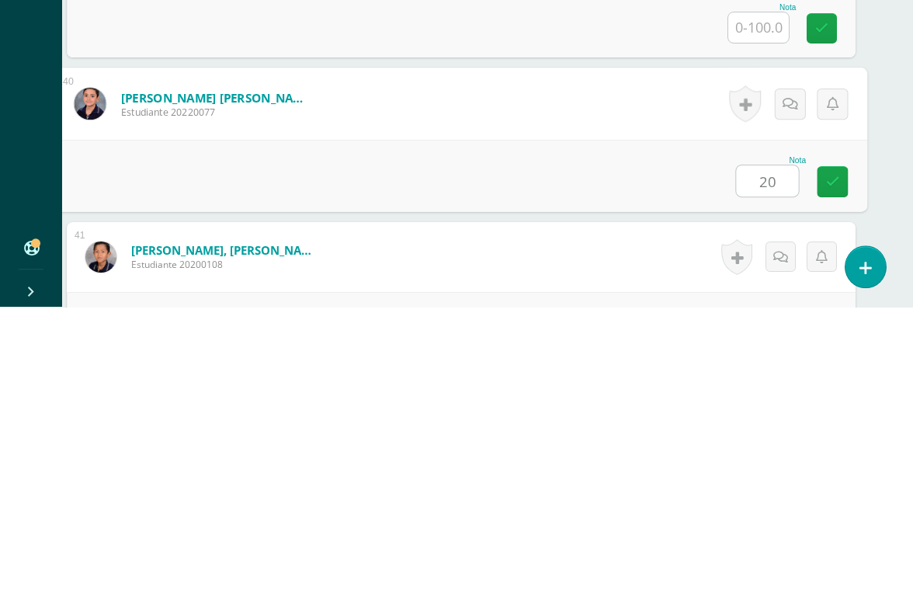
type input "20"
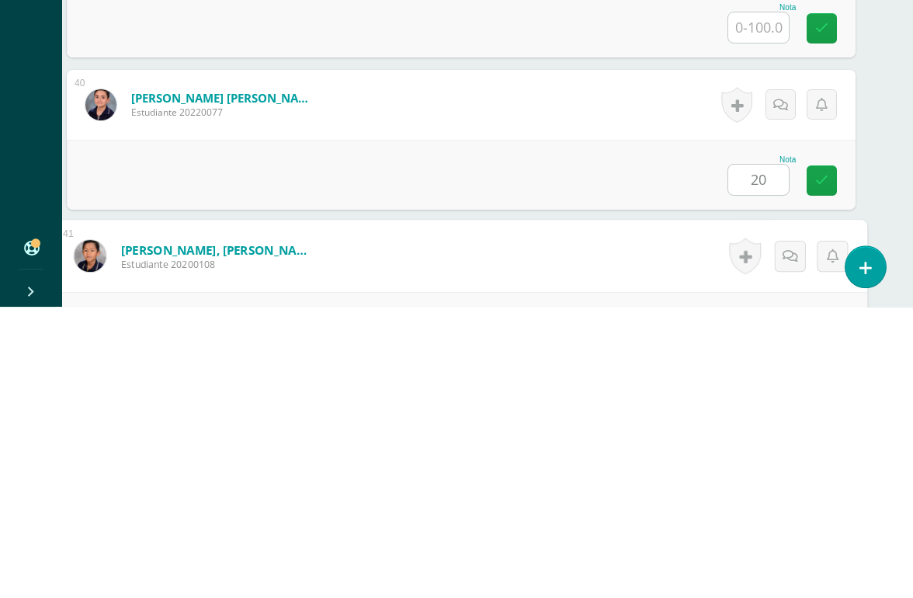
scroll to position [6296, 37]
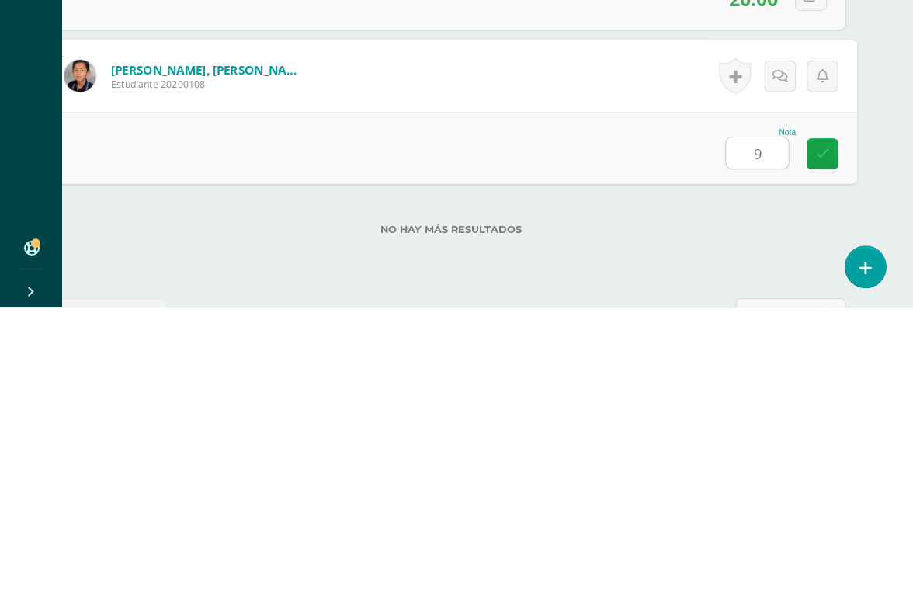
type input "90"
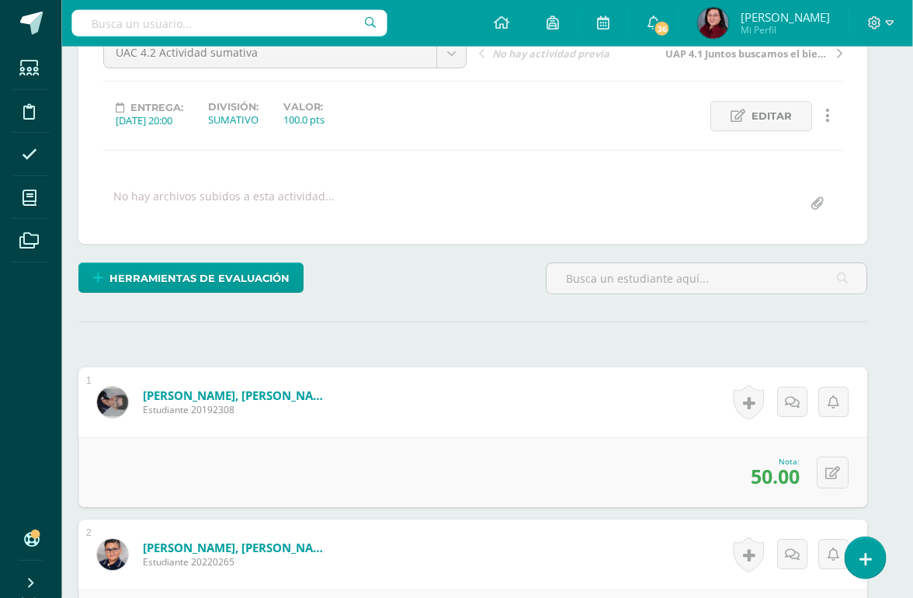
scroll to position [0, 37]
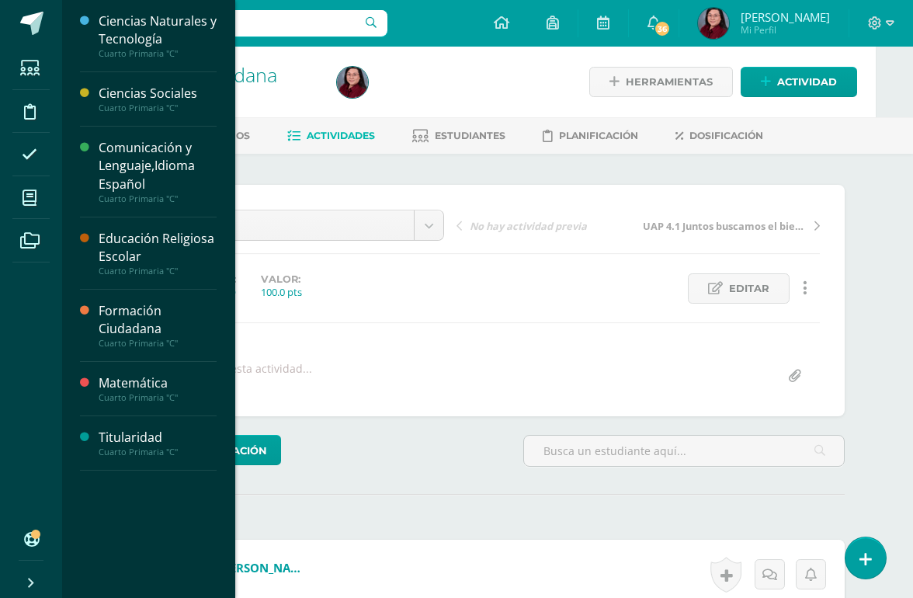
click at [26, 190] on icon at bounding box center [30, 198] width 14 height 16
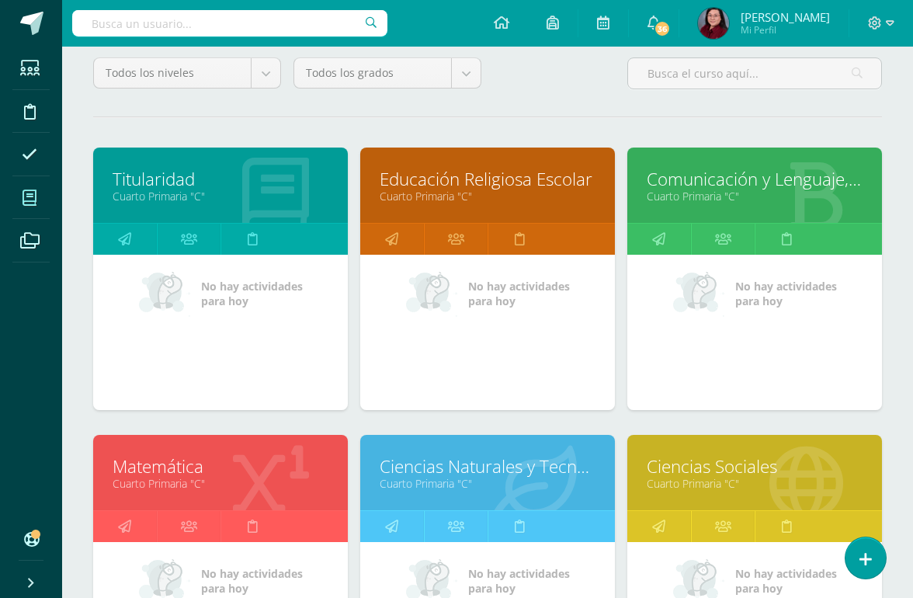
scroll to position [142, 0]
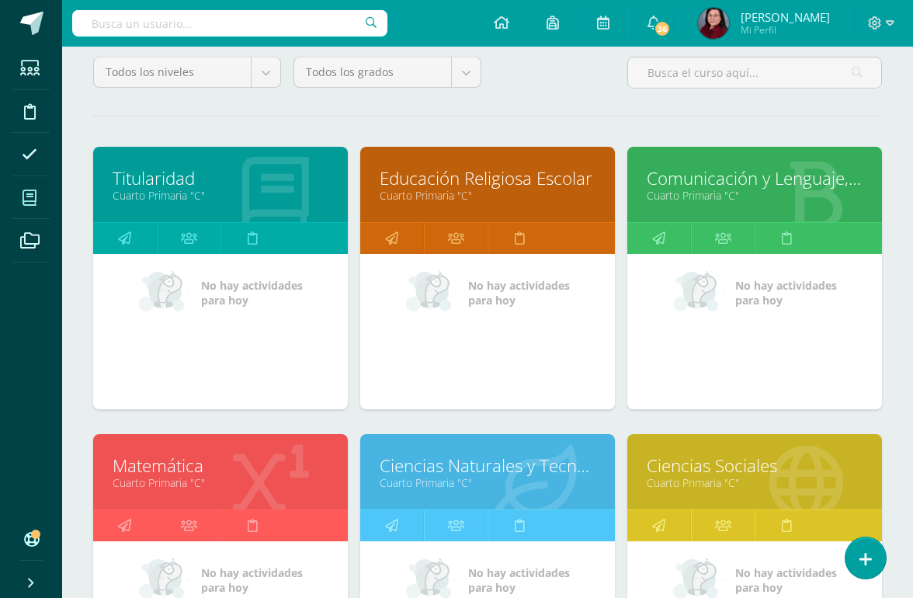
click at [812, 180] on link "Comunicación y Lenguaje,Idioma Español" at bounding box center [755, 178] width 216 height 24
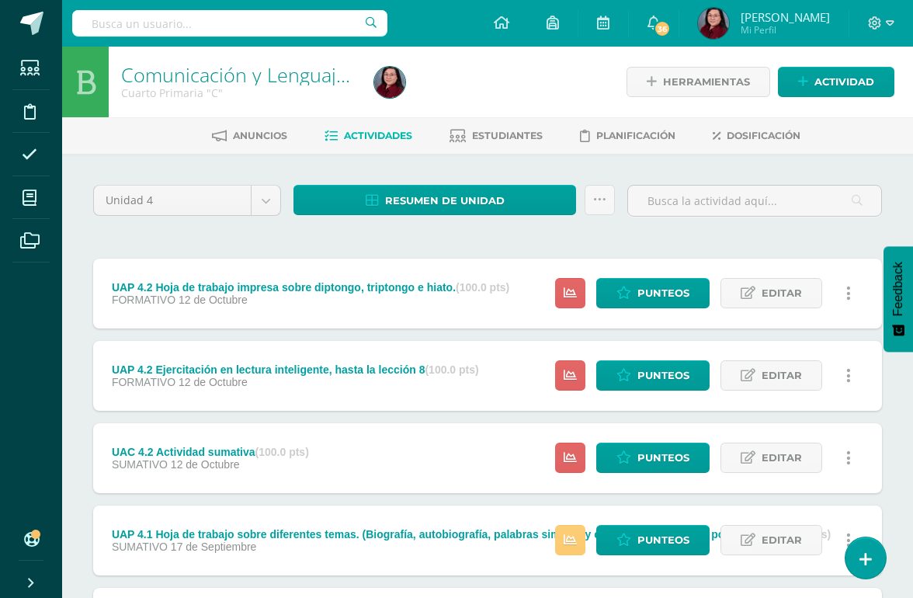
click at [650, 293] on span "Punteos" at bounding box center [664, 293] width 52 height 29
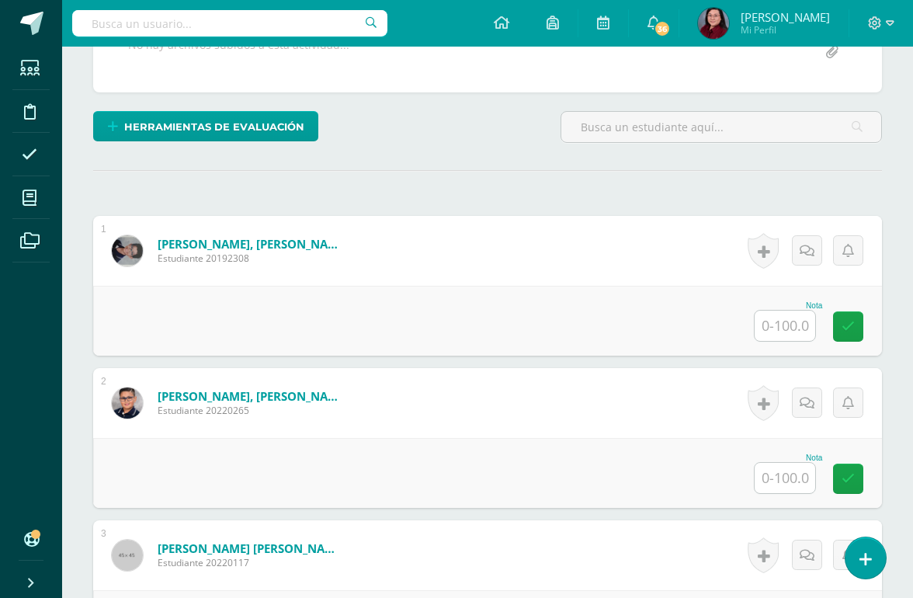
scroll to position [325, 0]
click at [791, 325] on input "text" at bounding box center [785, 325] width 61 height 30
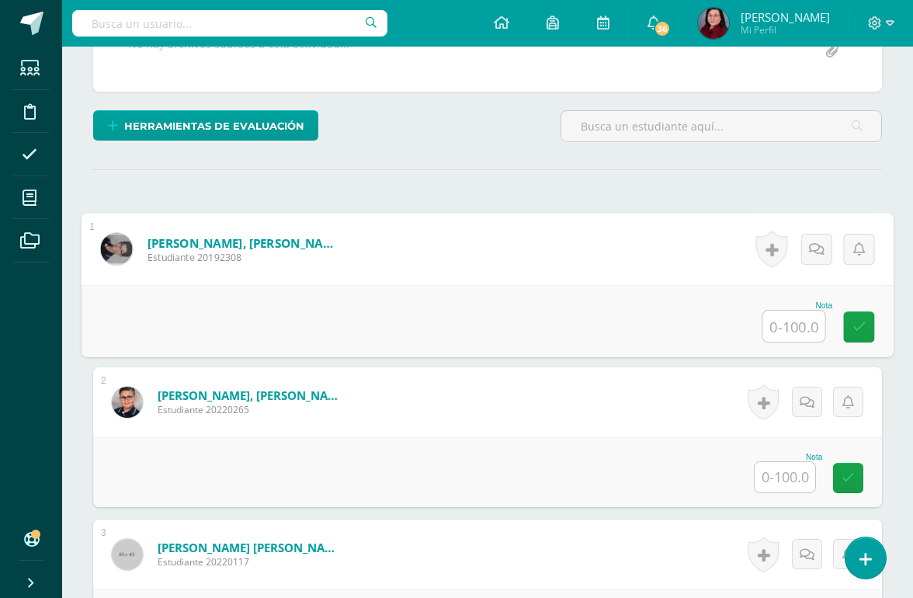
scroll to position [325, 37]
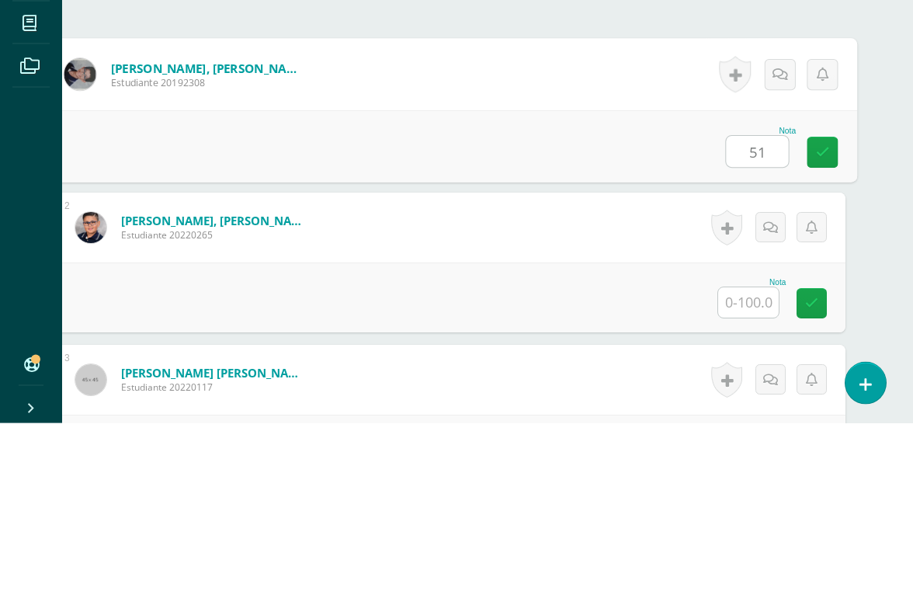
type input "51"
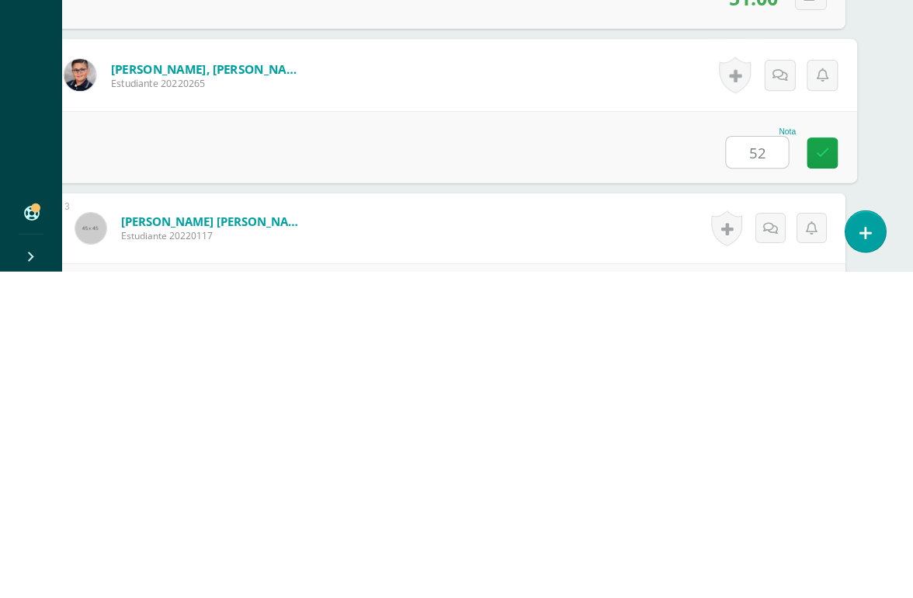
type input "52"
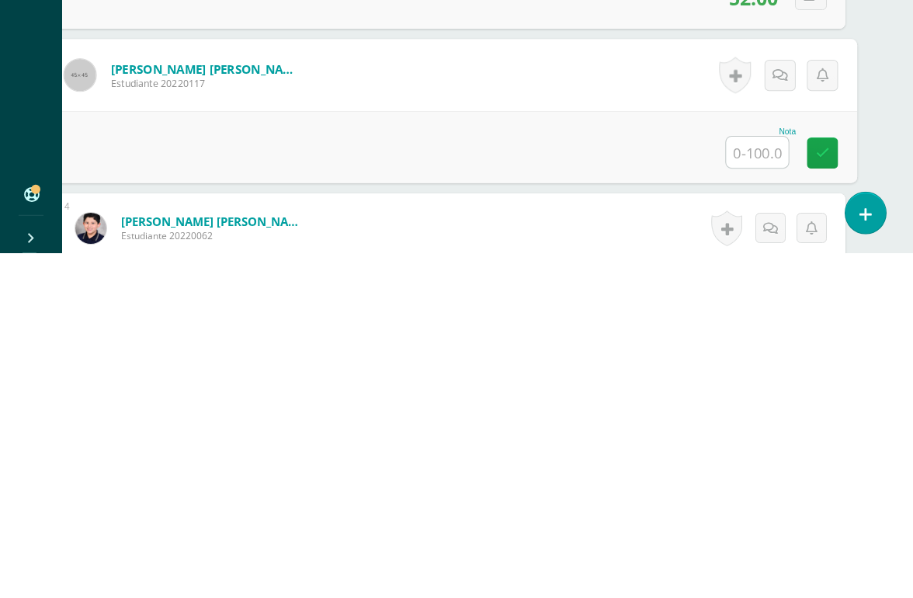
scroll to position [459, 37]
type input "22"
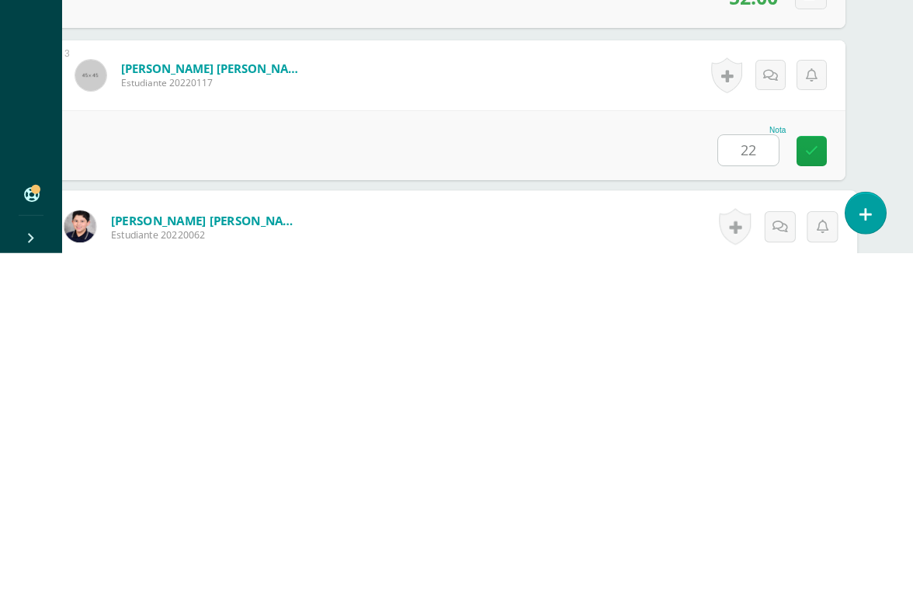
scroll to position [610, 37]
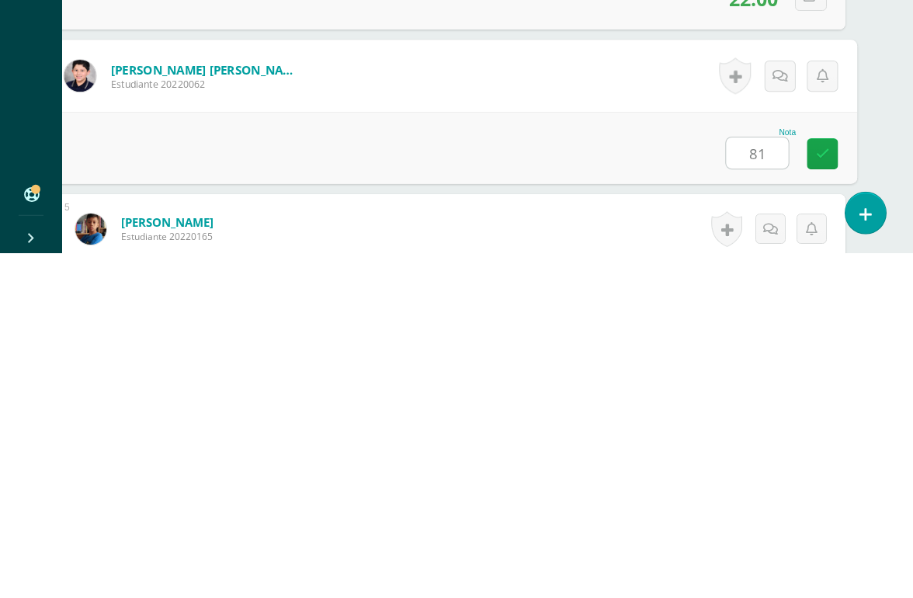
type input "81"
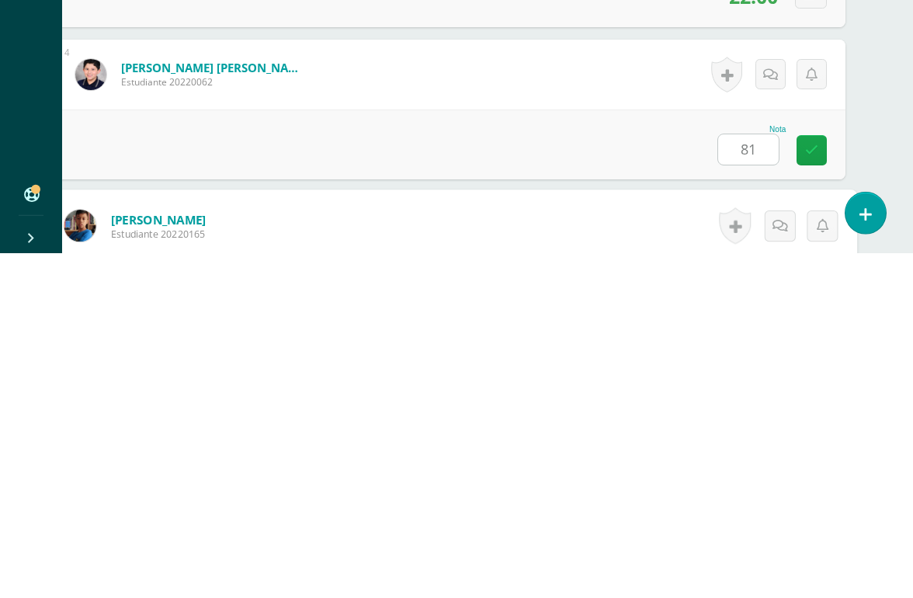
scroll to position [762, 37]
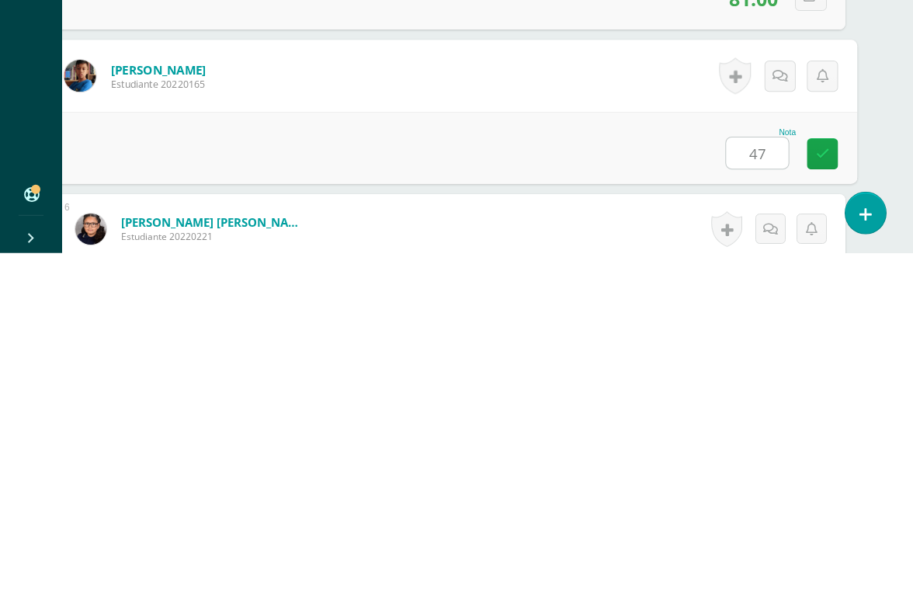
type input "47"
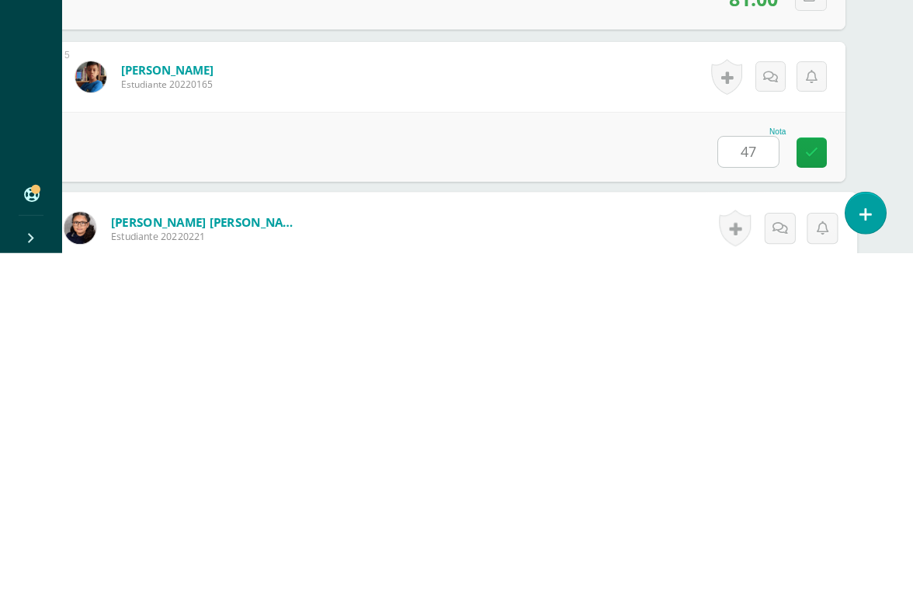
scroll to position [914, 37]
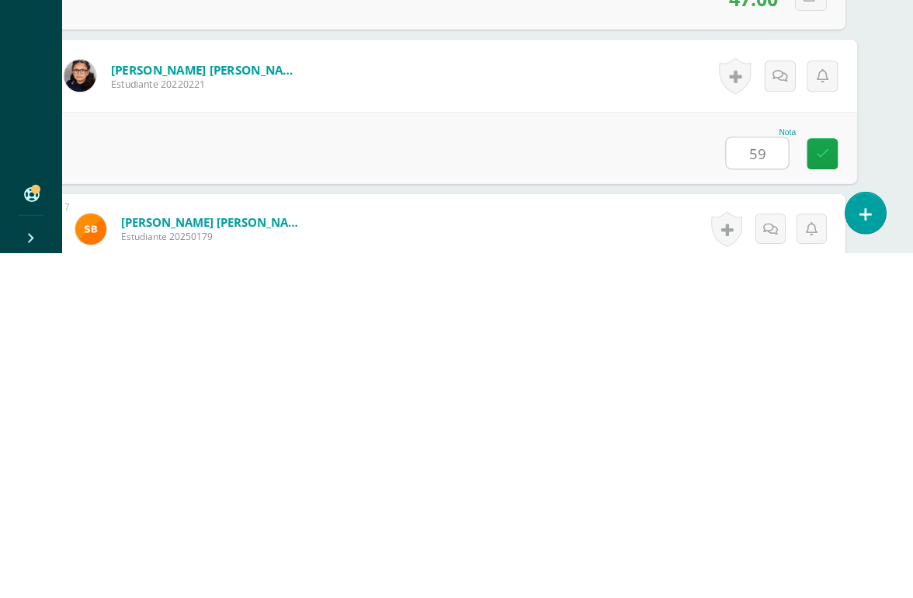
type input "59"
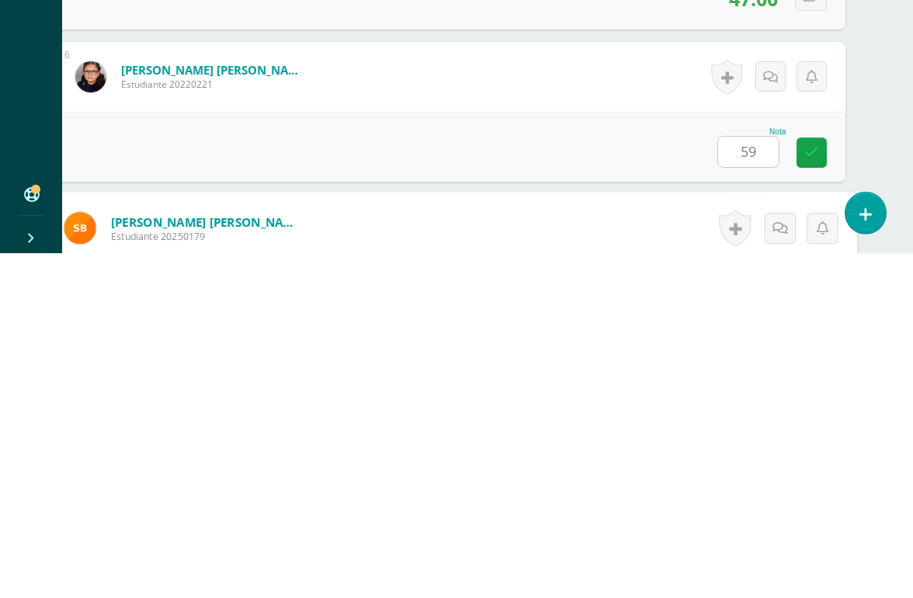
scroll to position [1066, 37]
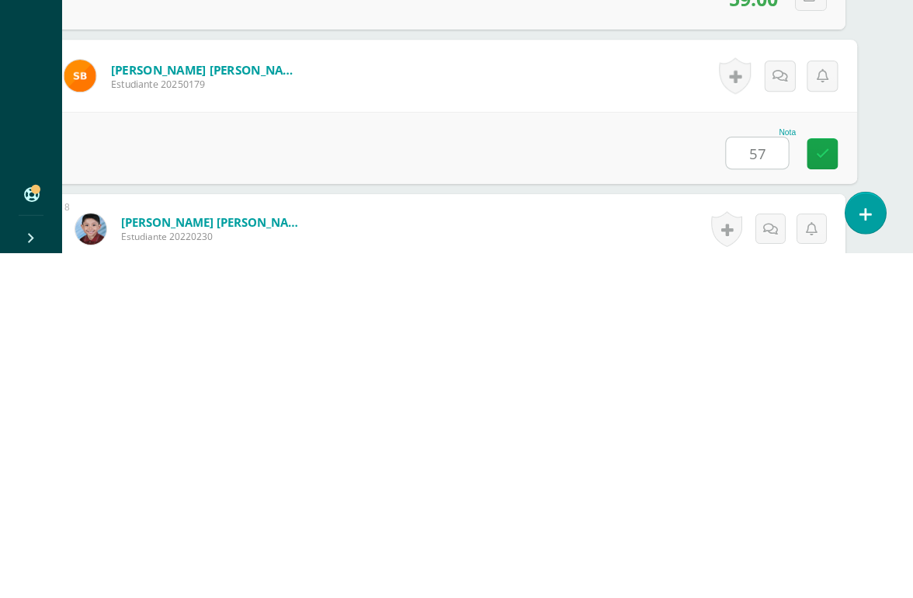
type input "57"
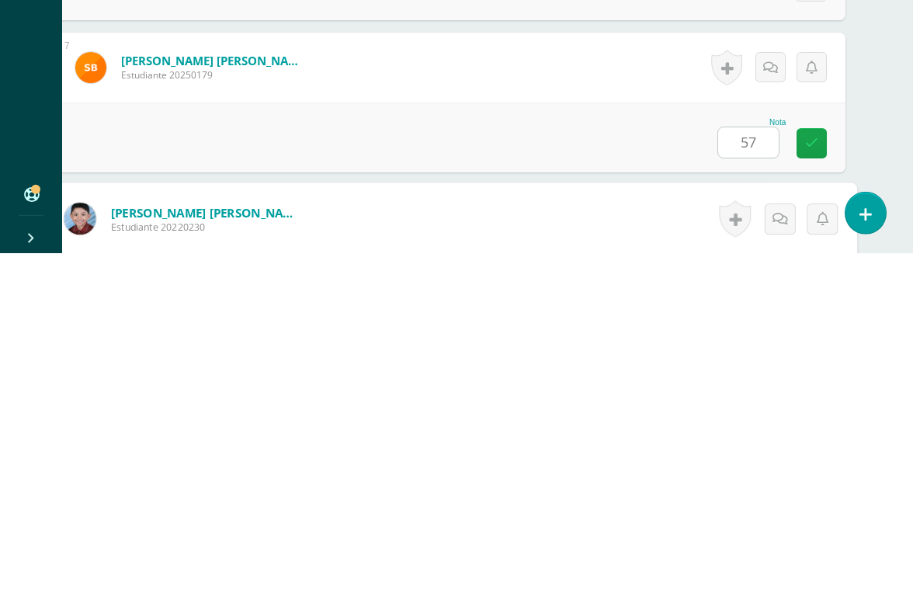
scroll to position [1219, 37]
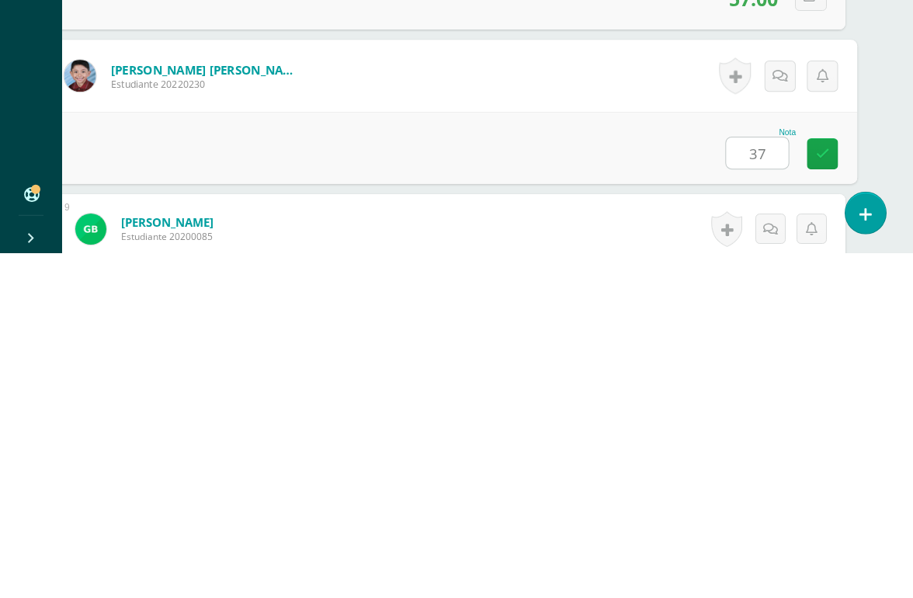
type input "37"
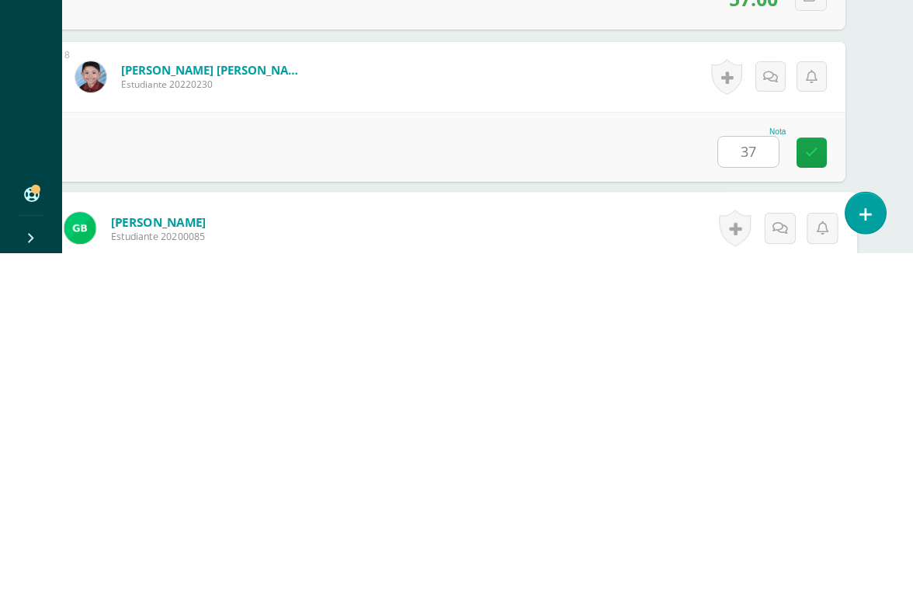
scroll to position [1371, 37]
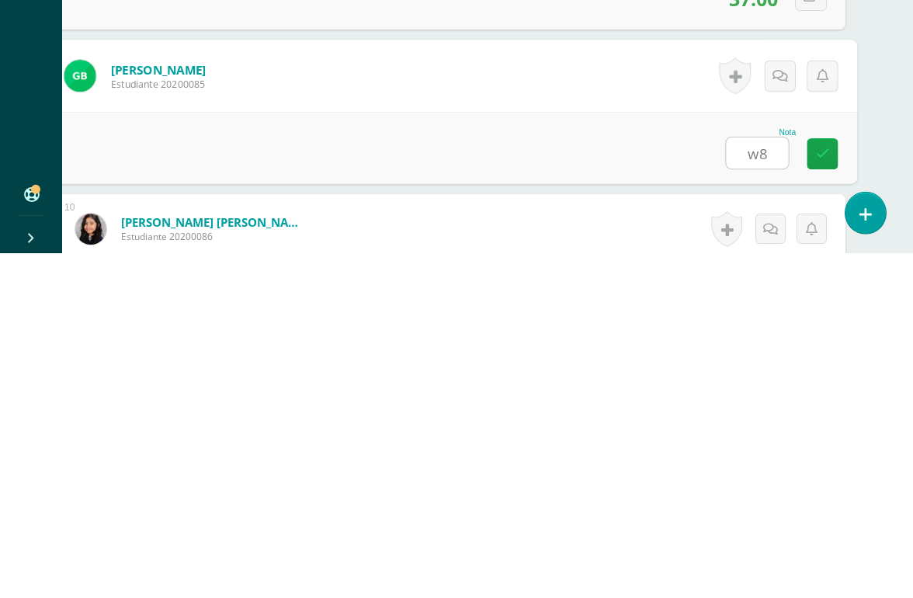
type input "w"
type input "28"
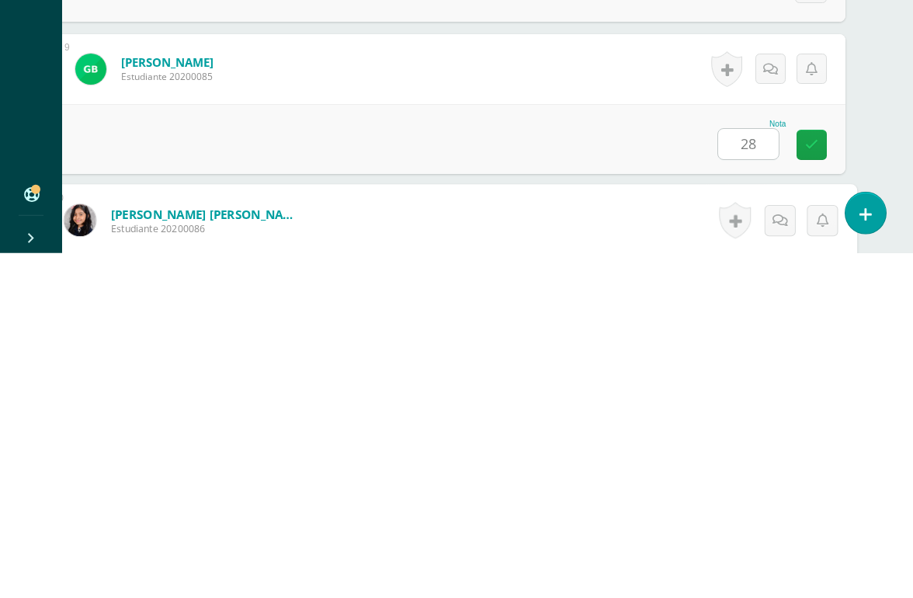
scroll to position [1523, 37]
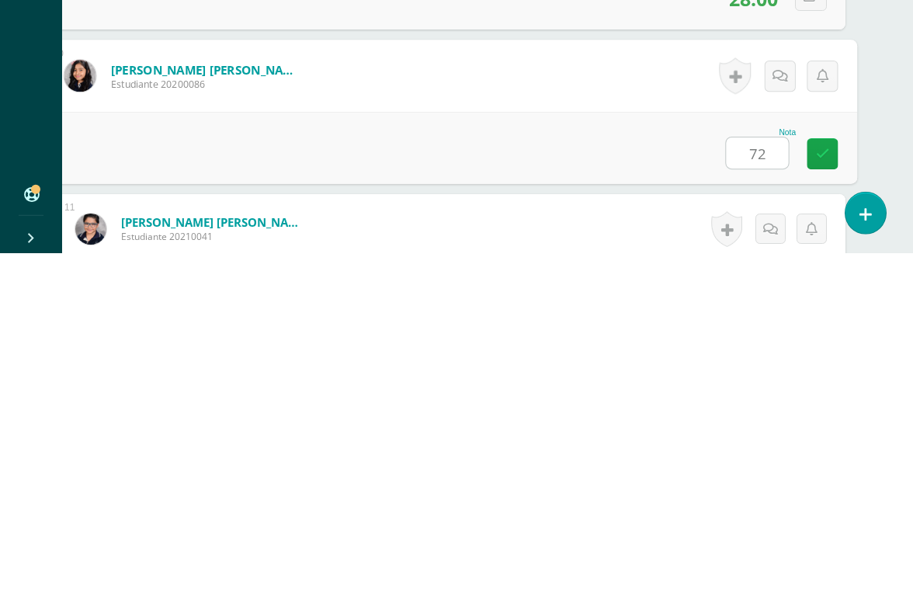
type input "72"
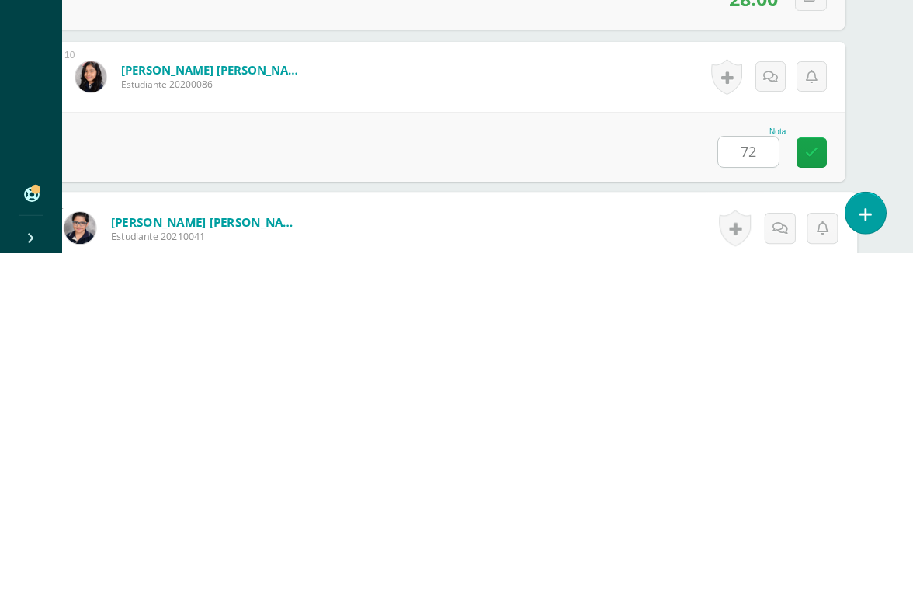
scroll to position [1675, 37]
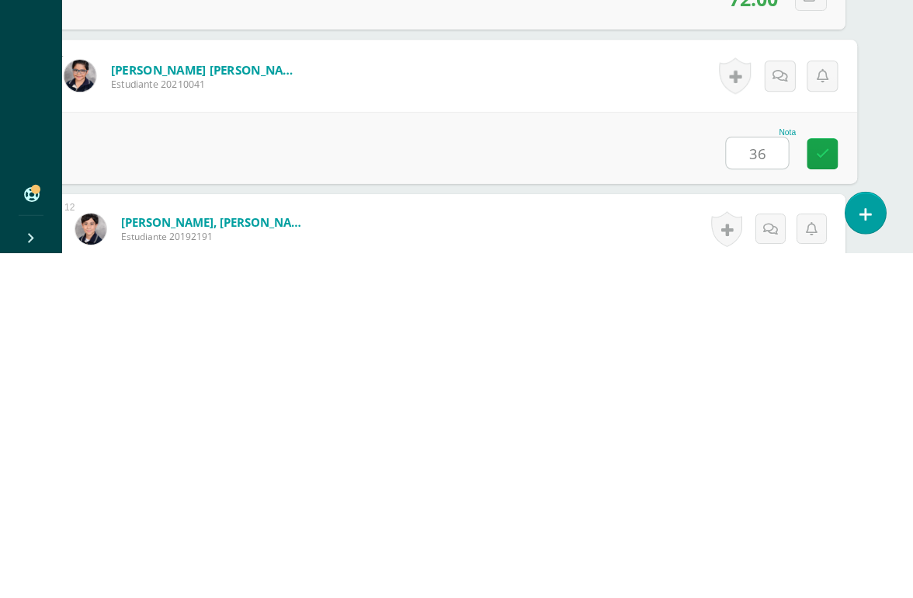
type input "36"
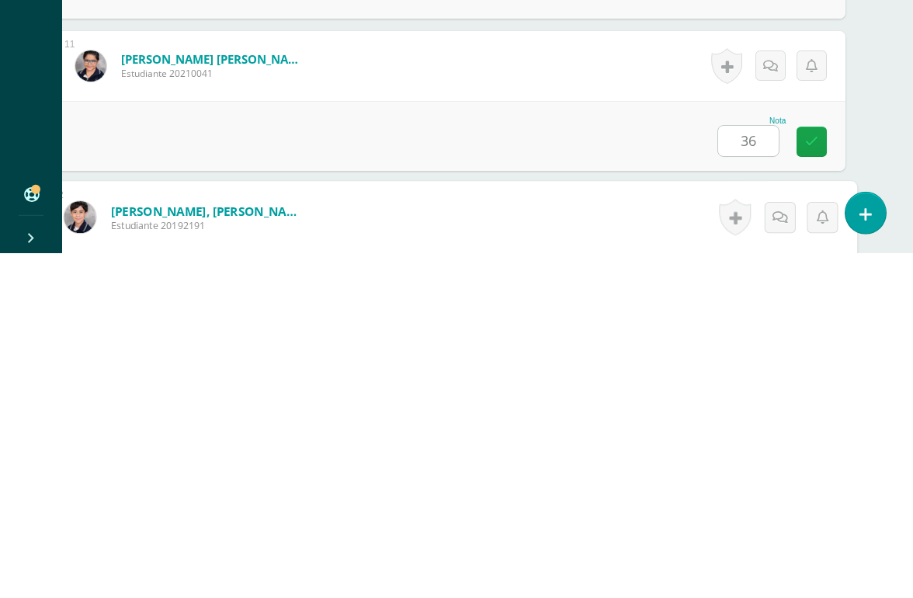
scroll to position [1828, 37]
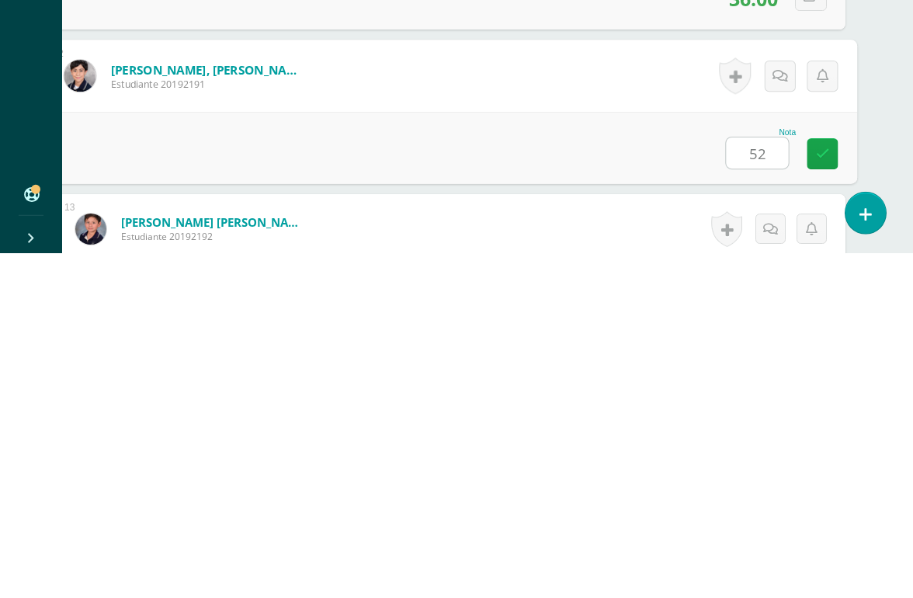
type input "52"
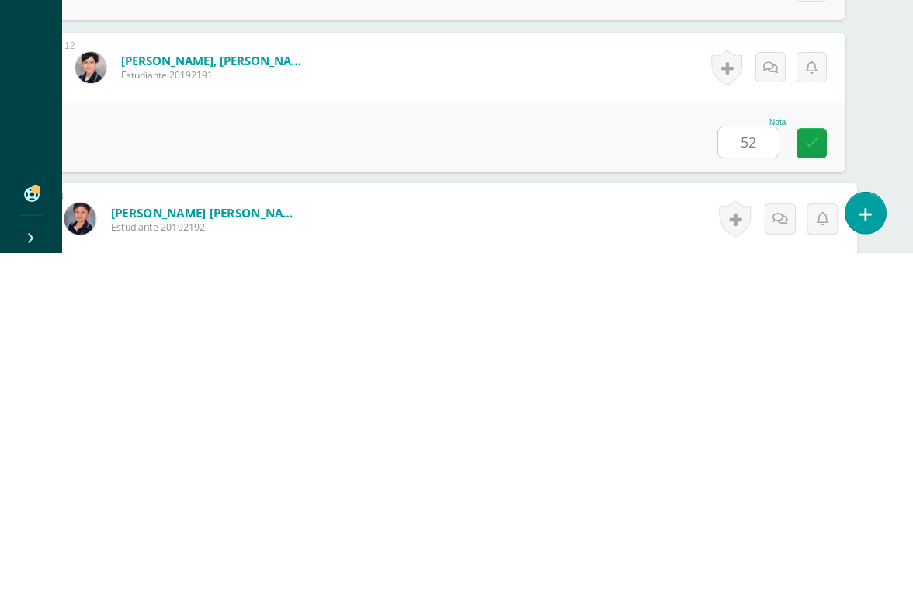
scroll to position [1980, 37]
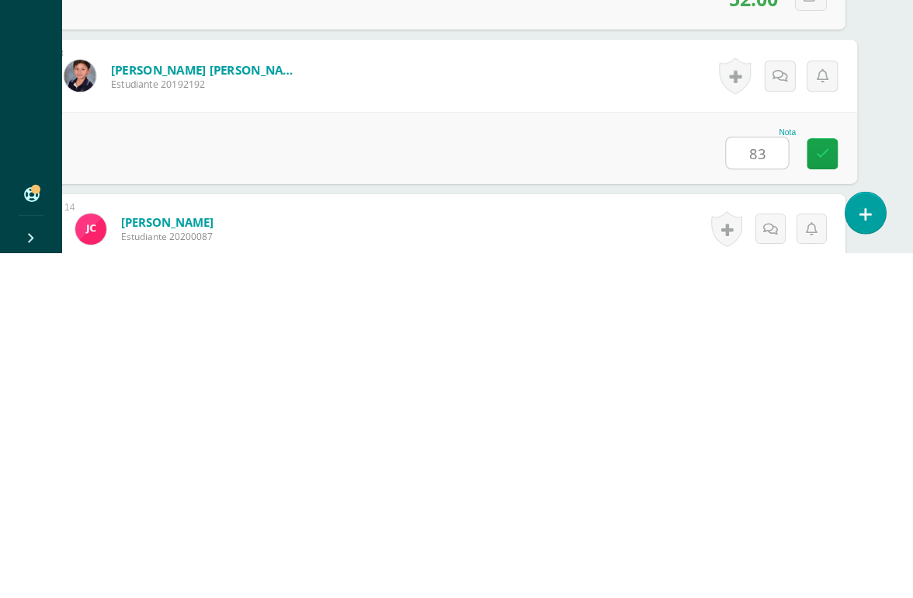
type input "83"
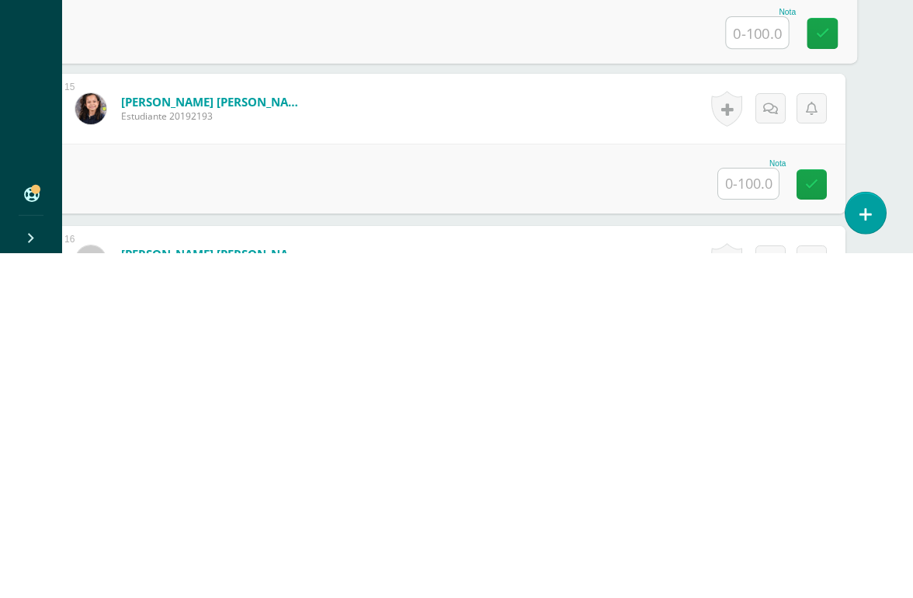
scroll to position [2255, 37]
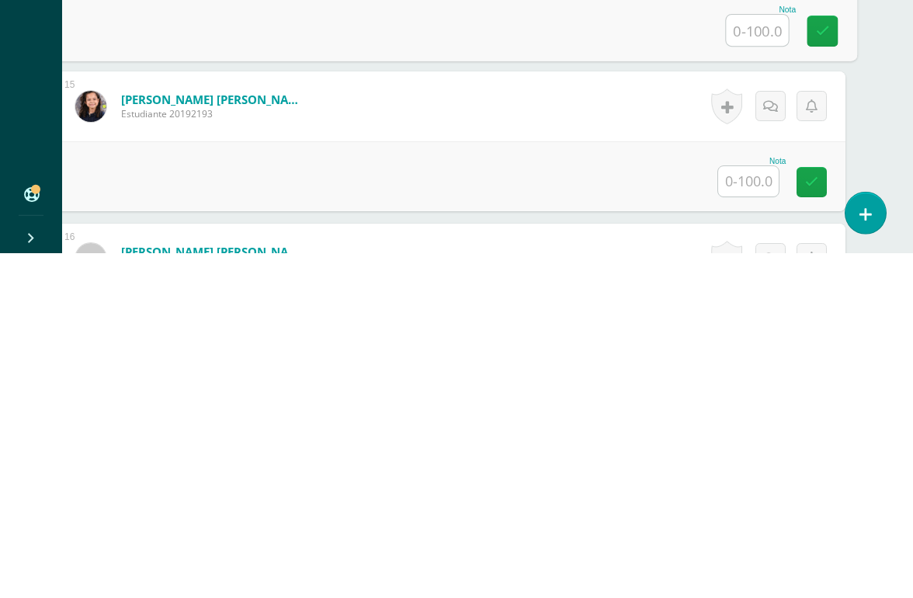
click at [754, 511] on input "text" at bounding box center [748, 526] width 61 height 30
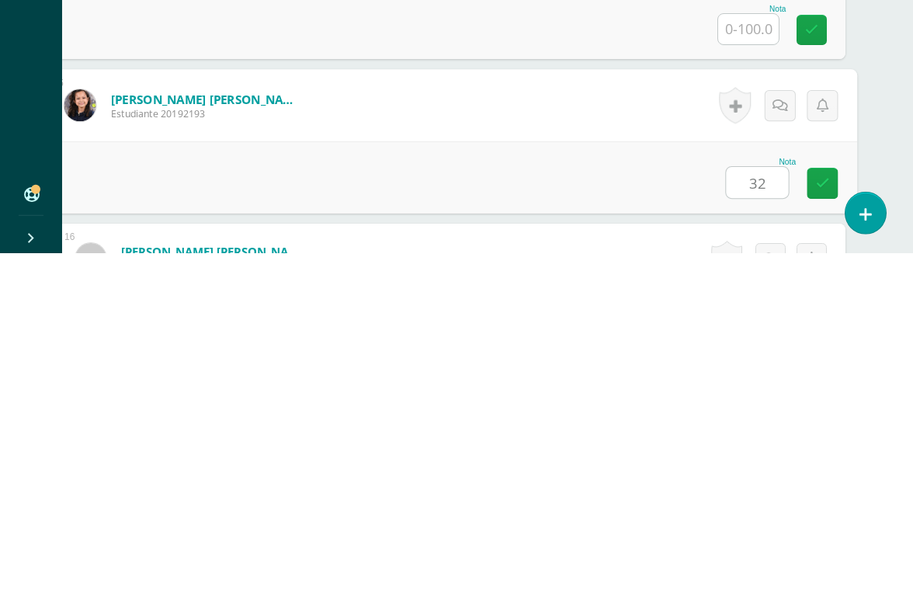
type input "32"
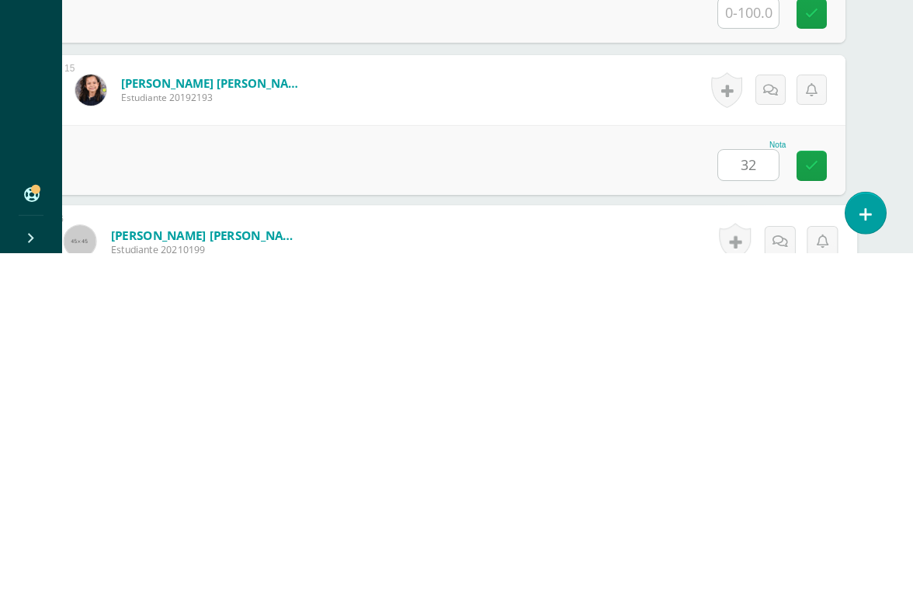
scroll to position [2436, 37]
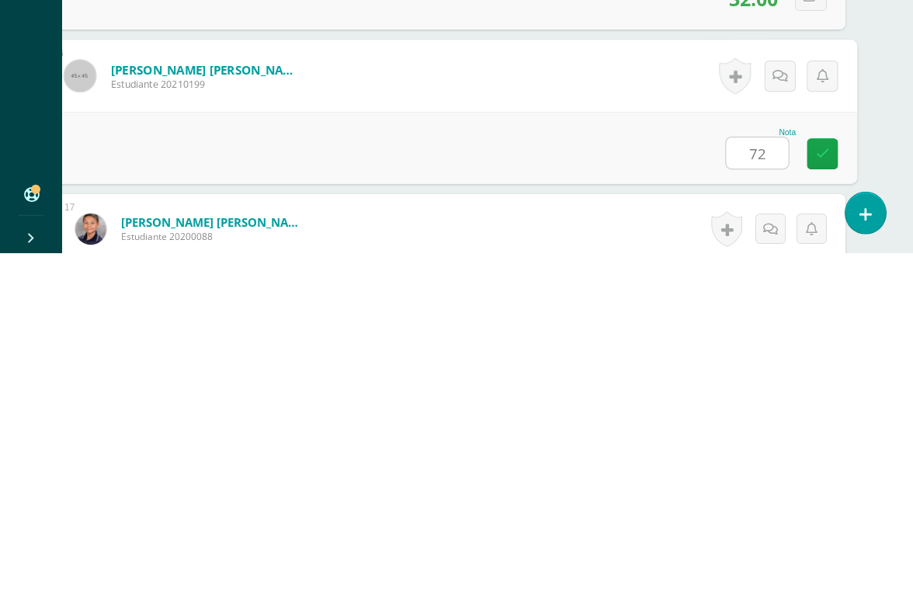
type input "72"
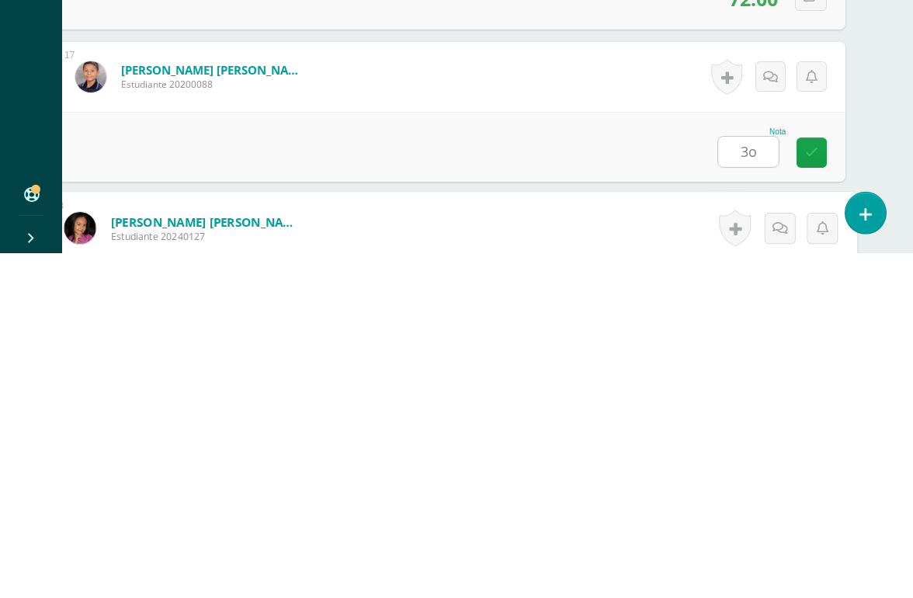
scroll to position [2741, 37]
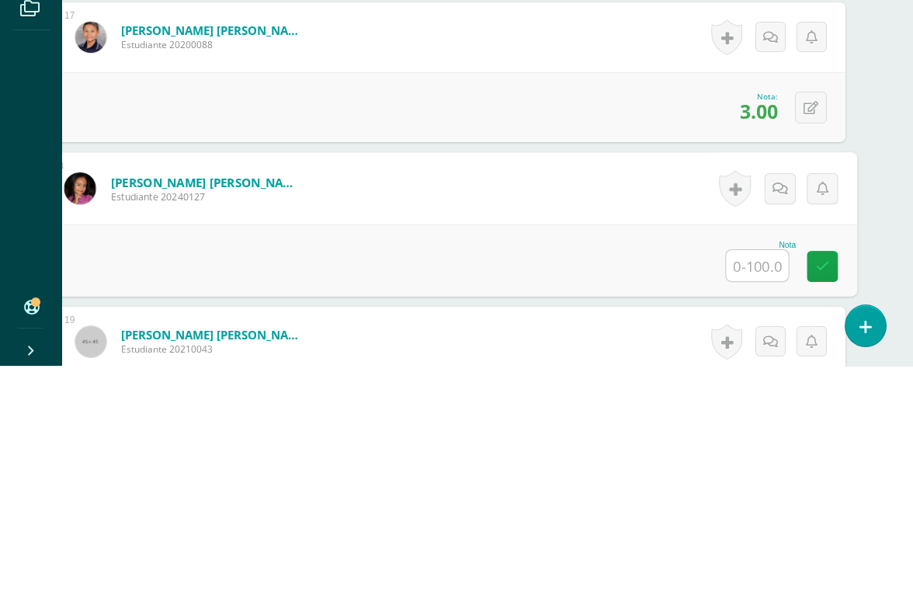
click at [817, 334] on icon at bounding box center [811, 340] width 15 height 13
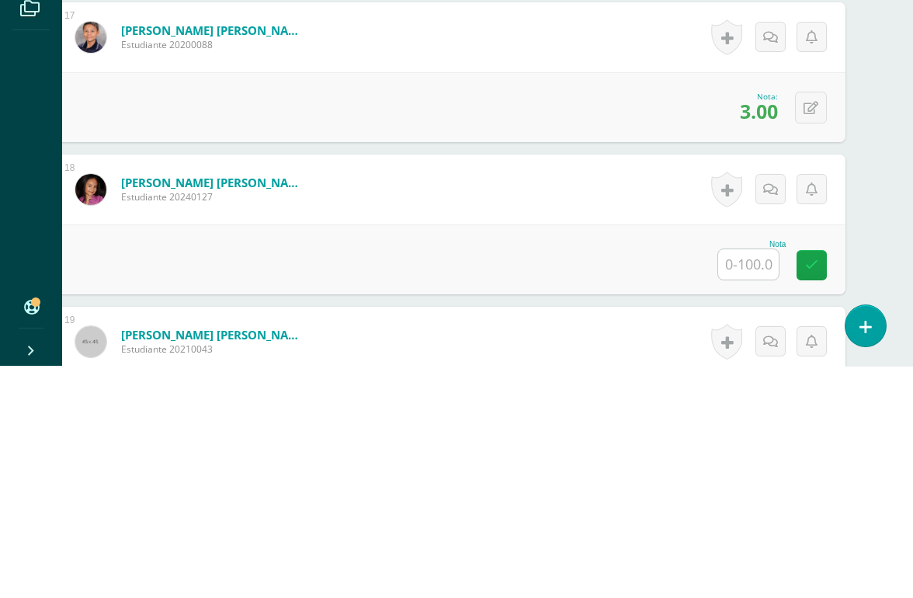
scroll to position [2973, 37]
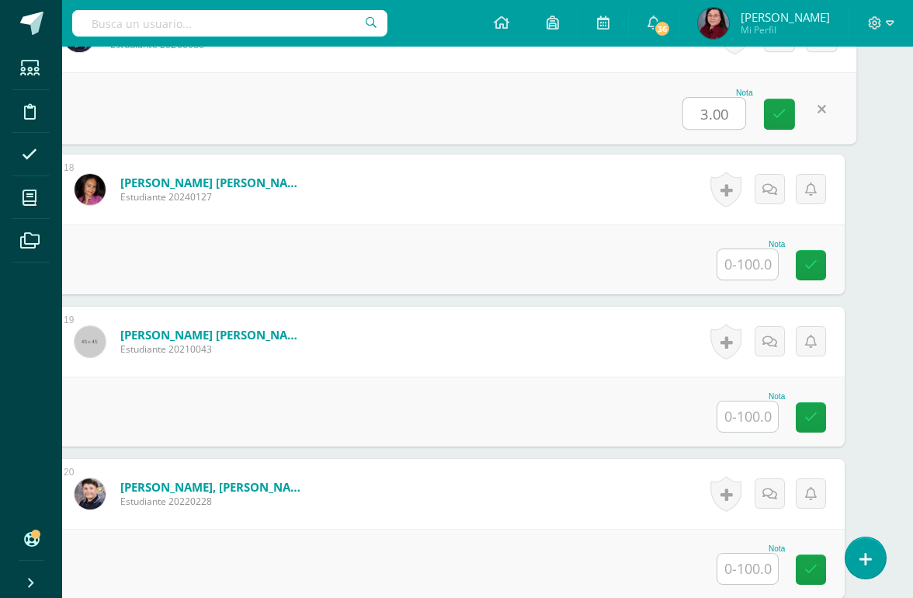
click at [718, 111] on input "3.00" at bounding box center [714, 113] width 62 height 31
type input "39"
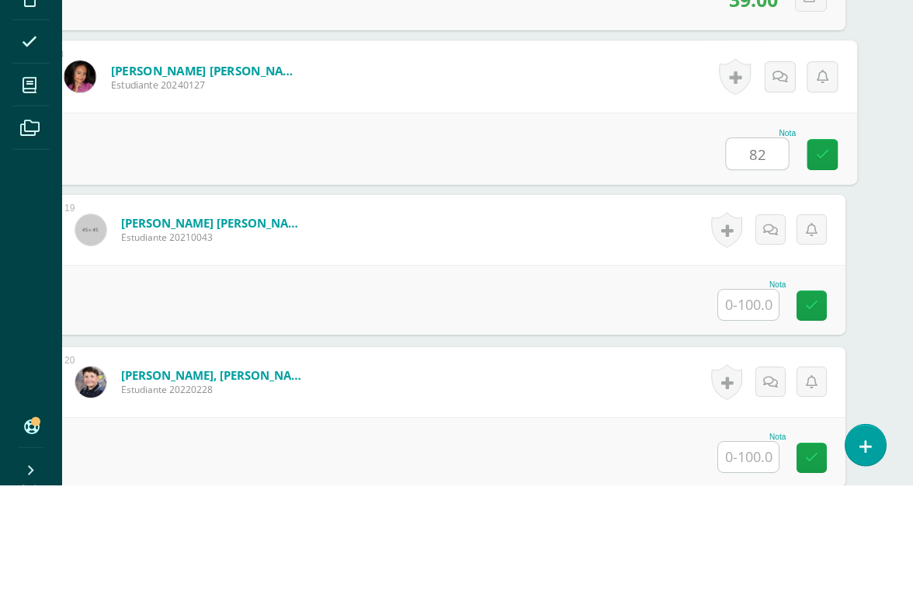
type input "82"
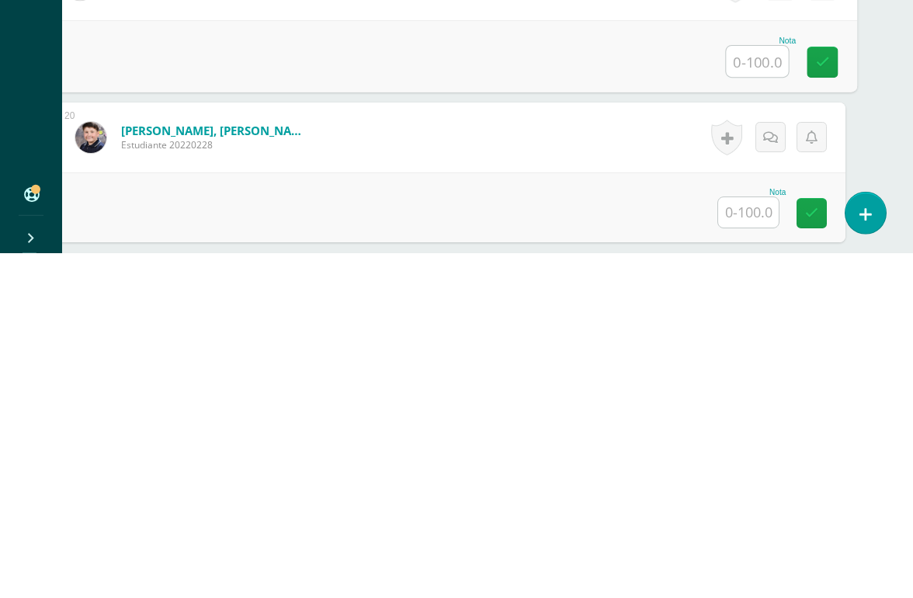
scroll to position [2989, 37]
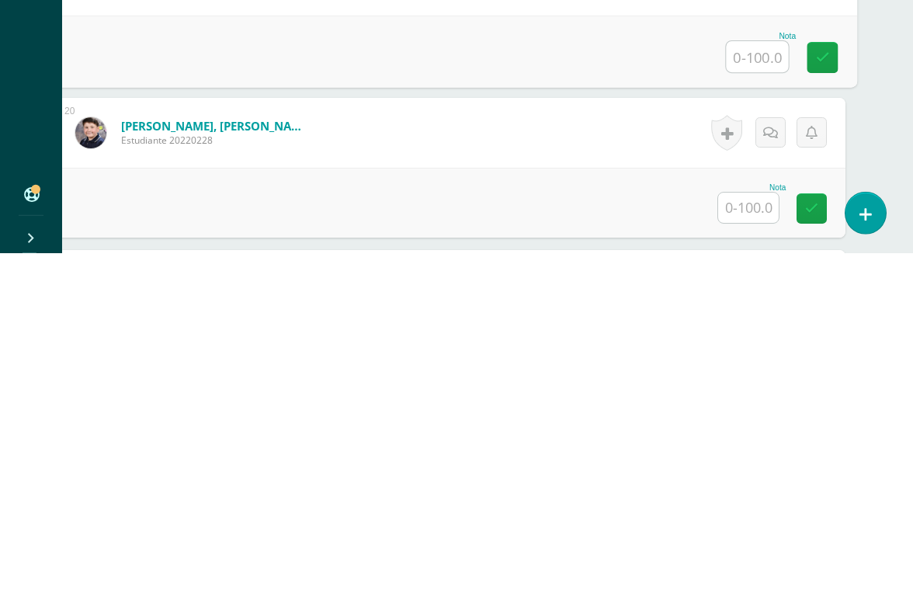
click at [756, 537] on input "text" at bounding box center [748, 552] width 61 height 30
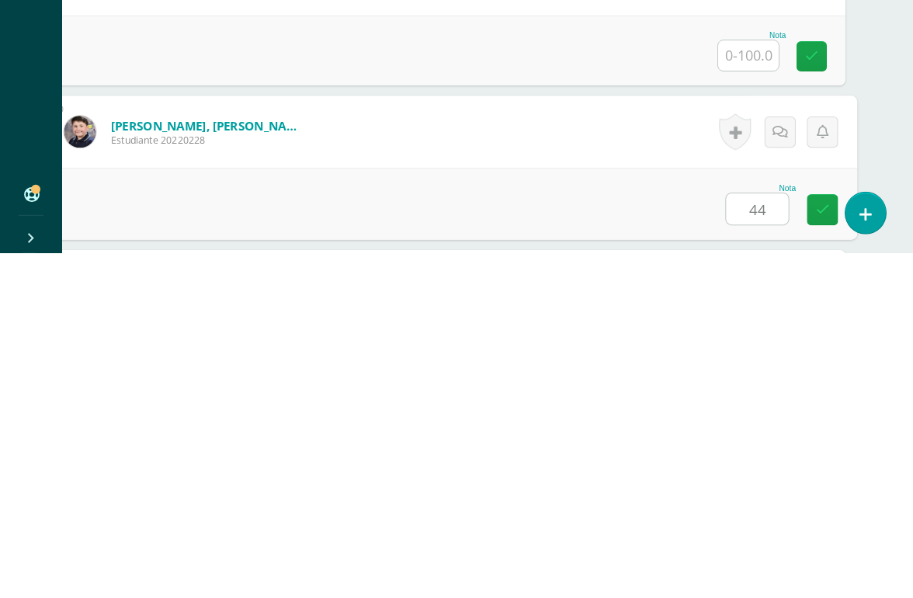
type input "44"
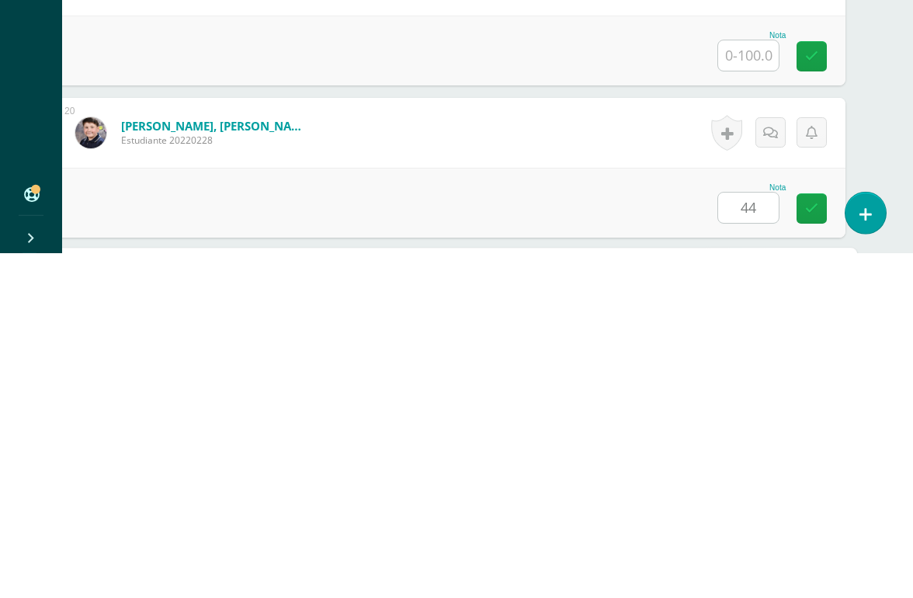
scroll to position [3198, 37]
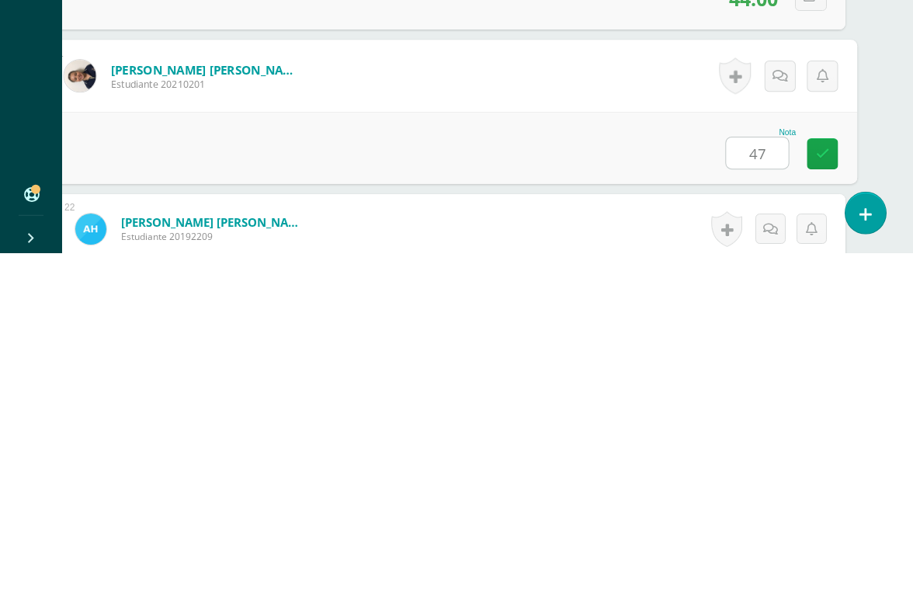
type input "47"
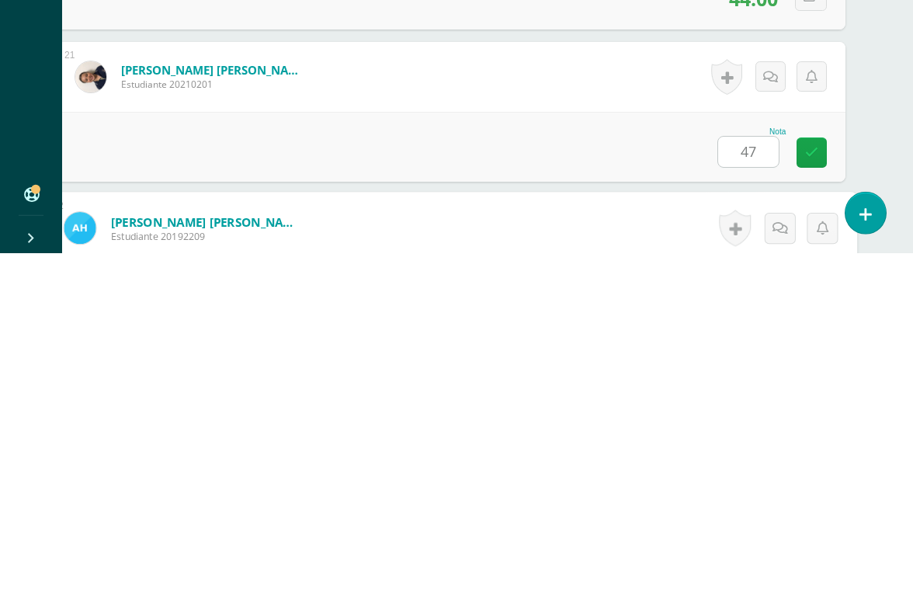
scroll to position [3350, 37]
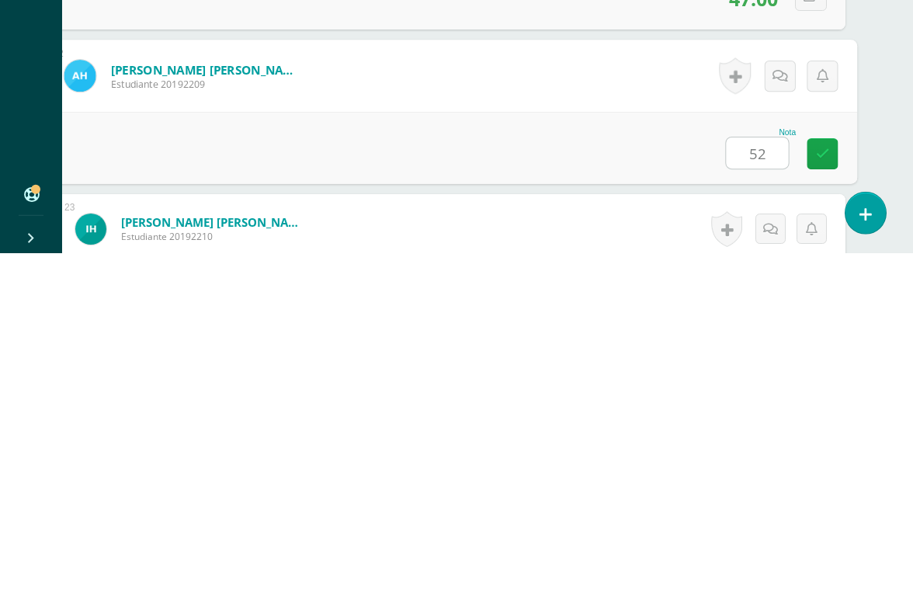
type input "52"
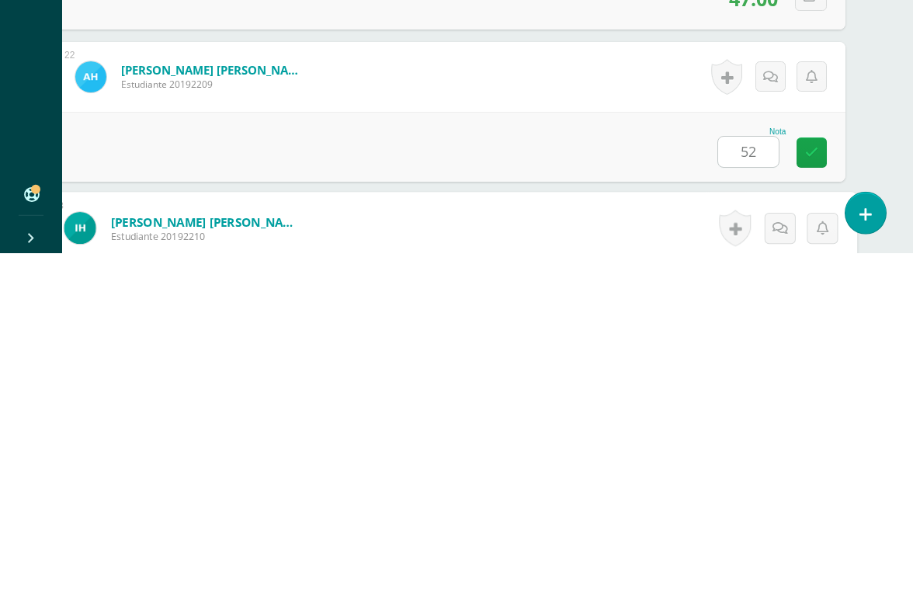
scroll to position [3502, 37]
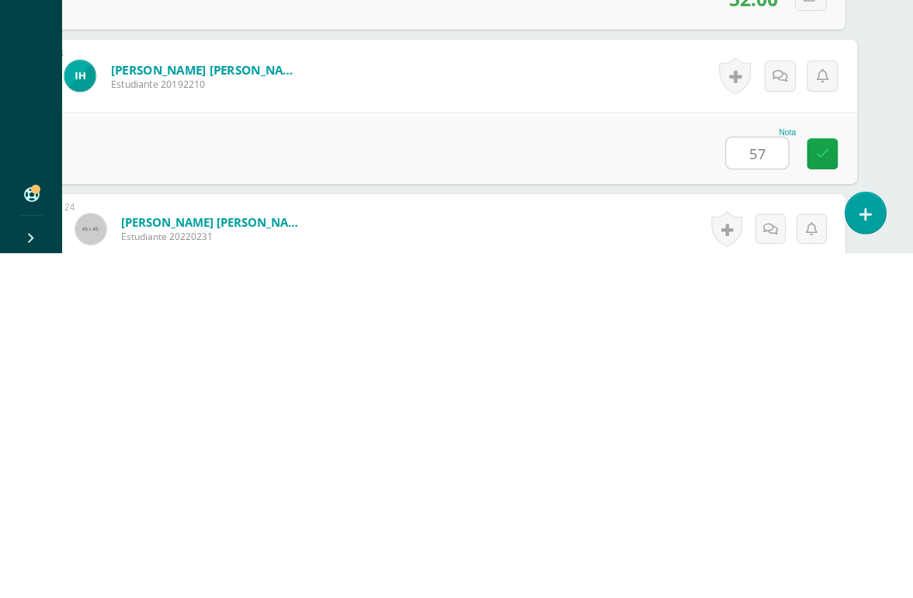
type input "57"
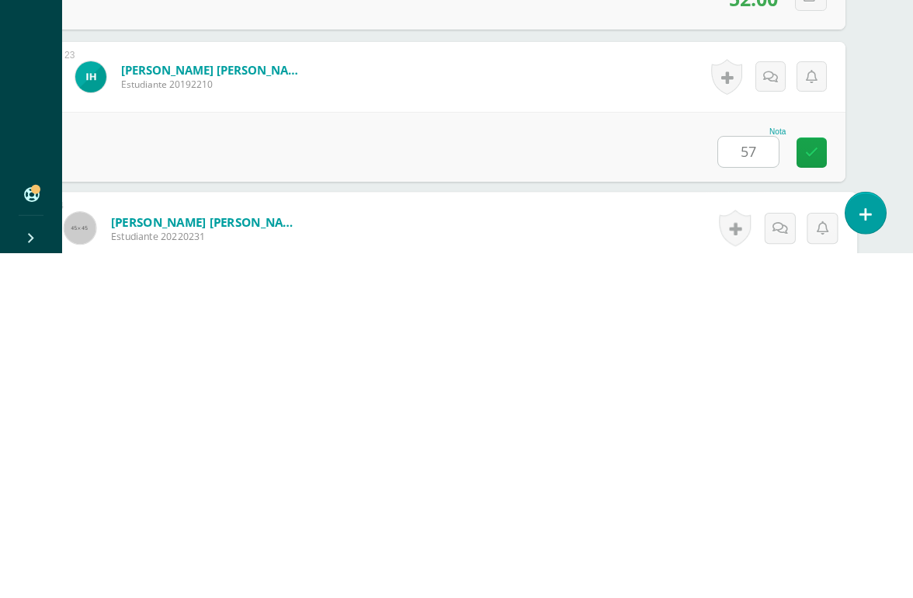
scroll to position [3654, 37]
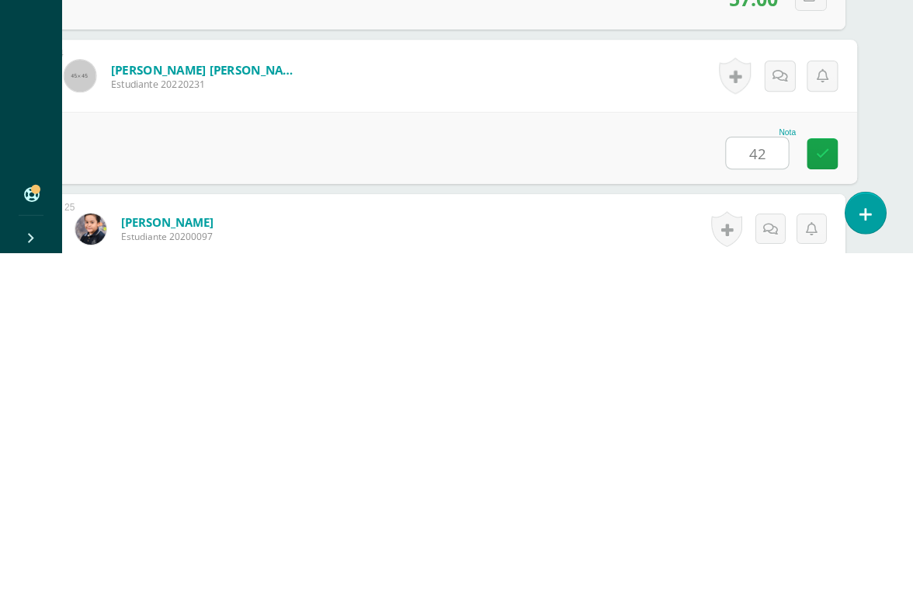
type input "42"
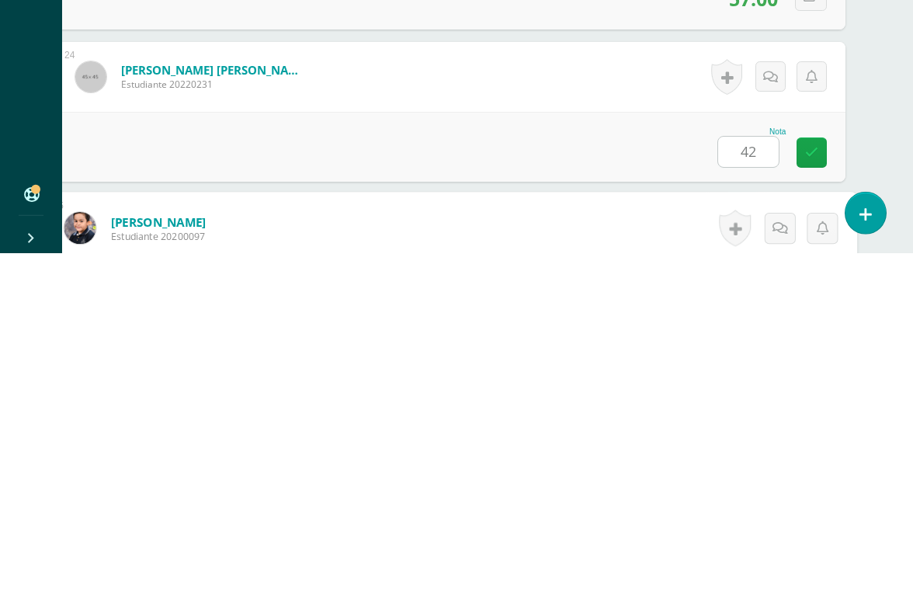
scroll to position [3807, 37]
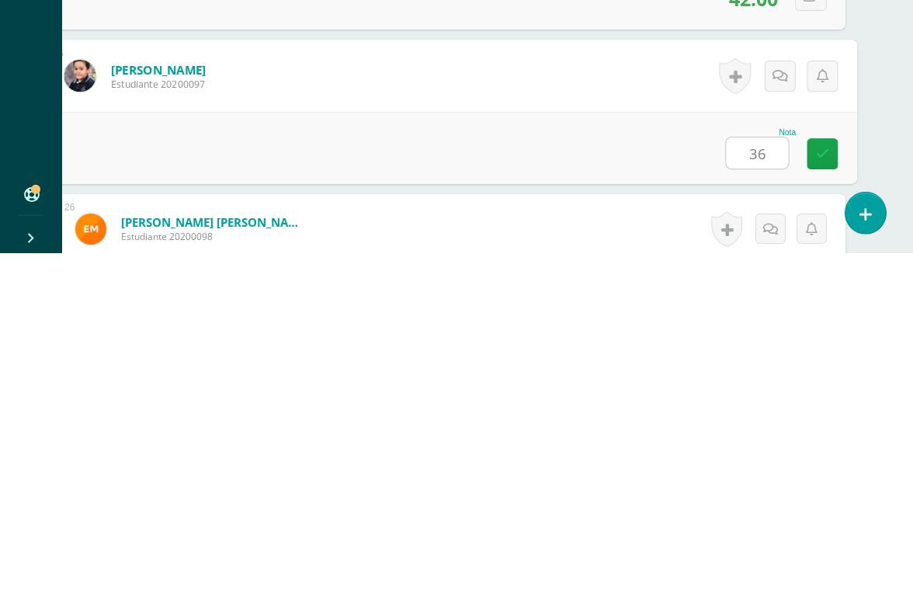
type input "36"
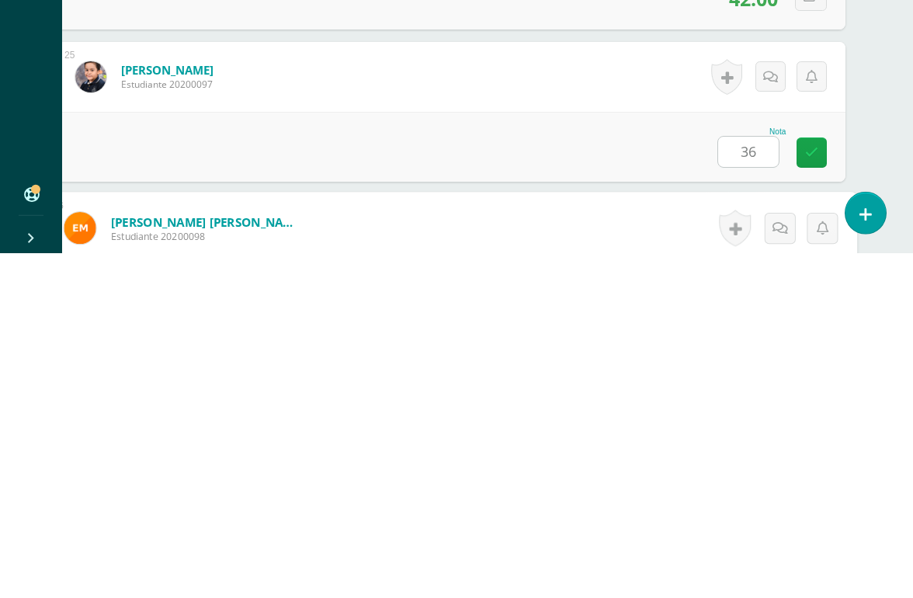
scroll to position [3959, 37]
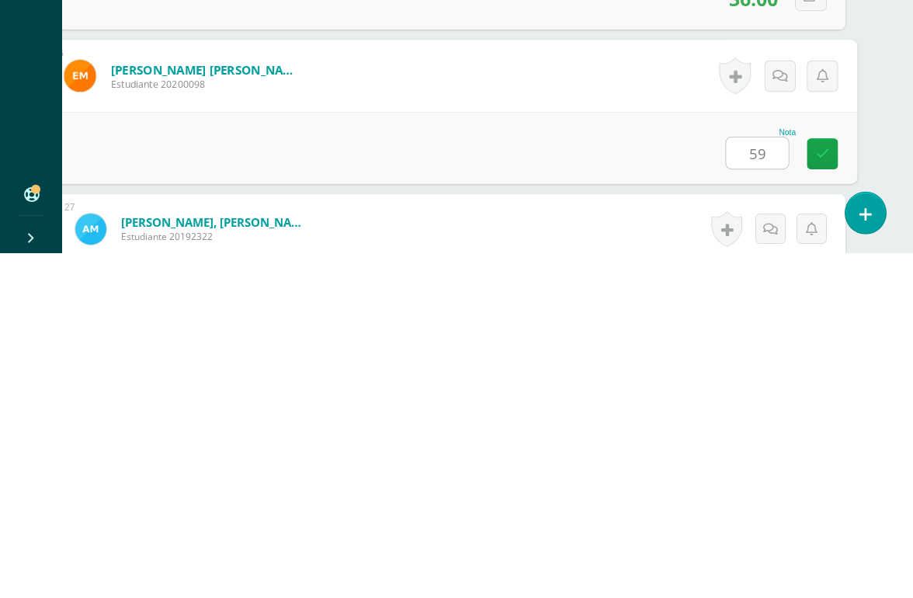
type input "59"
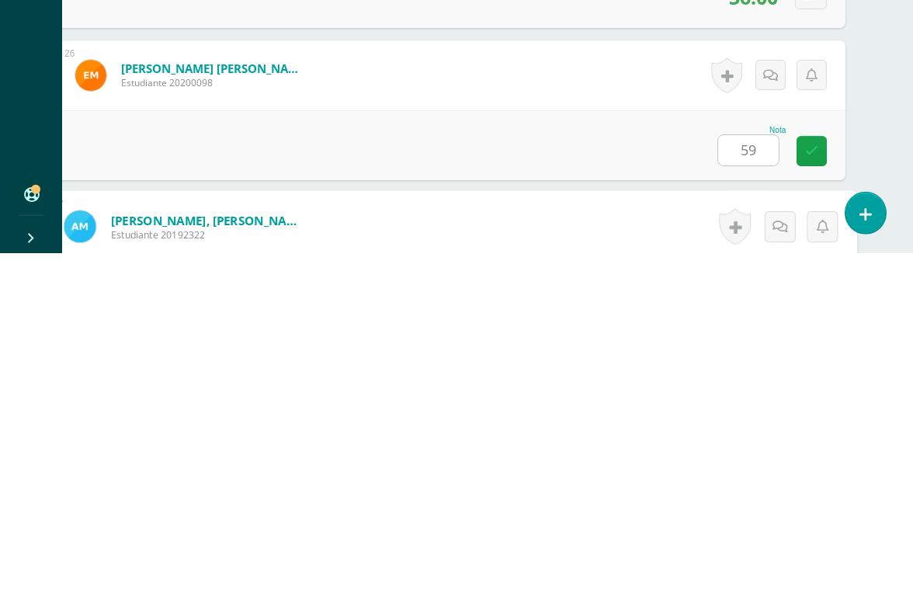
scroll to position [4111, 37]
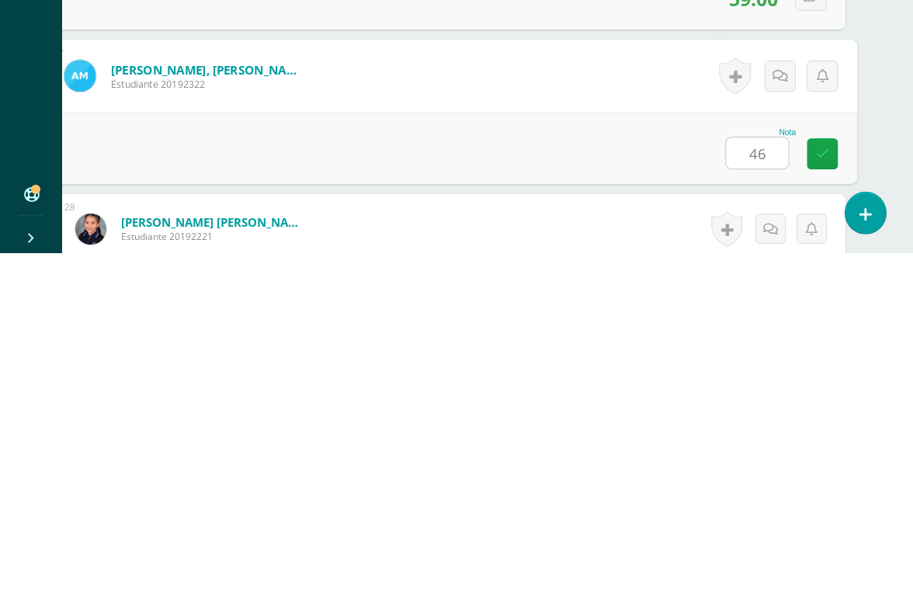
type input "46"
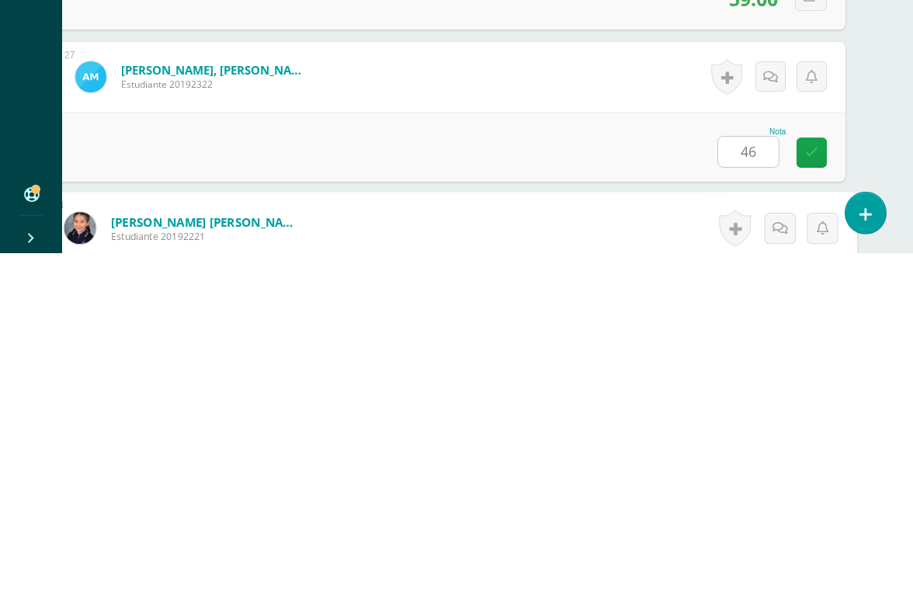
scroll to position [4263, 37]
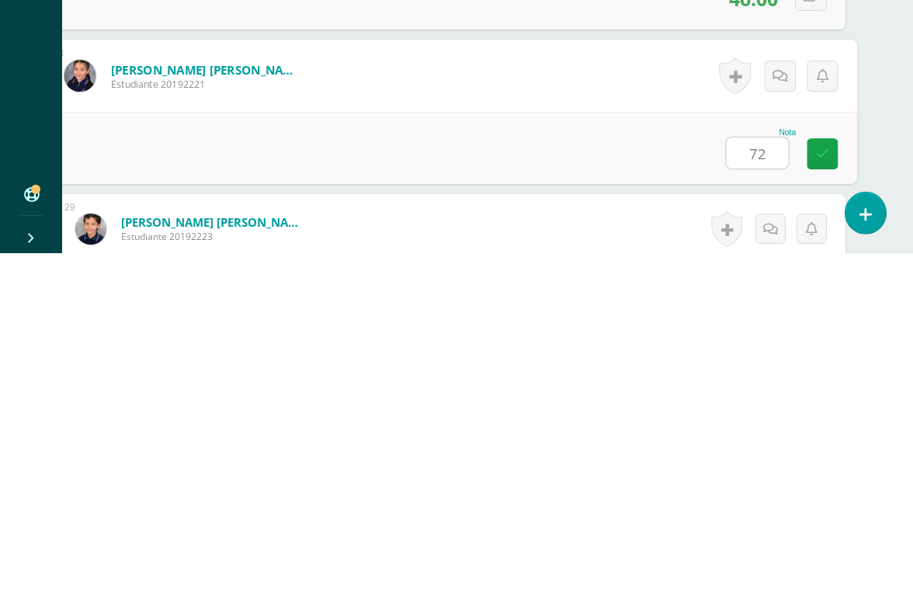
type input "72"
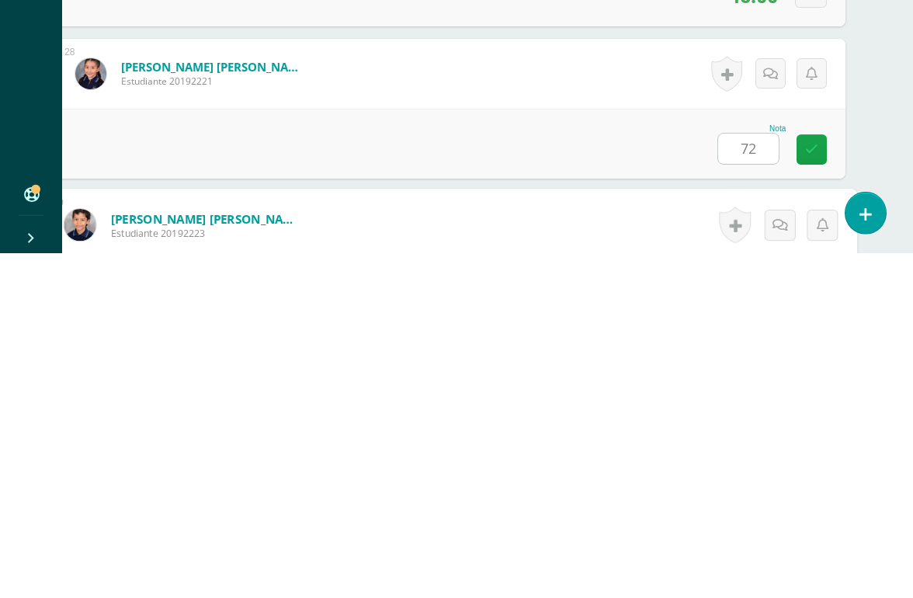
scroll to position [4415, 37]
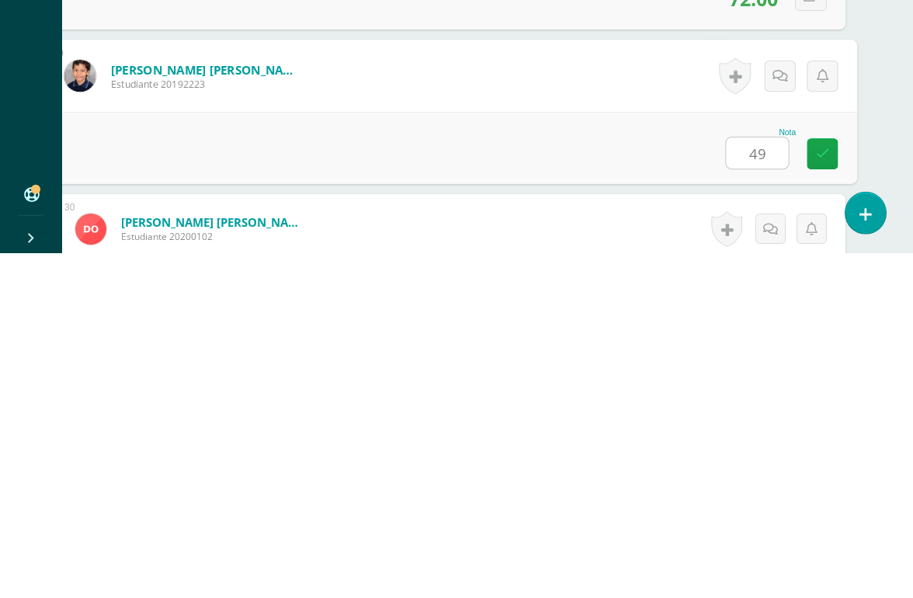
type input "49"
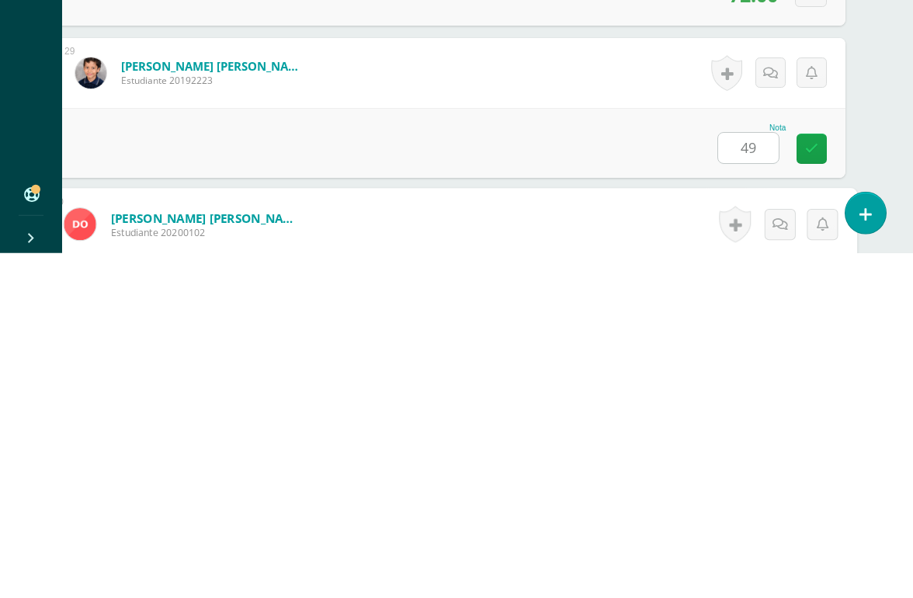
scroll to position [4568, 37]
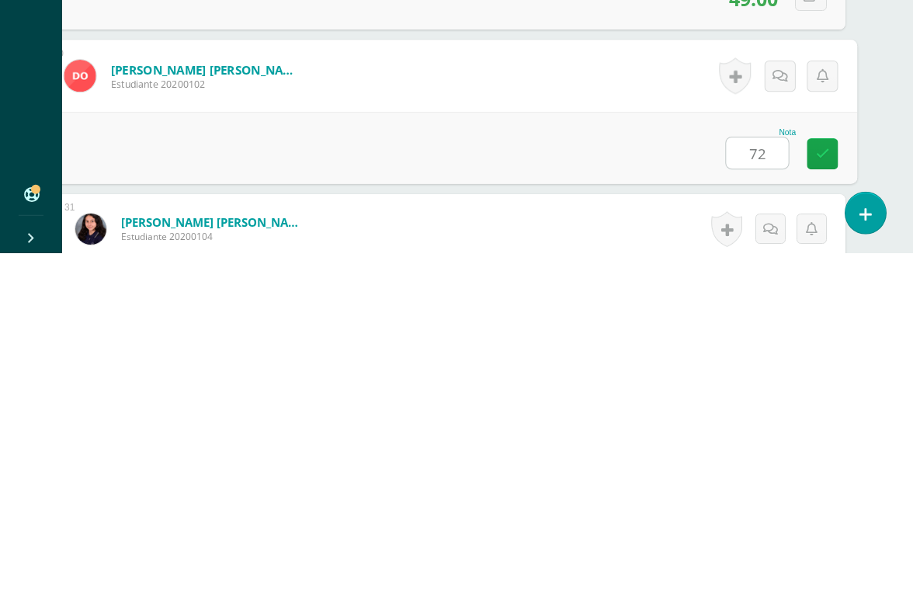
type input "72"
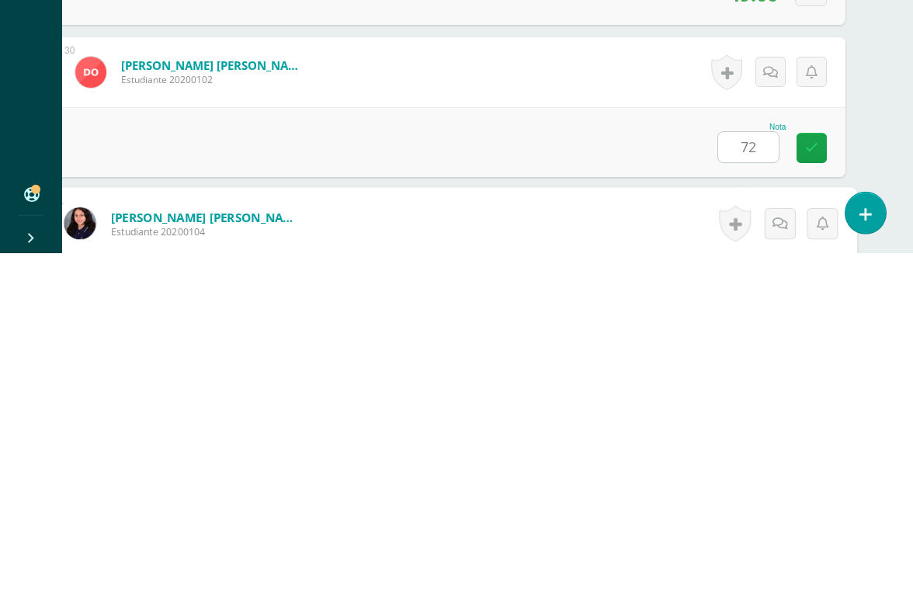
scroll to position [4720, 37]
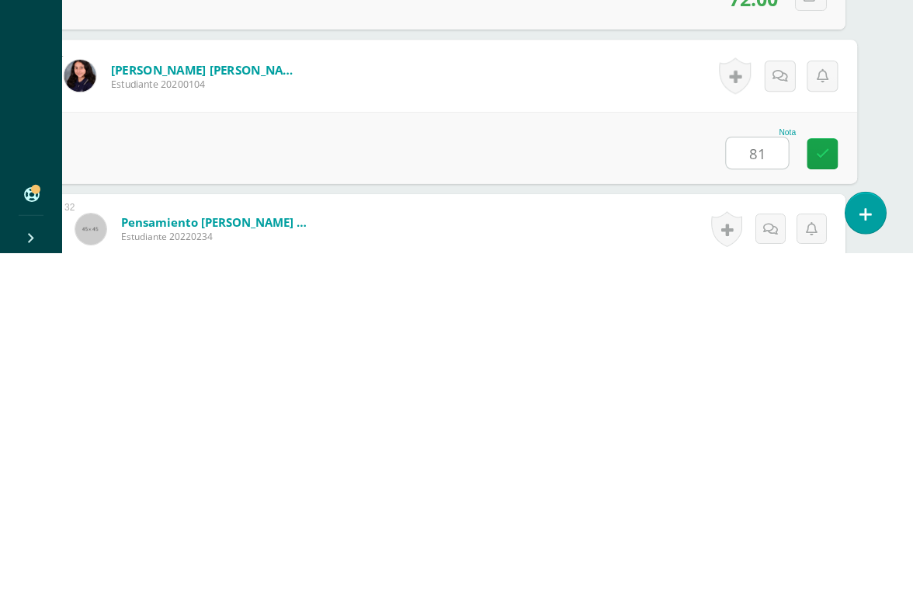
type input "81"
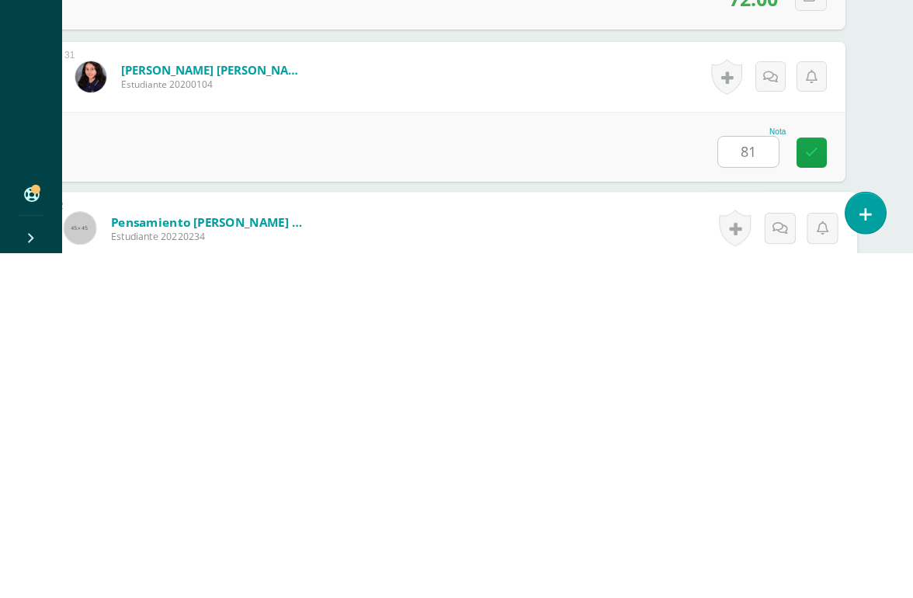
scroll to position [4872, 37]
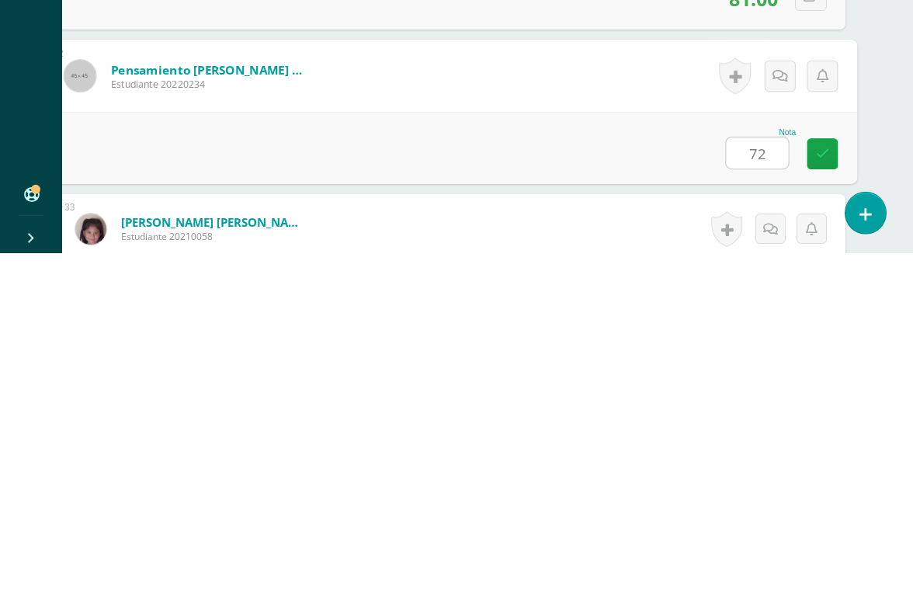
type input "72"
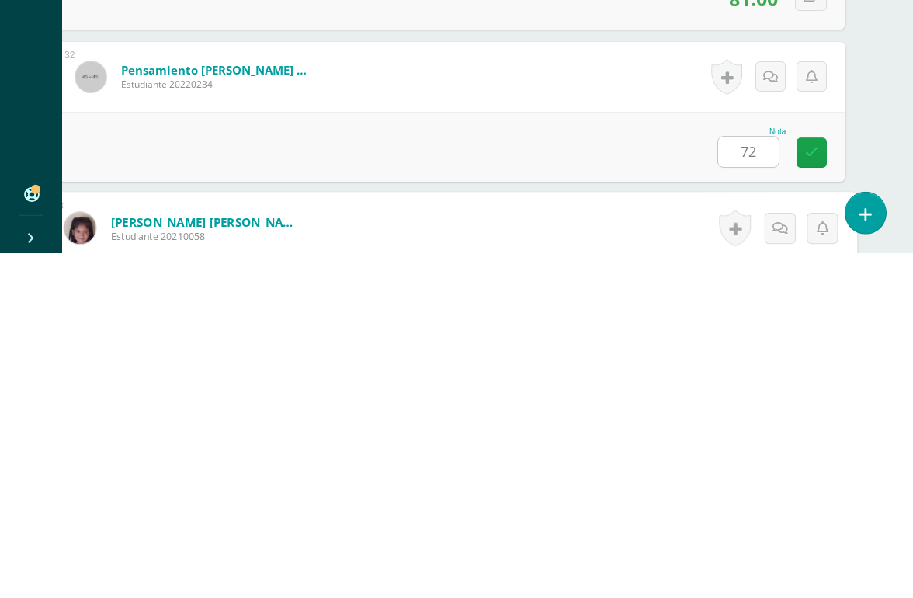
scroll to position [5024, 37]
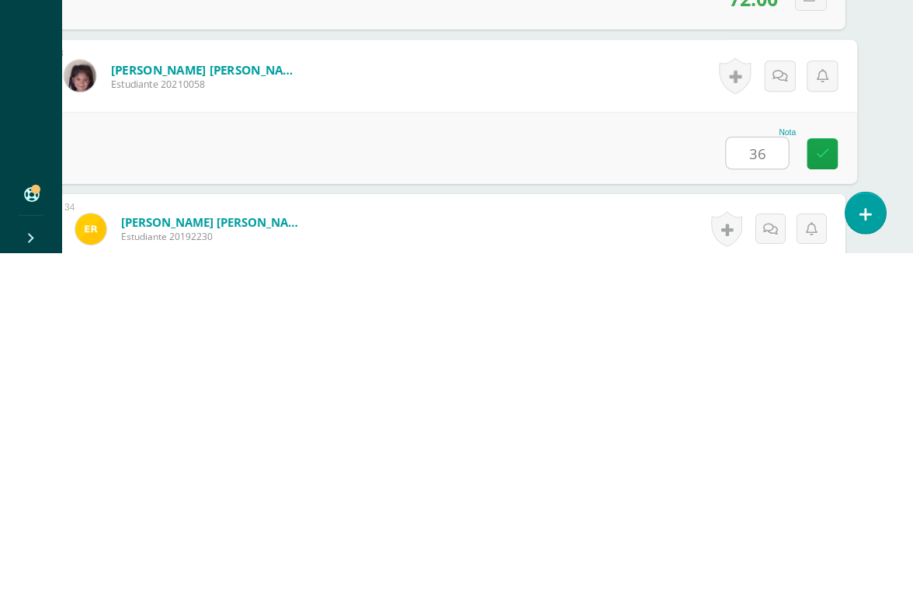
type input "36"
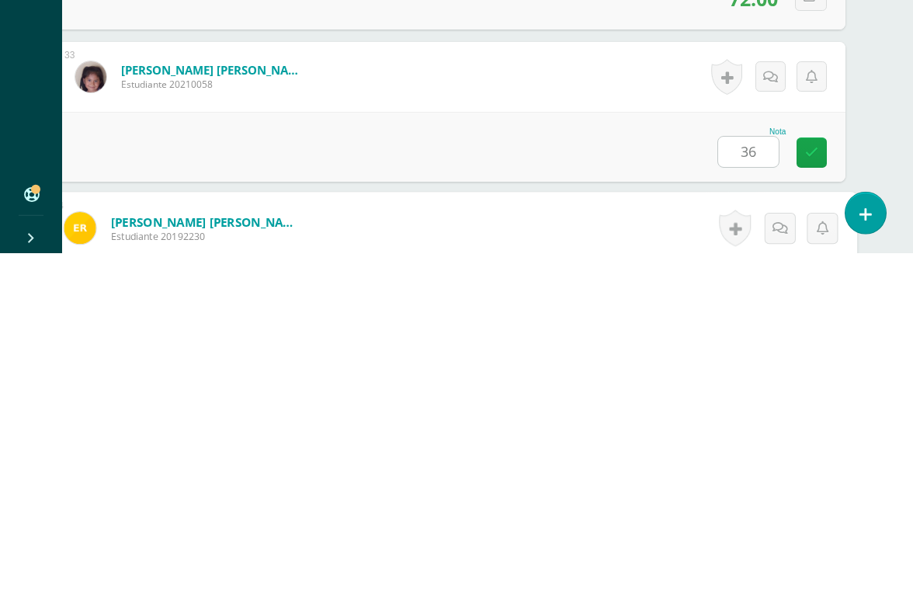
scroll to position [5177, 37]
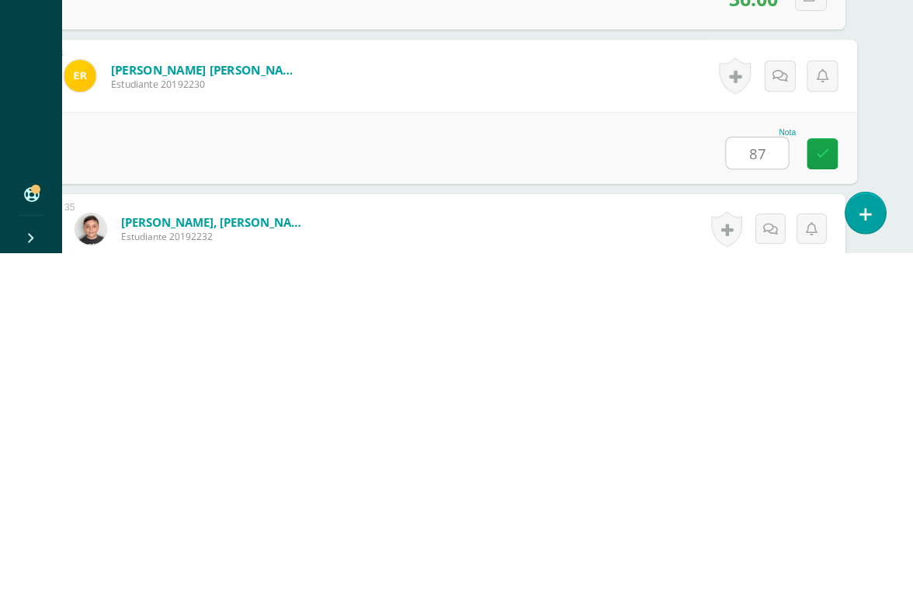
type input "87"
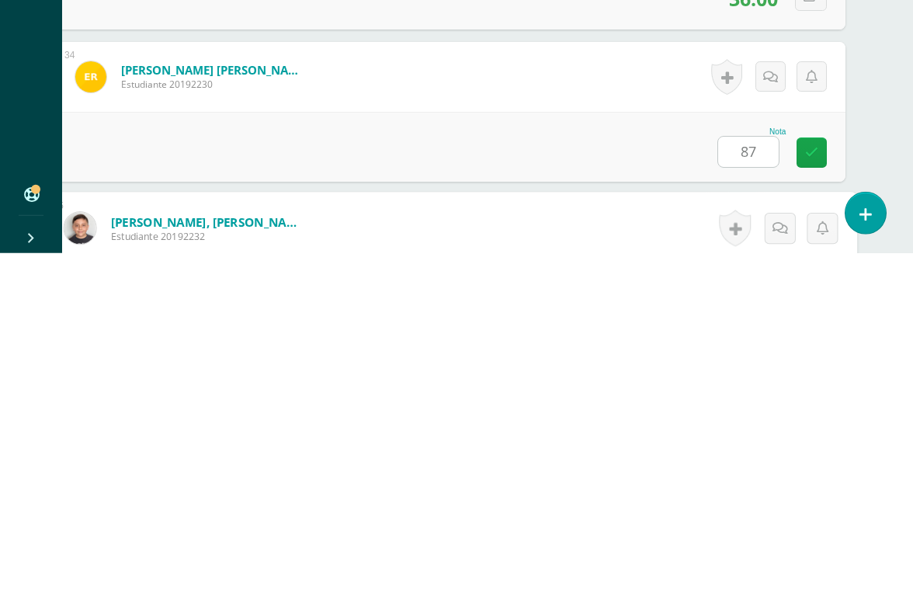
scroll to position [5329, 37]
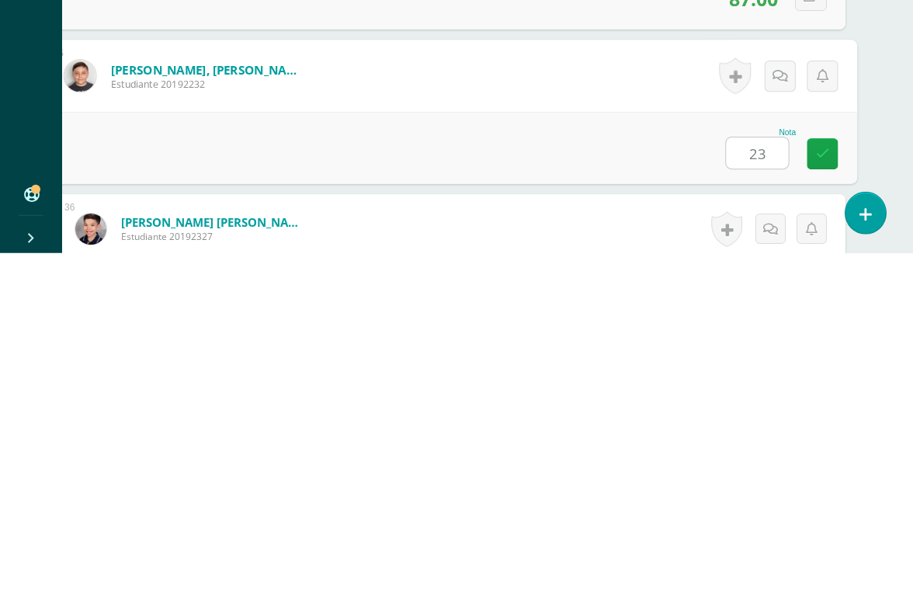
type input "23"
type input "90"
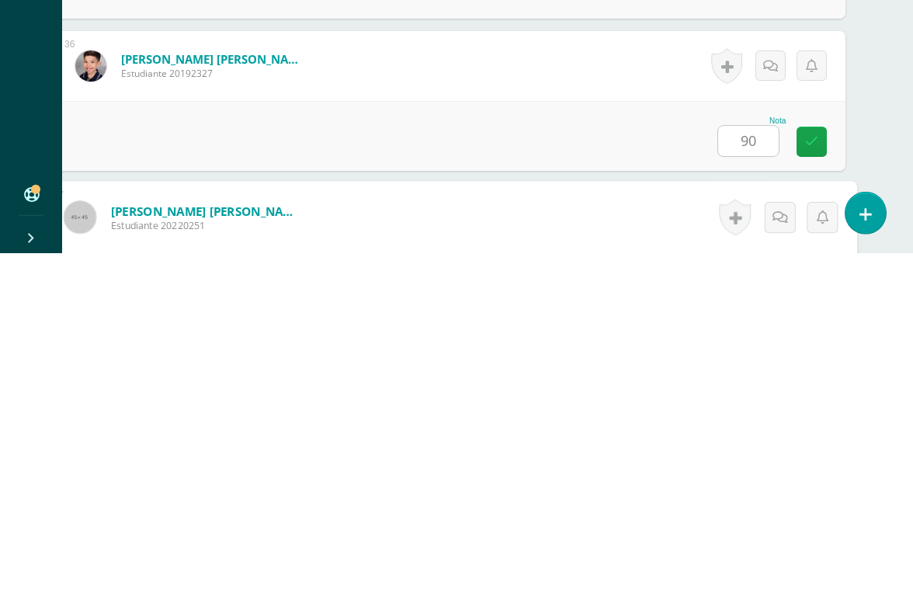
scroll to position [5633, 37]
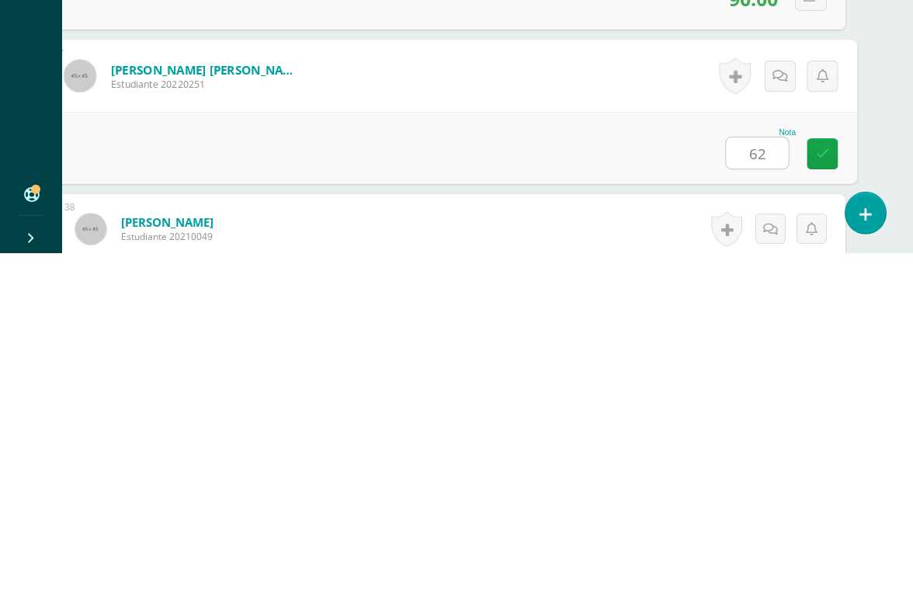
type input "62"
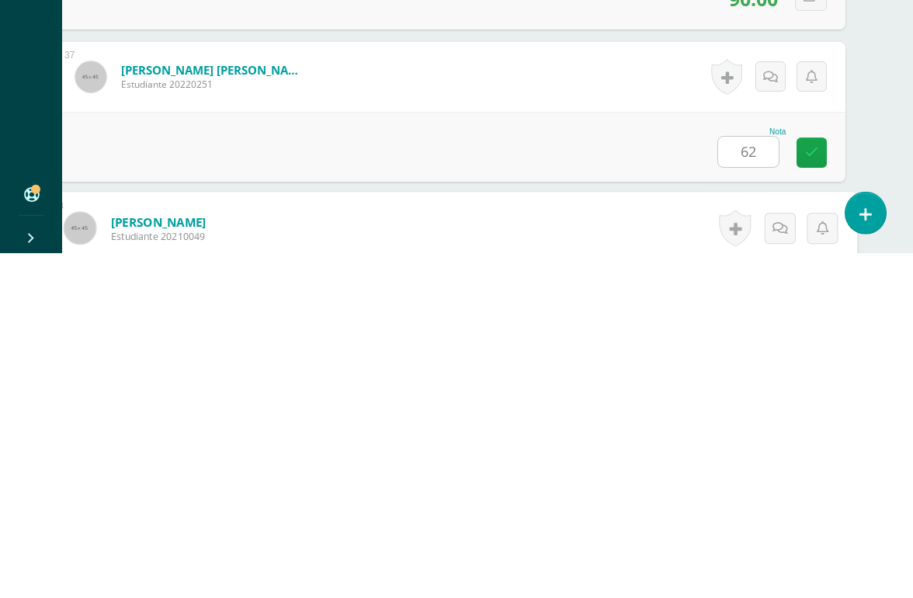
scroll to position [5786, 37]
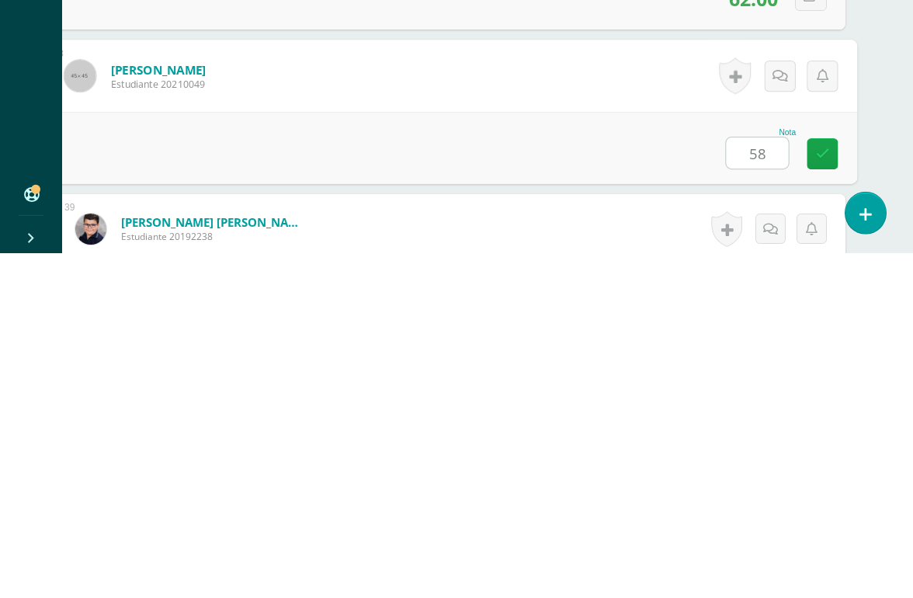
type input "5"
type input "68"
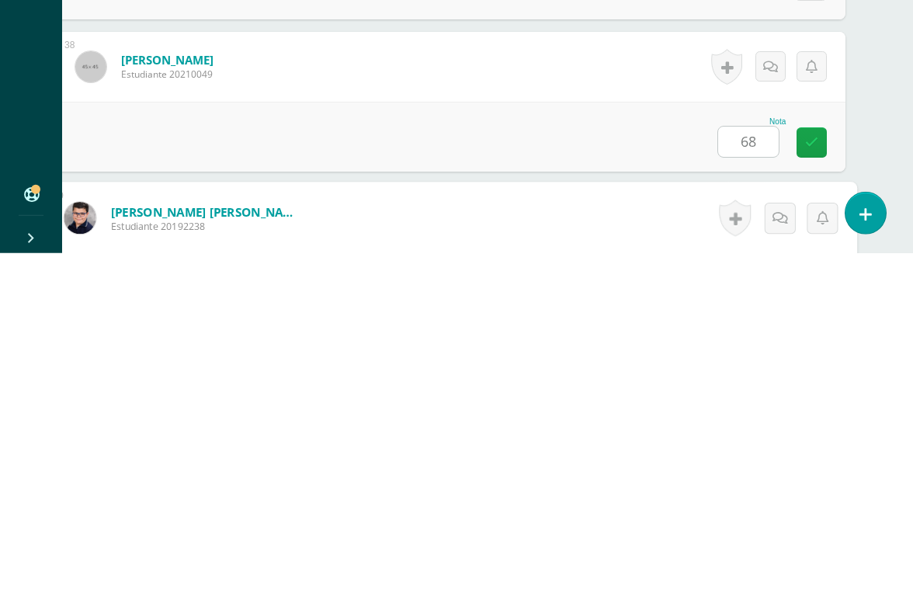
scroll to position [5938, 37]
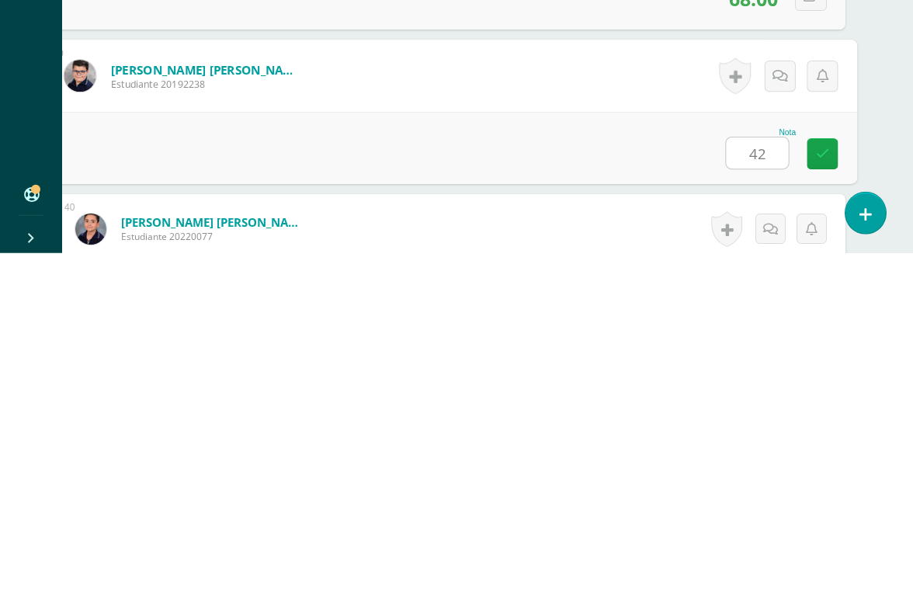
type input "42"
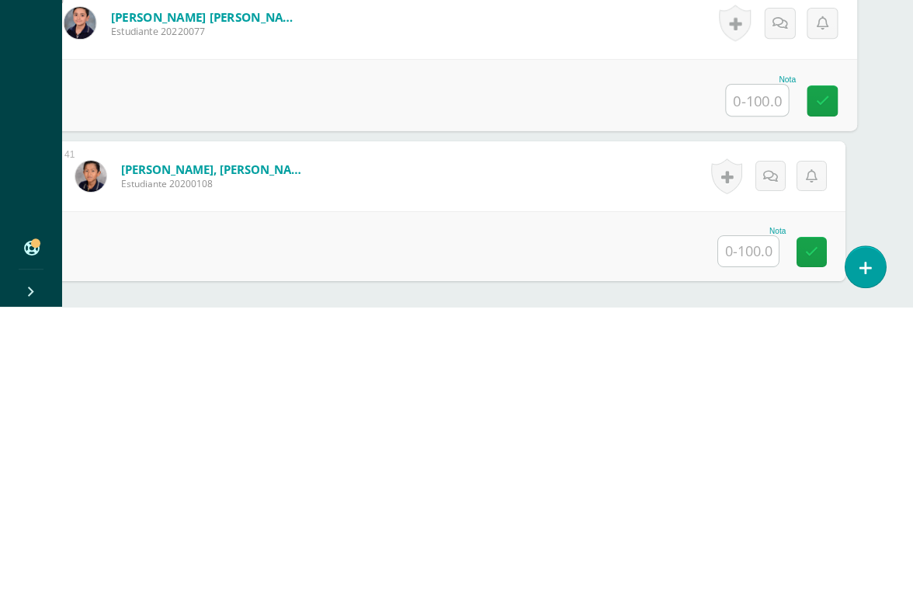
scroll to position [6219, 37]
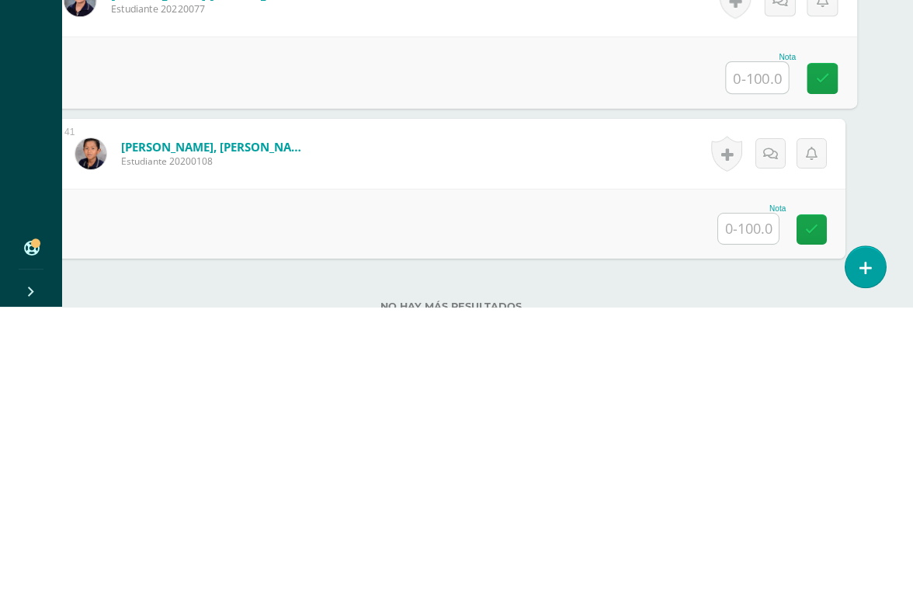
click at [744, 505] on input "text" at bounding box center [748, 520] width 61 height 30
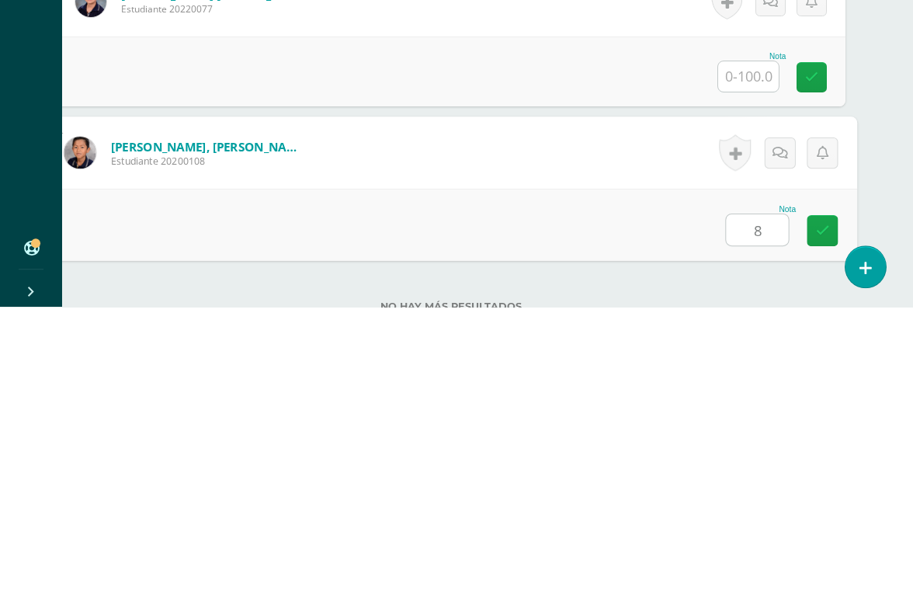
type input "81"
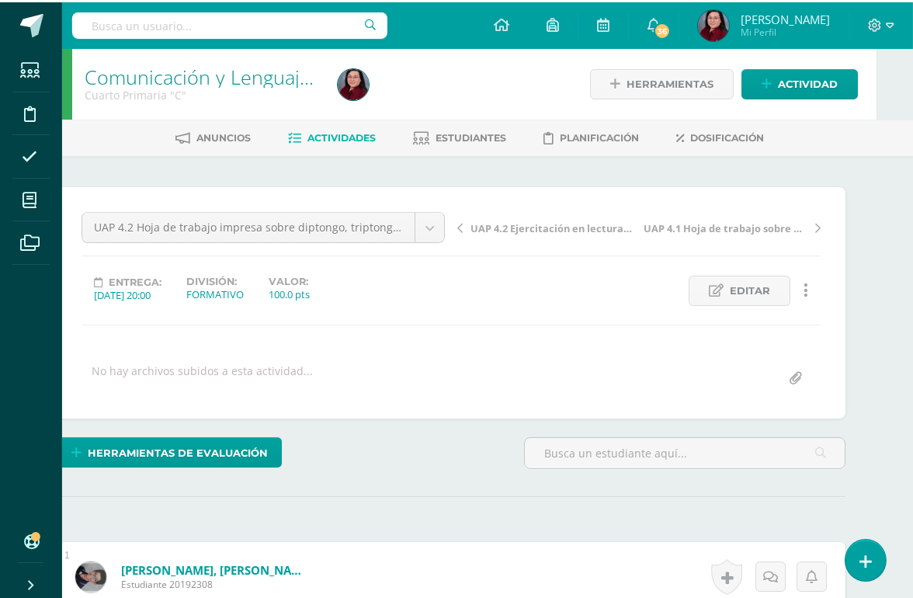
scroll to position [0, 37]
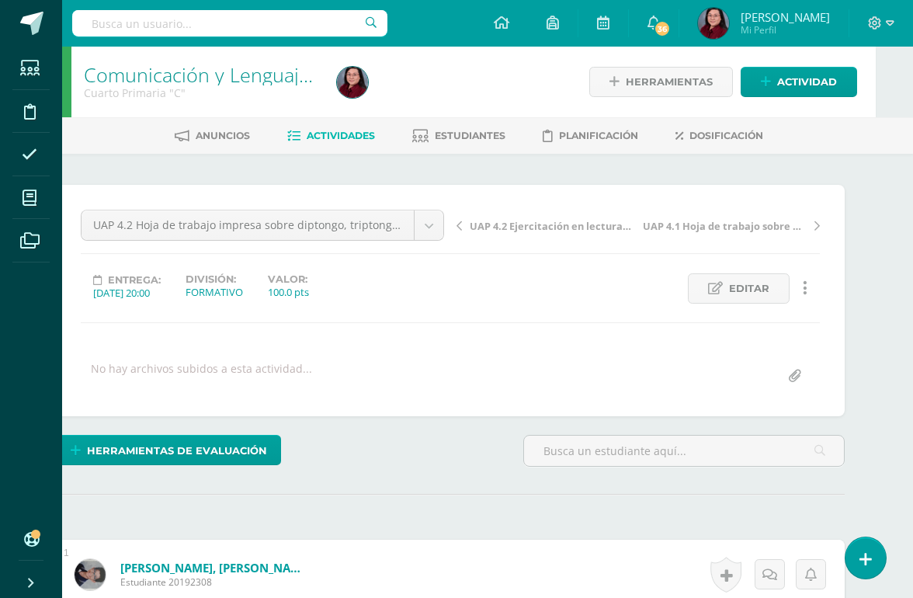
click at [235, 77] on link "Comunicación y Lenguaje,Idioma Español" at bounding box center [266, 74] width 365 height 26
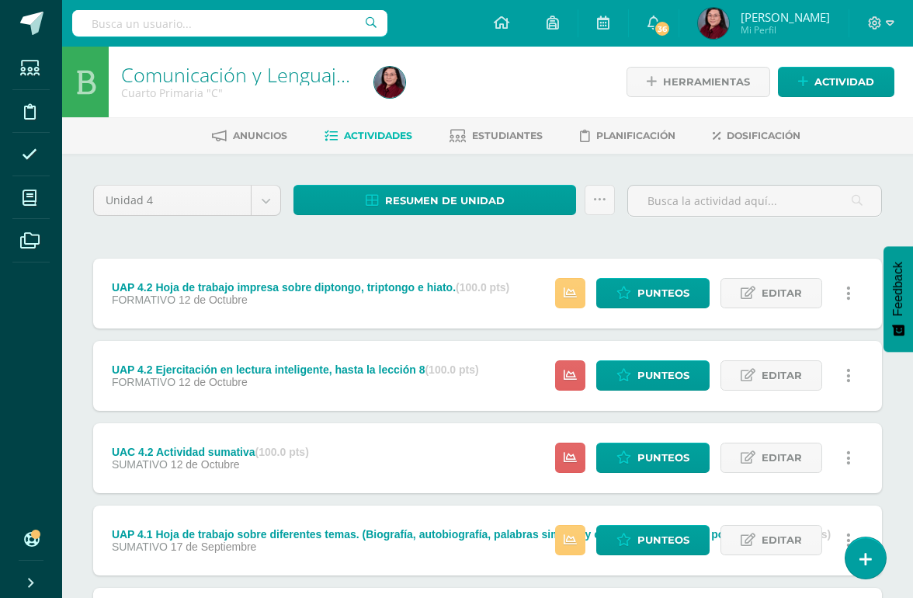
click at [652, 455] on span "Punteos" at bounding box center [664, 457] width 52 height 29
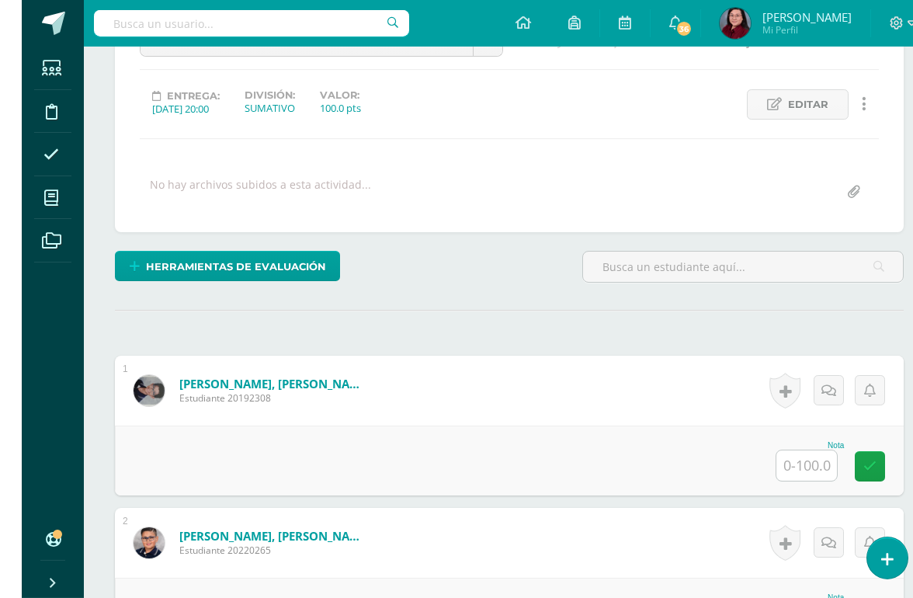
scroll to position [187, 0]
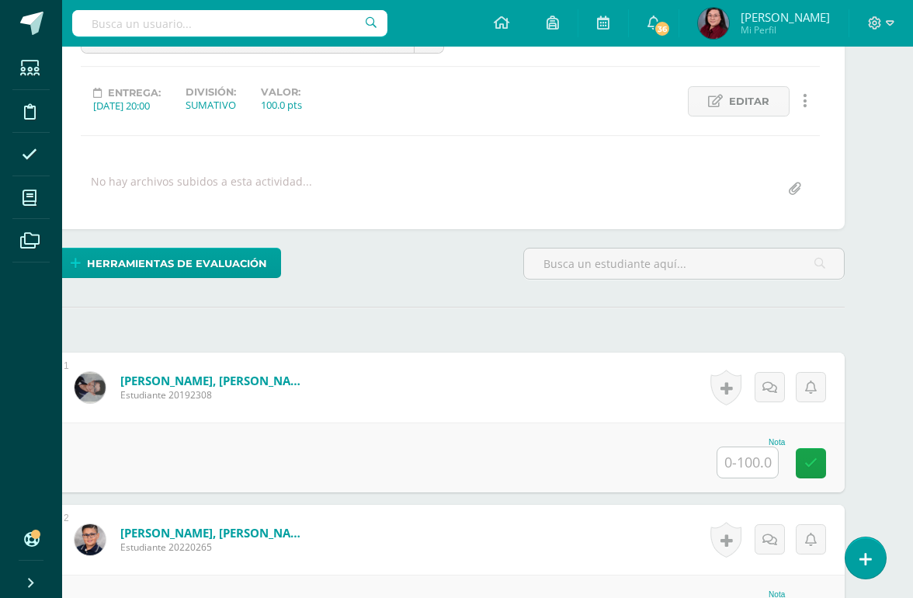
click at [760, 456] on input "text" at bounding box center [748, 462] width 61 height 30
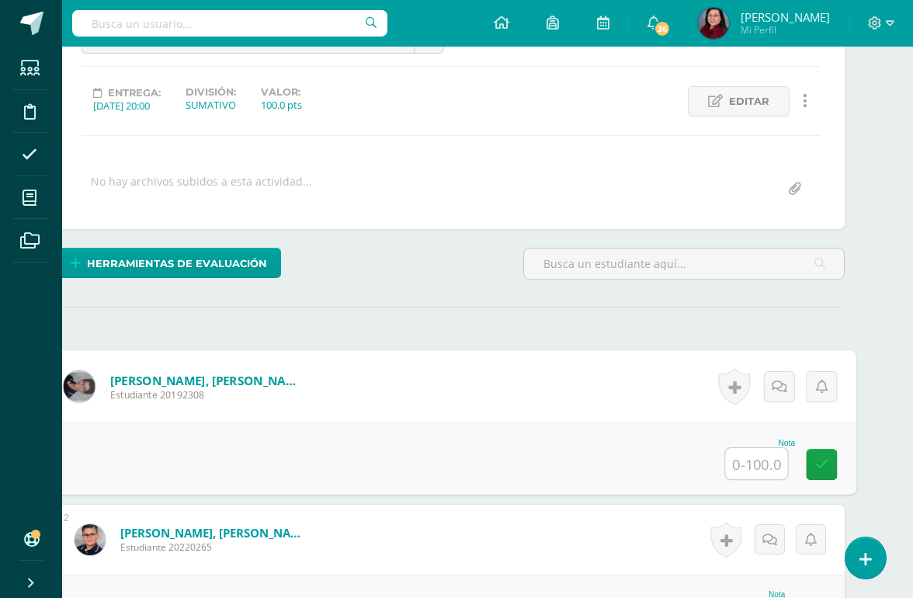
scroll to position [186, 37]
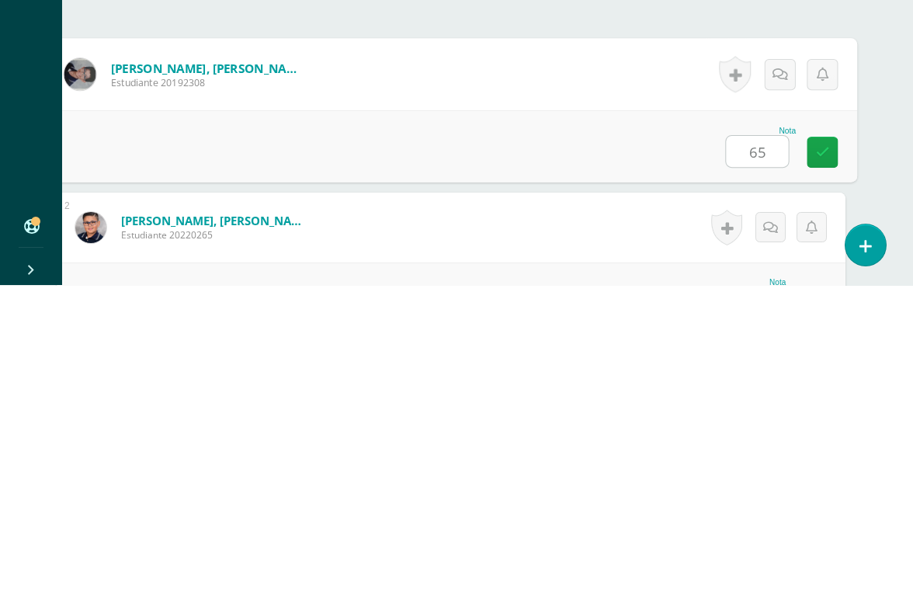
type input "65"
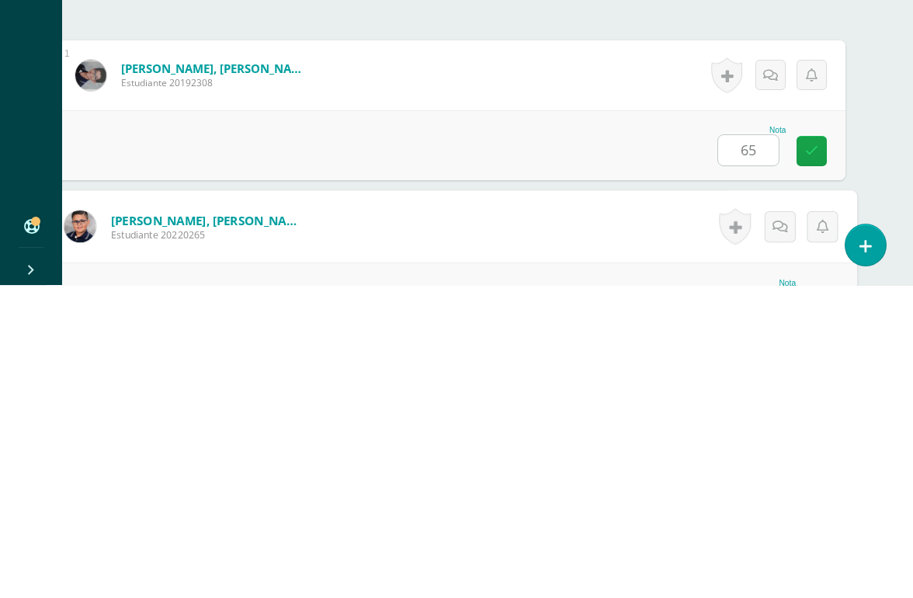
scroll to position [305, 37]
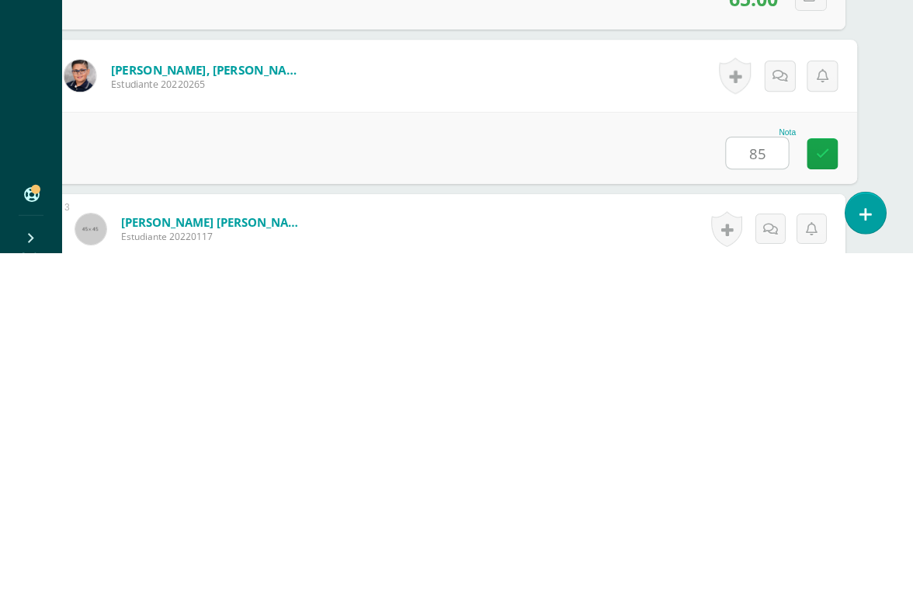
type input "85"
type input "65"
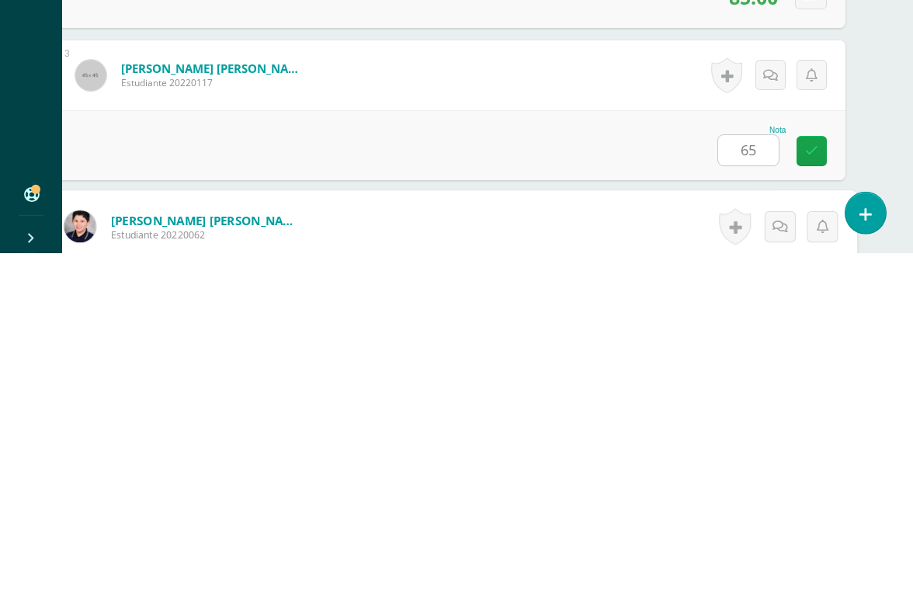
scroll to position [610, 37]
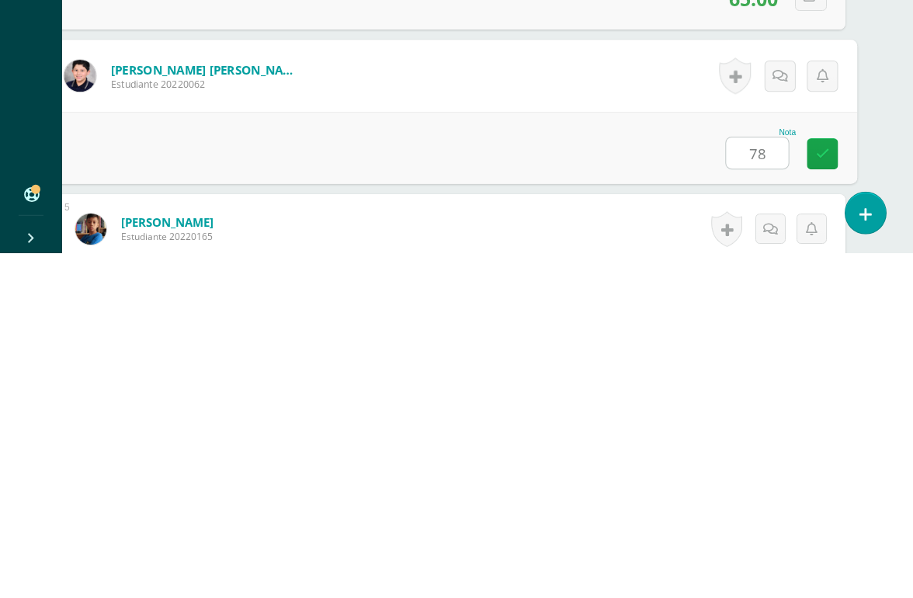
type input "78"
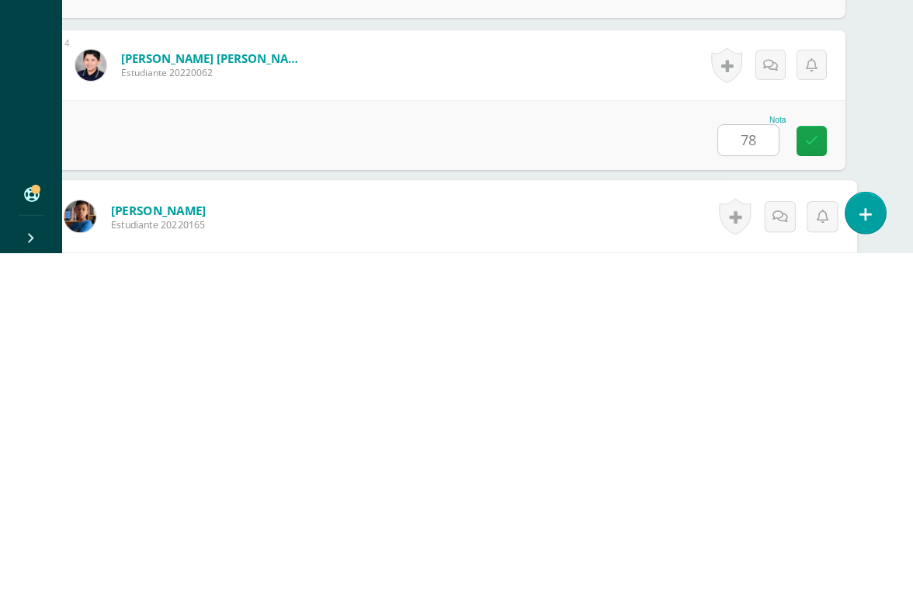
scroll to position [762, 37]
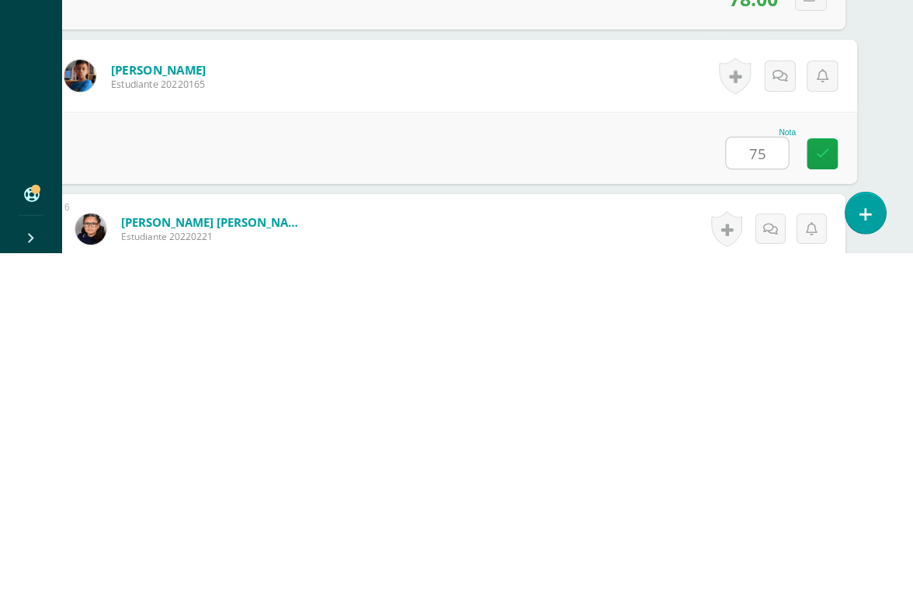
type input "75"
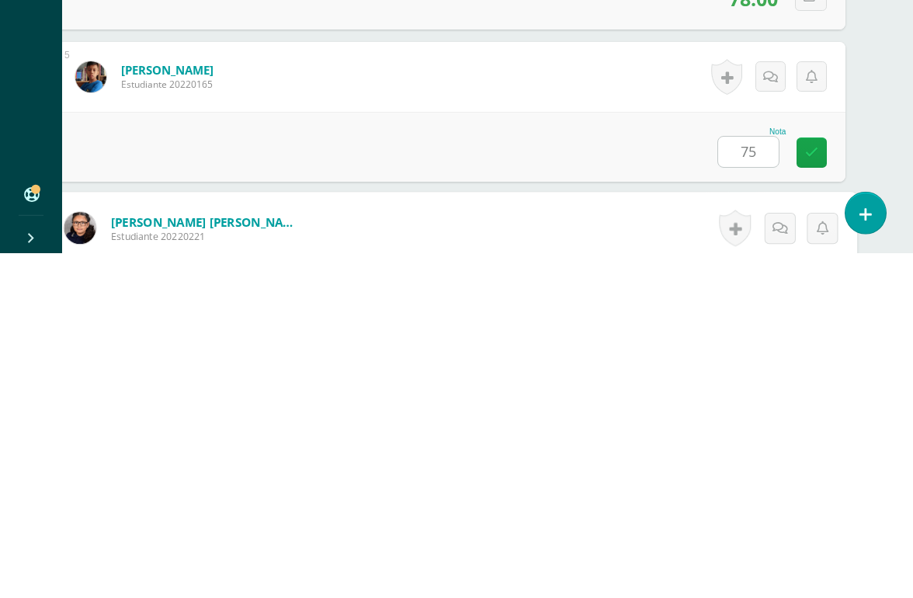
scroll to position [914, 37]
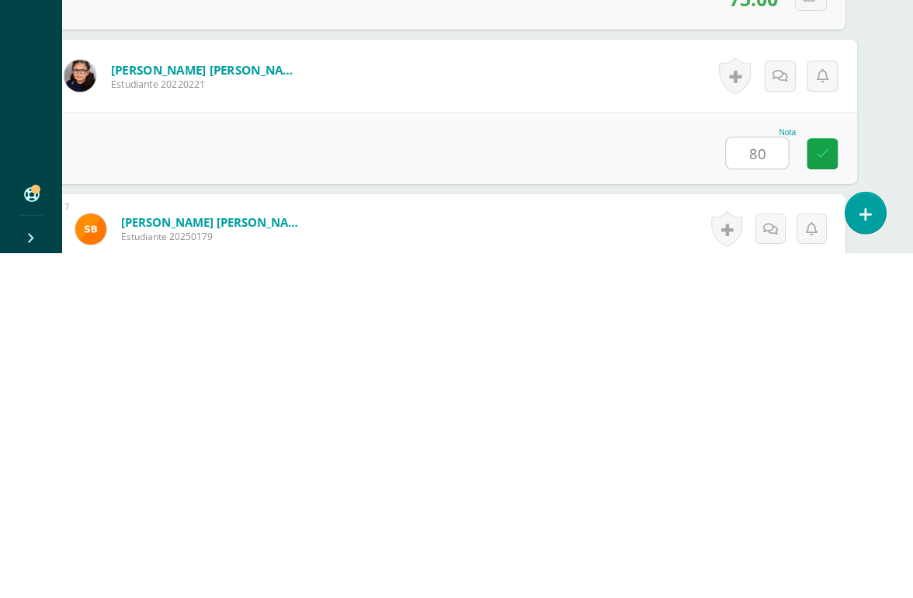
type input "80"
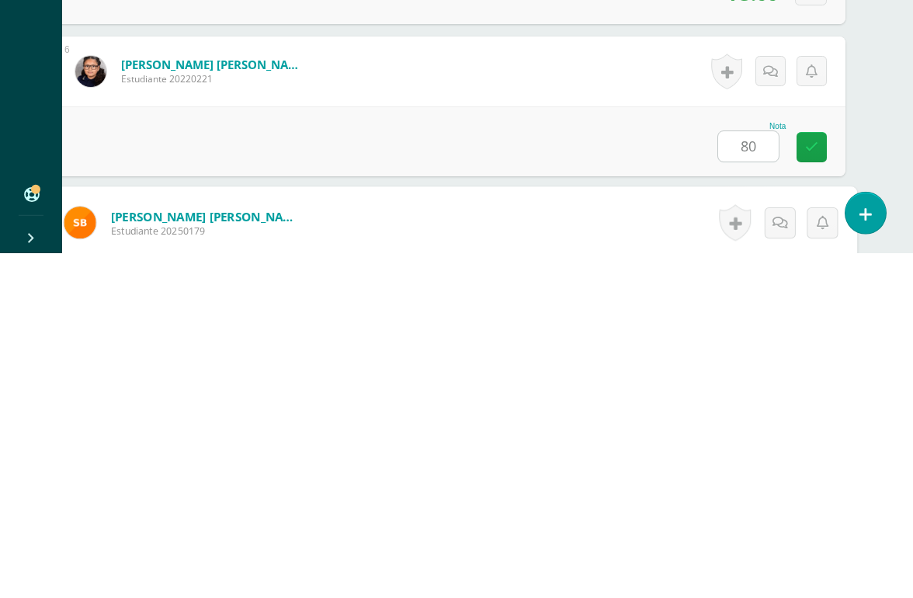
scroll to position [1066, 37]
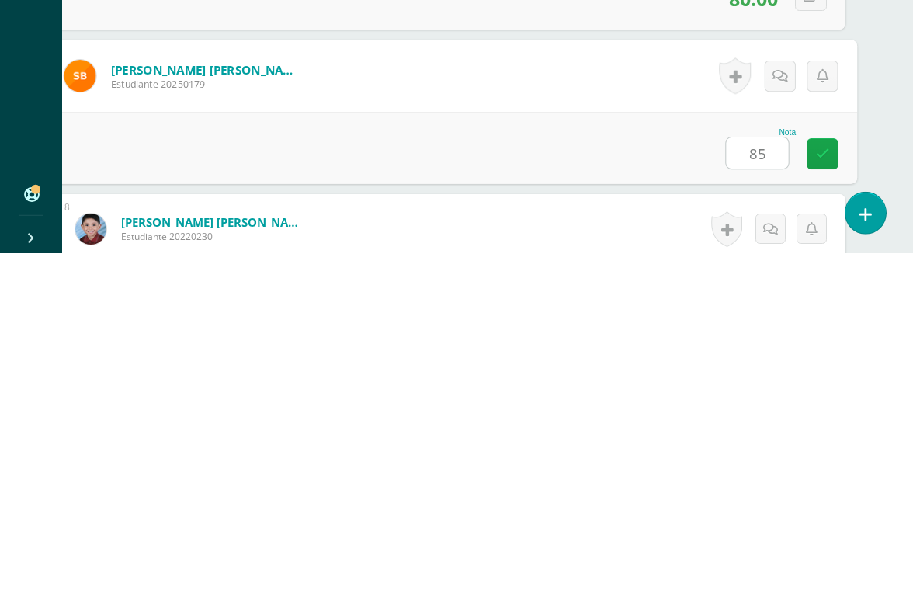
type input "85"
type input "75"
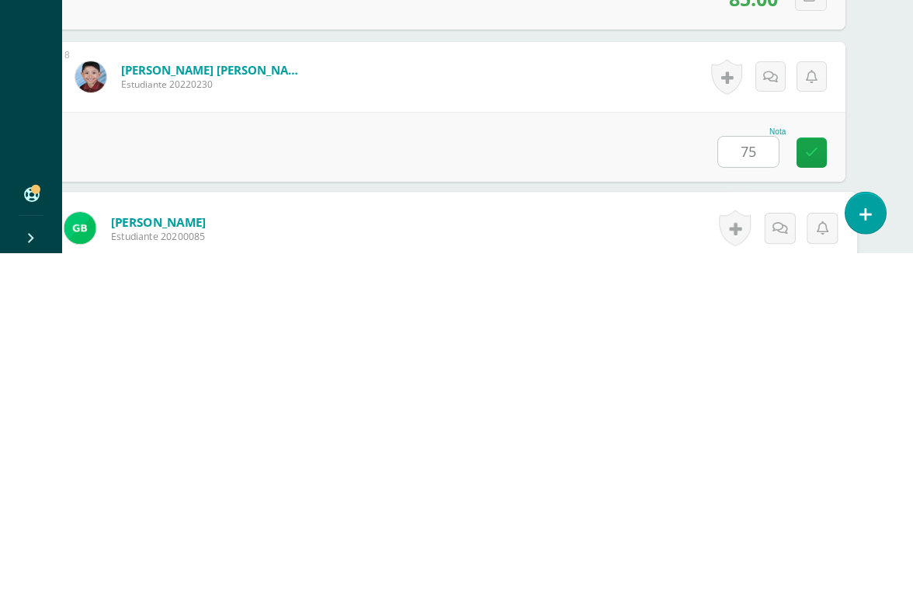
scroll to position [1371, 37]
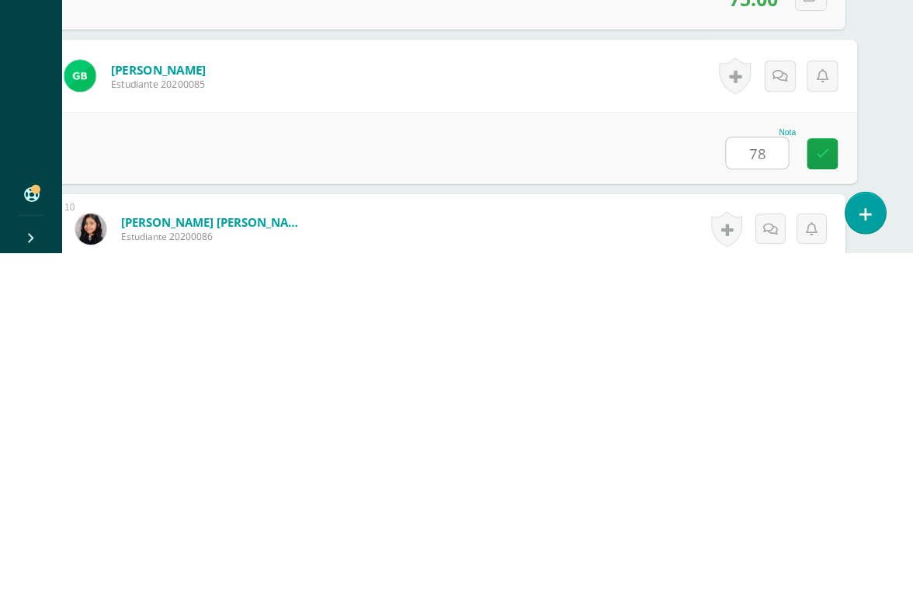
type input "78"
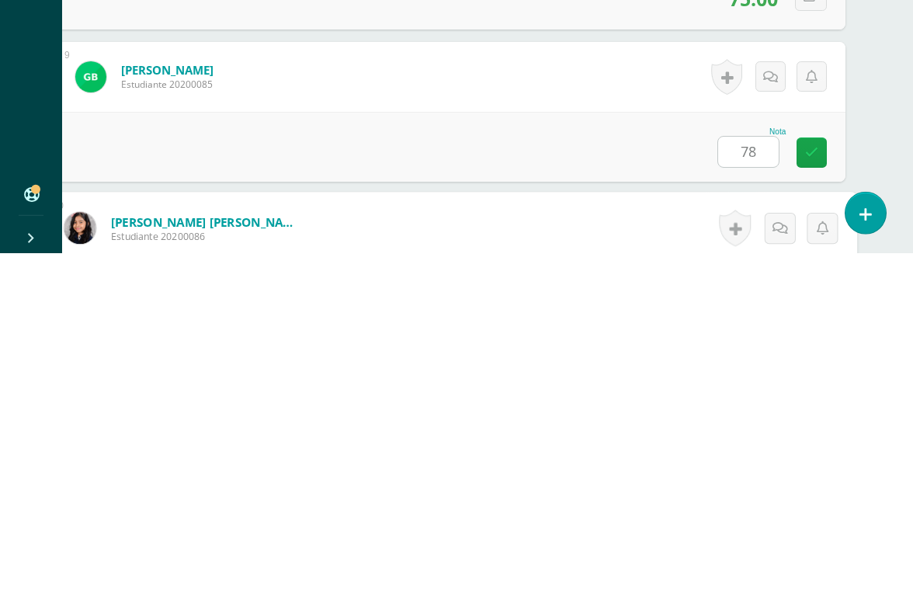
scroll to position [1523, 37]
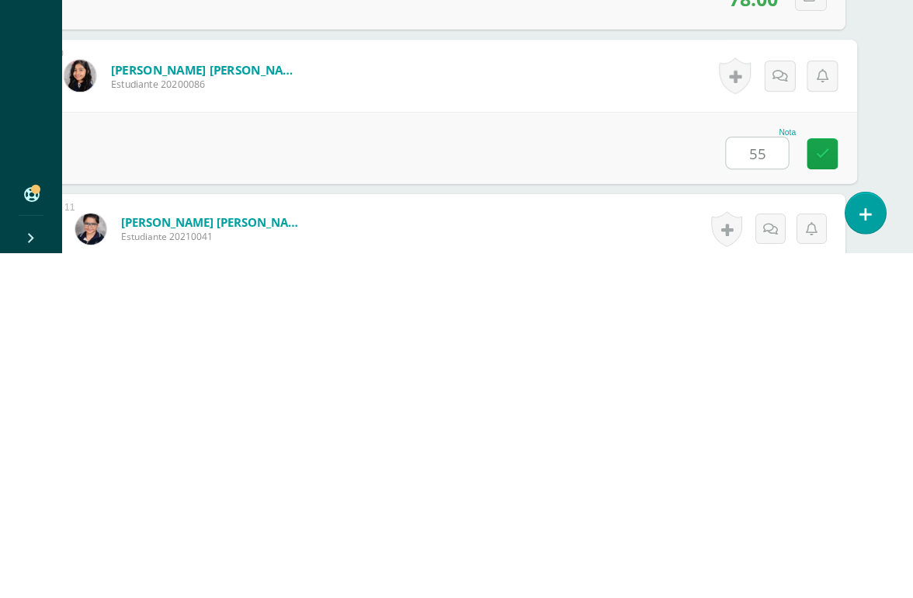
type input "55"
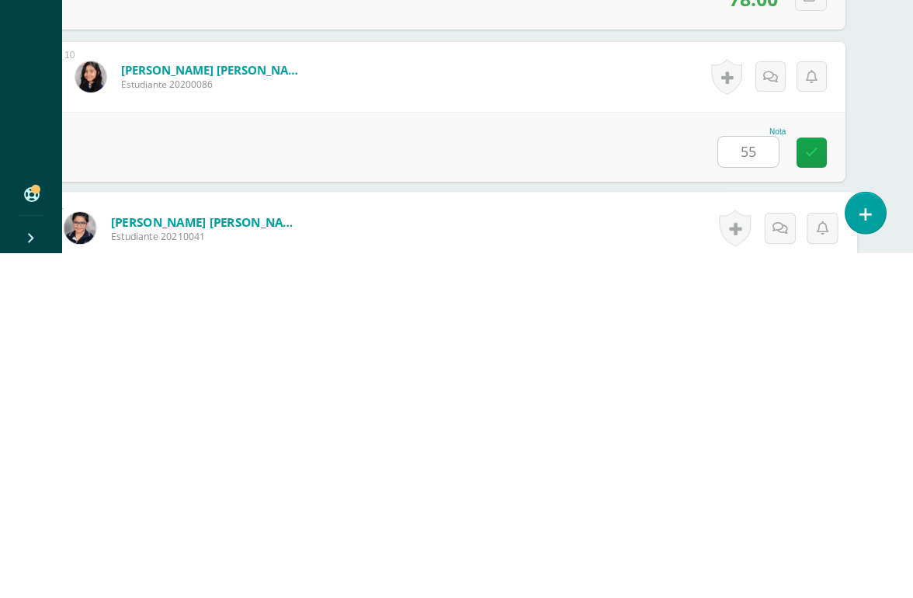
scroll to position [1675, 37]
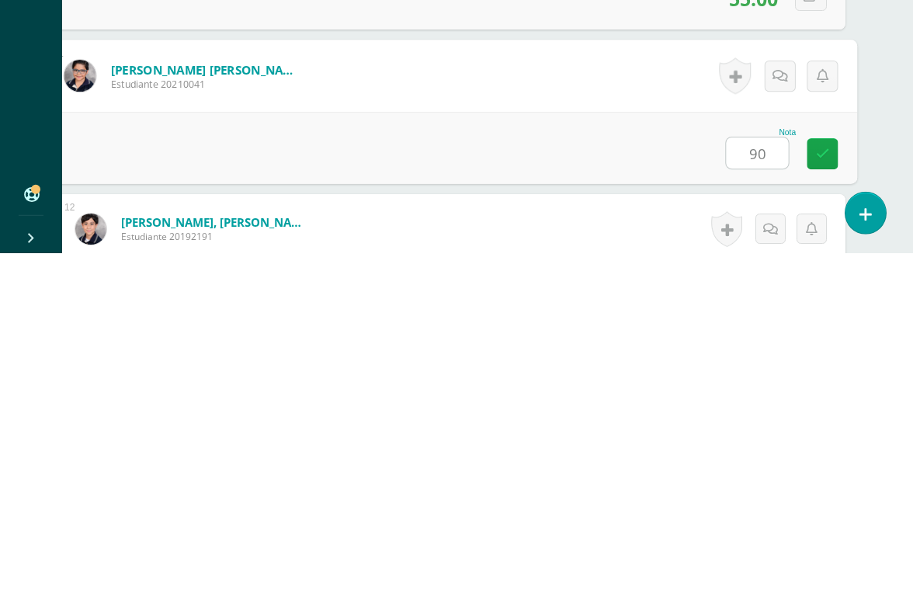
type input "90"
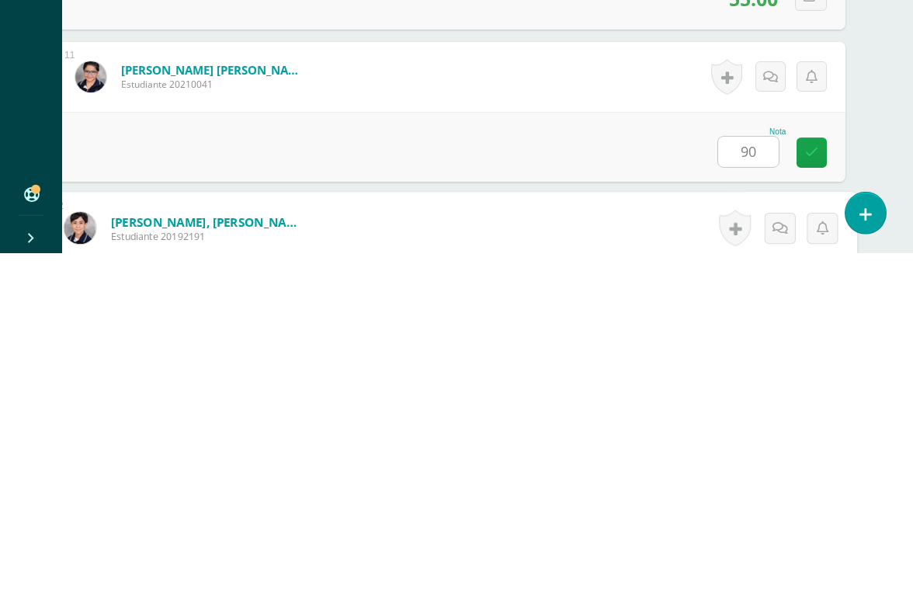
scroll to position [1828, 37]
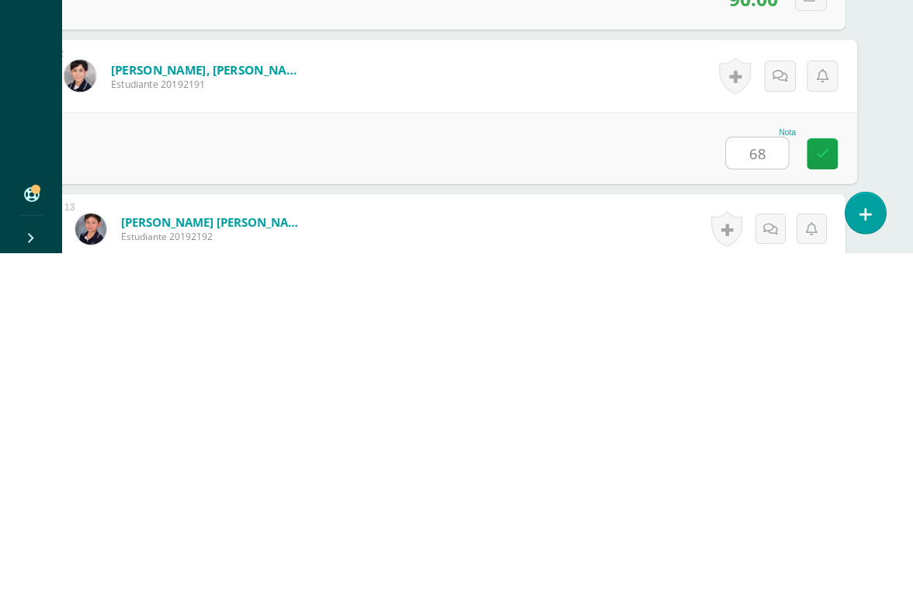
type input "68"
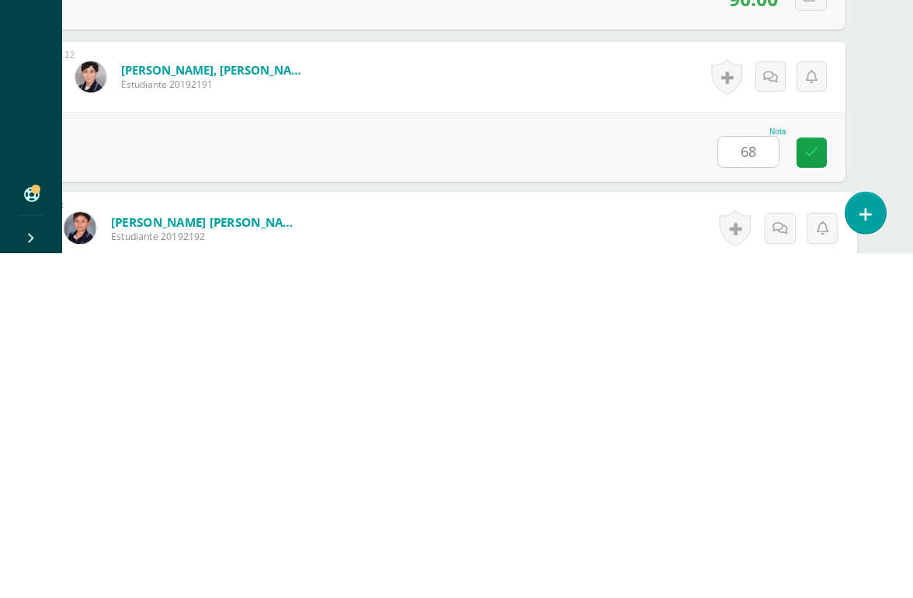
scroll to position [1980, 37]
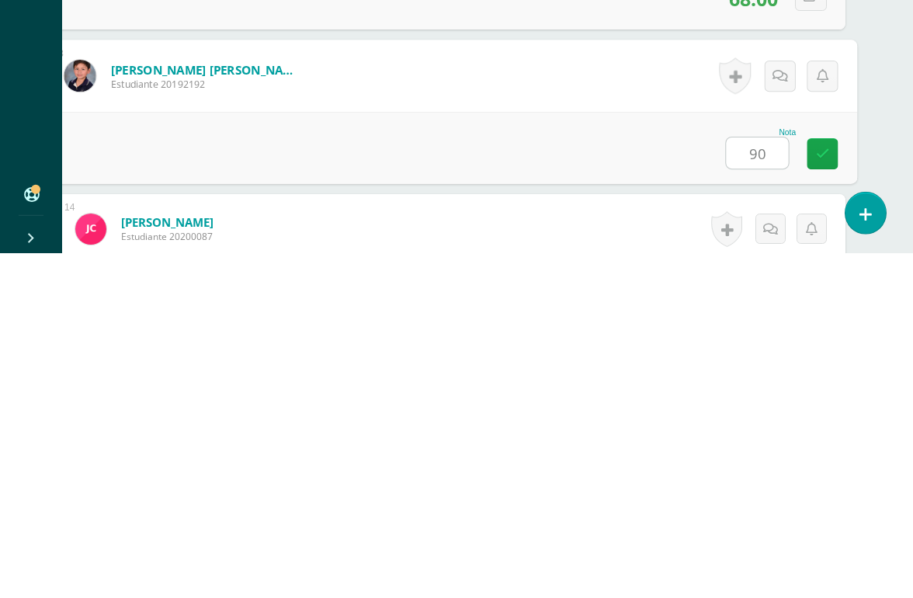
type input "90"
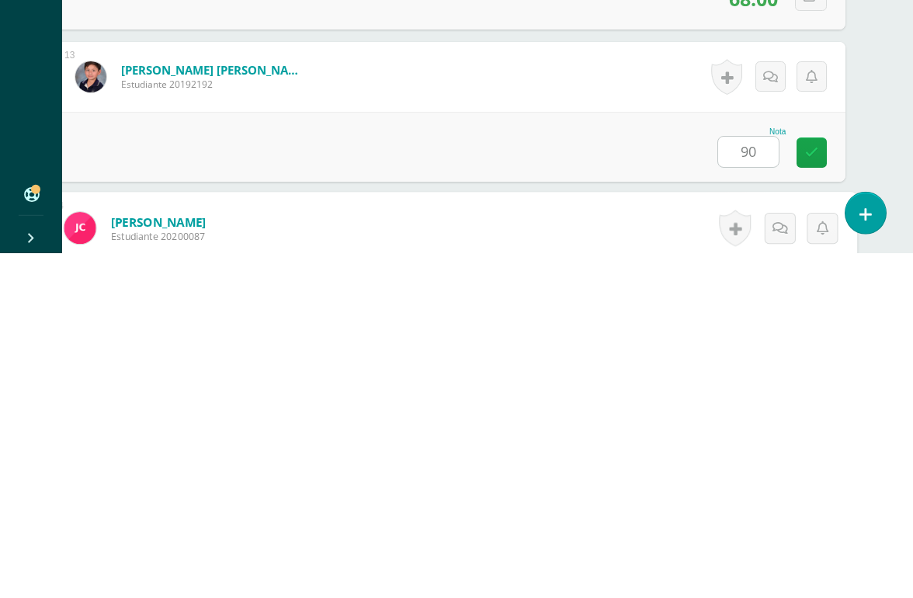
scroll to position [2132, 37]
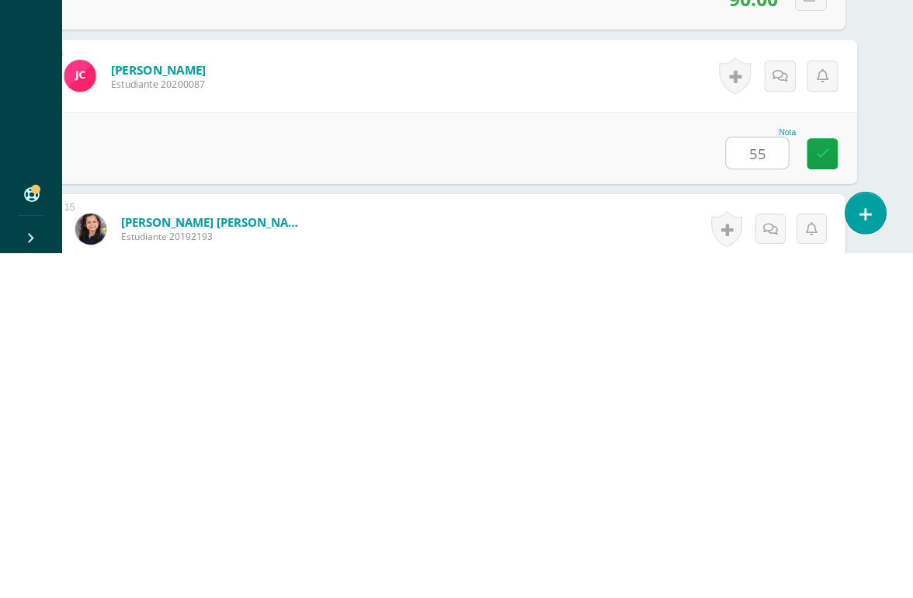
type input "55"
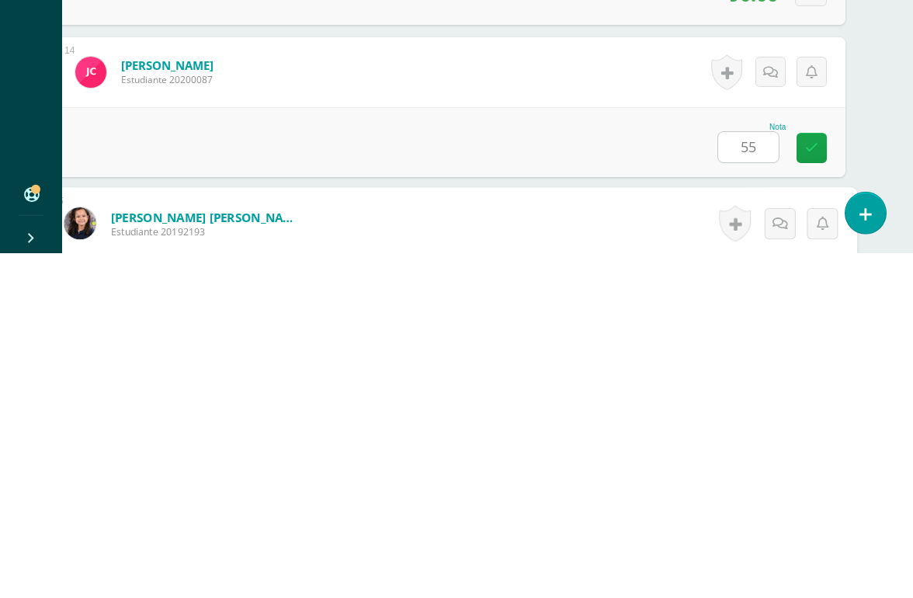
scroll to position [2284, 37]
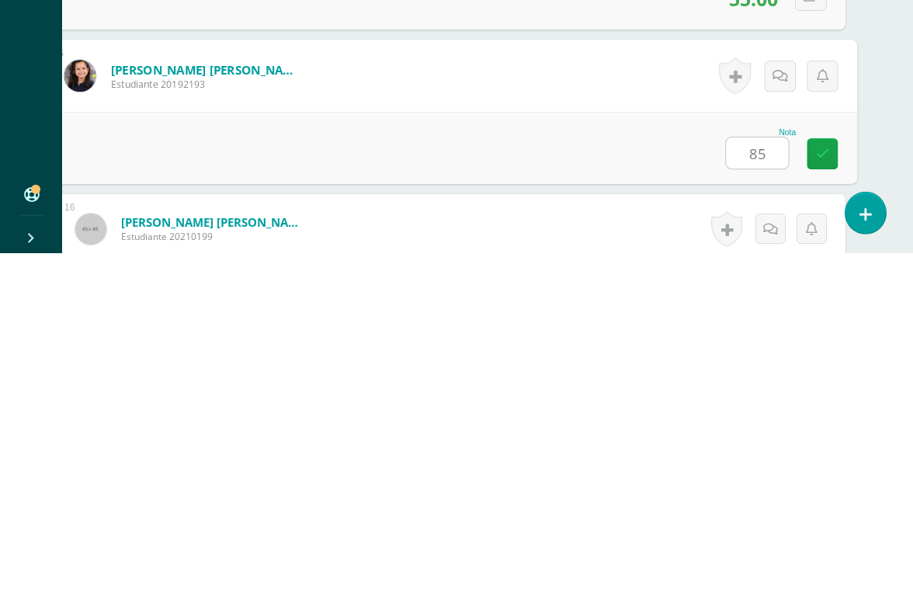
type input "85"
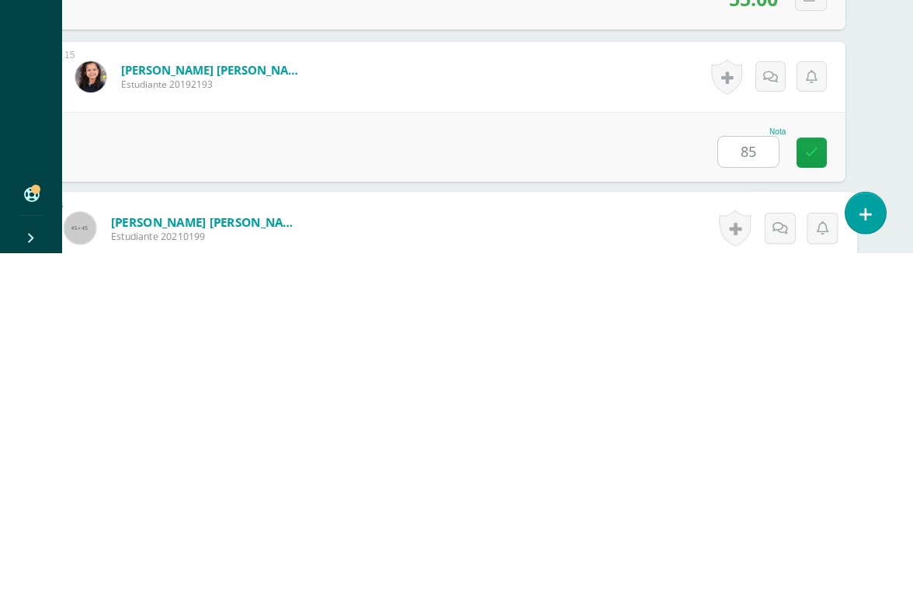
scroll to position [2436, 37]
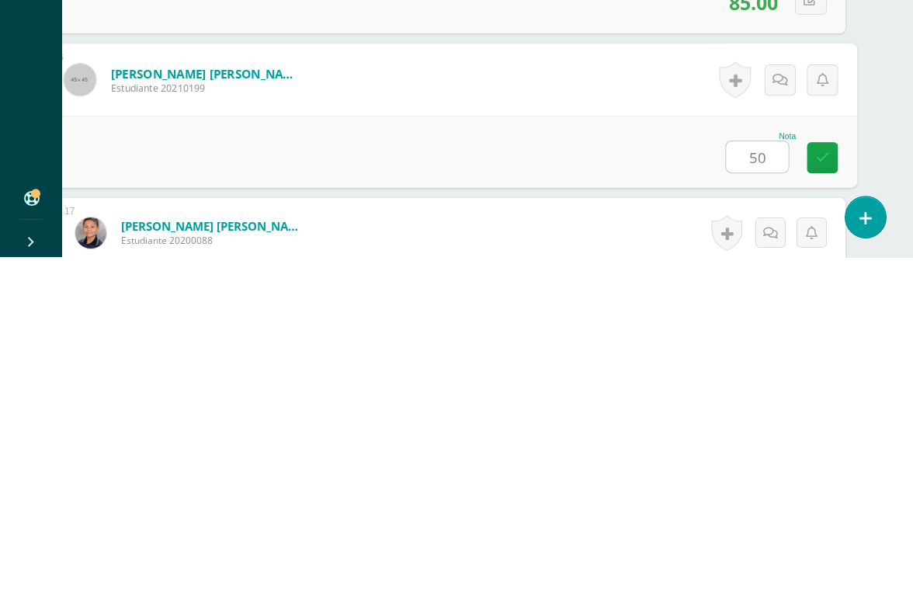
type input "50"
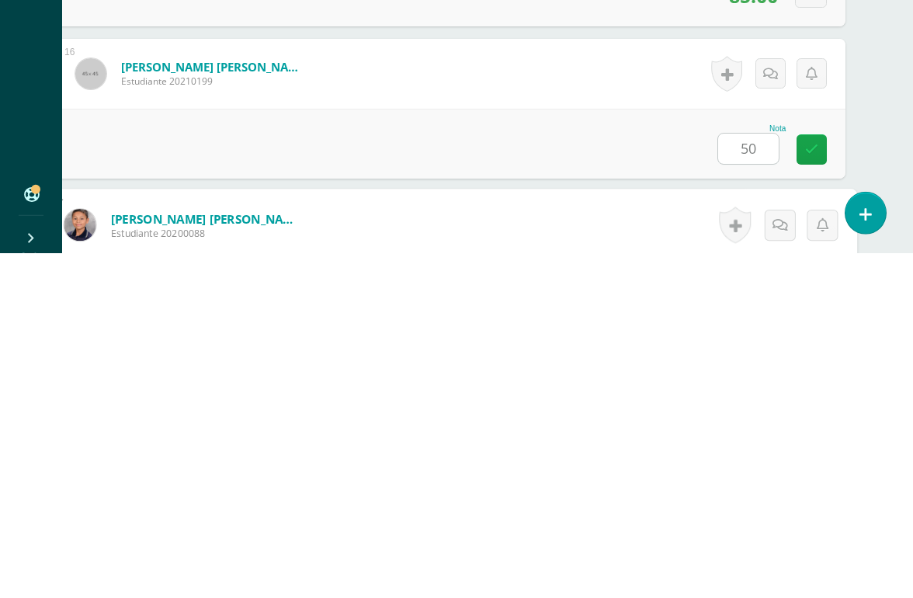
scroll to position [2589, 37]
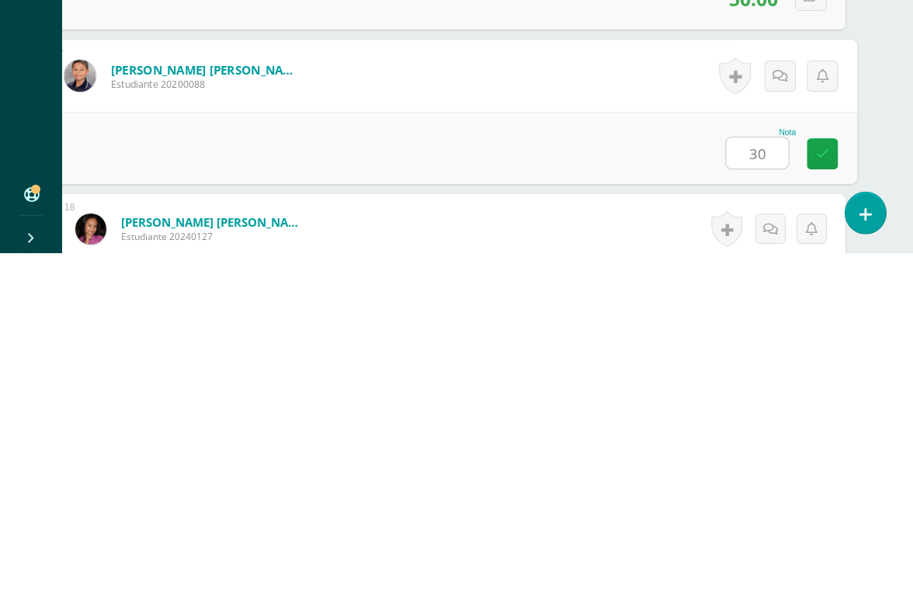
type input "30"
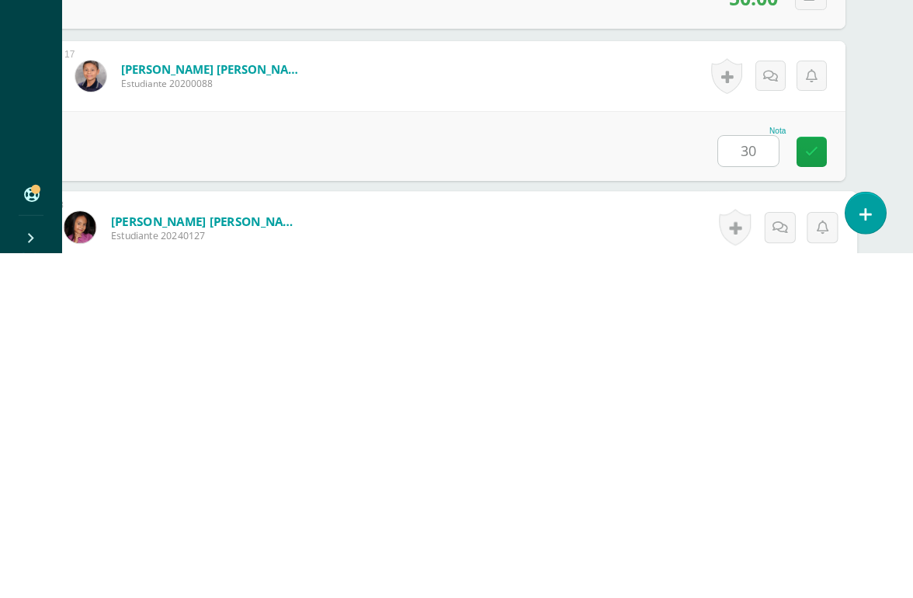
scroll to position [2741, 37]
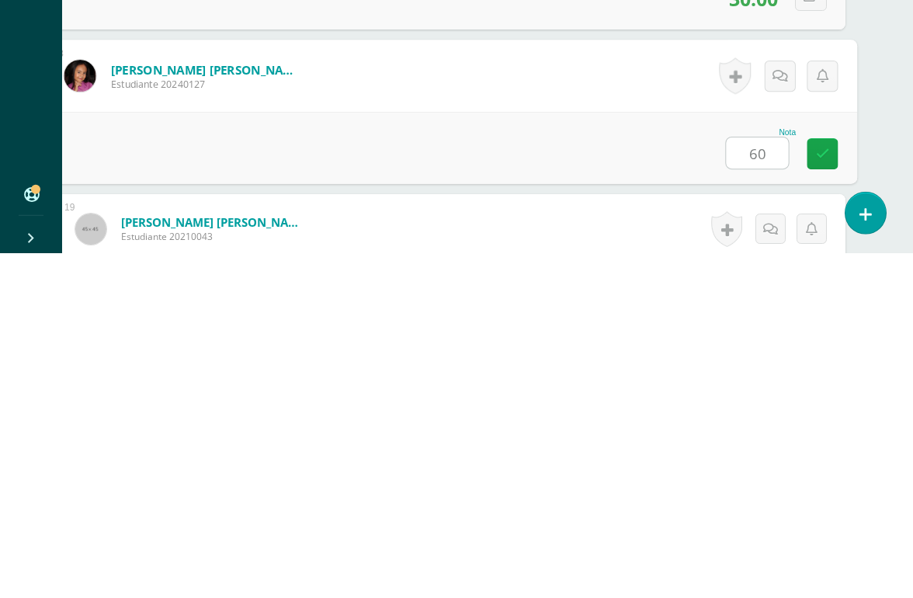
type input "60"
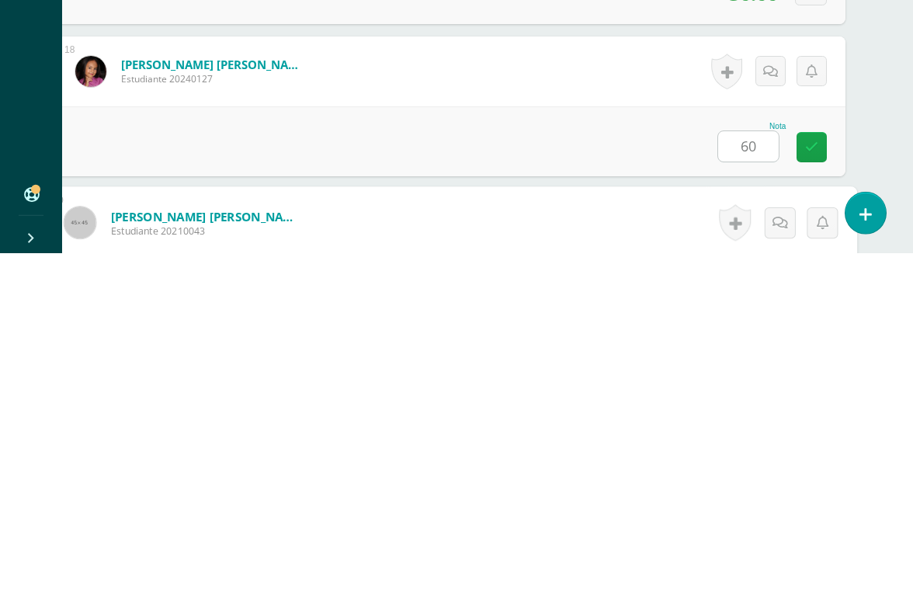
scroll to position [2893, 37]
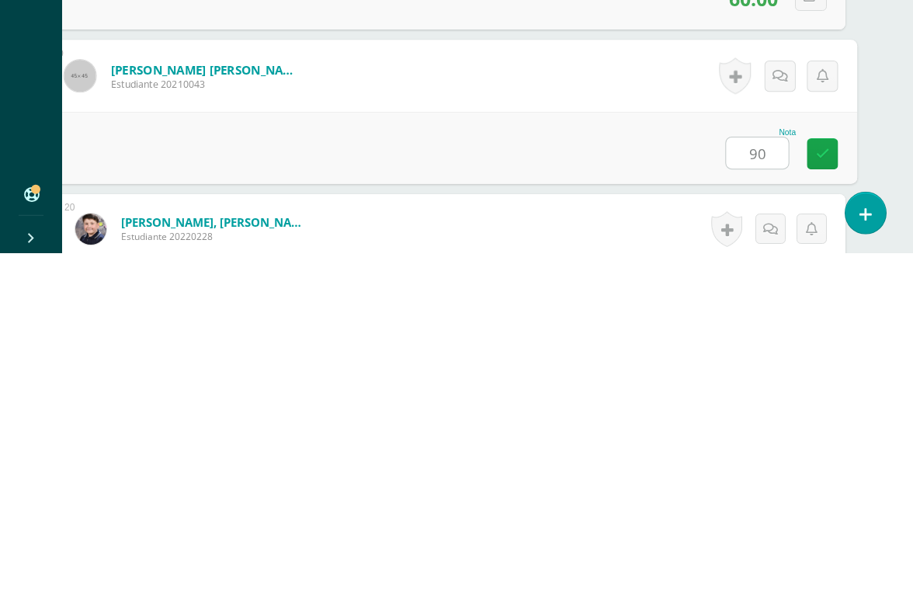
type input "90"
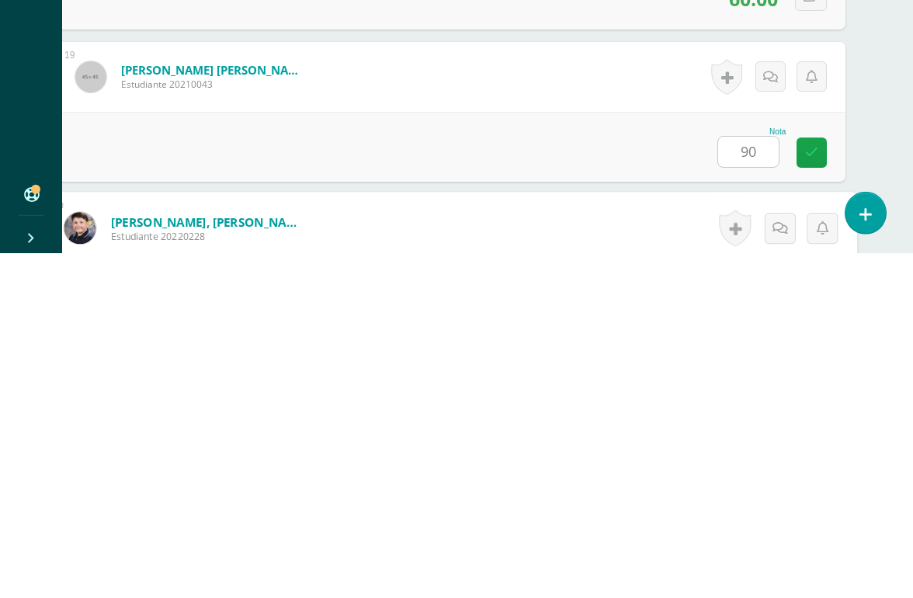
scroll to position [3045, 37]
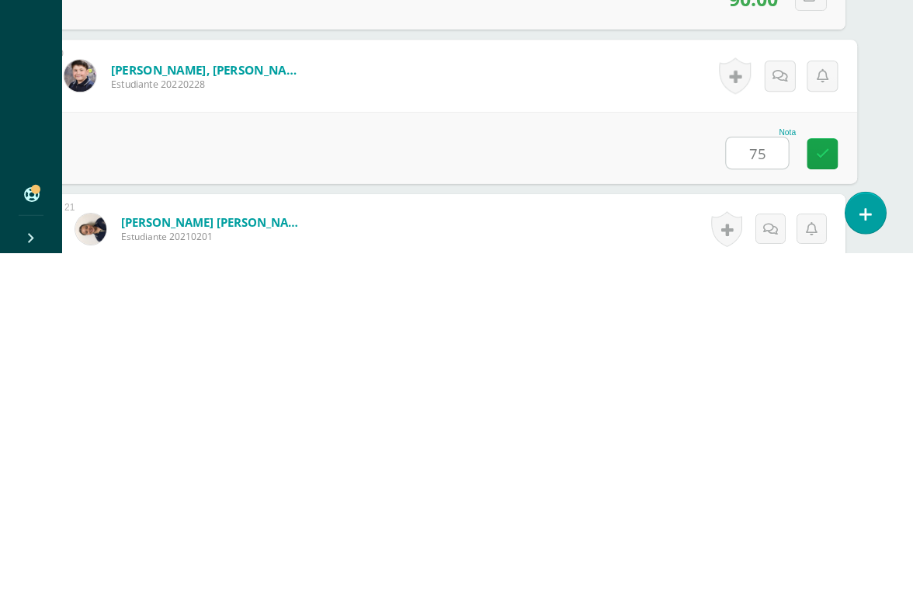
type input "75"
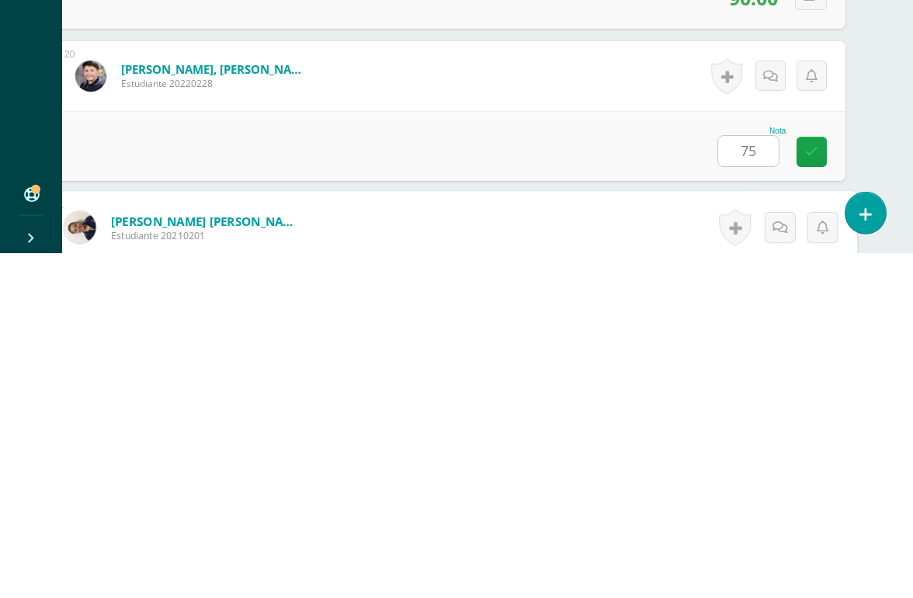
scroll to position [3198, 37]
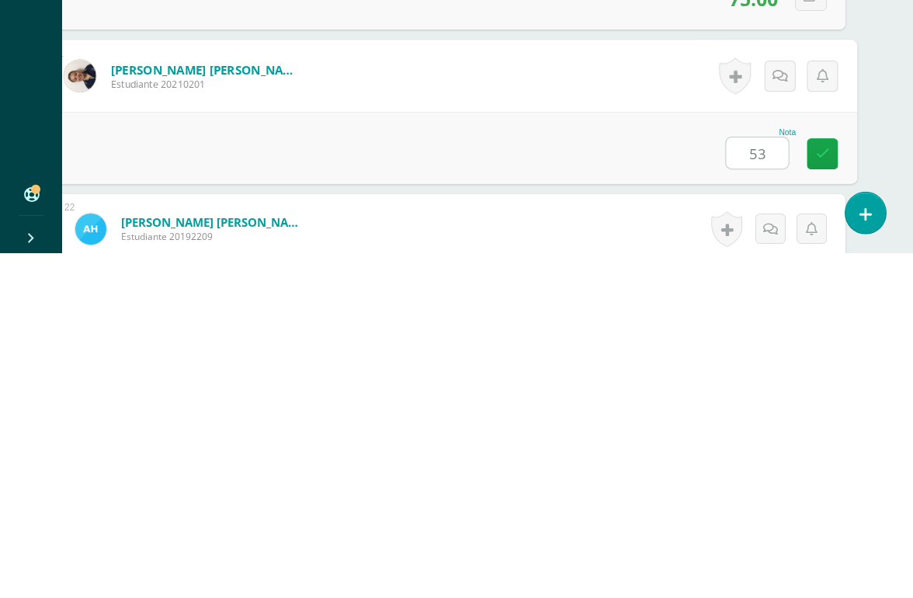
type input "53"
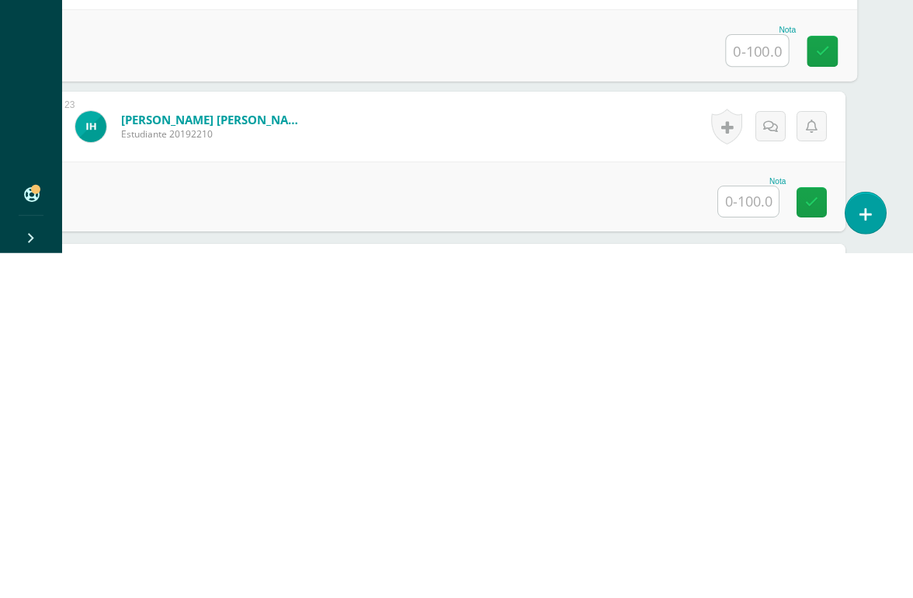
scroll to position [3455, 37]
click at [756, 529] on input "text" at bounding box center [748, 544] width 61 height 30
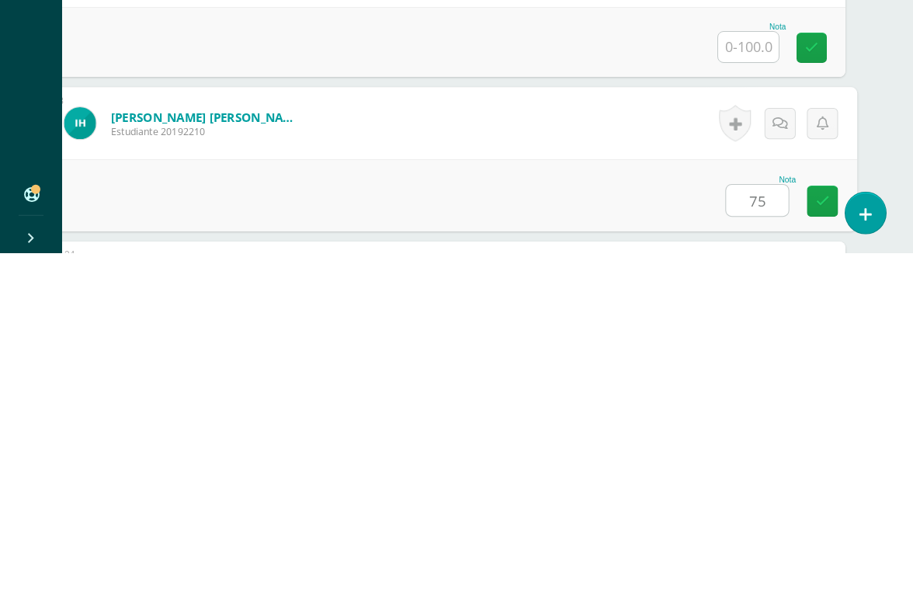
type input "75"
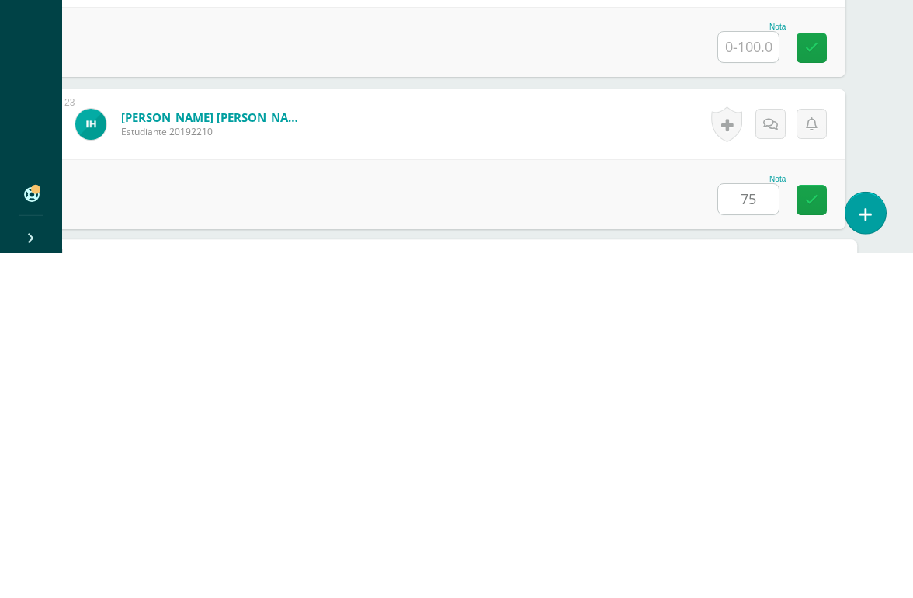
scroll to position [3654, 37]
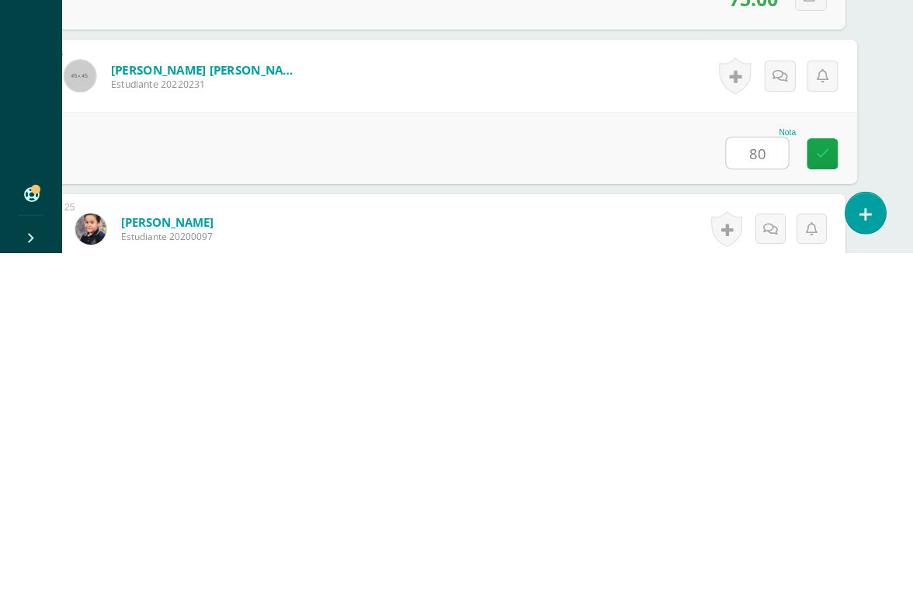
type input "80"
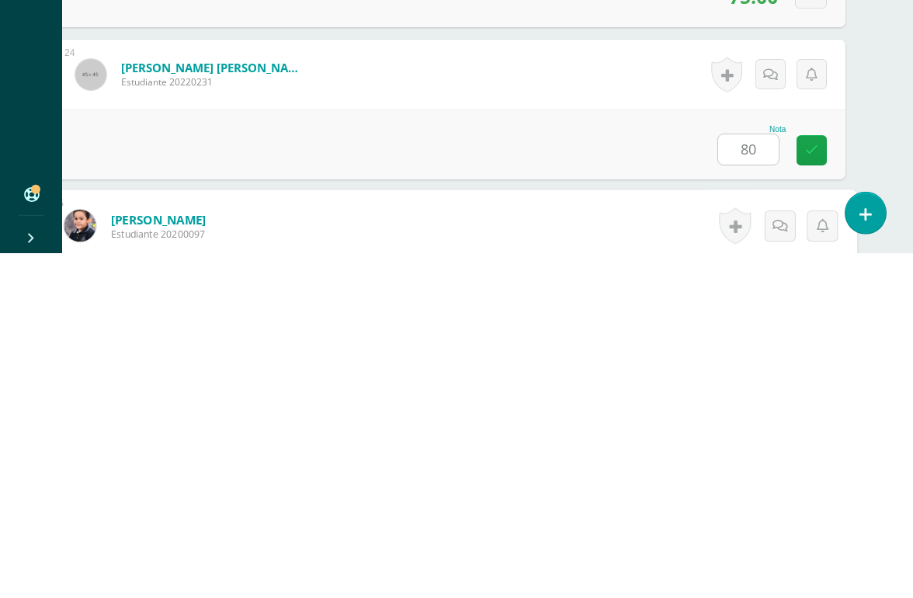
scroll to position [3807, 37]
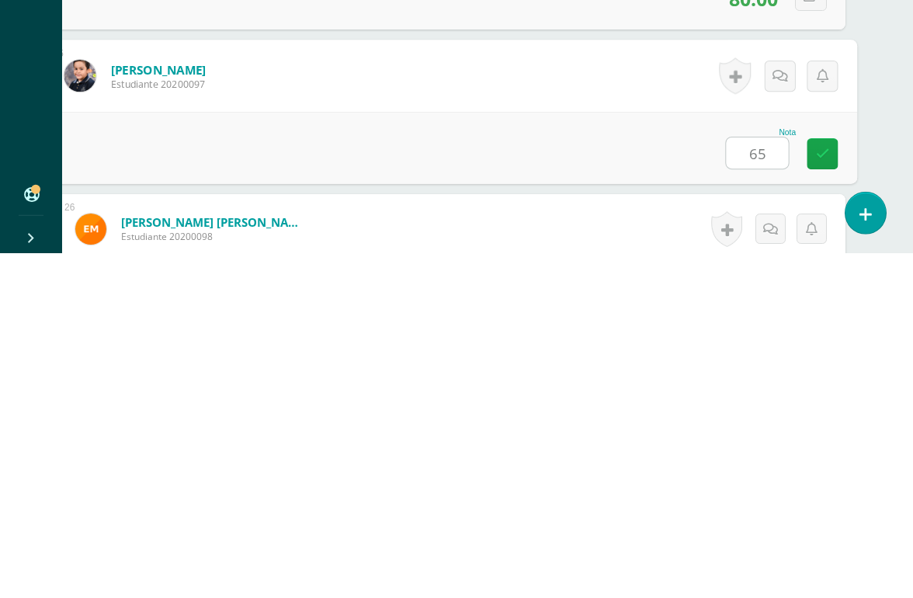
type input "65"
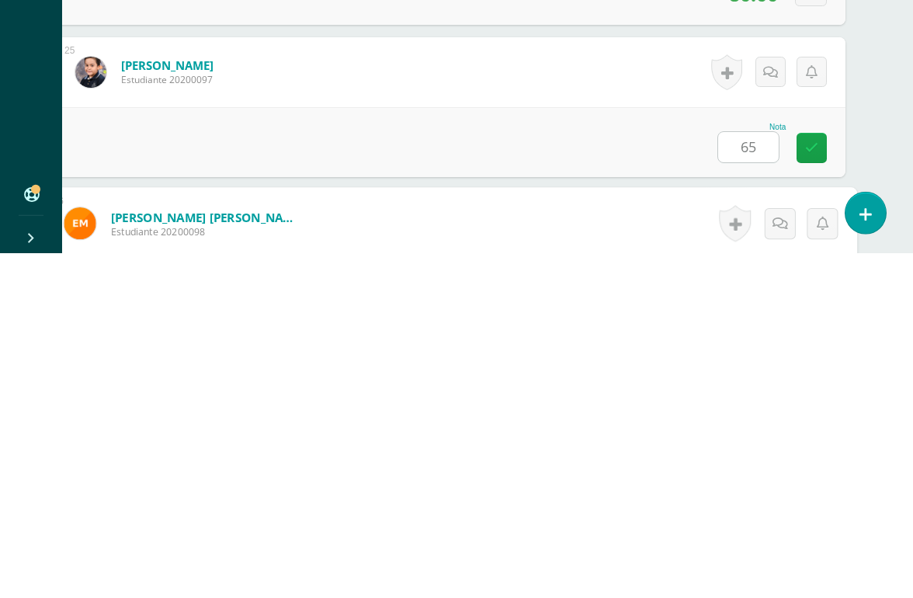
scroll to position [3959, 37]
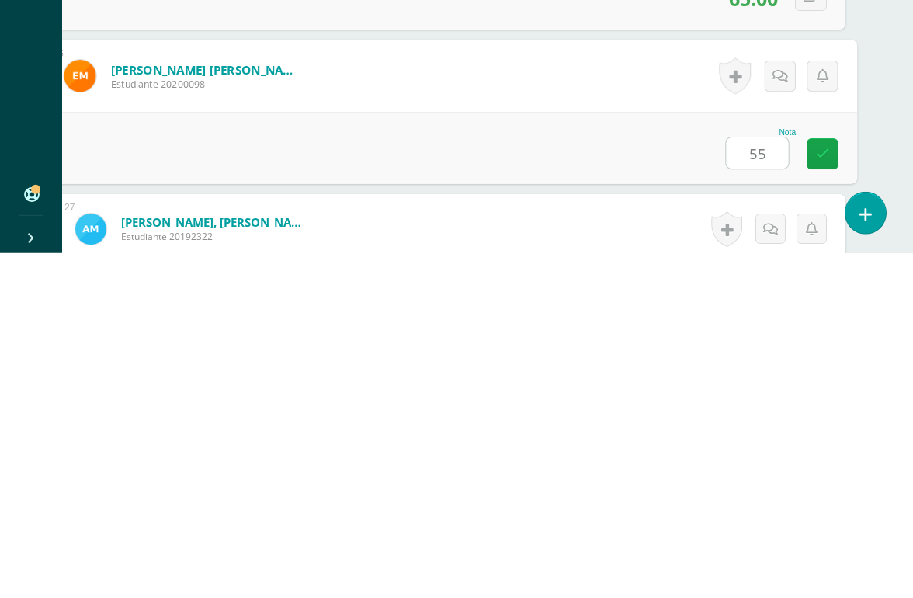
type input "55"
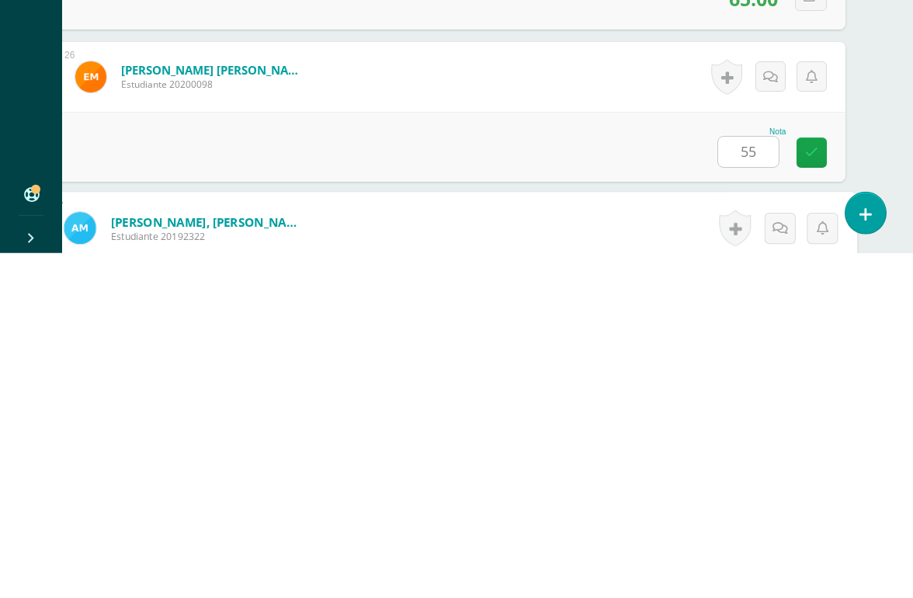
scroll to position [4111, 37]
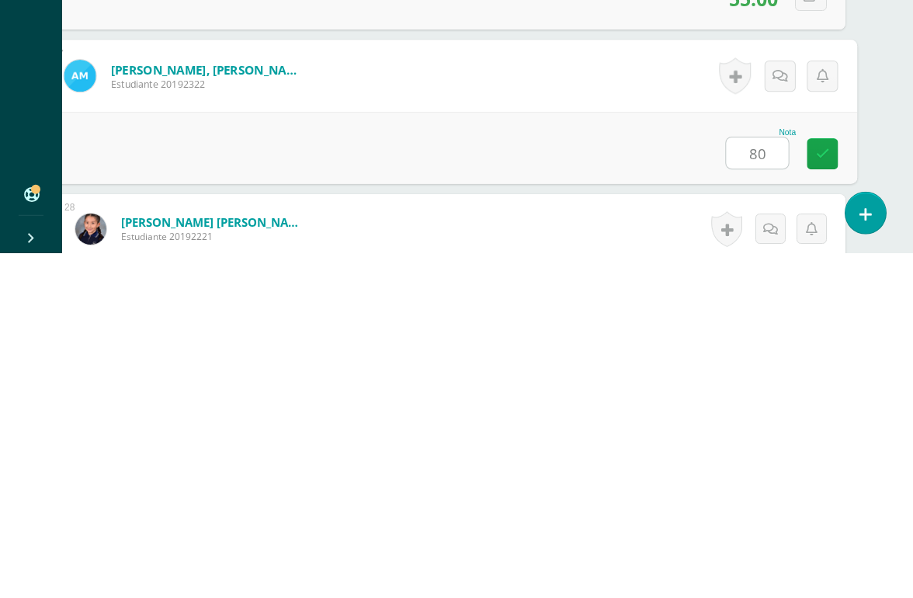
type input "80"
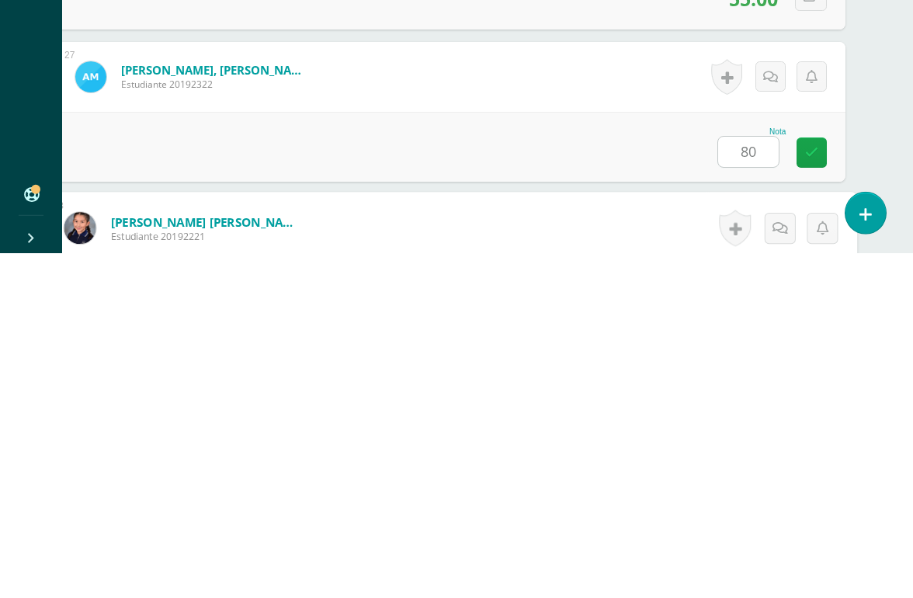
scroll to position [4263, 37]
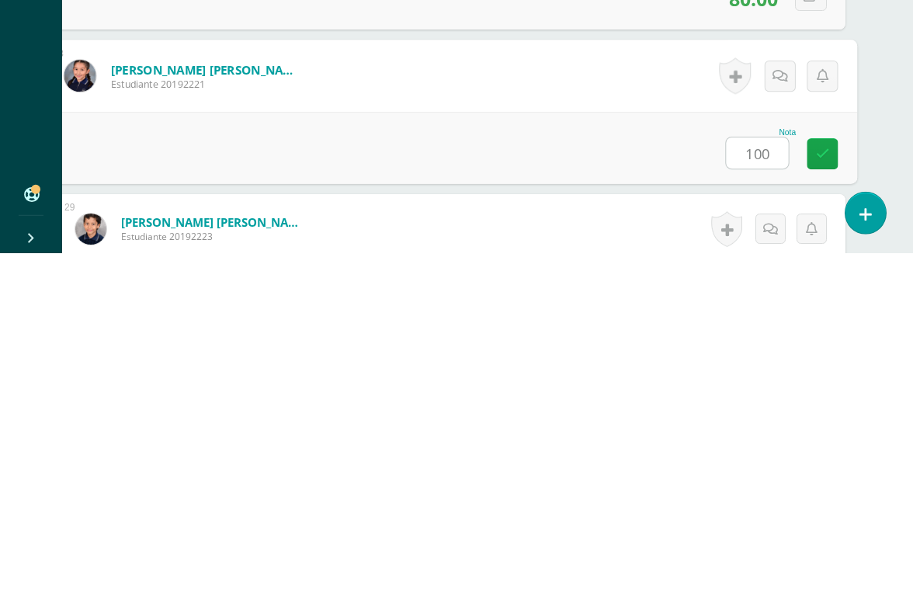
type input "100"
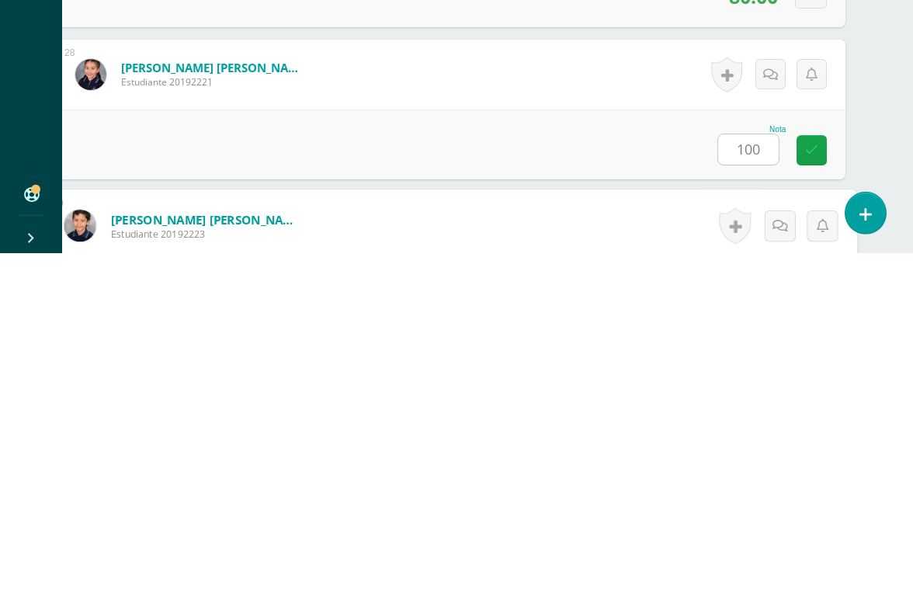
scroll to position [4415, 37]
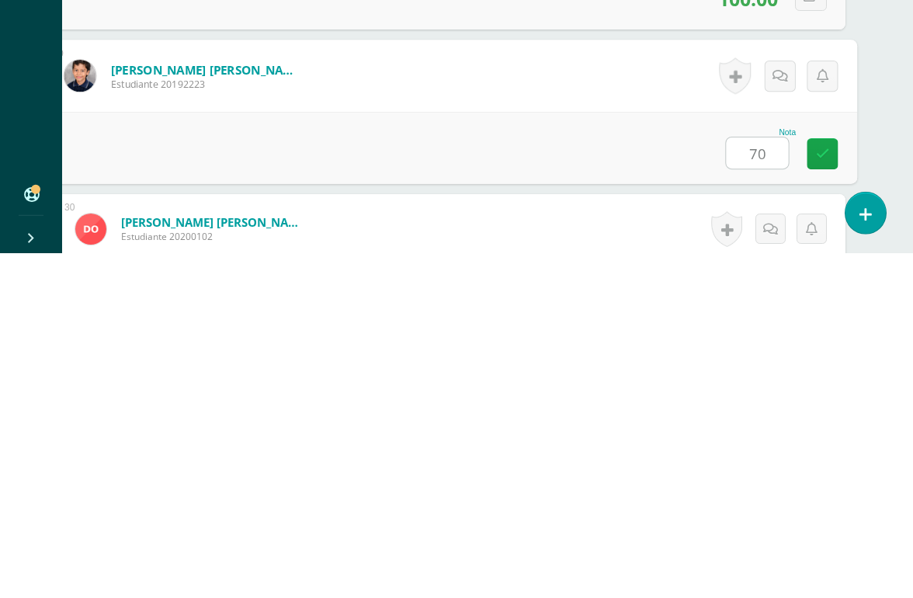
type input "70"
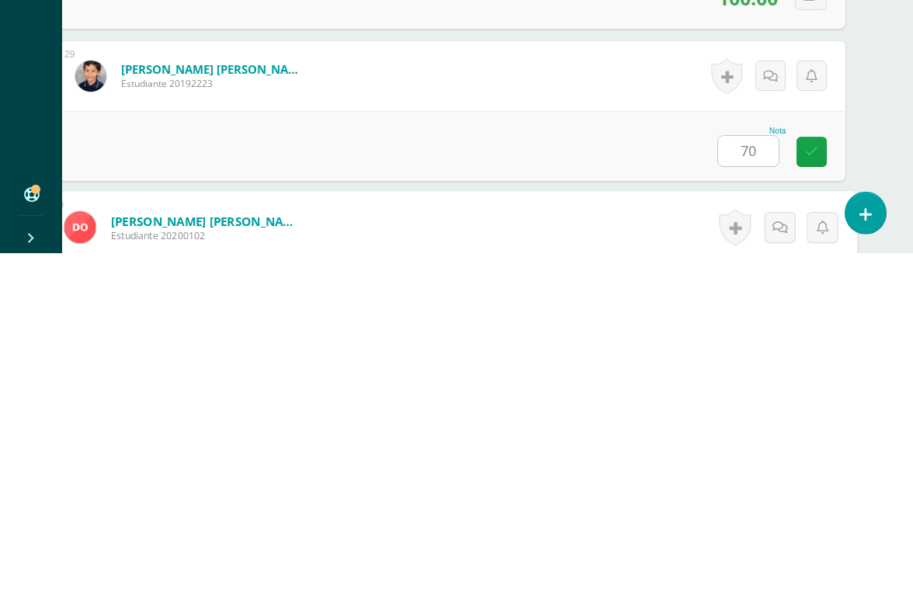
scroll to position [4568, 37]
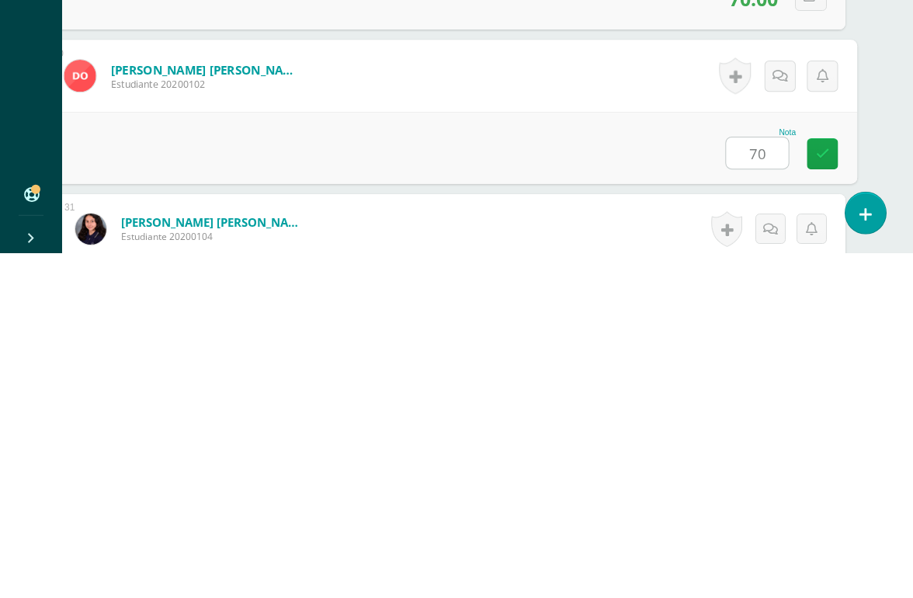
type input "70"
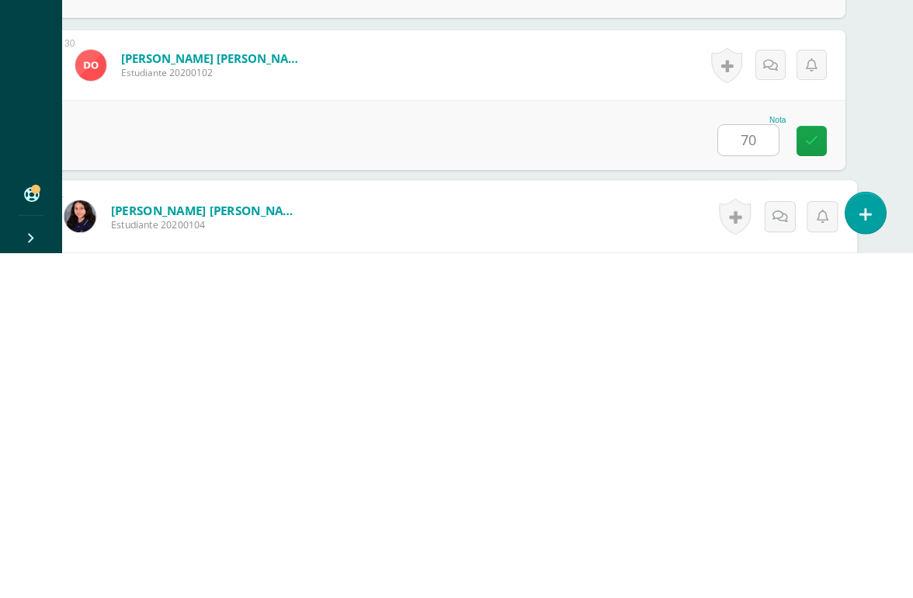
scroll to position [4720, 37]
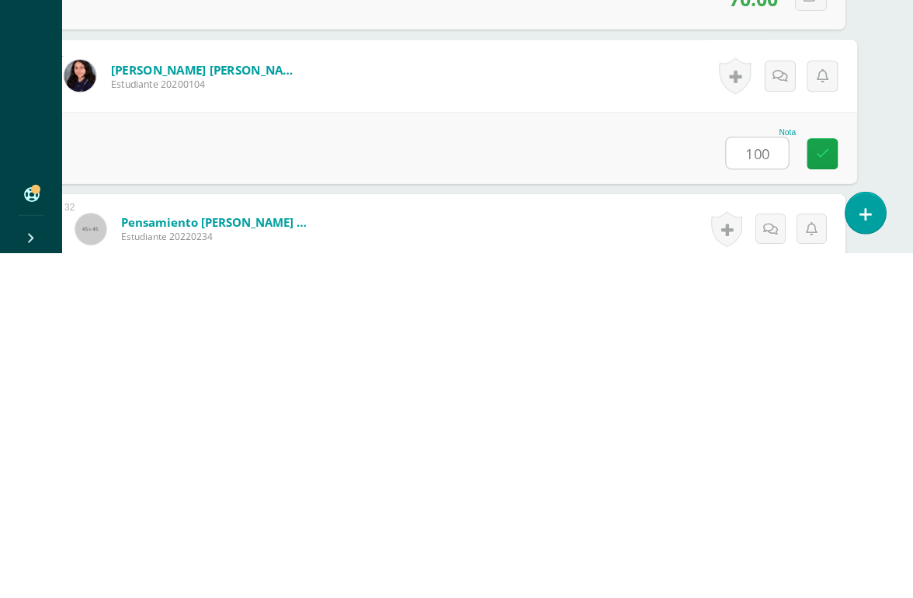
type input "100"
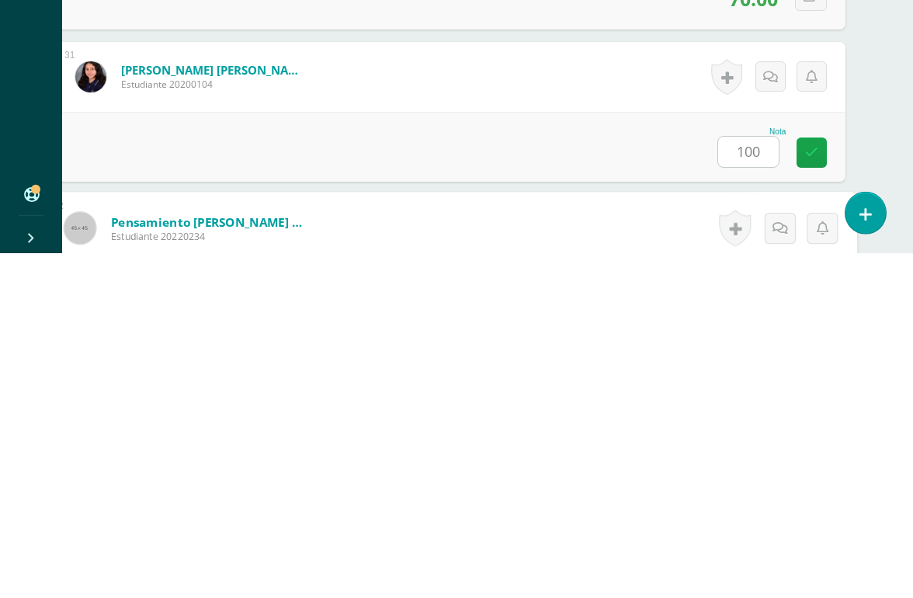
scroll to position [4872, 37]
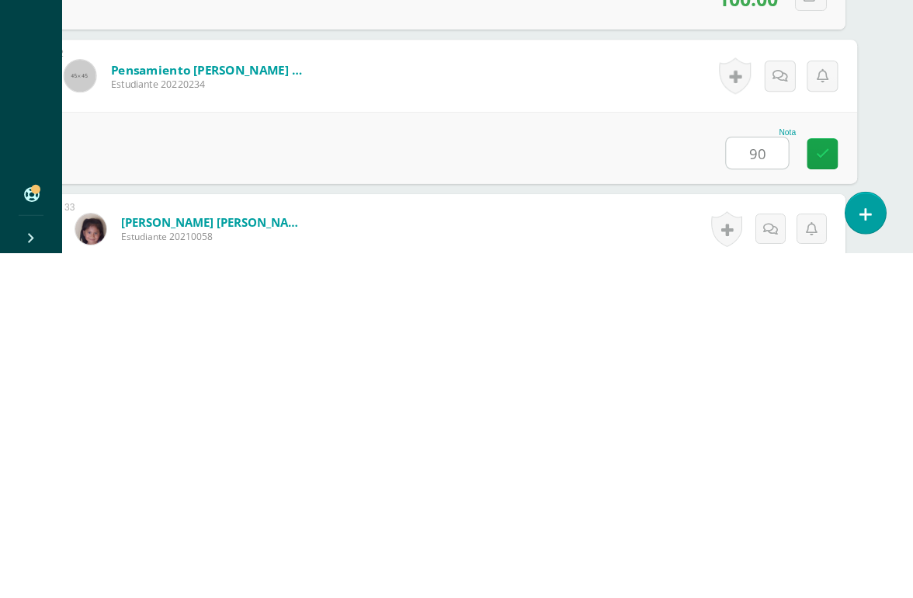
type input "90"
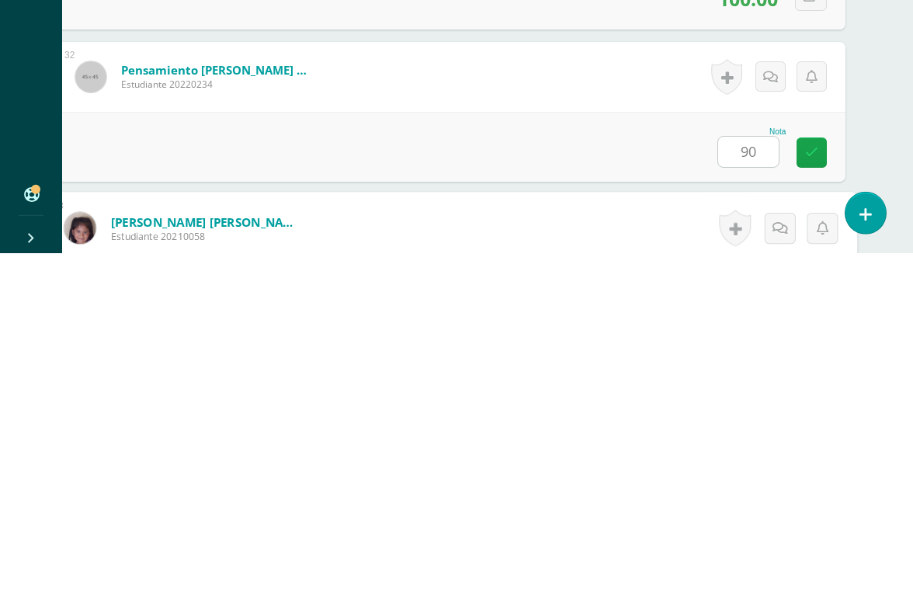
scroll to position [5024, 37]
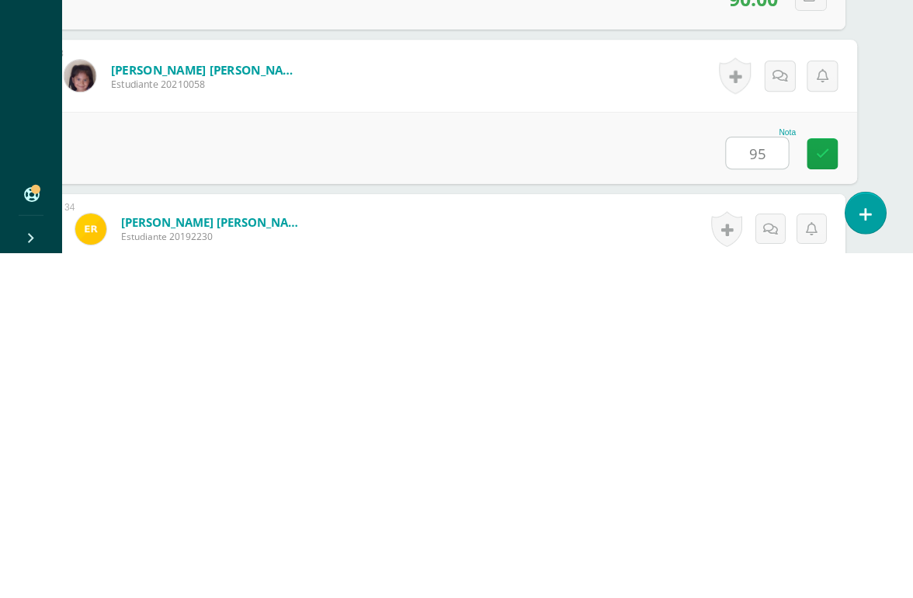
type input "95"
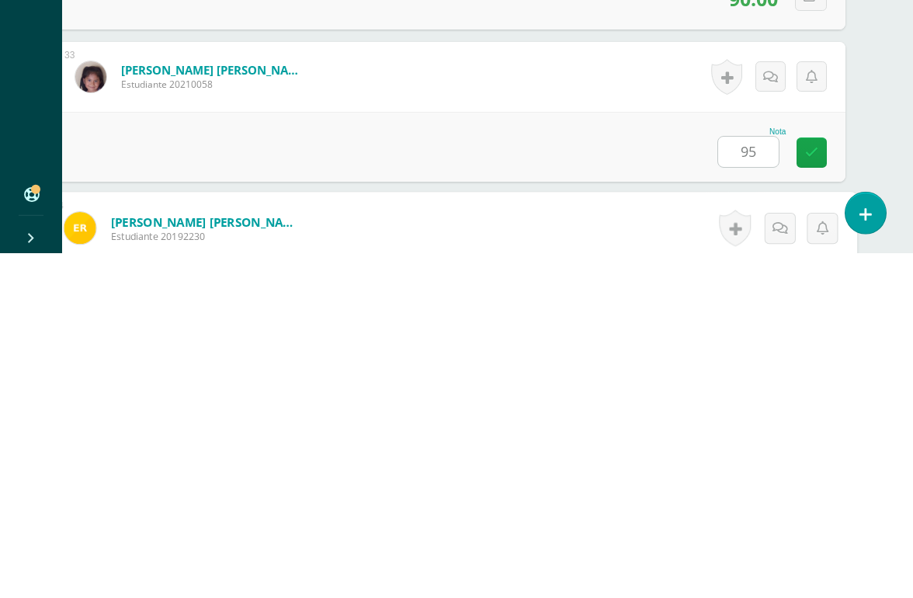
scroll to position [5177, 37]
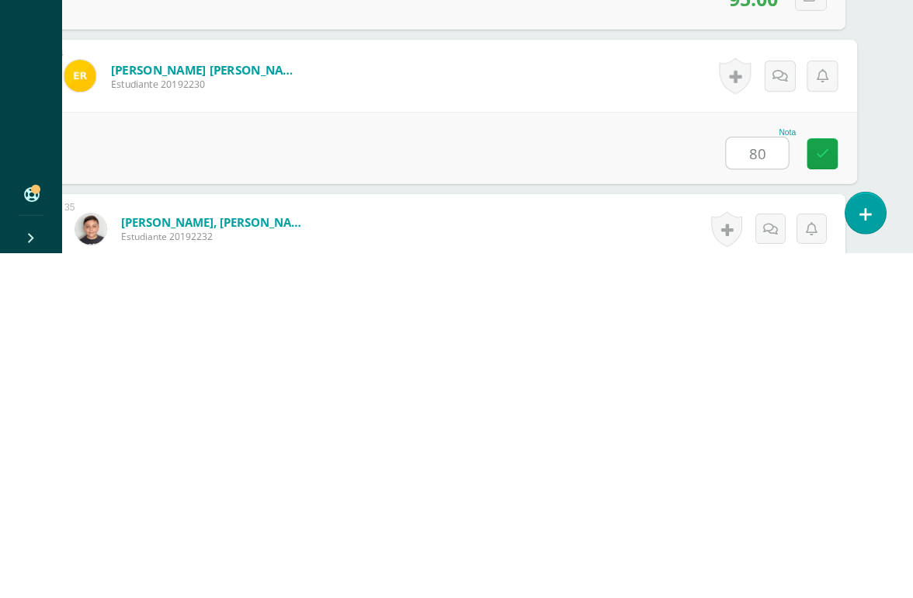
type input "80"
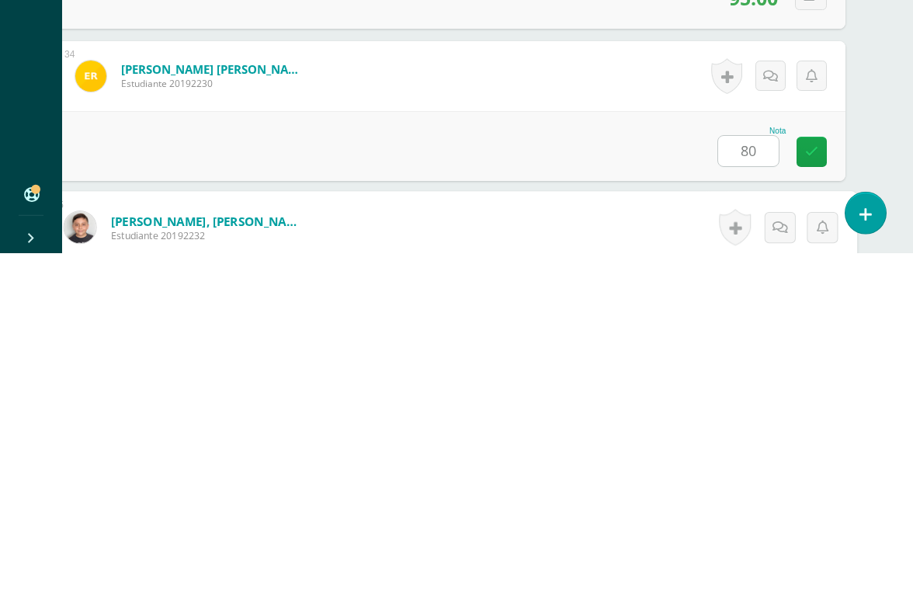
scroll to position [5329, 37]
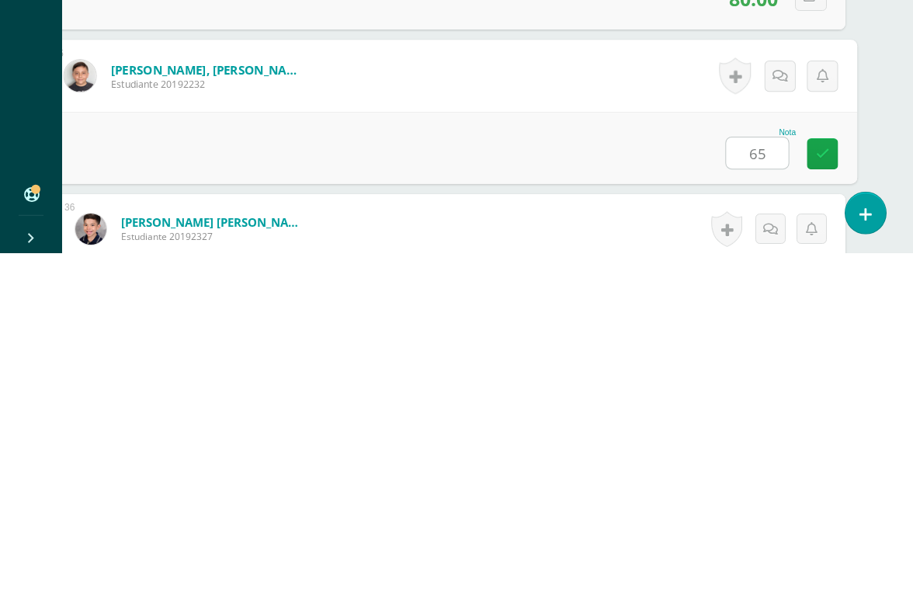
type input "65"
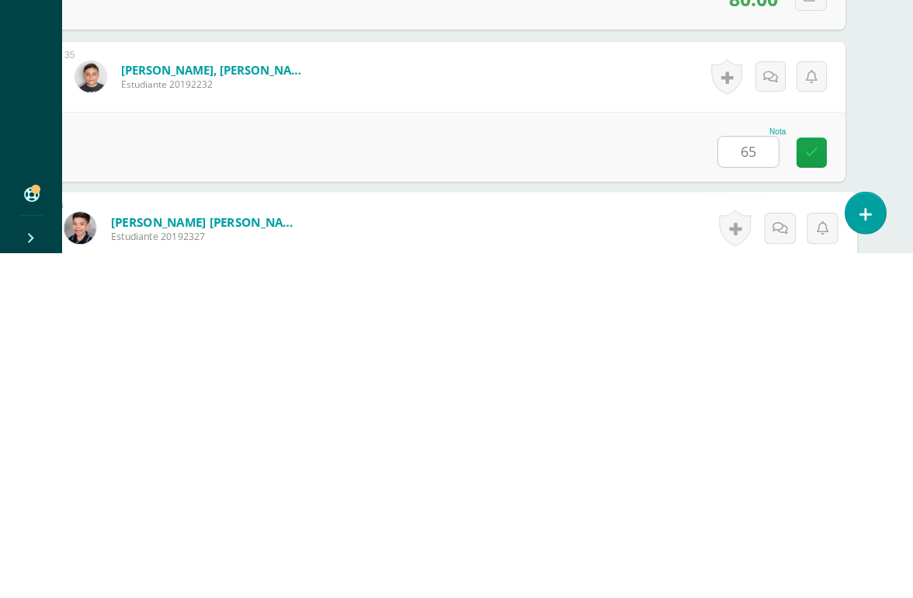
scroll to position [5481, 37]
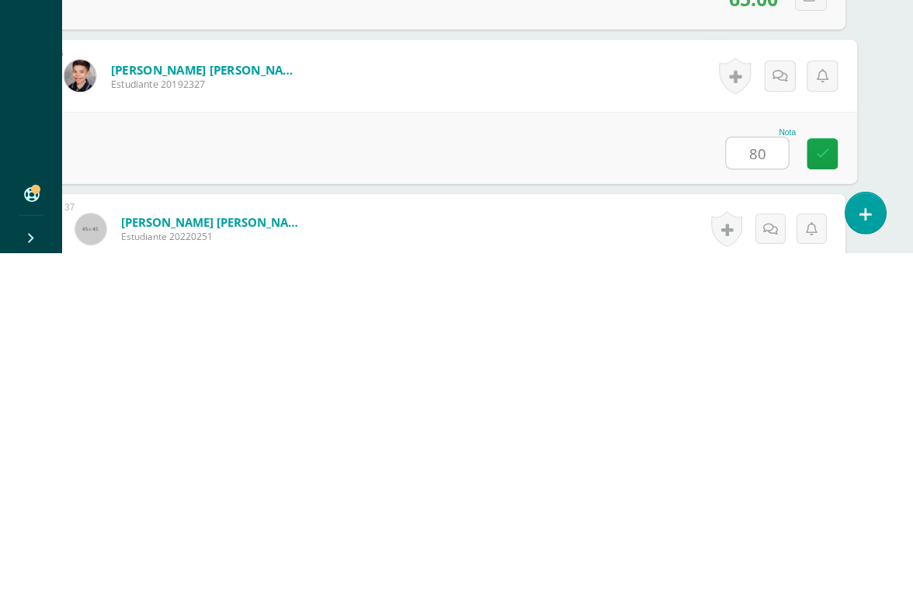
type input "80"
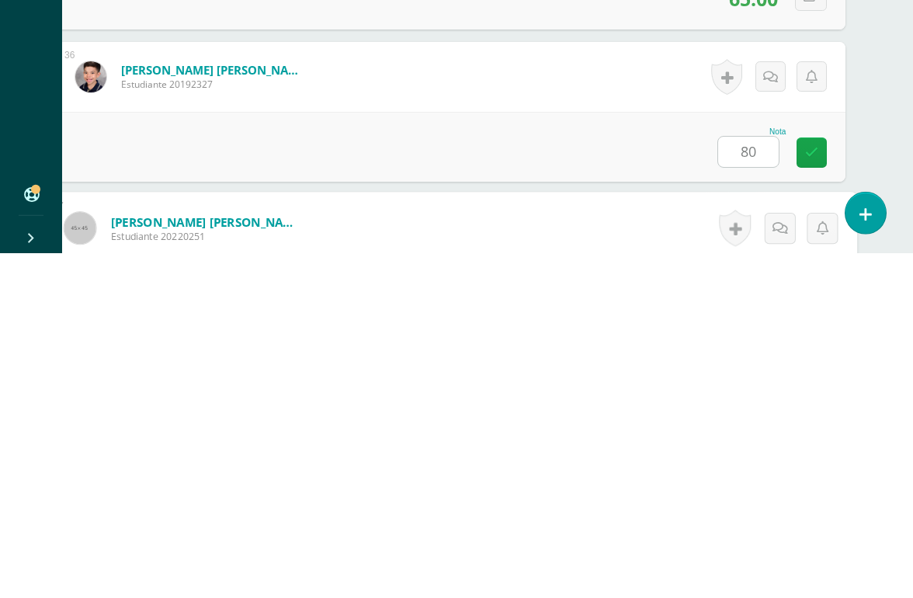
scroll to position [5633, 37]
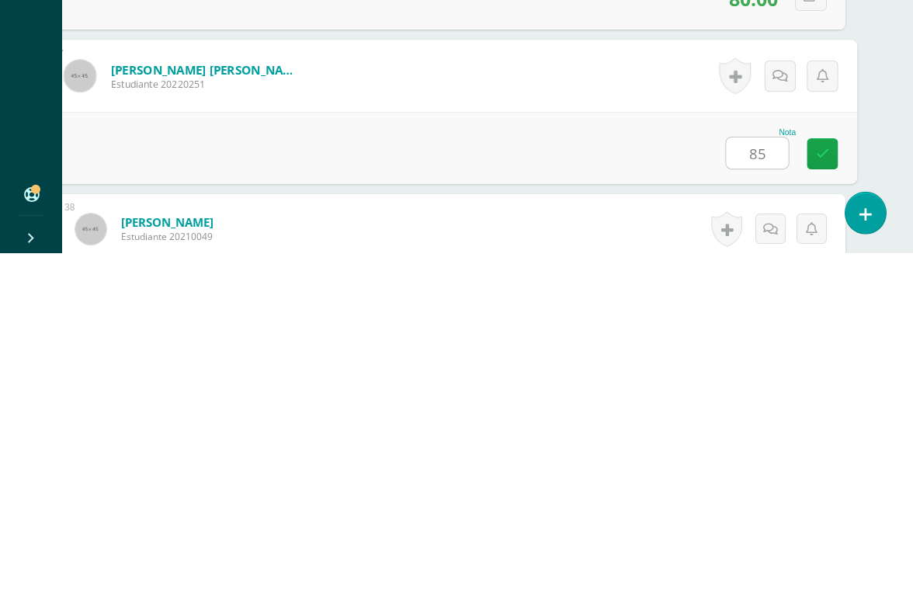
type input "85"
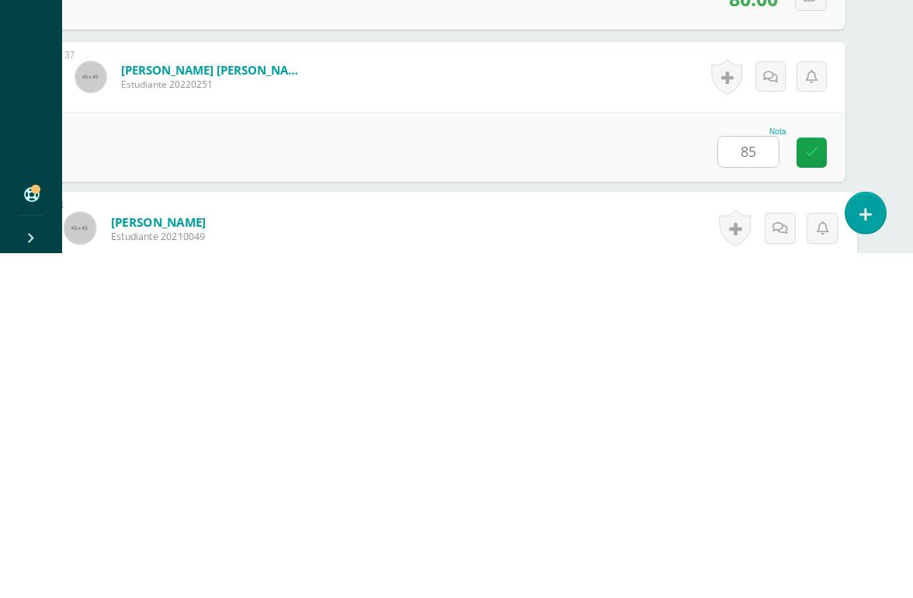
scroll to position [5786, 37]
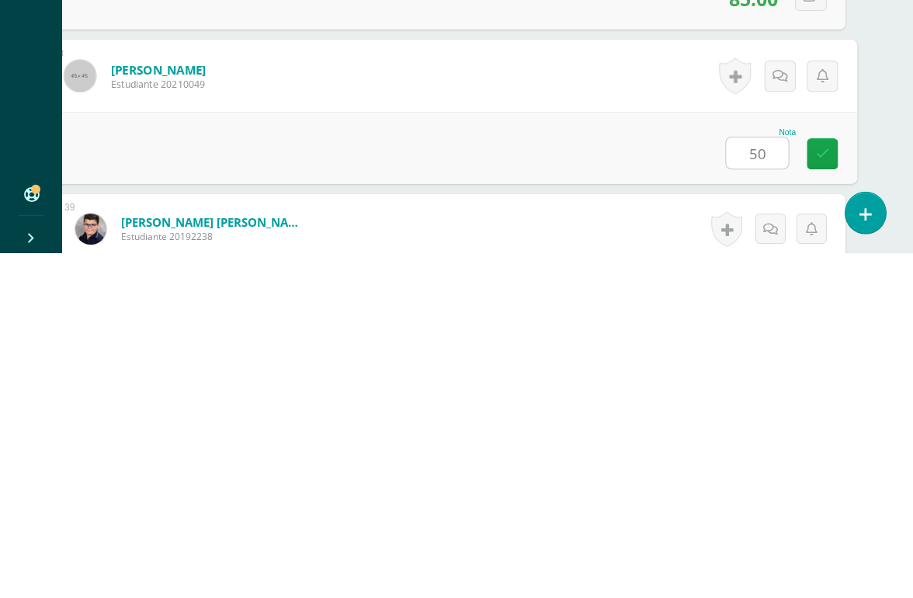
type input "50"
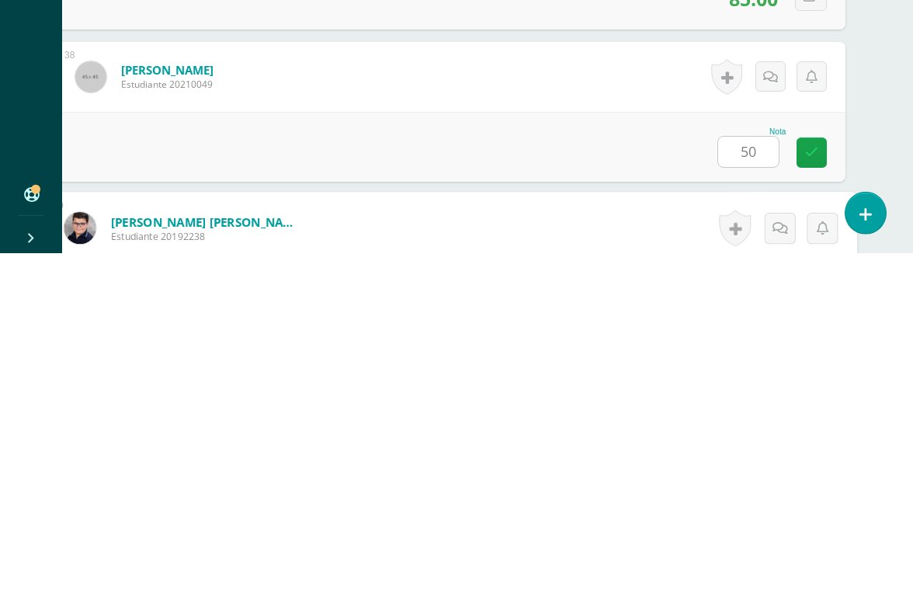
scroll to position [5938, 37]
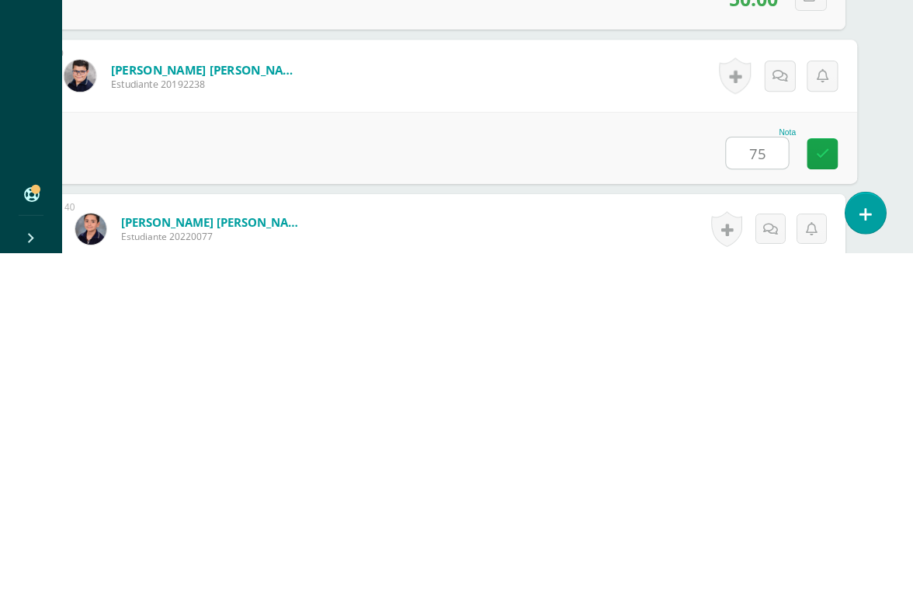
type input "75"
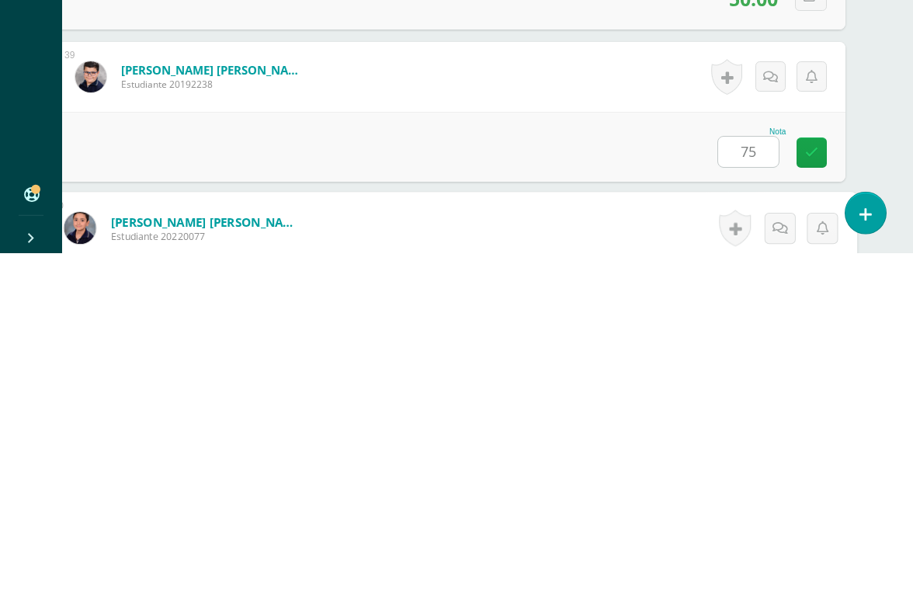
scroll to position [6144, 37]
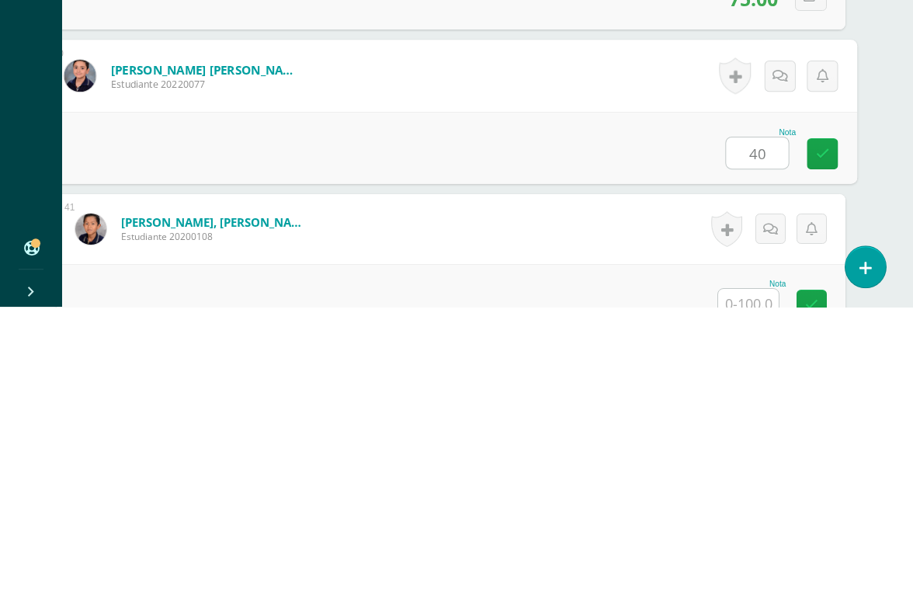
type input "40"
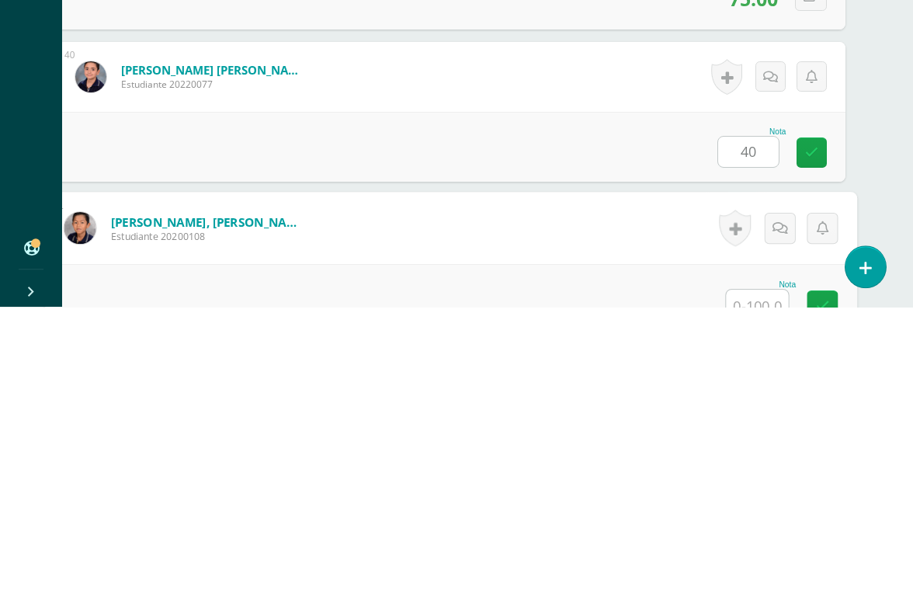
scroll to position [6296, 37]
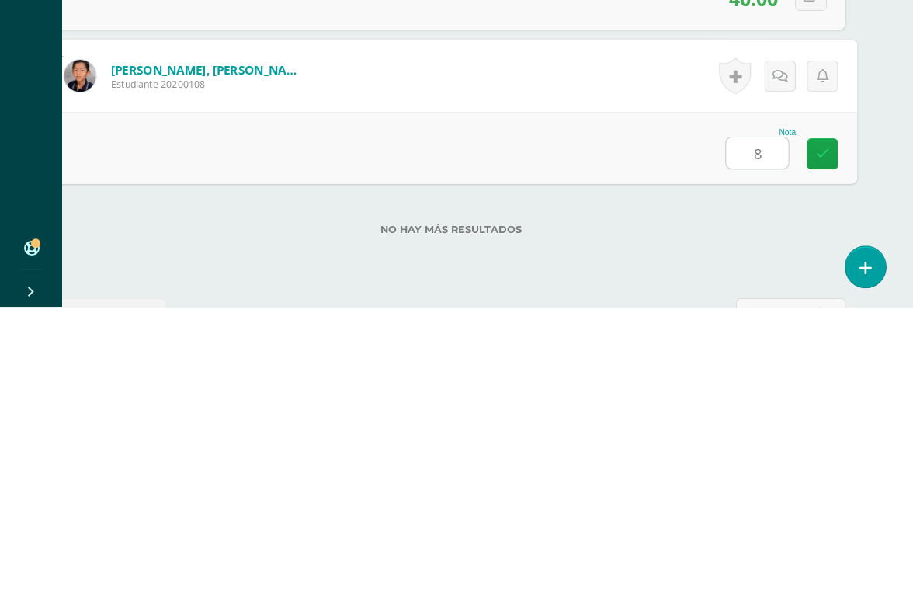
type input "80"
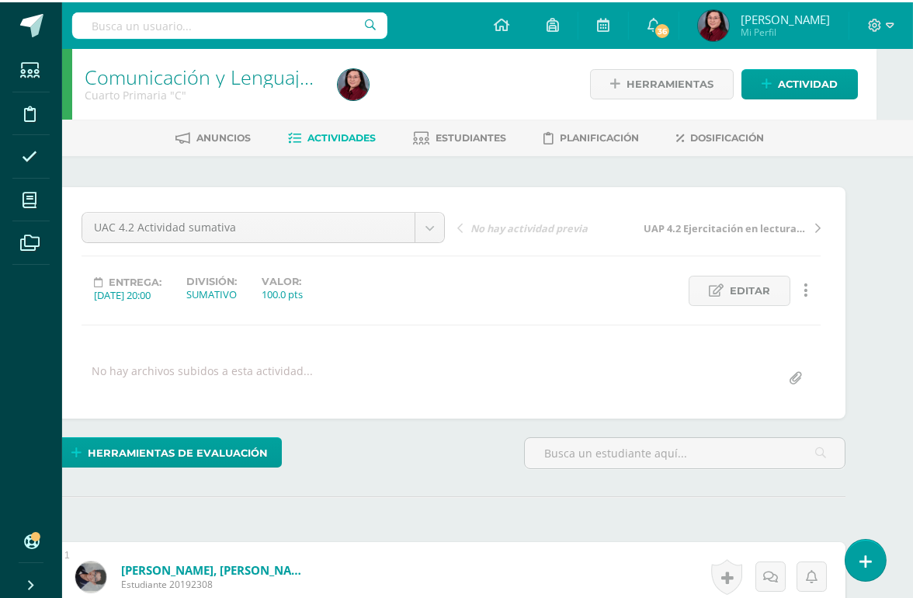
scroll to position [0, 37]
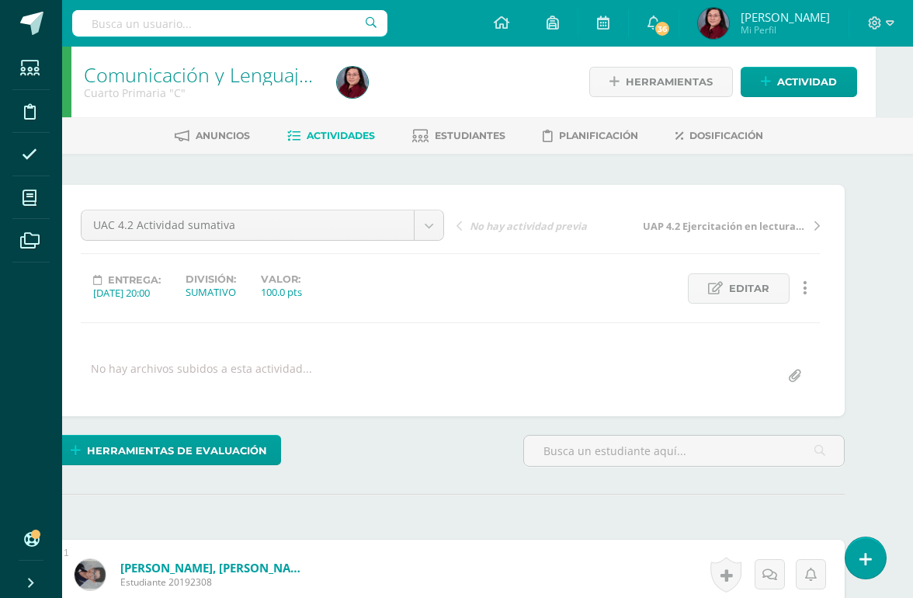
click at [209, 71] on link "Comunicación y Lenguaje,Idioma Español" at bounding box center [266, 74] width 365 height 26
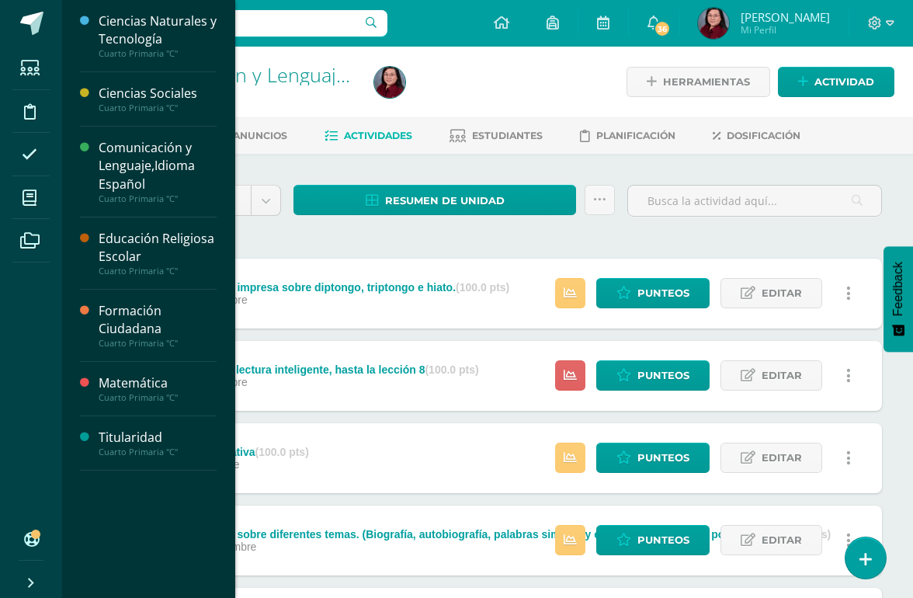
click at [31, 193] on icon at bounding box center [30, 198] width 14 height 16
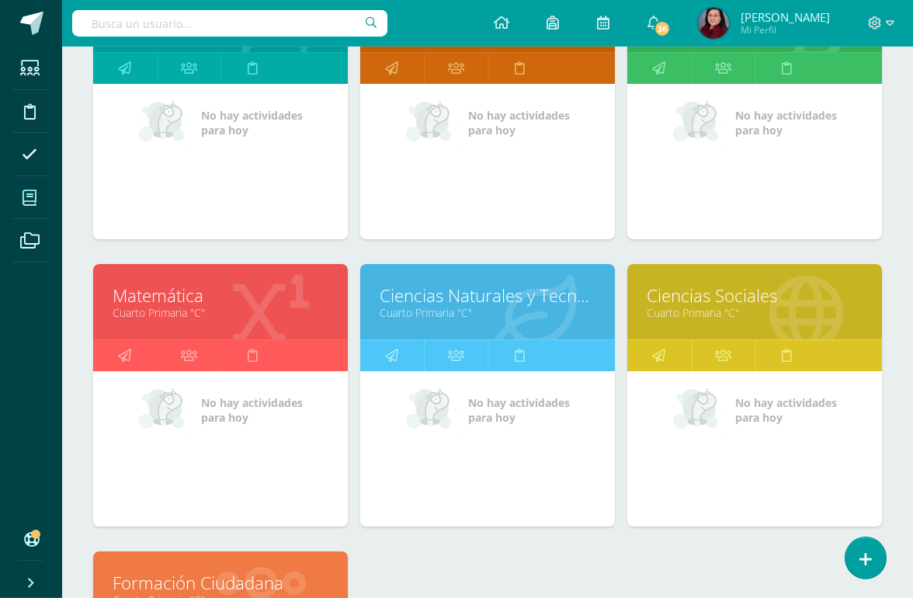
scroll to position [313, 0]
